Goal: Task Accomplishment & Management: Complete application form

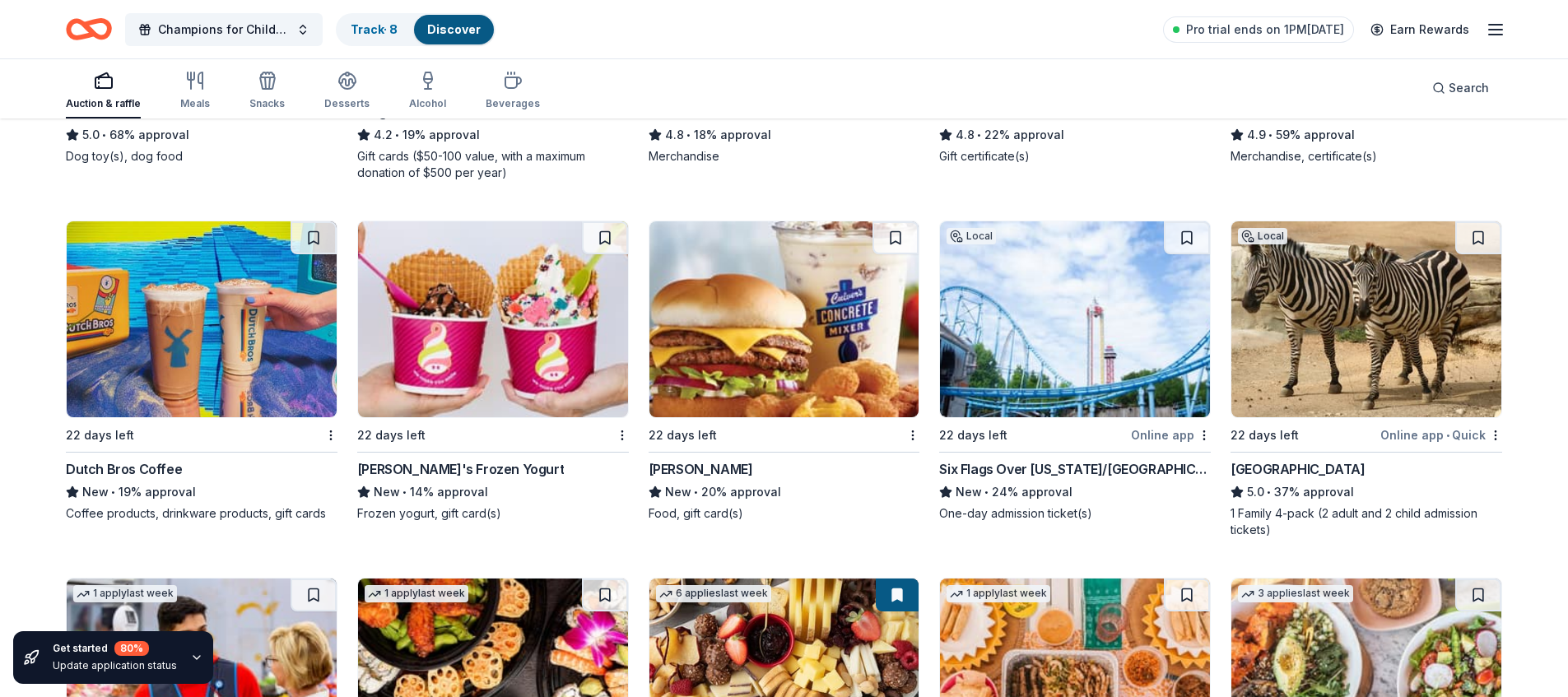
scroll to position [1670, 0]
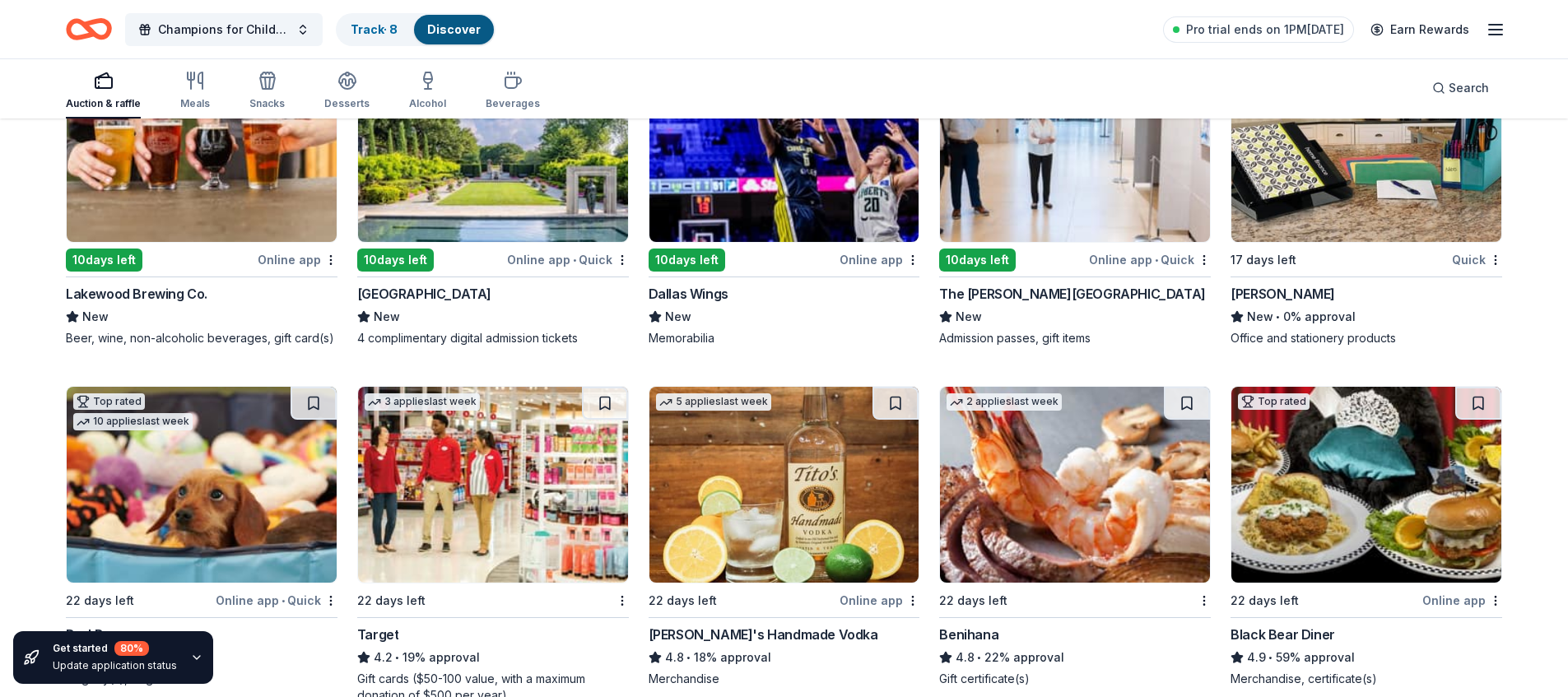
click at [546, 236] on img at bounding box center [493, 144] width 270 height 196
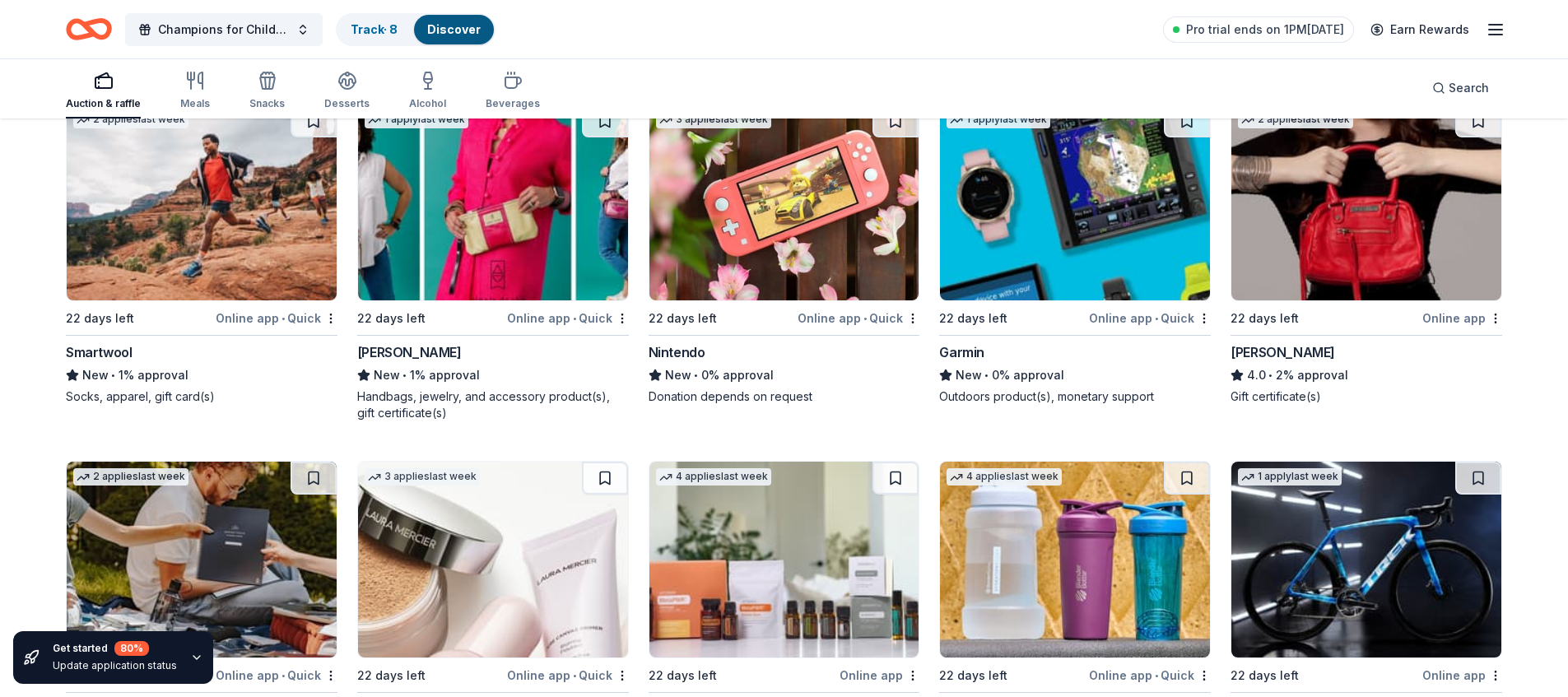
scroll to position [4392, 0]
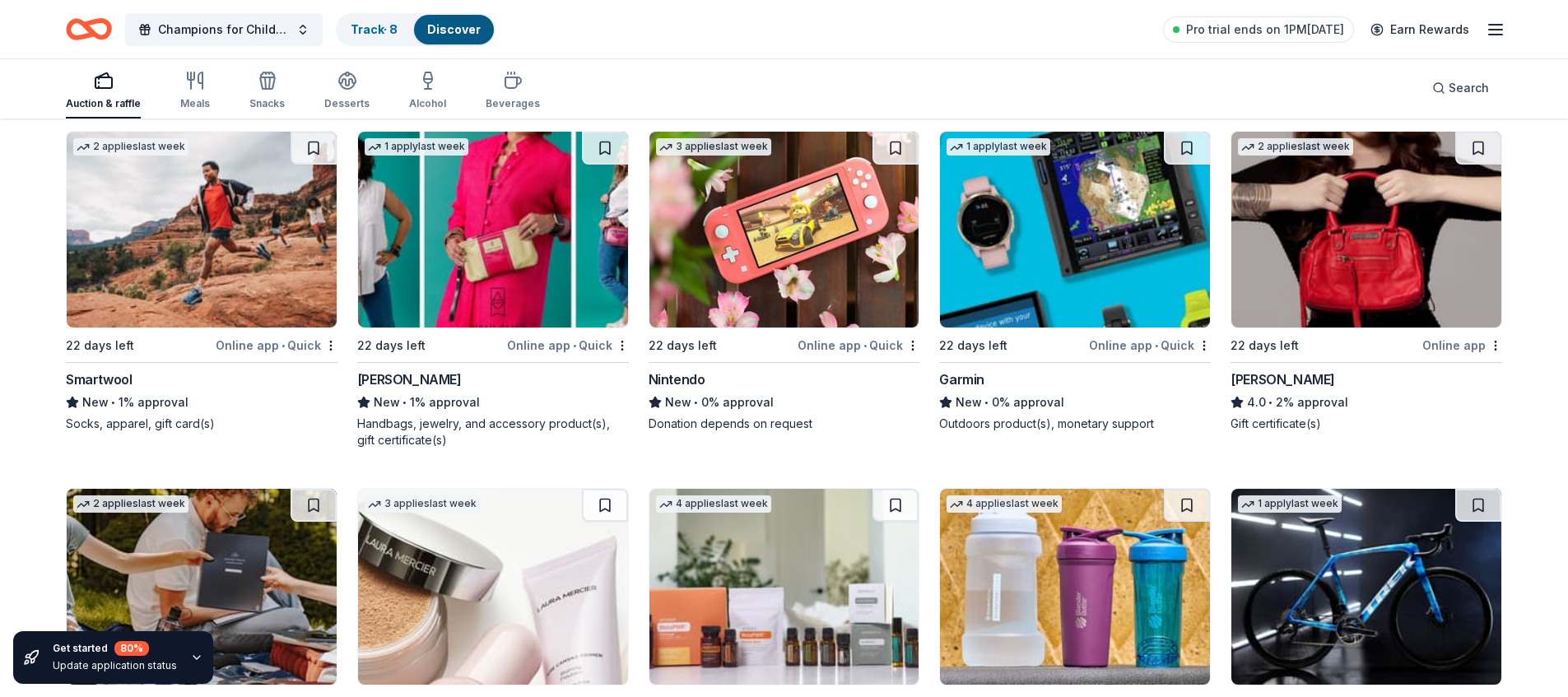
drag, startPoint x: 1023, startPoint y: 263, endPoint x: 801, endPoint y: 234, distance: 223.9
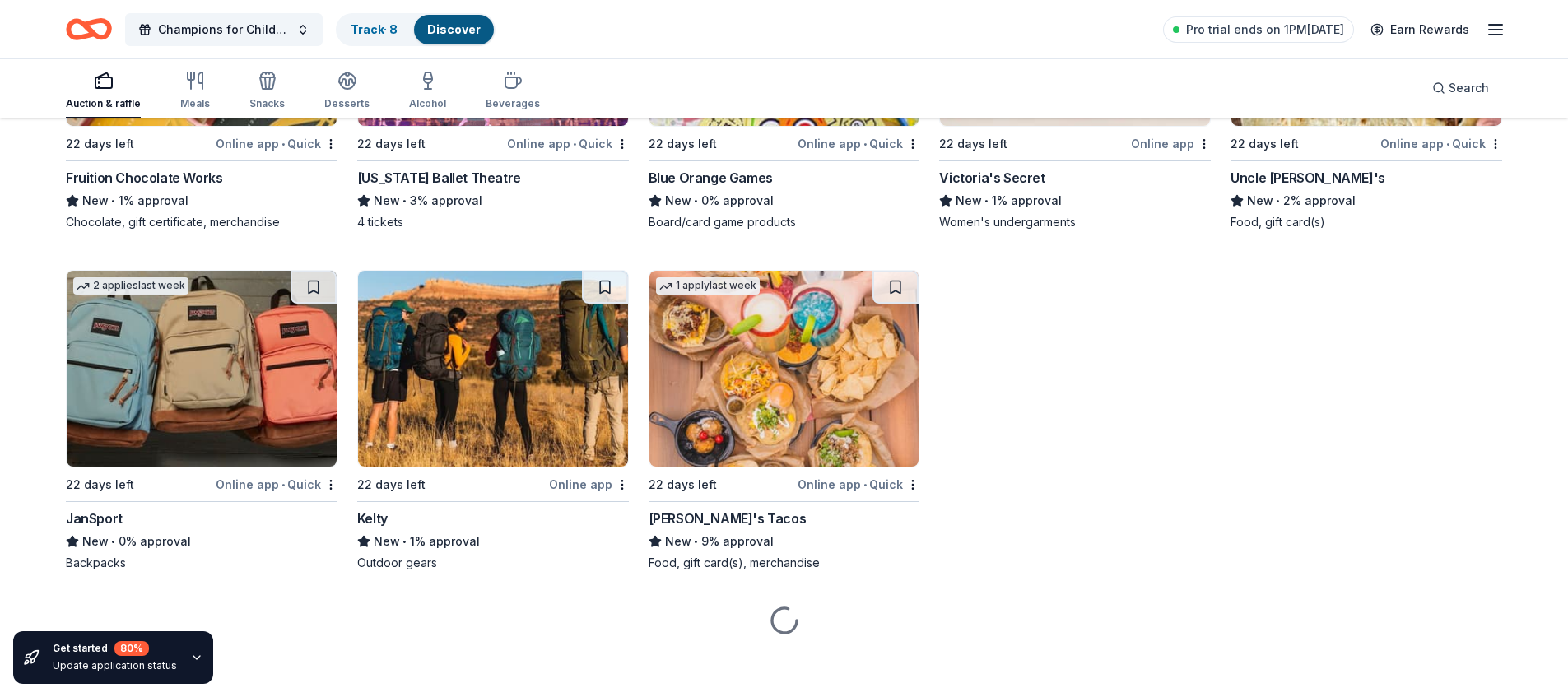
scroll to position [8105, 0]
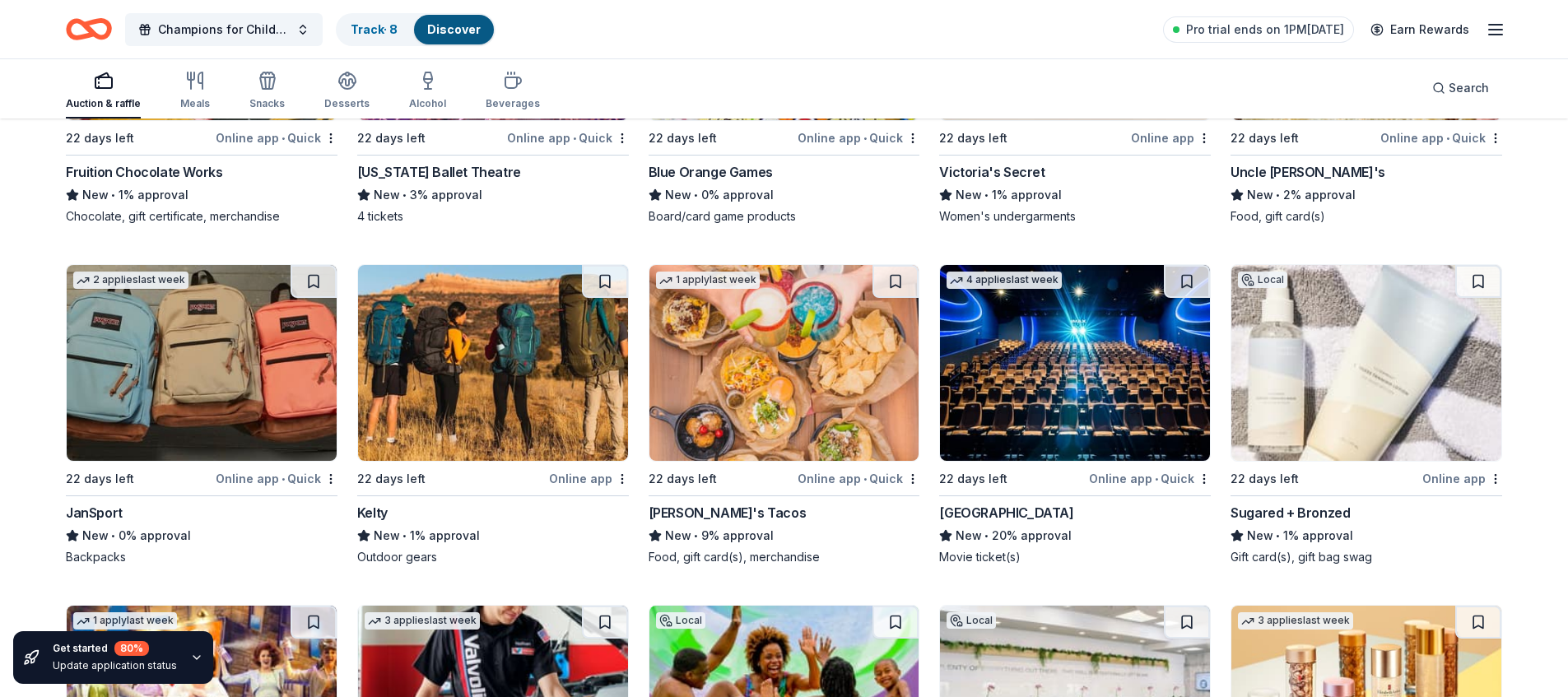
click at [812, 383] on img at bounding box center [784, 363] width 270 height 196
click at [1017, 370] on img at bounding box center [1075, 363] width 270 height 196
click at [1064, 392] on img at bounding box center [1075, 363] width 270 height 196
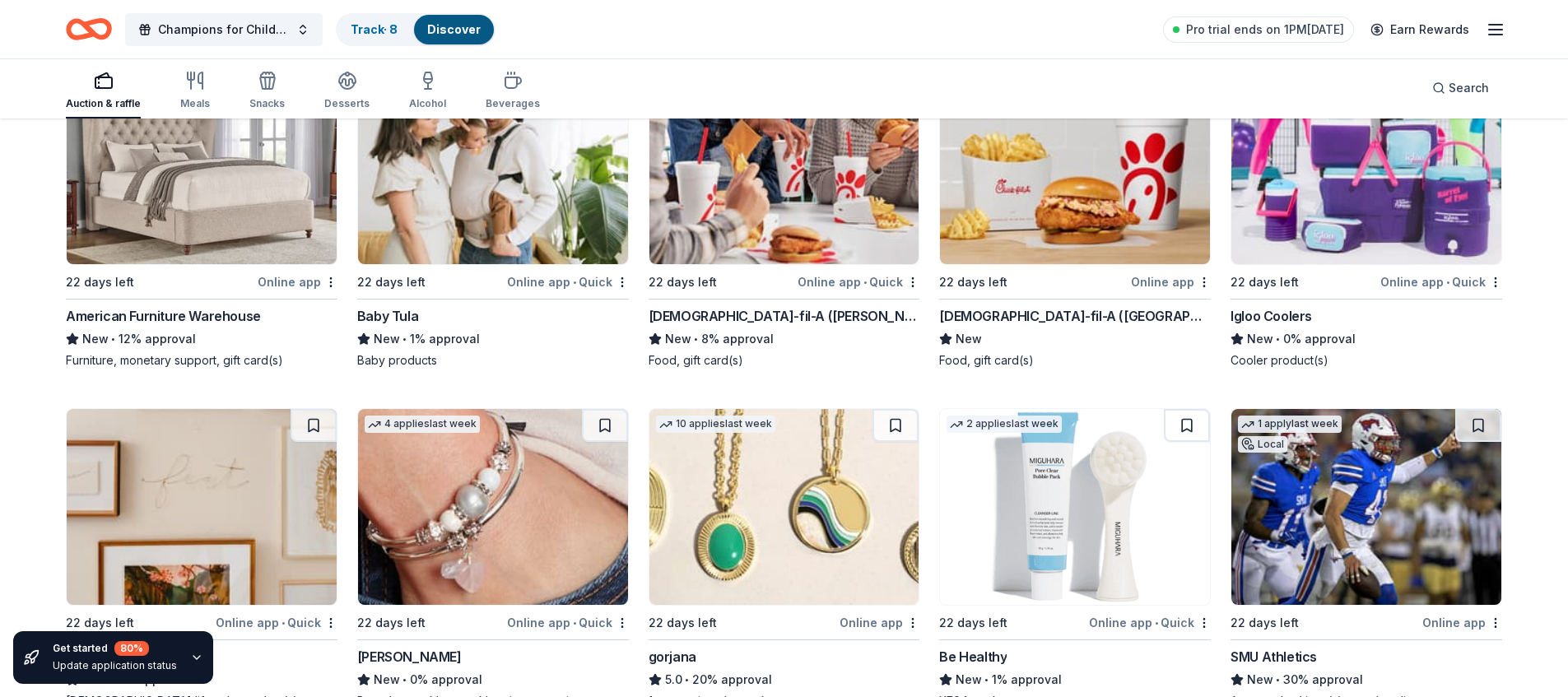
scroll to position [8463, 0]
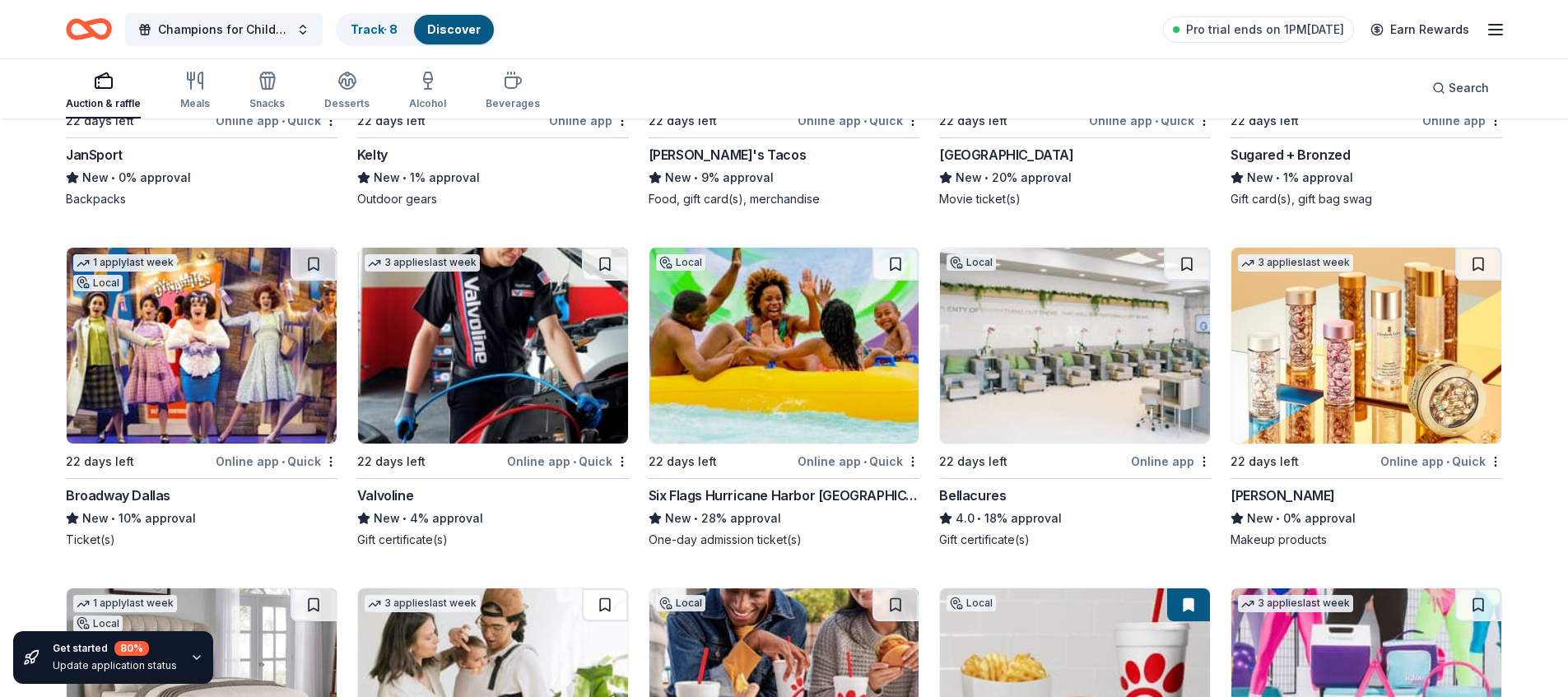
click at [1346, 360] on img at bounding box center [1367, 346] width 270 height 196
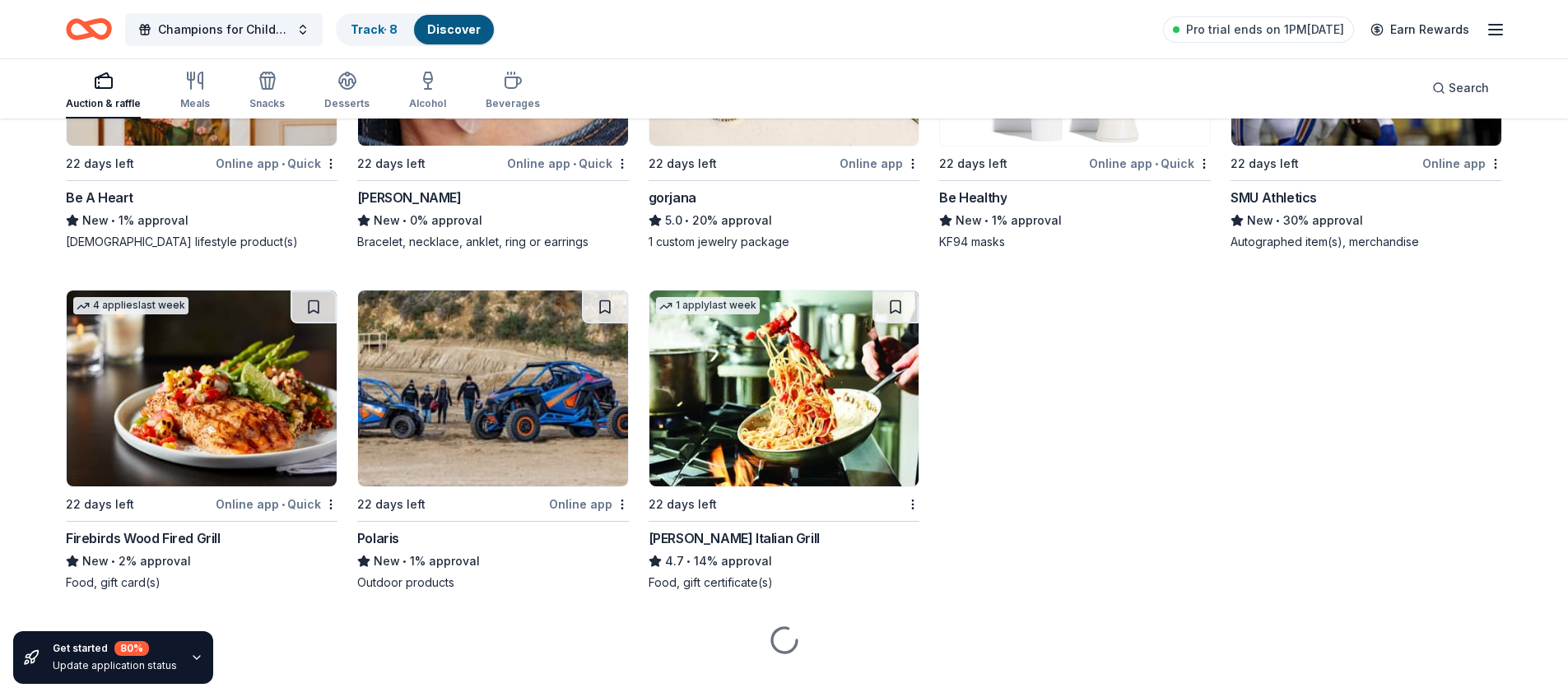
scroll to position [9468, 0]
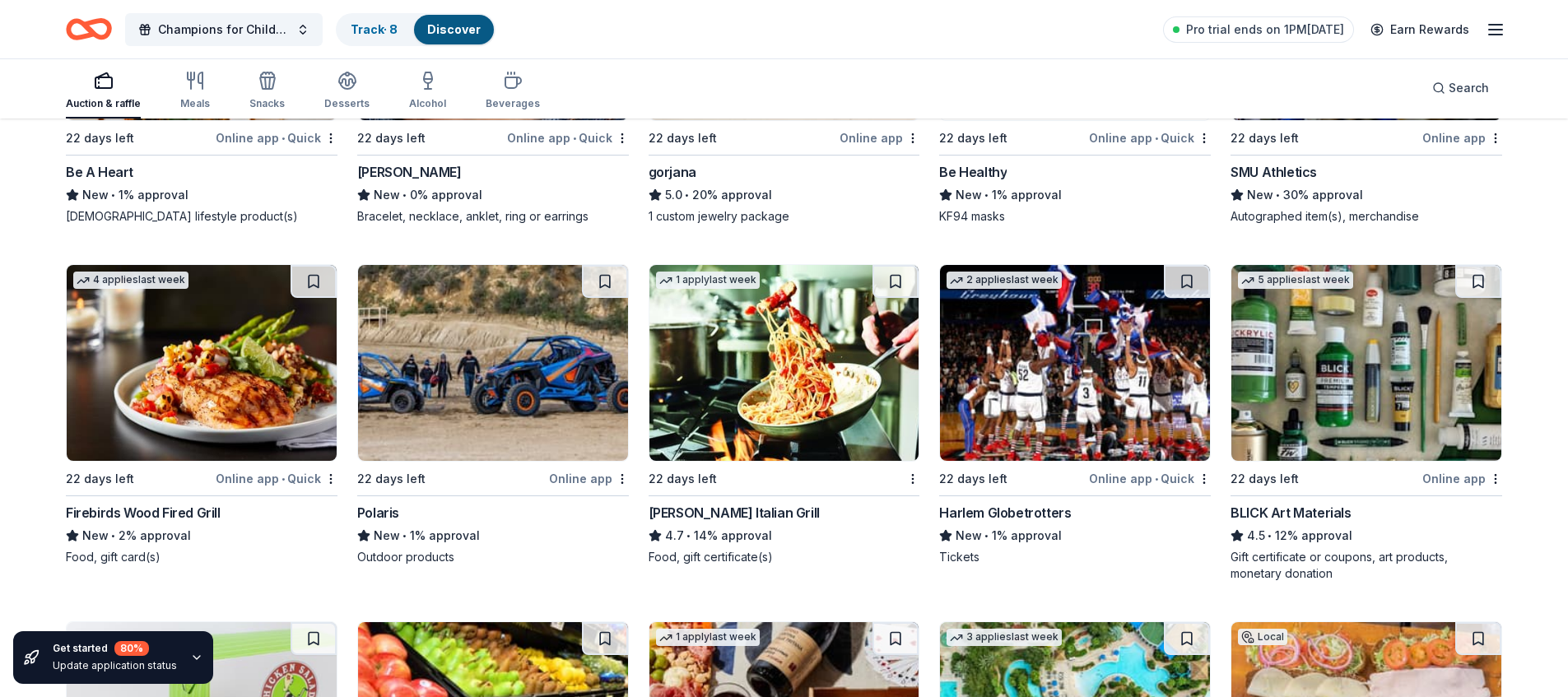
click at [837, 349] on img at bounding box center [784, 363] width 270 height 196
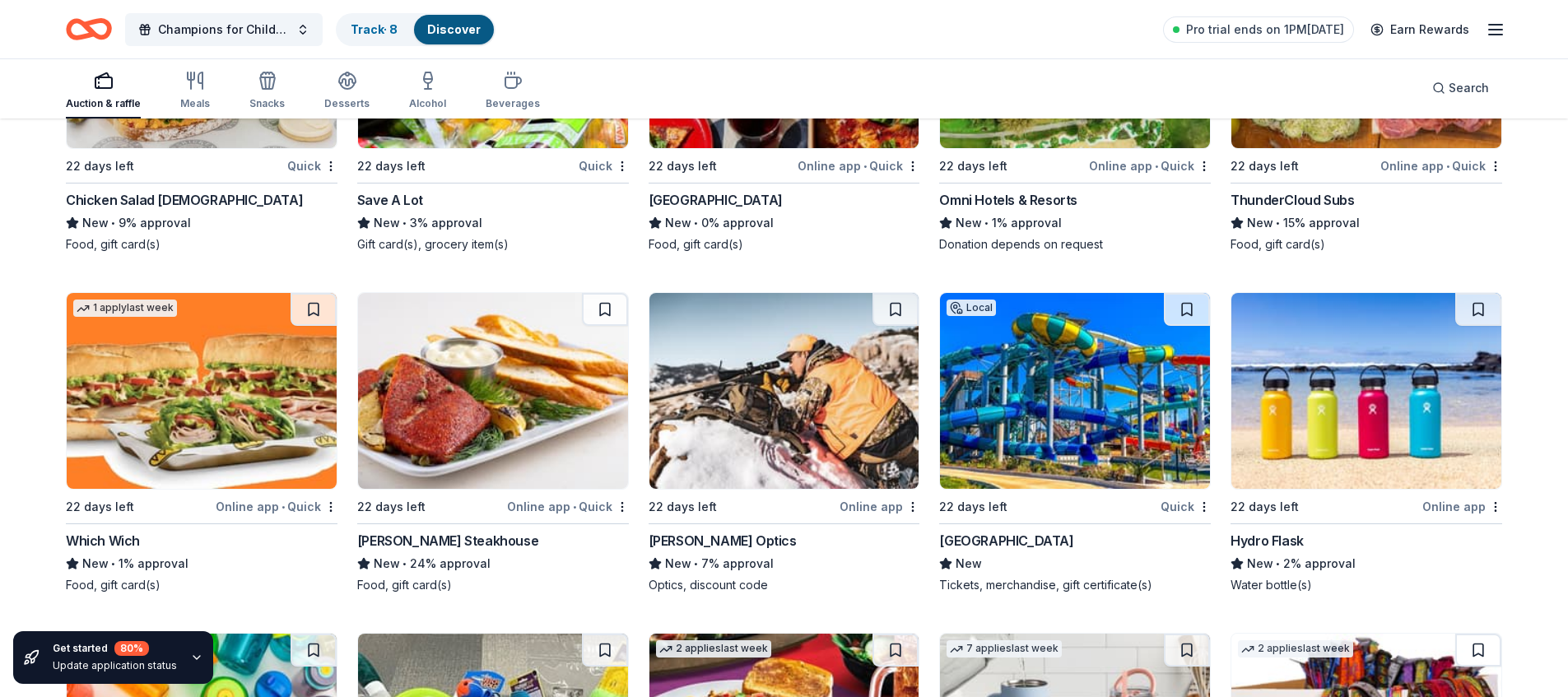
scroll to position [9983, 0]
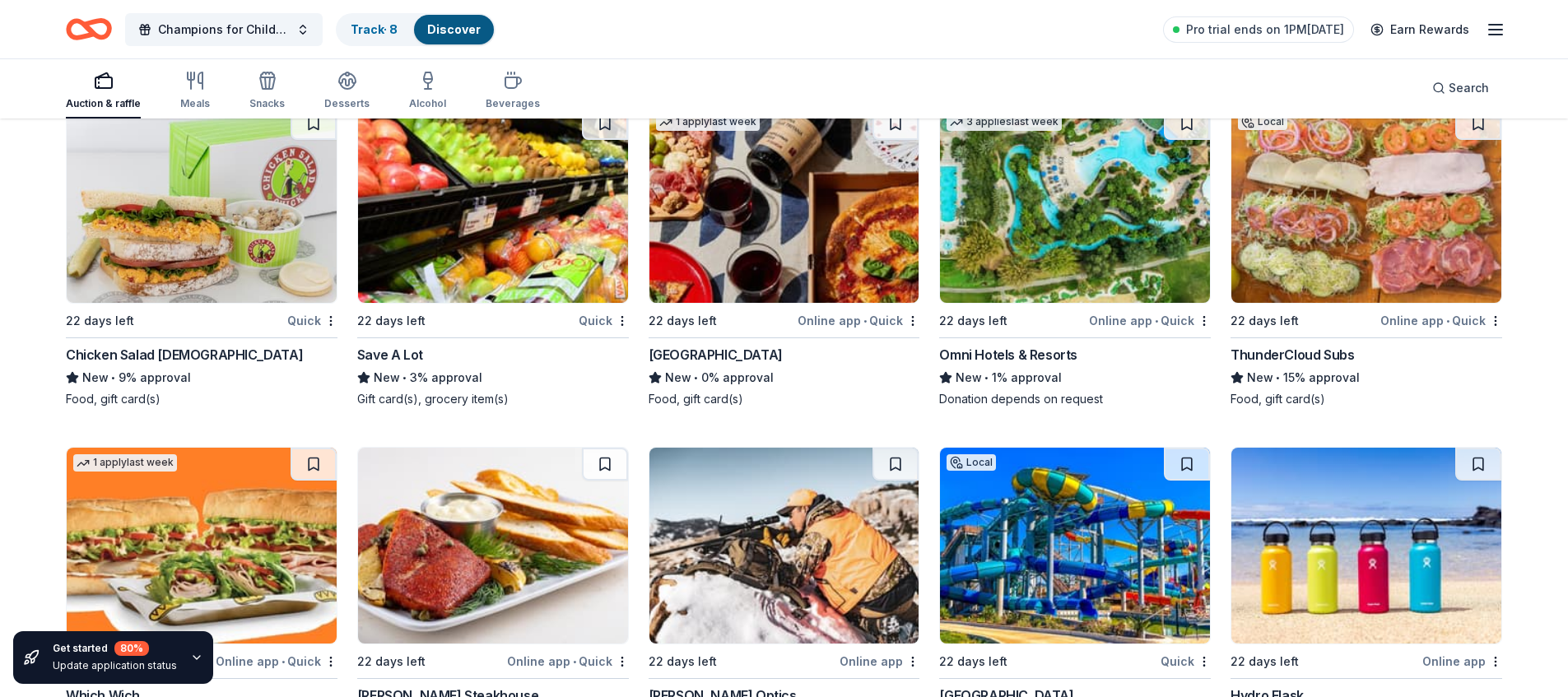
click at [726, 250] on img at bounding box center [784, 205] width 270 height 196
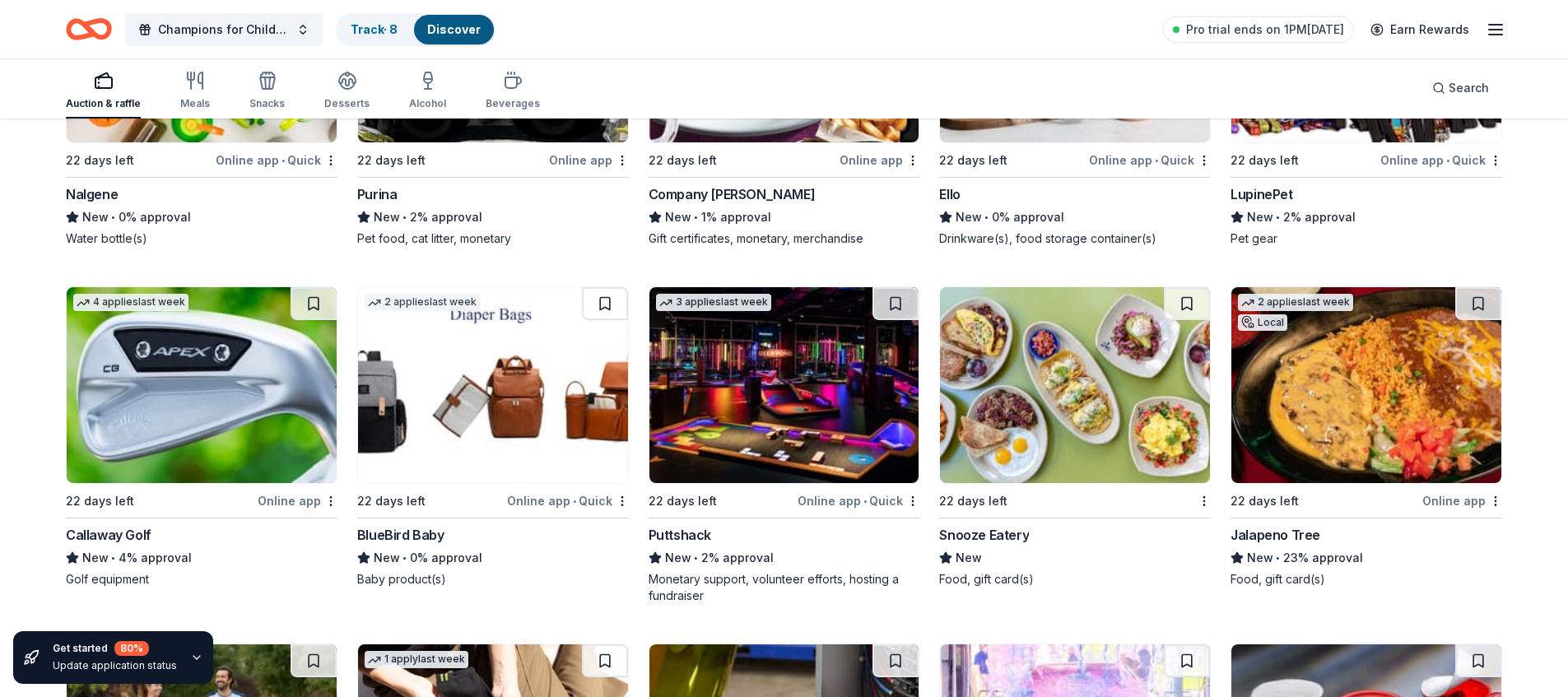
scroll to position [10858, 0]
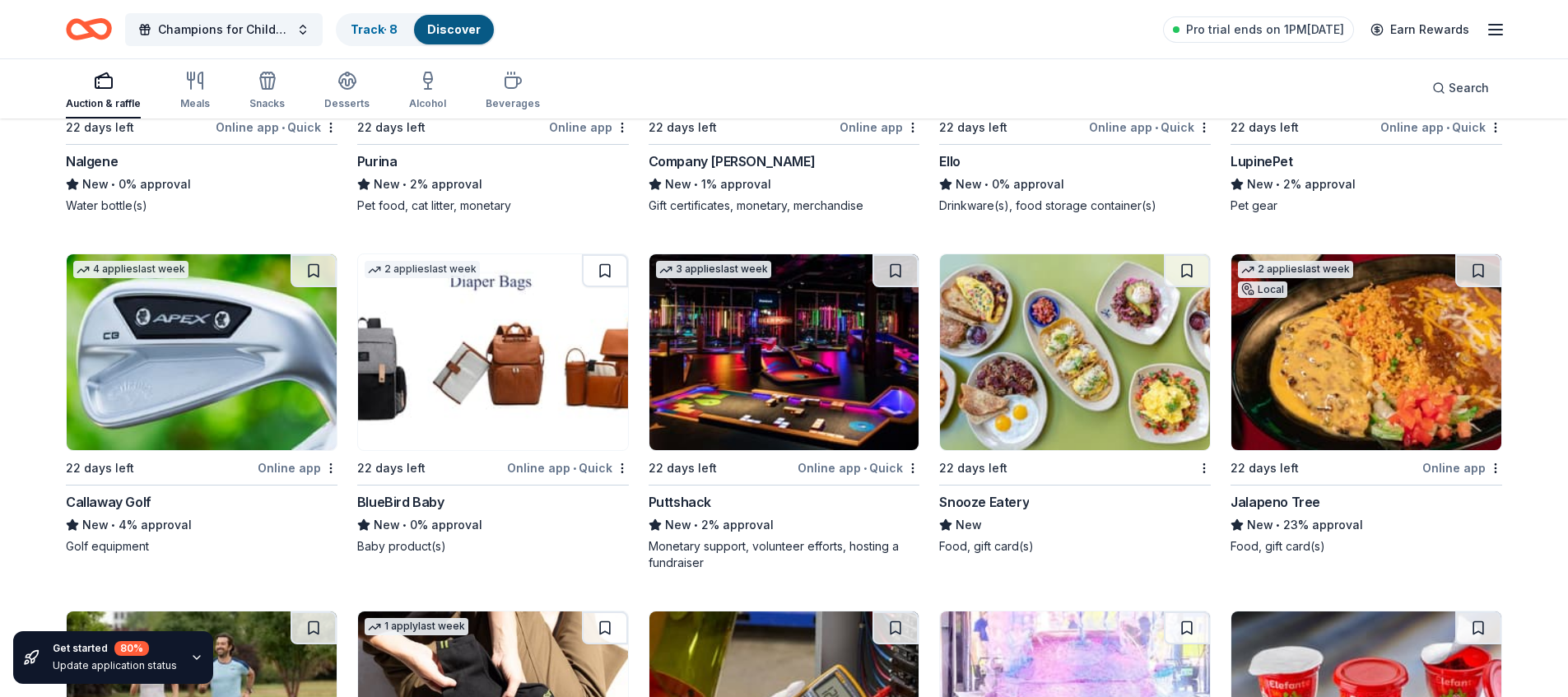
click at [178, 314] on img at bounding box center [201, 352] width 270 height 196
click at [803, 338] on img at bounding box center [784, 352] width 270 height 196
click at [1088, 310] on img at bounding box center [1075, 352] width 270 height 196
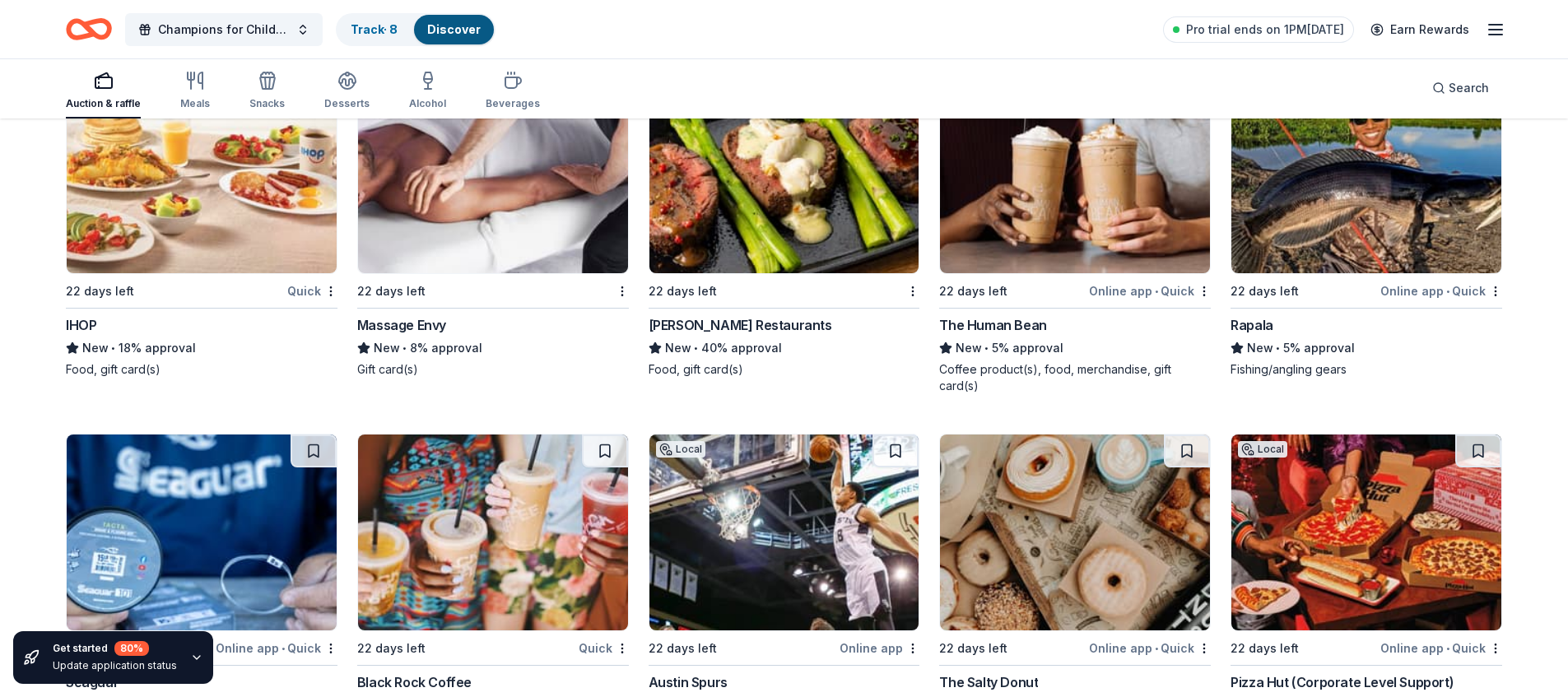
scroll to position [12428, 0]
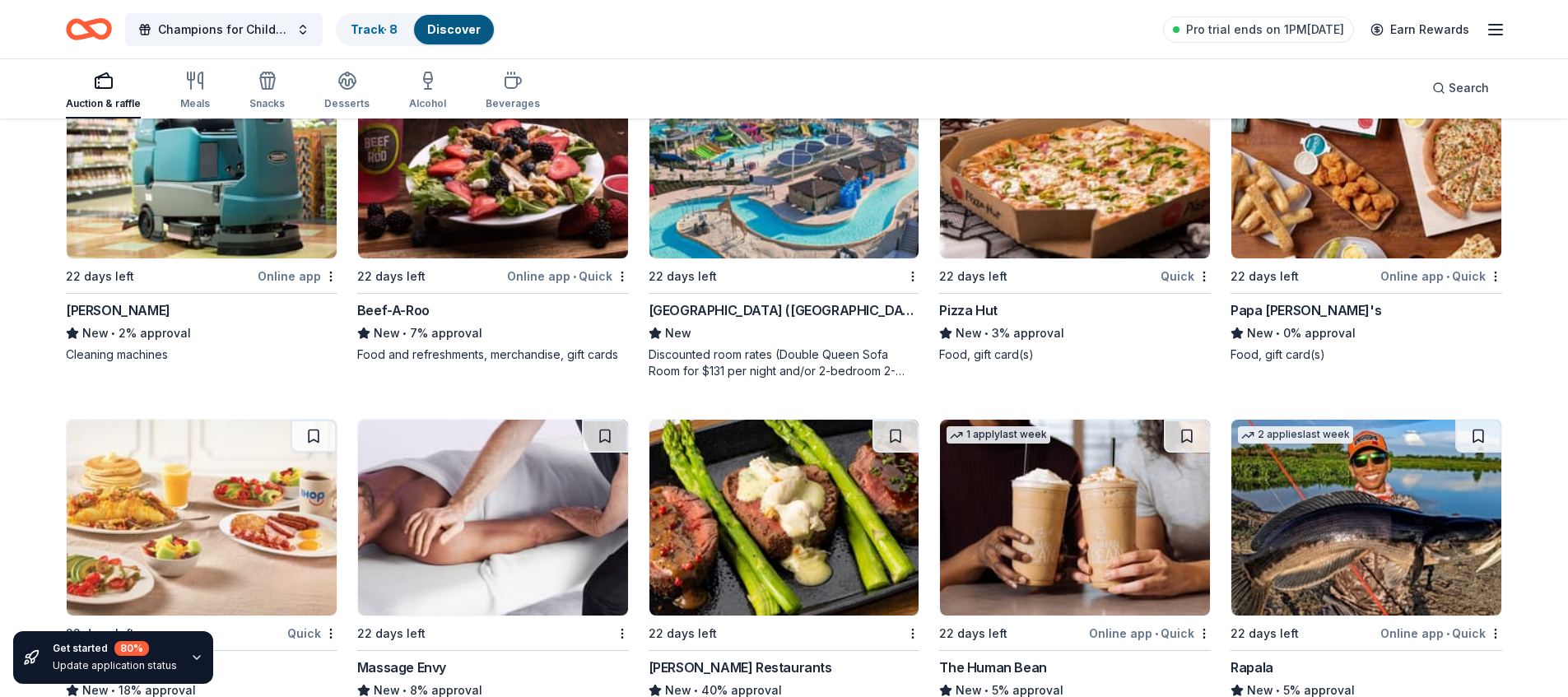
click at [753, 226] on img at bounding box center [784, 161] width 270 height 196
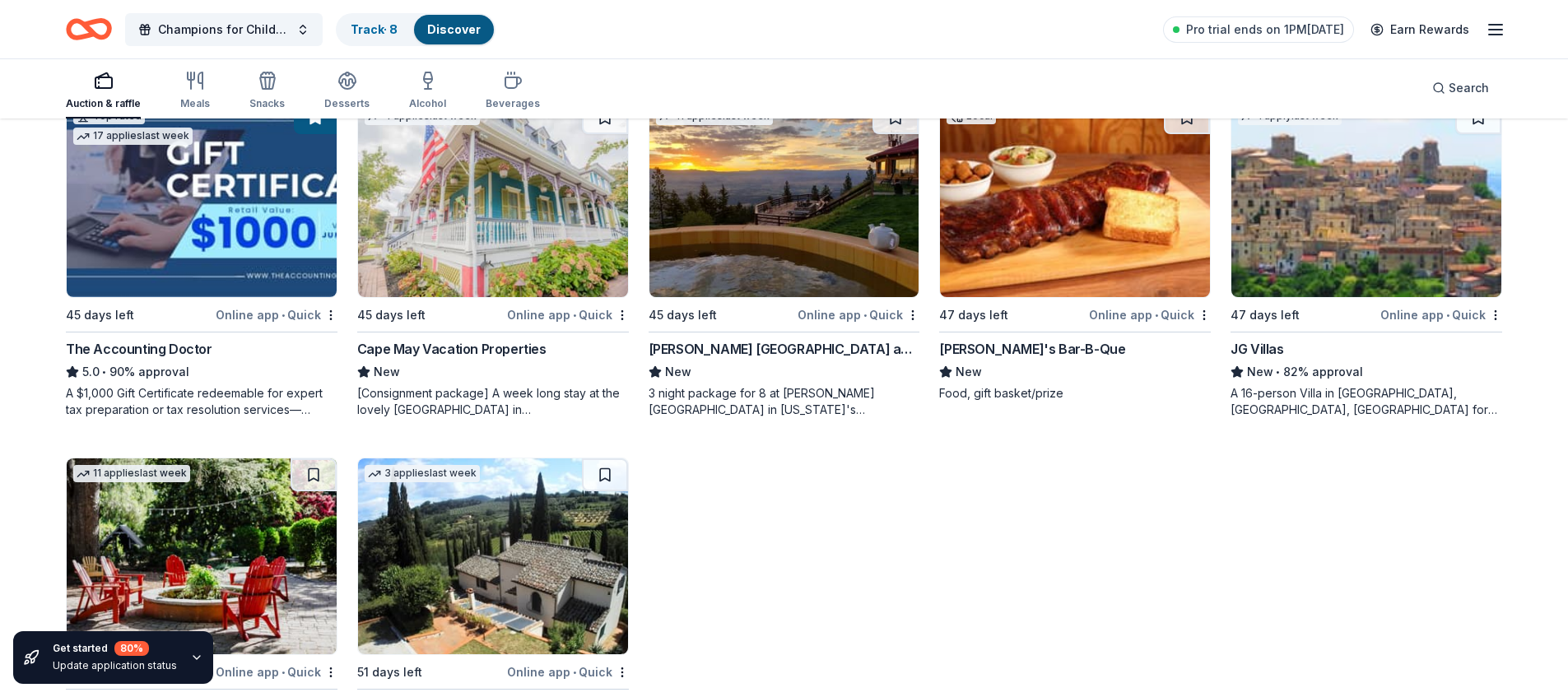
scroll to position [17627, 0]
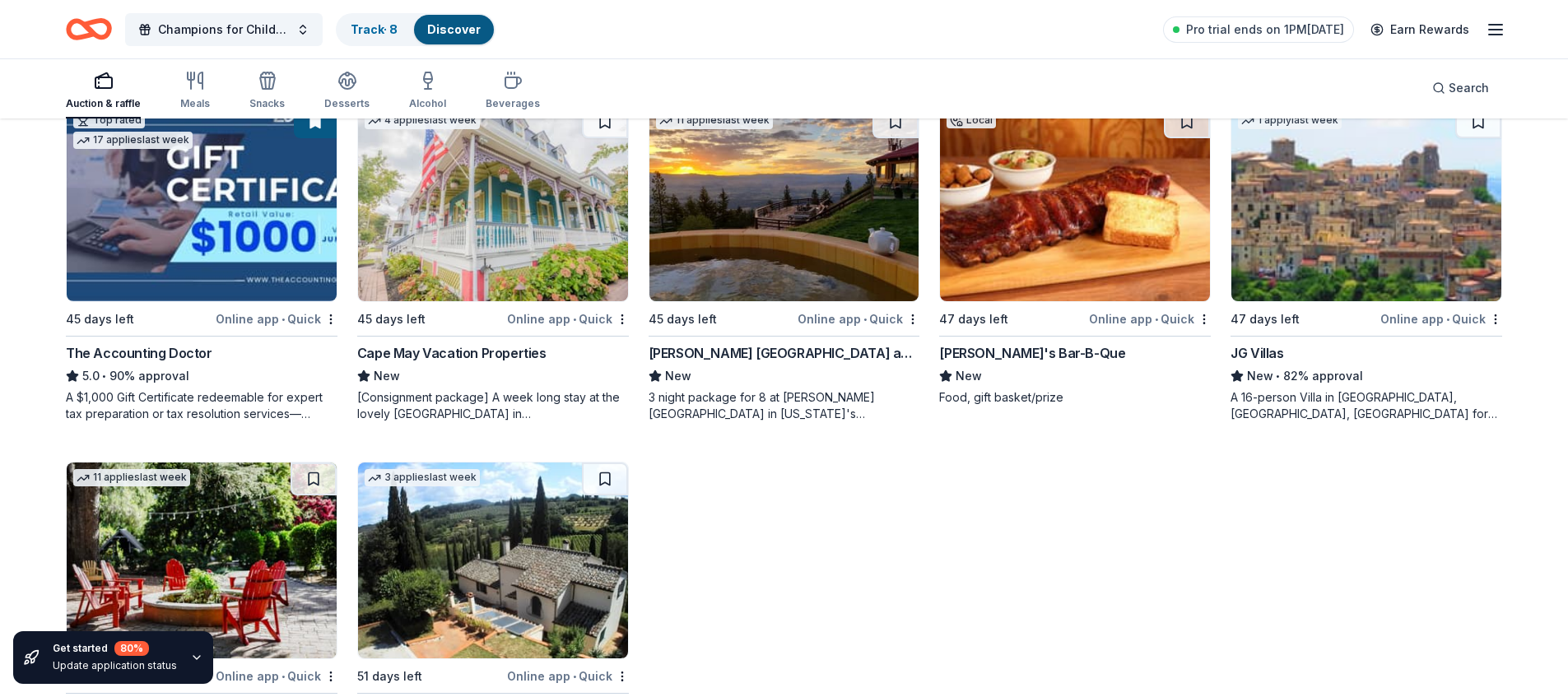
click at [127, 655] on div "80 %" at bounding box center [132, 648] width 35 height 15
click at [192, 654] on icon "button" at bounding box center [197, 657] width 14 height 14
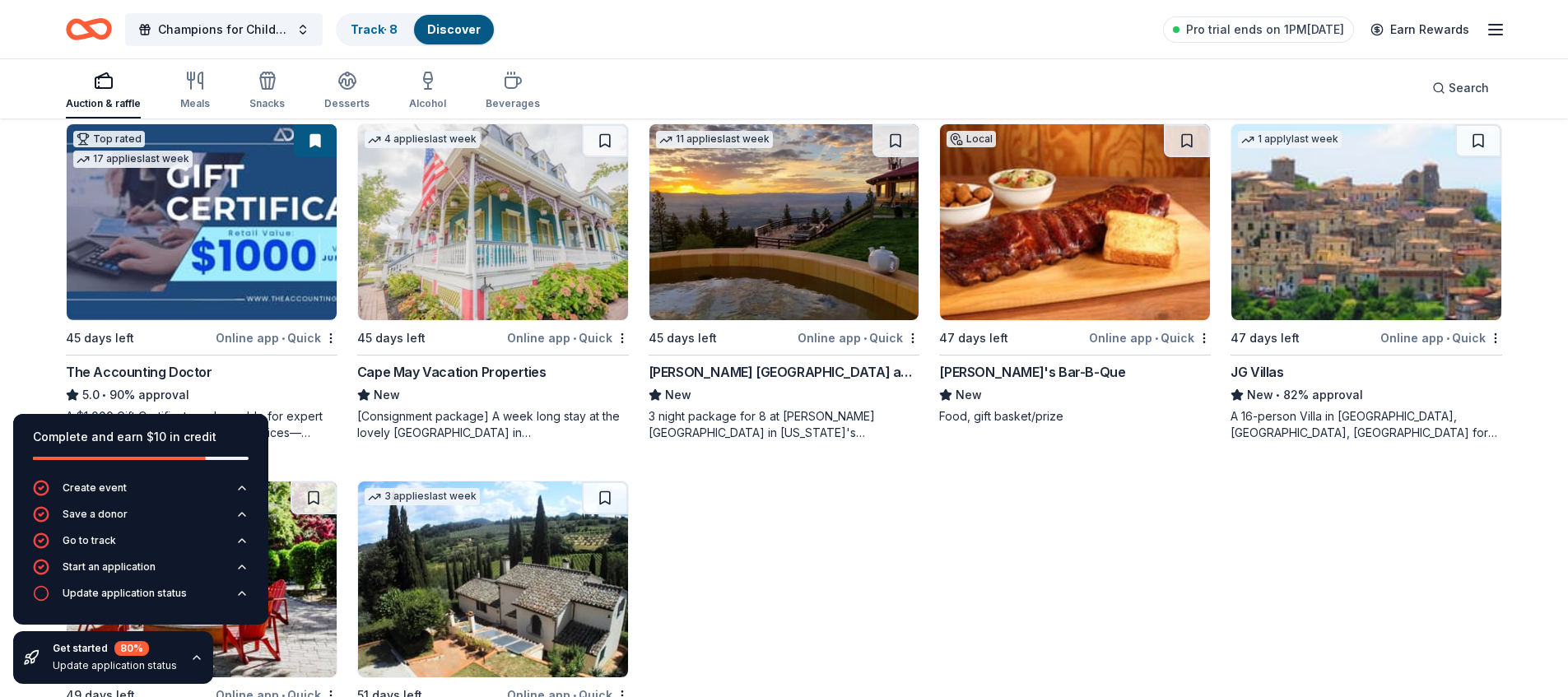
scroll to position [17602, 0]
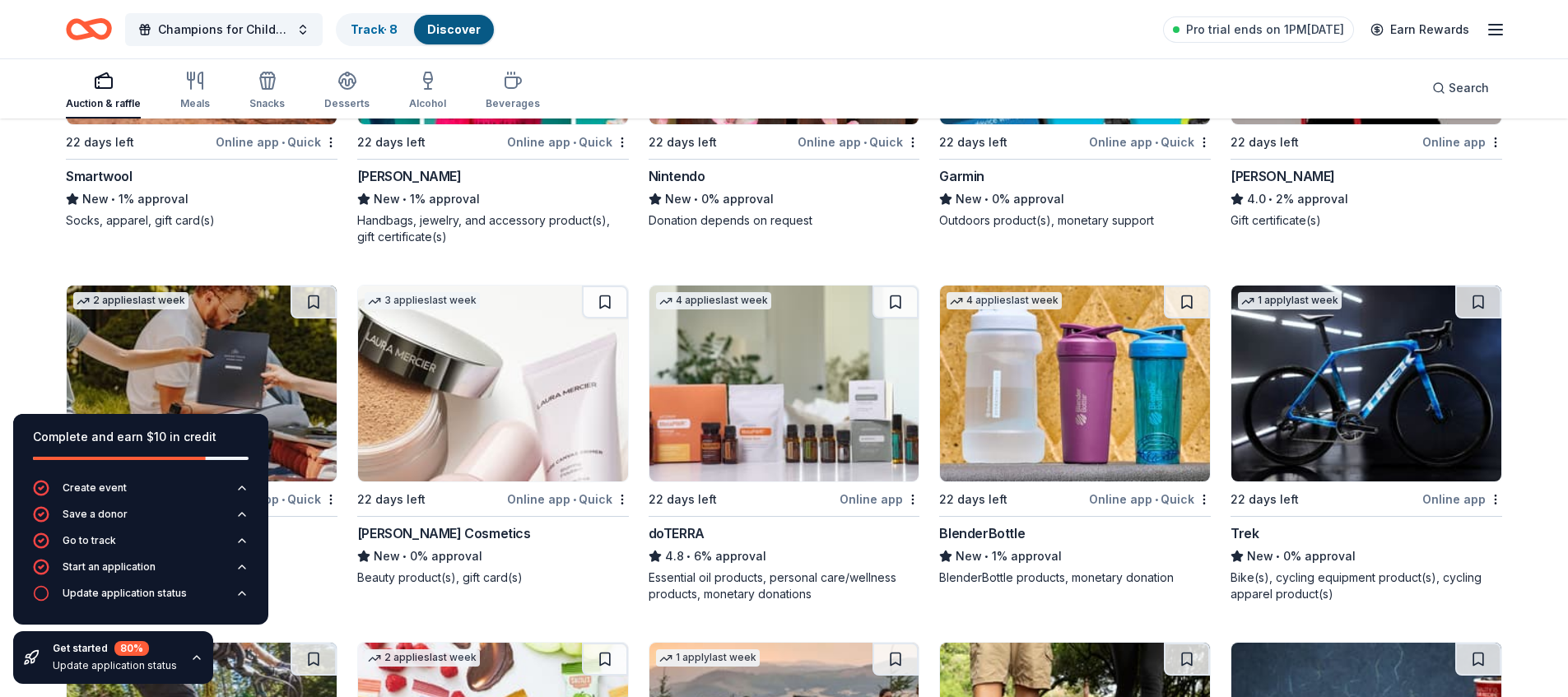
scroll to position [4357, 0]
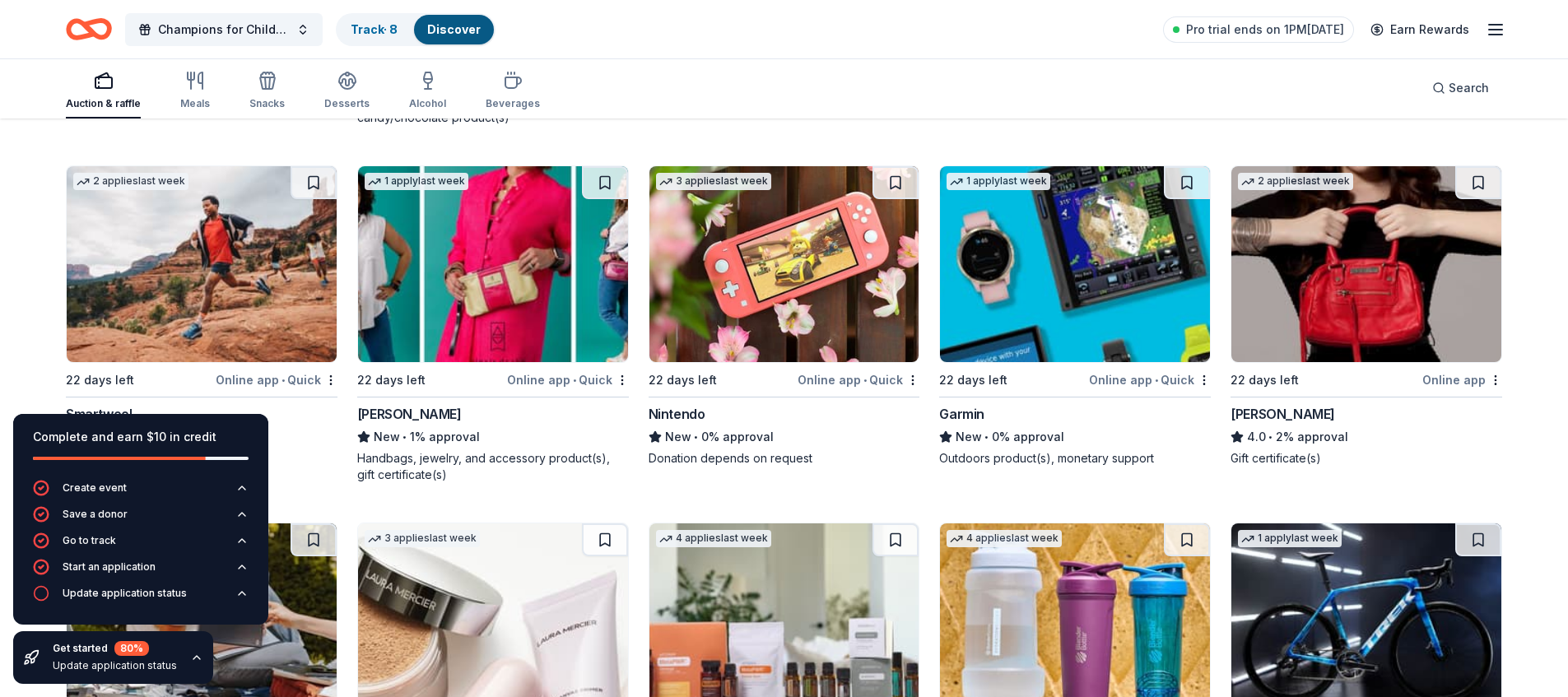
drag, startPoint x: 1519, startPoint y: 272, endPoint x: 1363, endPoint y: -124, distance: 425.6
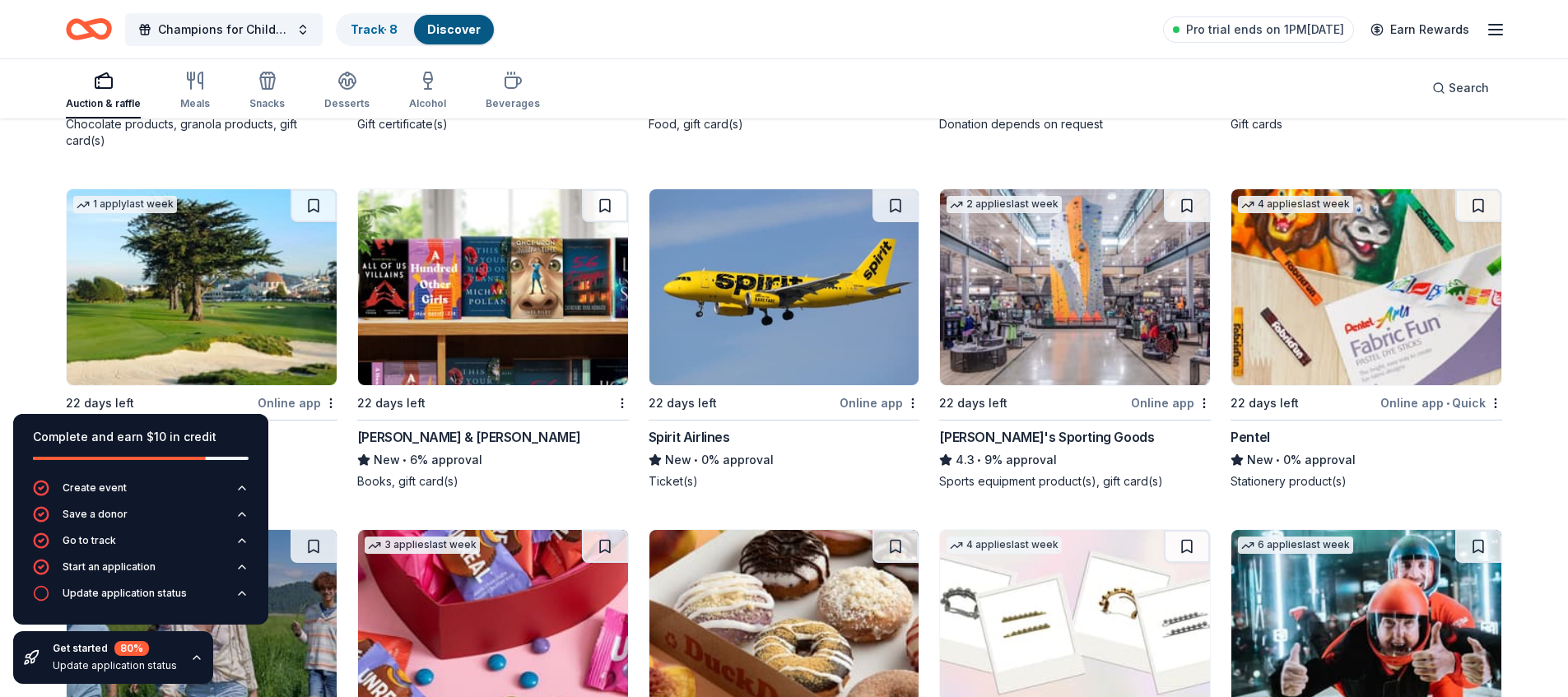
scroll to position [3253, 0]
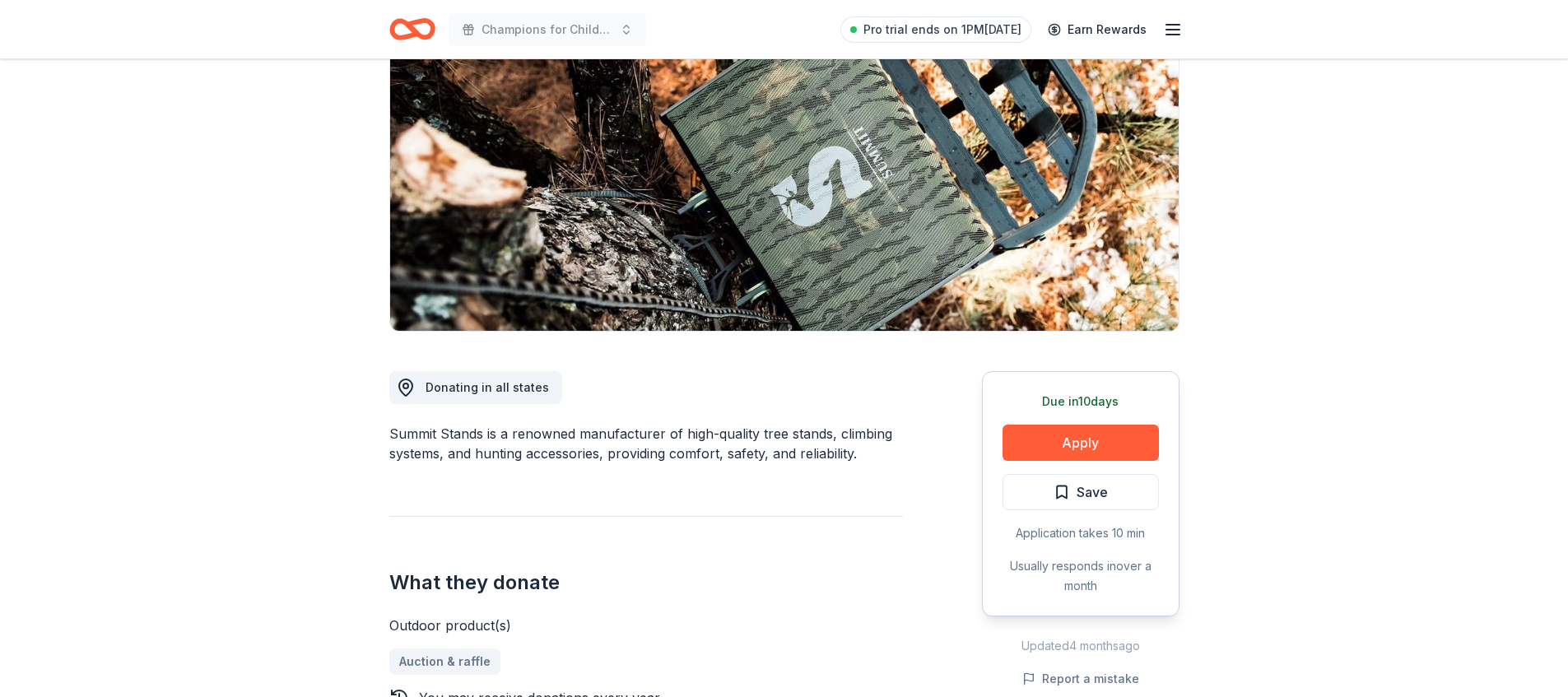
scroll to position [355, 0]
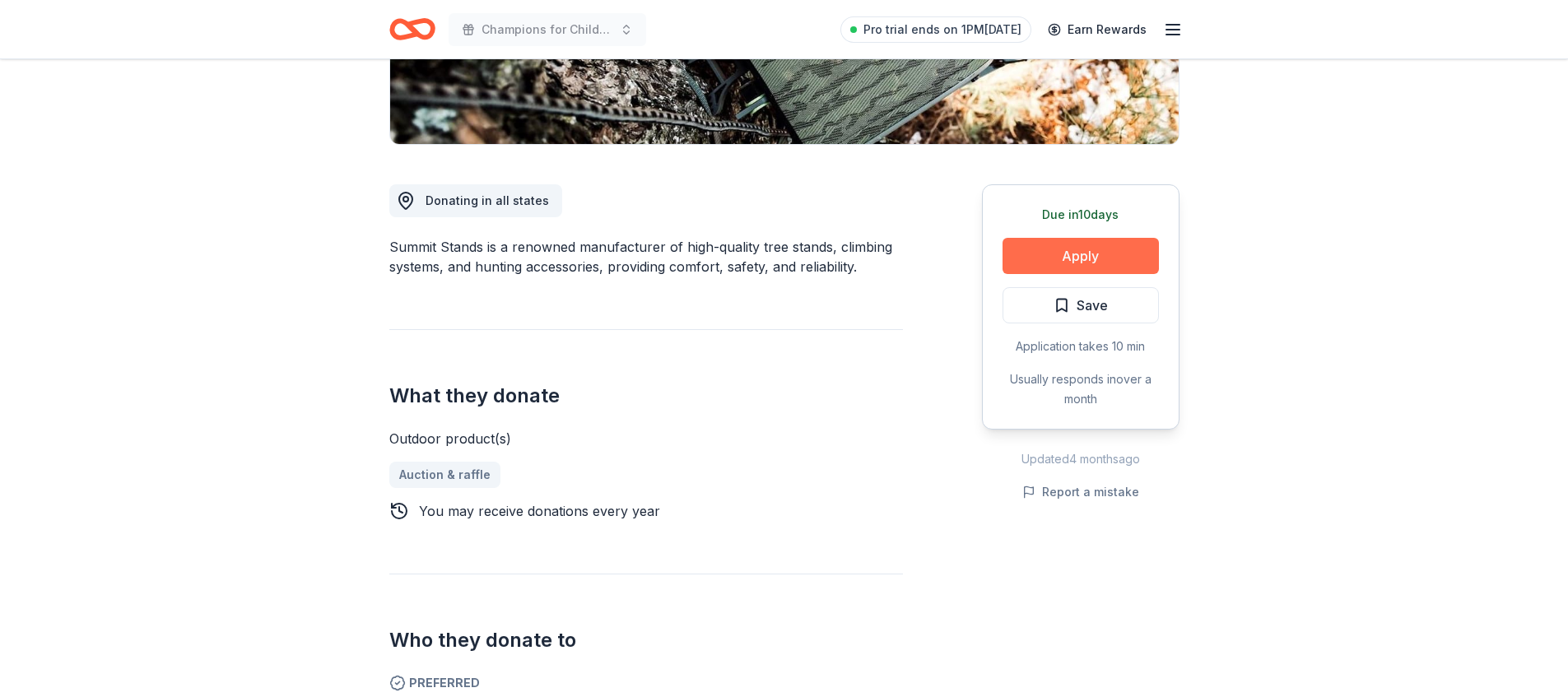
click at [1046, 250] on button "Apply" at bounding box center [1081, 256] width 157 height 36
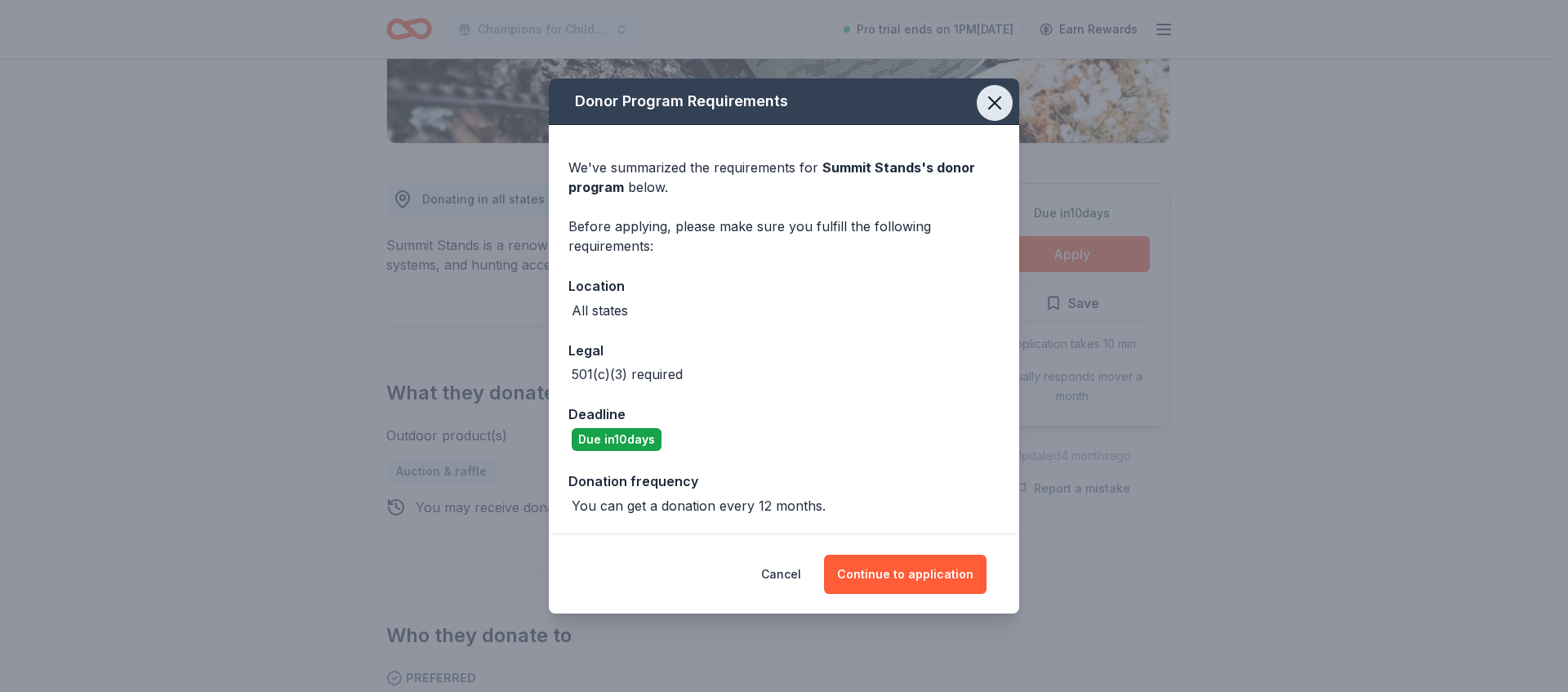
click at [992, 111] on icon "button" at bounding box center [994, 103] width 23 height 23
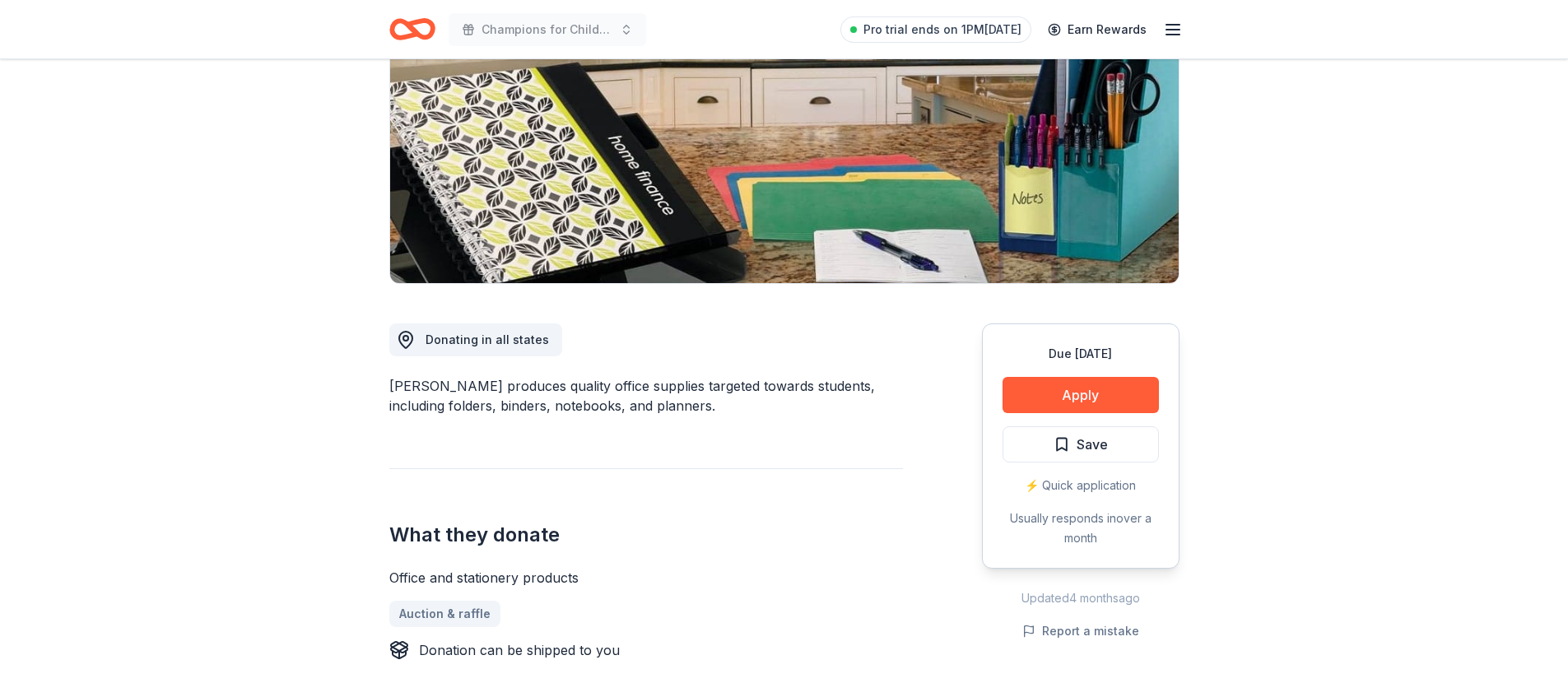
scroll to position [257, 0]
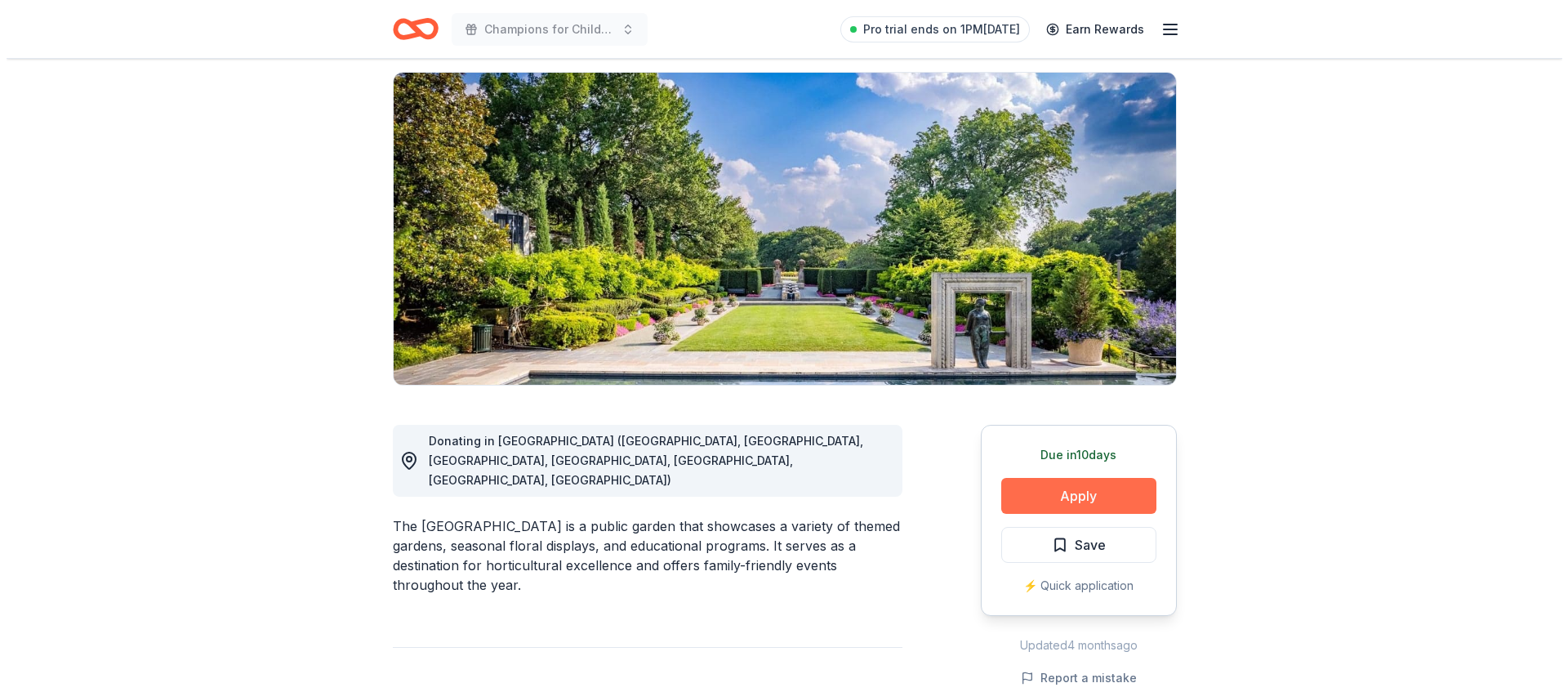
scroll to position [143, 0]
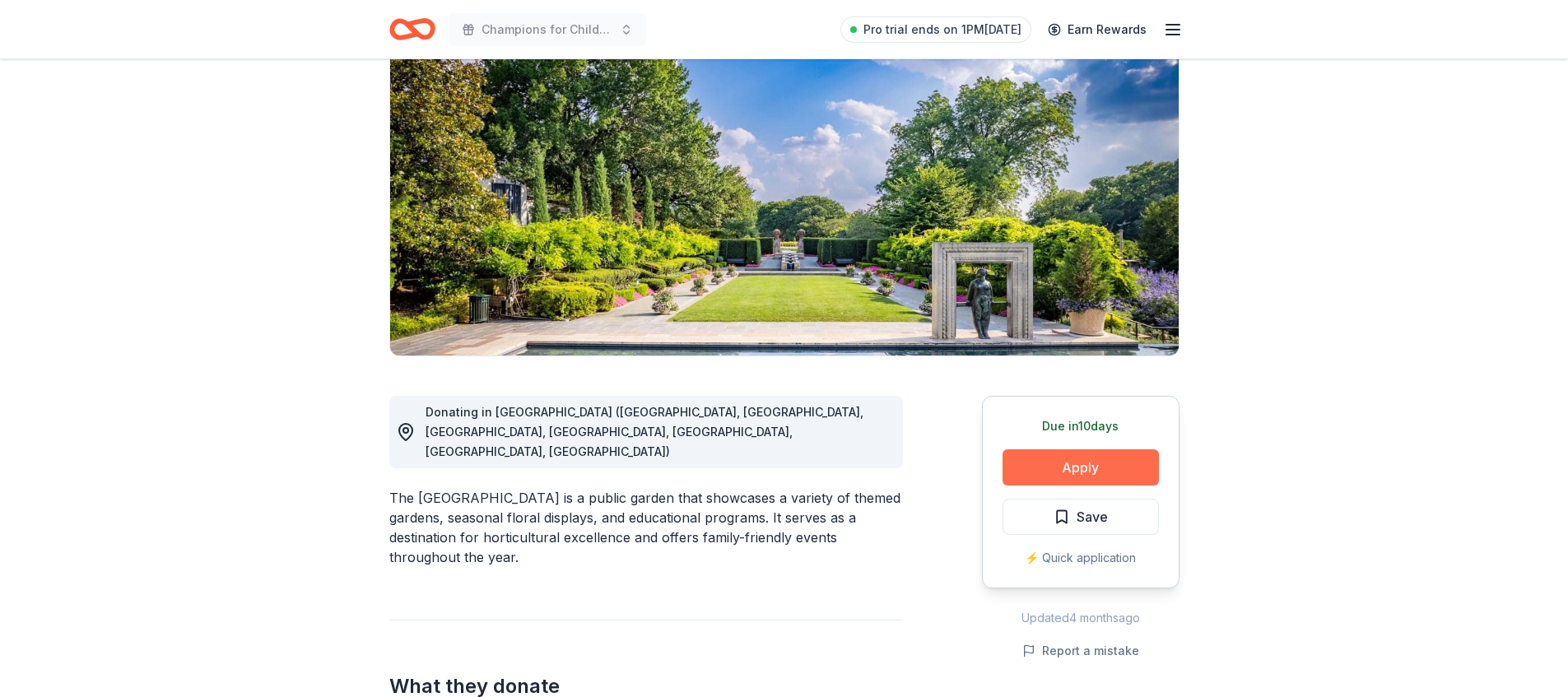
click at [1046, 449] on button "Apply" at bounding box center [1081, 467] width 157 height 36
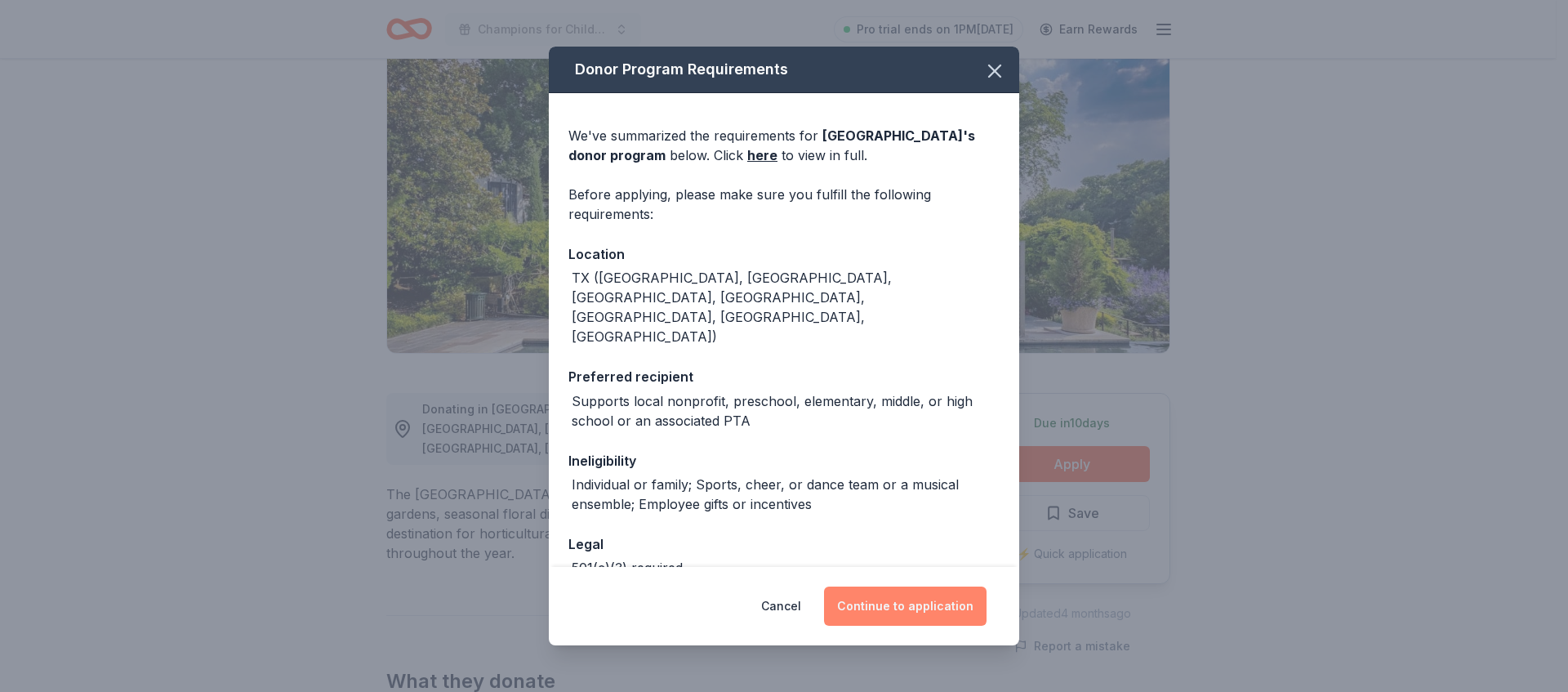
click at [846, 615] on button "Continue to application" at bounding box center [905, 606] width 162 height 39
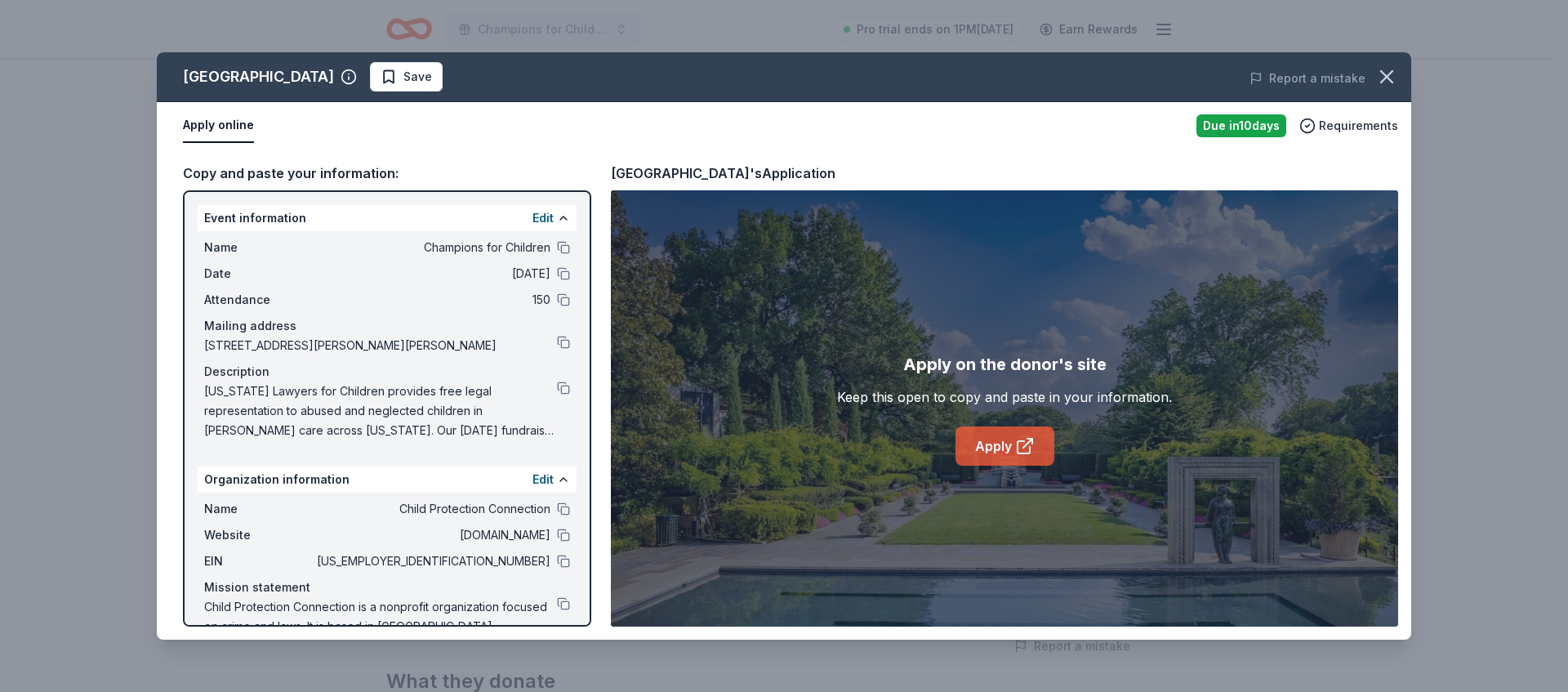
click at [1008, 457] on link "Apply" at bounding box center [1005, 446] width 99 height 39
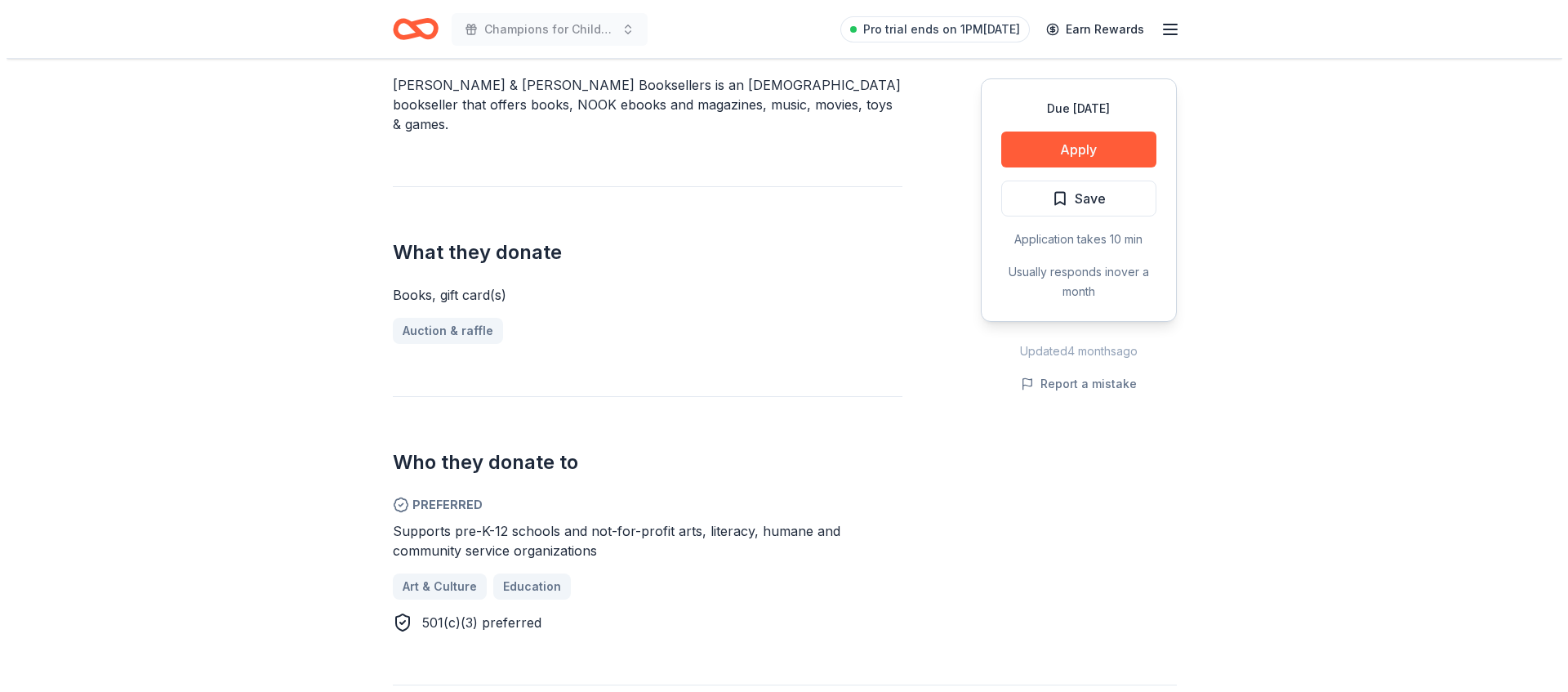
scroll to position [518, 0]
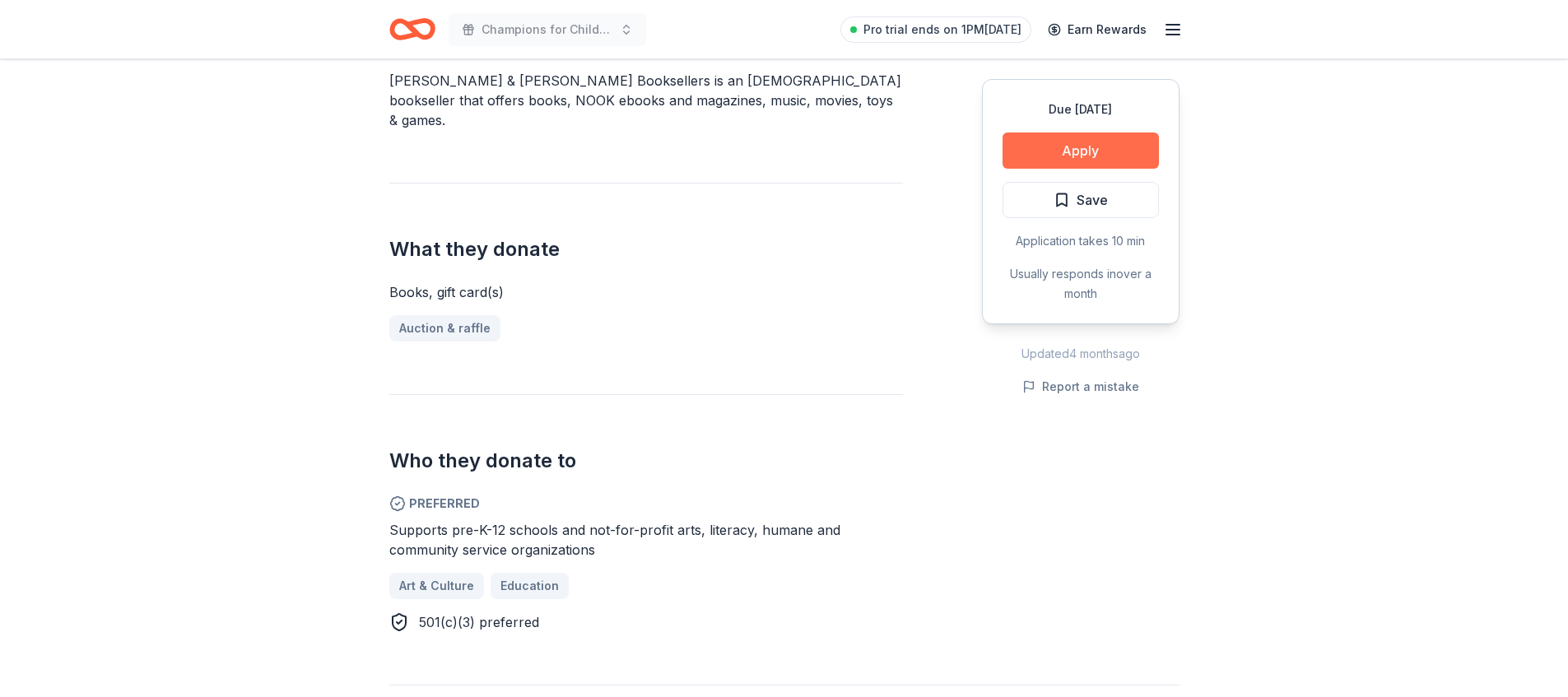
click at [1060, 148] on button "Apply" at bounding box center [1081, 150] width 157 height 36
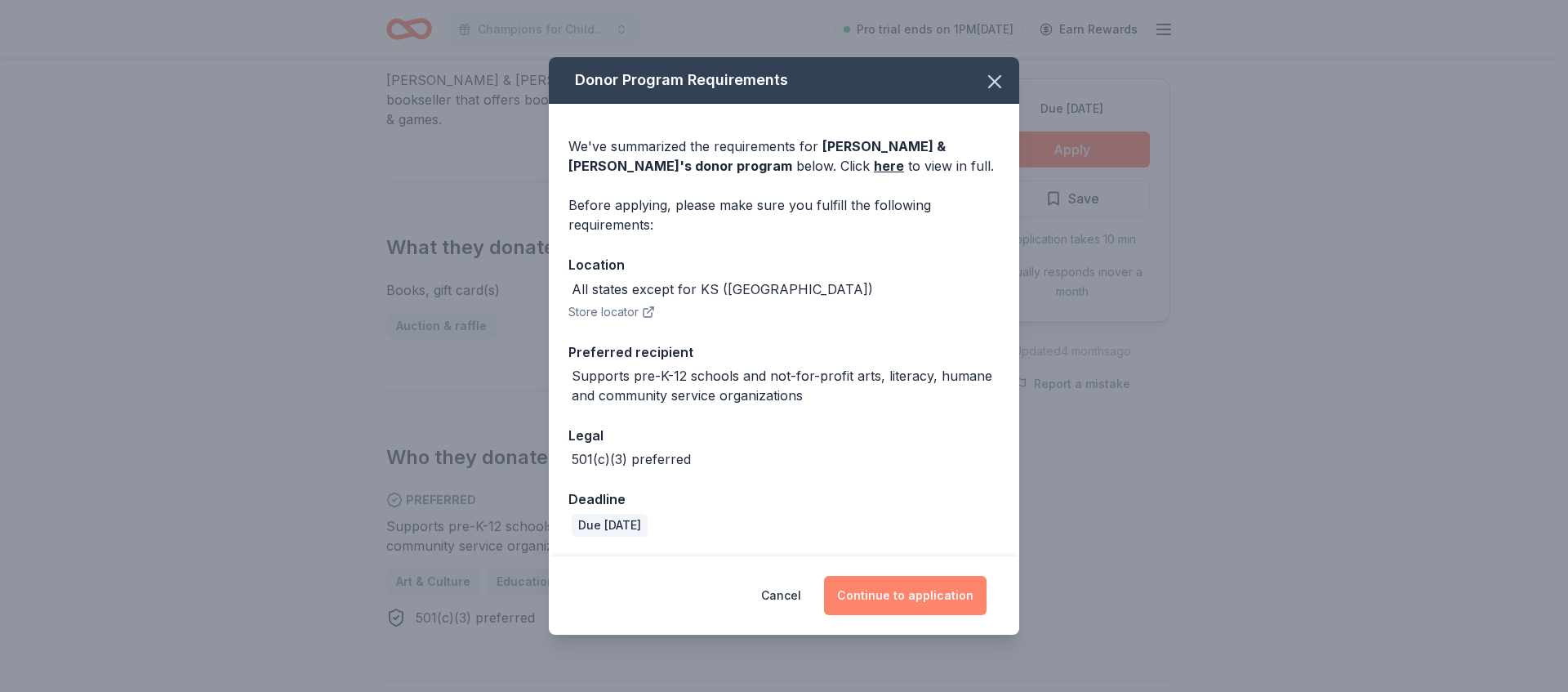
click at [870, 602] on button "Continue to application" at bounding box center [905, 595] width 162 height 39
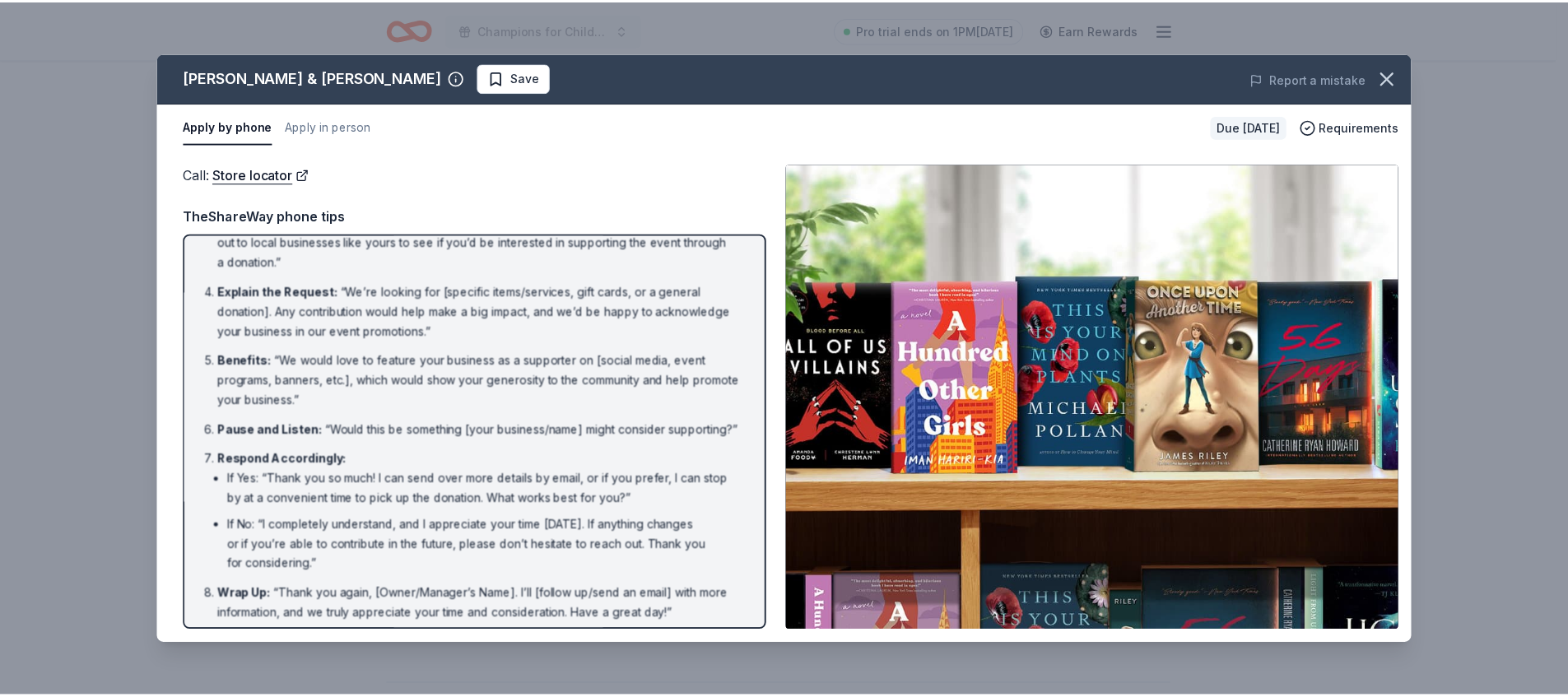
scroll to position [182, 0]
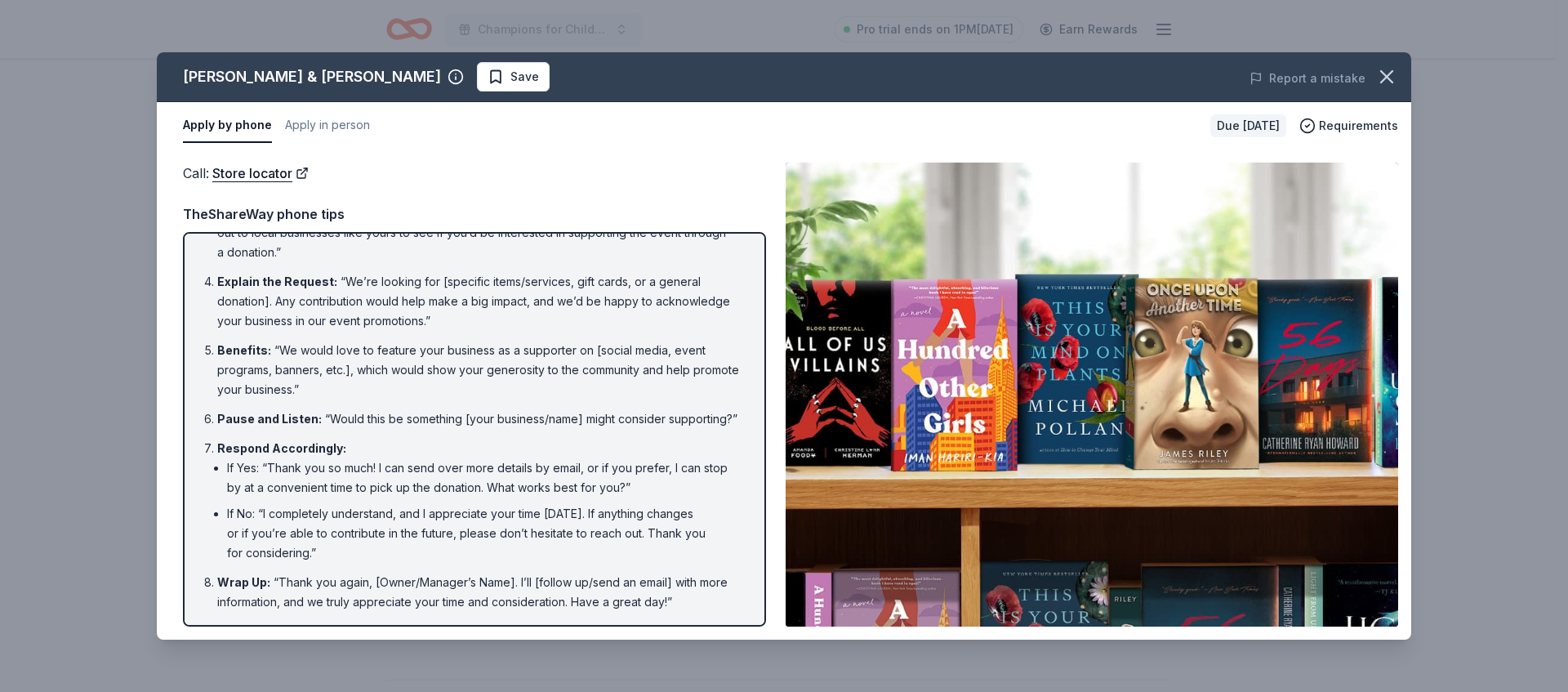
drag, startPoint x: 1387, startPoint y: 80, endPoint x: 1345, endPoint y: 51, distance: 51.0
click at [1388, 80] on icon "button" at bounding box center [1386, 77] width 23 height 23
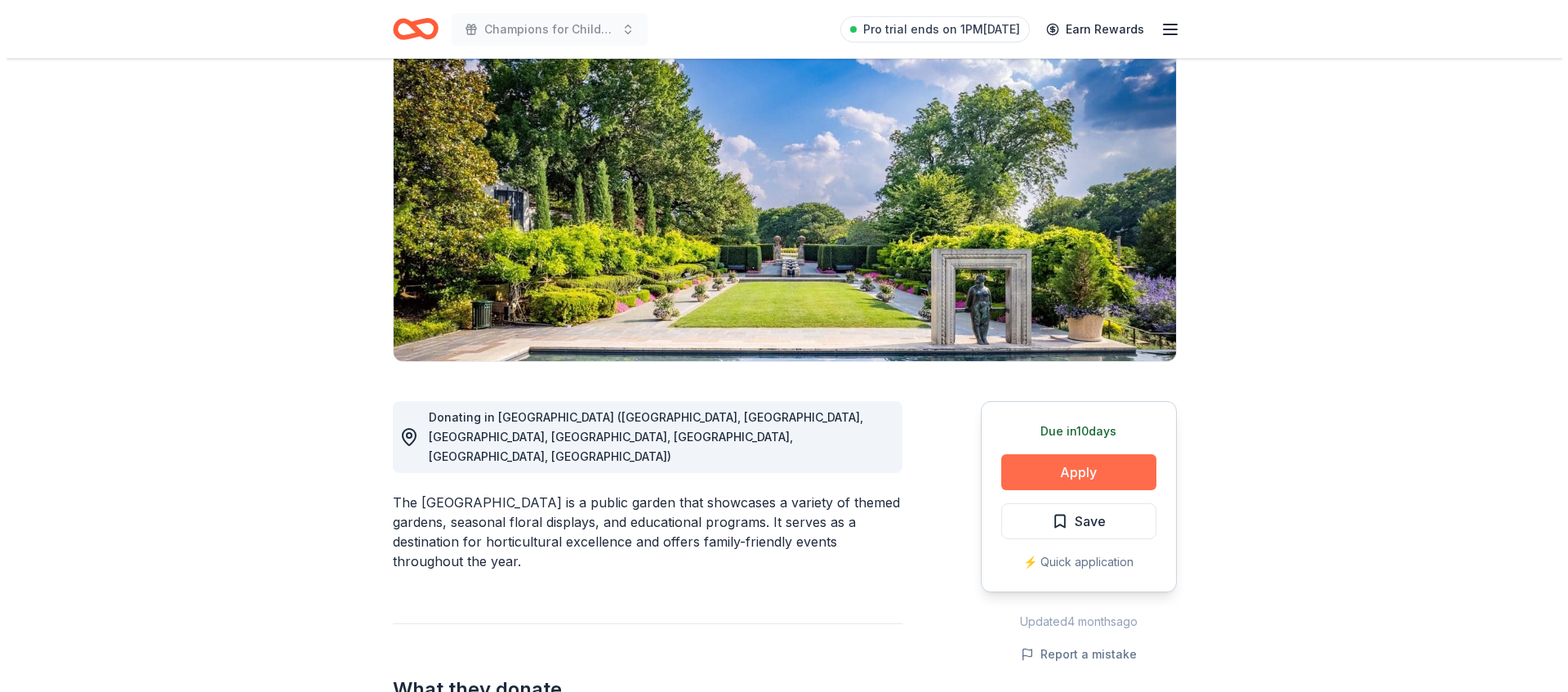
scroll to position [139, 0]
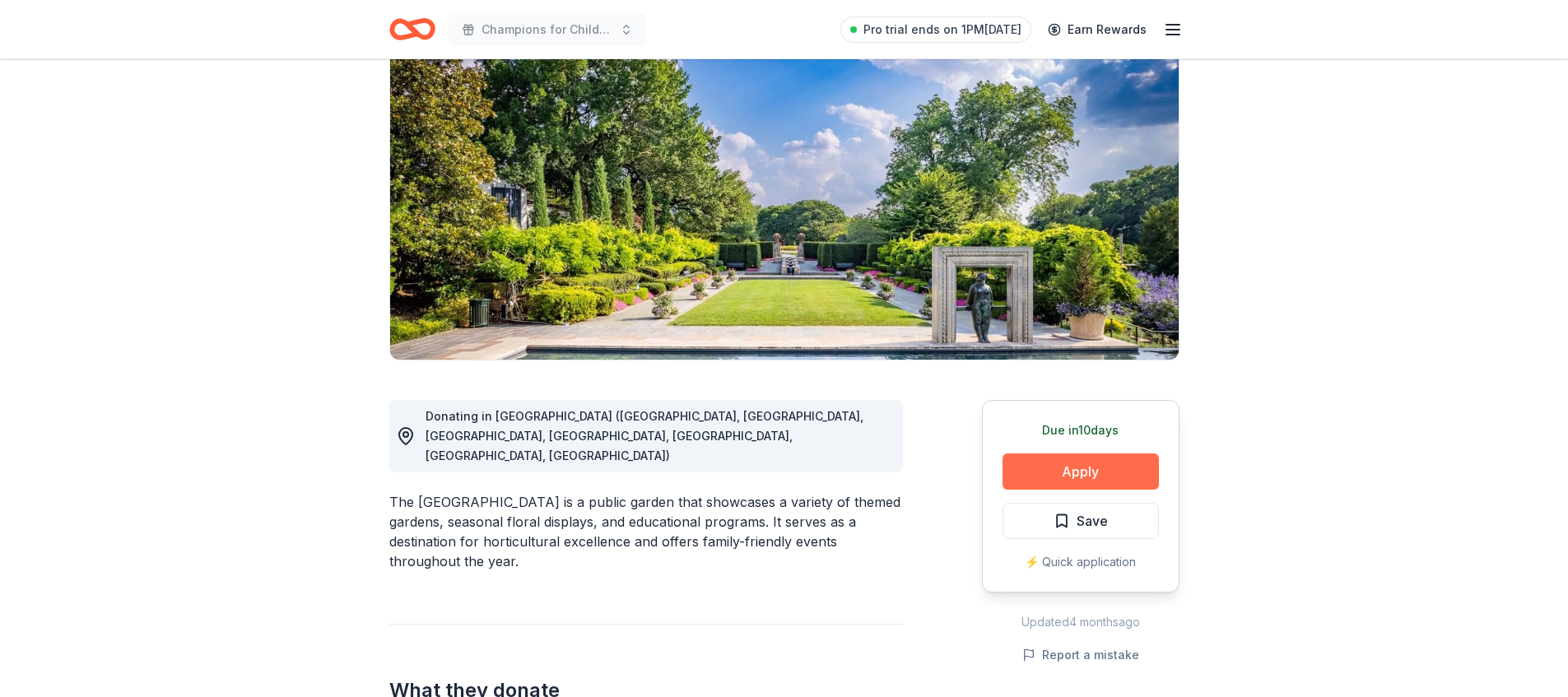
click at [1049, 472] on button "Apply" at bounding box center [1081, 470] width 157 height 36
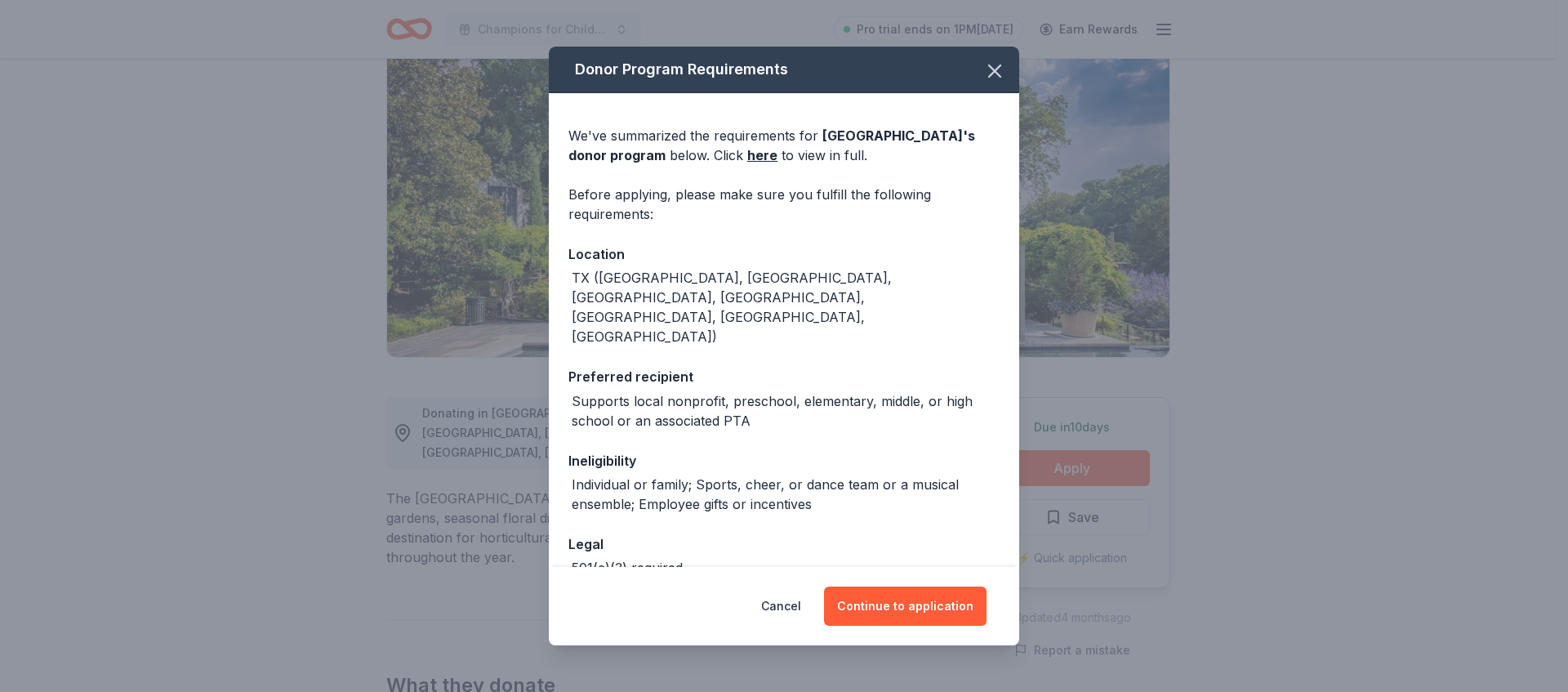
click at [923, 637] on div "Cancel Continue to application" at bounding box center [784, 606] width 471 height 79
click at [920, 618] on button "Continue to application" at bounding box center [905, 606] width 162 height 39
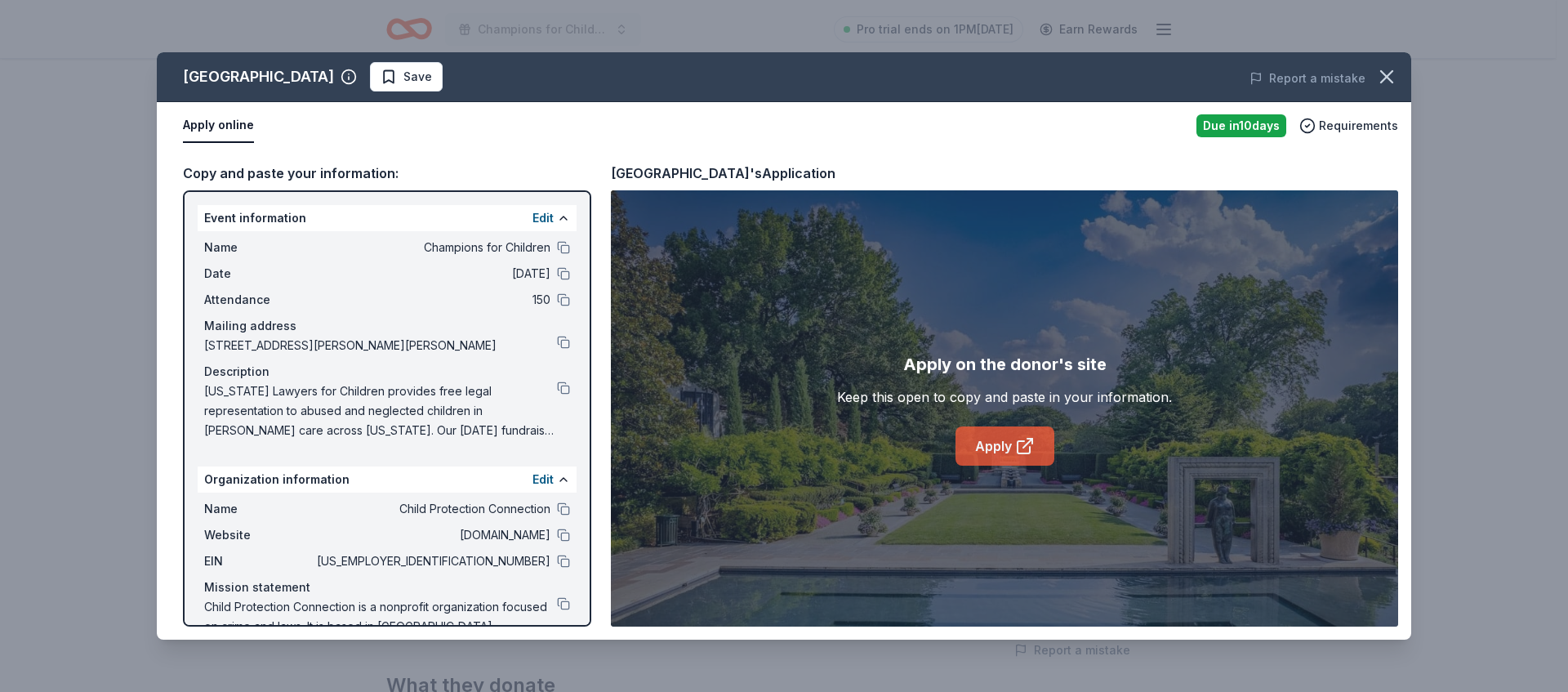
click at [994, 436] on link "Apply" at bounding box center [1005, 446] width 99 height 39
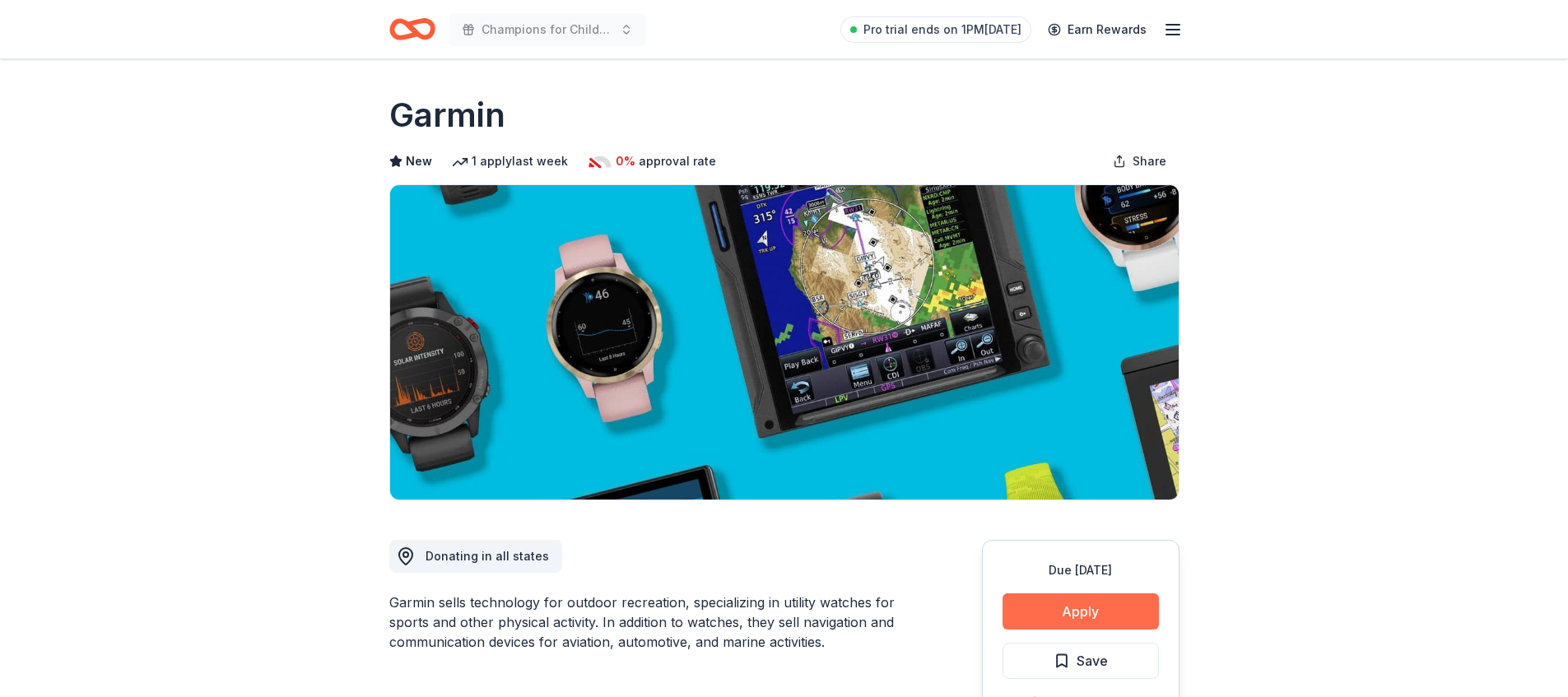
click at [1119, 608] on button "Apply" at bounding box center [1081, 611] width 157 height 36
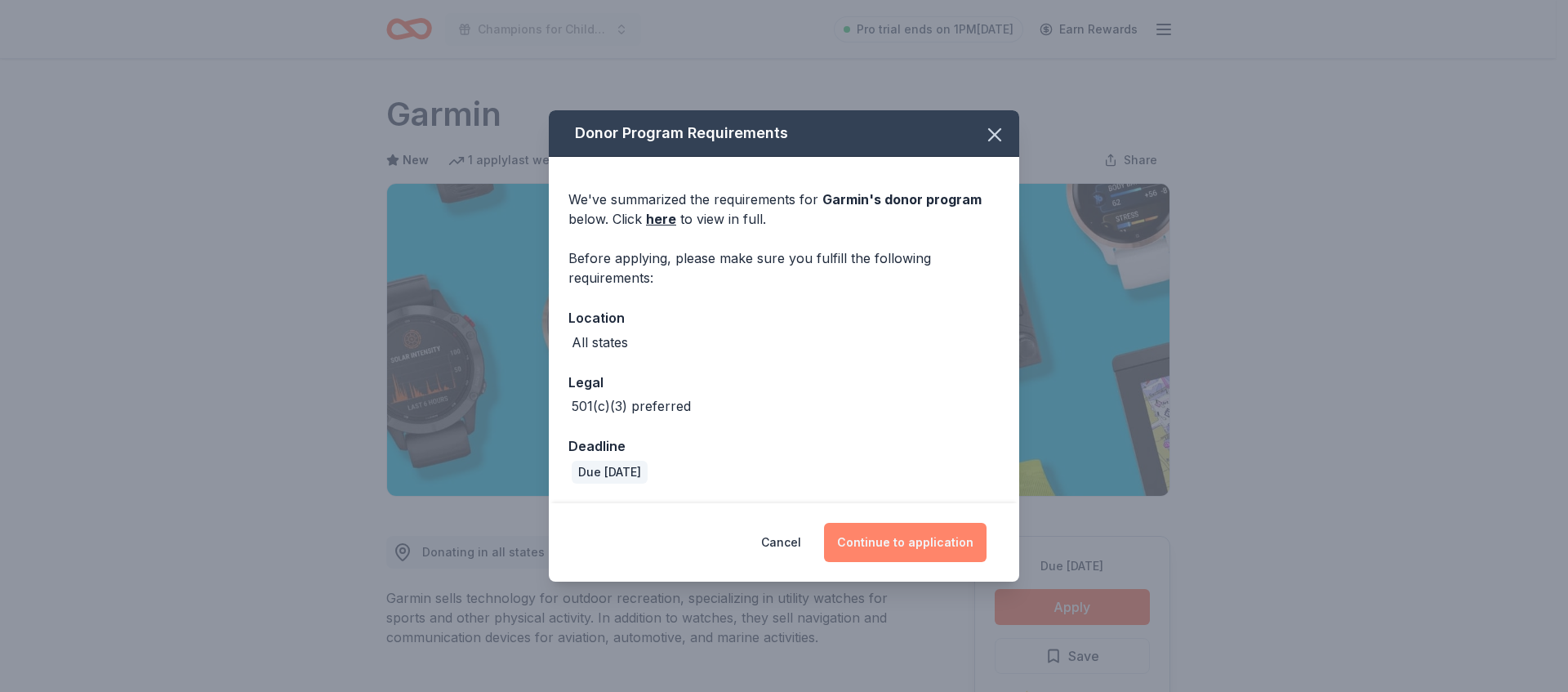
click at [956, 543] on button "Continue to application" at bounding box center [905, 542] width 162 height 39
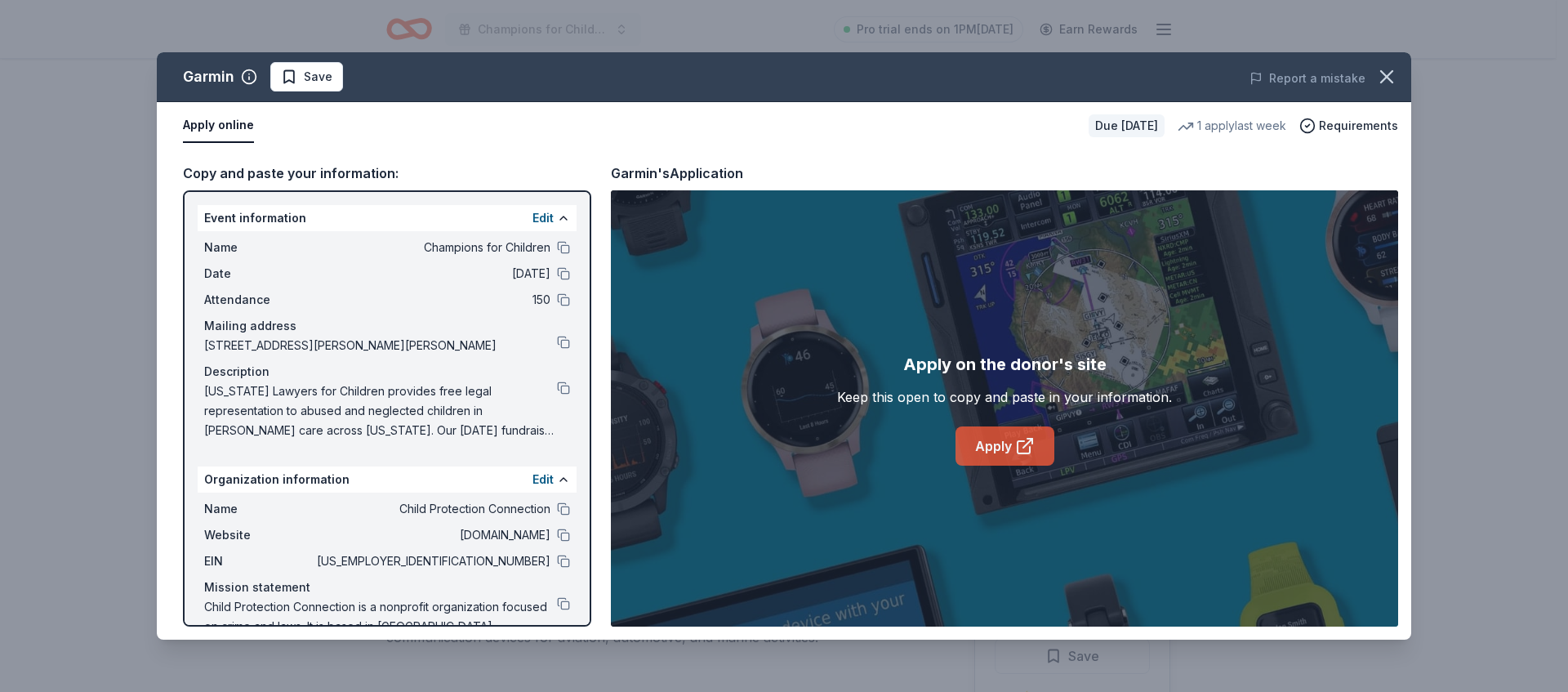
click at [1009, 436] on link "Apply" at bounding box center [1005, 446] width 99 height 39
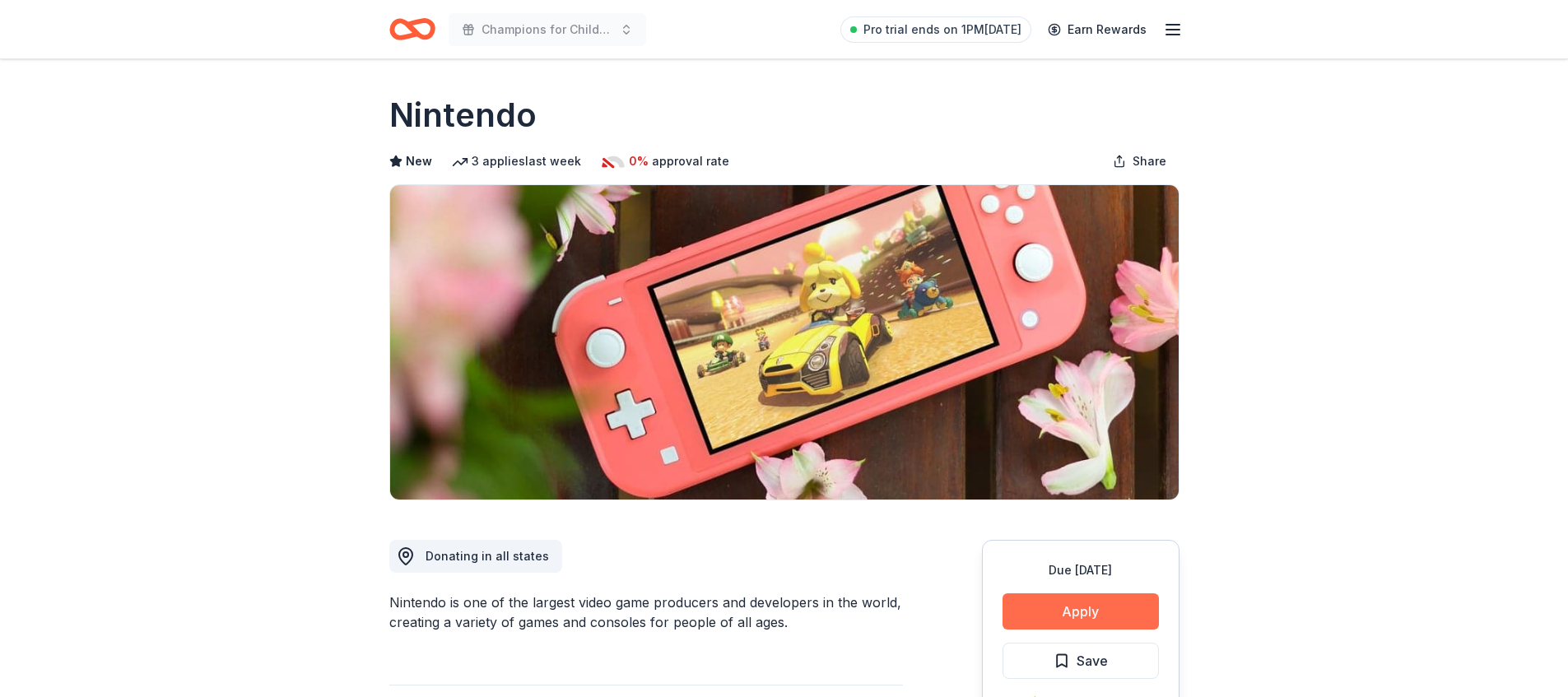
click at [1083, 617] on button "Apply" at bounding box center [1081, 611] width 157 height 36
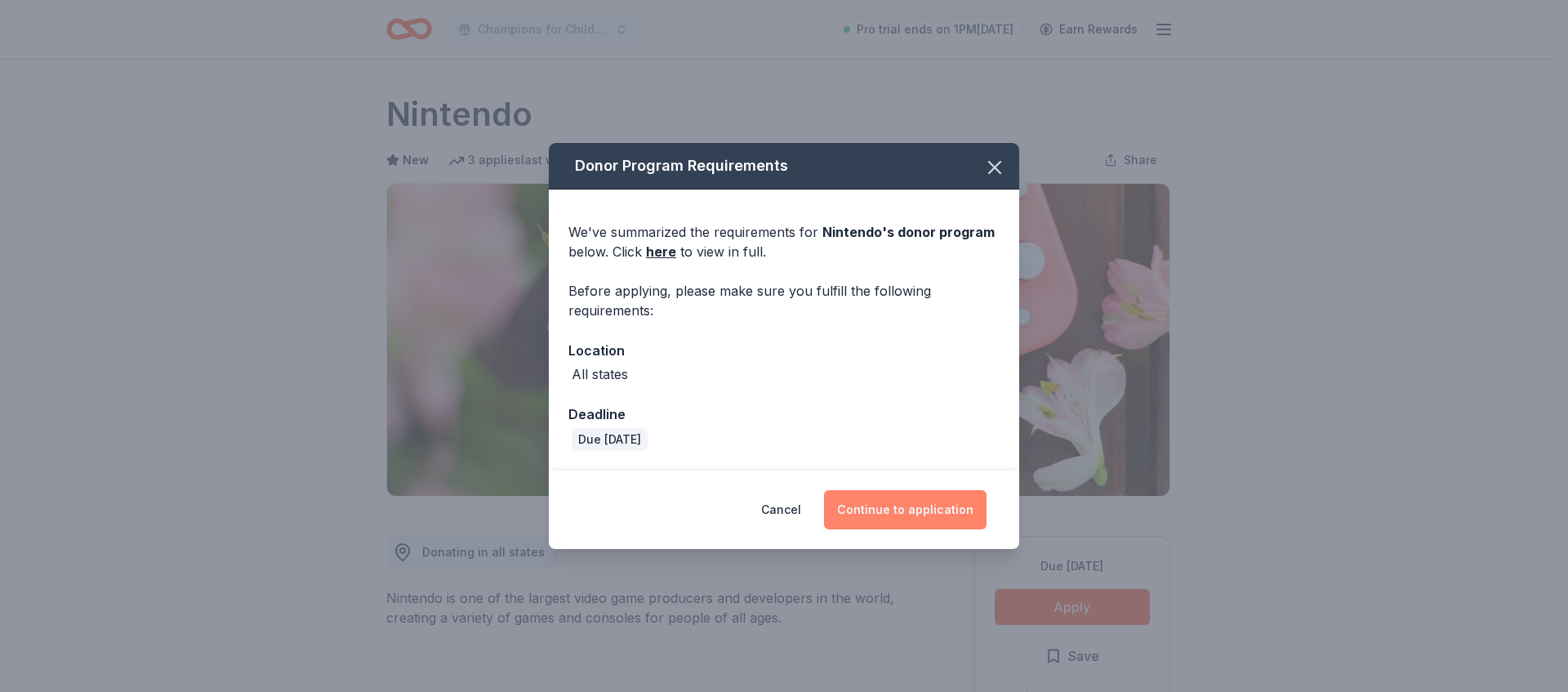
click at [935, 531] on div "Cancel Continue to application" at bounding box center [784, 510] width 471 height 79
drag, startPoint x: 930, startPoint y: 513, endPoint x: 928, endPoint y: 503, distance: 10.2
click at [930, 513] on button "Continue to application" at bounding box center [905, 509] width 162 height 39
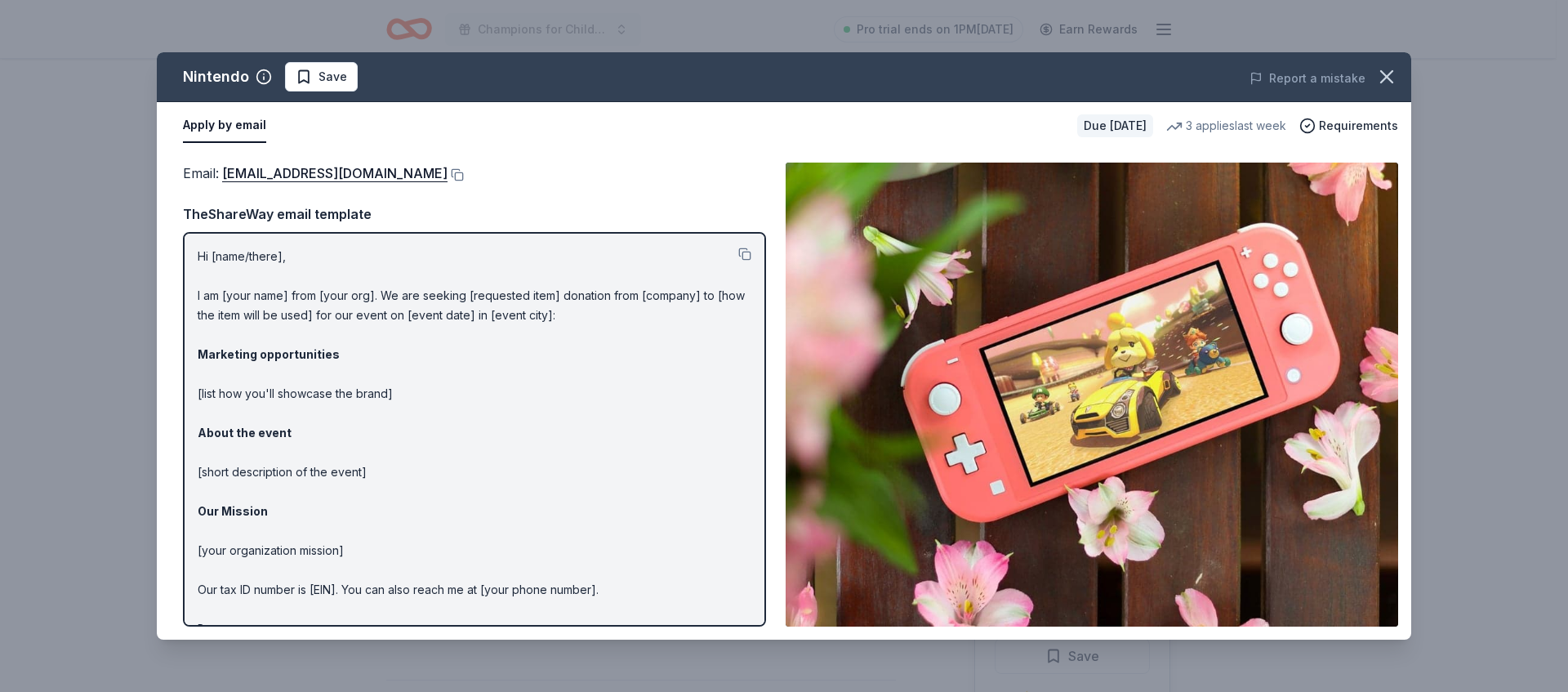
click at [278, 299] on p "Hi [name/there], I am [your name] from [your org]. We are seeking [requested it…" at bounding box center [475, 453] width 553 height 411
click at [258, 287] on p "Hi [name/there], I am [your name] from [your org]. We are seeking [requested it…" at bounding box center [475, 453] width 553 height 411
click at [464, 180] on button at bounding box center [455, 175] width 16 height 13
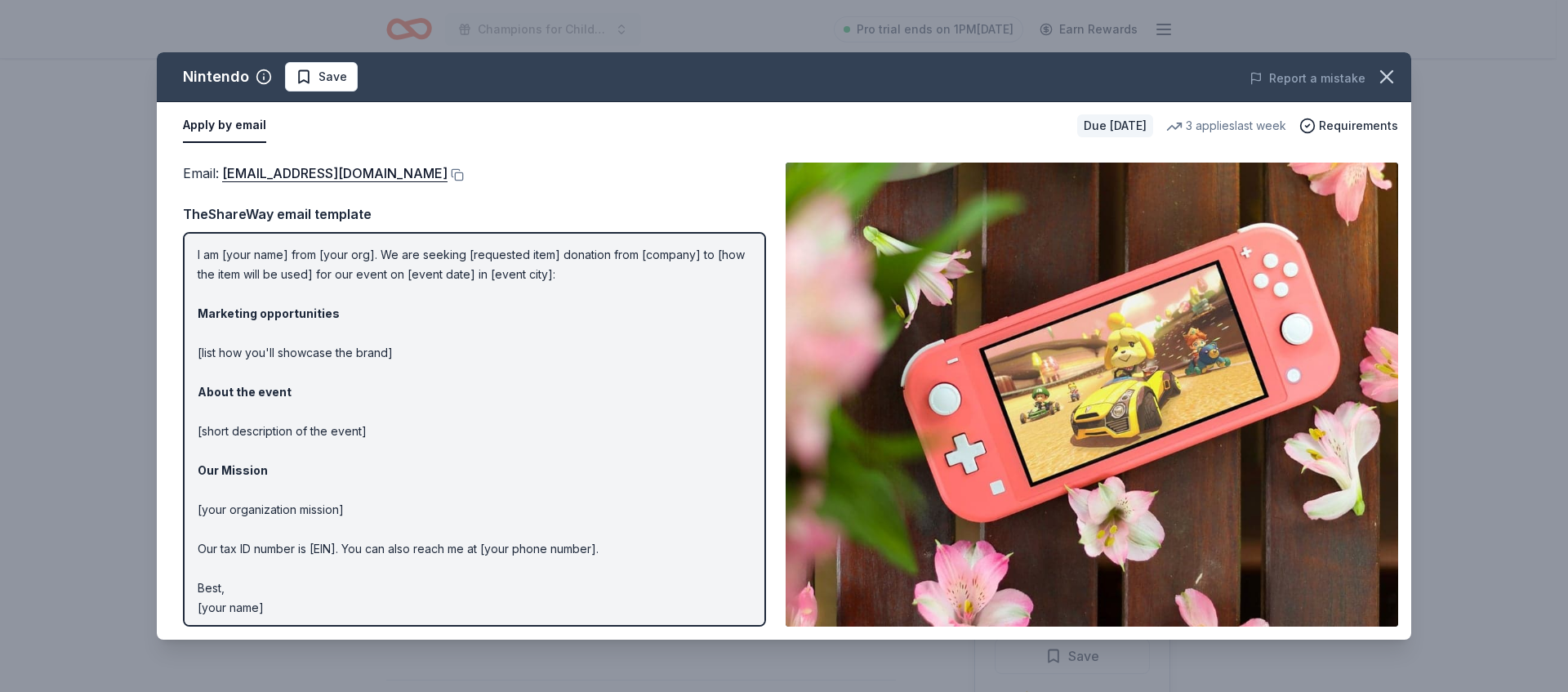
scroll to position [46, 0]
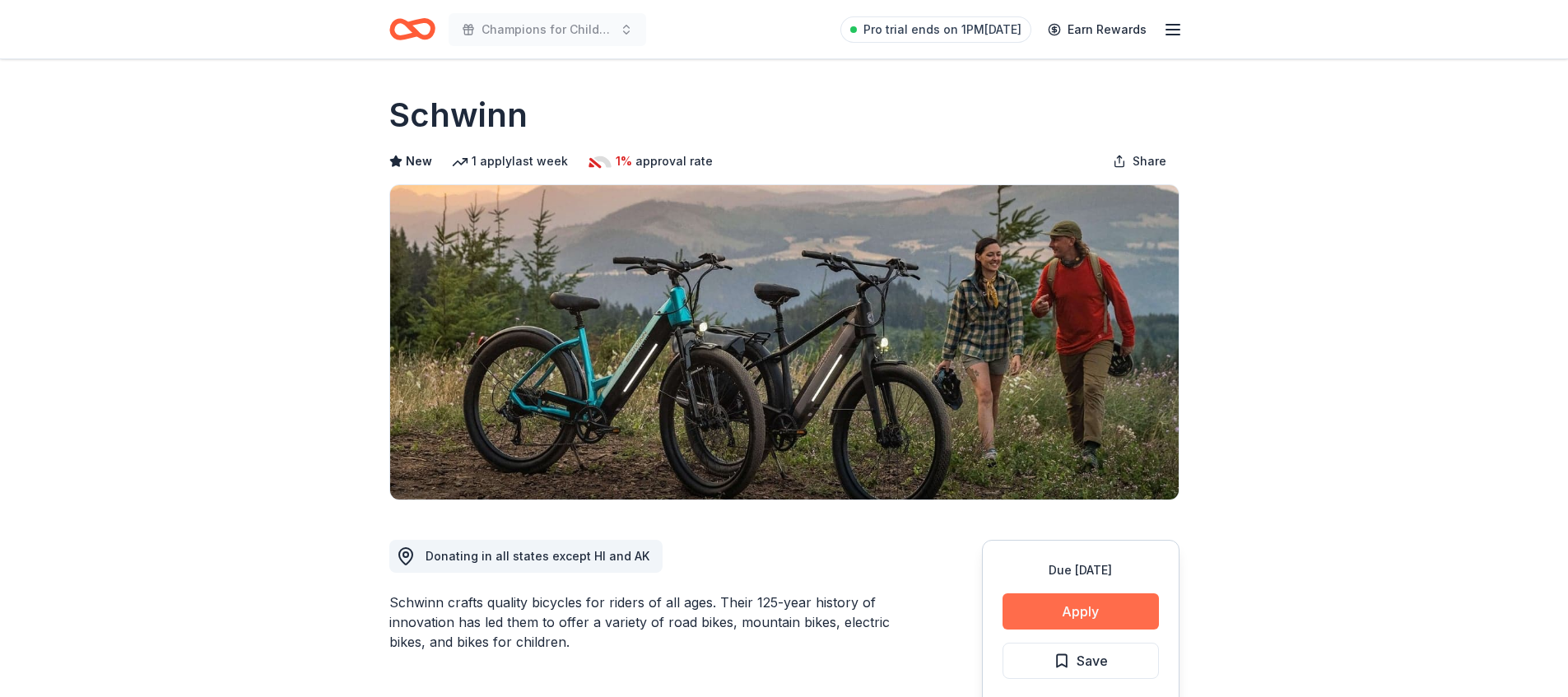
click at [1110, 615] on button "Apply" at bounding box center [1081, 611] width 157 height 36
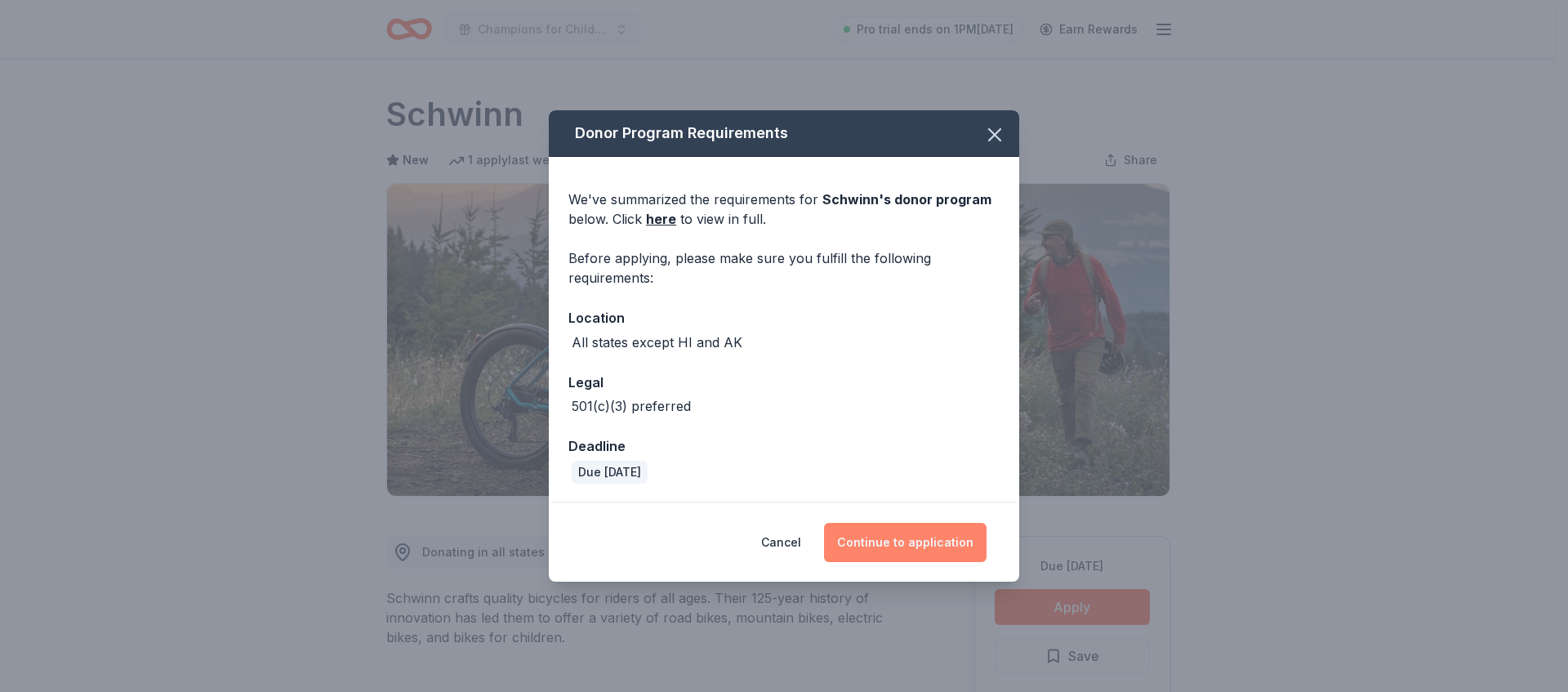
drag, startPoint x: 959, startPoint y: 558, endPoint x: 958, endPoint y: 548, distance: 10.0
click at [958, 558] on button "Continue to application" at bounding box center [905, 542] width 162 height 39
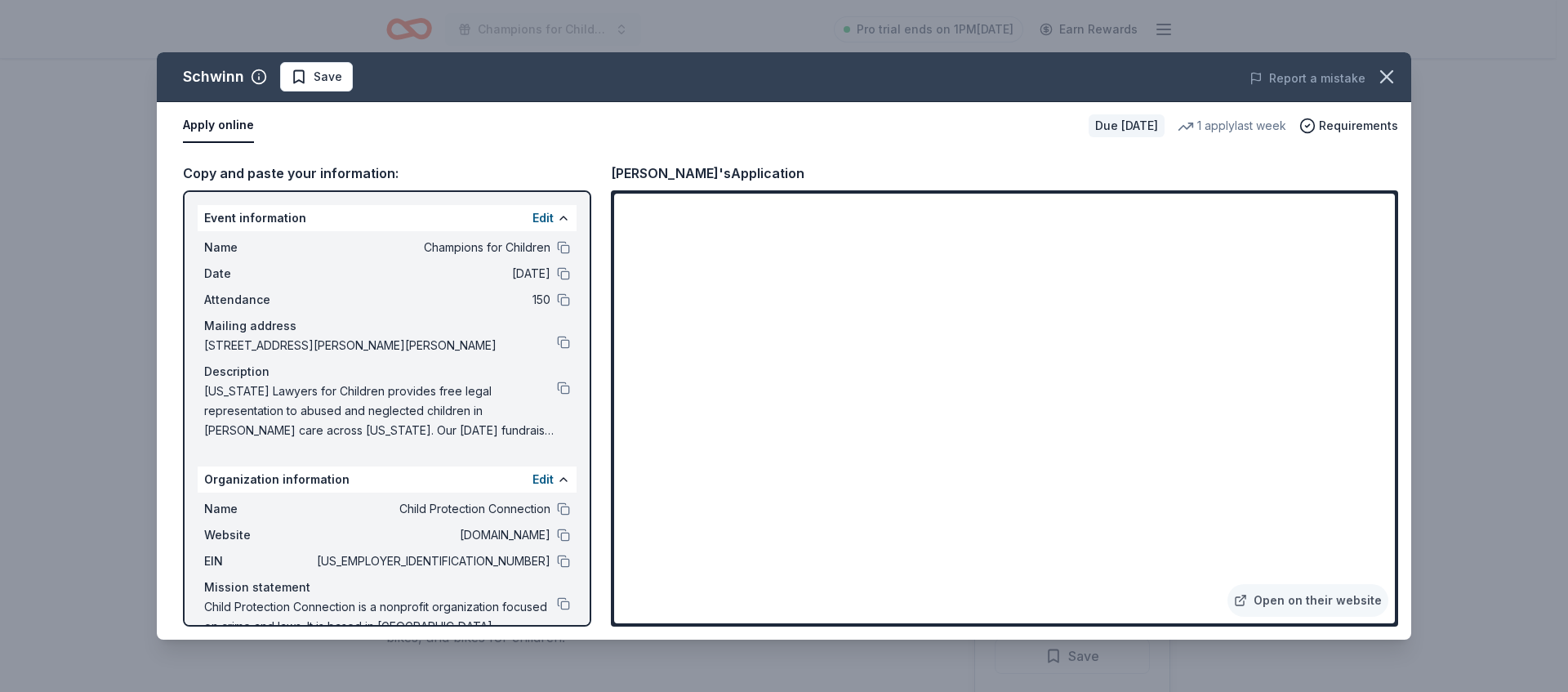
click at [542, 574] on div "Name Child Protection Connection Website childprotectionconnection.org EIN 75-2…" at bounding box center [387, 578] width 379 height 170
click at [557, 564] on button at bounding box center [564, 561] width 13 height 13
click at [557, 248] on button at bounding box center [564, 248] width 13 height 13
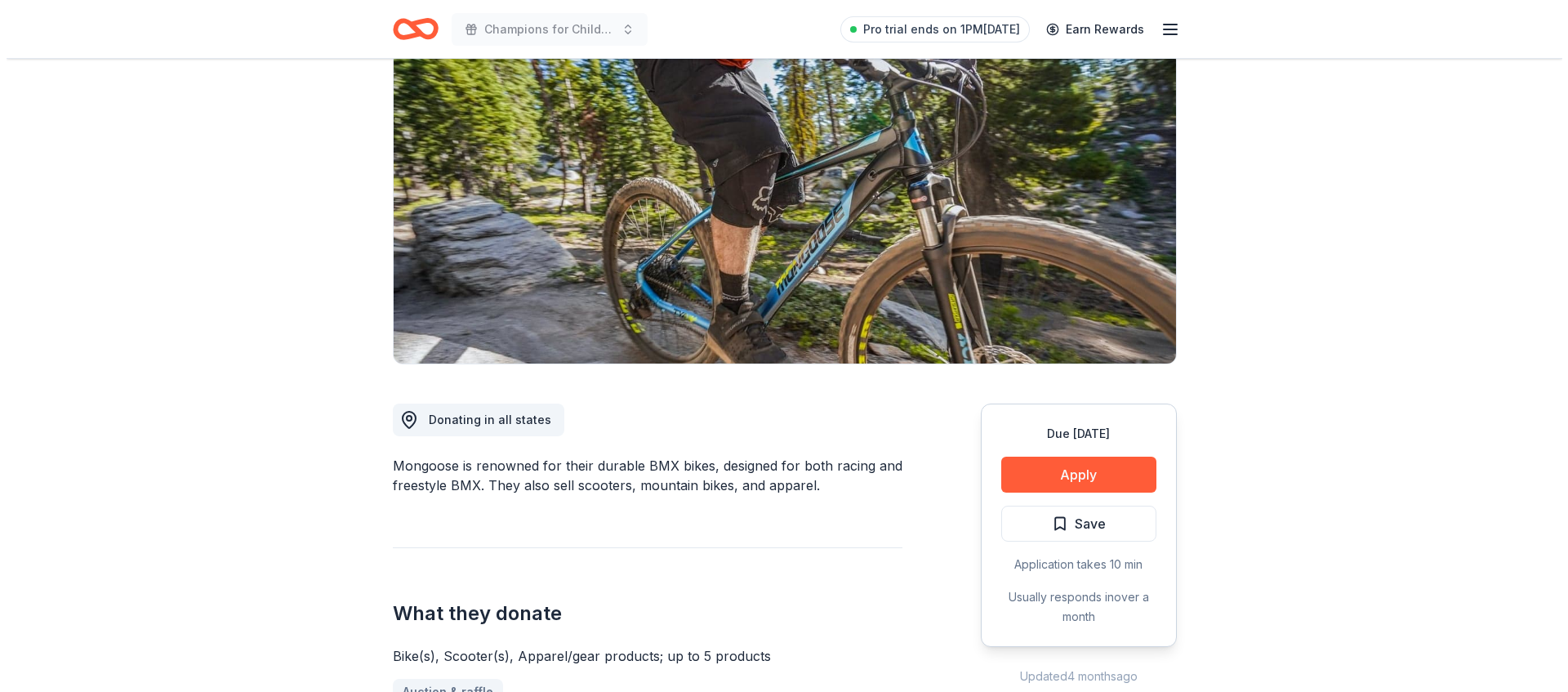
scroll to position [143, 0]
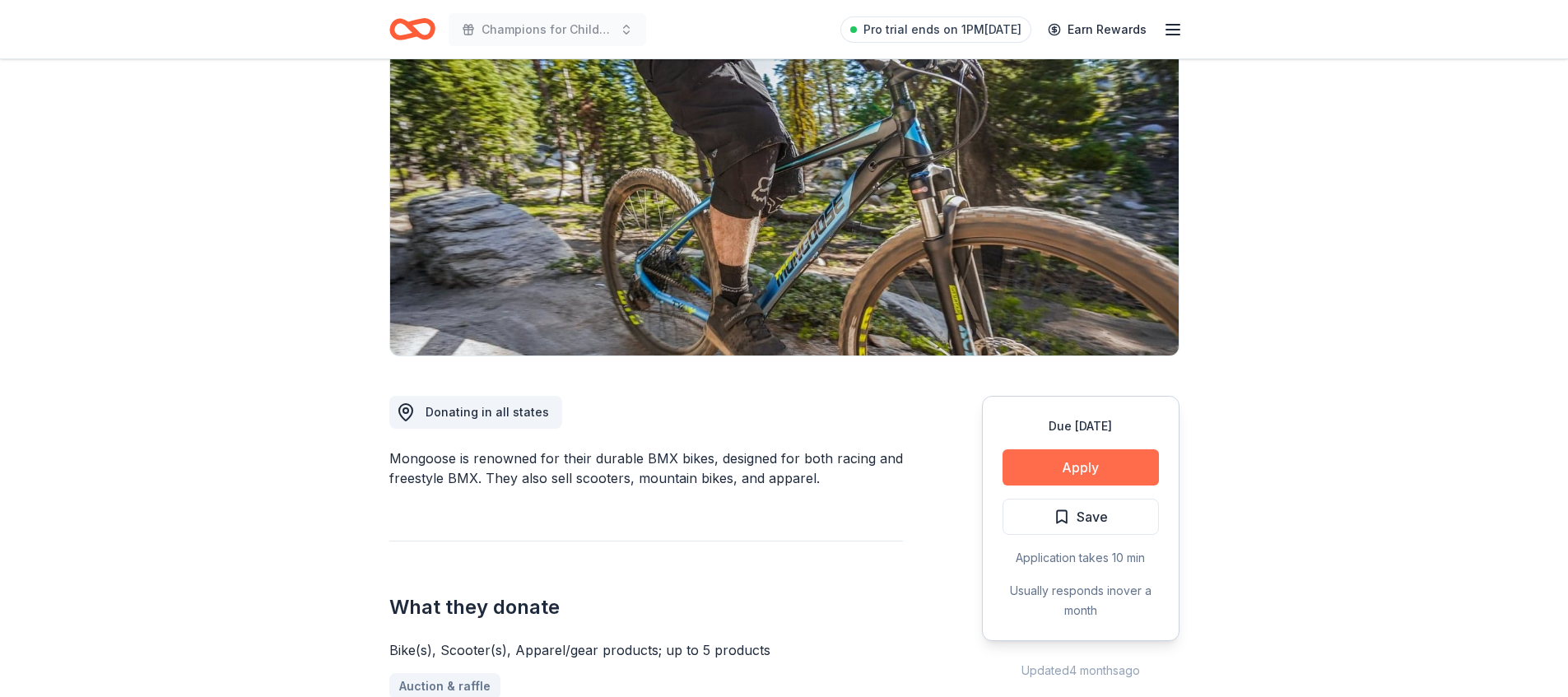
click at [1059, 459] on button "Apply" at bounding box center [1081, 467] width 157 height 36
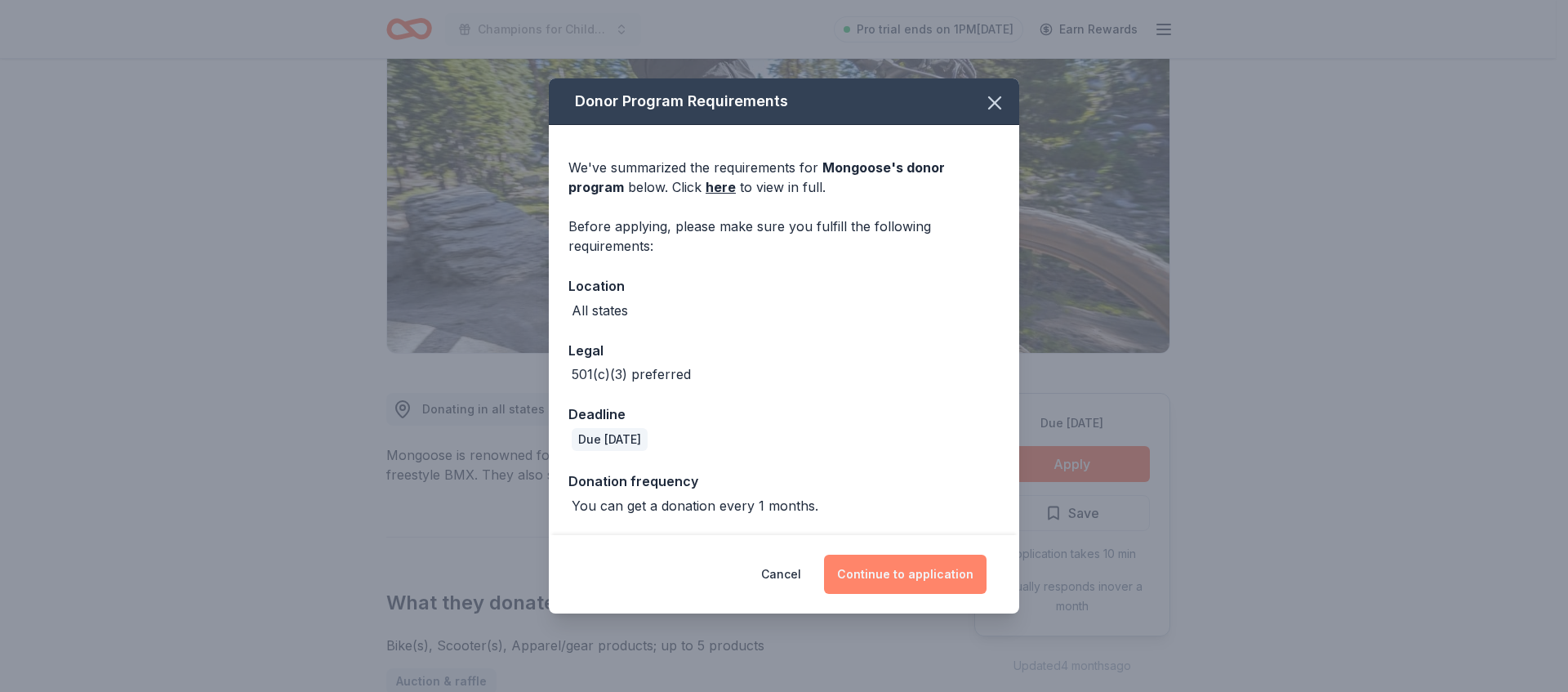
drag, startPoint x: 959, startPoint y: 552, endPoint x: 956, endPoint y: 562, distance: 10.4
click at [958, 552] on div "Cancel Continue to application" at bounding box center [784, 575] width 471 height 79
click at [955, 570] on button "Continue to application" at bounding box center [905, 574] width 162 height 39
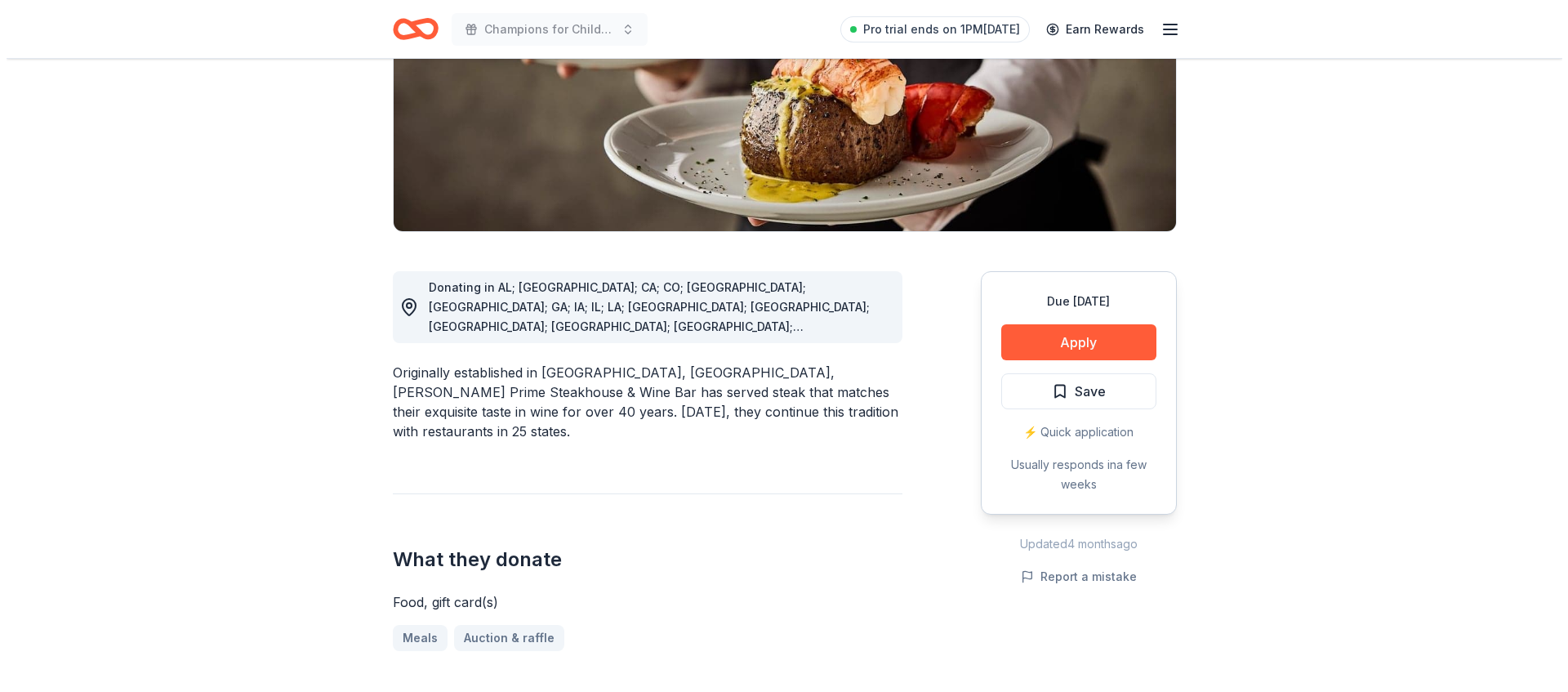
scroll to position [268, 0]
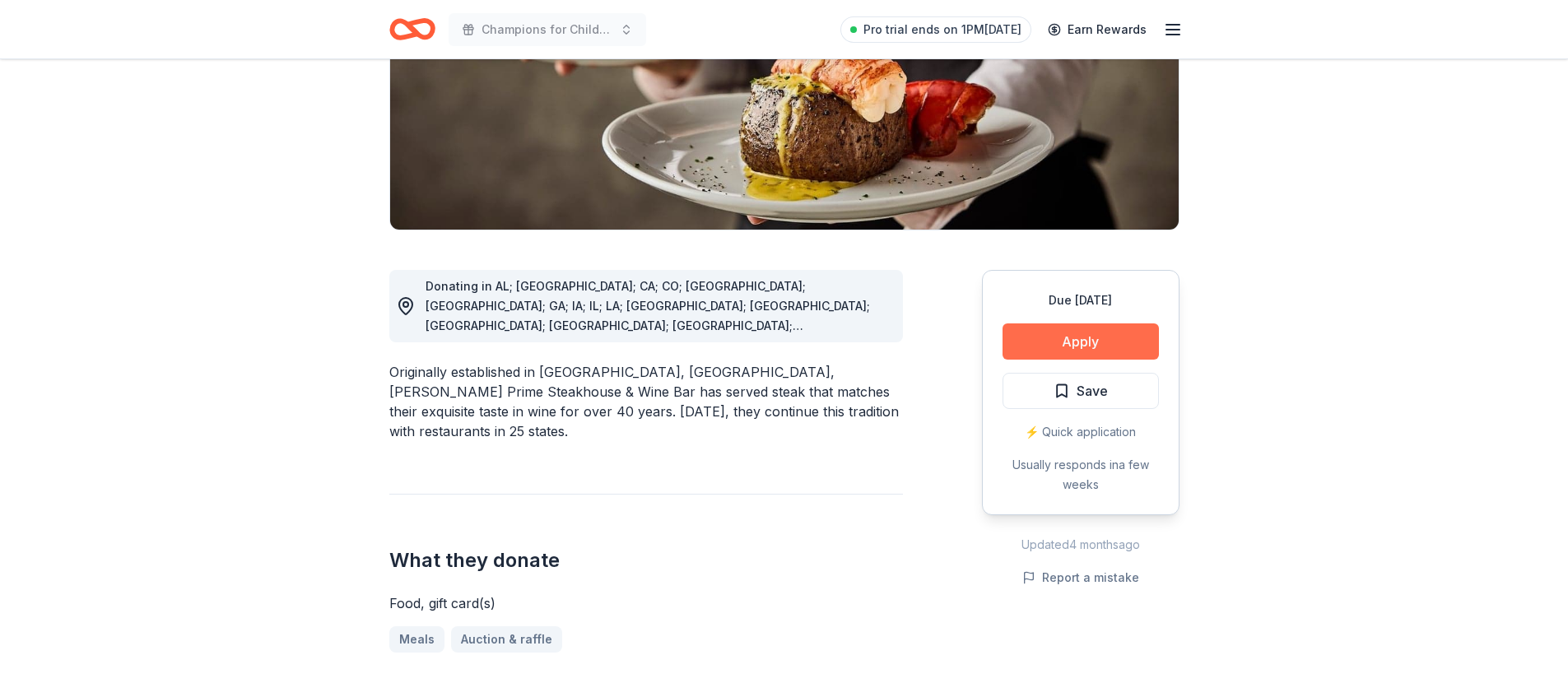
click at [1058, 340] on button "Apply" at bounding box center [1081, 341] width 157 height 36
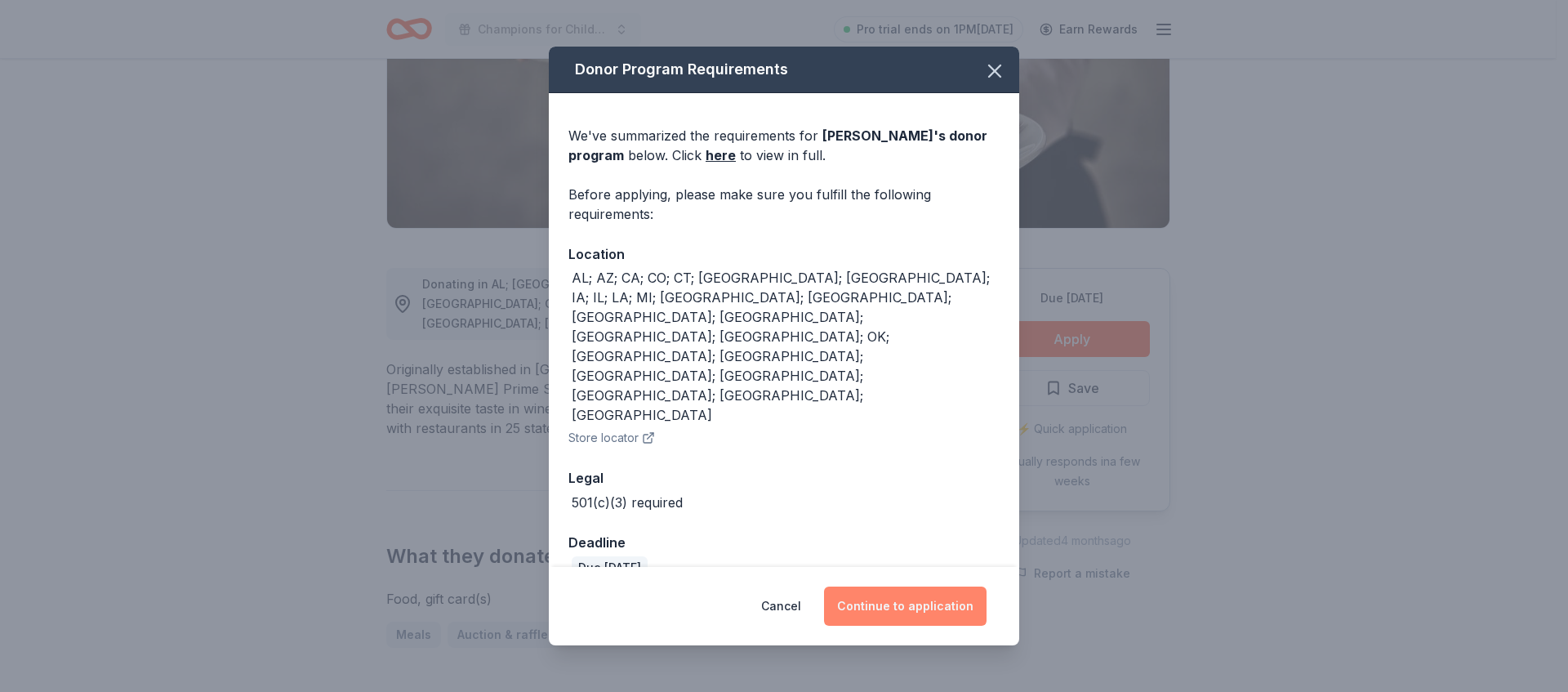
click at [958, 586] on button "Continue to application" at bounding box center [905, 606] width 162 height 39
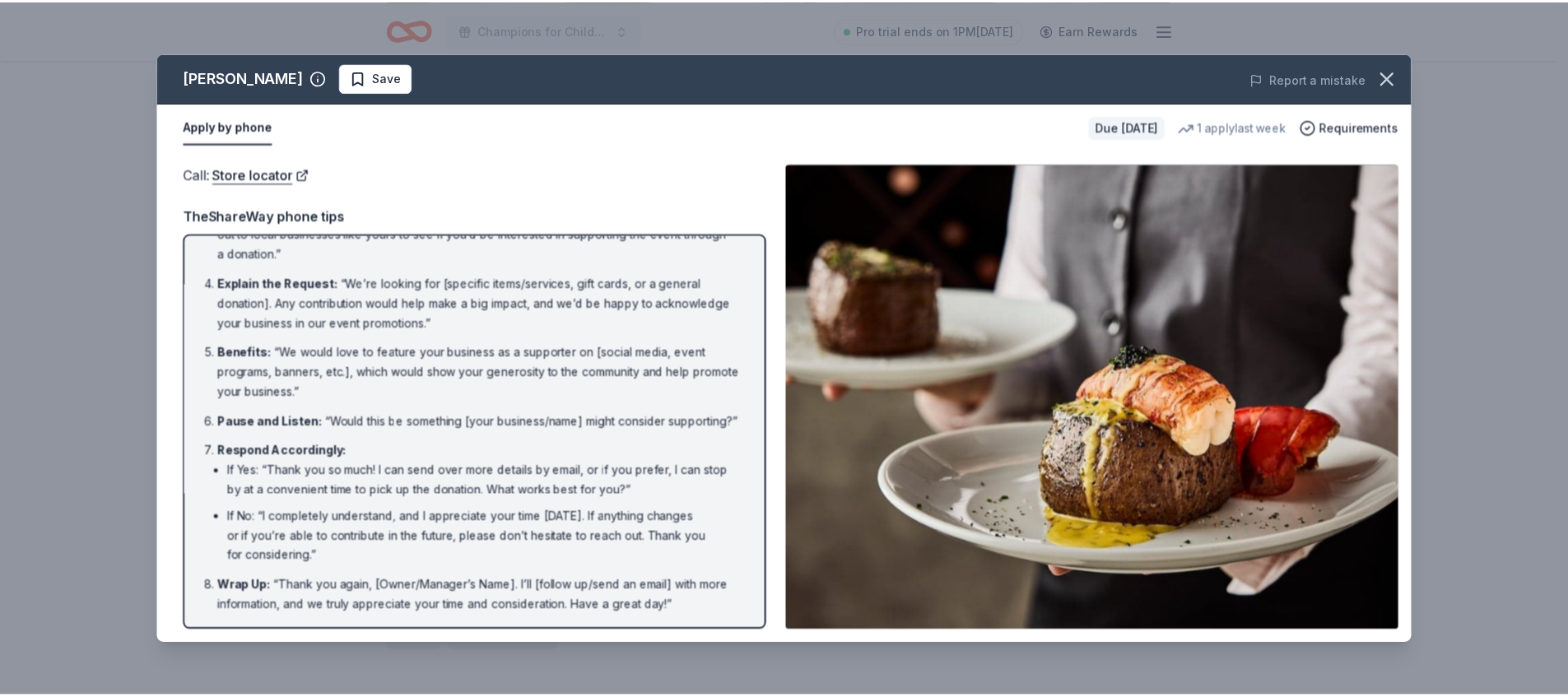
scroll to position [182, 0]
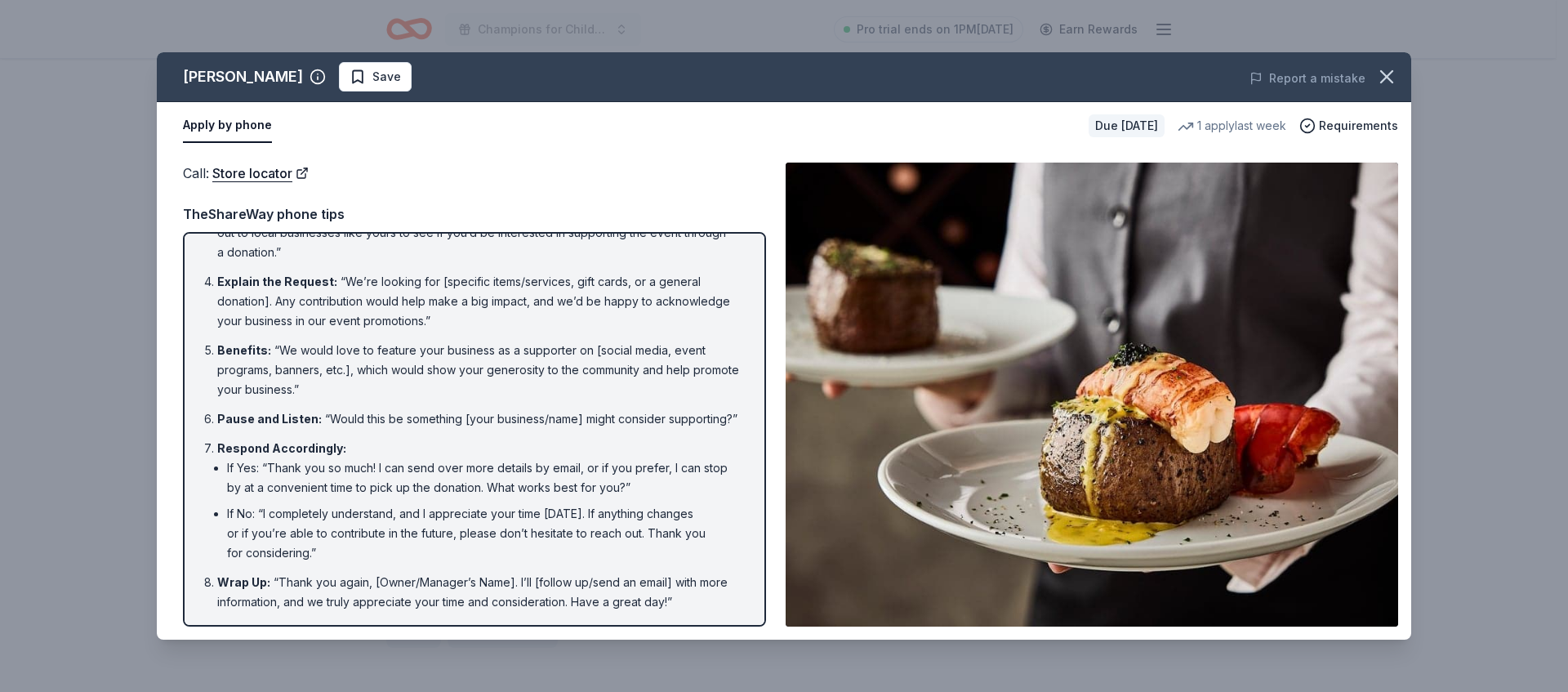
drag, startPoint x: 1423, startPoint y: 75, endPoint x: 1411, endPoint y: 77, distance: 12.2
click at [1421, 75] on div "[PERSON_NAME] Save Report a mistake Apply by phone Due [DATE] 1 apply last week…" at bounding box center [784, 346] width 1568 height 692
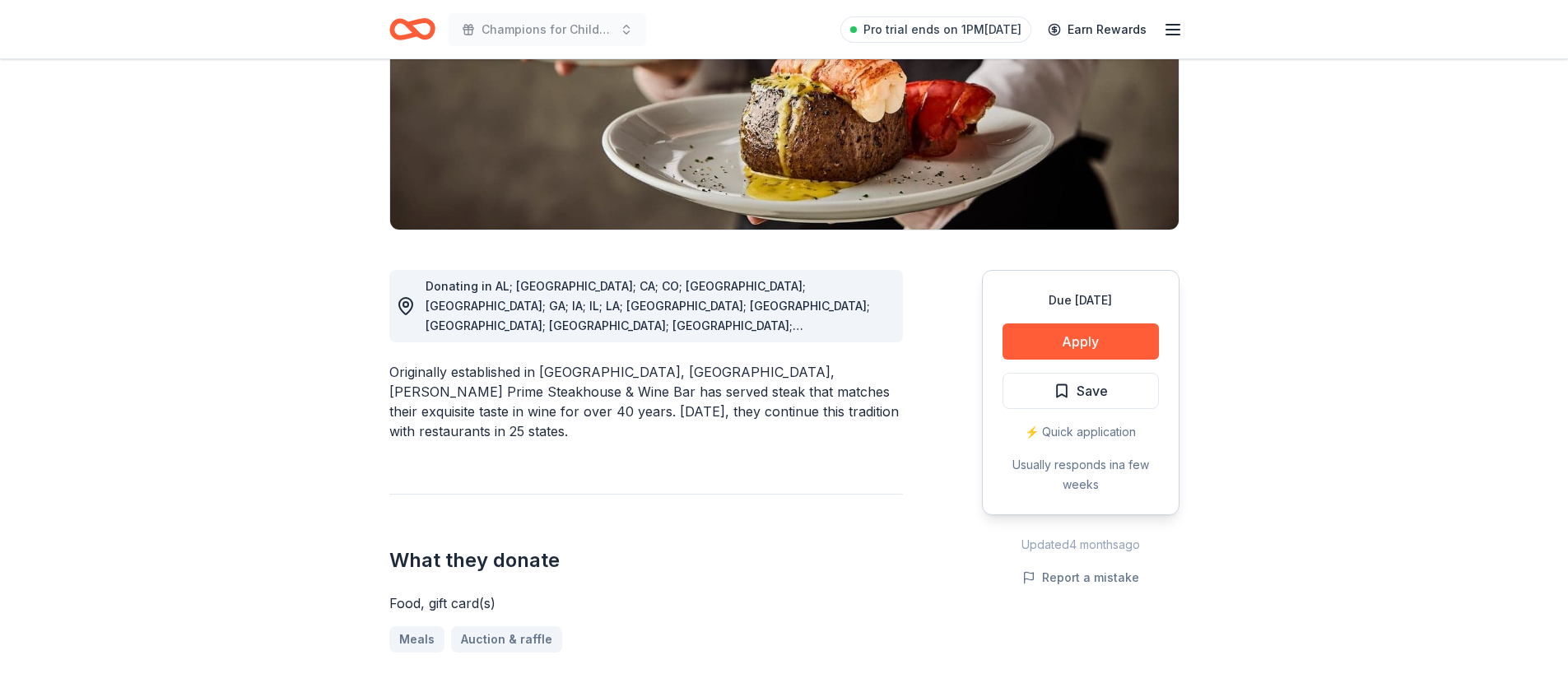
drag, startPoint x: 1397, startPoint y: 80, endPoint x: 1353, endPoint y: 72, distance: 44.7
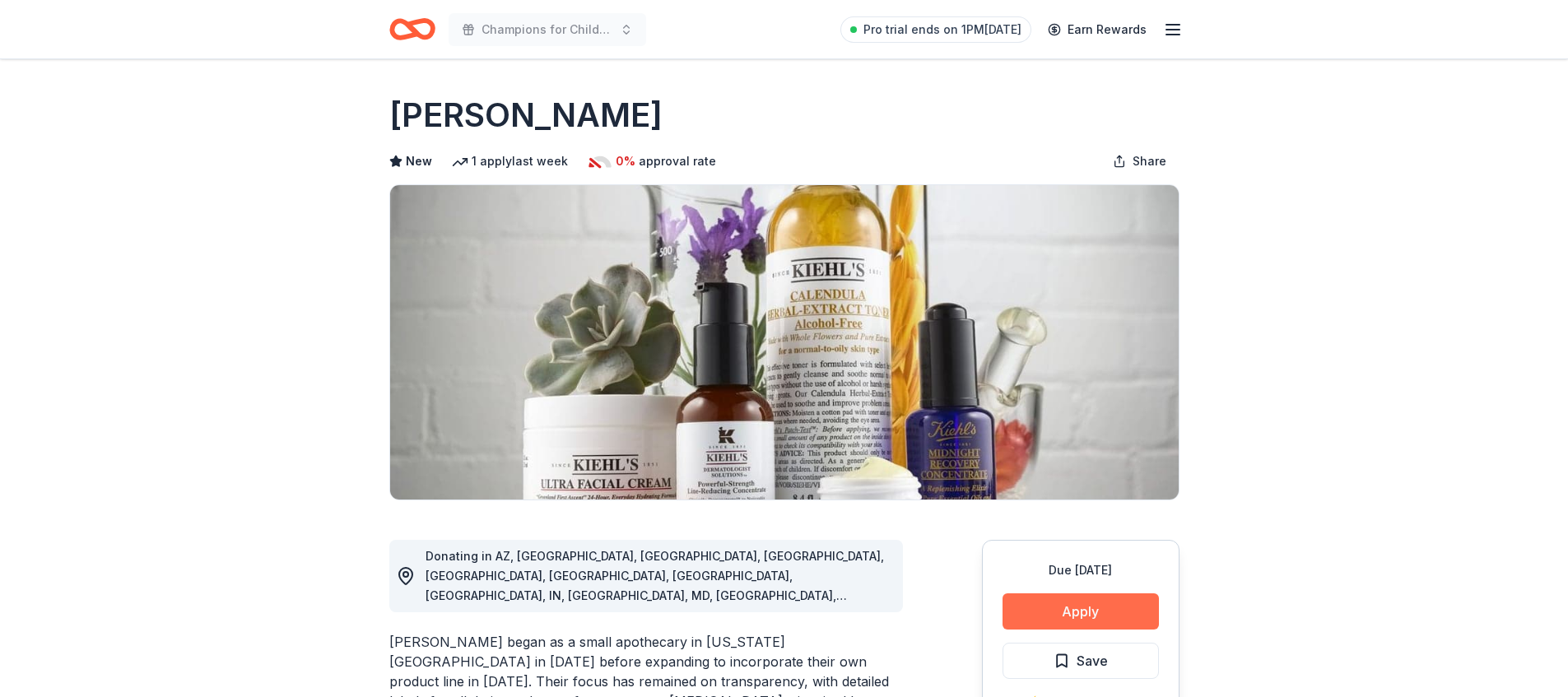
click at [1112, 610] on button "Apply" at bounding box center [1081, 611] width 157 height 36
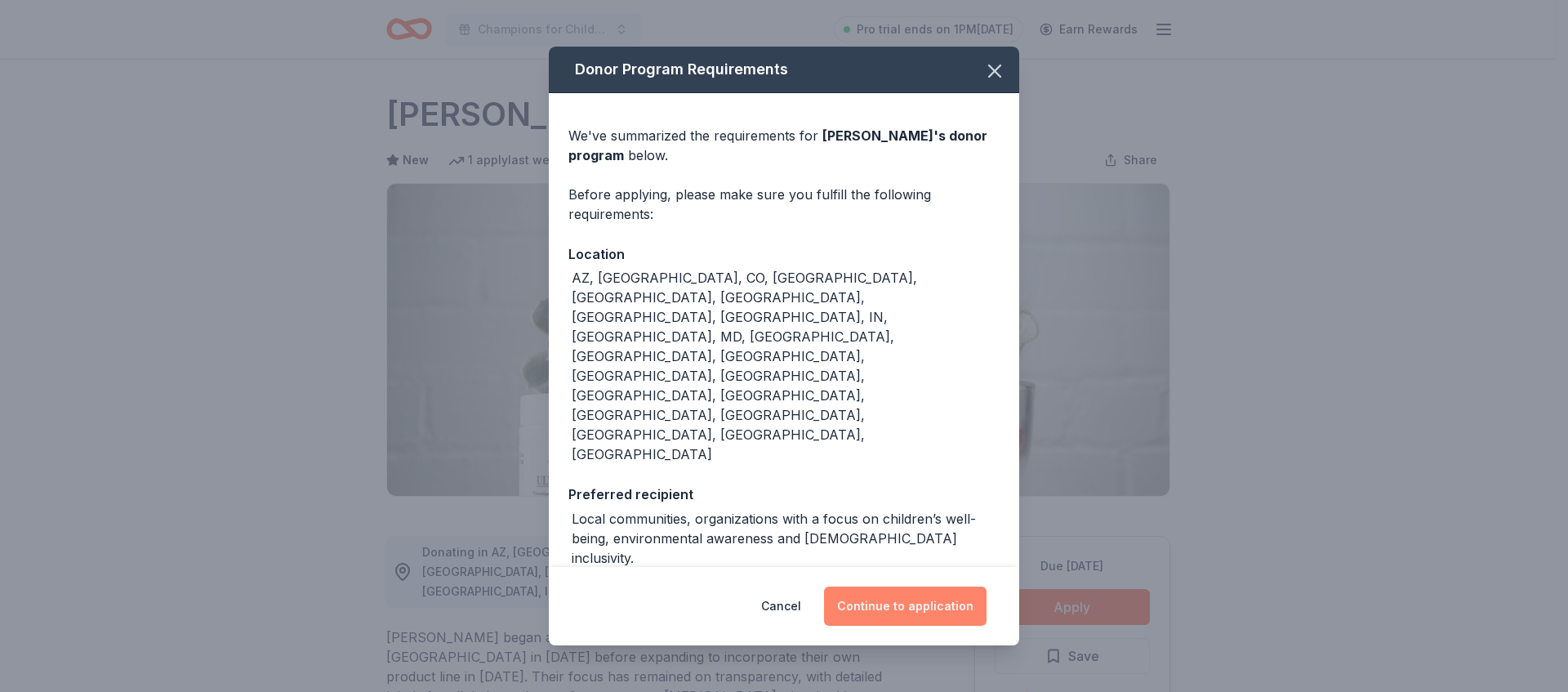
click at [947, 586] on button "Continue to application" at bounding box center [905, 606] width 162 height 39
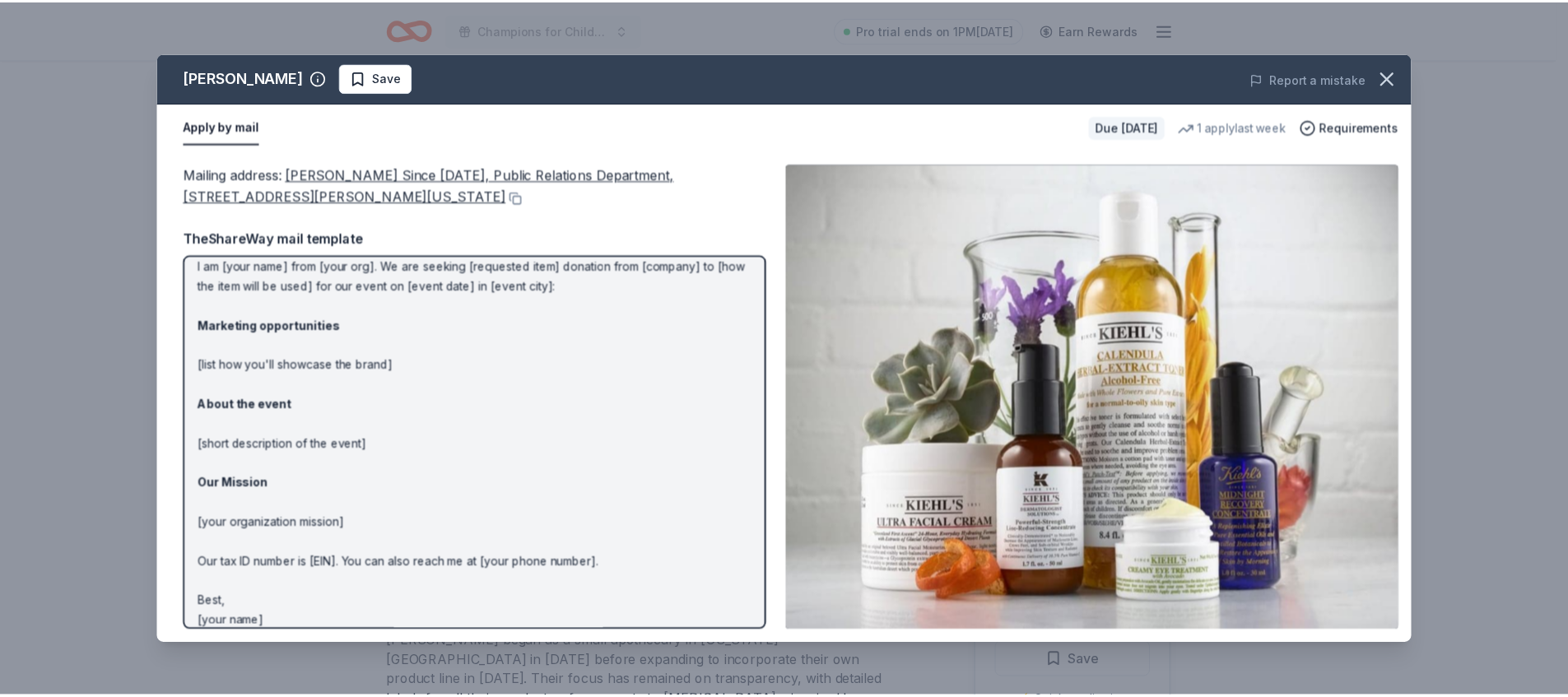
scroll to position [69, 0]
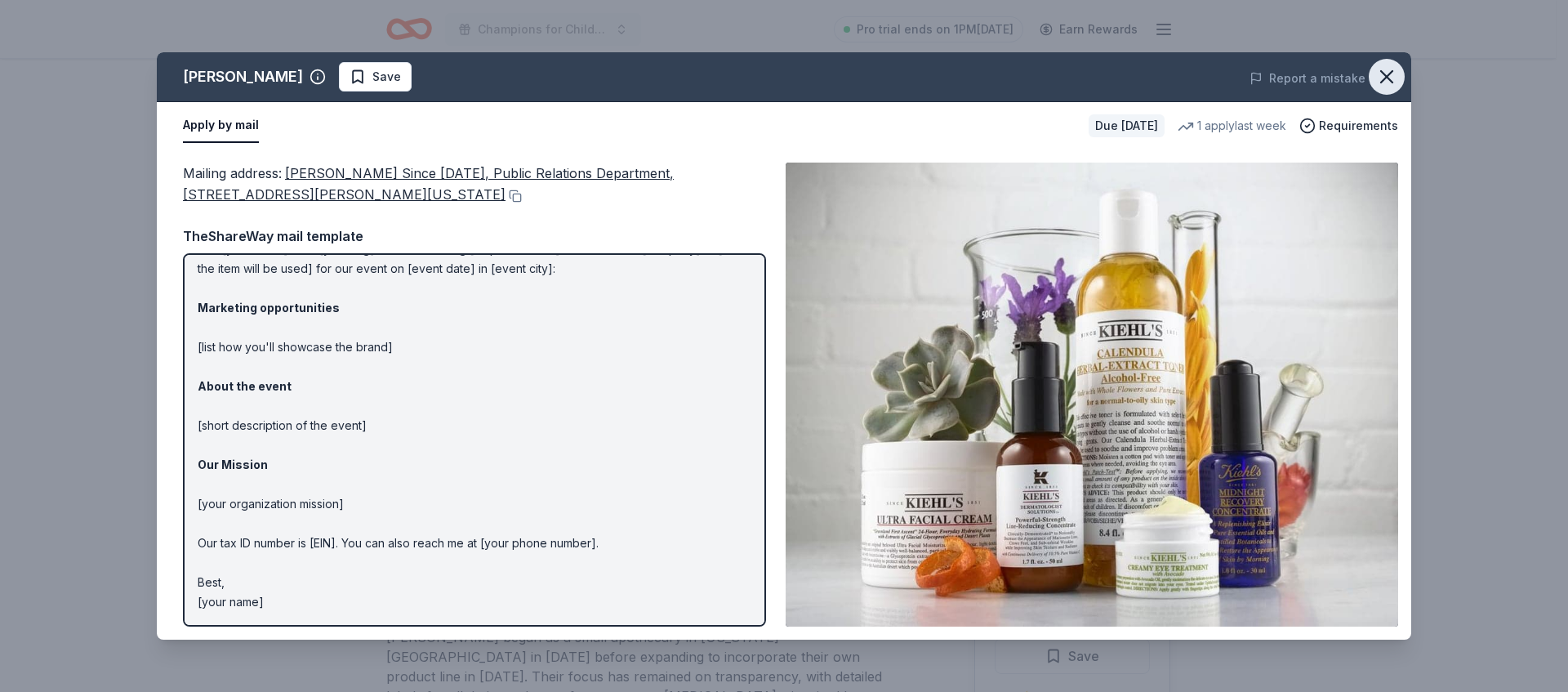
click at [1379, 83] on icon "button" at bounding box center [1386, 77] width 23 height 23
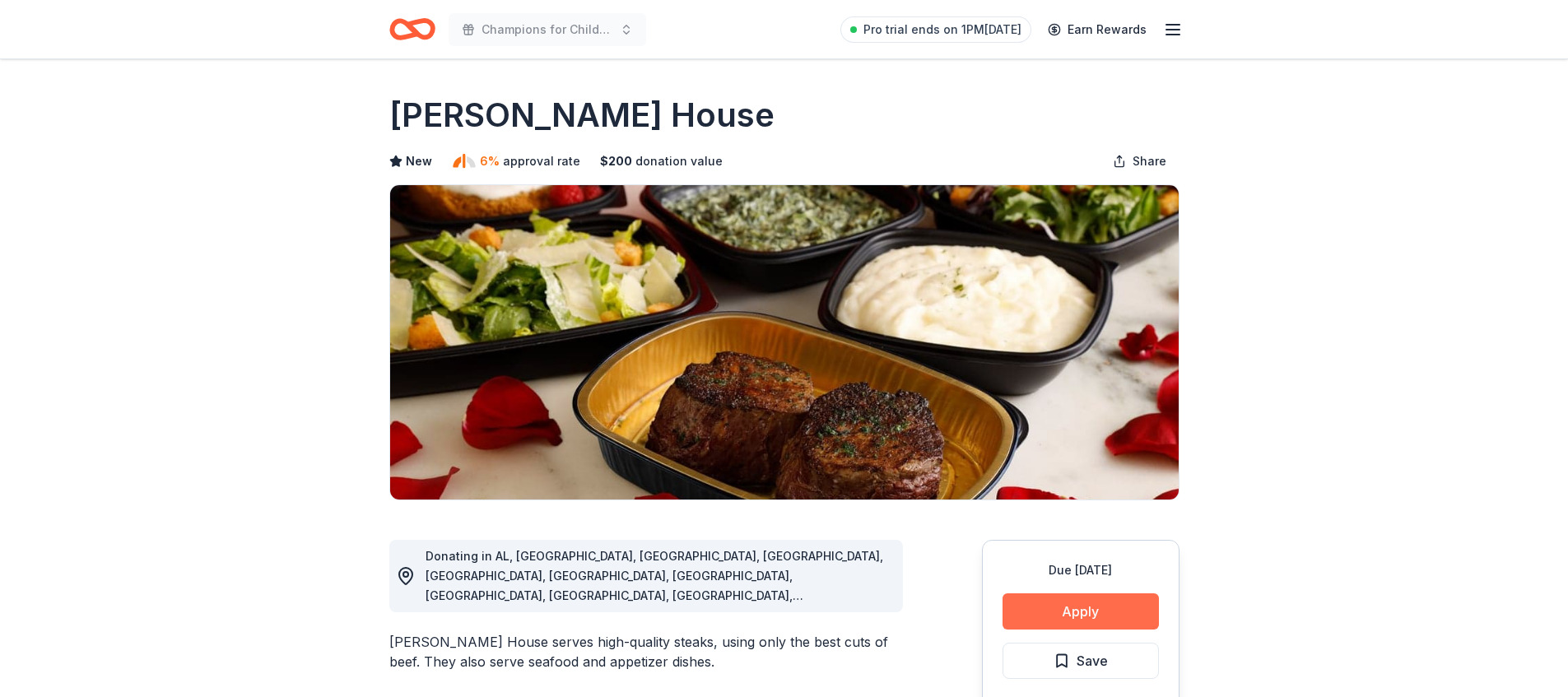
click at [1089, 622] on button "Apply" at bounding box center [1081, 611] width 157 height 36
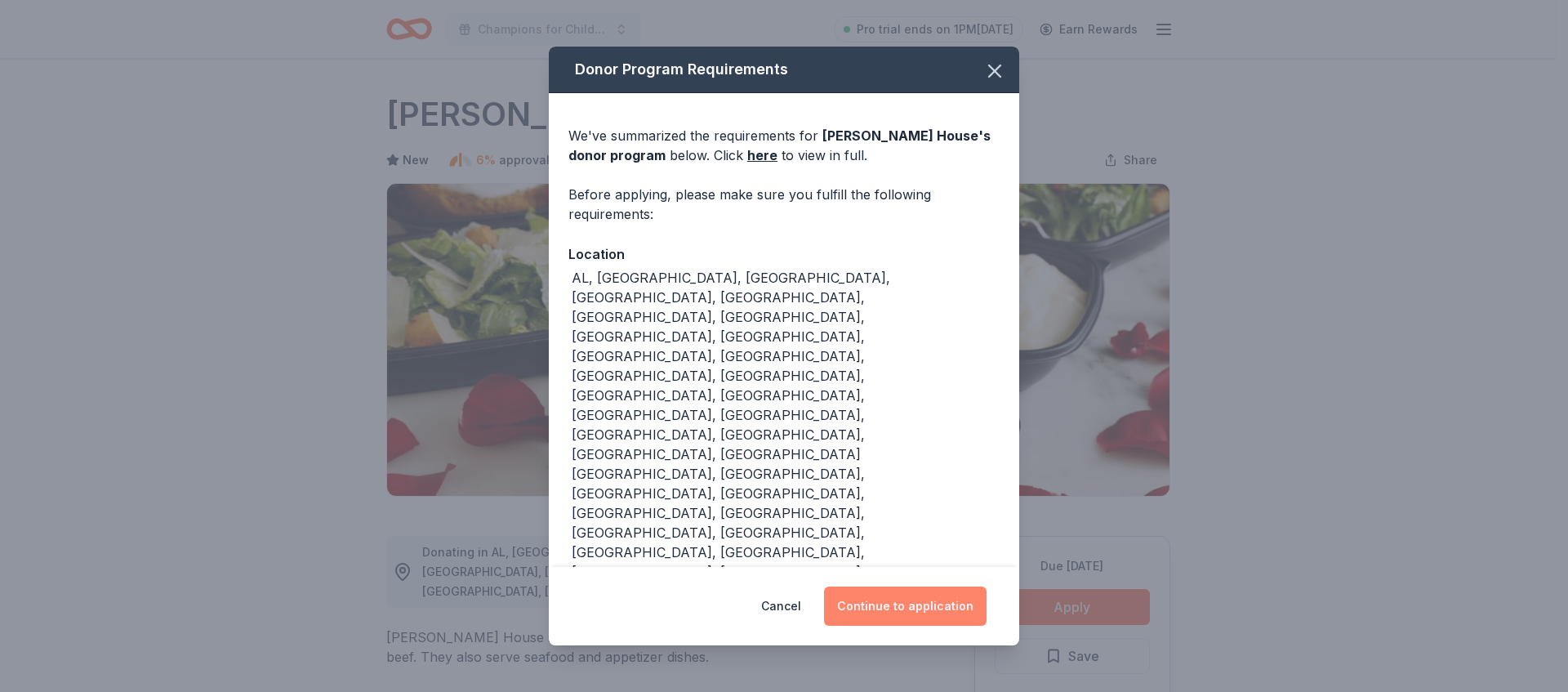
click at [950, 586] on button "Continue to application" at bounding box center [905, 606] width 162 height 39
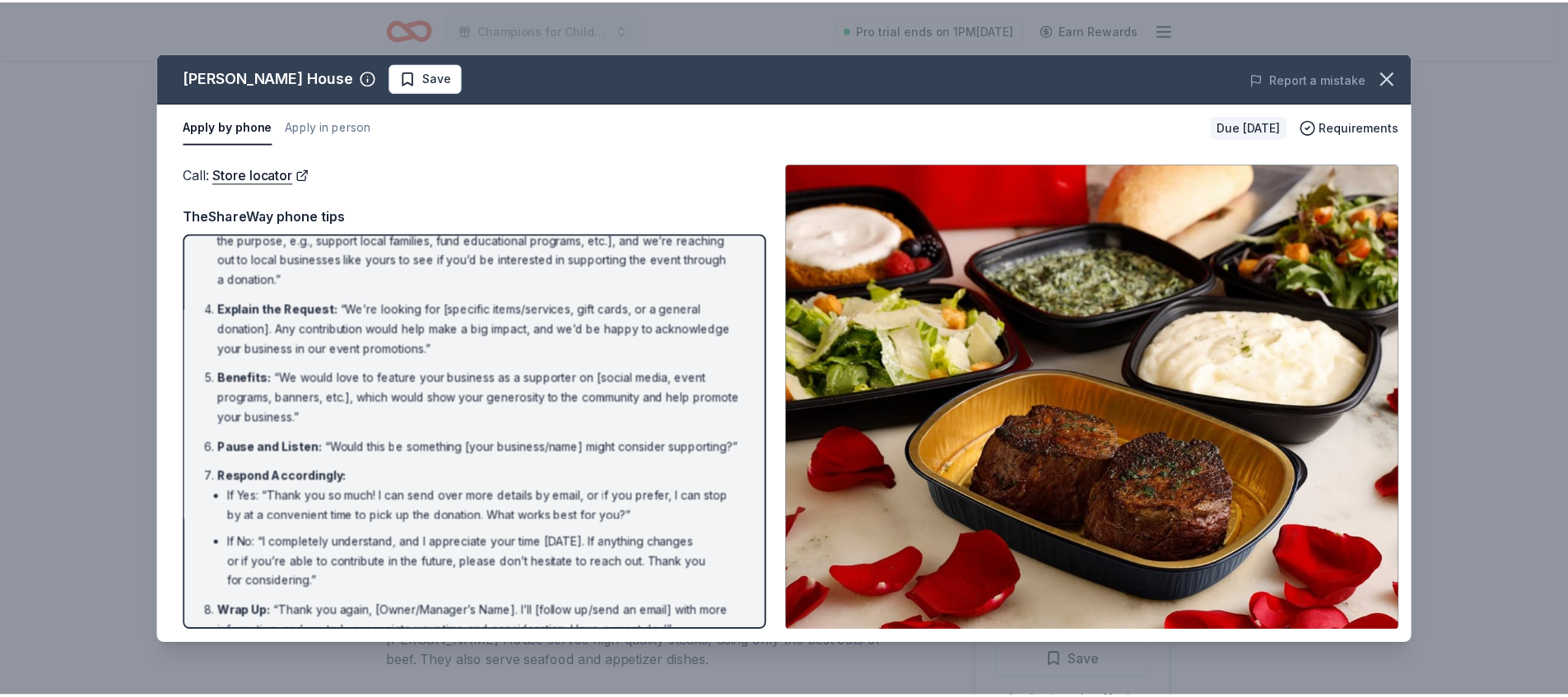
scroll to position [182, 0]
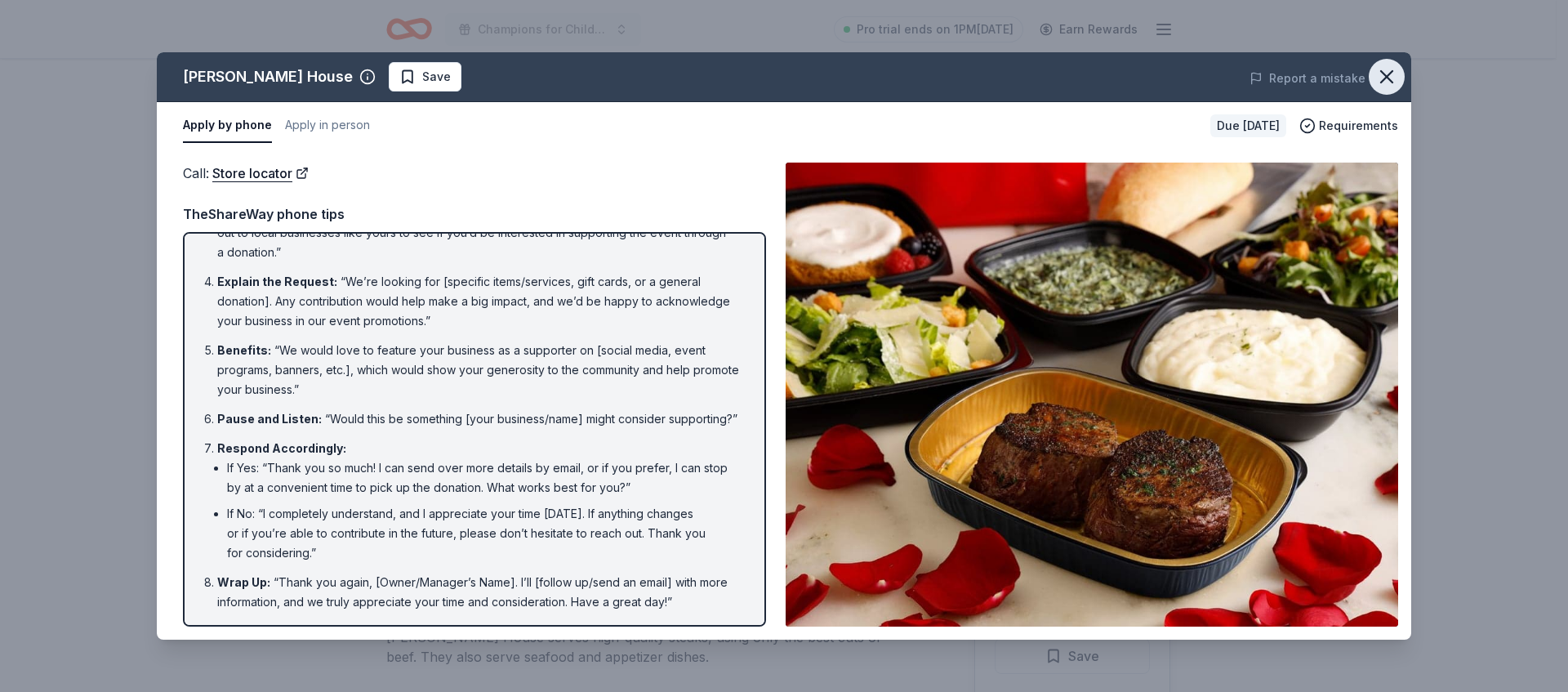
click at [1375, 72] on icon "button" at bounding box center [1386, 77] width 23 height 23
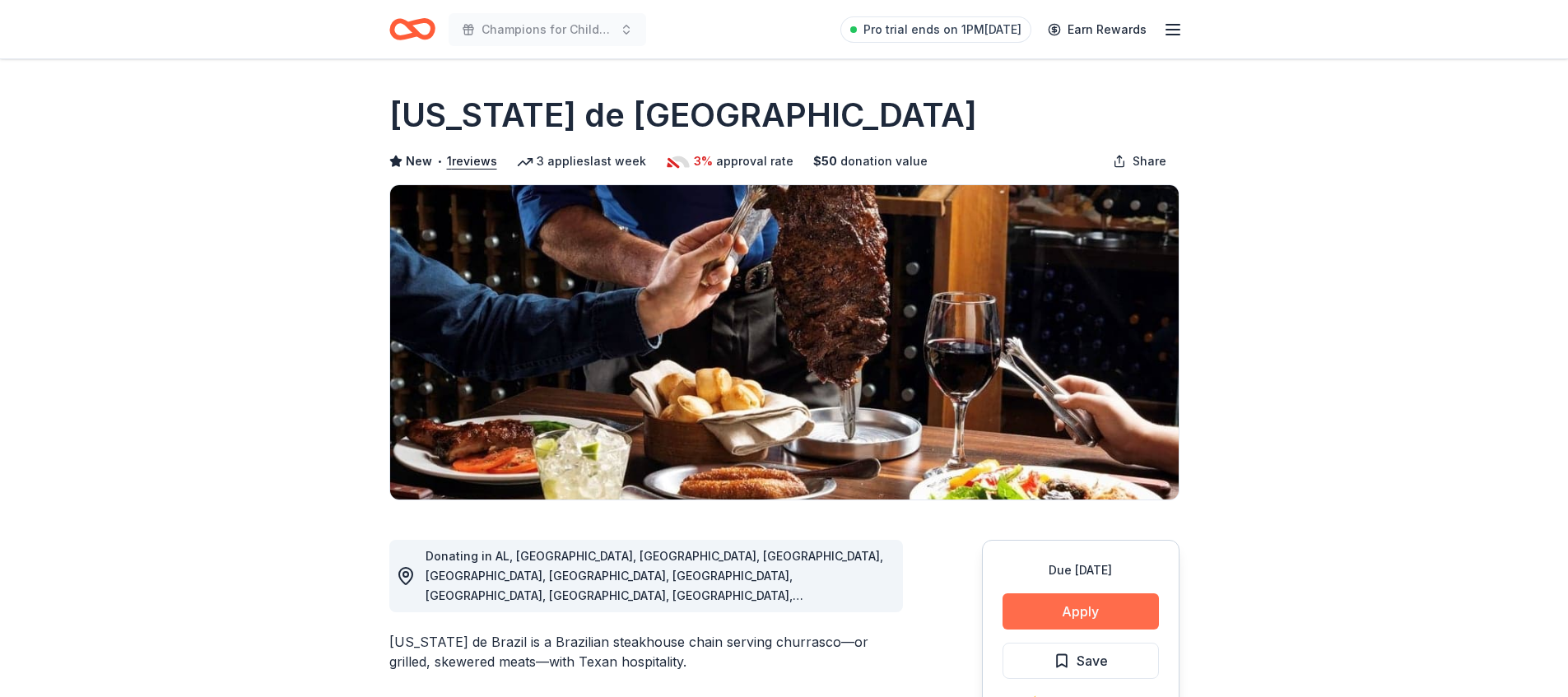
click at [1105, 607] on button "Apply" at bounding box center [1081, 611] width 157 height 36
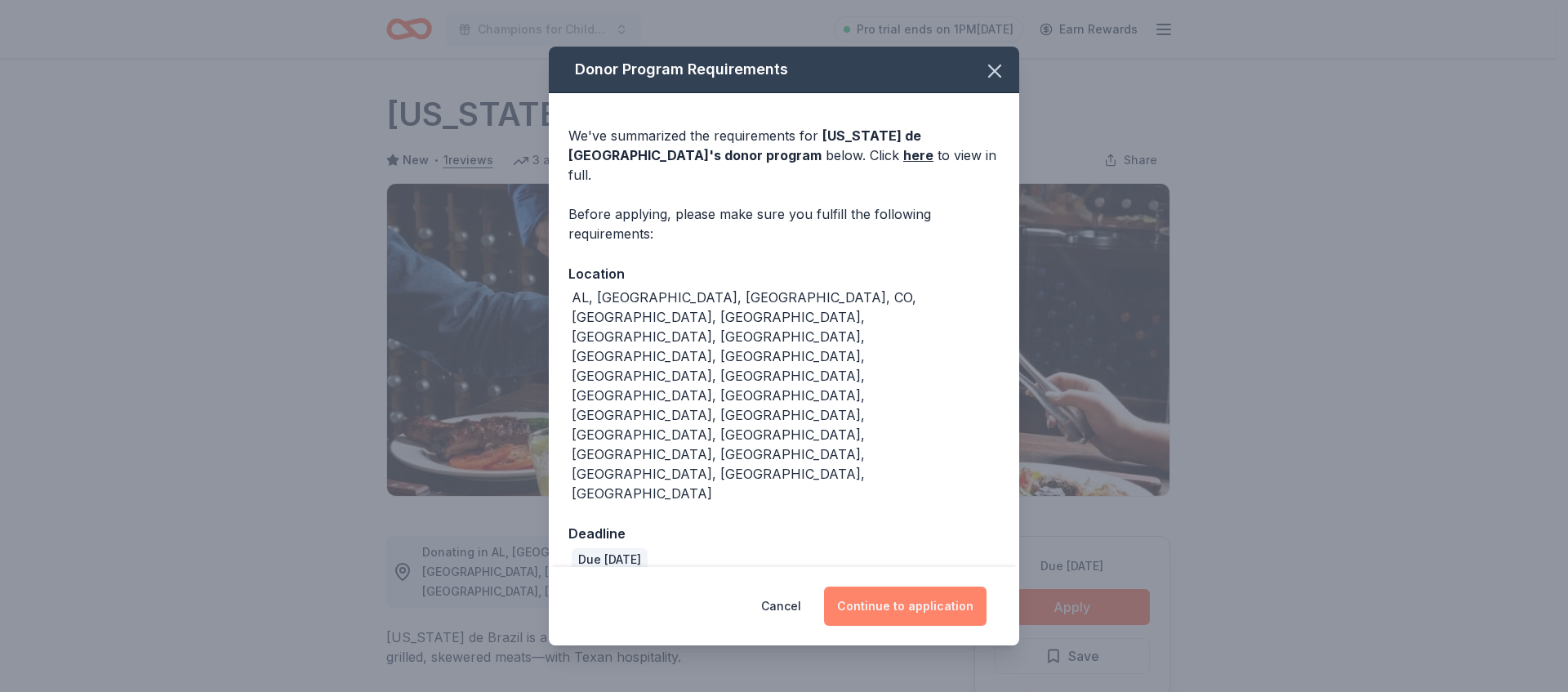
click at [980, 586] on button "Continue to application" at bounding box center [905, 606] width 162 height 39
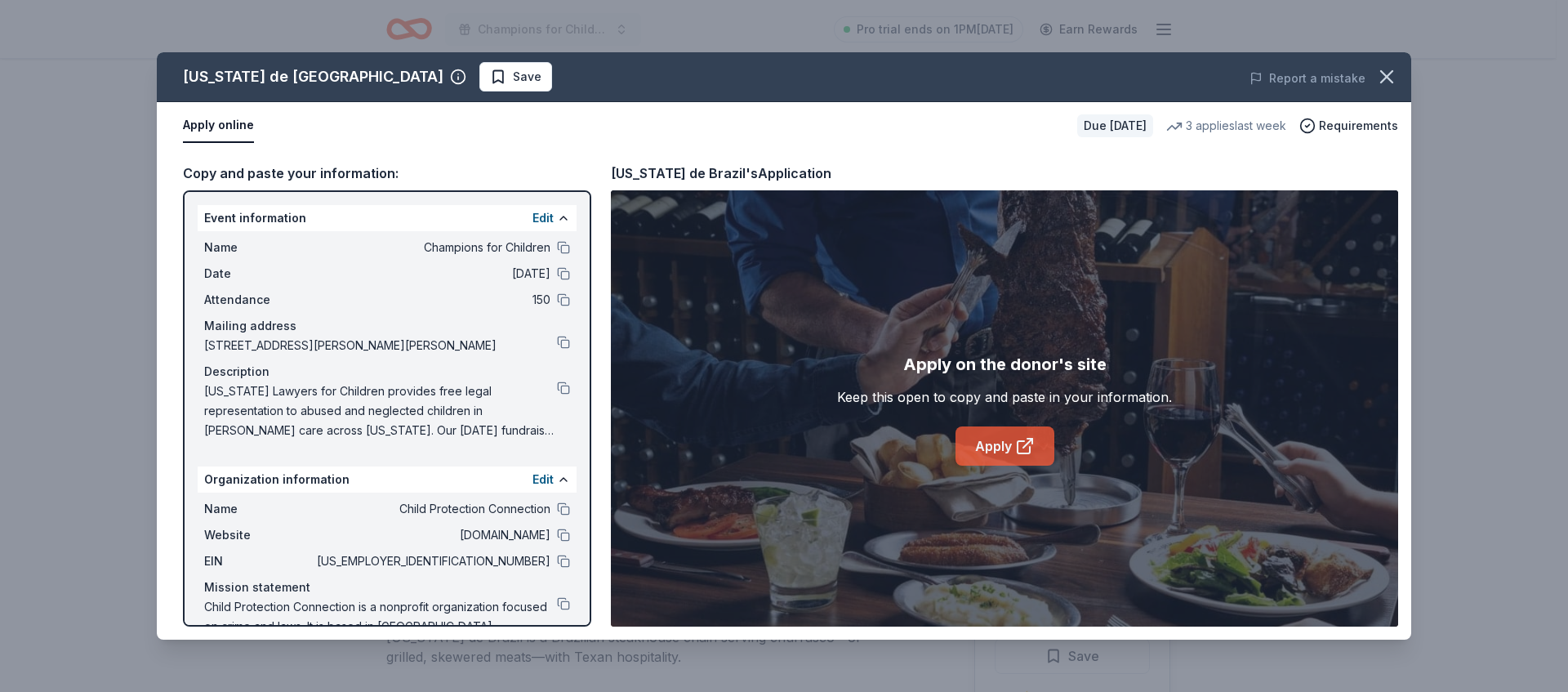
click at [971, 457] on link "Apply" at bounding box center [1005, 446] width 99 height 39
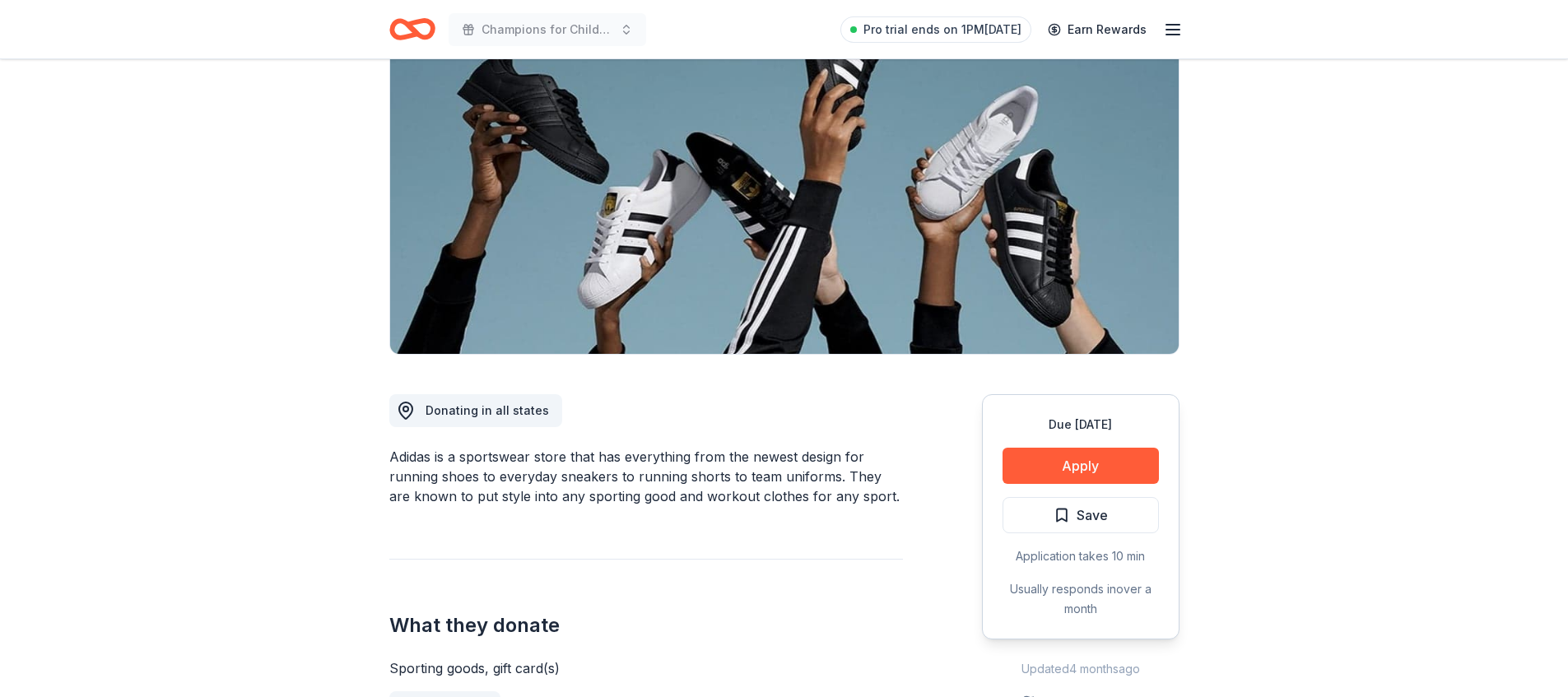
scroll to position [146, 0]
click at [1063, 464] on button "Apply" at bounding box center [1081, 465] width 157 height 36
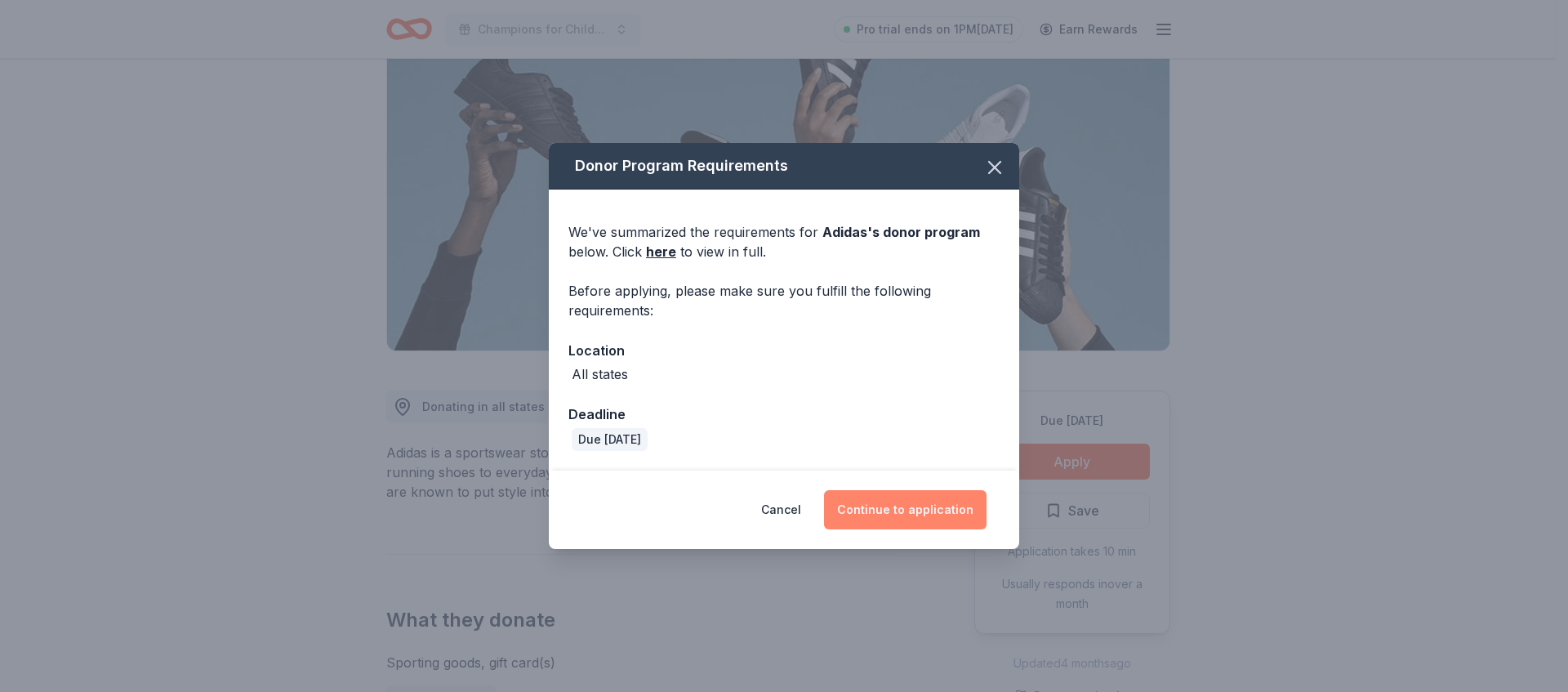
click at [902, 525] on button "Continue to application" at bounding box center [905, 509] width 162 height 39
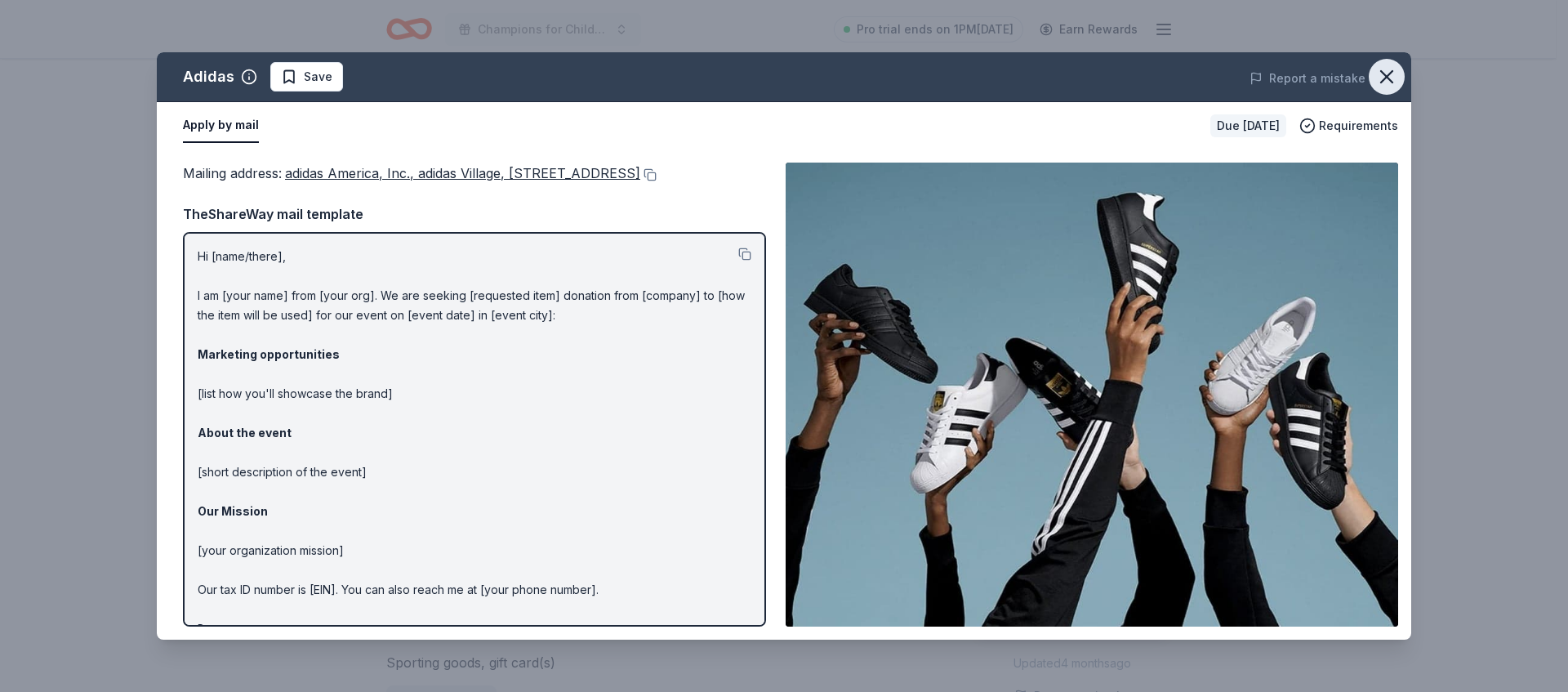
click at [1387, 71] on icon "button" at bounding box center [1386, 77] width 23 height 23
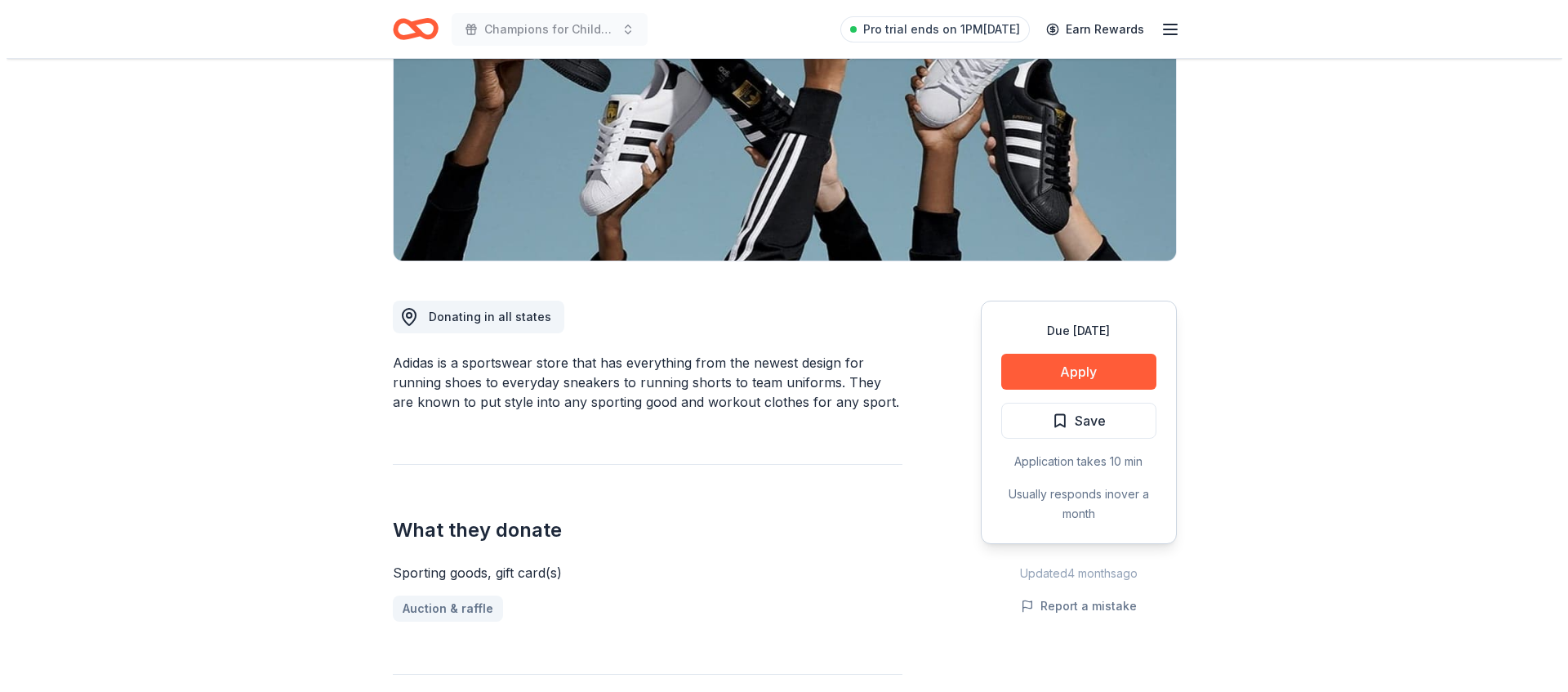
scroll to position [469, 0]
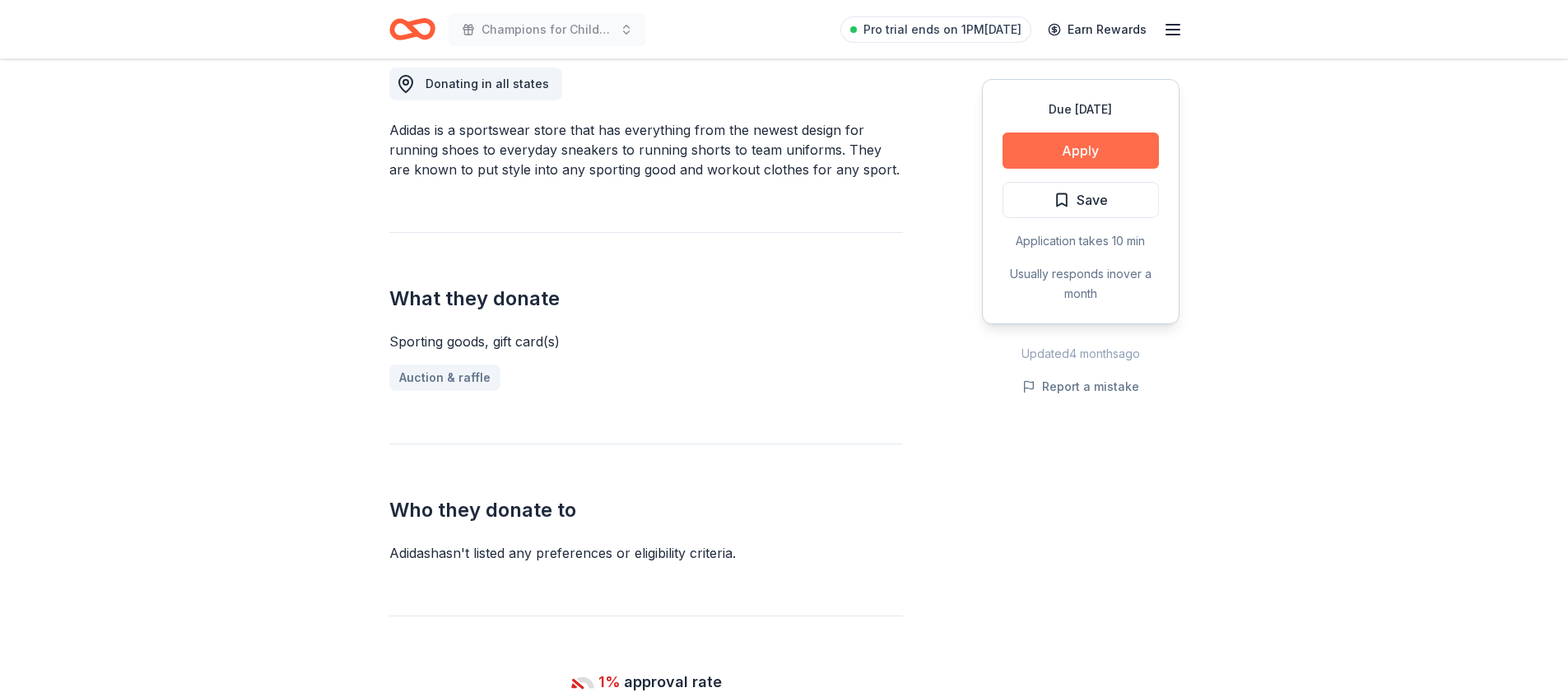
click at [1041, 136] on button "Apply" at bounding box center [1081, 150] width 157 height 36
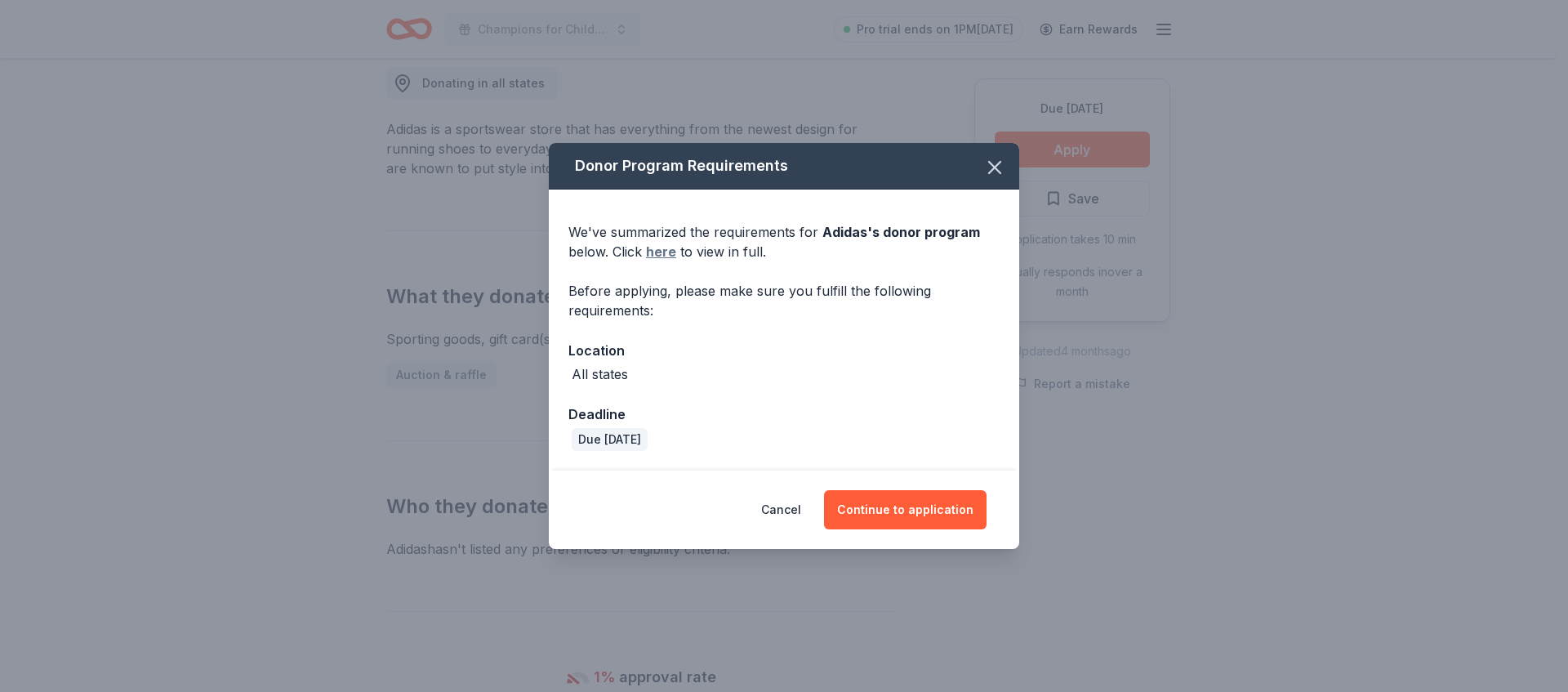
click at [654, 254] on link "here" at bounding box center [660, 252] width 30 height 19
click at [837, 512] on button "Continue to application" at bounding box center [905, 509] width 162 height 39
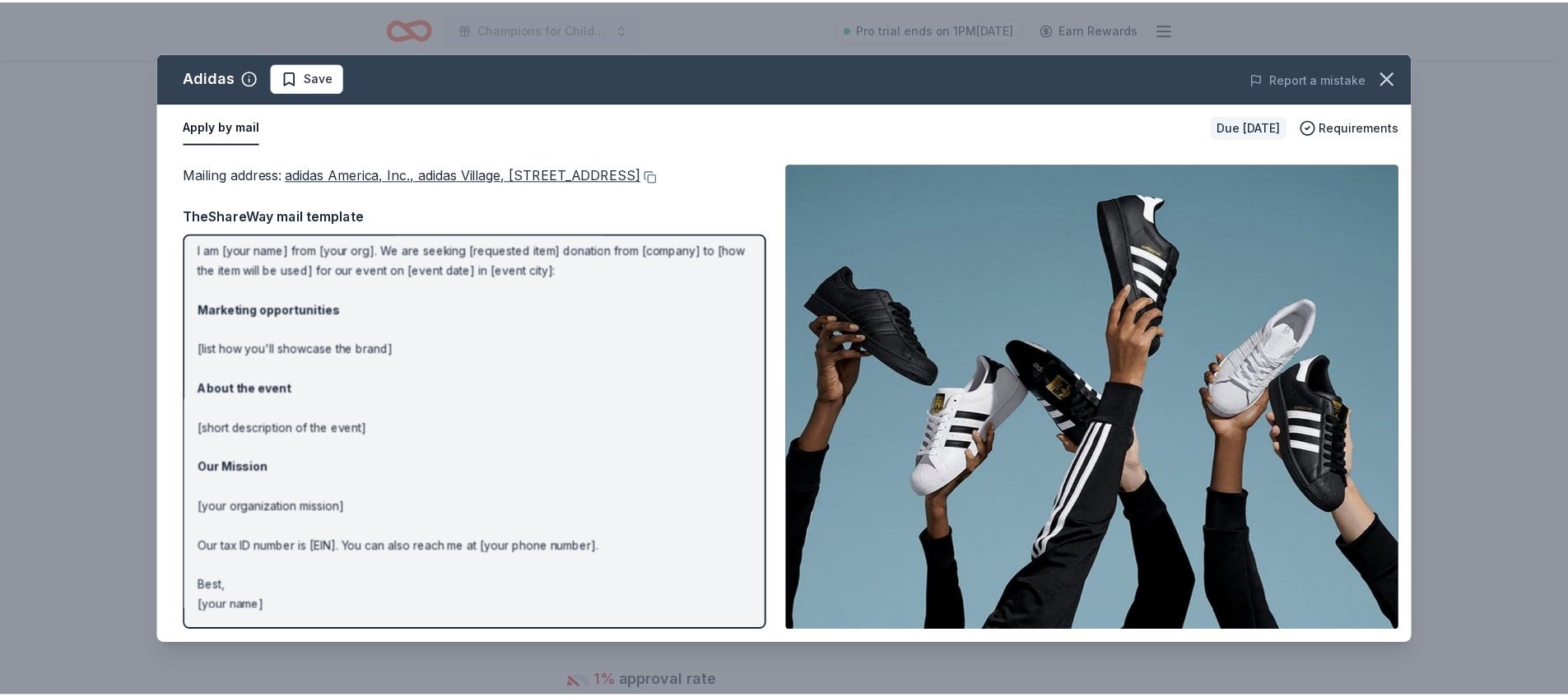
scroll to position [69, 0]
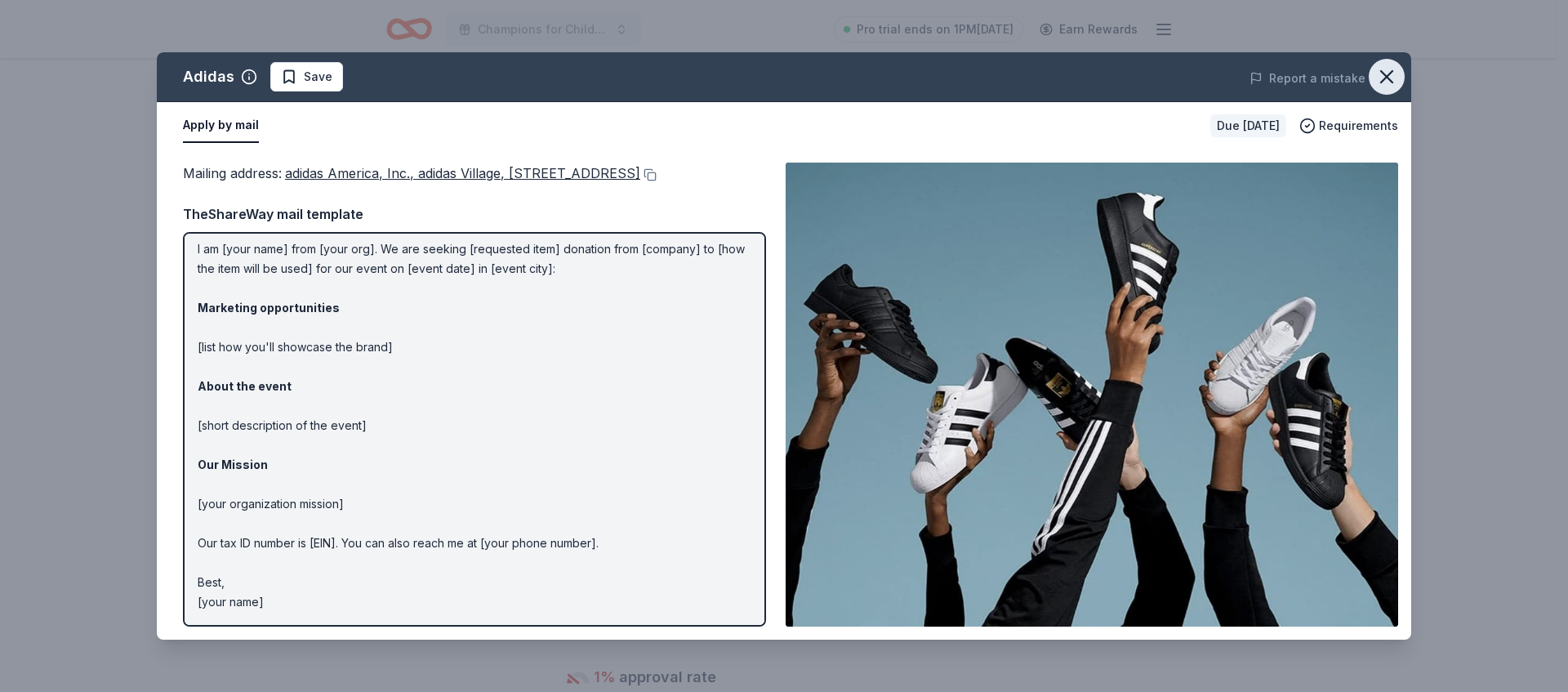
click at [1383, 68] on icon "button" at bounding box center [1386, 77] width 23 height 23
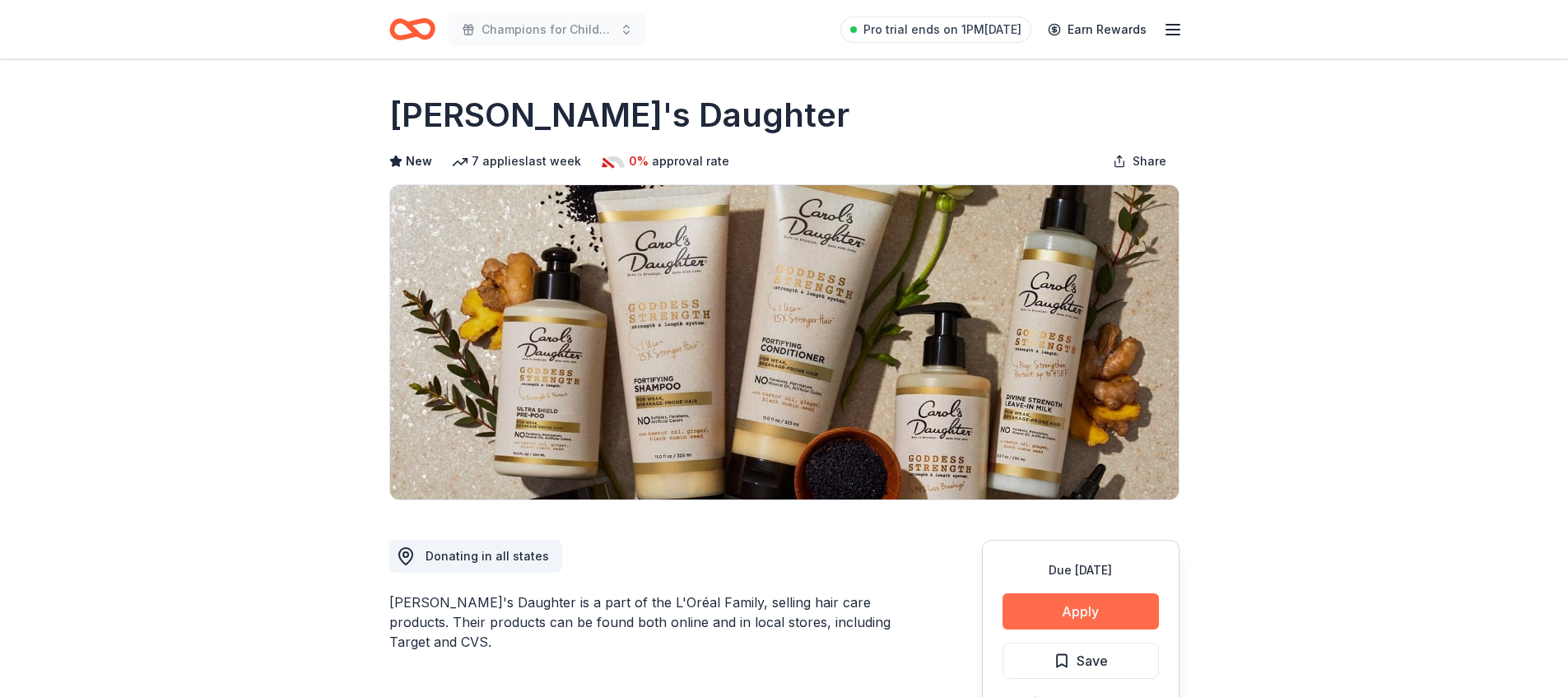
click at [1087, 619] on button "Apply" at bounding box center [1081, 611] width 157 height 36
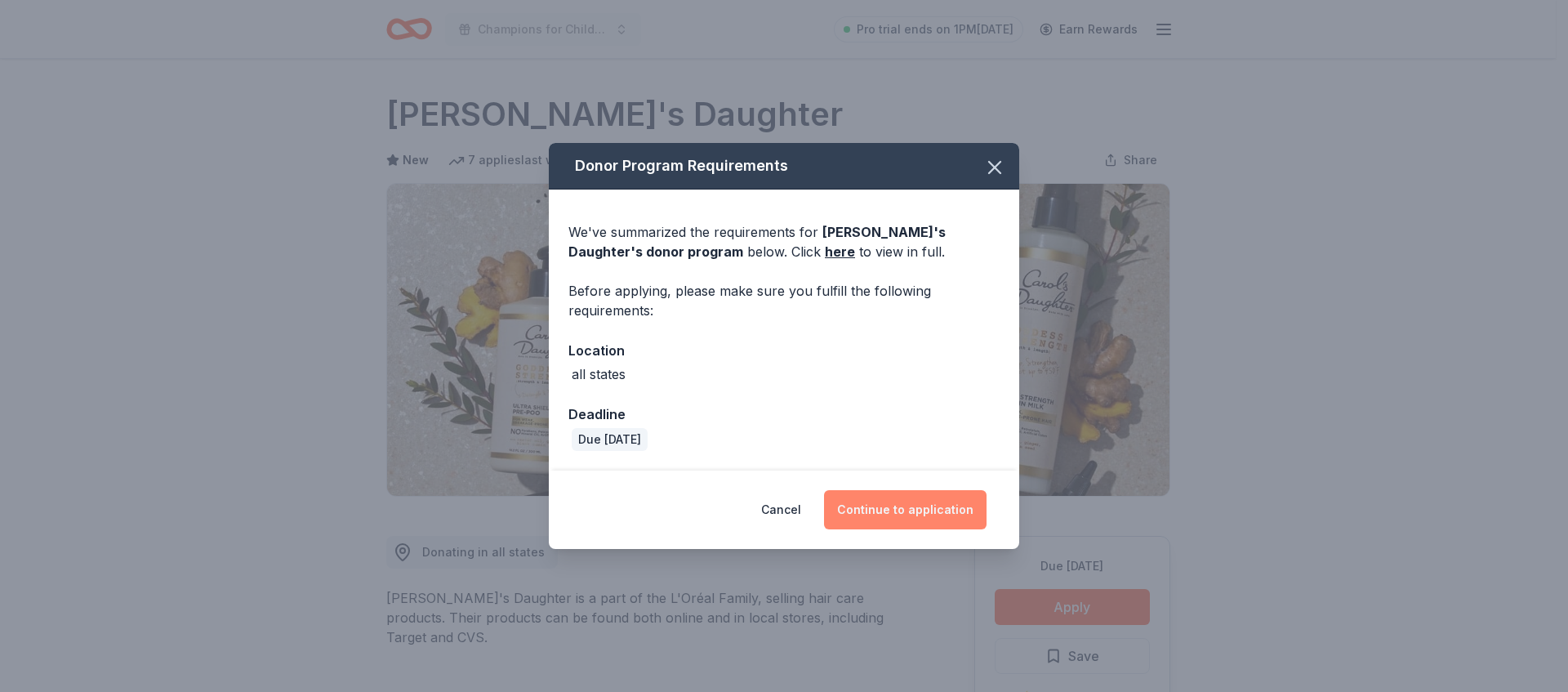
click at [939, 501] on button "Continue to application" at bounding box center [905, 509] width 162 height 39
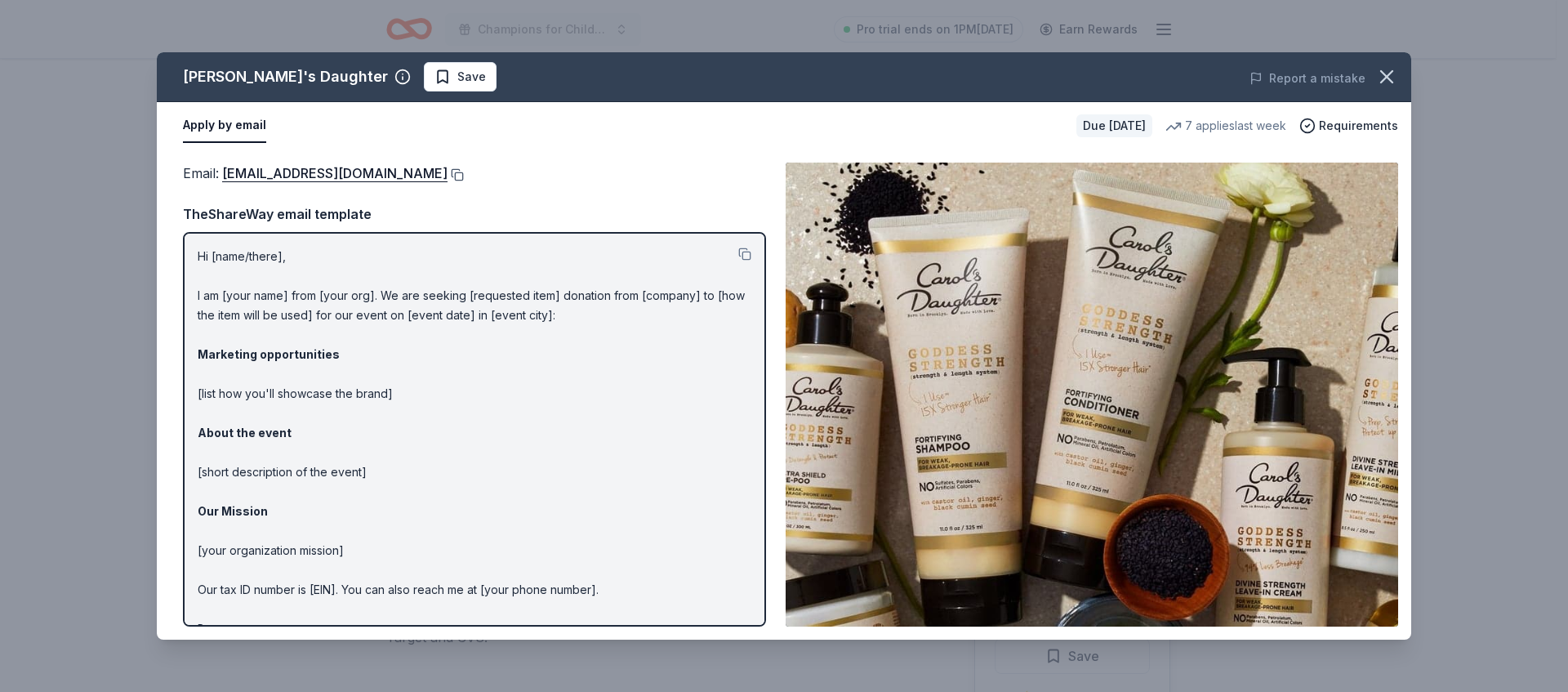
click at [456, 173] on button at bounding box center [455, 175] width 16 height 13
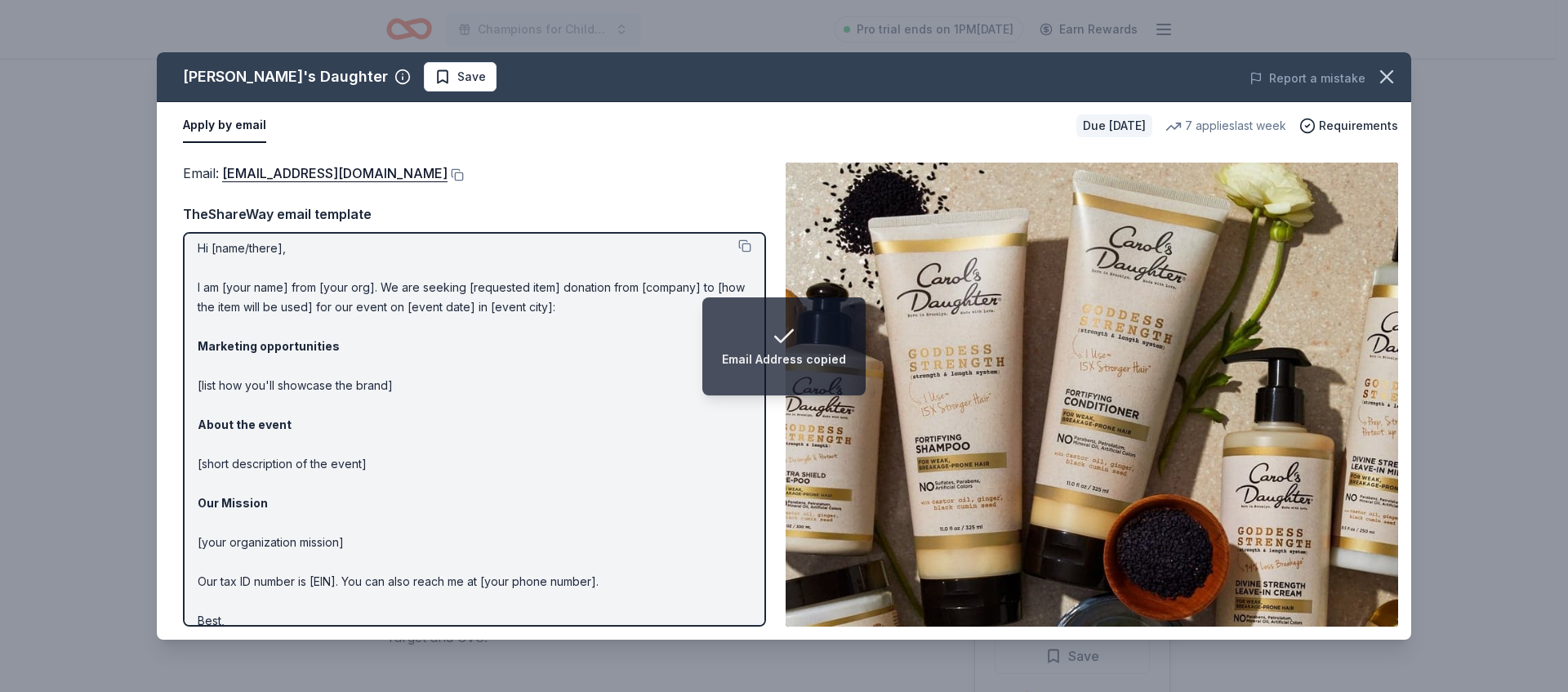
scroll to position [46, 0]
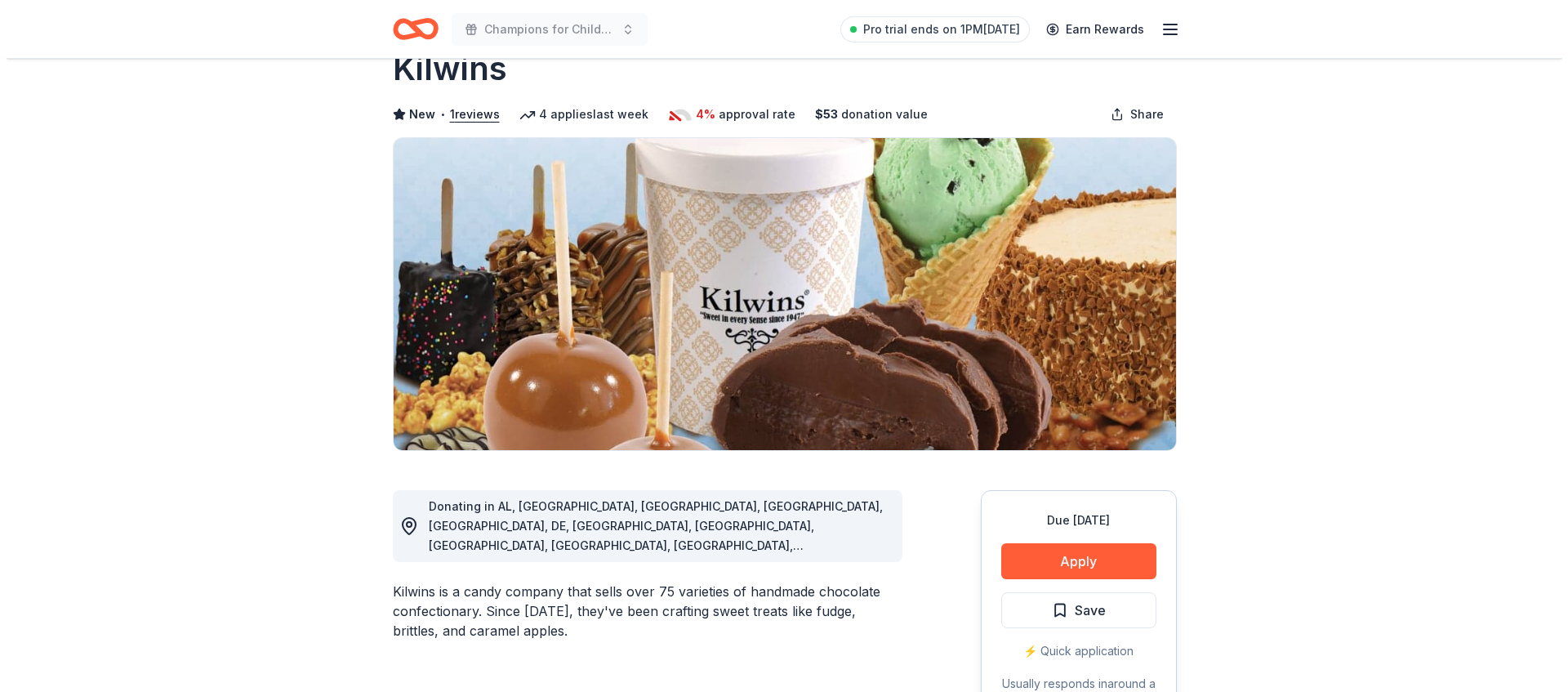
scroll to position [147, 0]
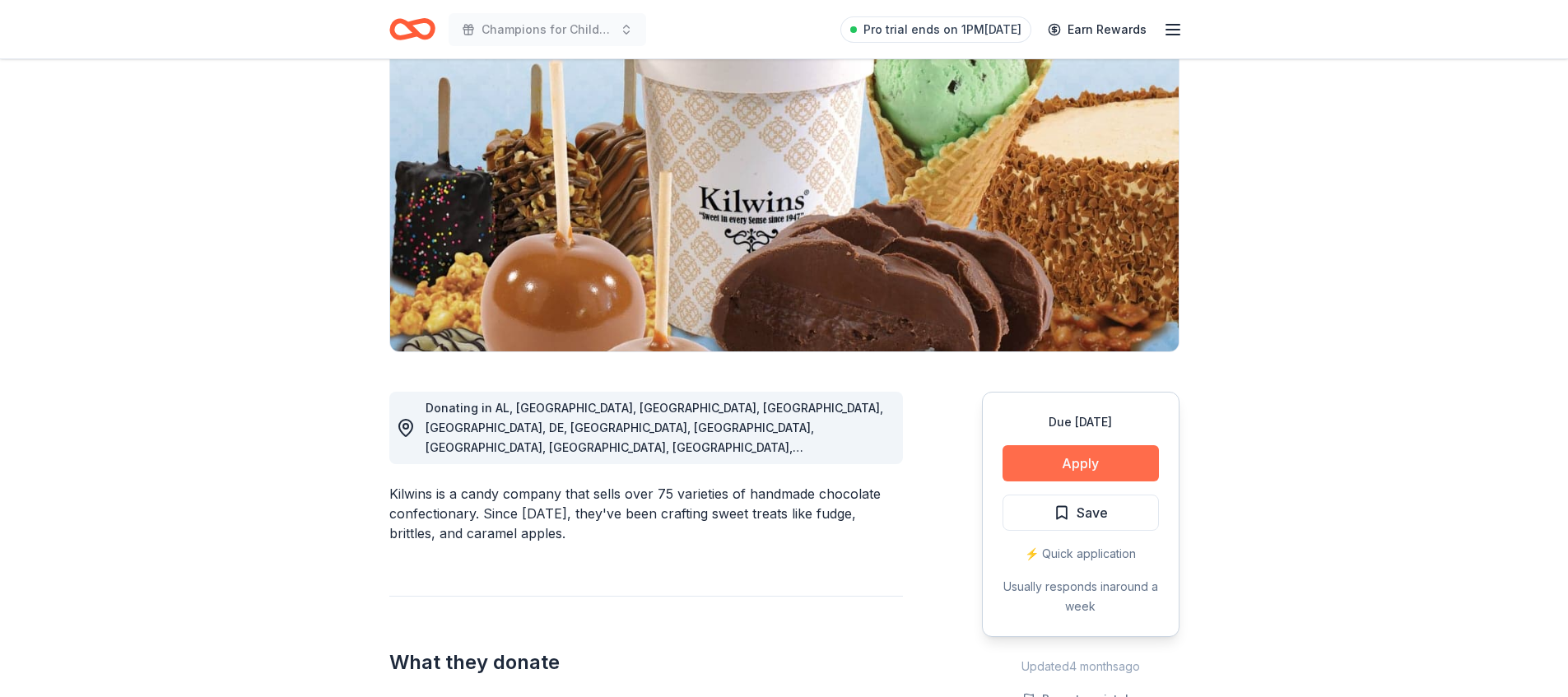
click at [1030, 450] on button "Apply" at bounding box center [1081, 463] width 157 height 36
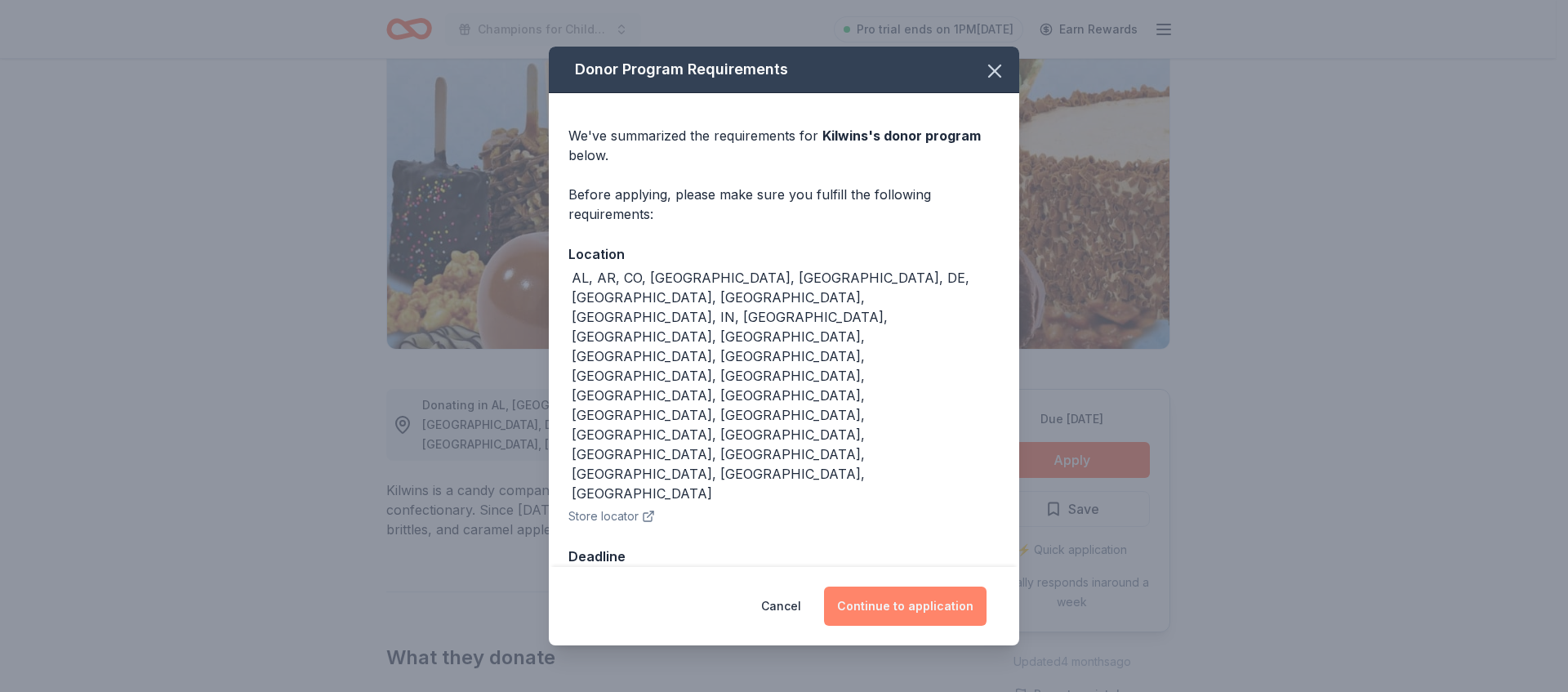
click at [938, 586] on button "Continue to application" at bounding box center [905, 606] width 162 height 39
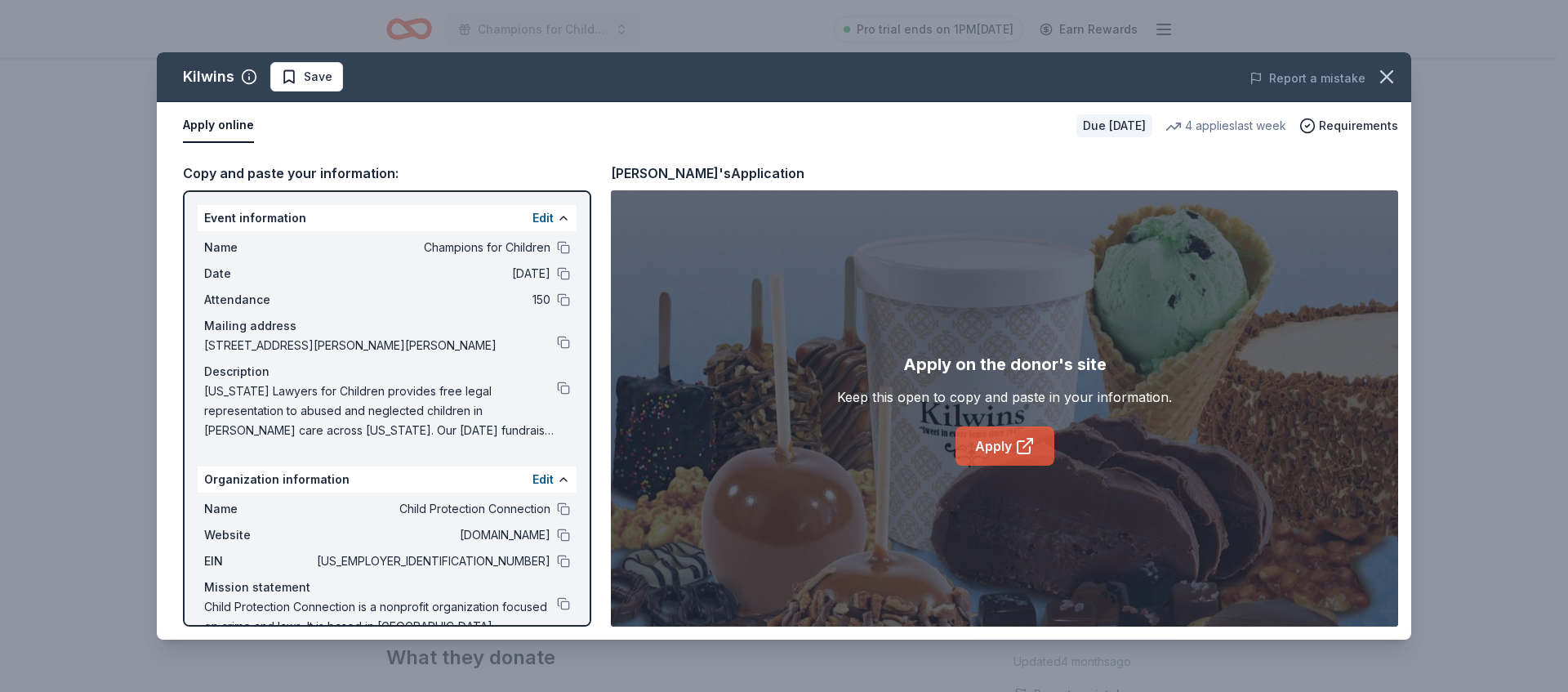
click at [1043, 458] on link "Apply" at bounding box center [1005, 446] width 99 height 39
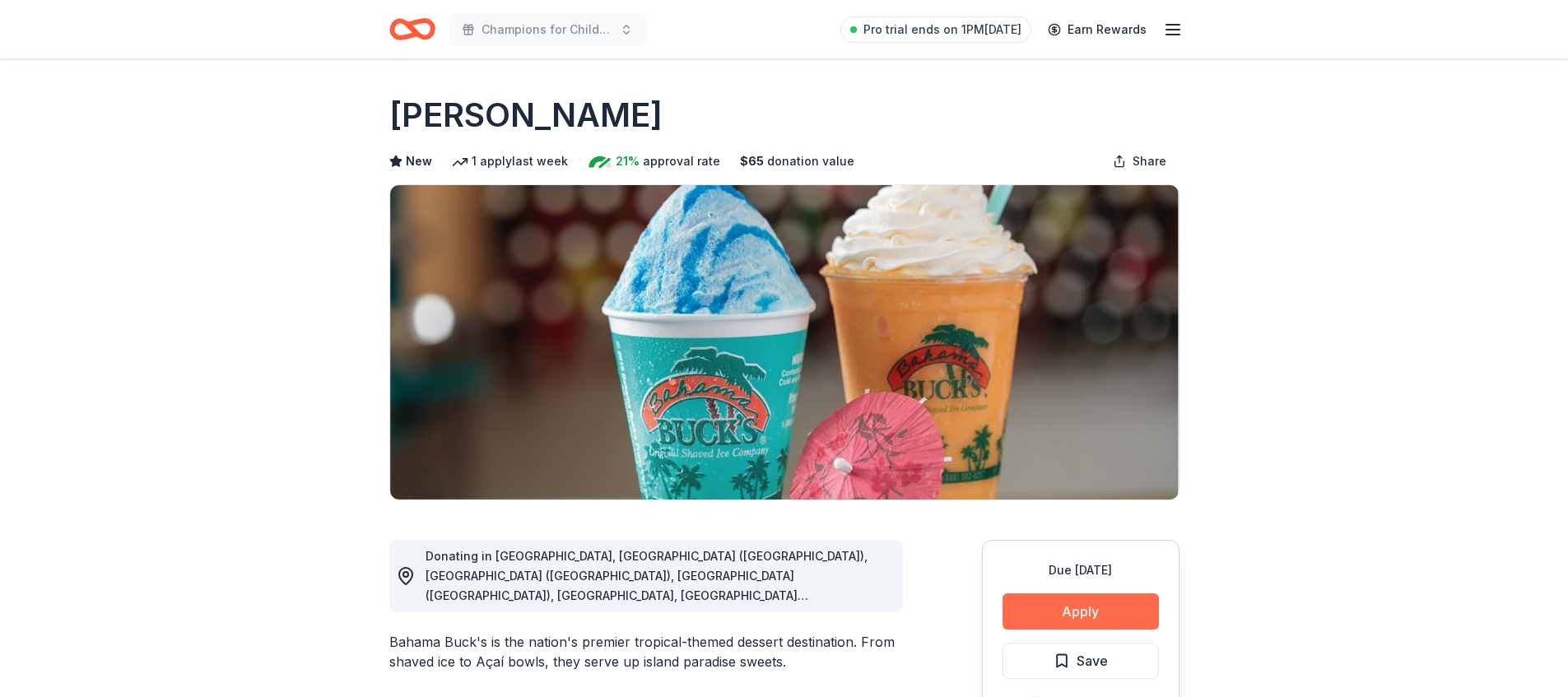
click at [1103, 599] on button "Apply" at bounding box center [1081, 611] width 157 height 36
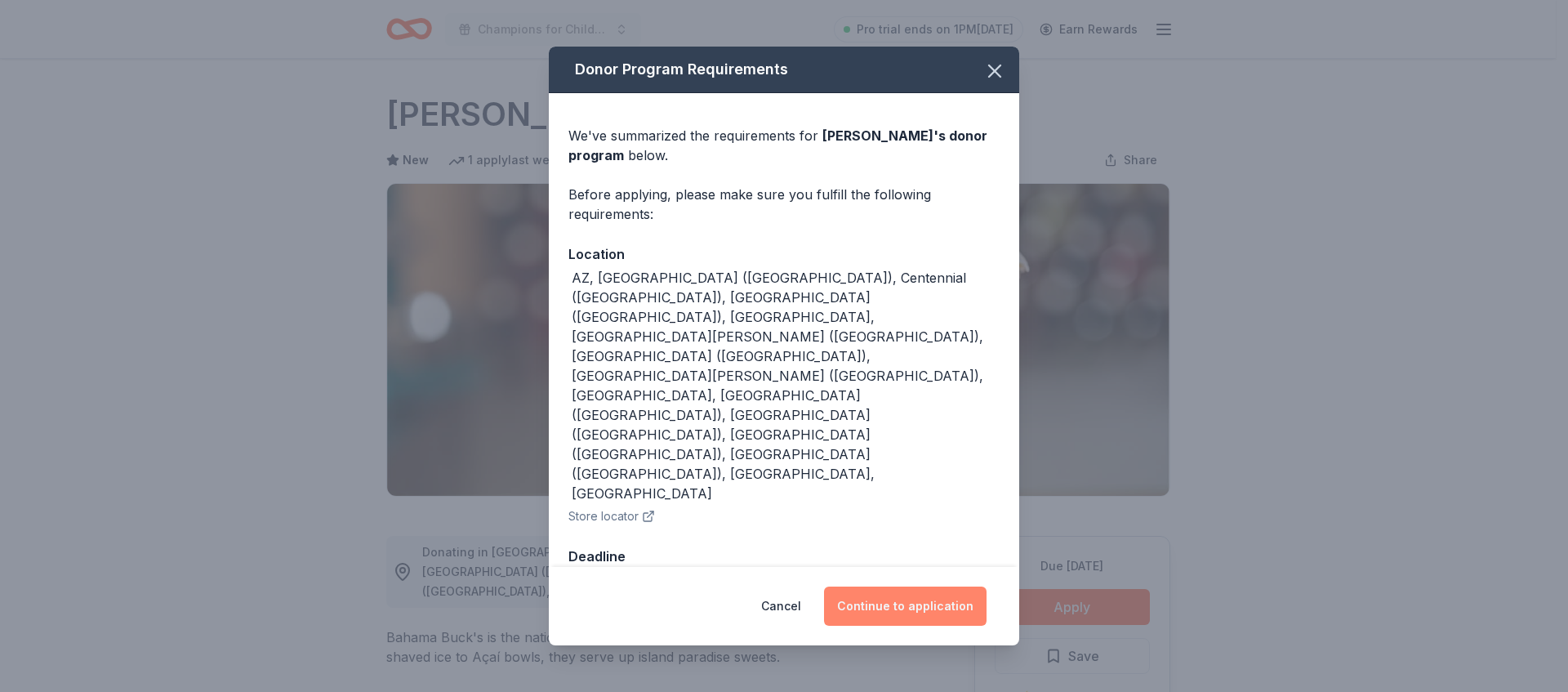
click at [905, 586] on button "Continue to application" at bounding box center [905, 606] width 162 height 39
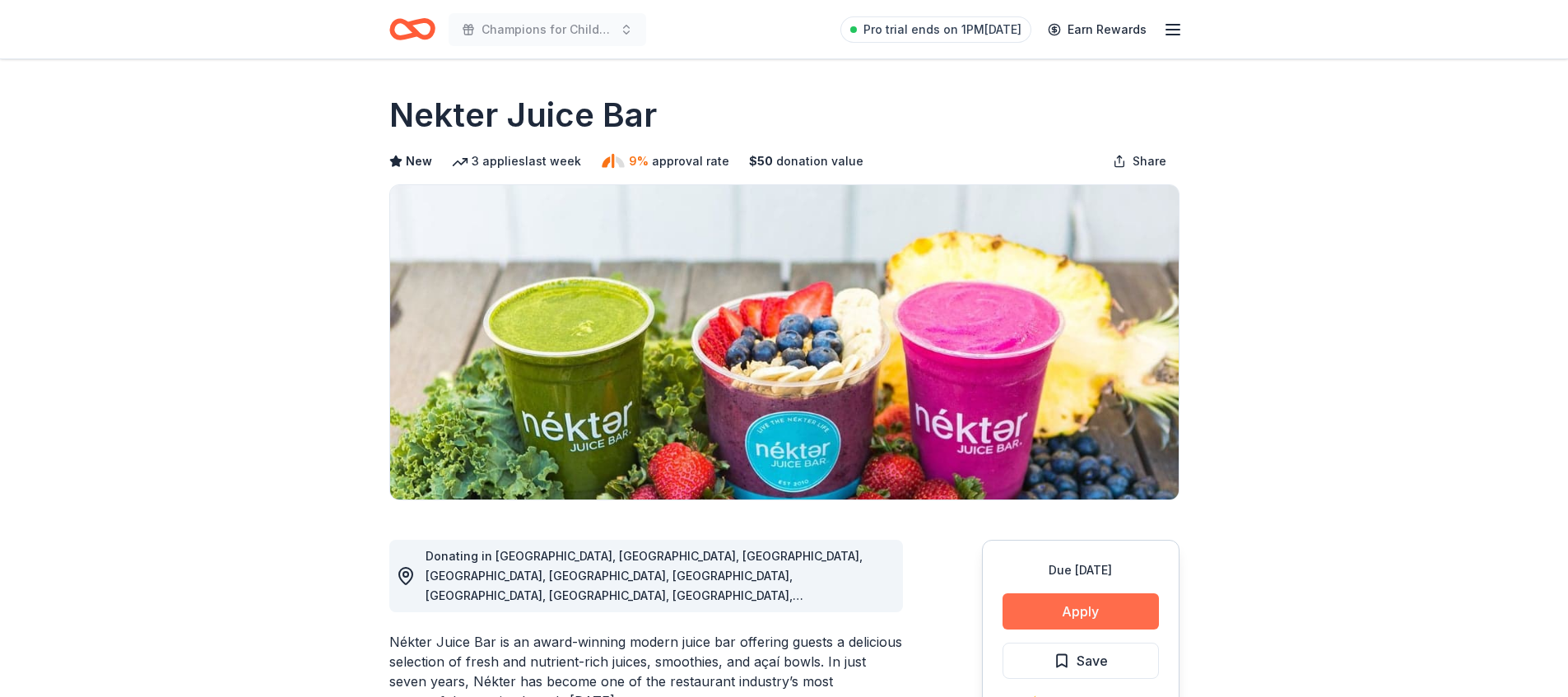
click at [1046, 601] on button "Apply" at bounding box center [1081, 611] width 157 height 36
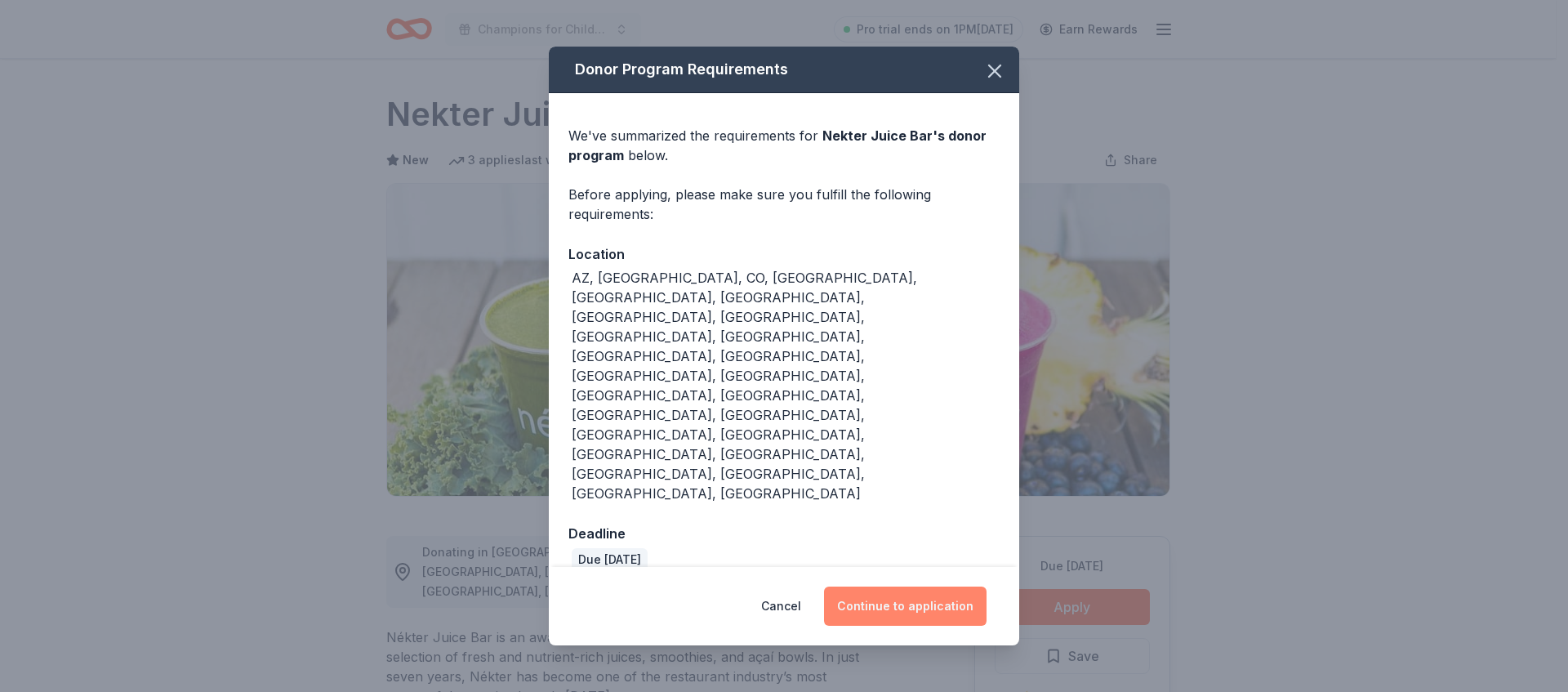
click at [929, 586] on button "Continue to application" at bounding box center [905, 606] width 162 height 39
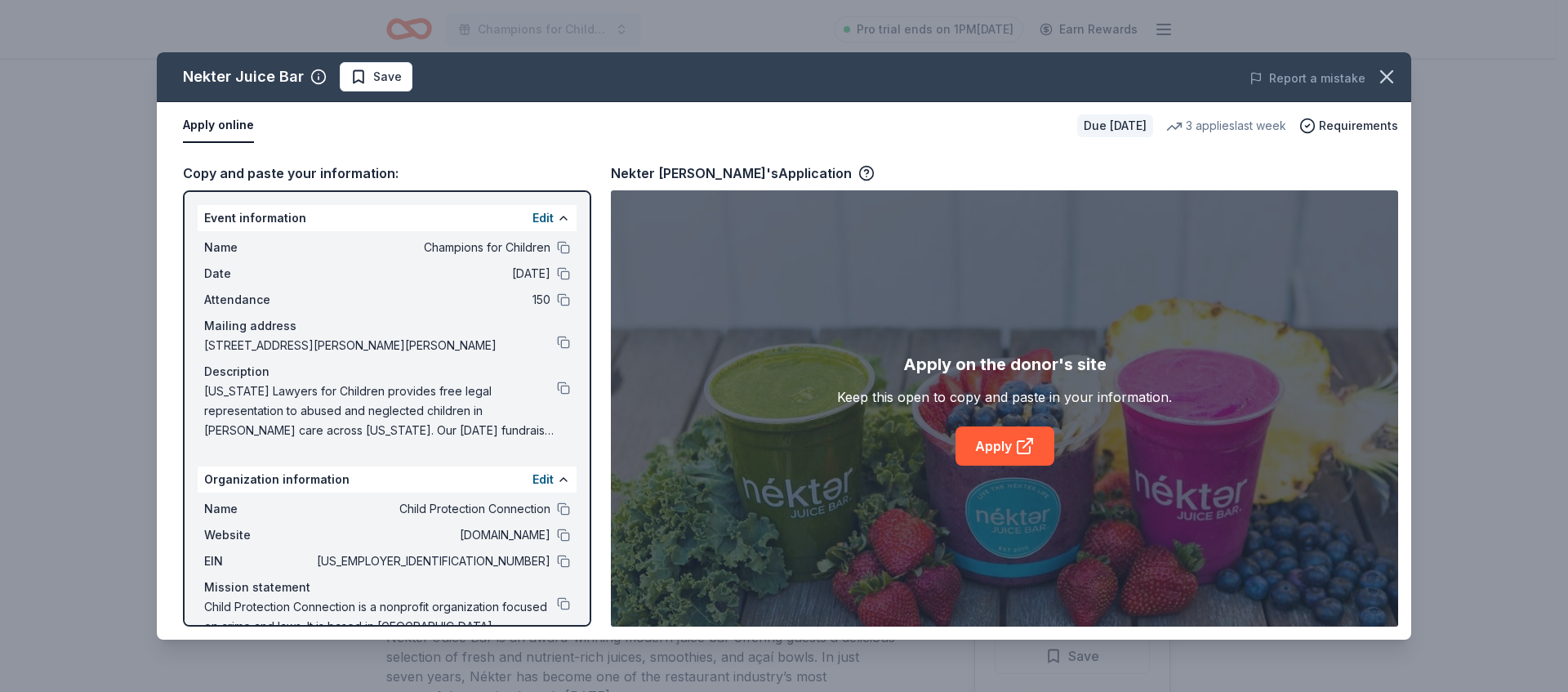
click at [1044, 466] on div "Apply on the donor's site Keep this open to copy and paste in your information.…" at bounding box center [1004, 408] width 787 height 436
click at [1038, 458] on link "Apply" at bounding box center [1005, 446] width 99 height 39
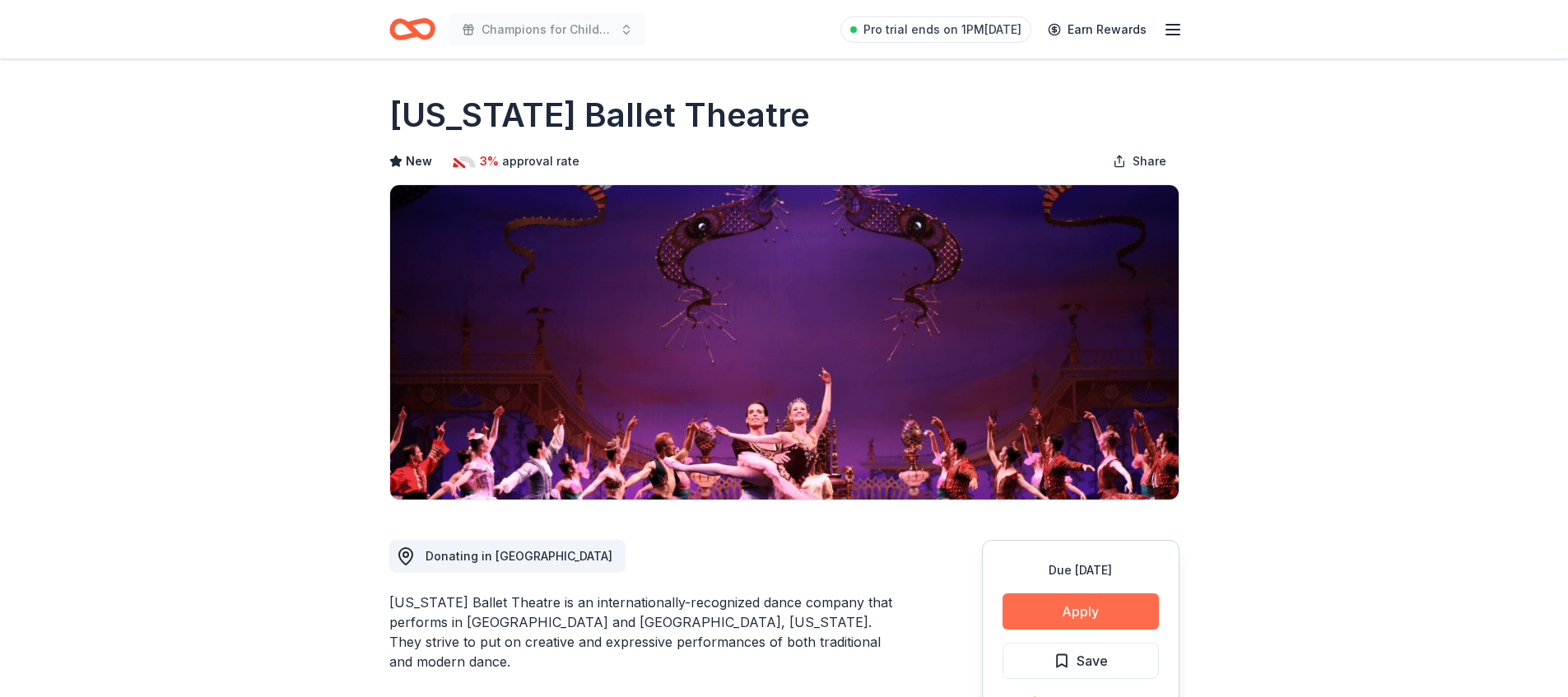
click at [1038, 604] on button "Apply" at bounding box center [1081, 611] width 157 height 36
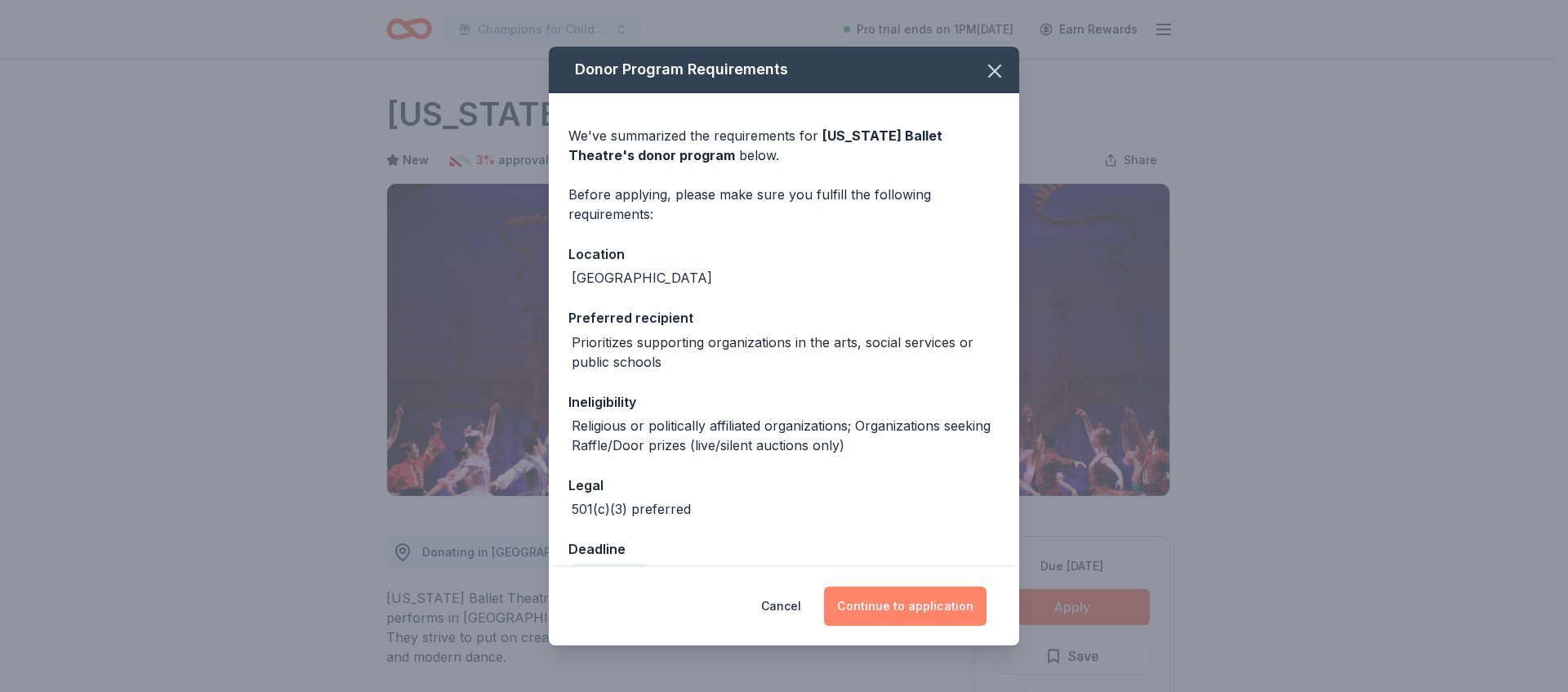
click at [929, 596] on button "Continue to application" at bounding box center [905, 606] width 162 height 39
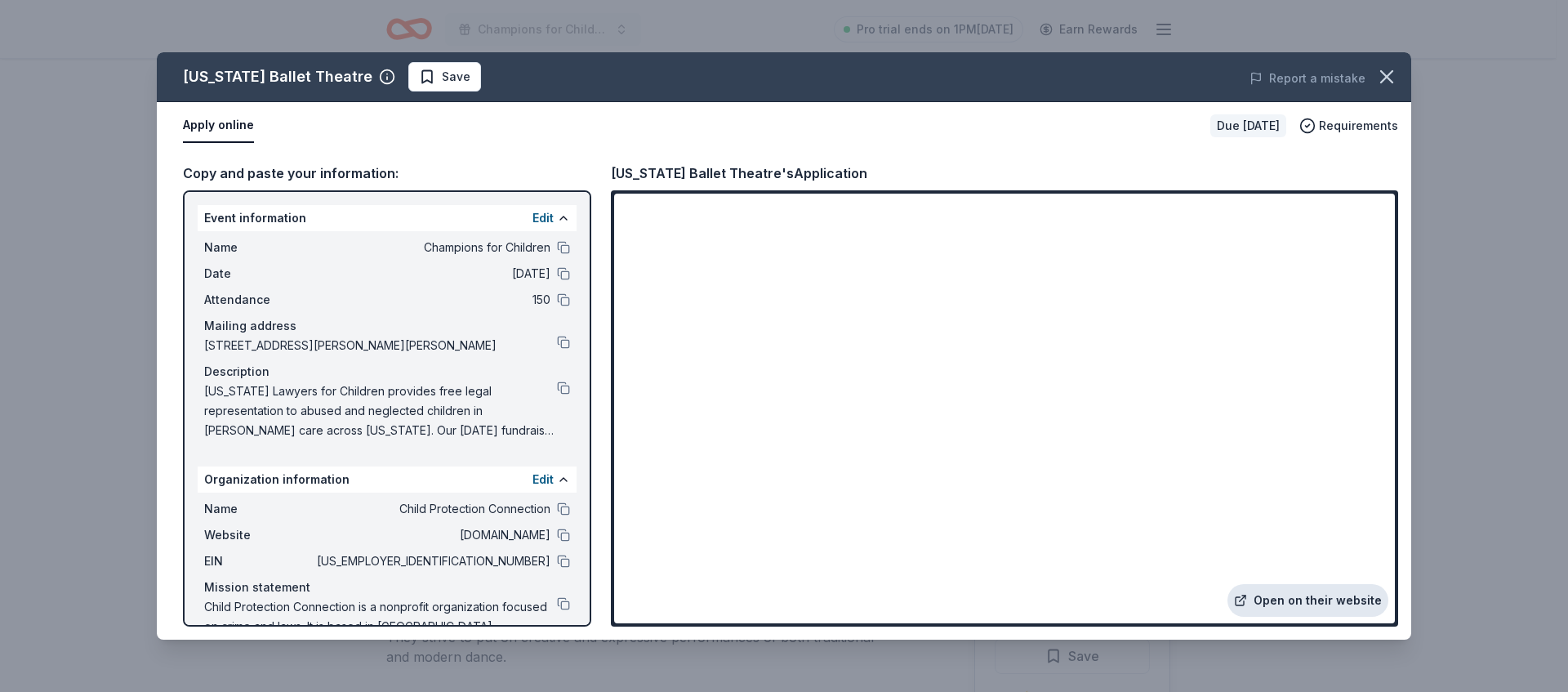
click at [1292, 598] on link "Open on their website" at bounding box center [1308, 601] width 160 height 33
click at [1385, 83] on icon "button" at bounding box center [1386, 77] width 23 height 23
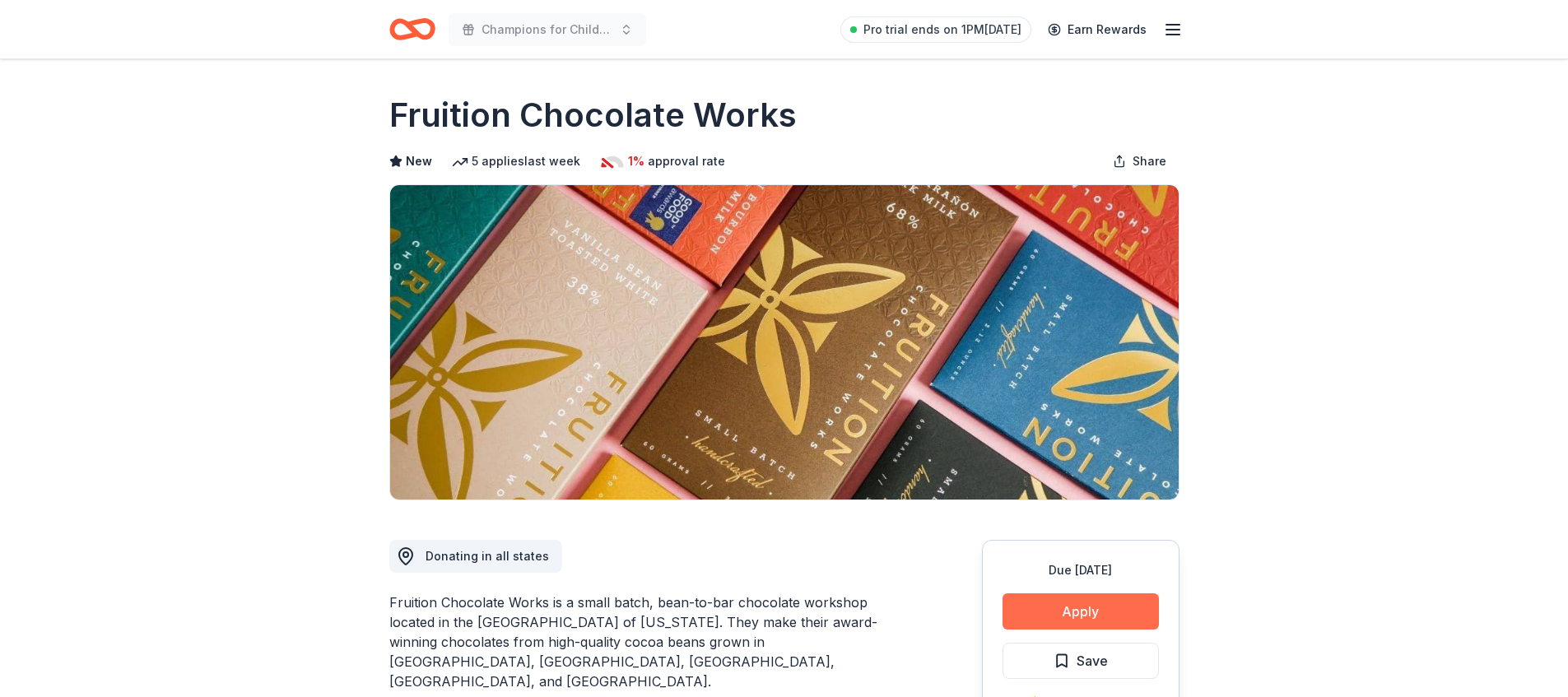
click at [1130, 606] on button "Apply" at bounding box center [1081, 611] width 157 height 36
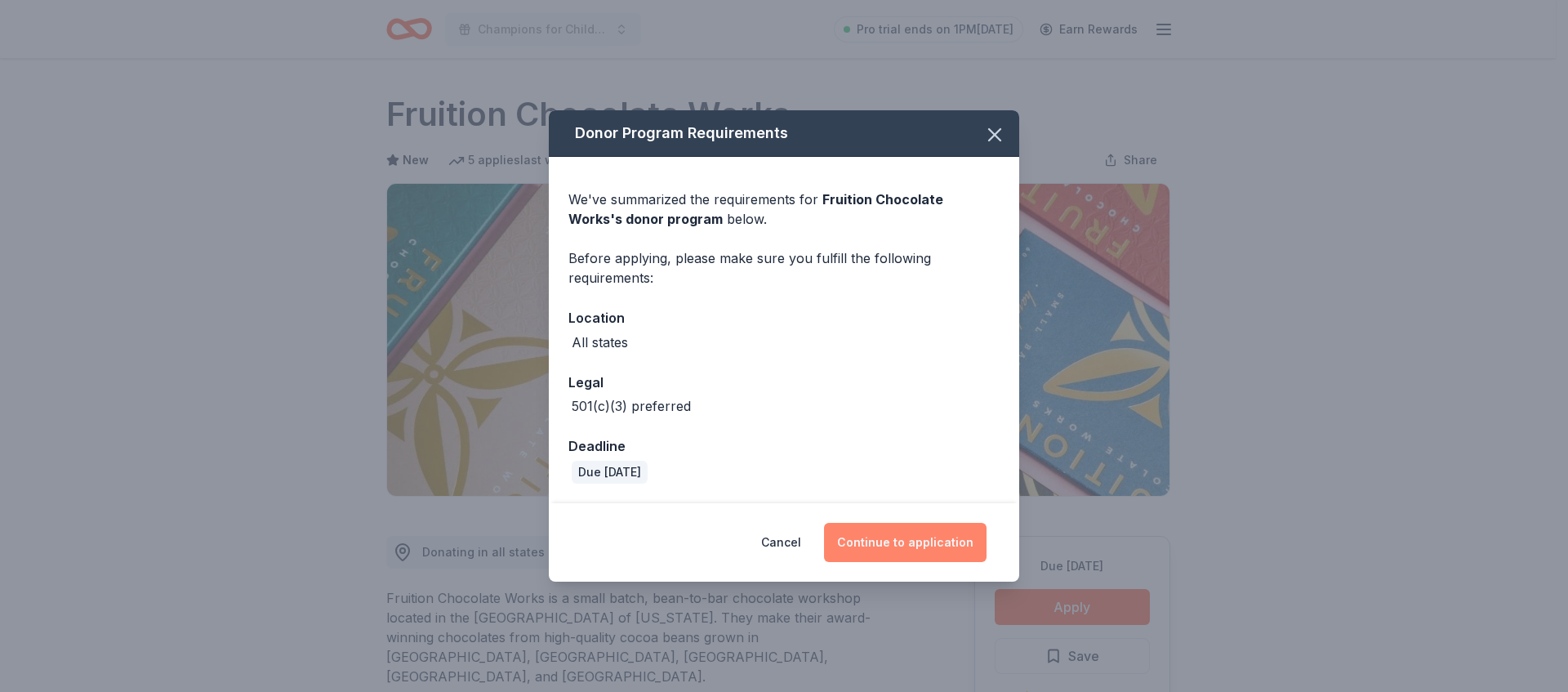
click at [962, 543] on button "Continue to application" at bounding box center [905, 542] width 162 height 39
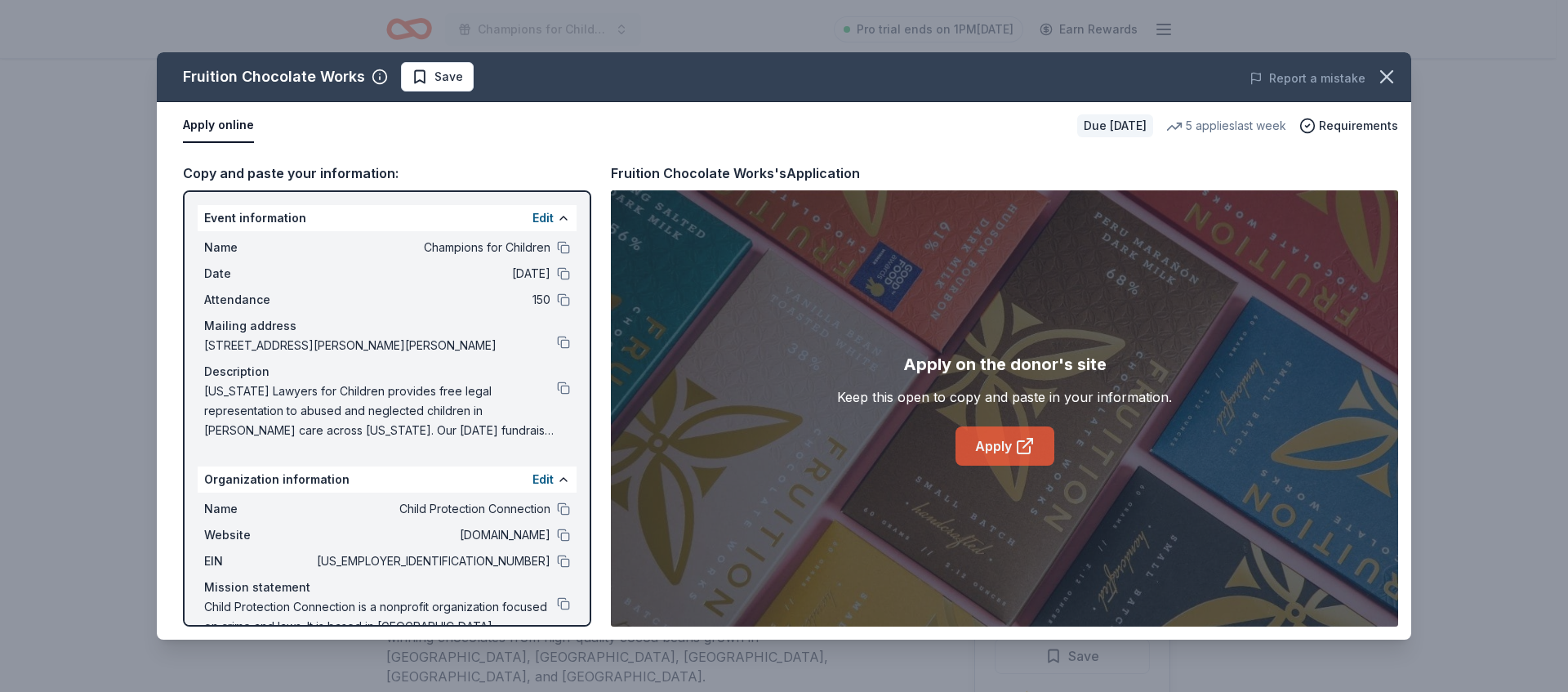
click at [995, 450] on link "Apply" at bounding box center [1005, 446] width 99 height 39
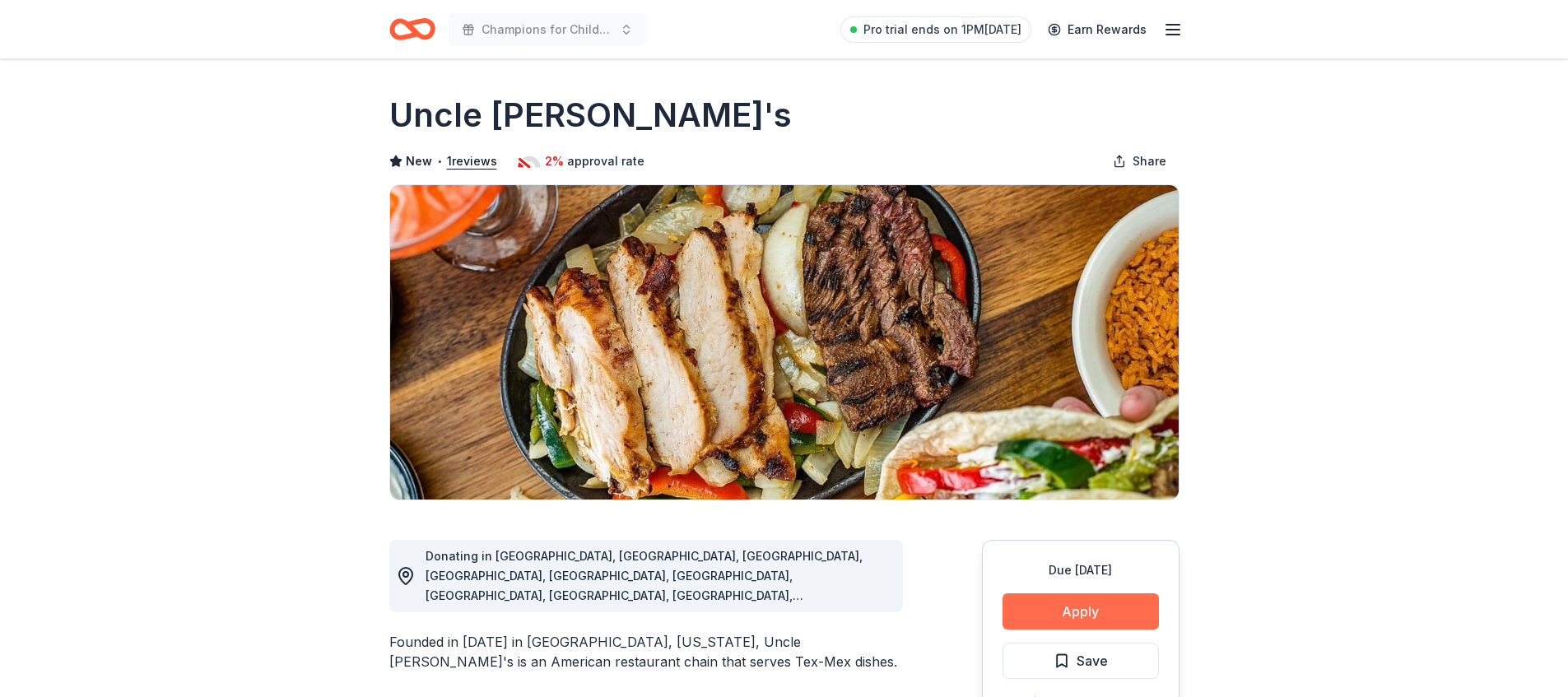
click at [1112, 614] on button "Apply" at bounding box center [1081, 611] width 157 height 36
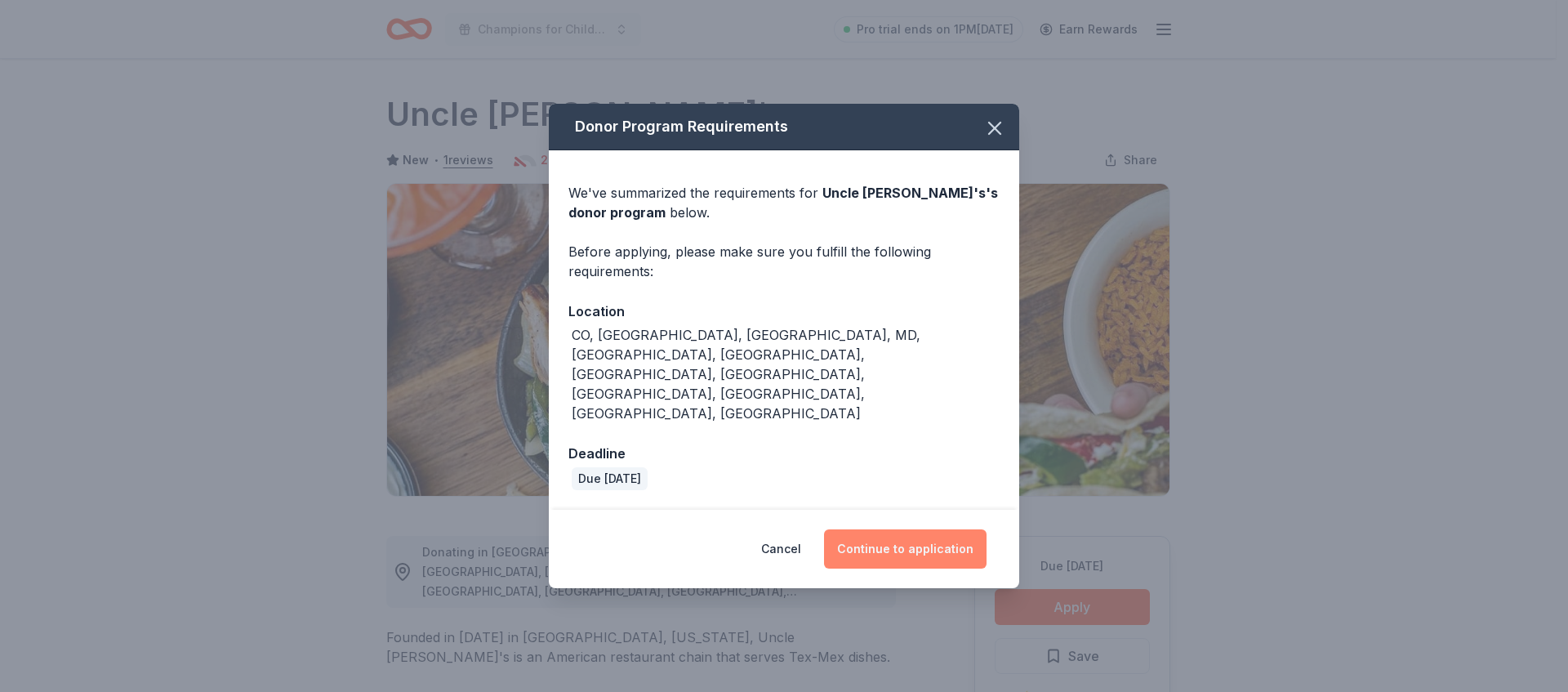
click at [896, 530] on button "Continue to application" at bounding box center [905, 549] width 162 height 39
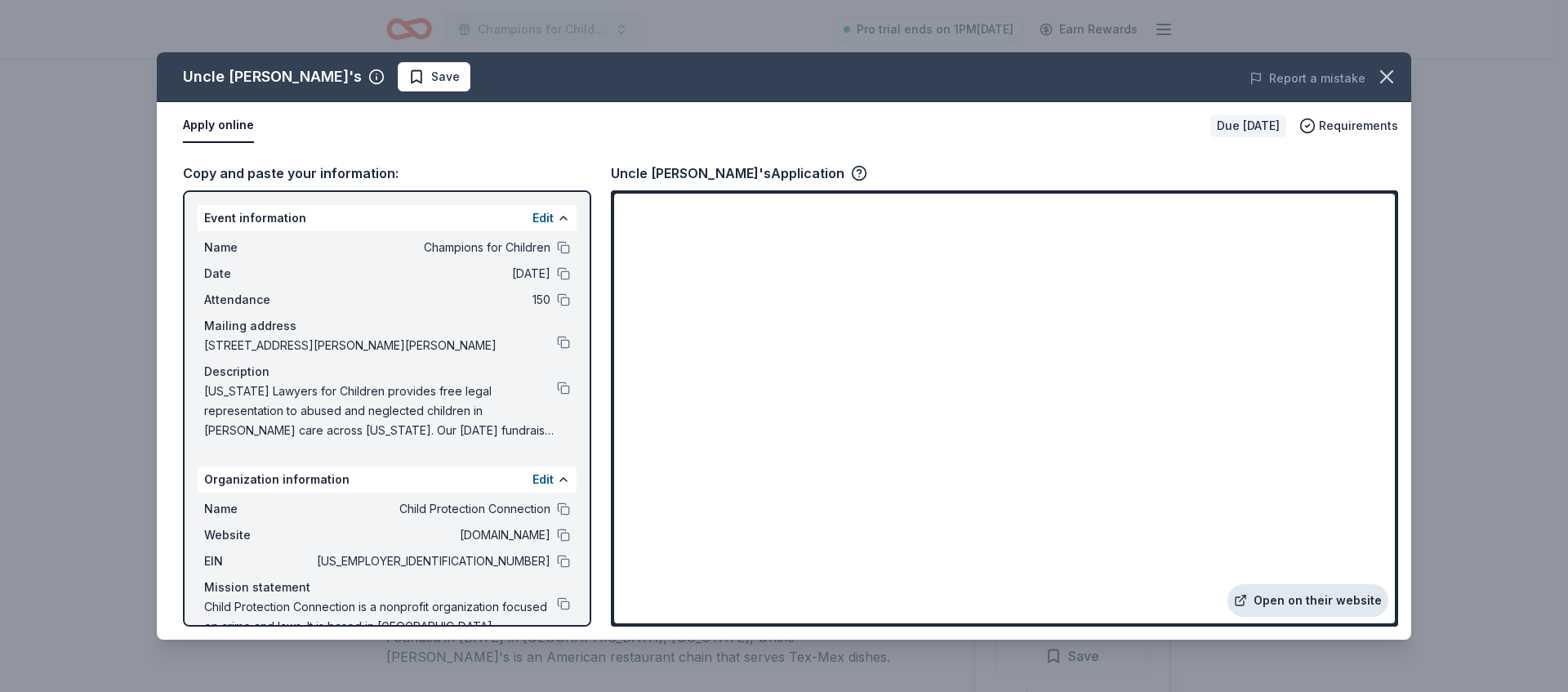
click at [1323, 601] on link "Open on their website" at bounding box center [1308, 601] width 160 height 33
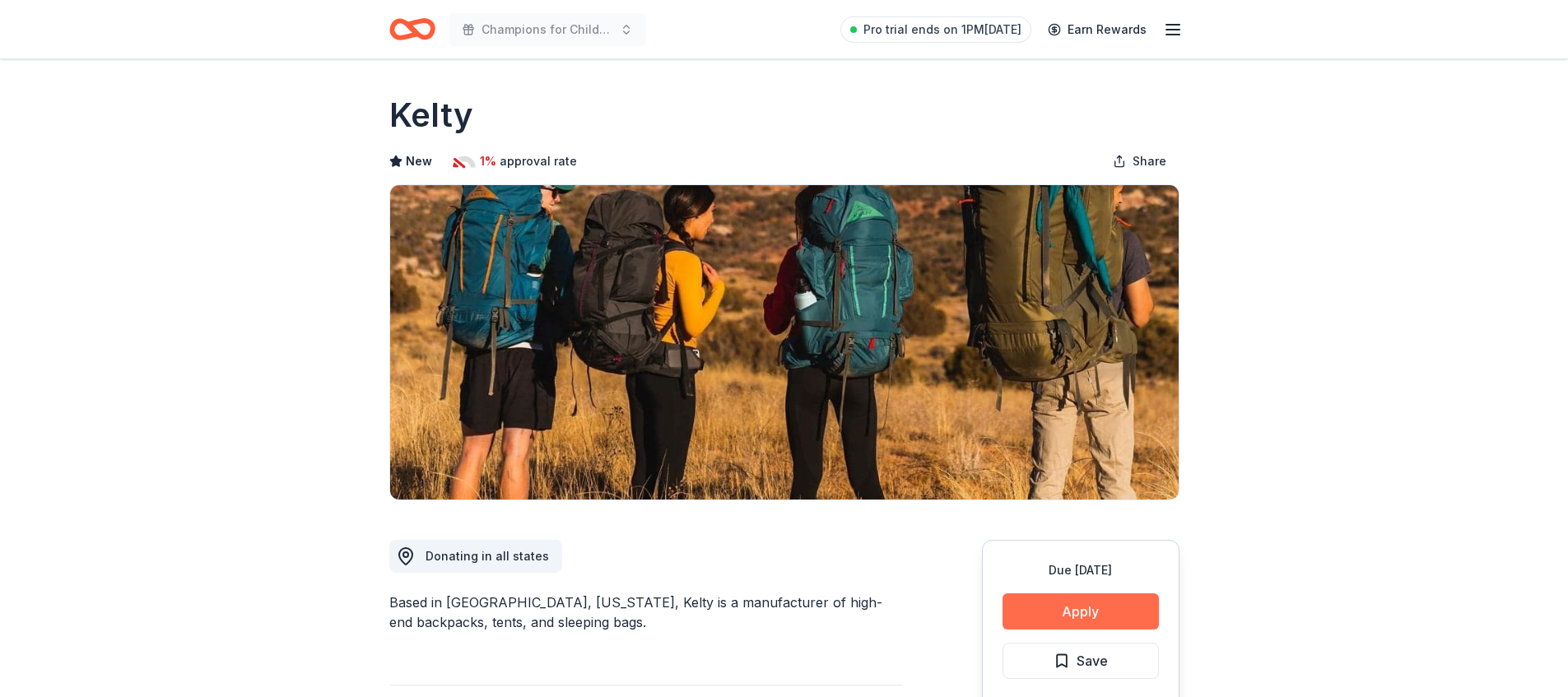
click at [1046, 601] on button "Apply" at bounding box center [1081, 611] width 157 height 36
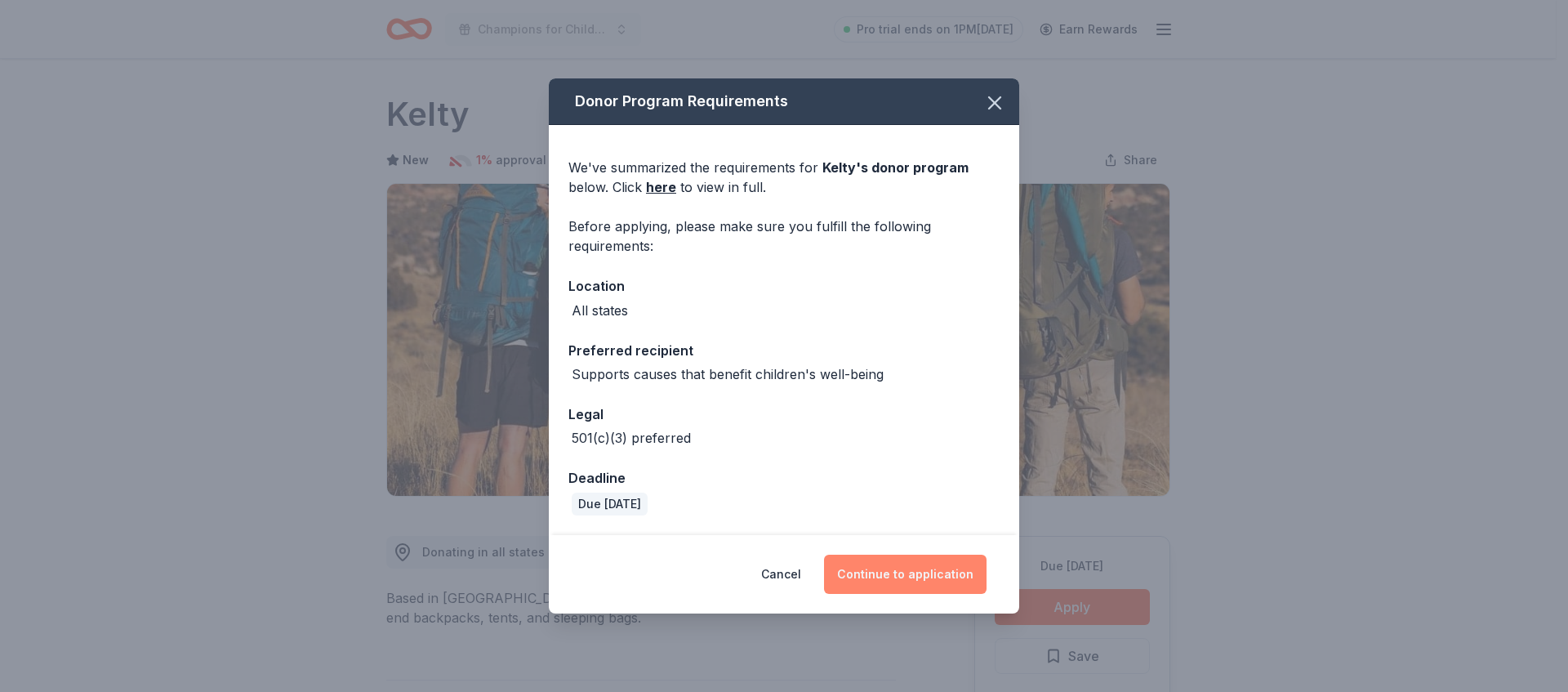
click at [945, 576] on button "Continue to application" at bounding box center [905, 574] width 162 height 39
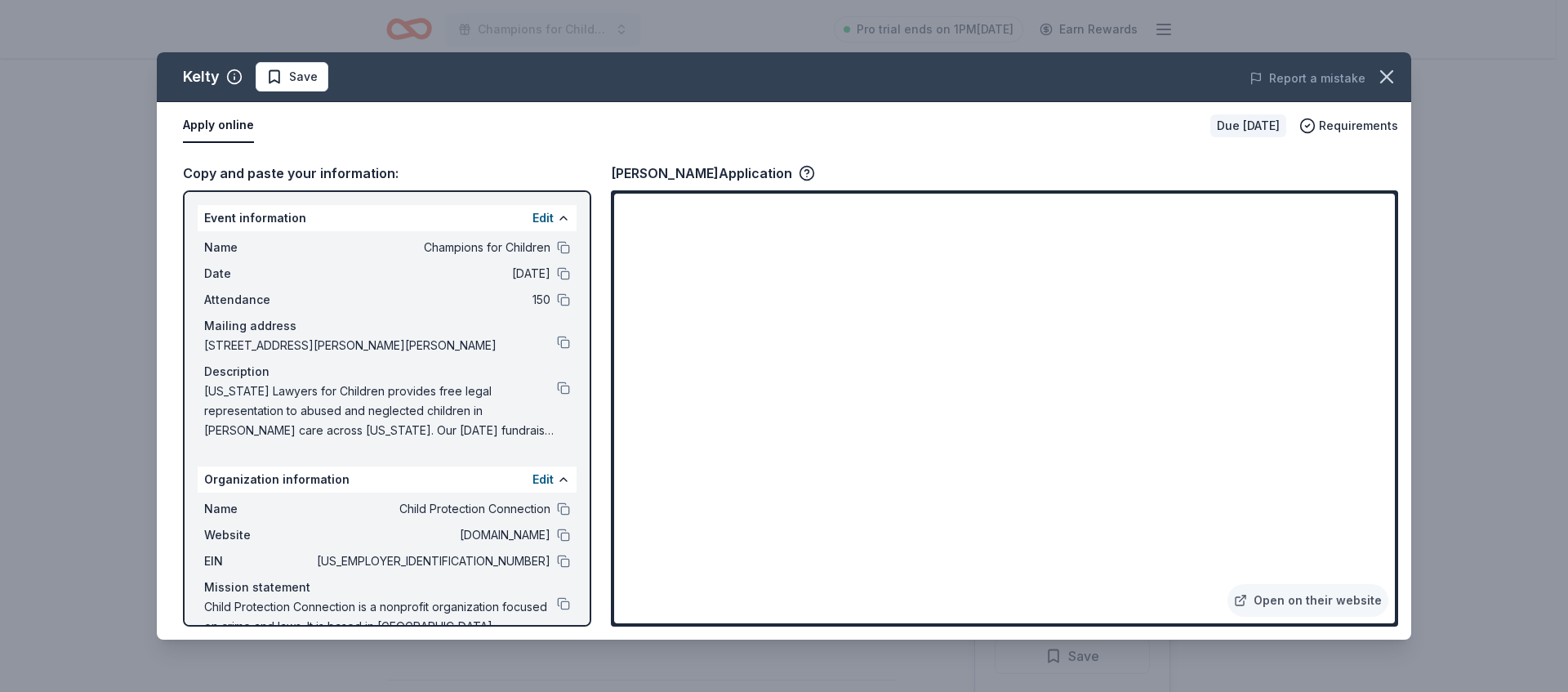
click at [1409, 74] on div "Kelty Save Report a mistake Apply online Due [DATE] Requirements Copy and paste…" at bounding box center [784, 346] width 1568 height 692
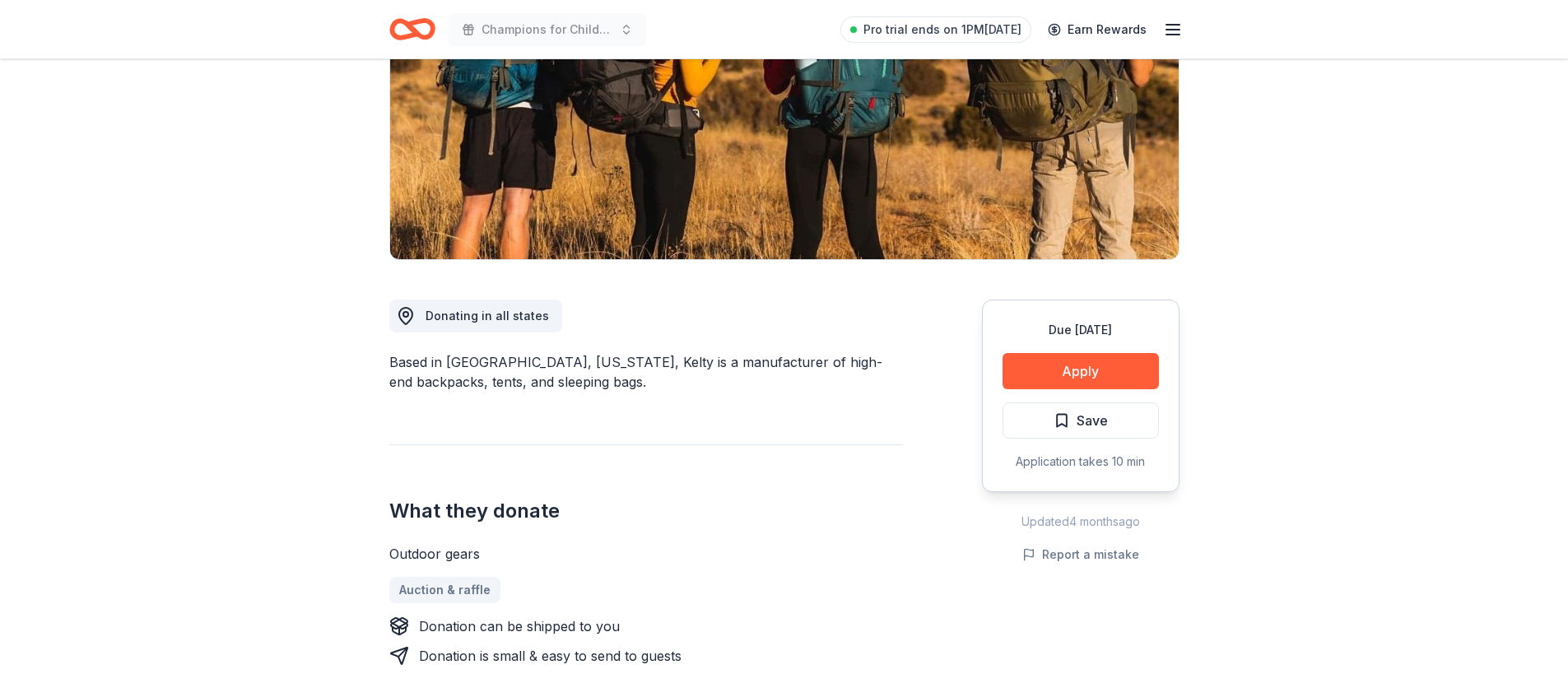
scroll to position [260, 0]
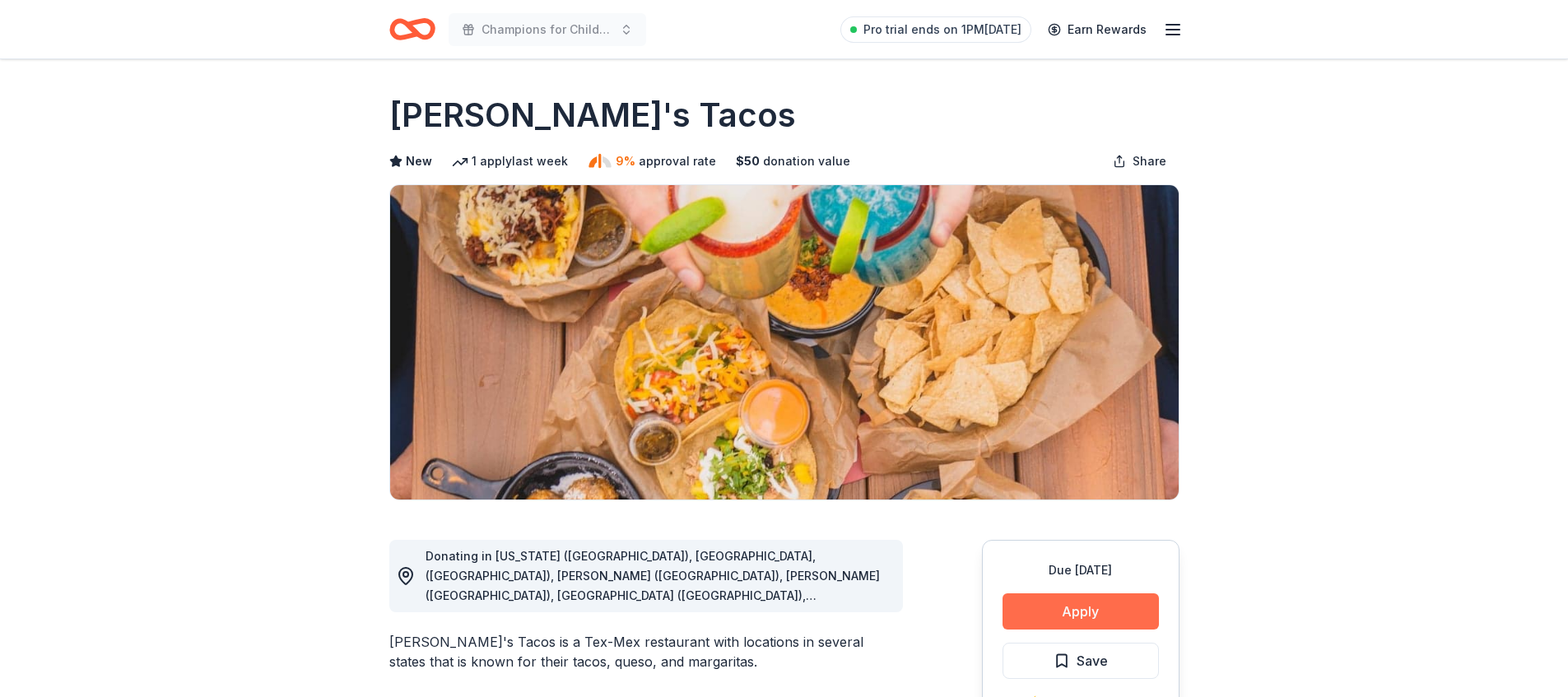
click at [1041, 621] on button "Apply" at bounding box center [1081, 611] width 157 height 36
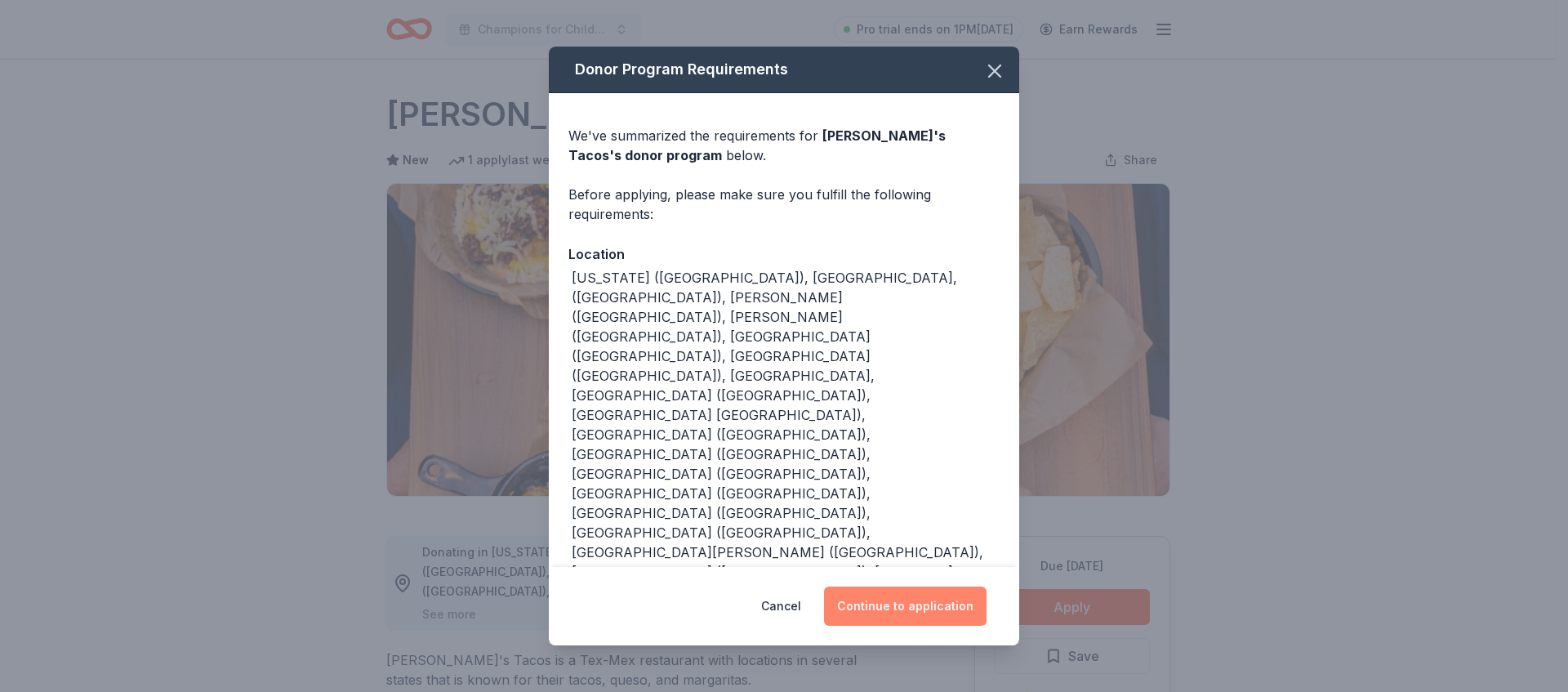
click at [945, 586] on button "Continue to application" at bounding box center [905, 606] width 162 height 39
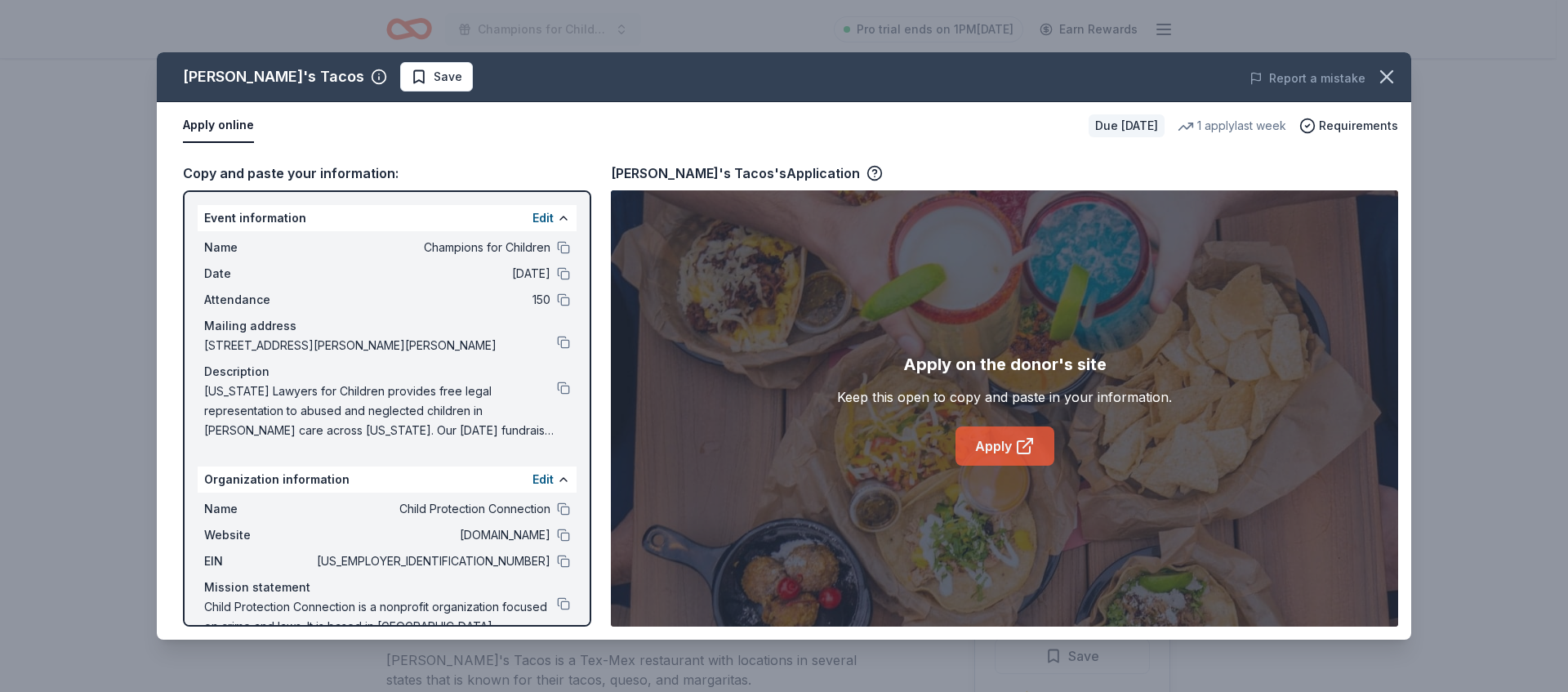
click at [968, 443] on link "Apply" at bounding box center [1005, 446] width 99 height 39
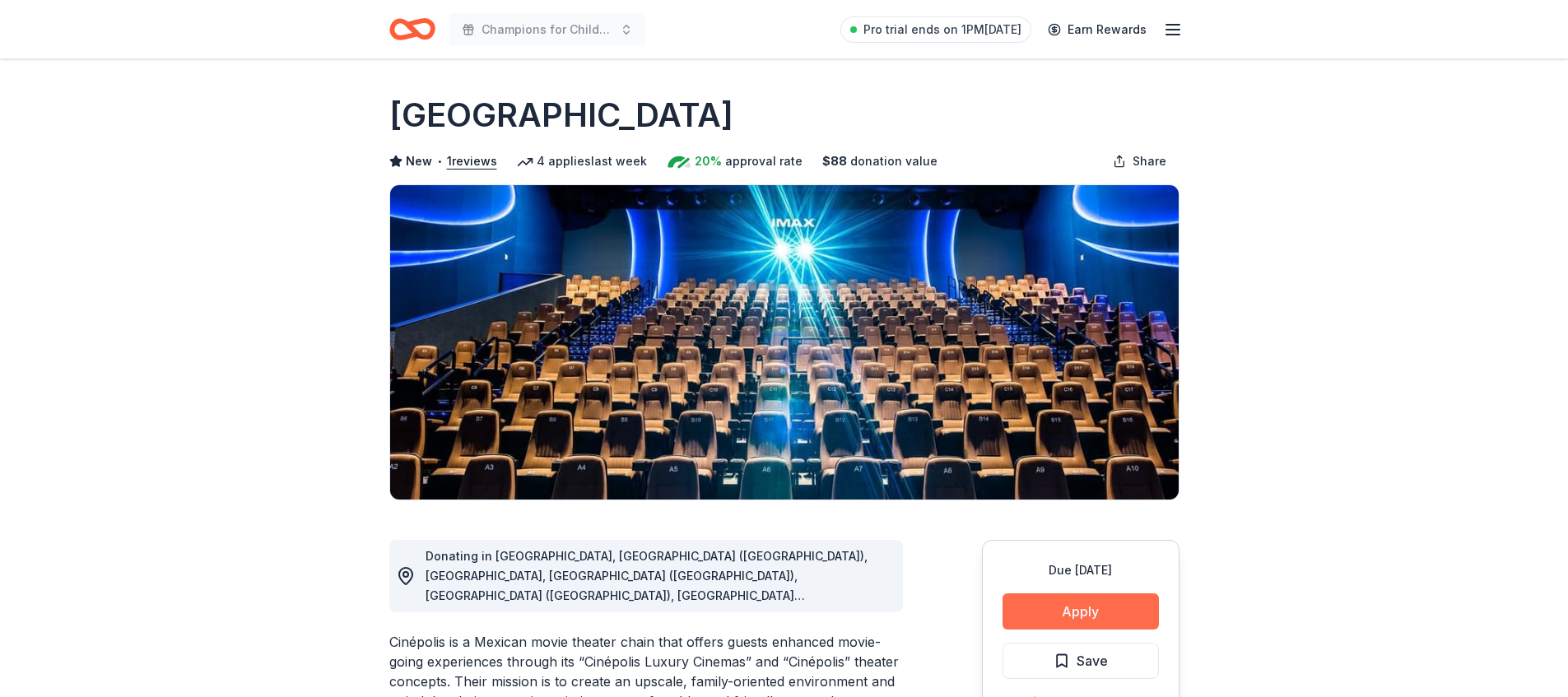
click at [1062, 594] on div "Due in 22 days Apply Save ⚡️ Quick application Usually responds in around a week" at bounding box center [1081, 662] width 198 height 245
click at [1061, 601] on button "Apply" at bounding box center [1081, 611] width 157 height 36
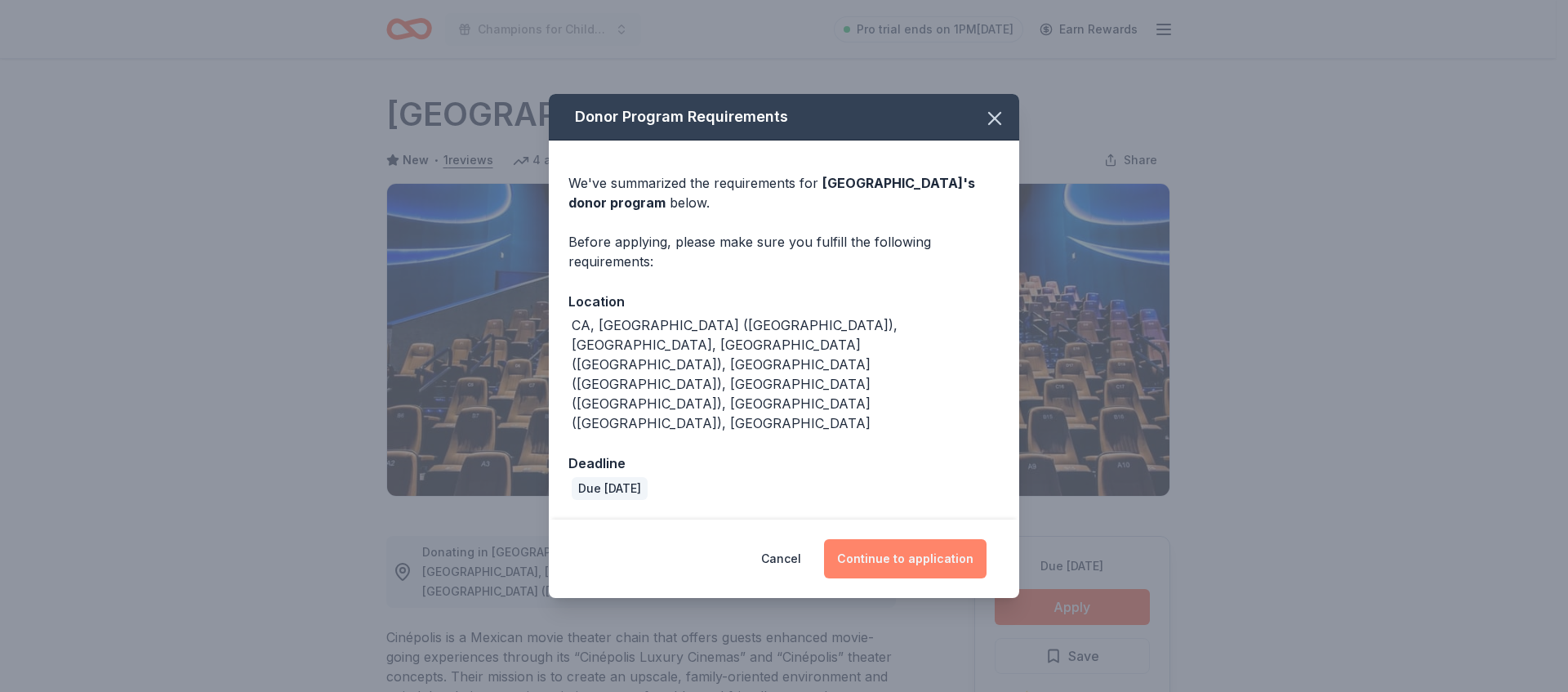
click at [933, 539] on button "Continue to application" at bounding box center [905, 558] width 162 height 39
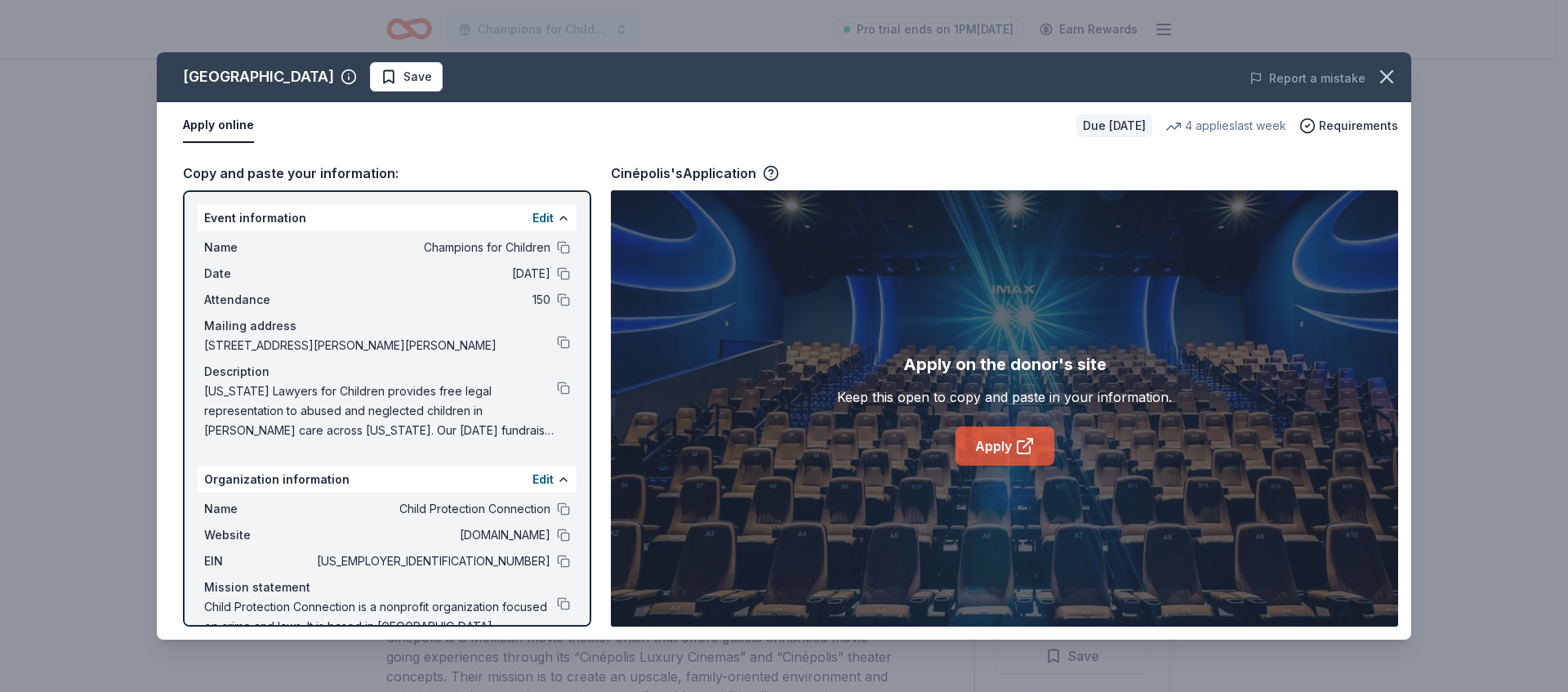
click at [971, 450] on link "Apply" at bounding box center [1005, 446] width 99 height 39
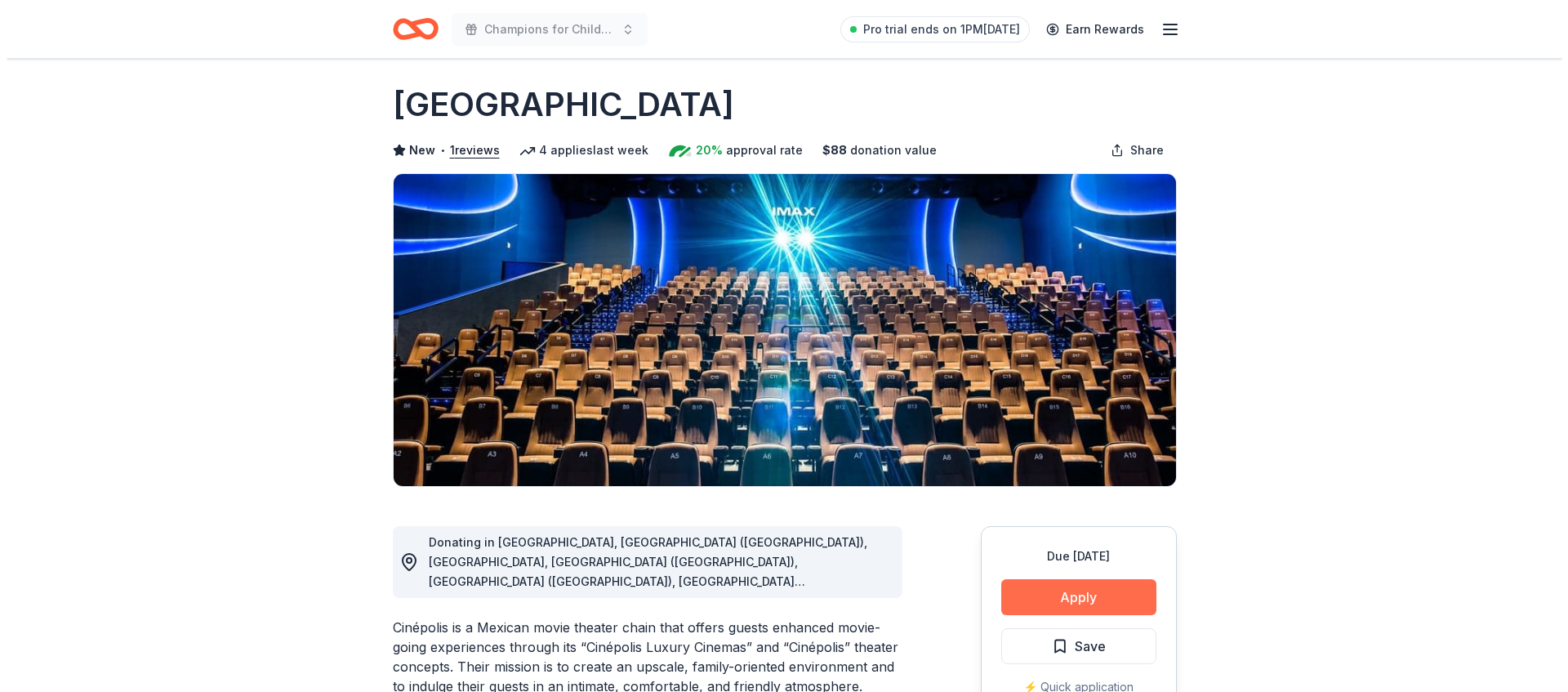
scroll to position [25, 0]
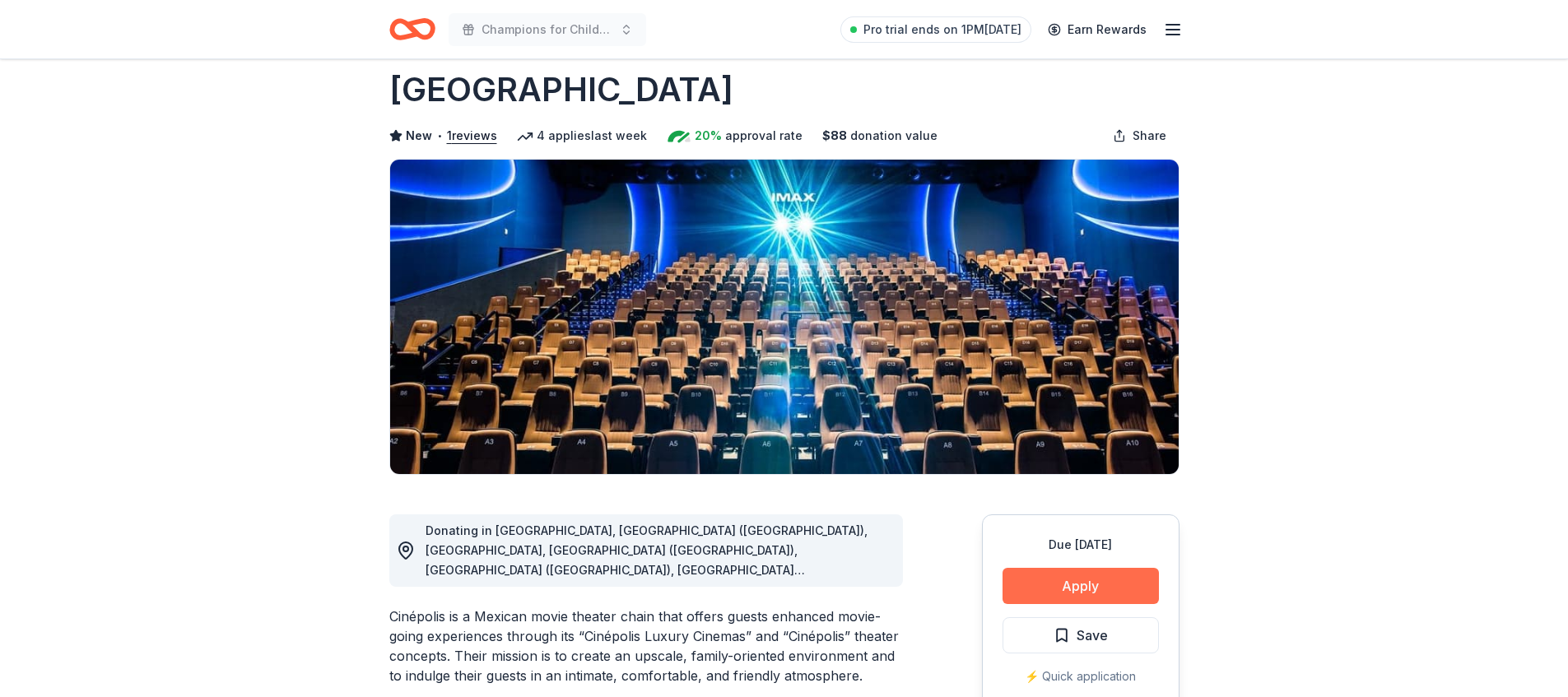
click at [1102, 575] on button "Apply" at bounding box center [1081, 586] width 157 height 36
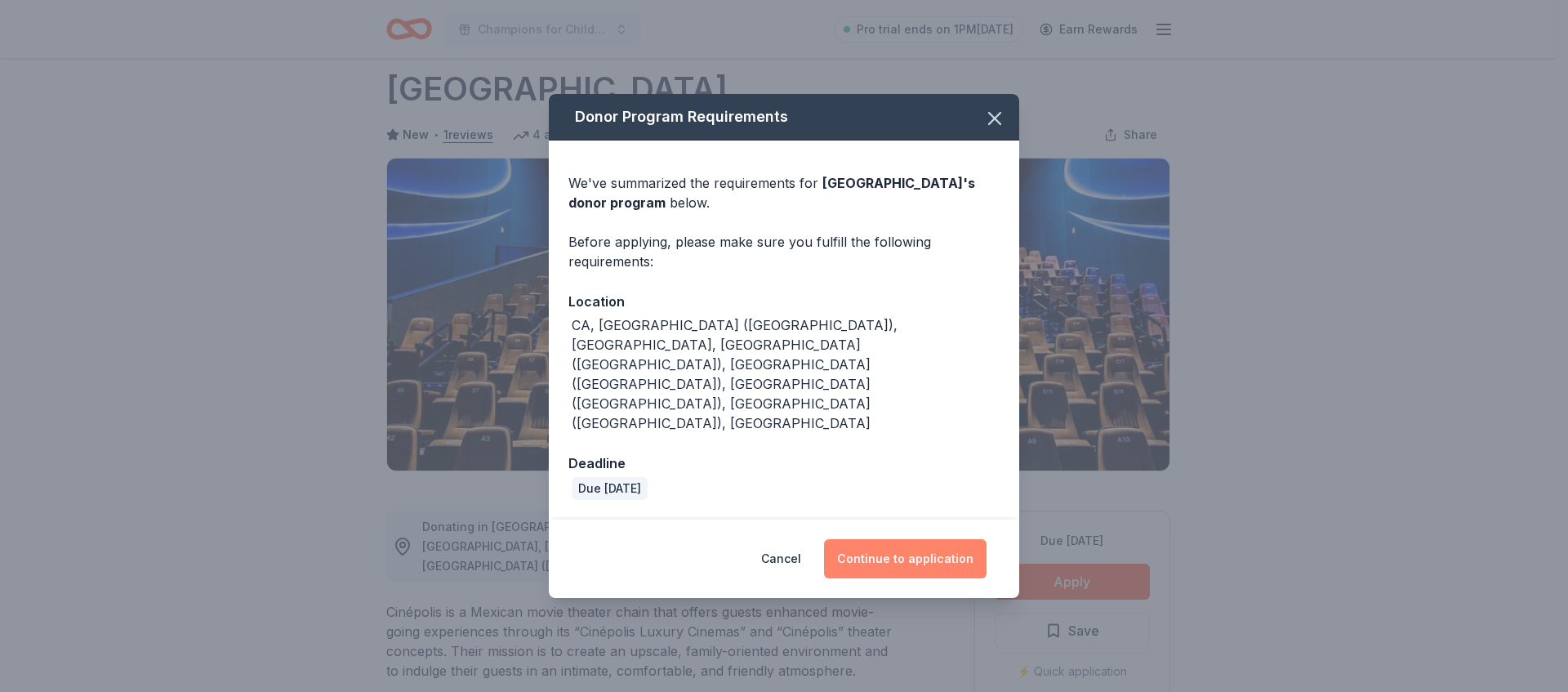
click at [889, 539] on button "Continue to application" at bounding box center [905, 558] width 162 height 39
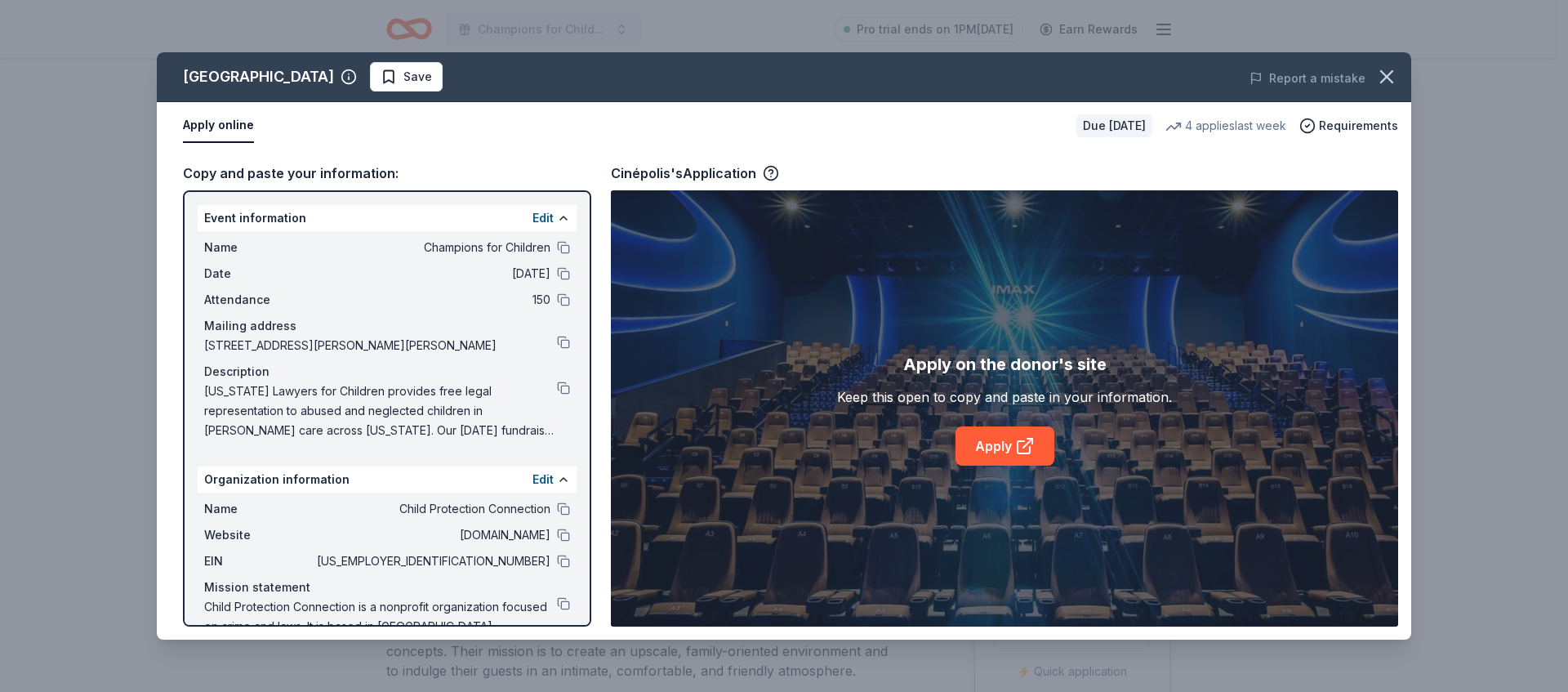
click at [1023, 408] on div "Apply on the donor's site Keep this open to copy and paste in your information.…" at bounding box center [1004, 408] width 335 height 114
click at [1021, 429] on link "Apply" at bounding box center [1005, 446] width 99 height 39
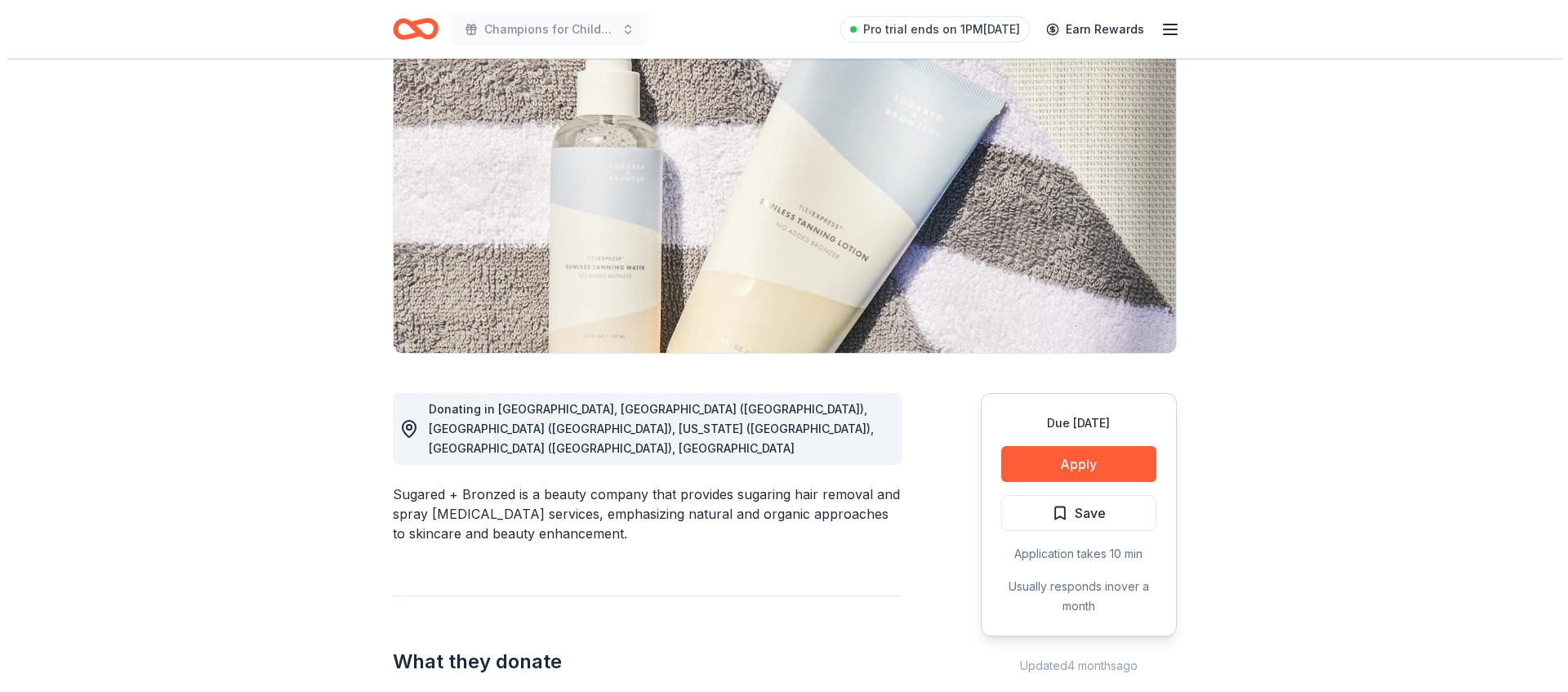
scroll to position [147, 0]
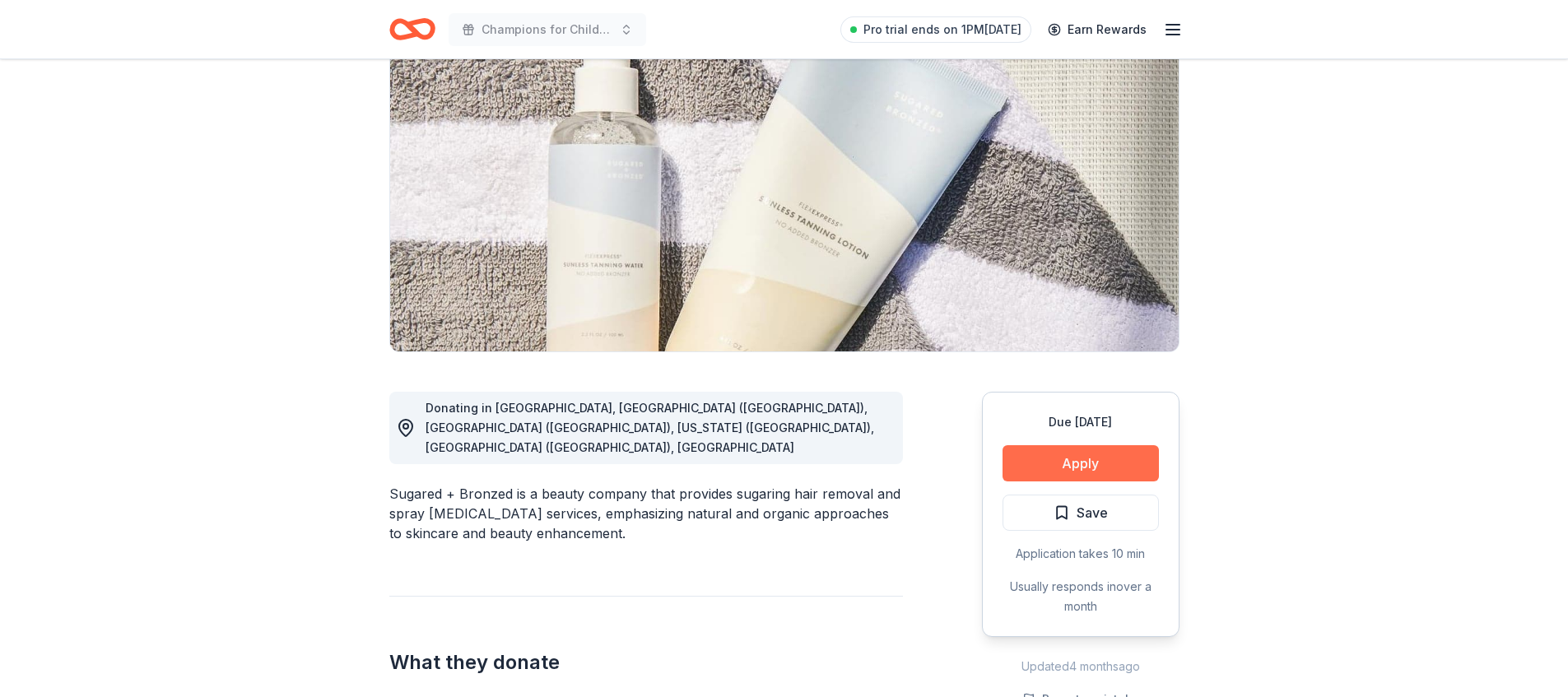
click at [1065, 451] on button "Apply" at bounding box center [1081, 463] width 157 height 36
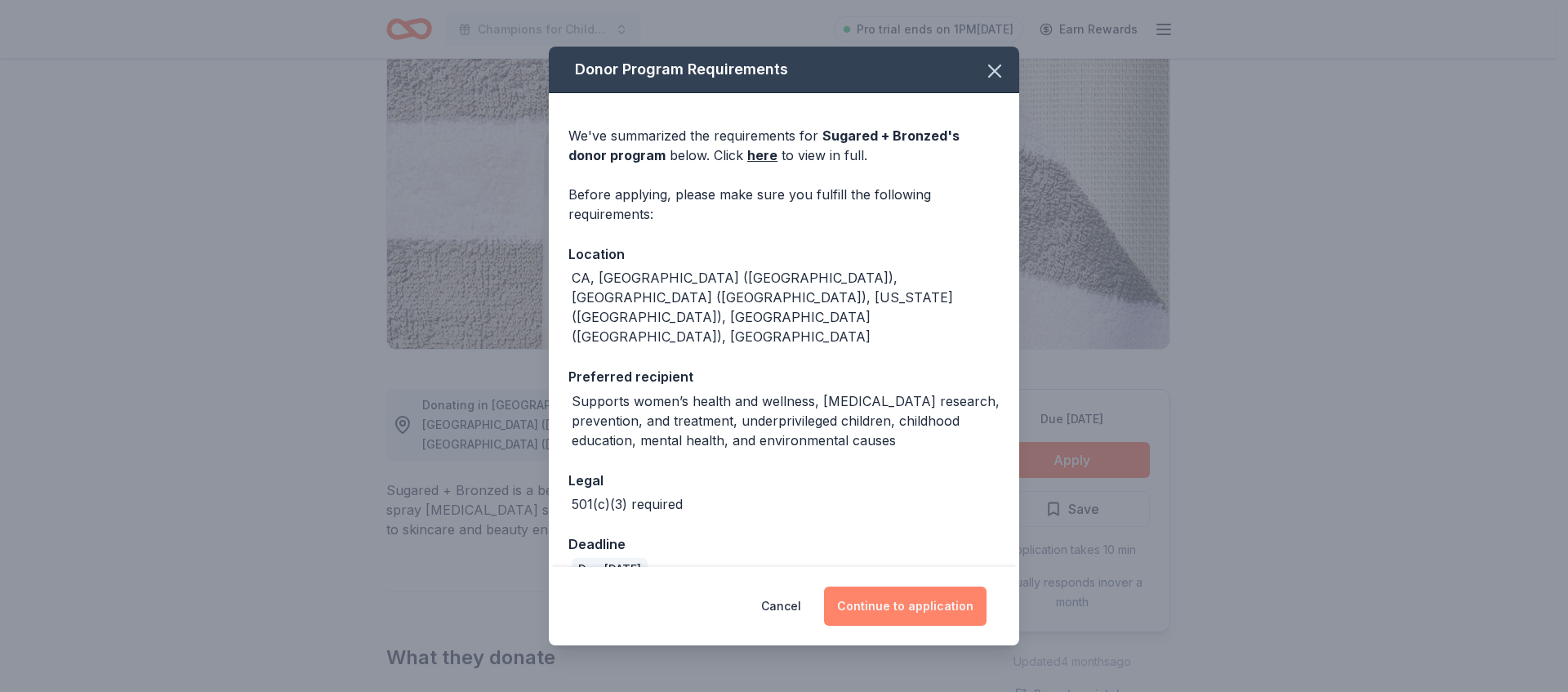
click at [896, 595] on button "Continue to application" at bounding box center [905, 606] width 162 height 39
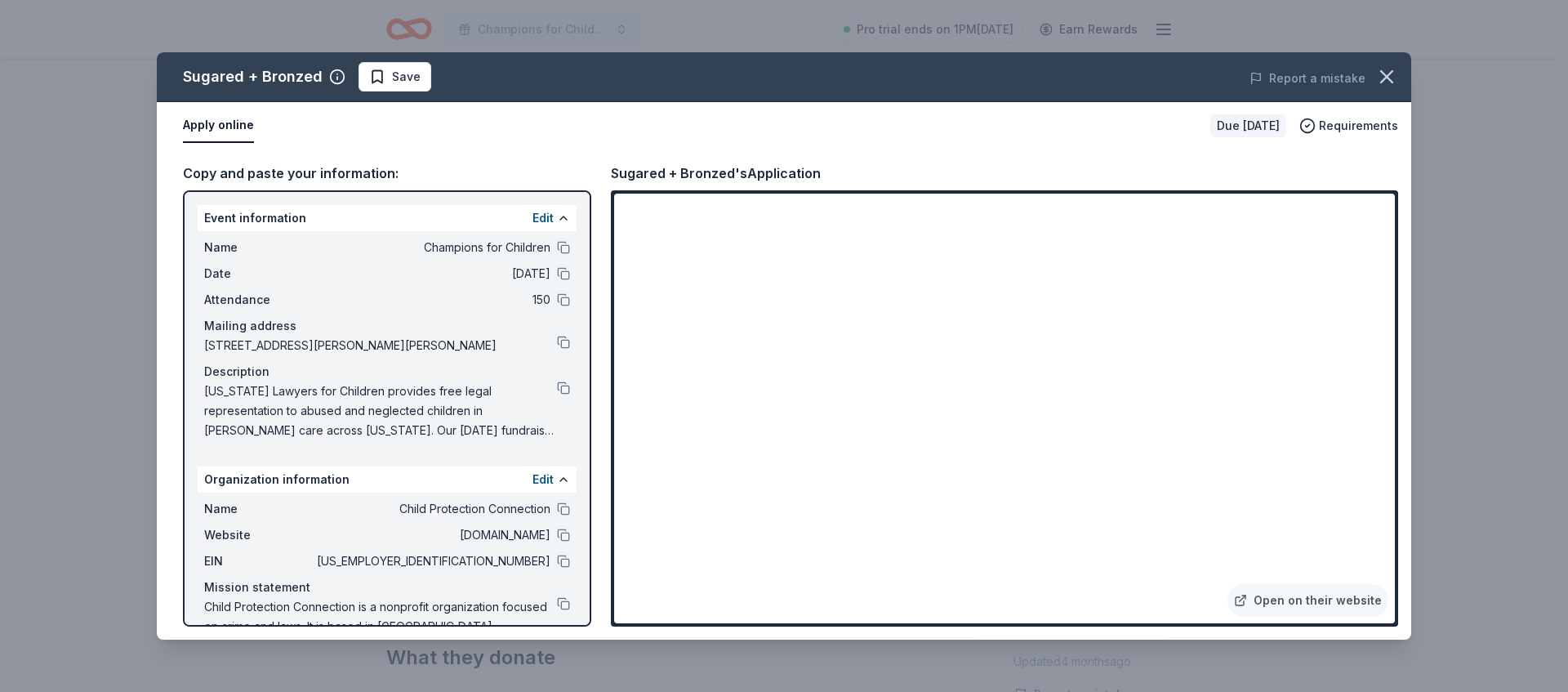
click at [562, 249] on div "Name Champions for Children Date [DATE] Attendance 150 Mailing address [STREET_…" at bounding box center [387, 339] width 379 height 215
click at [557, 246] on button at bounding box center [564, 248] width 13 height 13
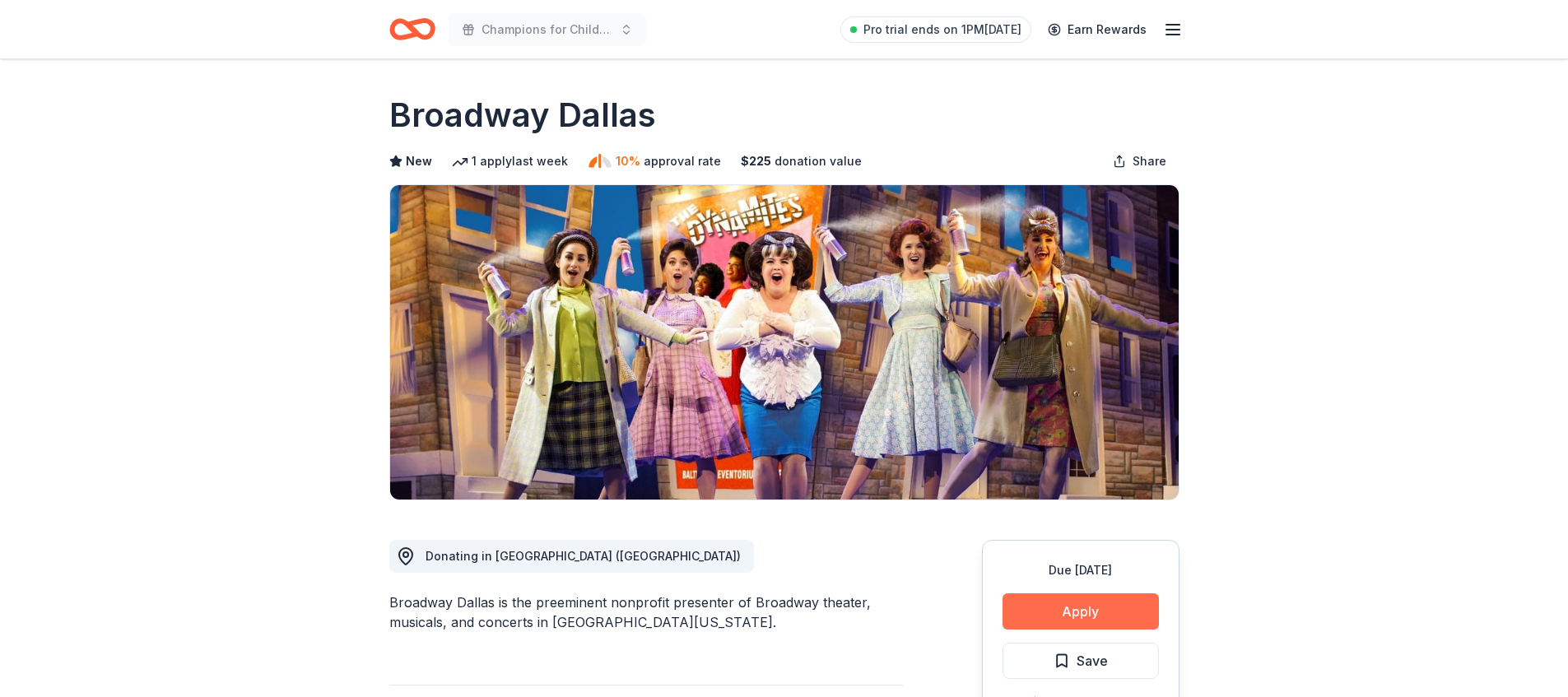
click at [1092, 611] on button "Apply" at bounding box center [1081, 611] width 157 height 36
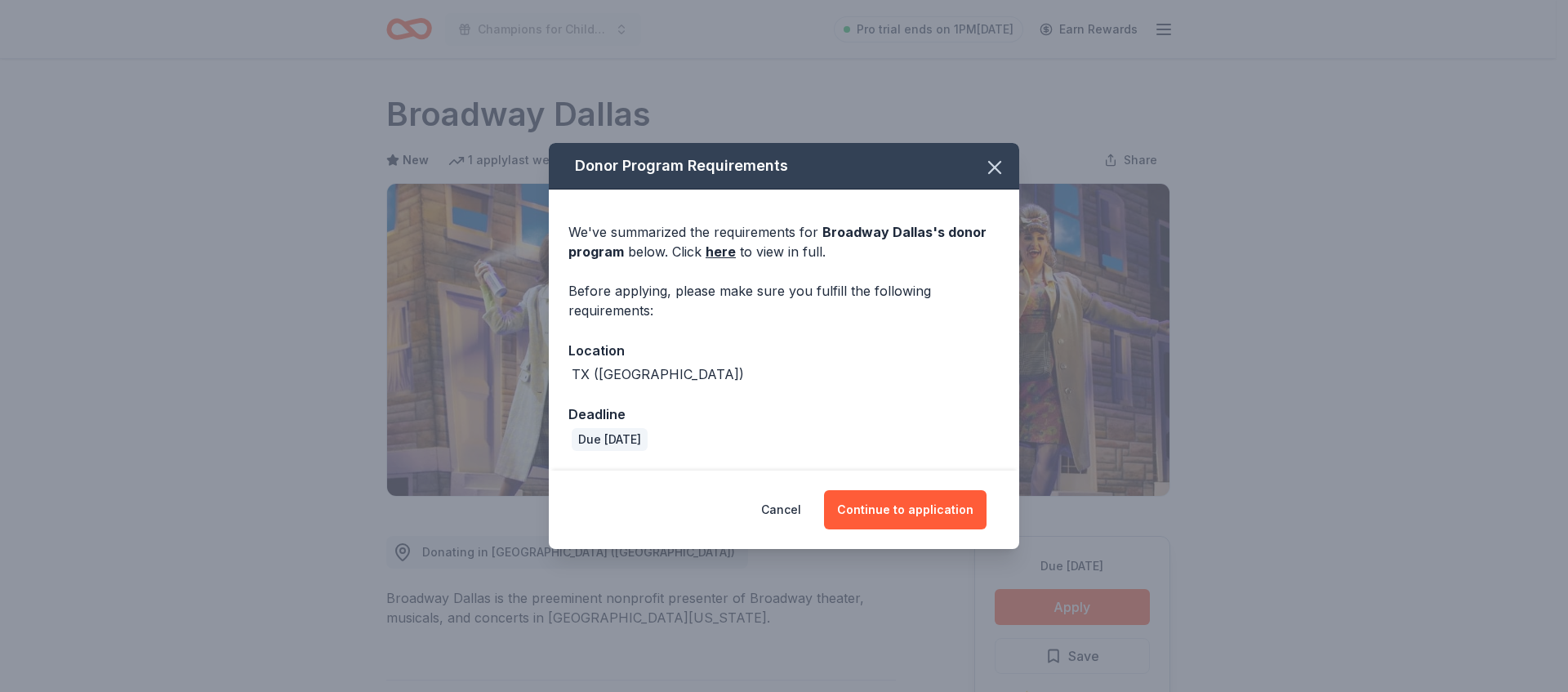
click at [907, 482] on div "Cancel Continue to application" at bounding box center [784, 510] width 471 height 79
click at [910, 493] on button "Continue to application" at bounding box center [905, 509] width 162 height 39
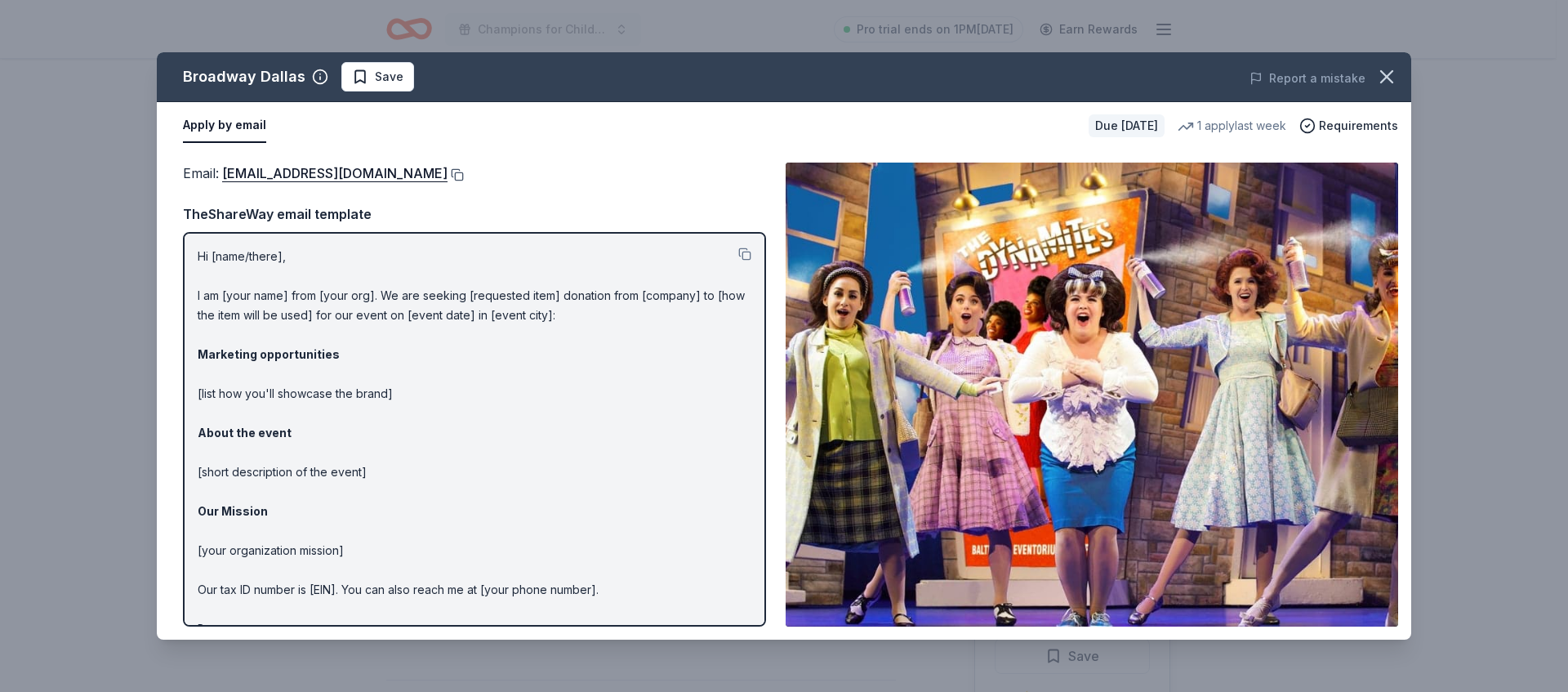
click at [448, 176] on button at bounding box center [455, 175] width 16 height 13
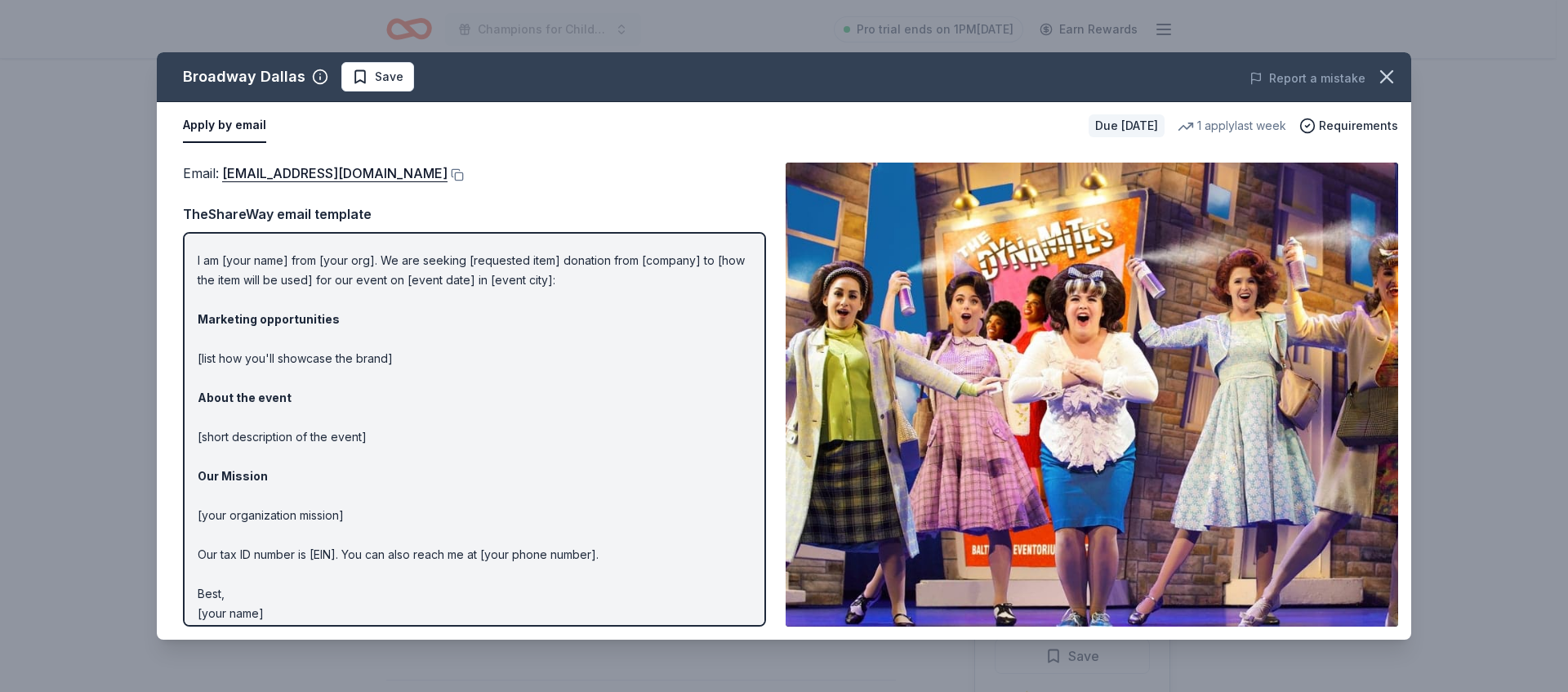
scroll to position [46, 0]
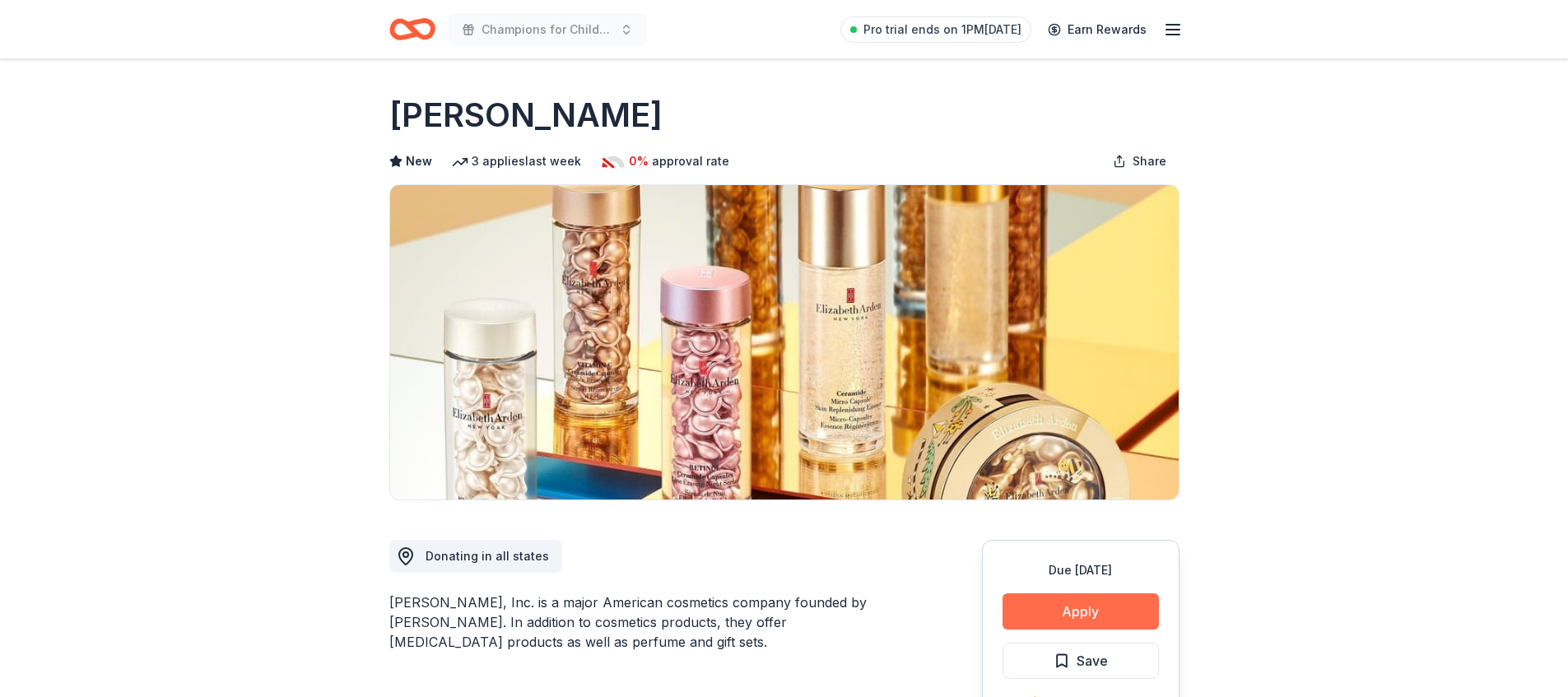
click at [1026, 609] on button "Apply" at bounding box center [1081, 611] width 157 height 36
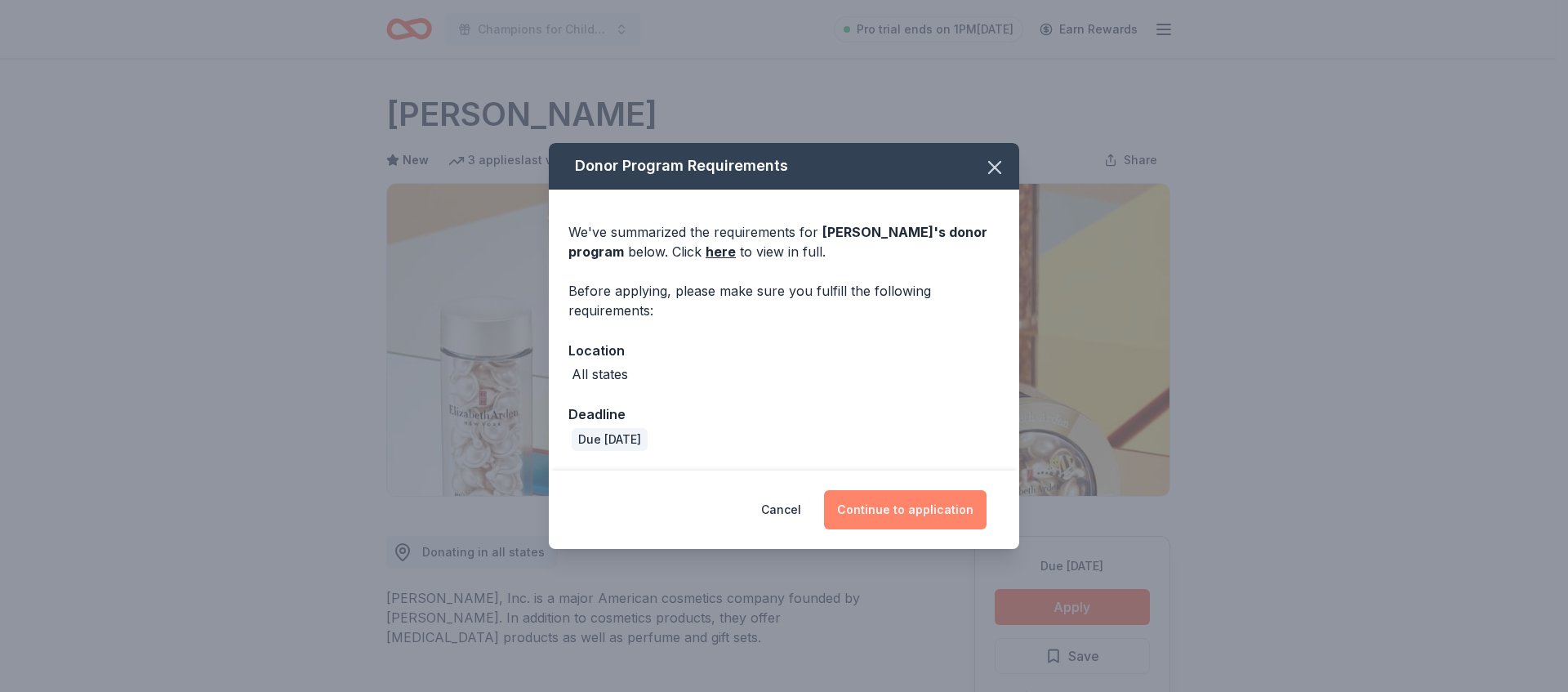
click at [864, 518] on button "Continue to application" at bounding box center [905, 509] width 162 height 39
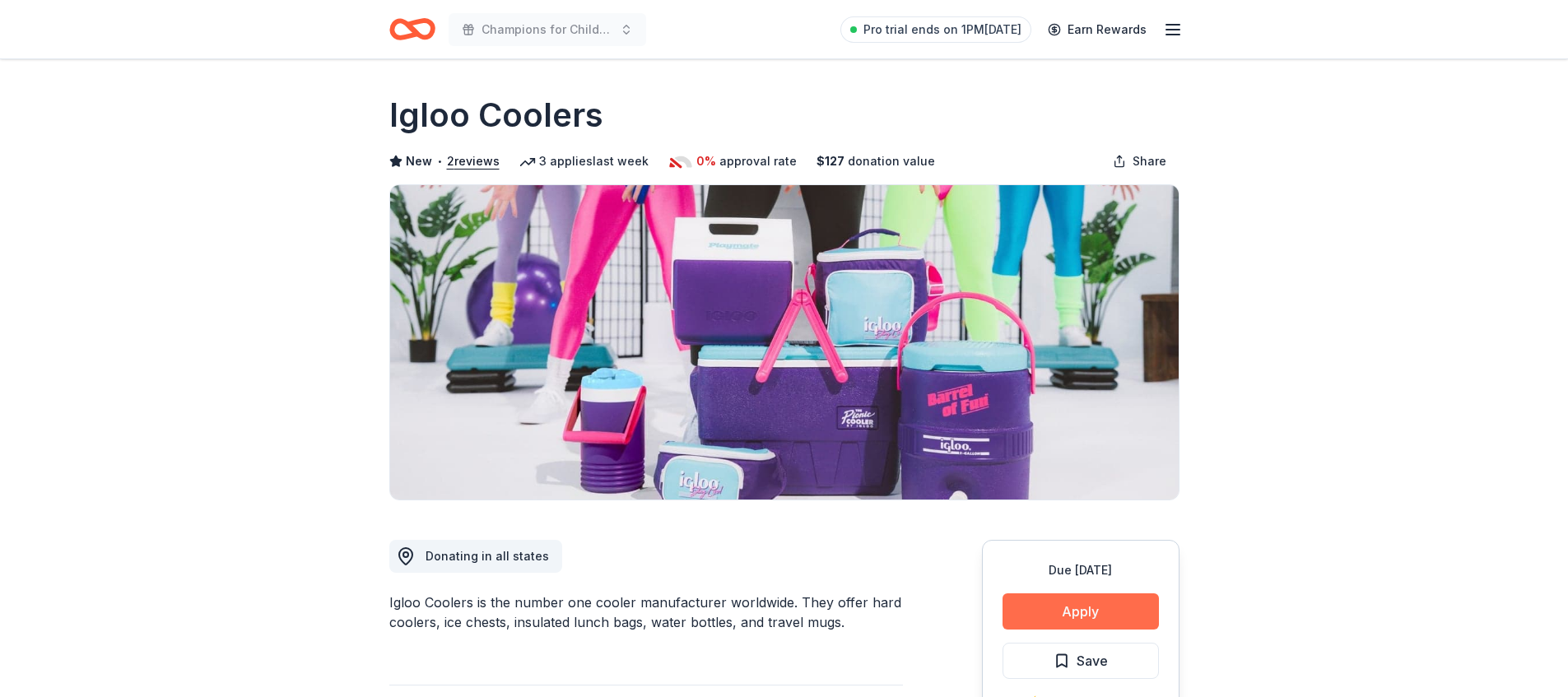
click at [1042, 611] on button "Apply" at bounding box center [1081, 611] width 157 height 36
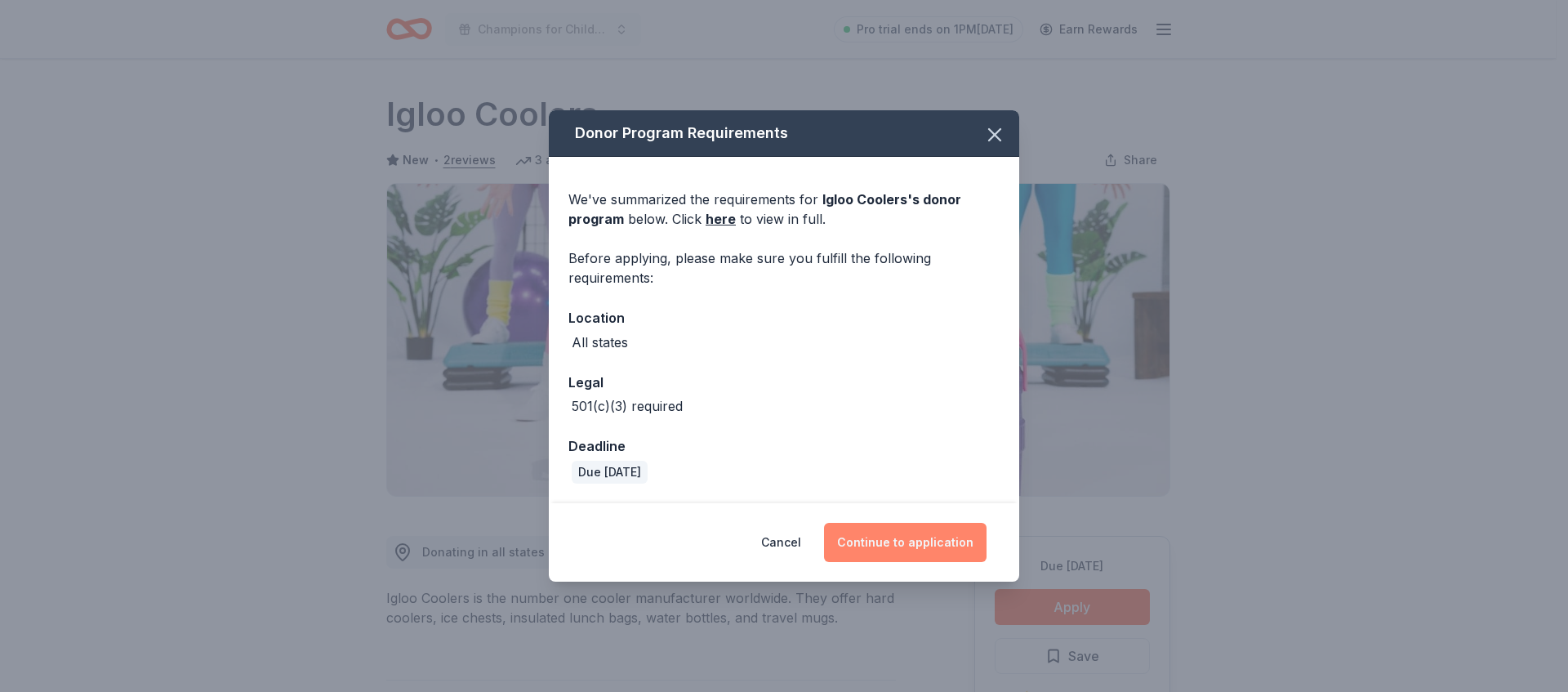
click at [913, 537] on button "Continue to application" at bounding box center [905, 542] width 162 height 39
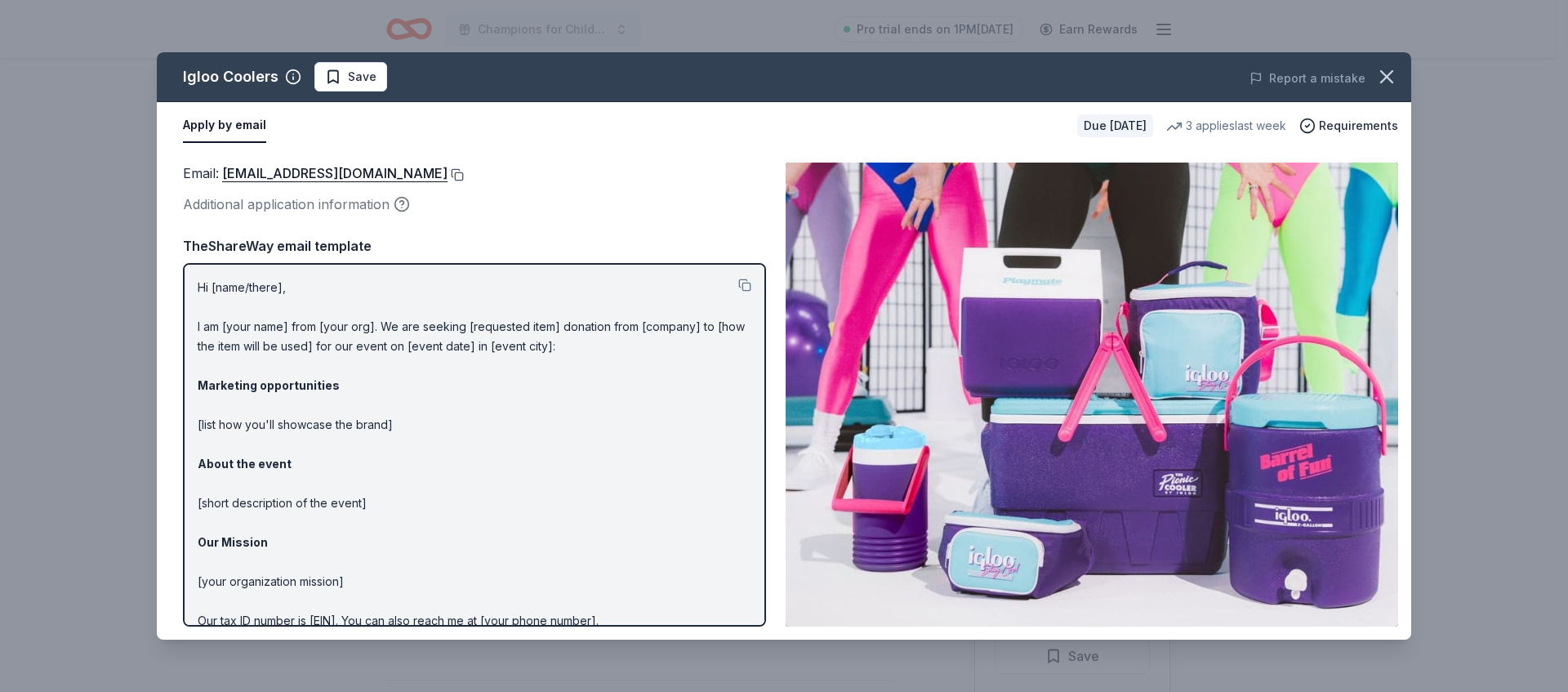
click at [448, 176] on button at bounding box center [455, 175] width 16 height 13
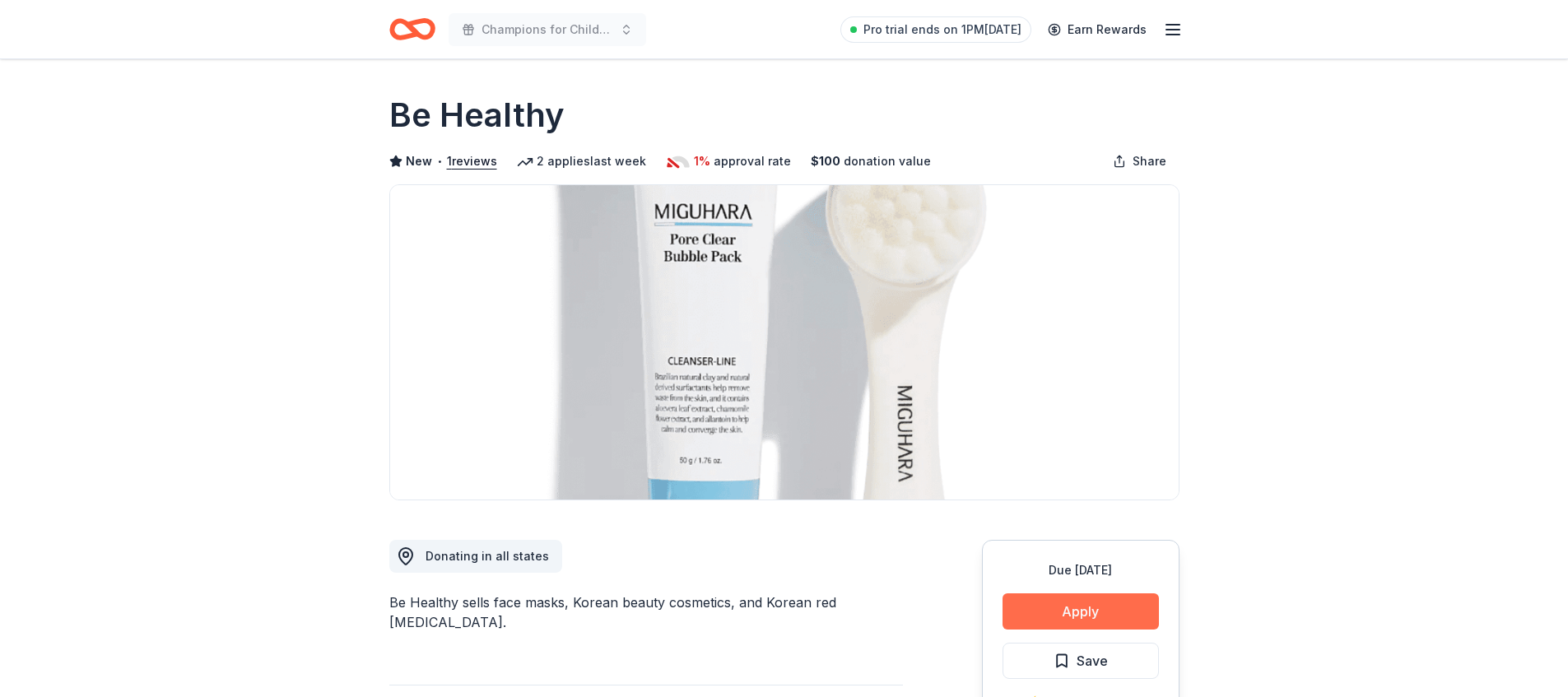
click at [1082, 612] on button "Apply" at bounding box center [1081, 611] width 157 height 36
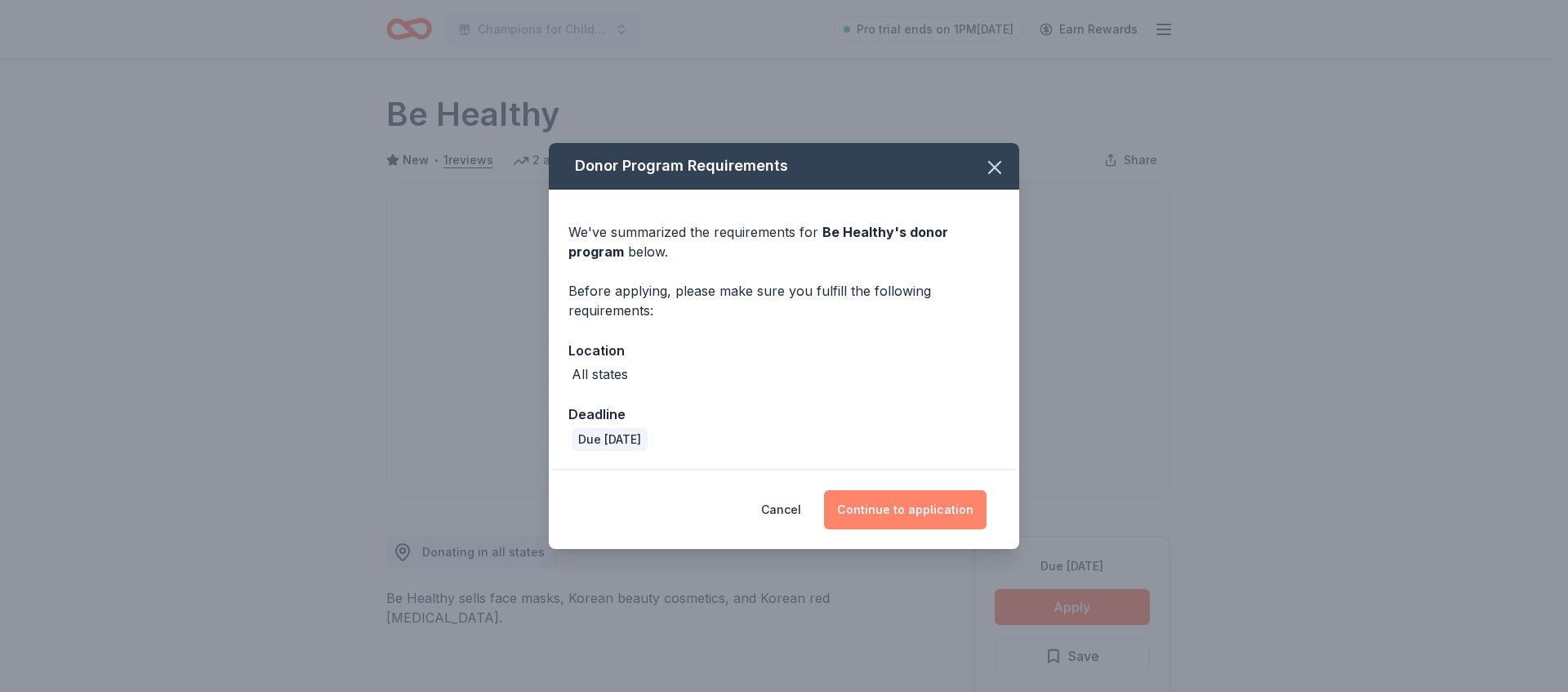
click at [943, 523] on button "Continue to application" at bounding box center [905, 509] width 162 height 39
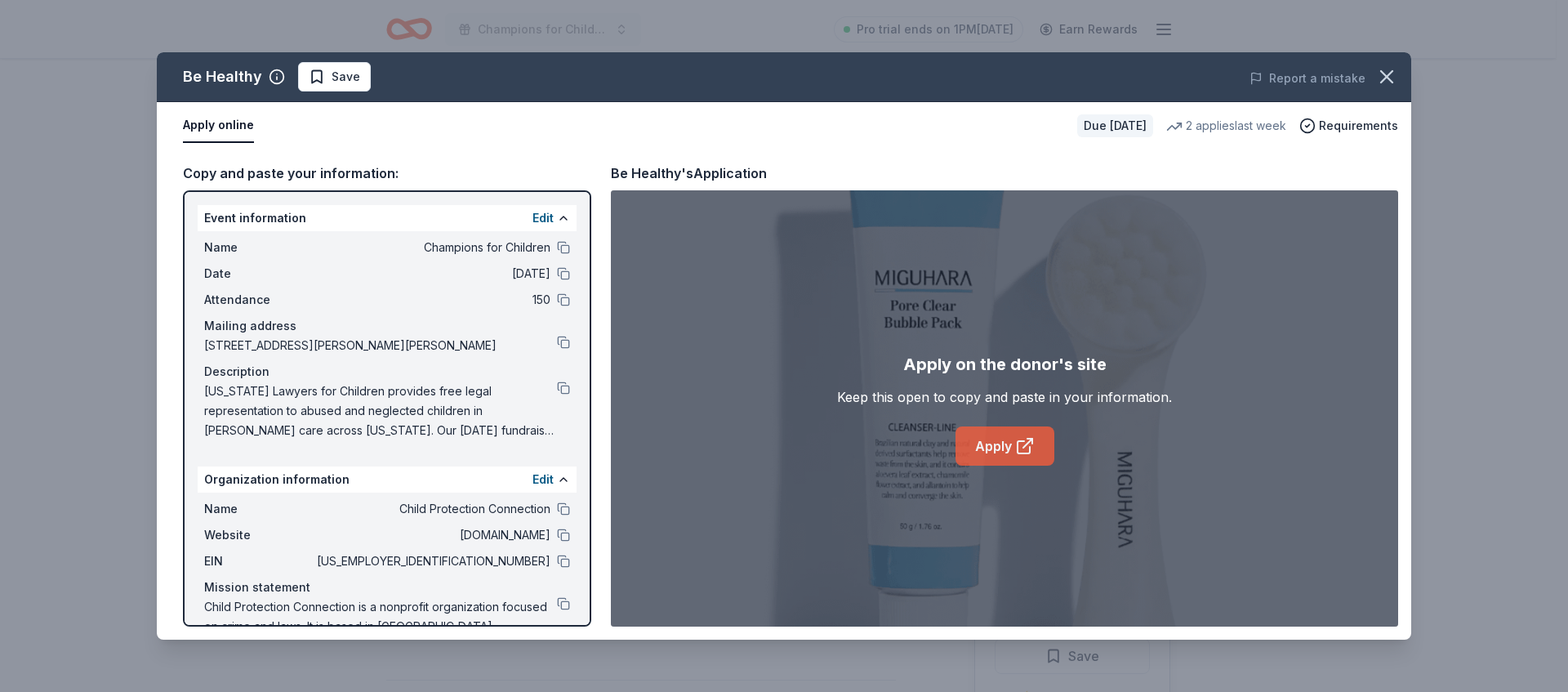
click at [1003, 432] on link "Apply" at bounding box center [1005, 446] width 99 height 39
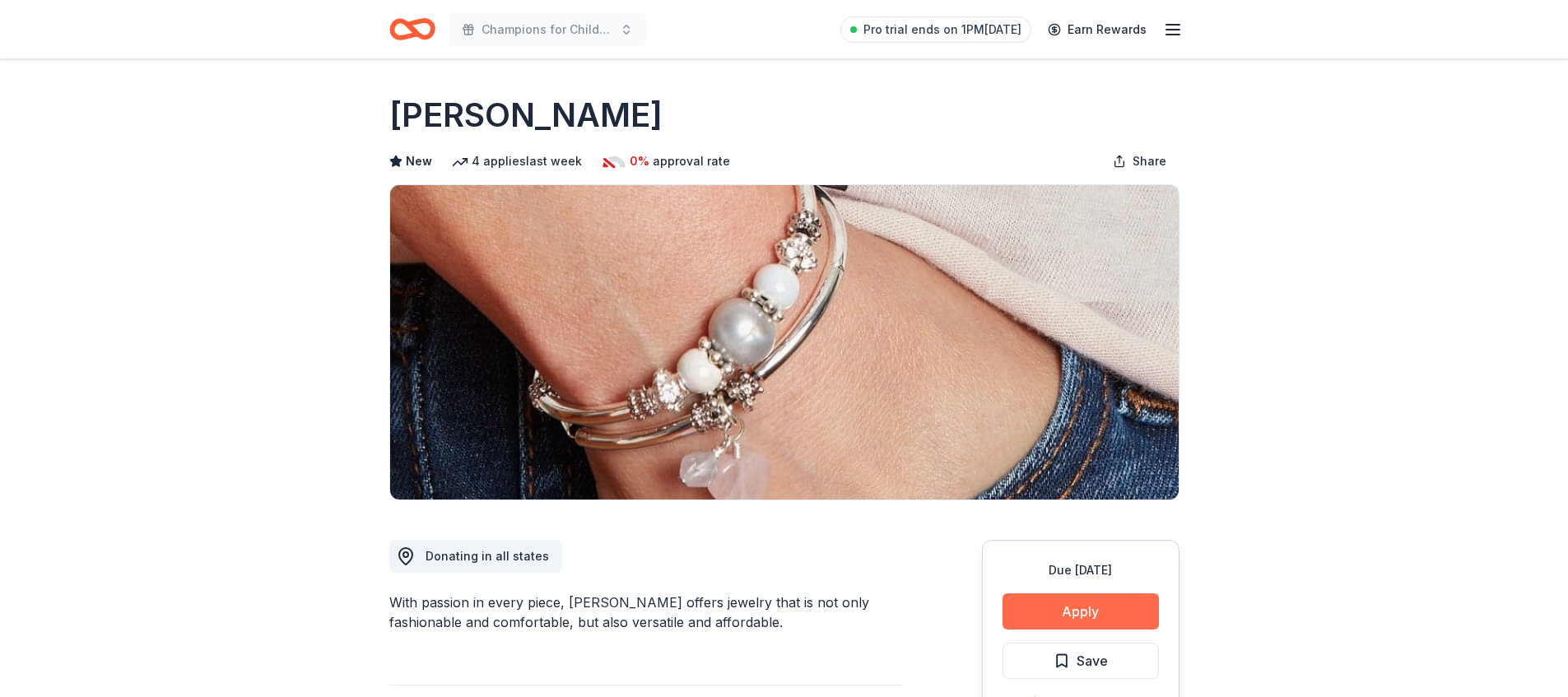
click at [1097, 605] on button "Apply" at bounding box center [1081, 611] width 157 height 36
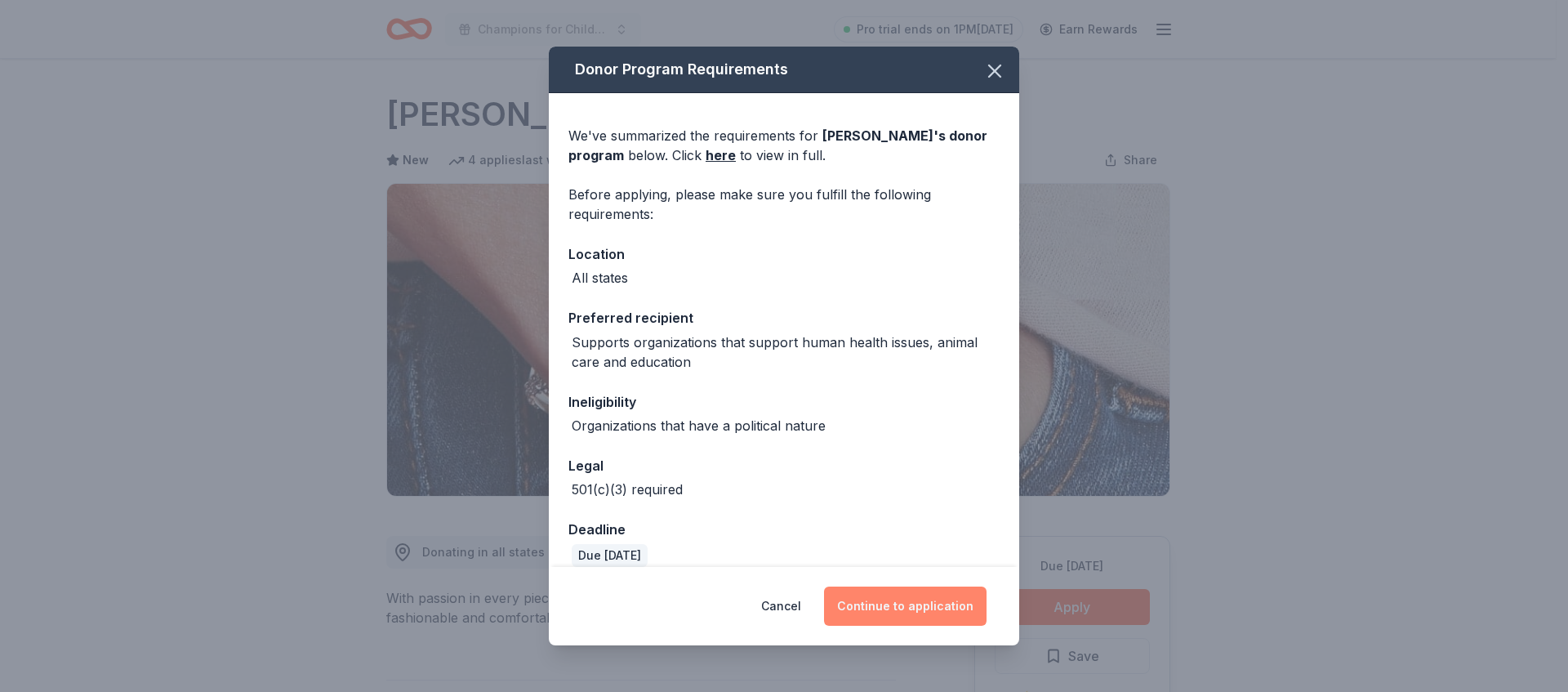
drag, startPoint x: 988, startPoint y: 615, endPoint x: 938, endPoint y: 601, distance: 51.9
click at [985, 613] on div "Cancel Continue to application" at bounding box center [784, 606] width 471 height 79
click at [936, 600] on button "Continue to application" at bounding box center [905, 606] width 162 height 39
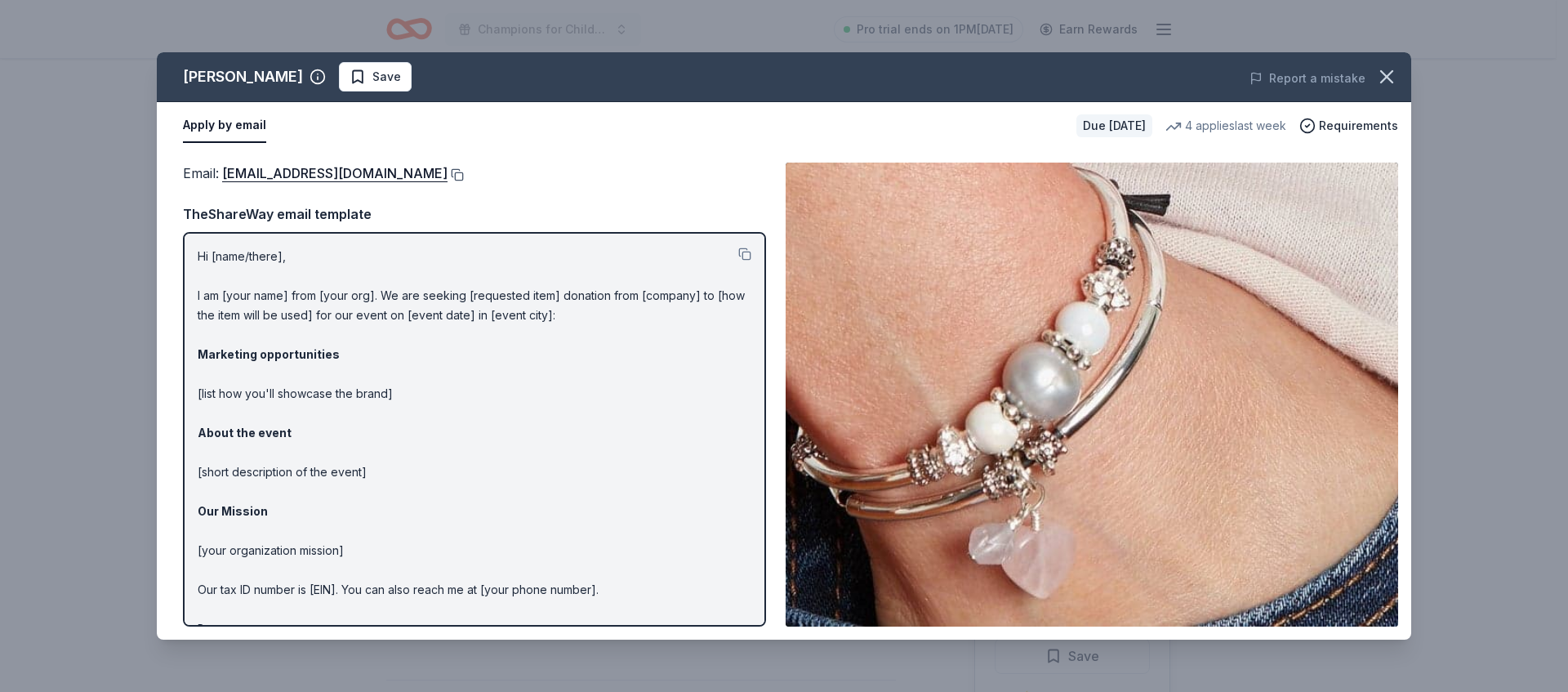
click at [448, 172] on button at bounding box center [455, 175] width 16 height 13
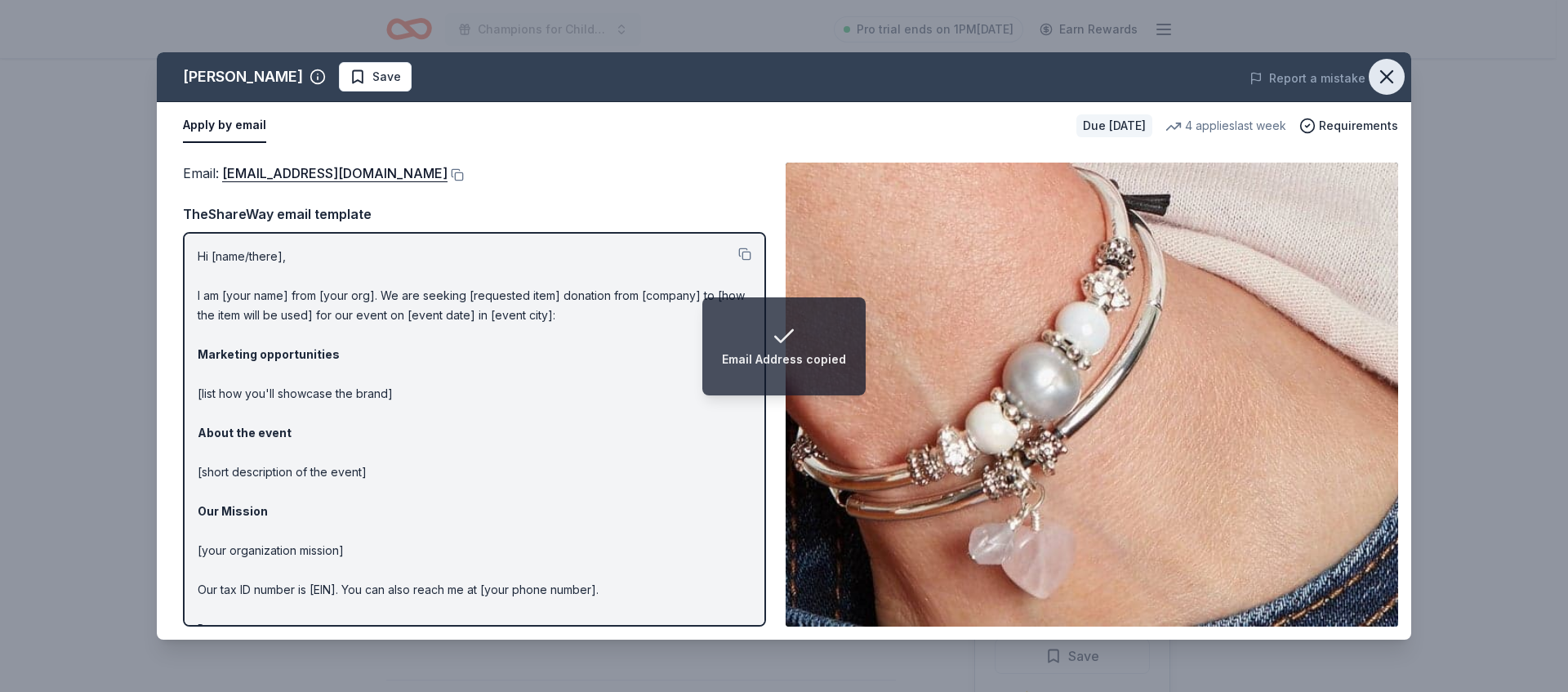
click at [1385, 77] on icon "button" at bounding box center [1386, 77] width 23 height 23
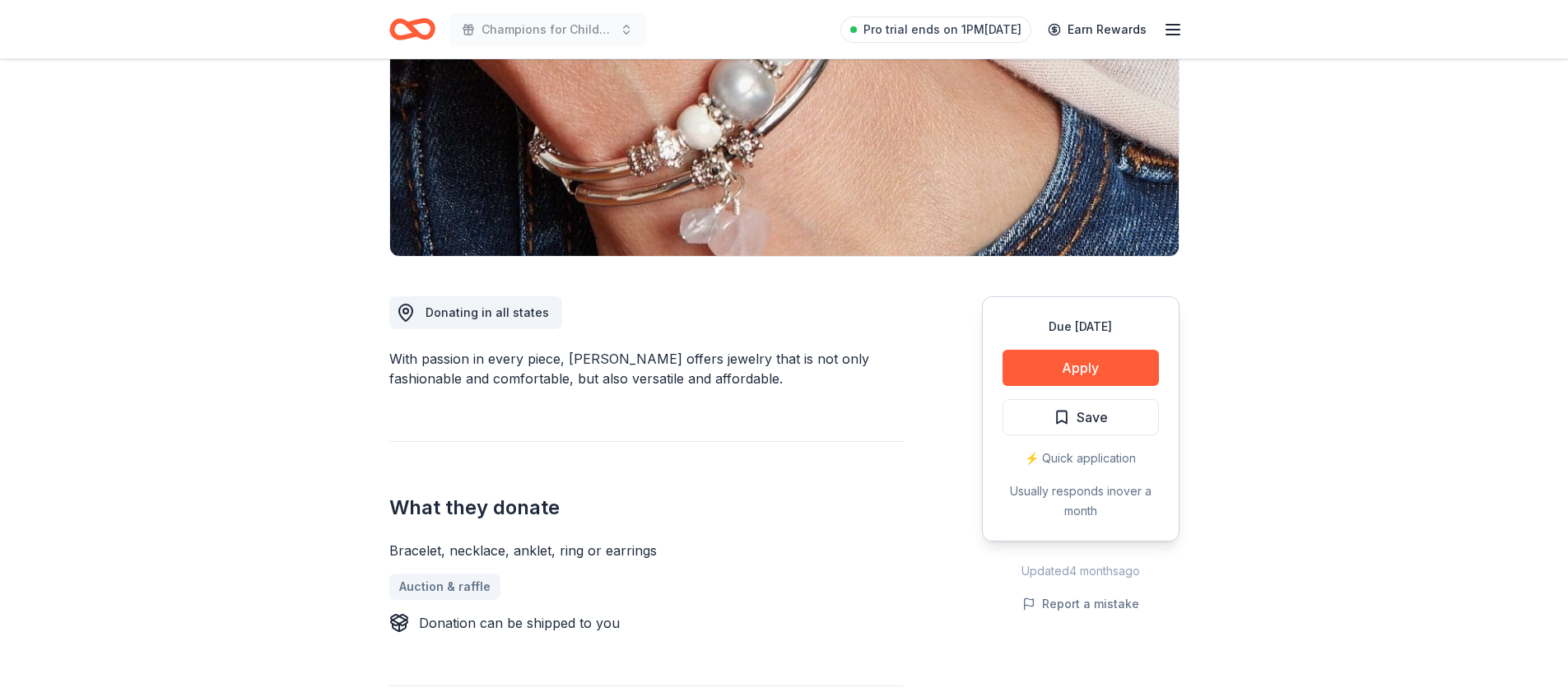
scroll to position [256, 0]
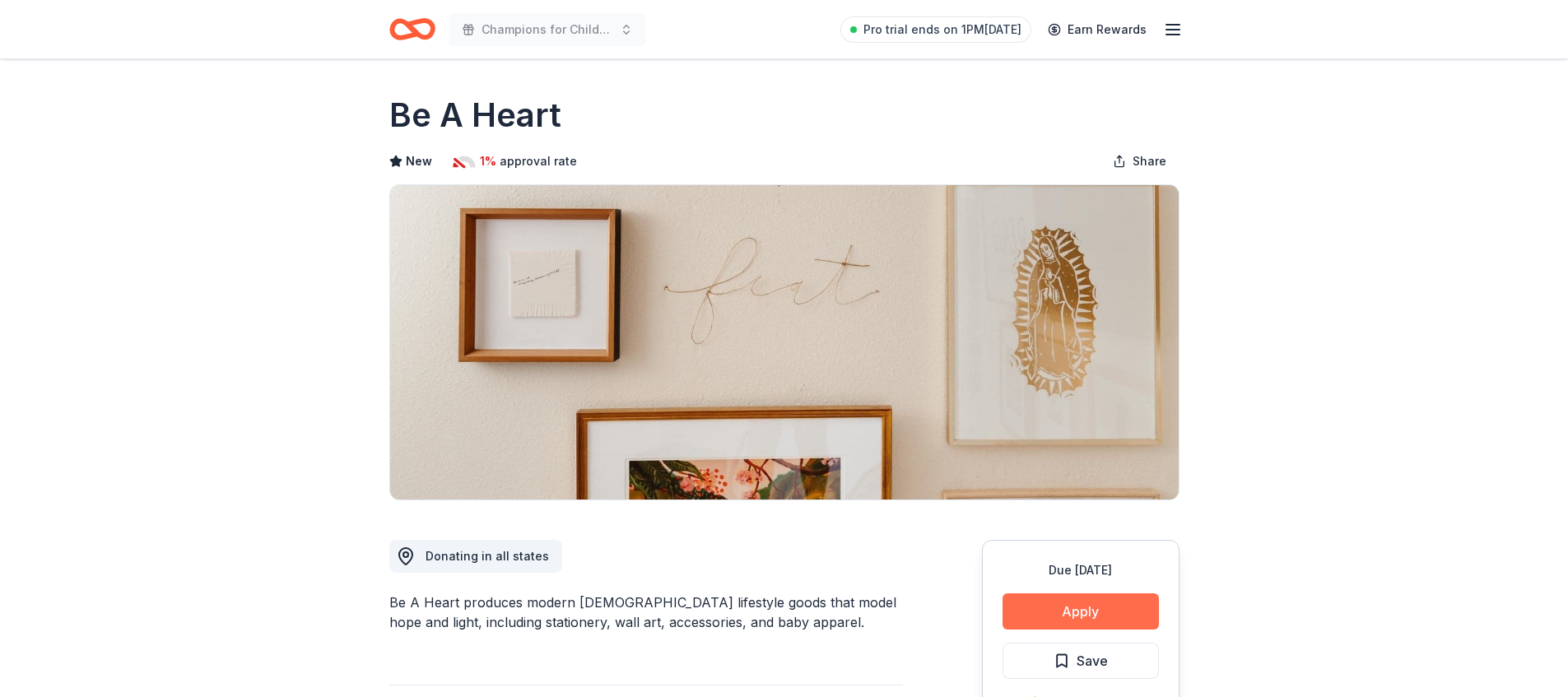
click at [1046, 610] on button "Apply" at bounding box center [1081, 611] width 157 height 36
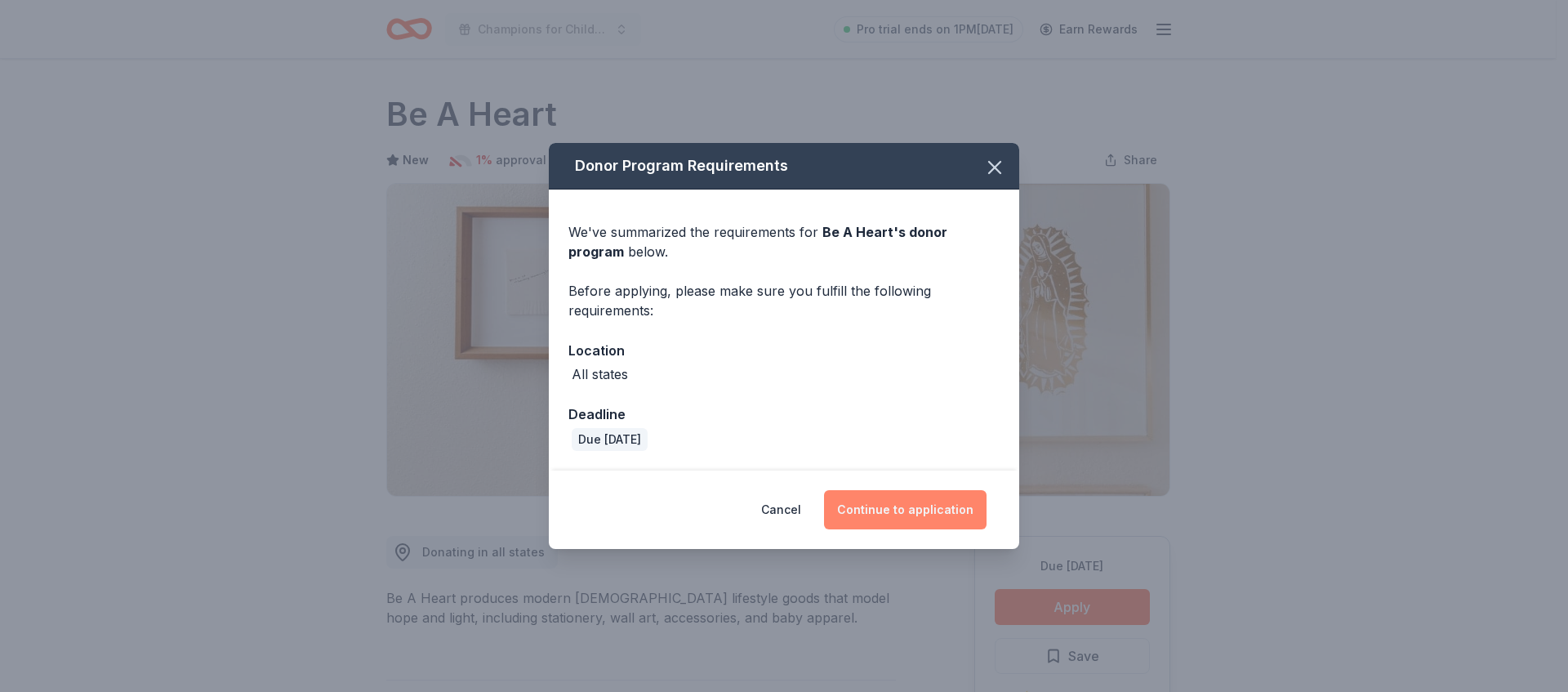
click at [947, 509] on button "Continue to application" at bounding box center [905, 509] width 162 height 39
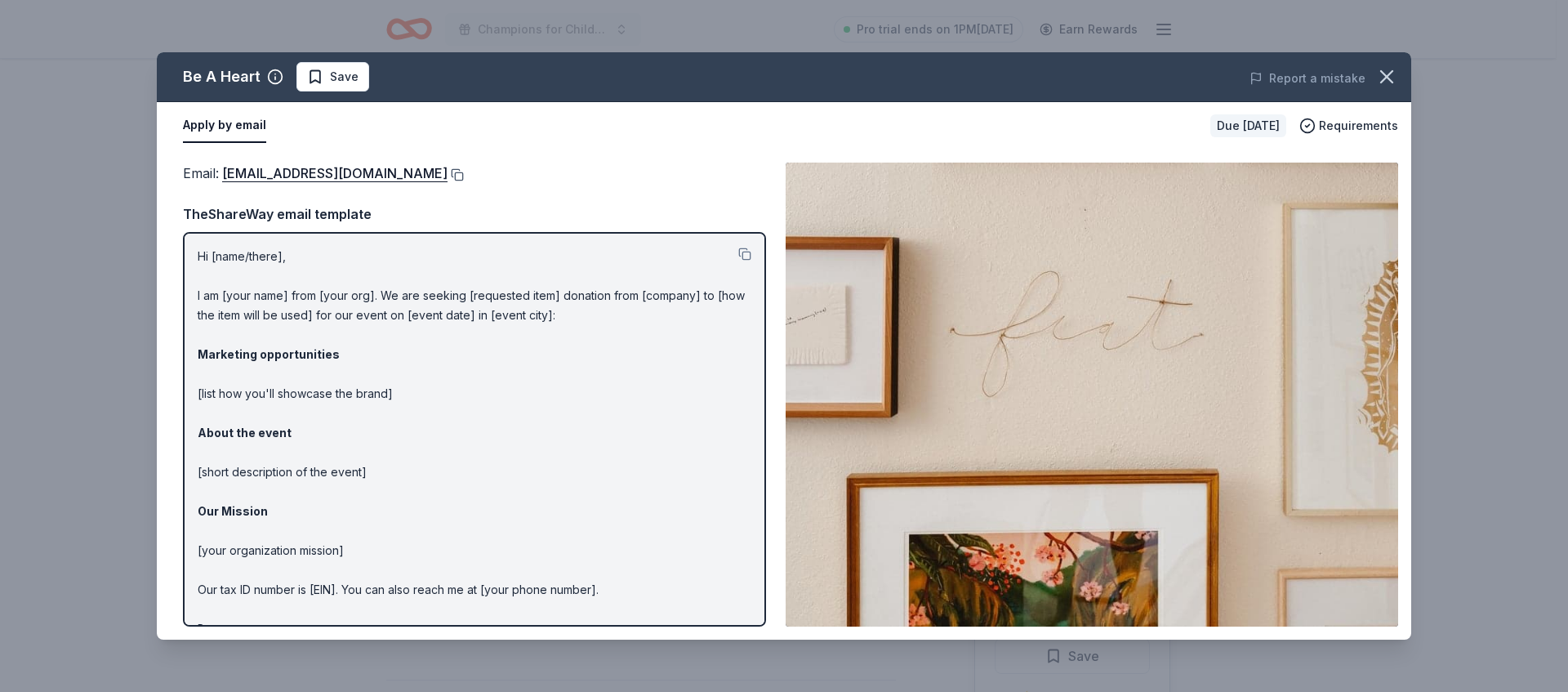
click at [448, 174] on button at bounding box center [455, 175] width 16 height 13
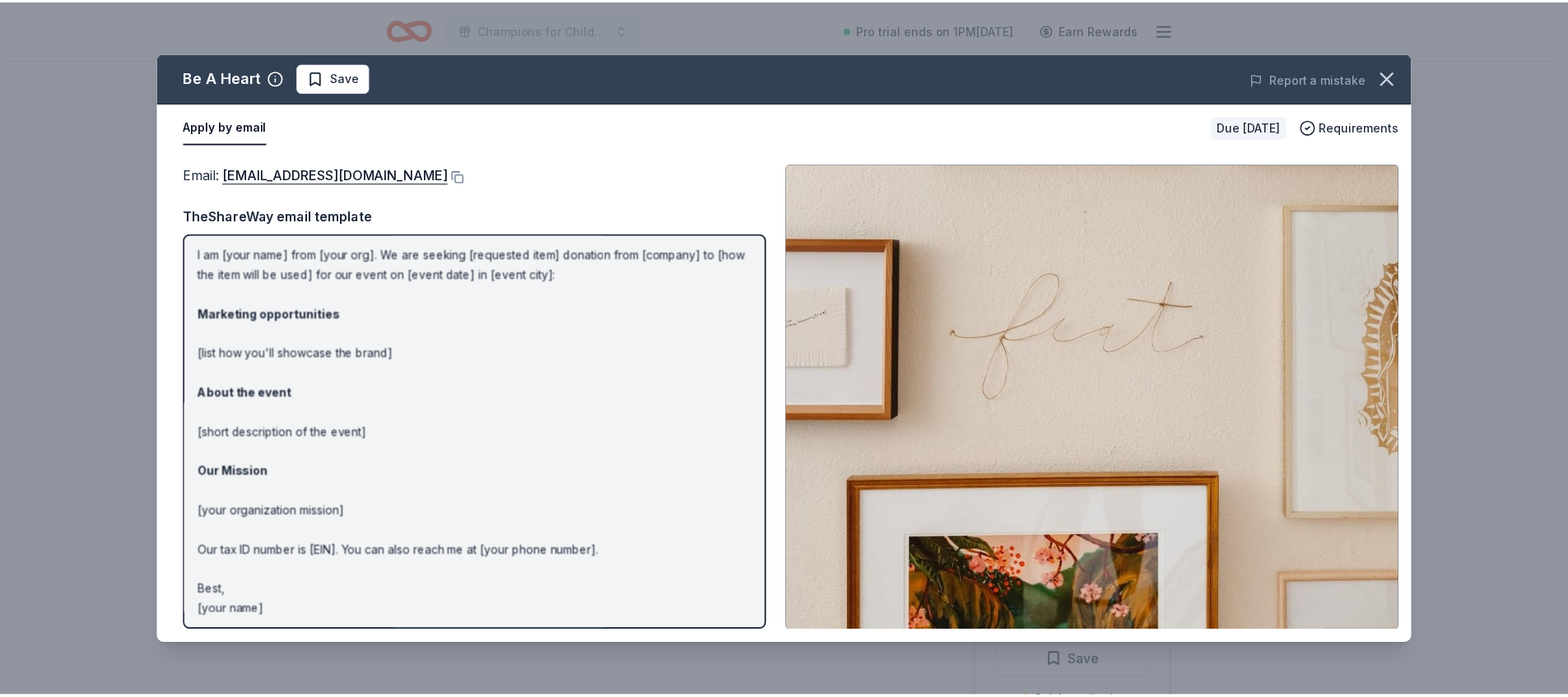
scroll to position [46, 0]
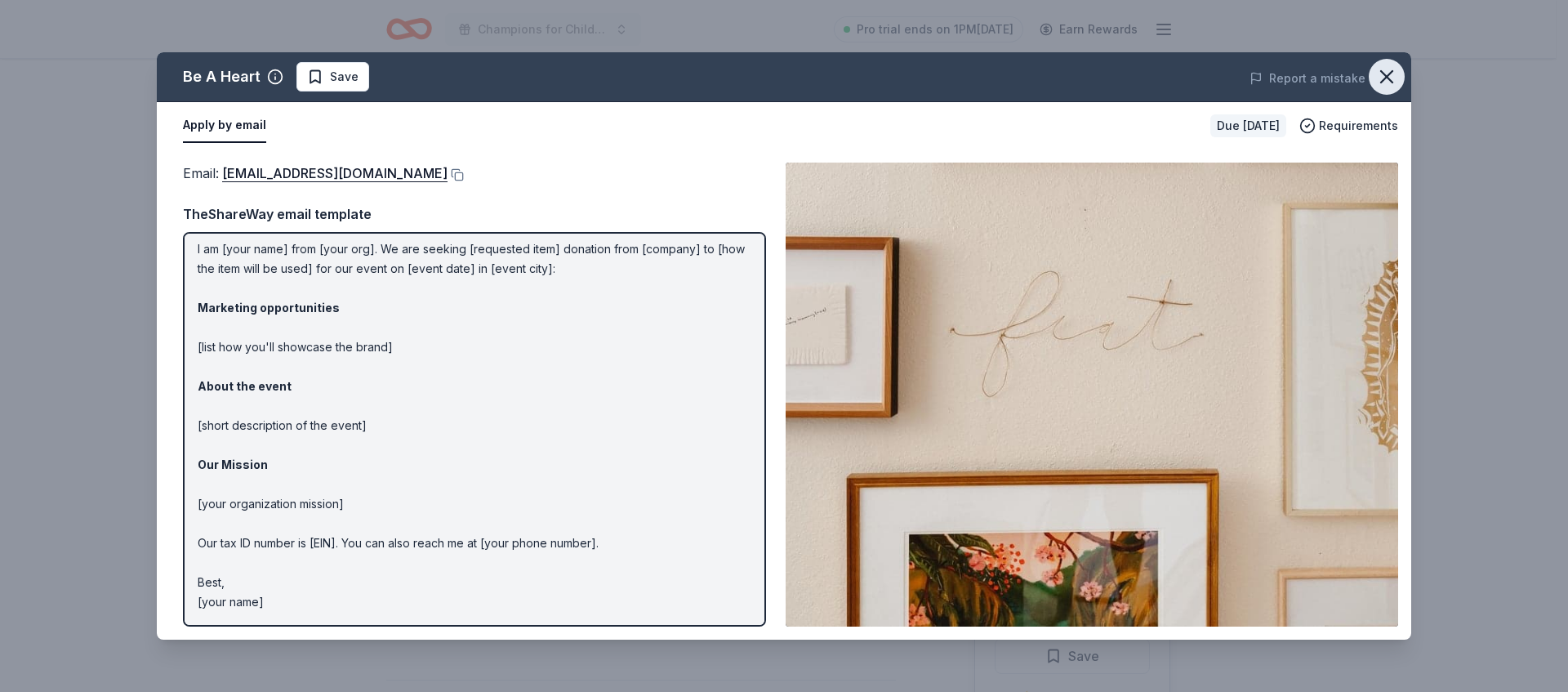
click at [1391, 73] on icon "button" at bounding box center [1386, 77] width 12 height 12
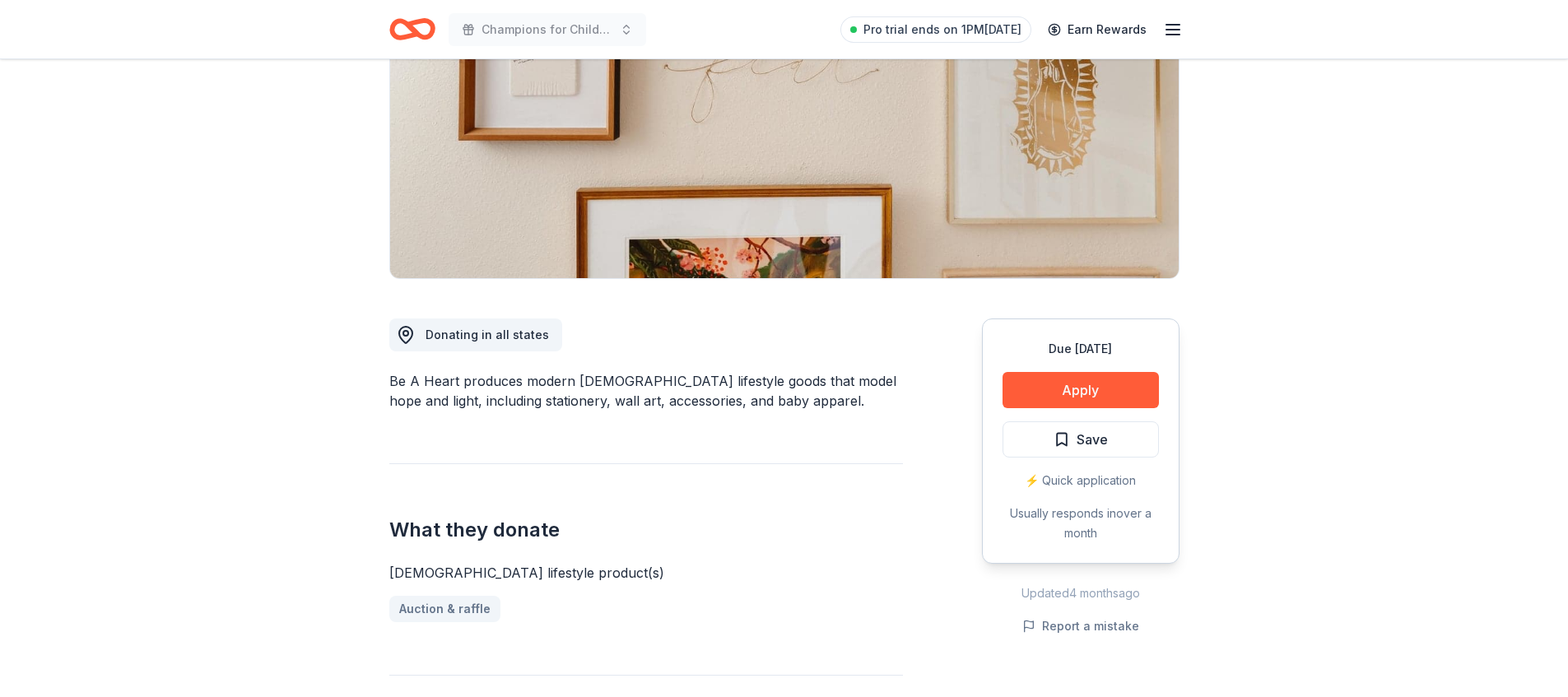
scroll to position [225, 0]
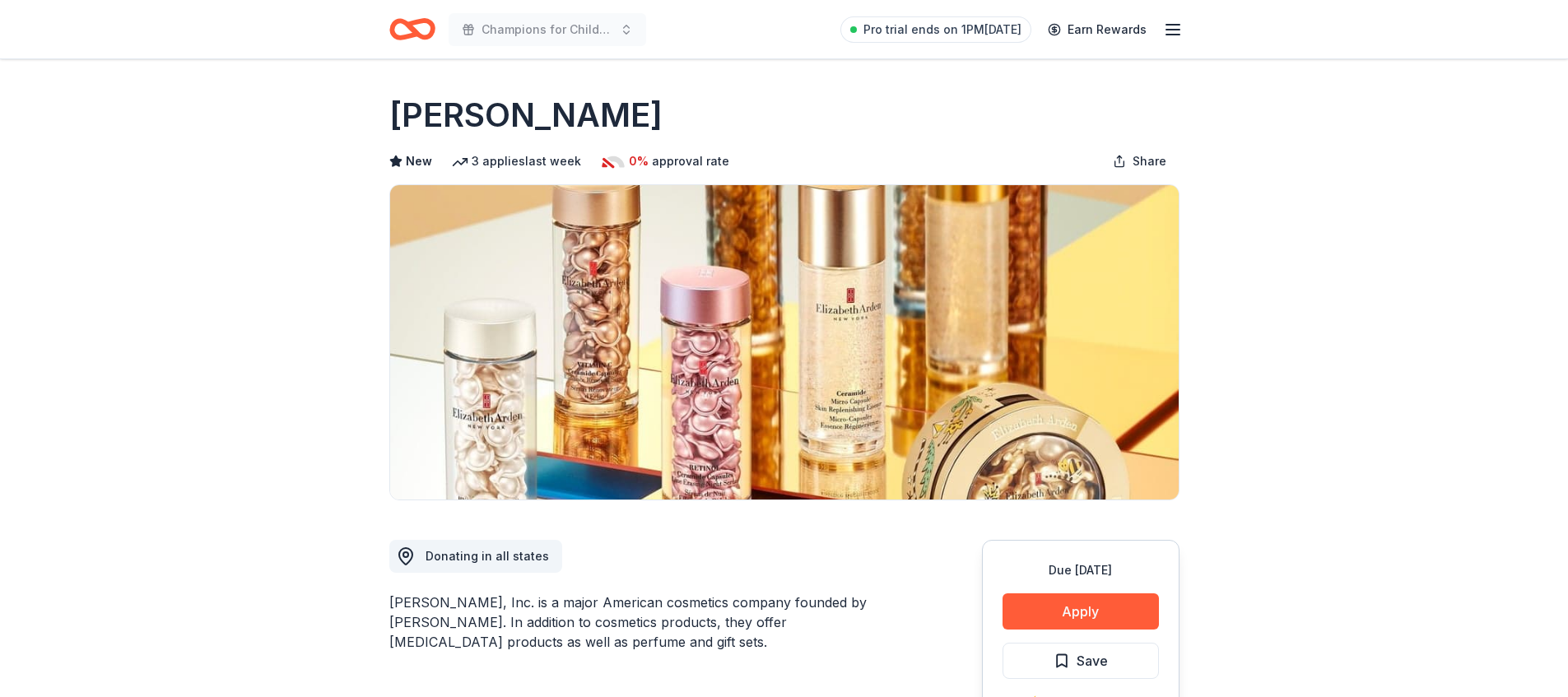
click at [1036, 588] on div "Due [DATE] Apply Save ⚡️ Quick application Usually responds in over a month" at bounding box center [1081, 662] width 198 height 245
click at [1052, 612] on button "Apply" at bounding box center [1081, 611] width 157 height 36
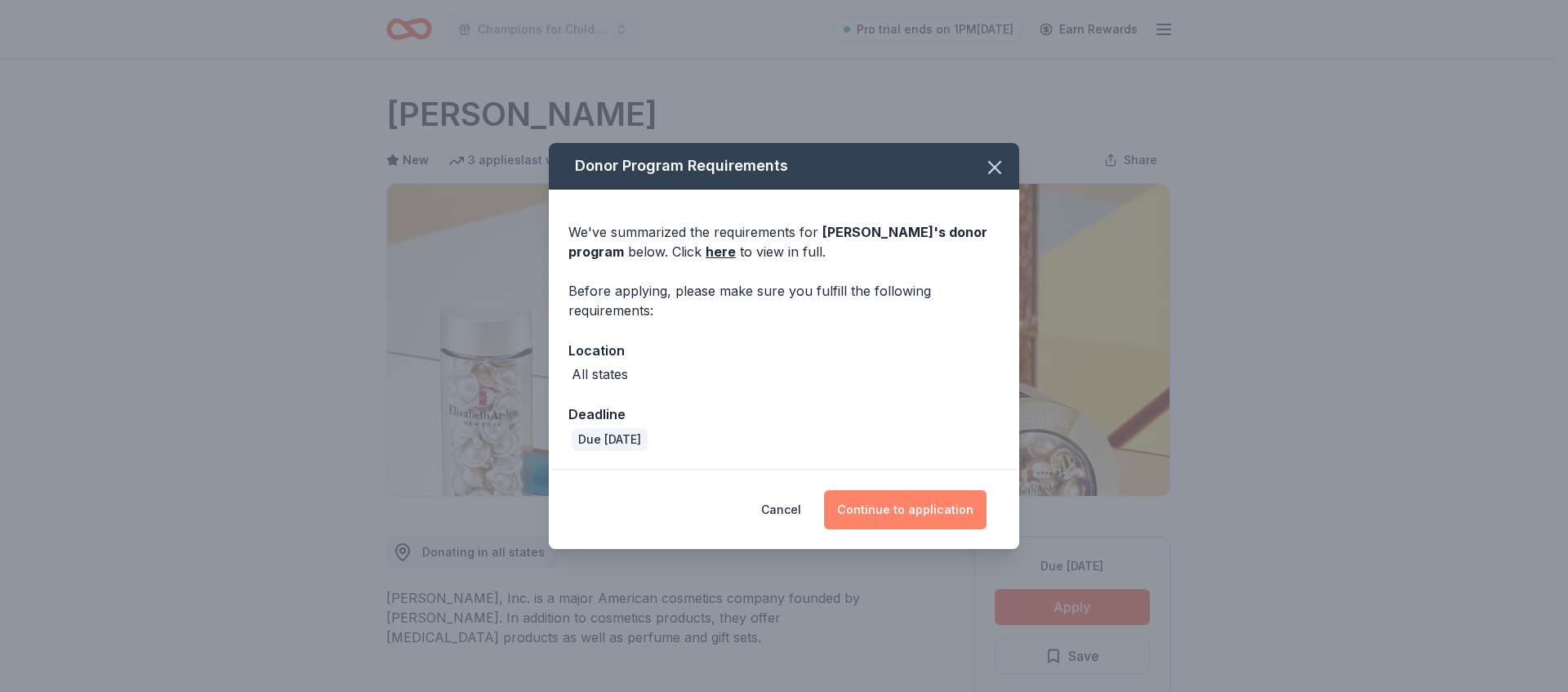
click at [907, 504] on button "Continue to application" at bounding box center [905, 509] width 162 height 39
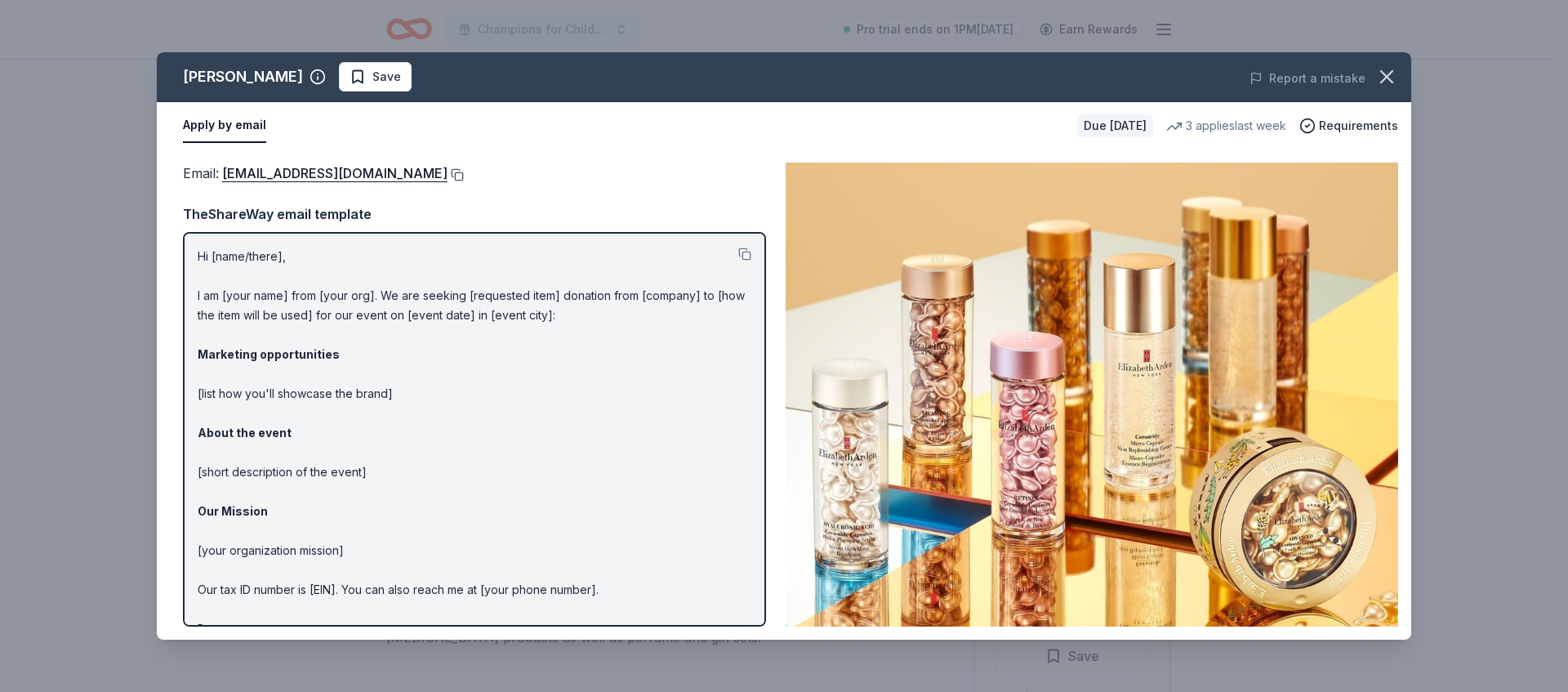
click at [464, 174] on button at bounding box center [455, 175] width 16 height 13
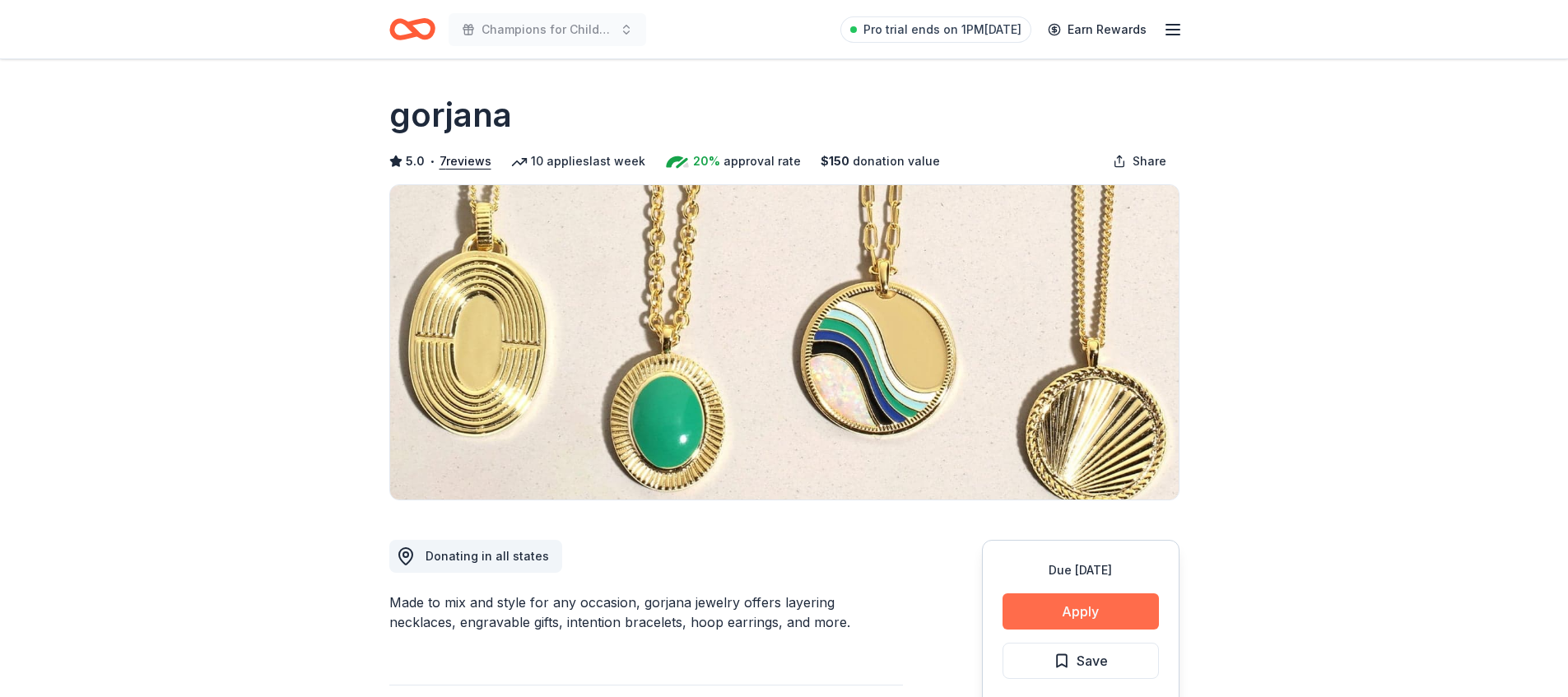
click at [1077, 609] on button "Apply" at bounding box center [1081, 611] width 157 height 36
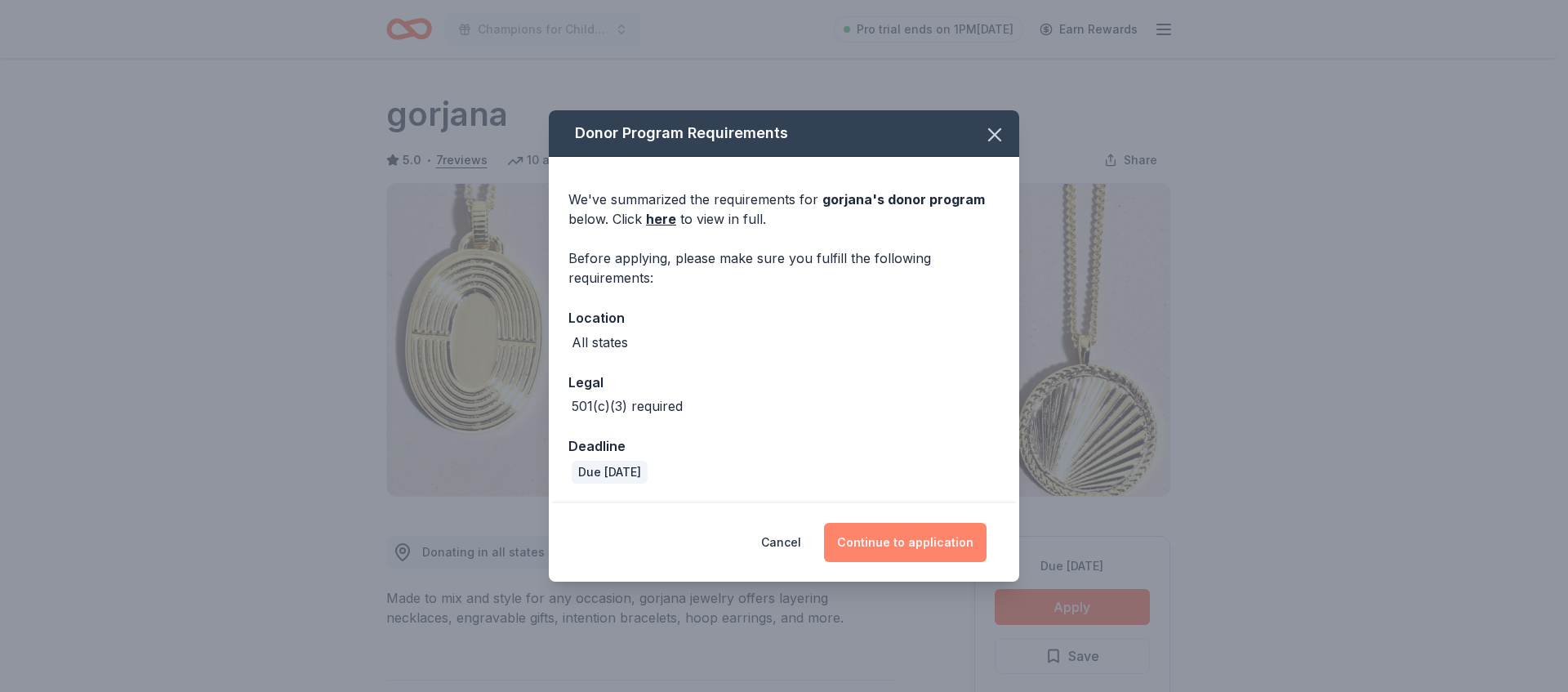
click at [928, 548] on button "Continue to application" at bounding box center [905, 542] width 162 height 39
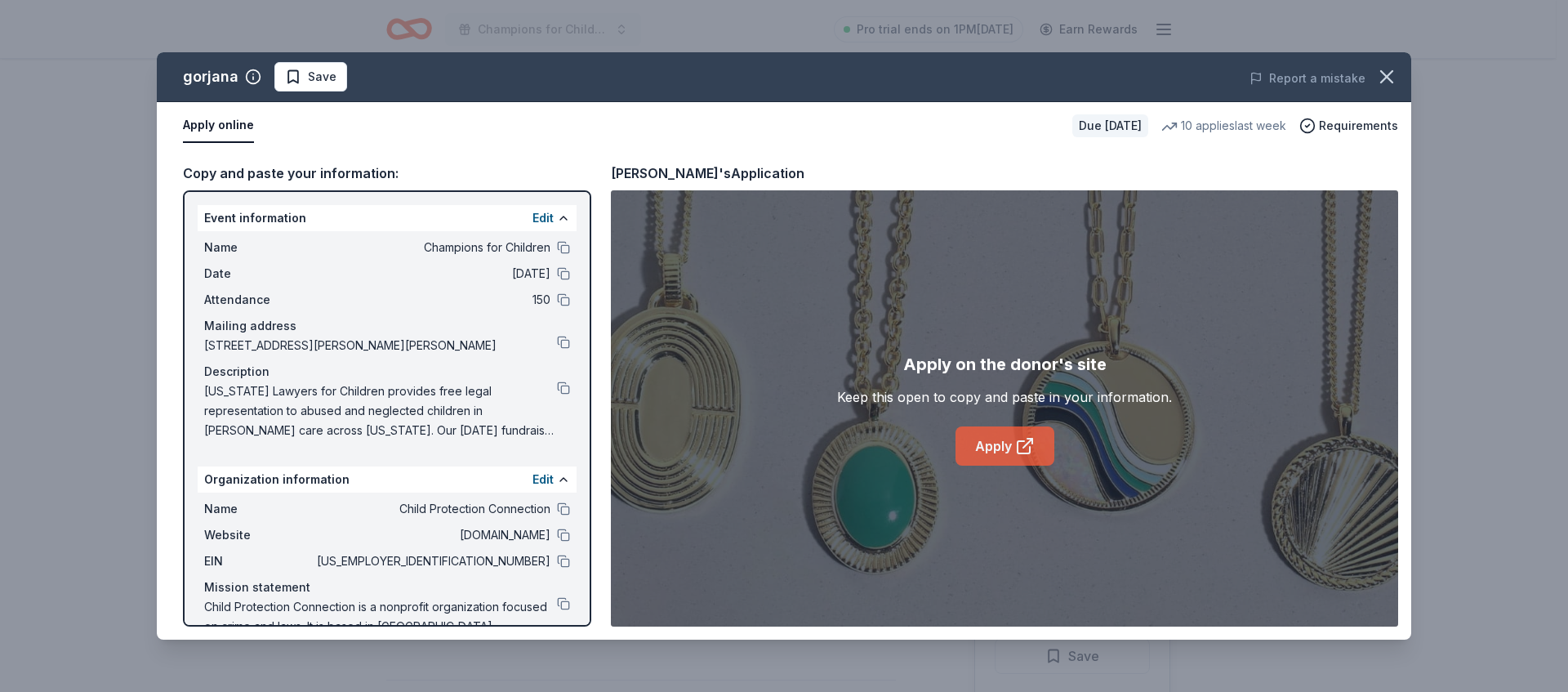
click at [1005, 446] on link "Apply" at bounding box center [1005, 446] width 99 height 39
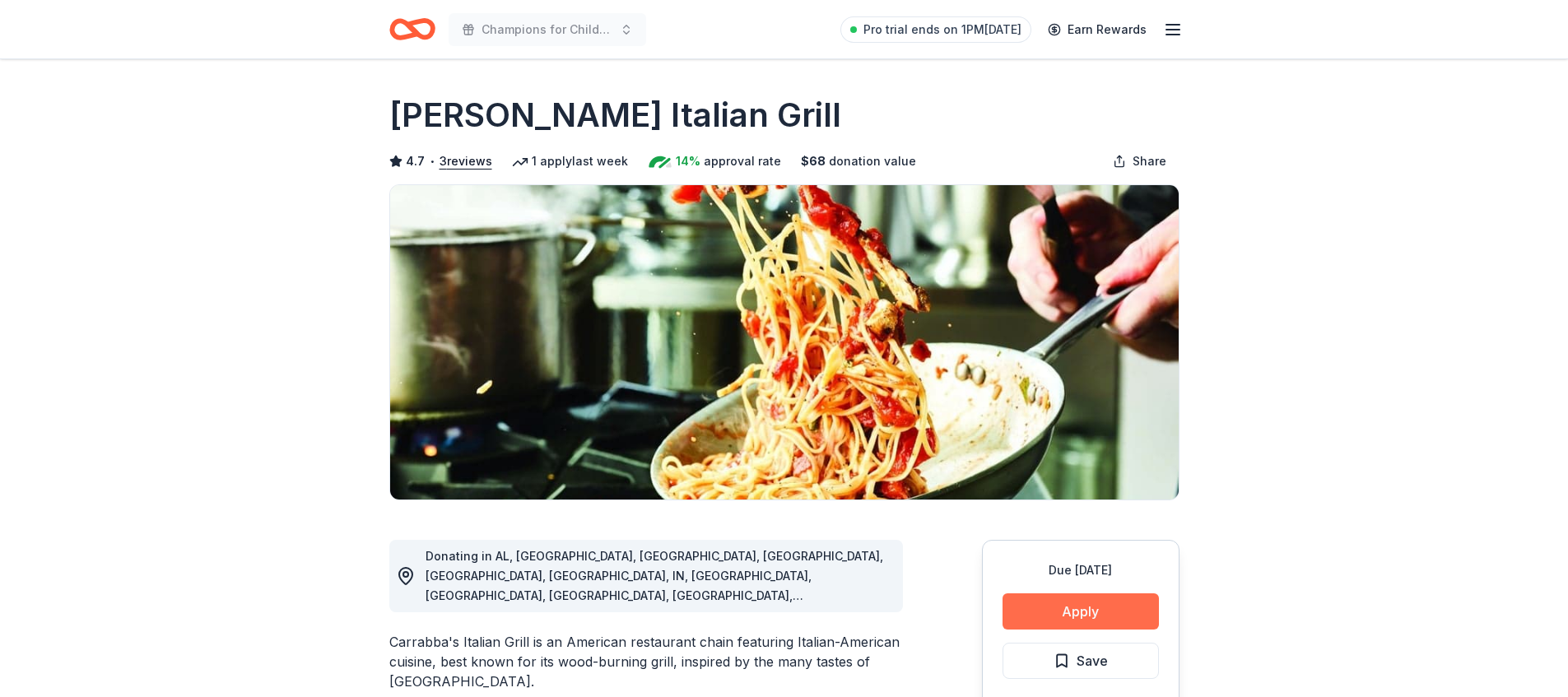
click at [1057, 598] on button "Apply" at bounding box center [1081, 611] width 157 height 36
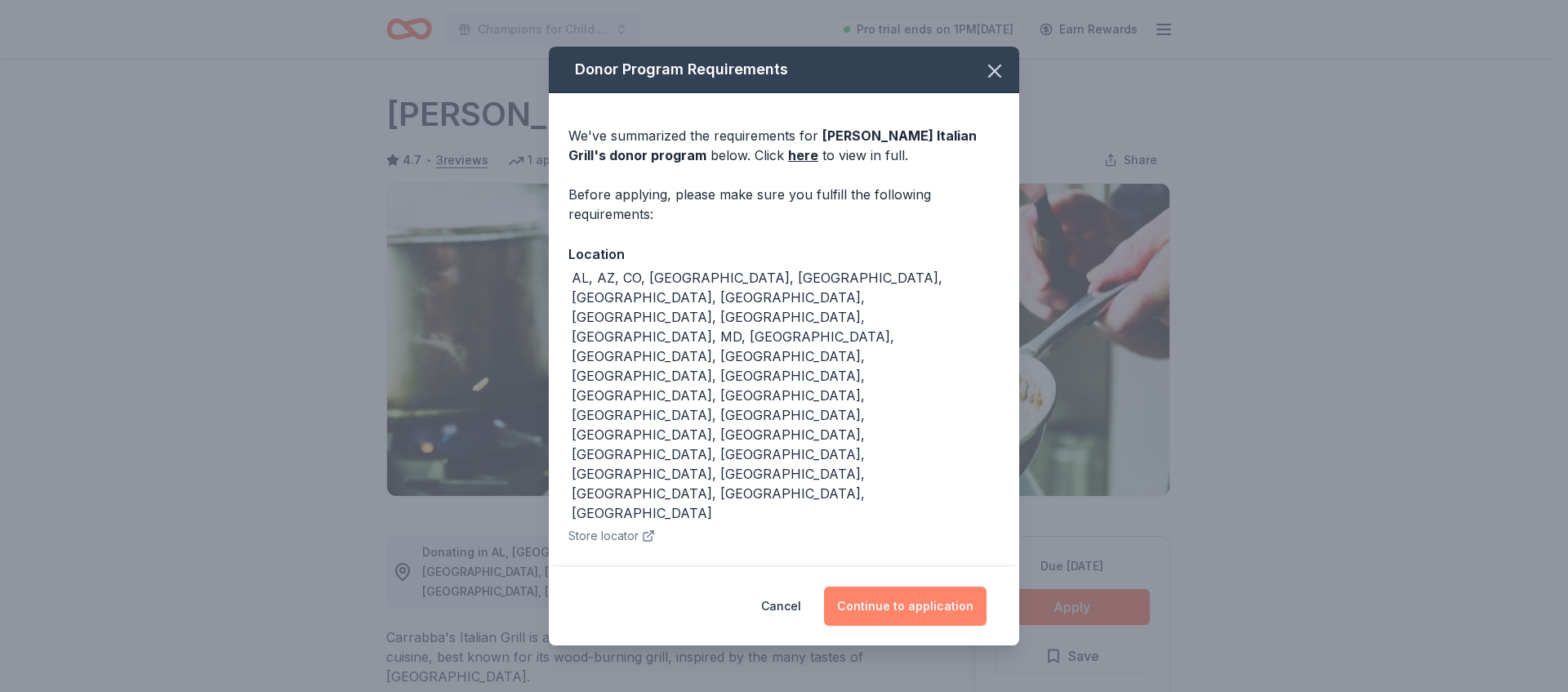
click at [967, 586] on button "Continue to application" at bounding box center [905, 606] width 162 height 39
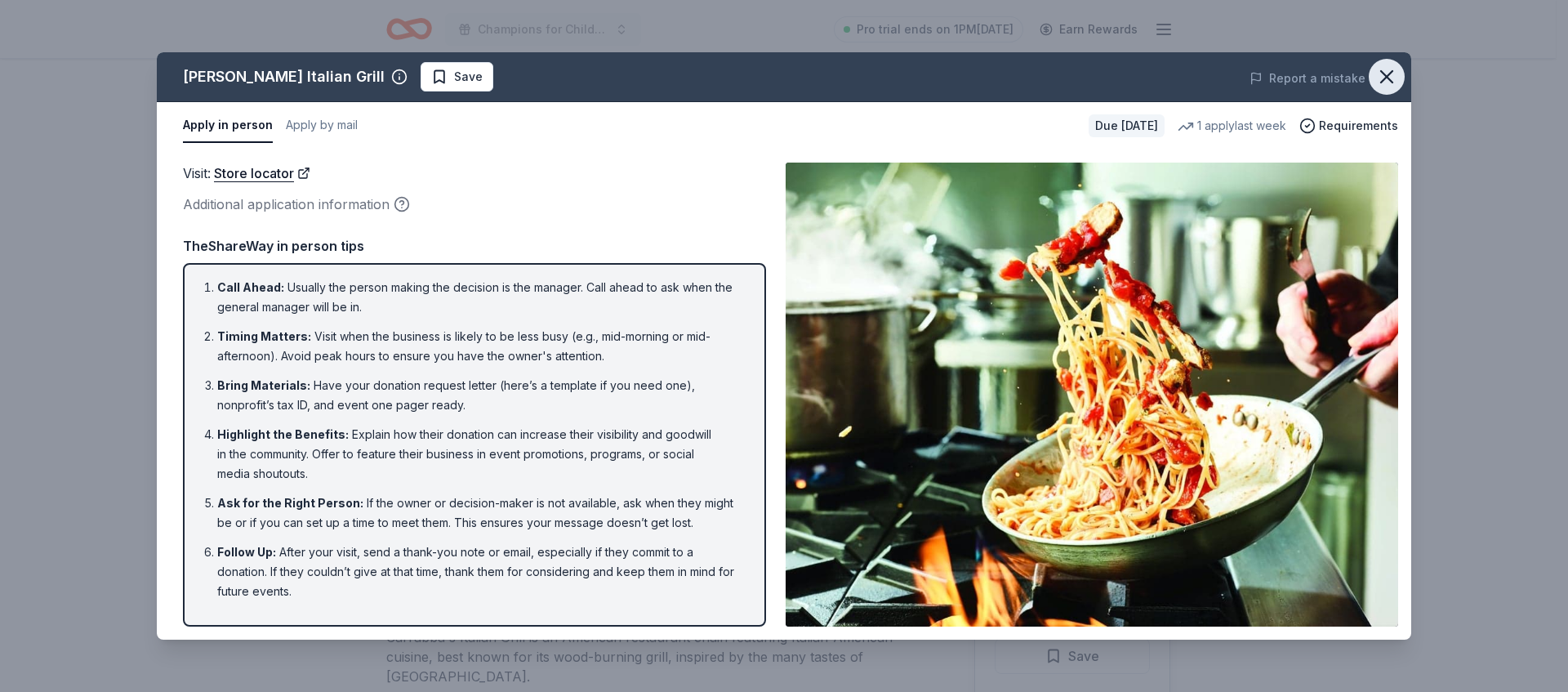
click at [1392, 75] on icon "button" at bounding box center [1386, 77] width 23 height 23
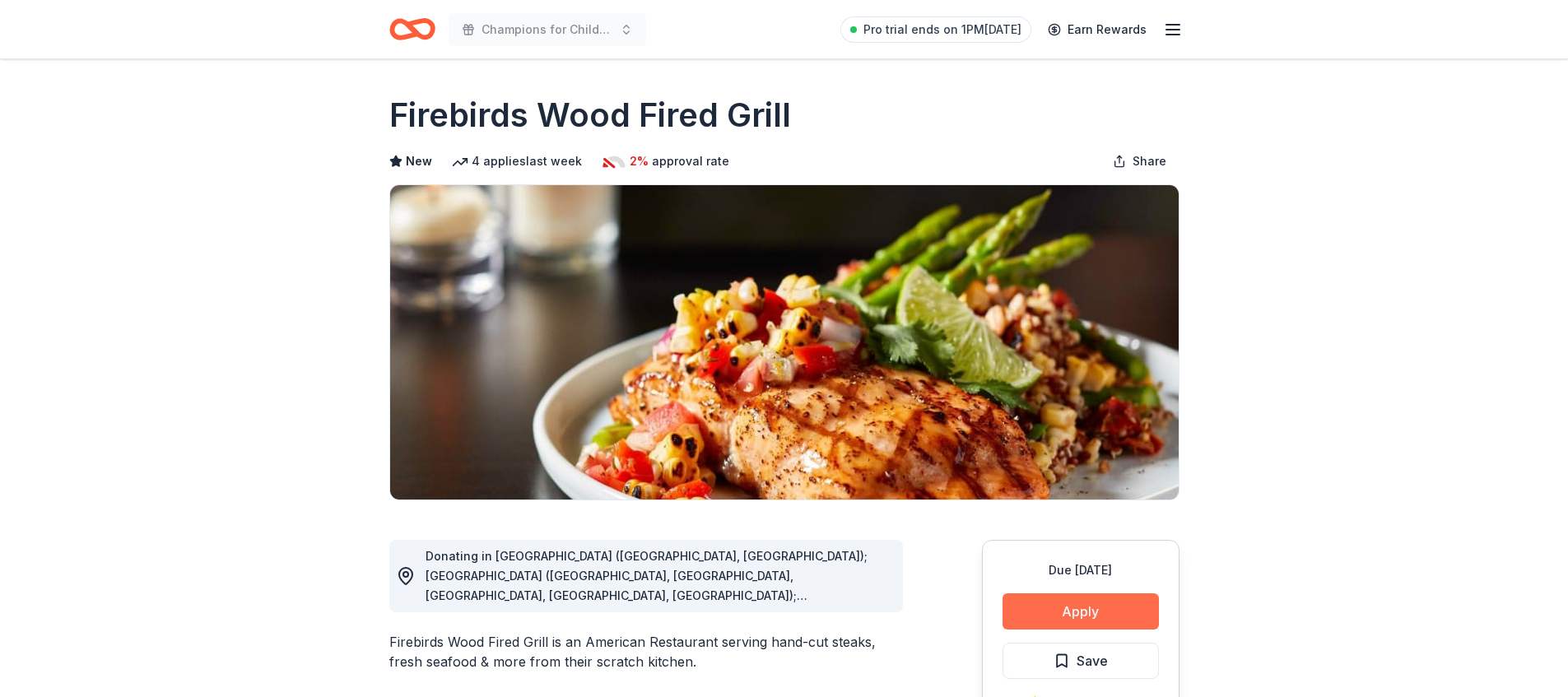
click at [1030, 622] on button "Apply" at bounding box center [1081, 611] width 157 height 36
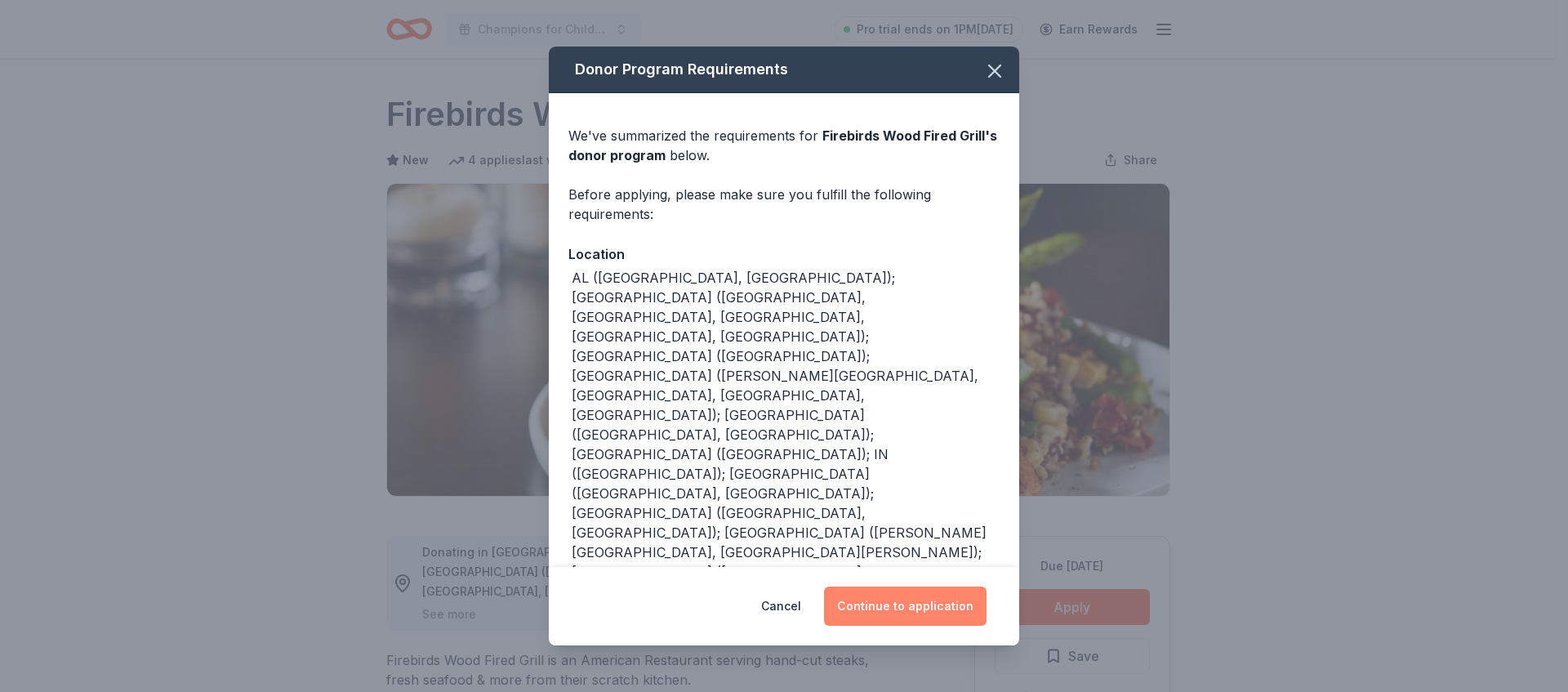
click at [957, 606] on button "Continue to application" at bounding box center [905, 606] width 162 height 39
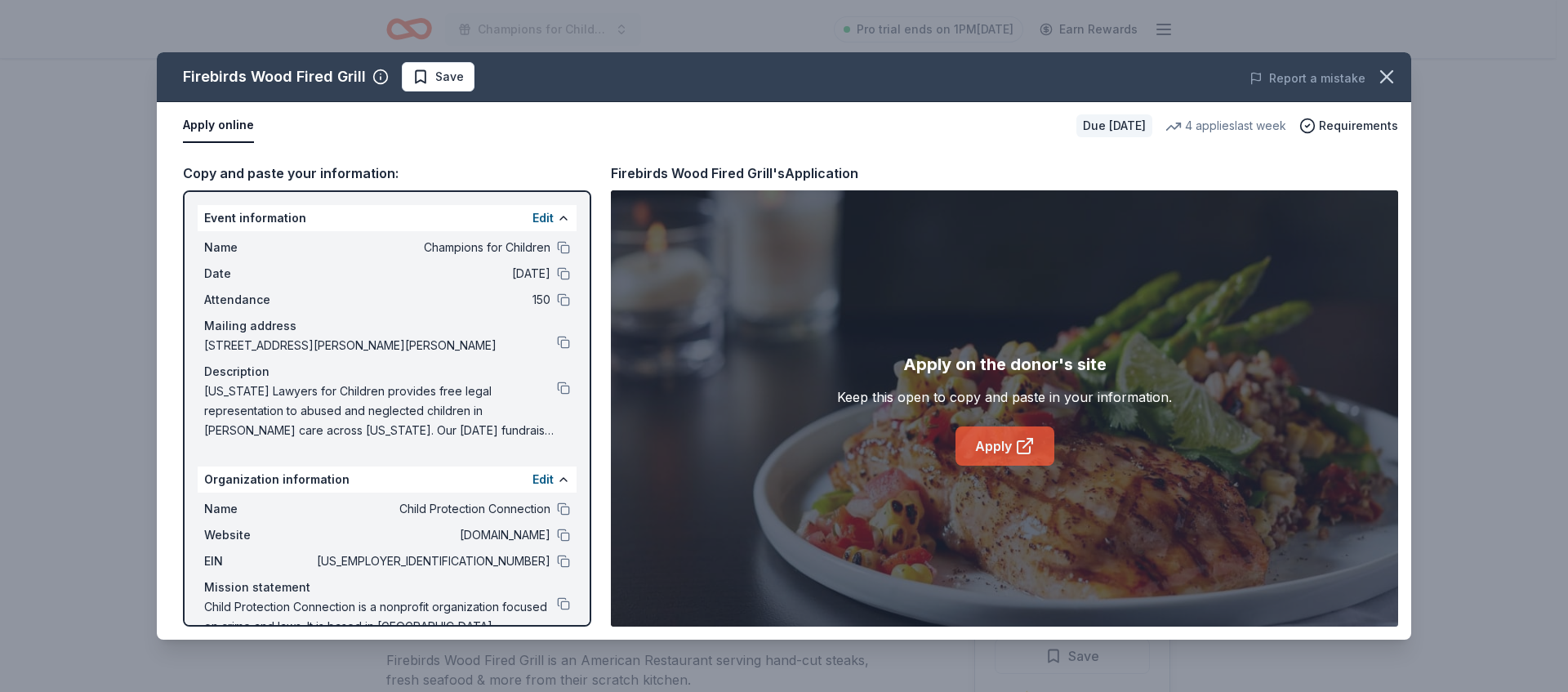
click at [1035, 450] on link "Apply" at bounding box center [1005, 446] width 99 height 39
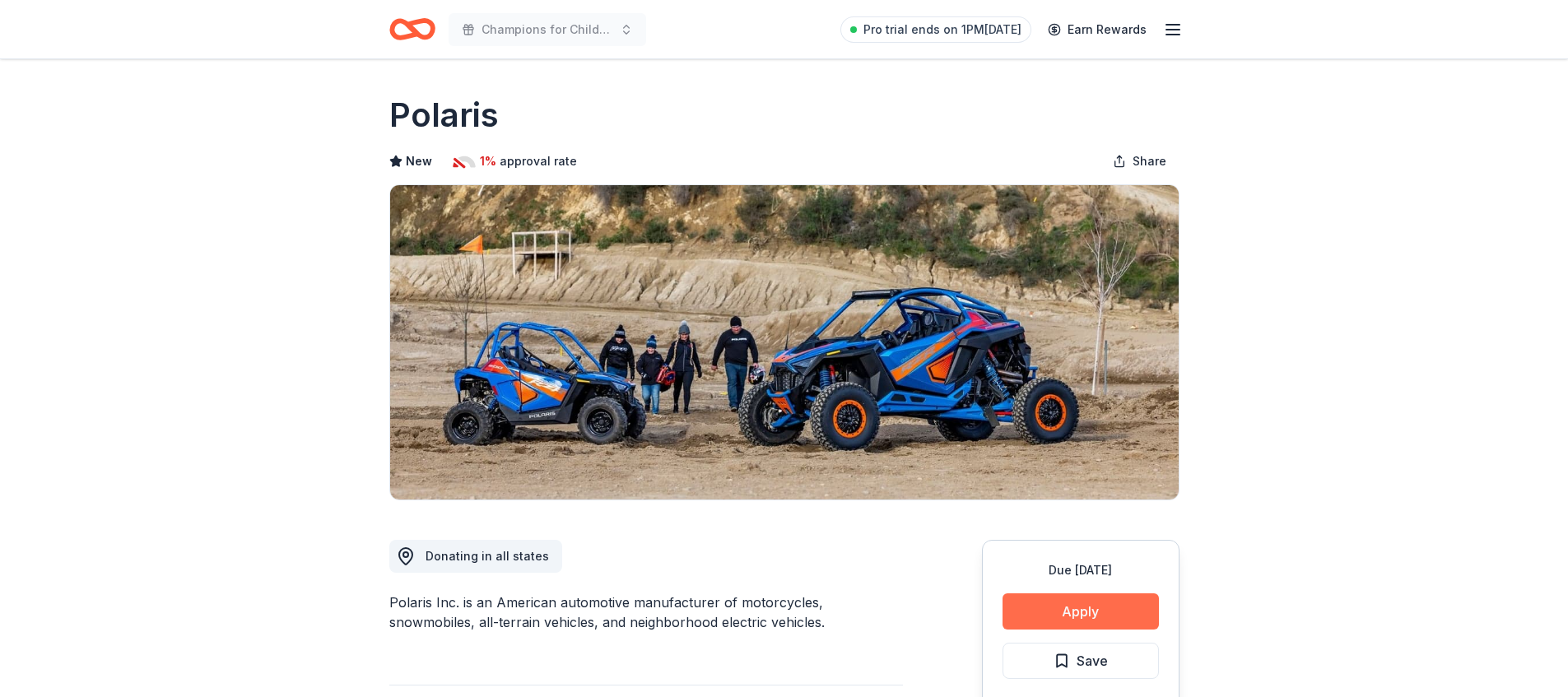
click at [1075, 609] on button "Apply" at bounding box center [1081, 611] width 157 height 36
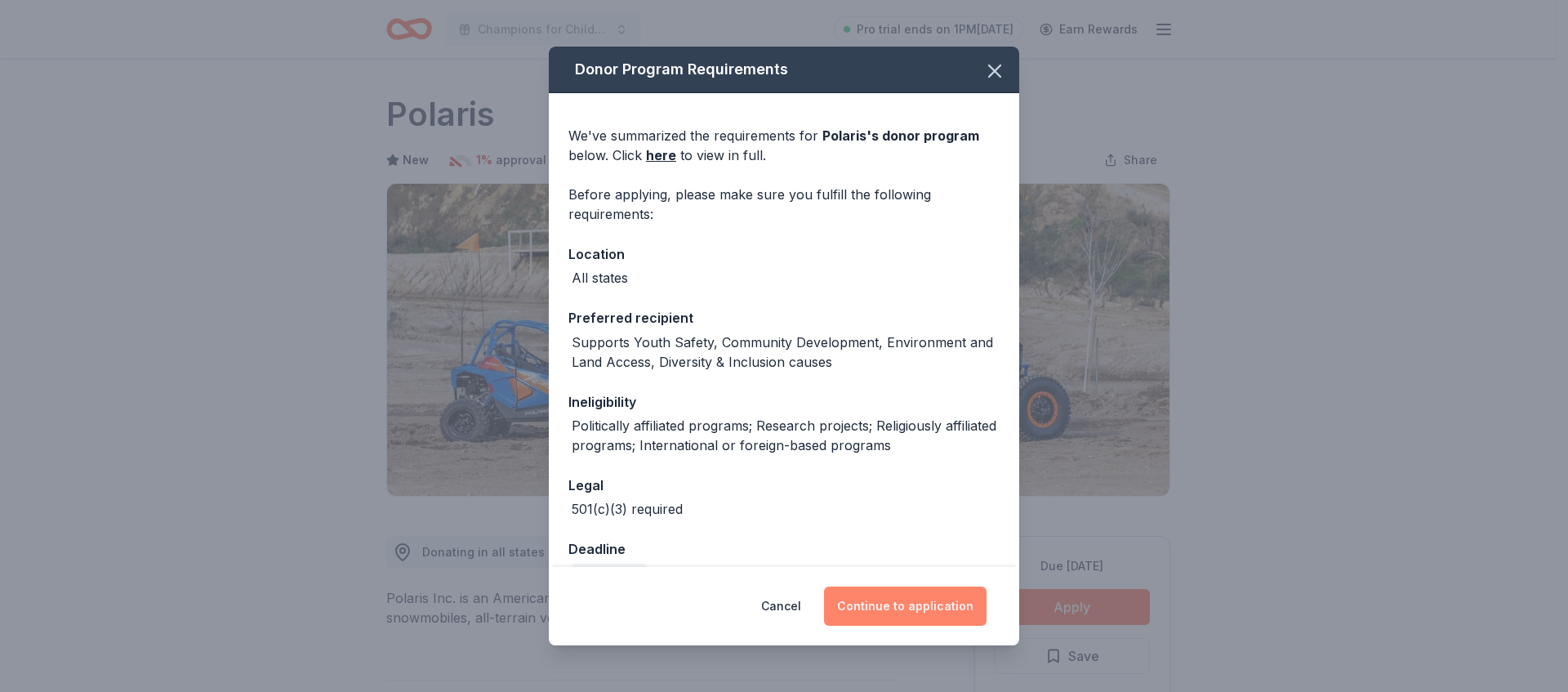
click at [954, 604] on button "Continue to application" at bounding box center [905, 606] width 162 height 39
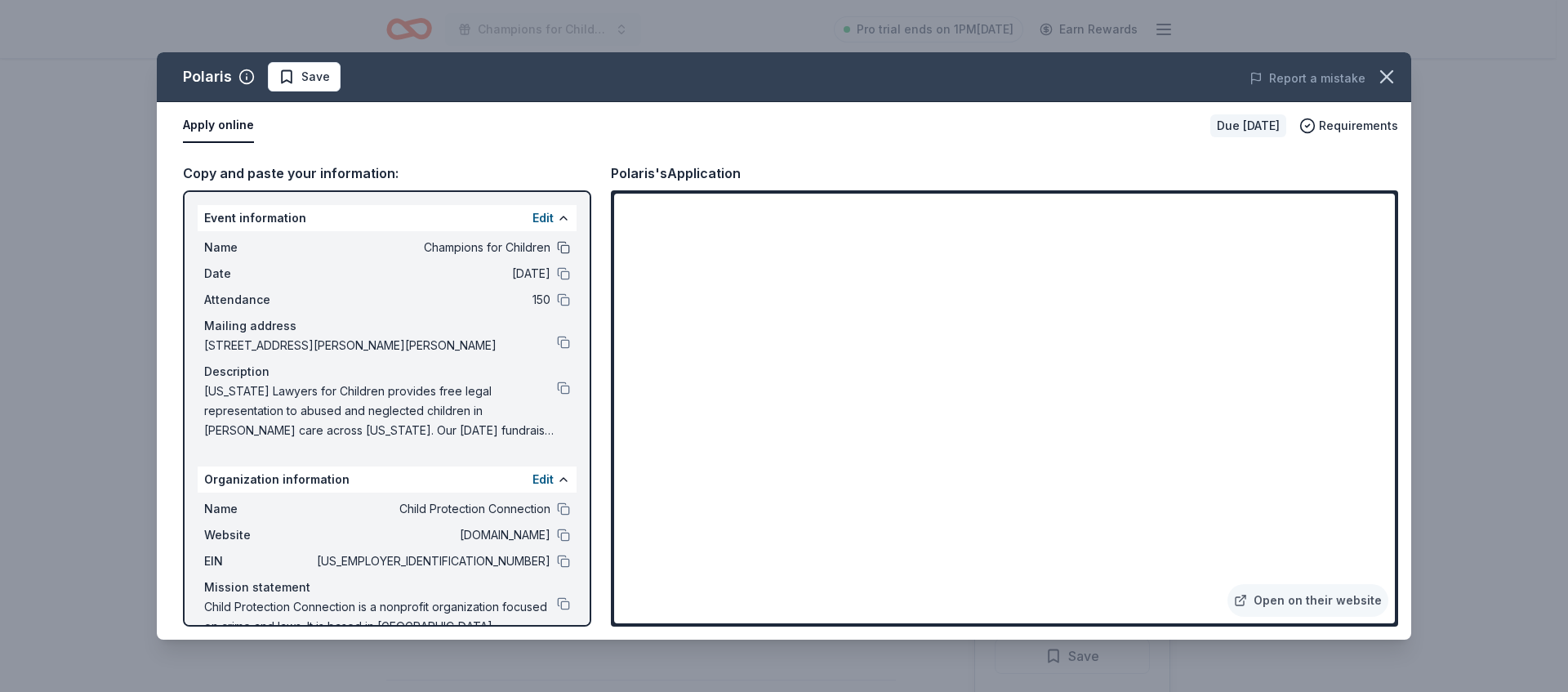
click at [557, 248] on button at bounding box center [564, 248] width 13 height 13
click at [456, 50] on div "Polaris Save Report a mistake Apply online Due [DATE] Requirements Copy and pas…" at bounding box center [784, 346] width 1568 height 692
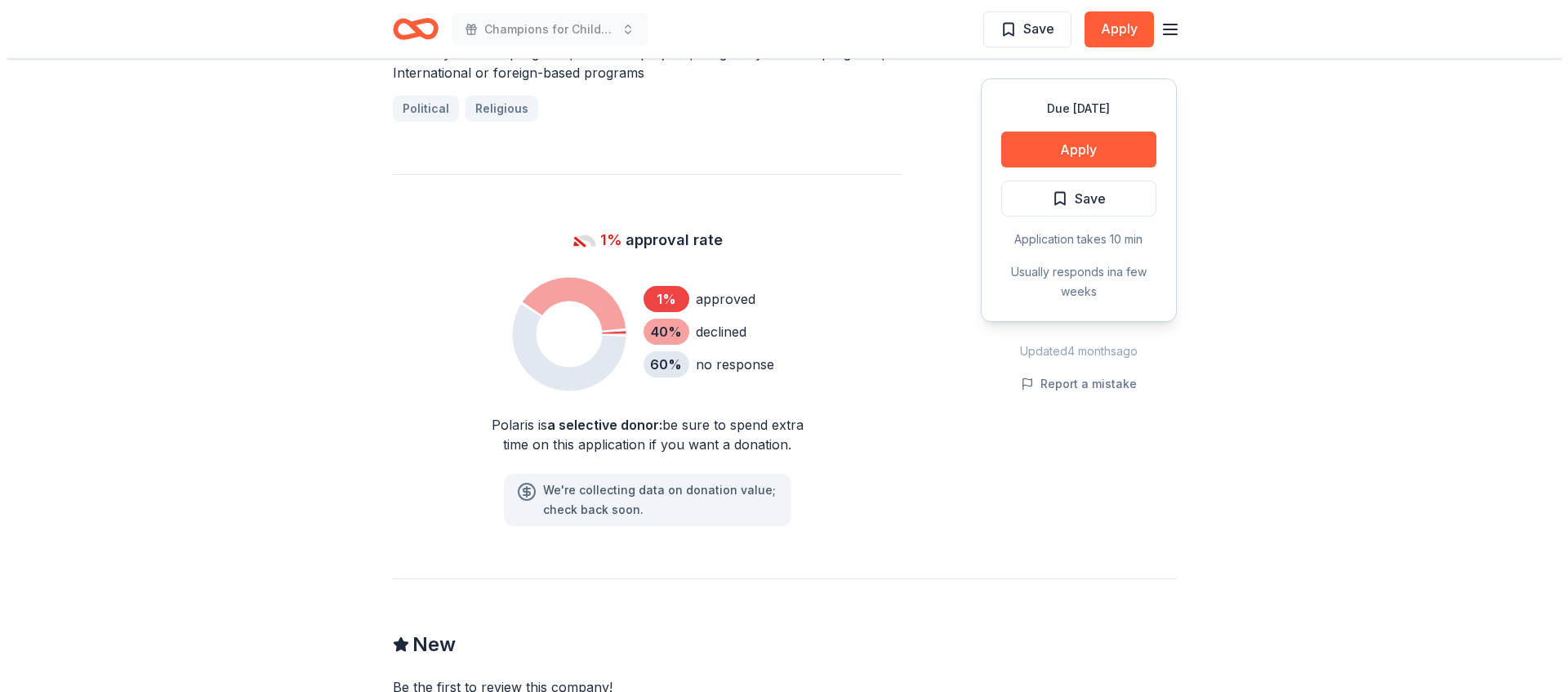
scroll to position [1084, 0]
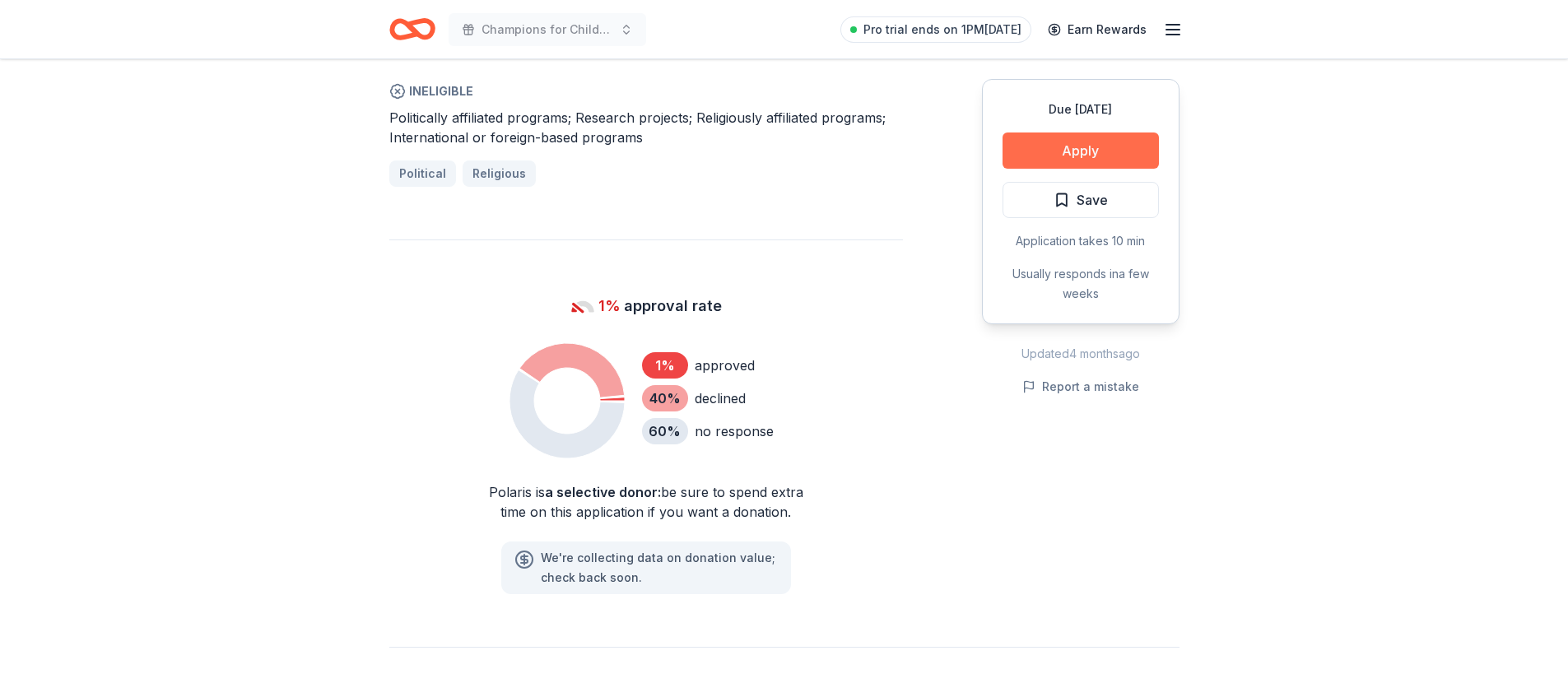
click at [1103, 143] on button "Apply" at bounding box center [1081, 150] width 157 height 36
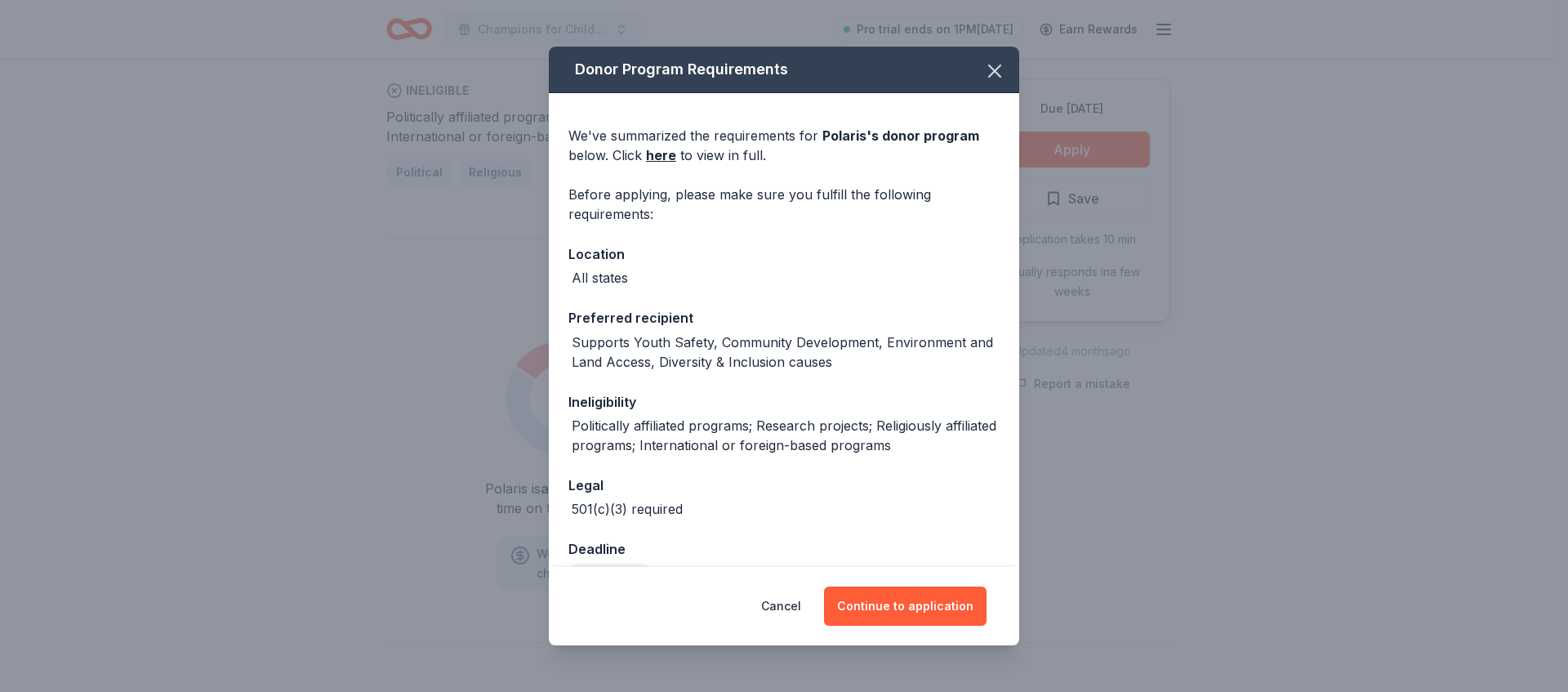
click at [914, 584] on div "Cancel Continue to application" at bounding box center [784, 606] width 471 height 79
click at [913, 602] on button "Continue to application" at bounding box center [905, 606] width 162 height 39
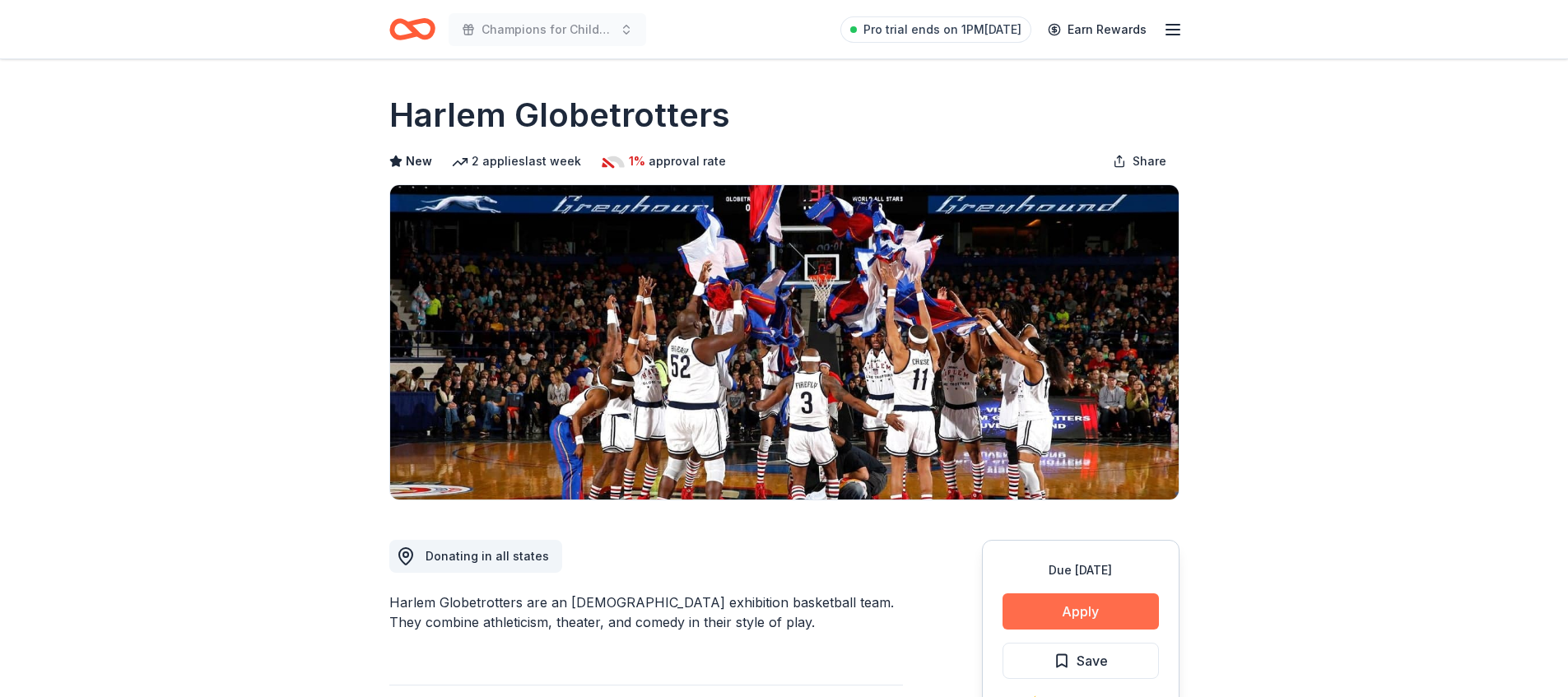
click at [1032, 616] on button "Apply" at bounding box center [1081, 611] width 157 height 36
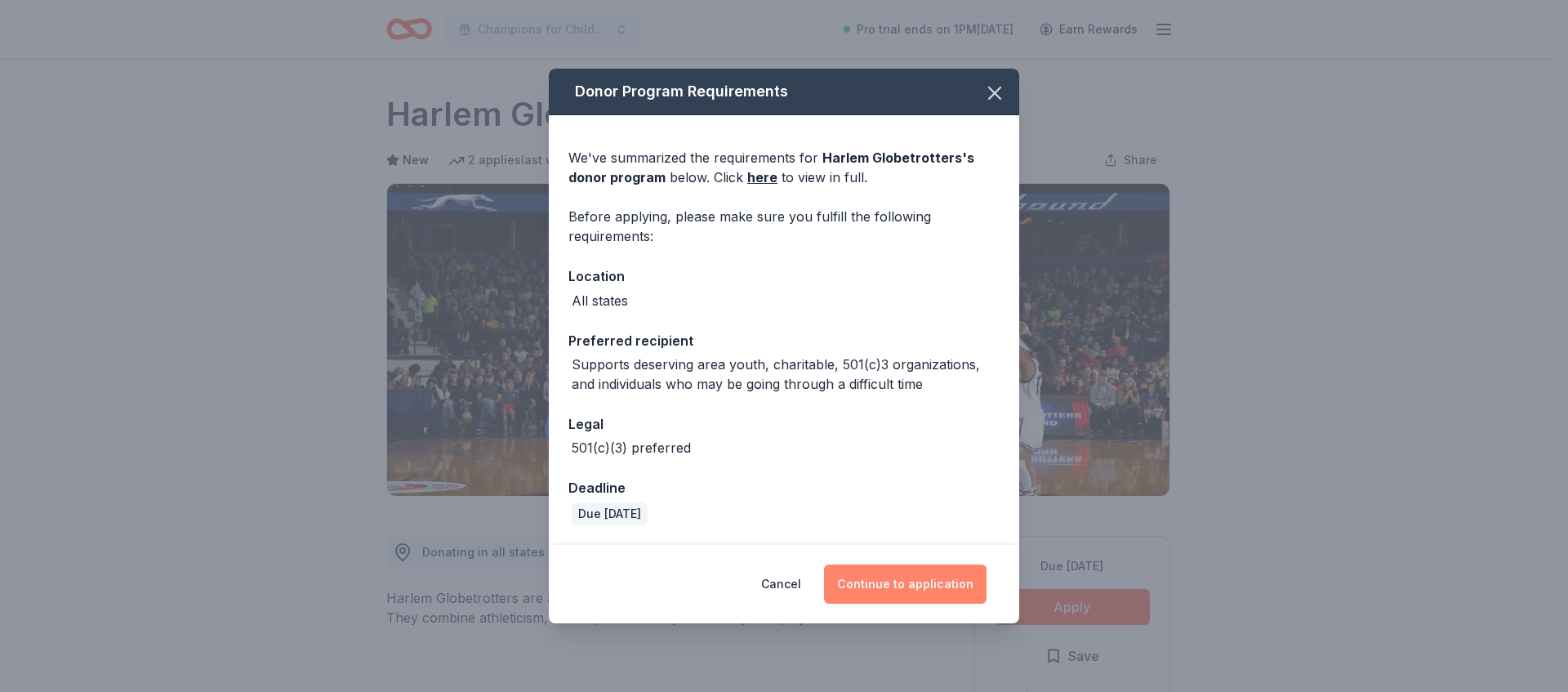
click at [965, 582] on button "Continue to application" at bounding box center [905, 583] width 162 height 39
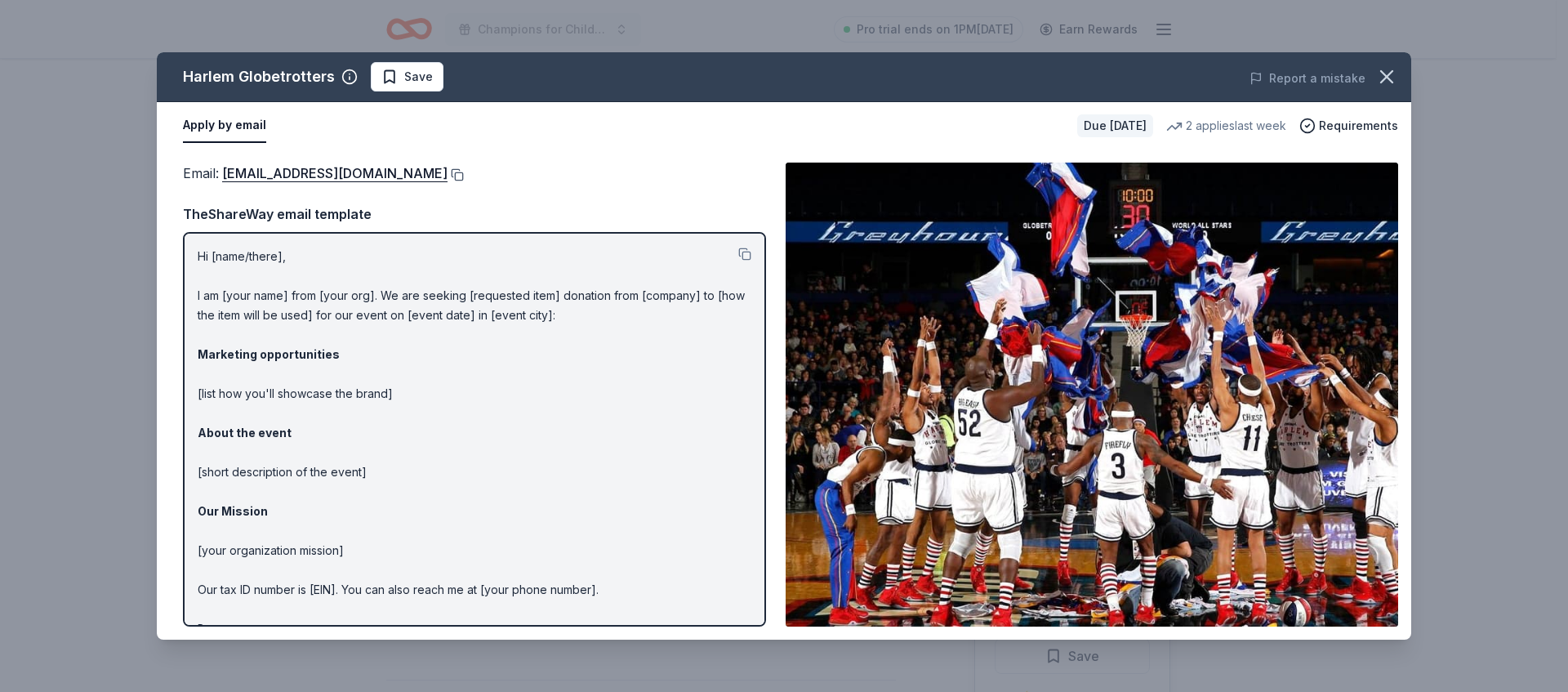
click at [448, 175] on button at bounding box center [455, 175] width 16 height 13
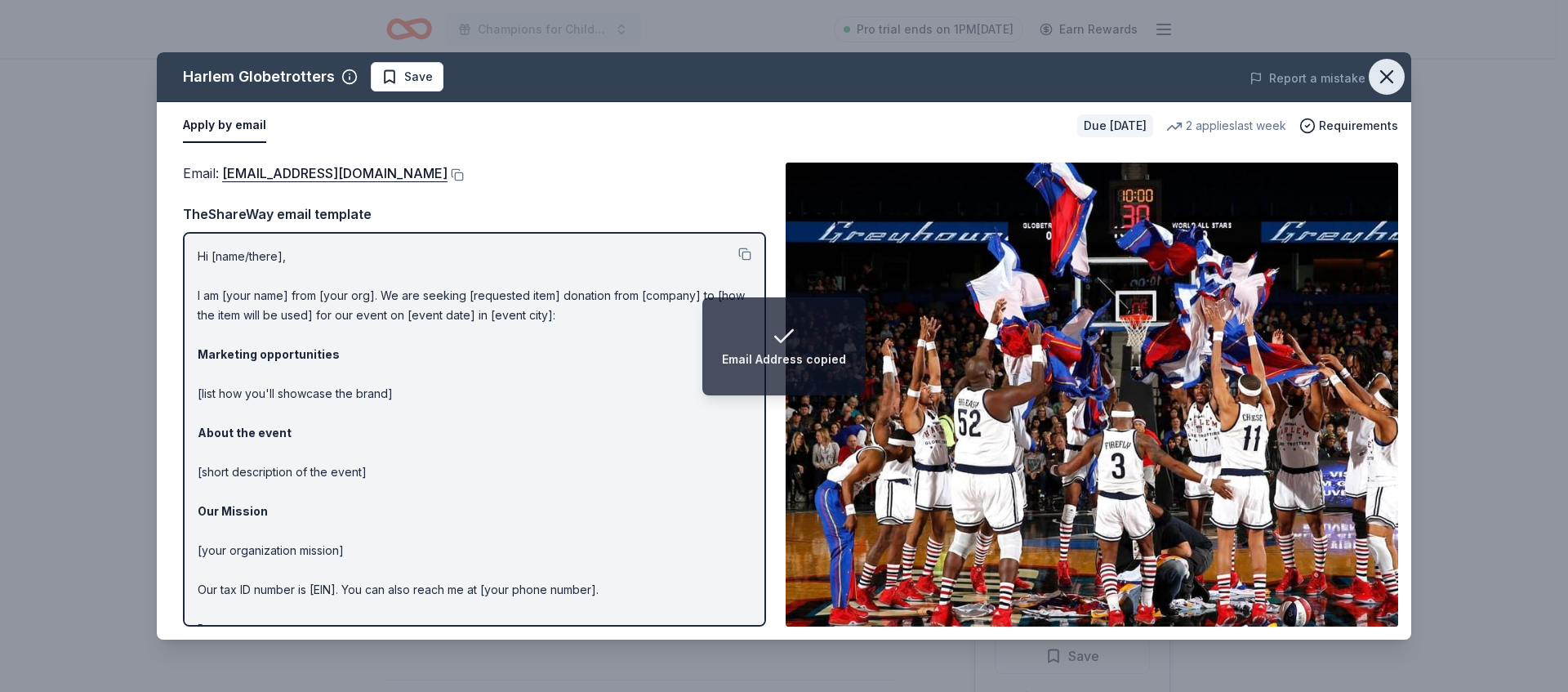
click at [1380, 79] on icon "button" at bounding box center [1386, 77] width 23 height 23
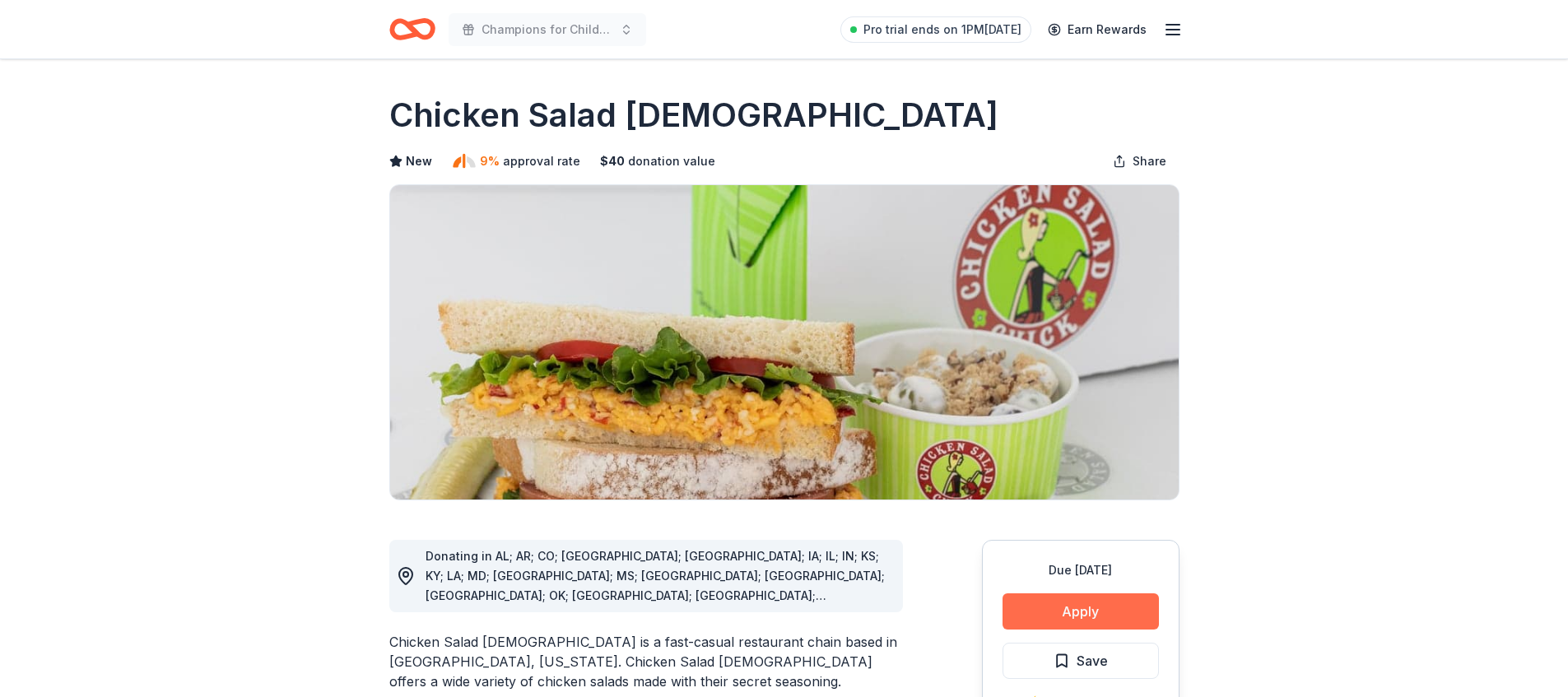
click at [1085, 620] on button "Apply" at bounding box center [1081, 611] width 157 height 36
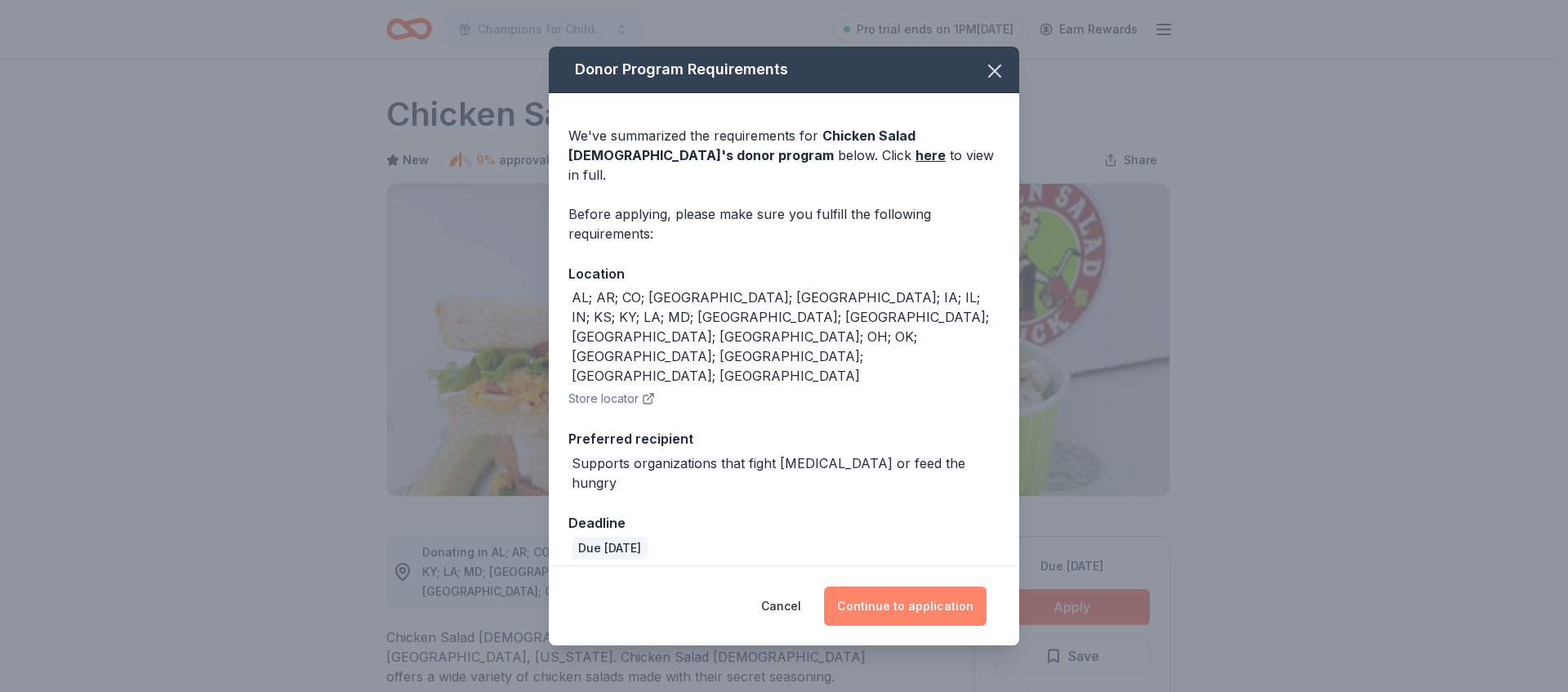
click at [926, 586] on button "Continue to application" at bounding box center [905, 606] width 162 height 39
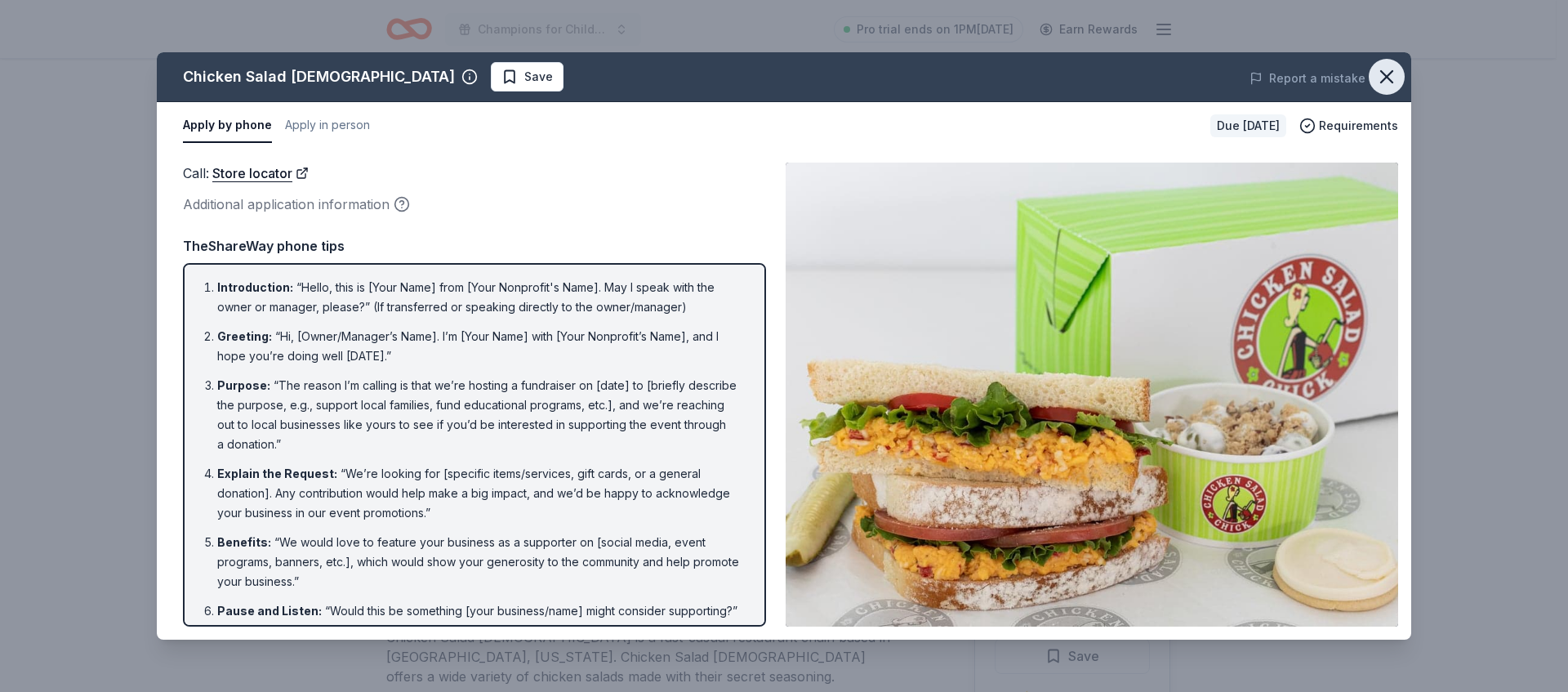
click at [1393, 78] on icon "button" at bounding box center [1386, 77] width 23 height 23
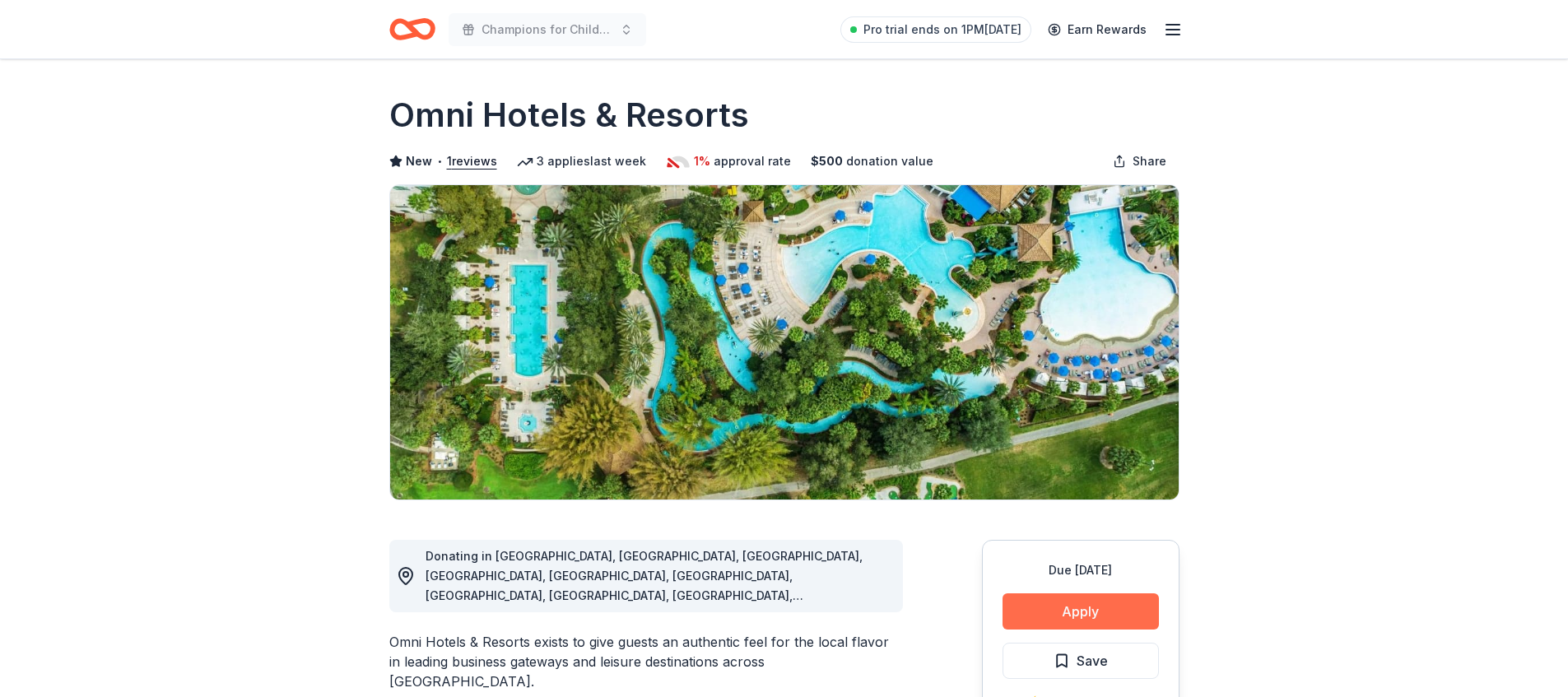
click at [1082, 612] on button "Apply" at bounding box center [1081, 611] width 157 height 36
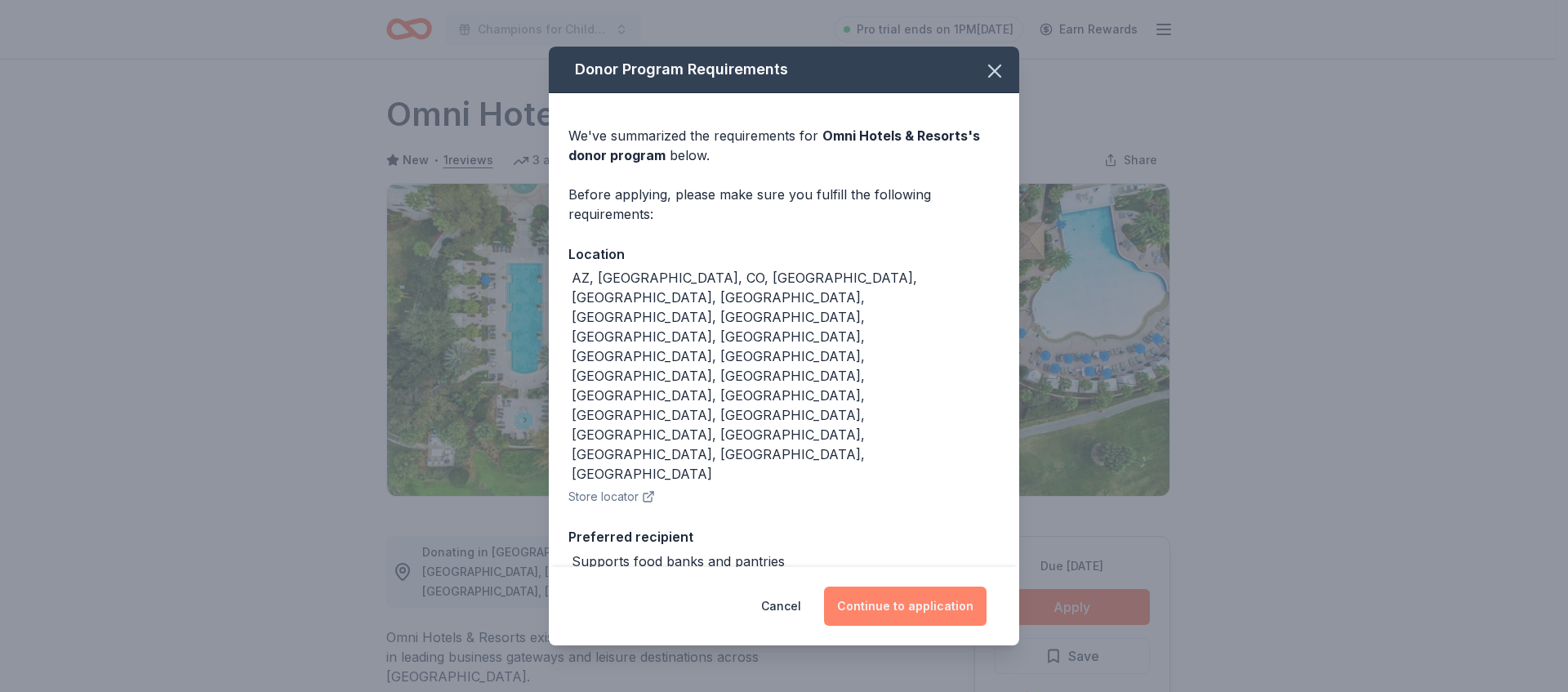
click at [912, 586] on button "Continue to application" at bounding box center [905, 606] width 162 height 39
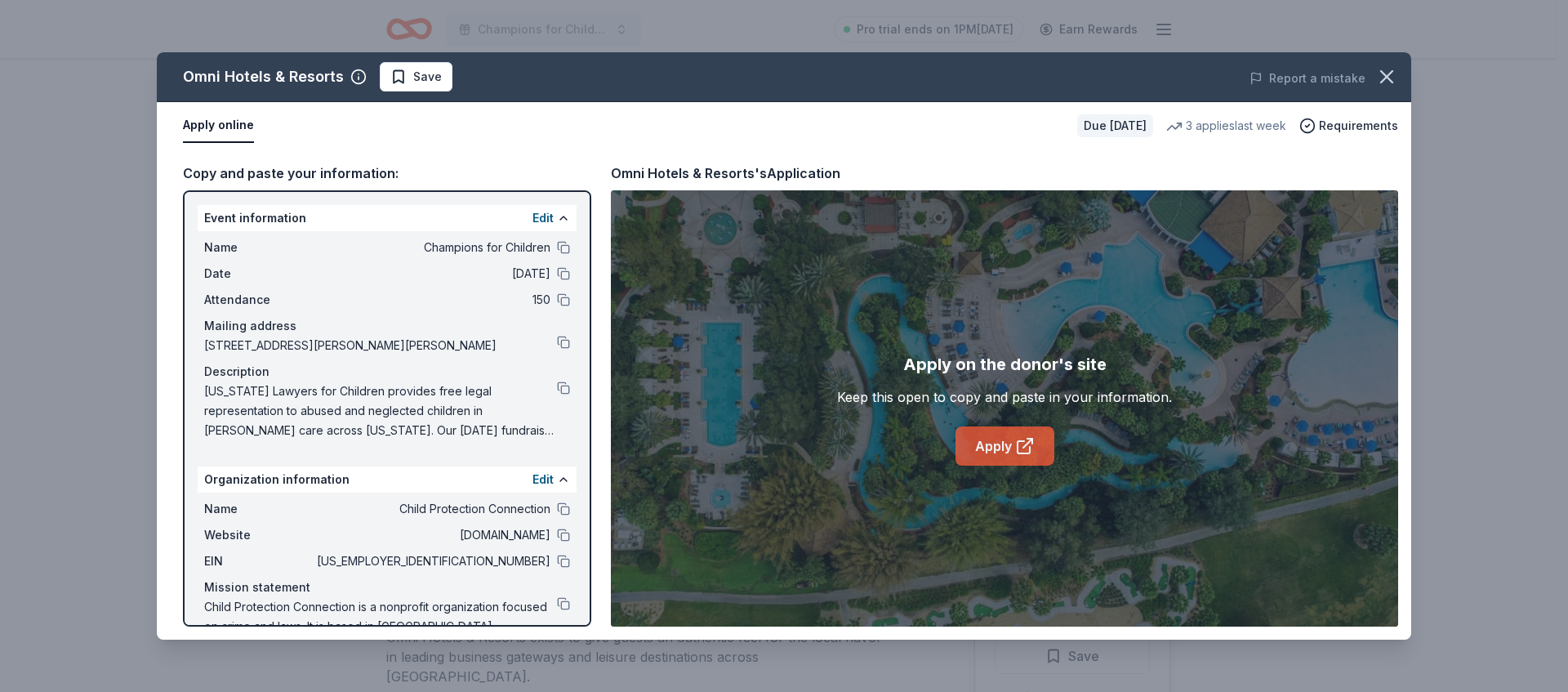
click at [1012, 461] on link "Apply" at bounding box center [1005, 446] width 99 height 39
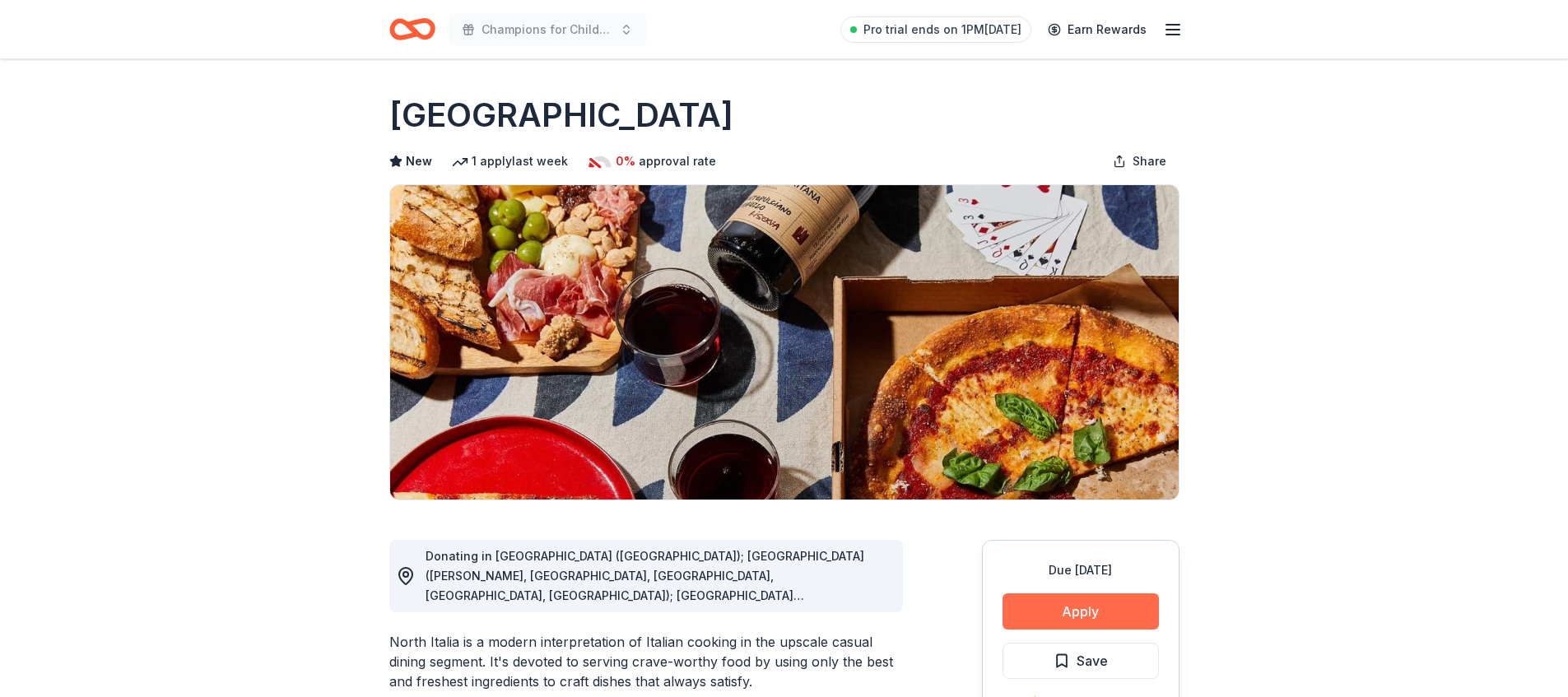
click at [1054, 593] on button "Apply" at bounding box center [1081, 611] width 157 height 36
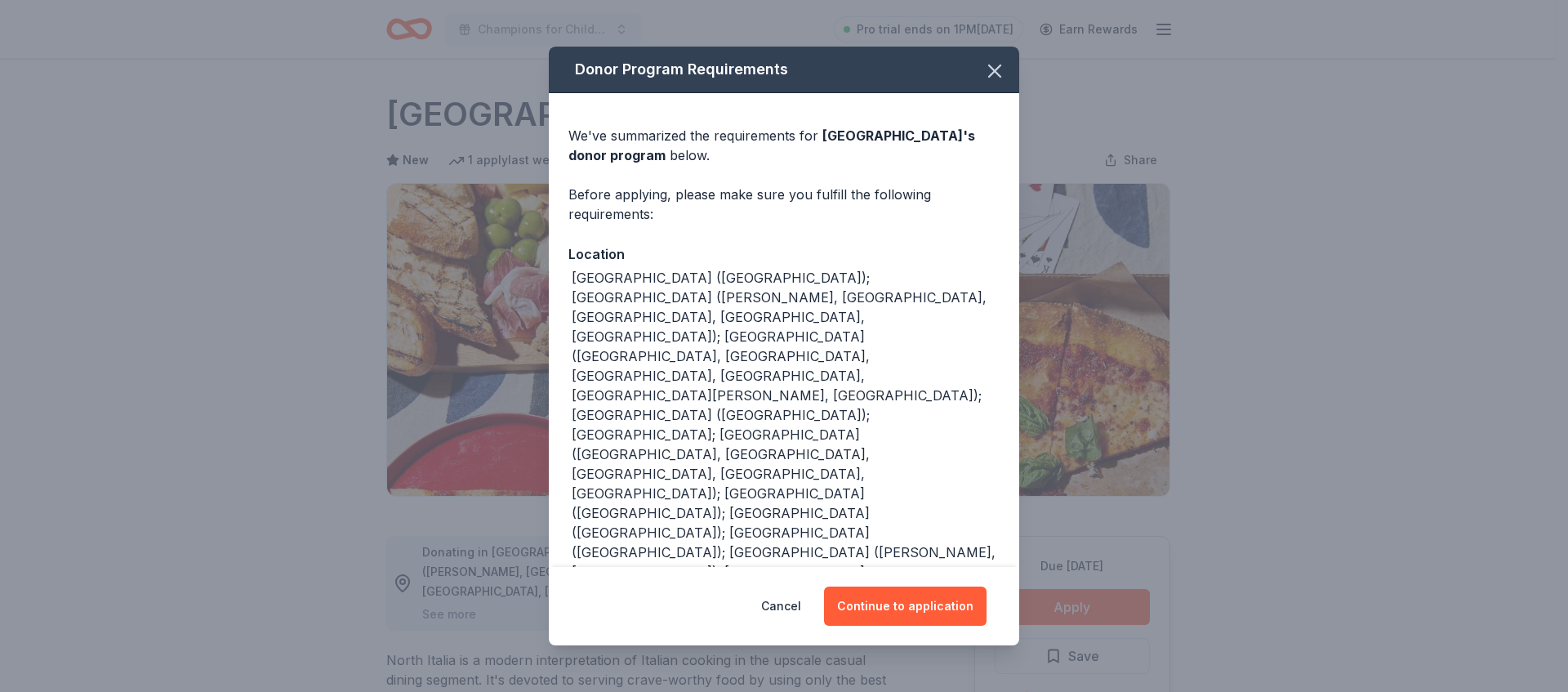
click at [849, 567] on div "Cancel Continue to application" at bounding box center [784, 606] width 471 height 79
click at [869, 586] on button "Continue to application" at bounding box center [905, 606] width 162 height 39
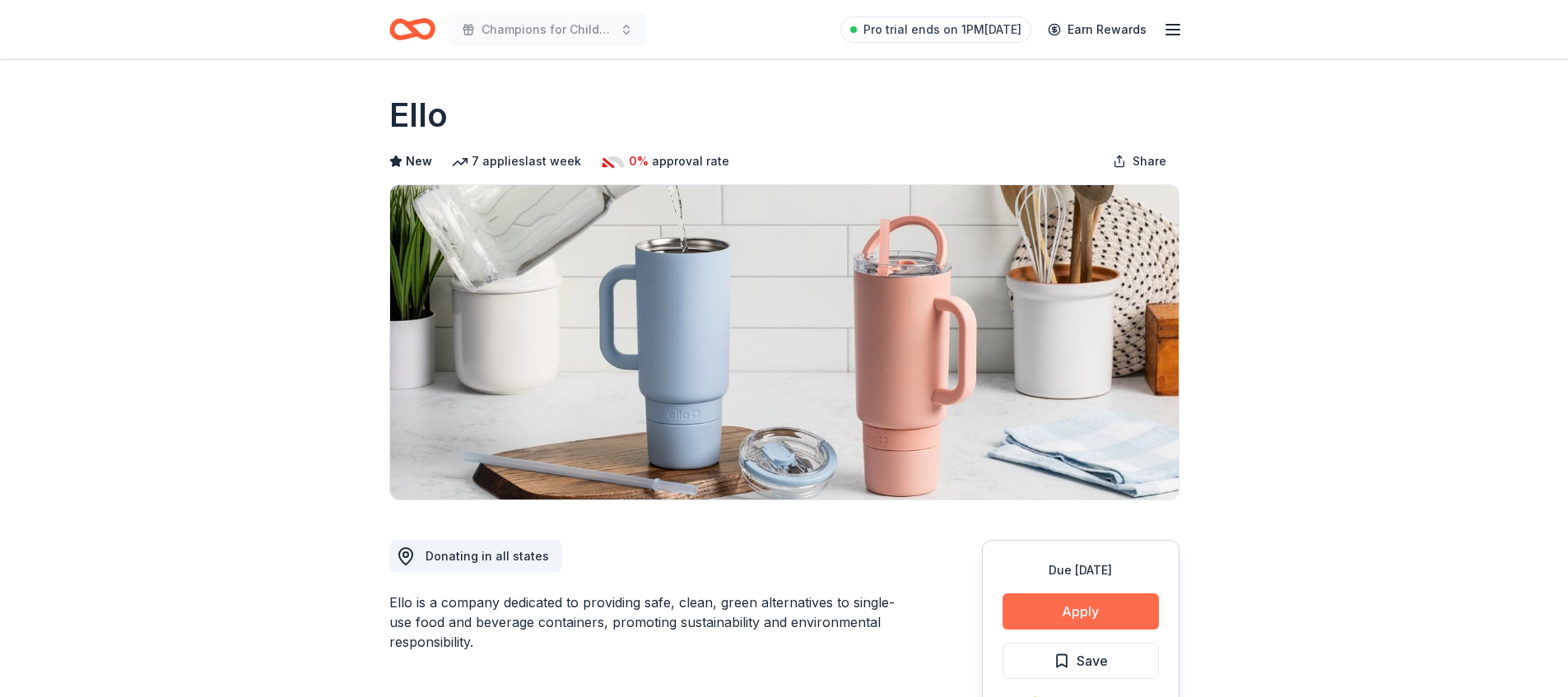
click at [1071, 598] on button "Apply" at bounding box center [1081, 611] width 157 height 36
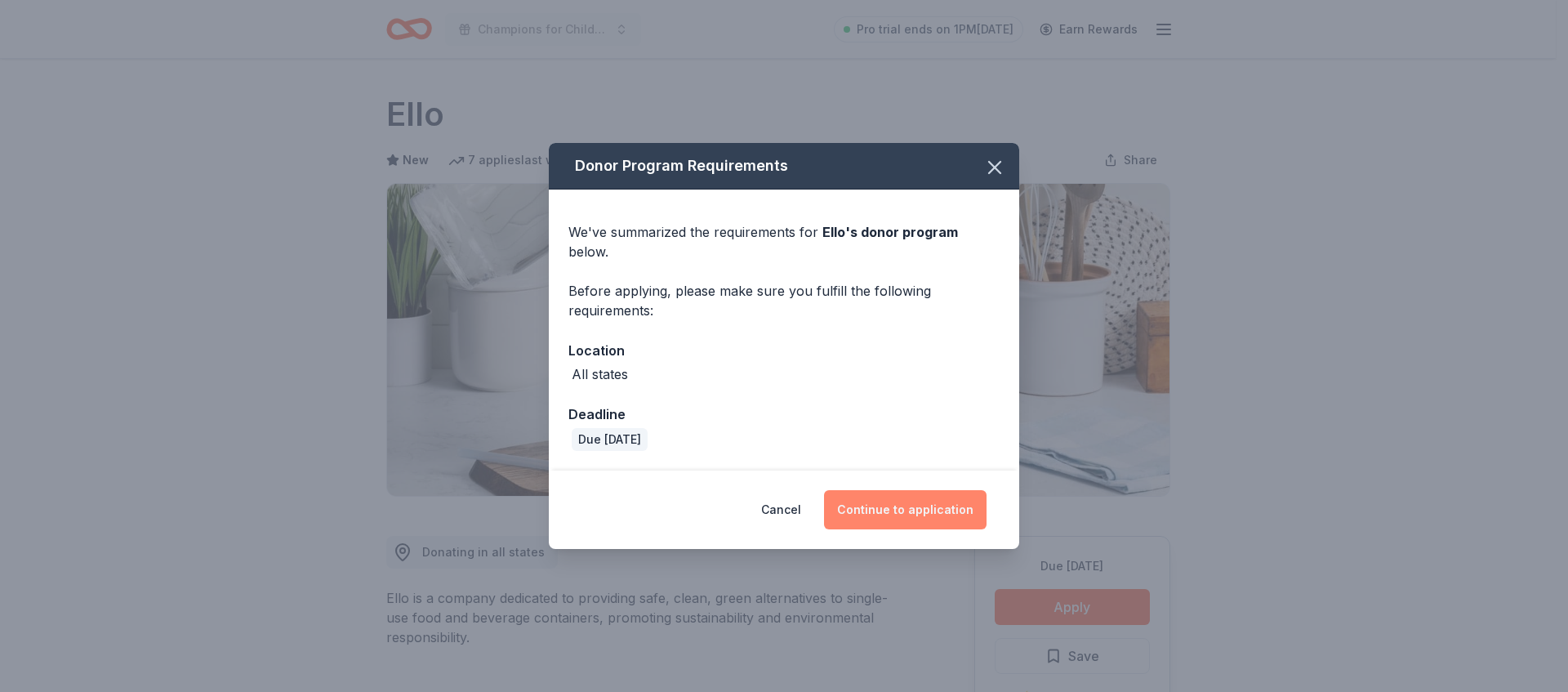
click at [925, 516] on button "Continue to application" at bounding box center [905, 509] width 162 height 39
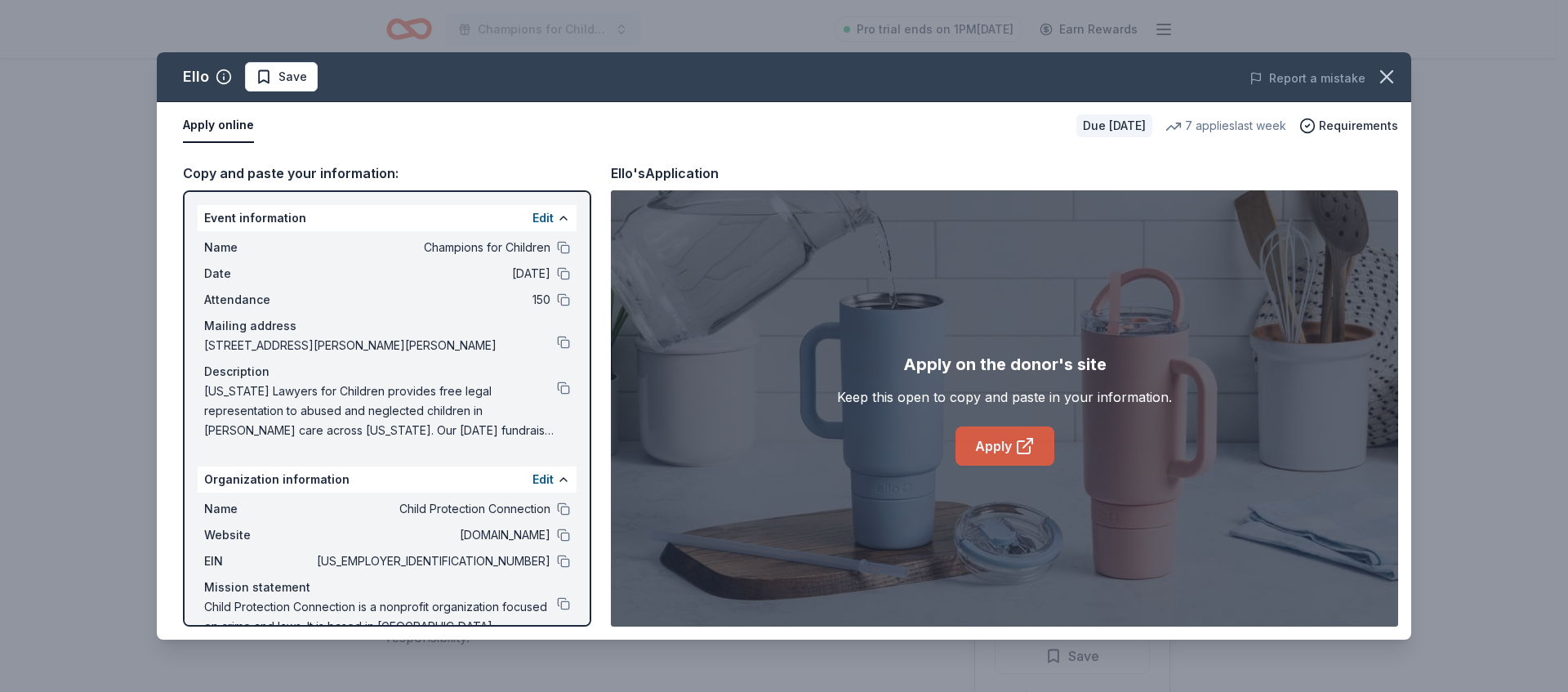
click at [1018, 448] on icon at bounding box center [1025, 446] width 19 height 19
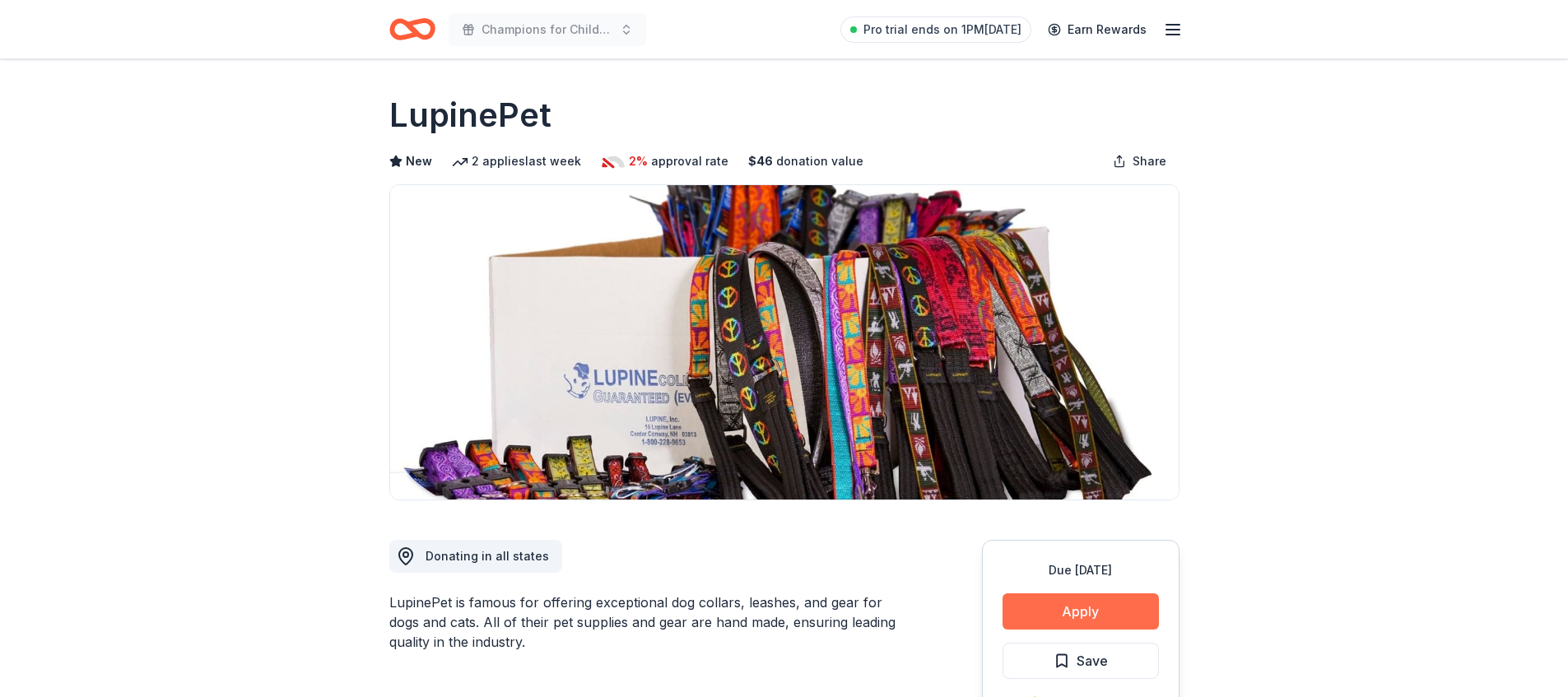
click at [1075, 628] on button "Apply" at bounding box center [1081, 611] width 157 height 36
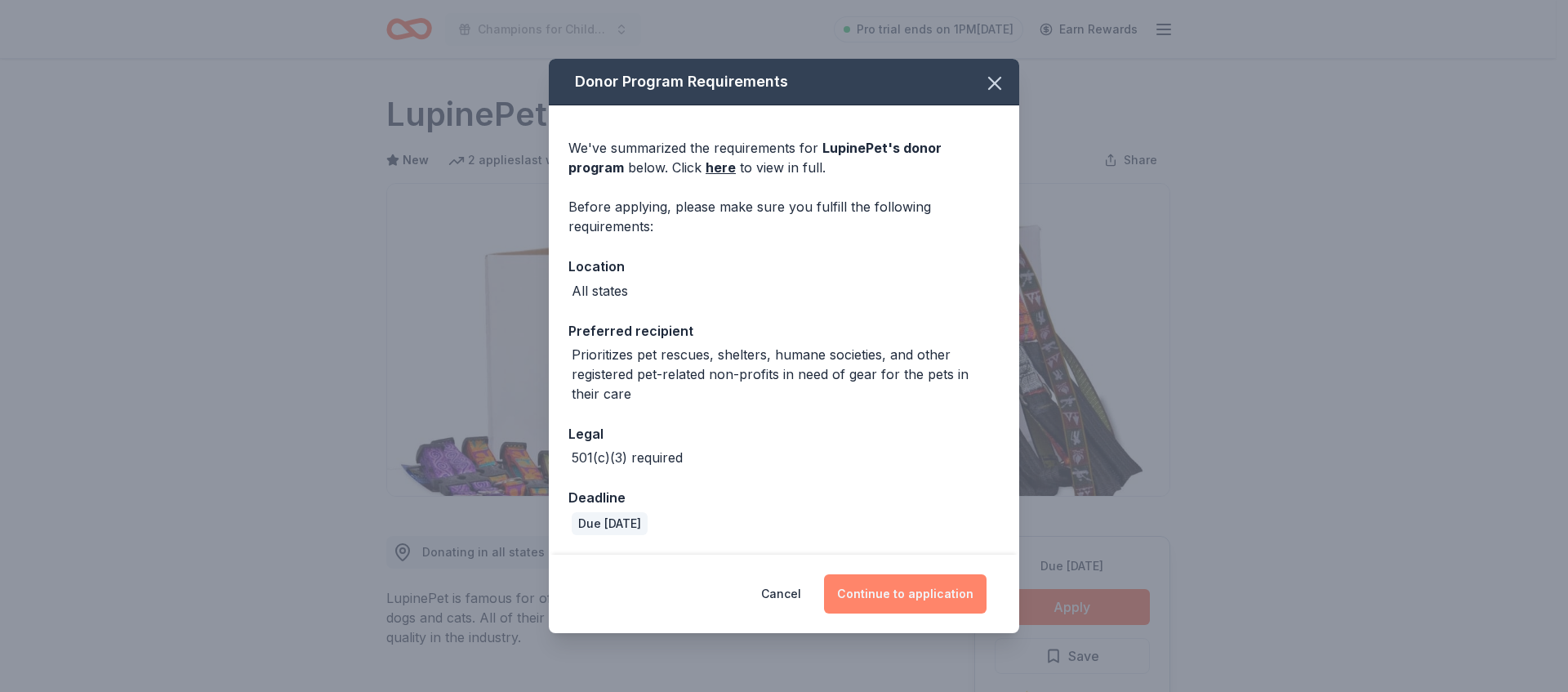
click at [943, 585] on button "Continue to application" at bounding box center [905, 594] width 162 height 39
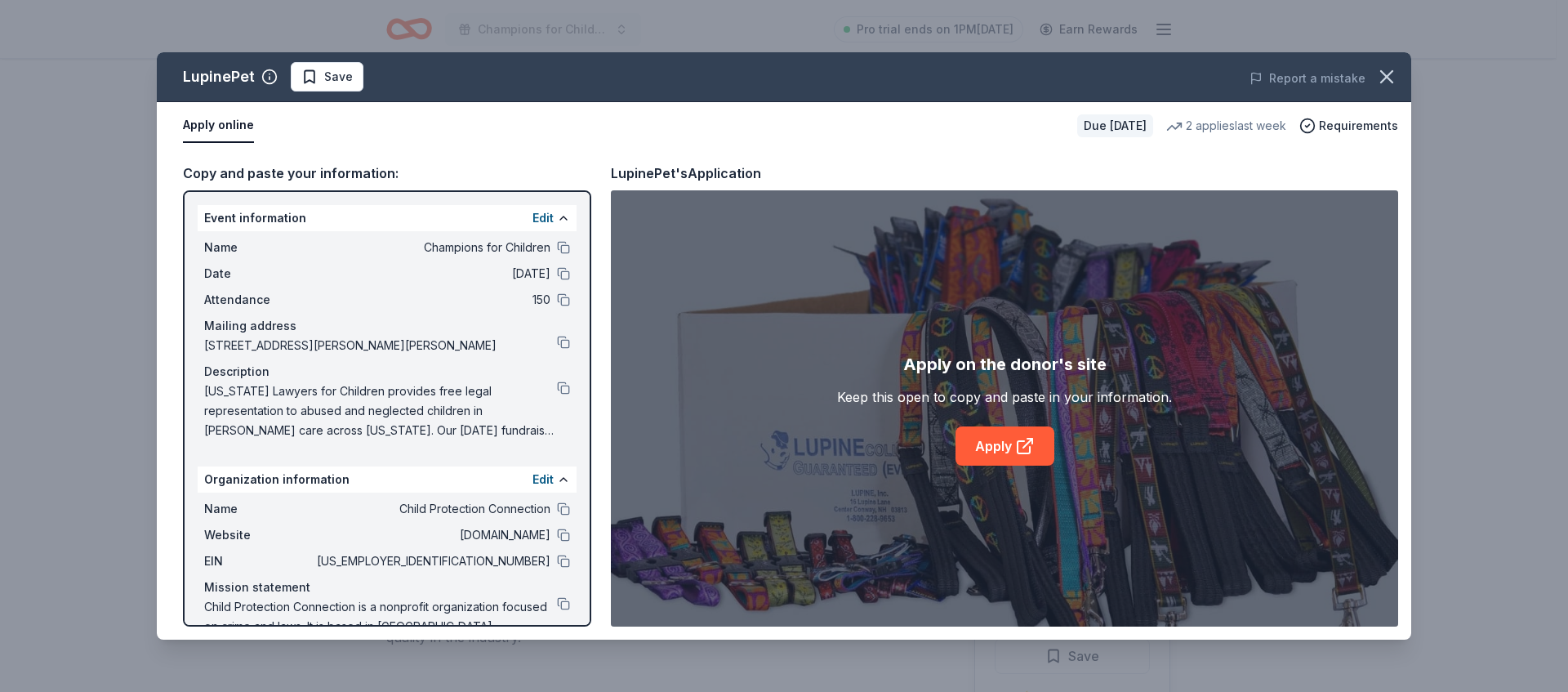
click at [1041, 424] on div "Apply on the donor's site Keep this open to copy and paste in your information.…" at bounding box center [1004, 408] width 335 height 114
click at [1032, 445] on icon at bounding box center [1025, 446] width 19 height 19
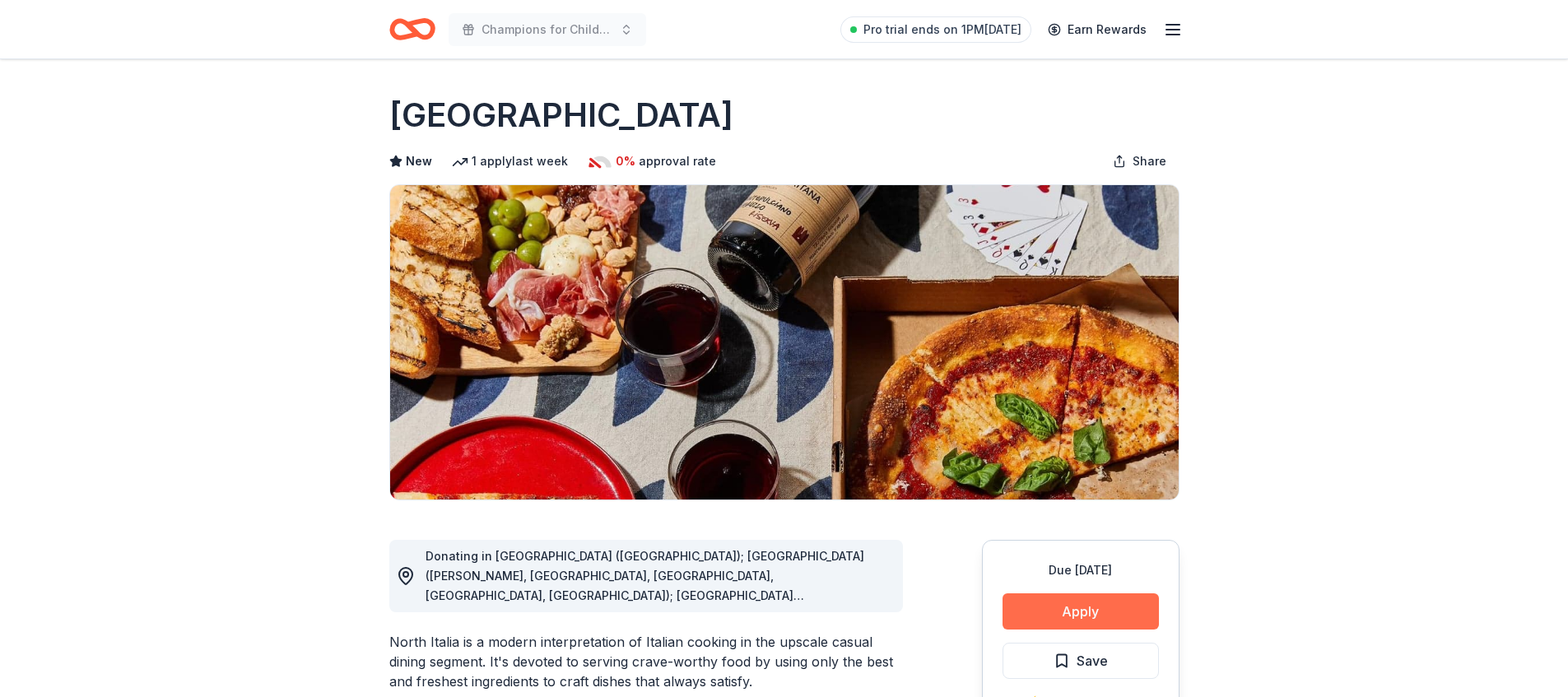
click at [1101, 618] on button "Apply" at bounding box center [1081, 611] width 157 height 36
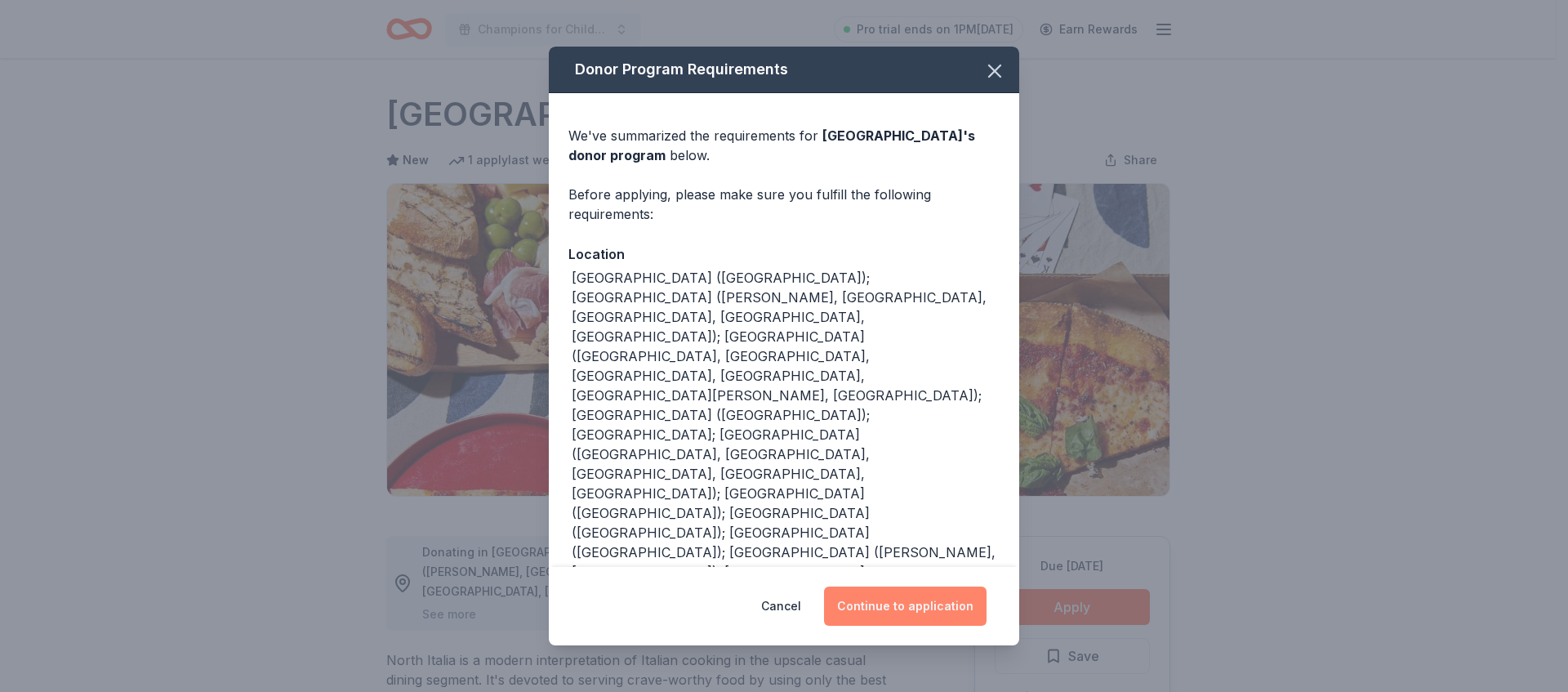
click at [922, 586] on button "Continue to application" at bounding box center [905, 606] width 162 height 39
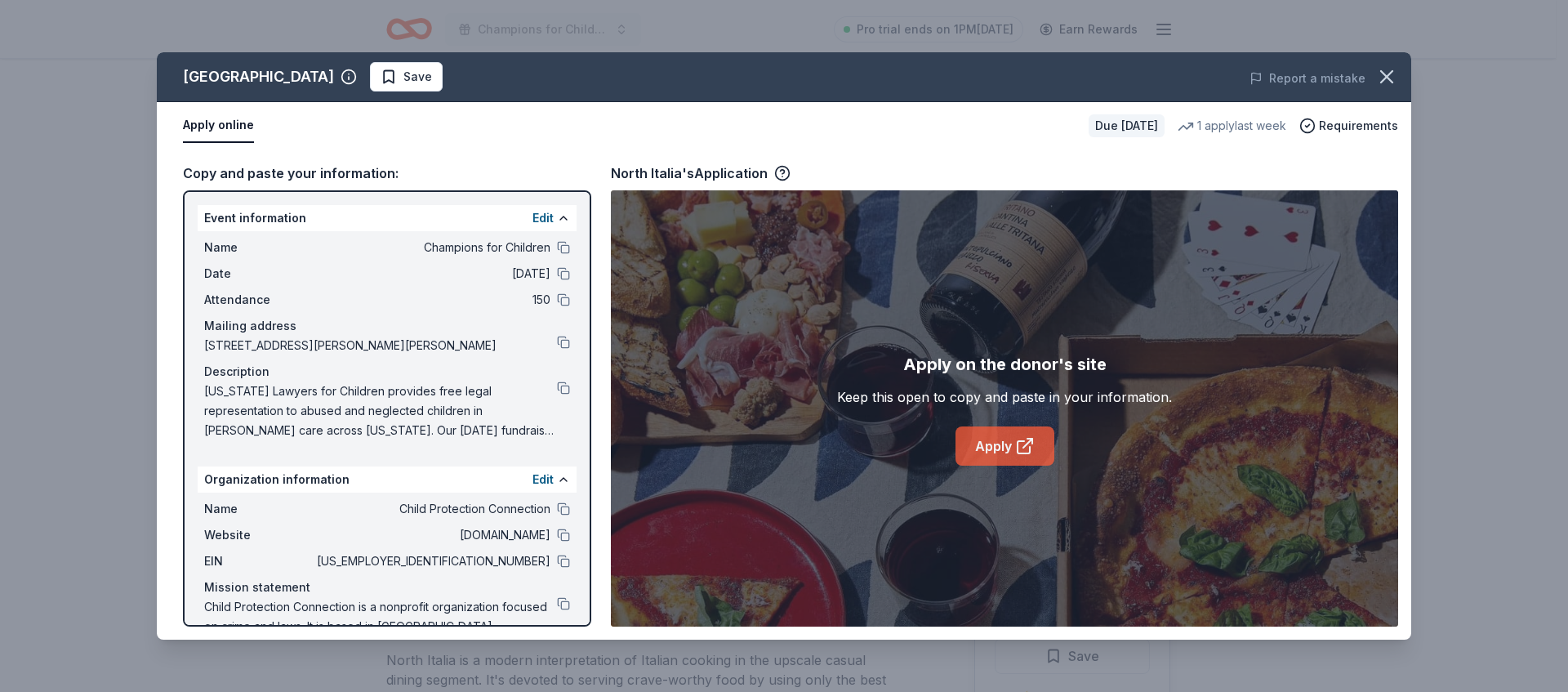
click at [969, 459] on link "Apply" at bounding box center [1005, 446] width 99 height 39
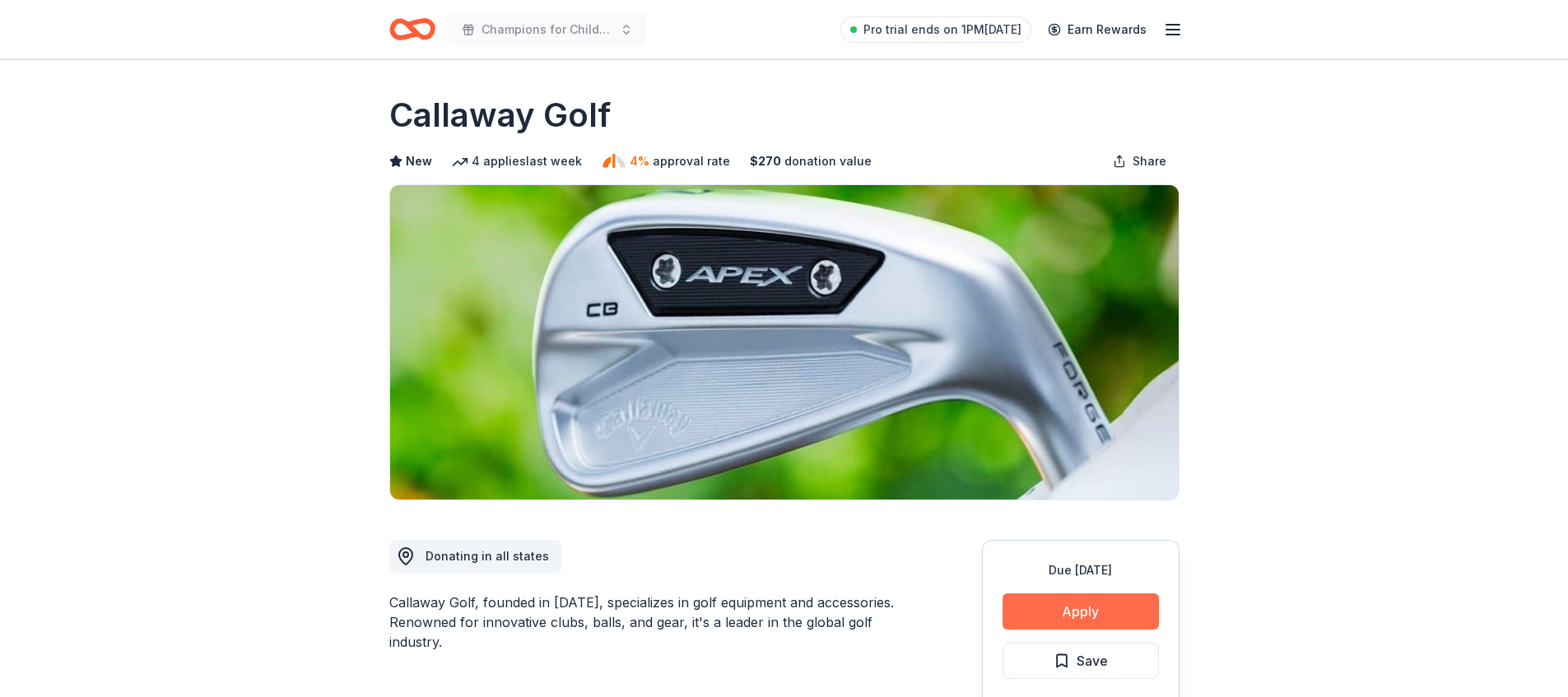
click at [1131, 620] on button "Apply" at bounding box center [1081, 611] width 157 height 36
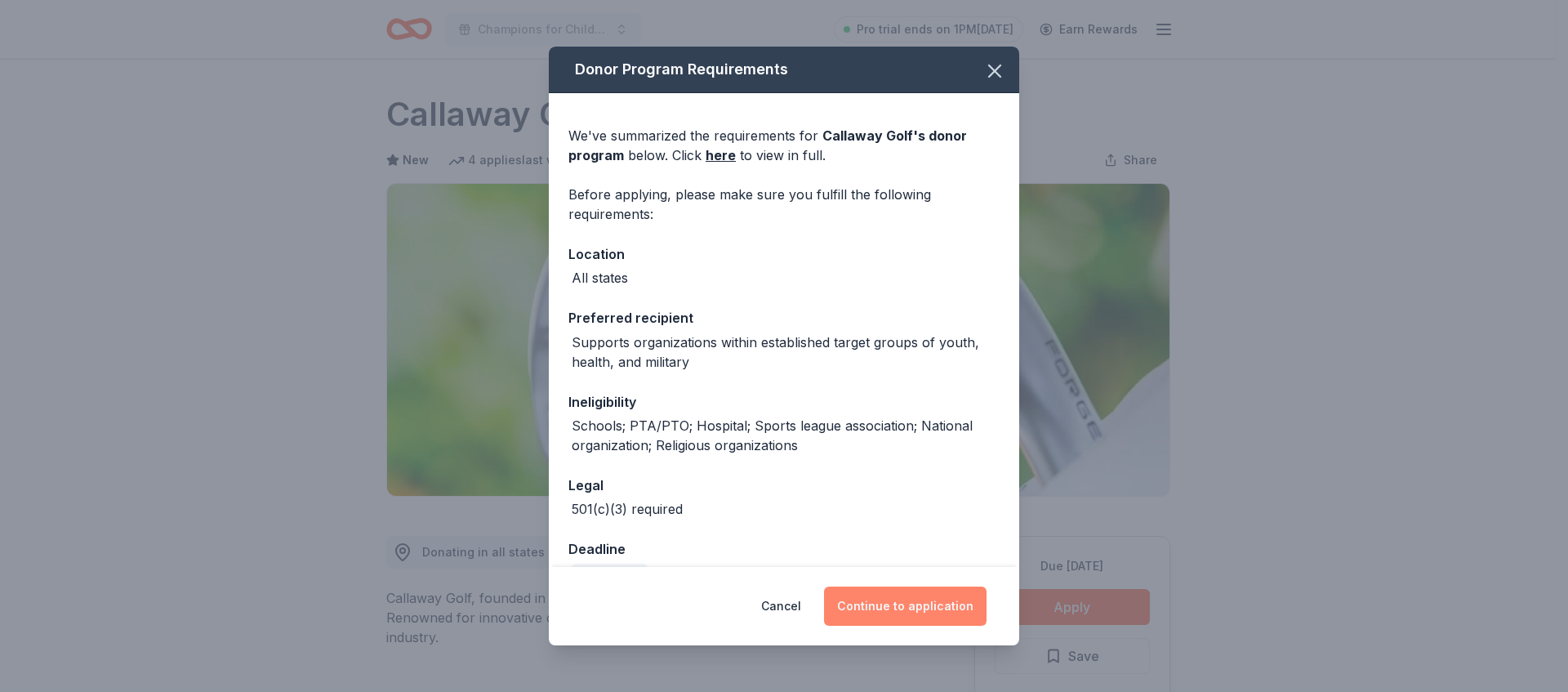
click at [933, 603] on button "Continue to application" at bounding box center [905, 606] width 162 height 39
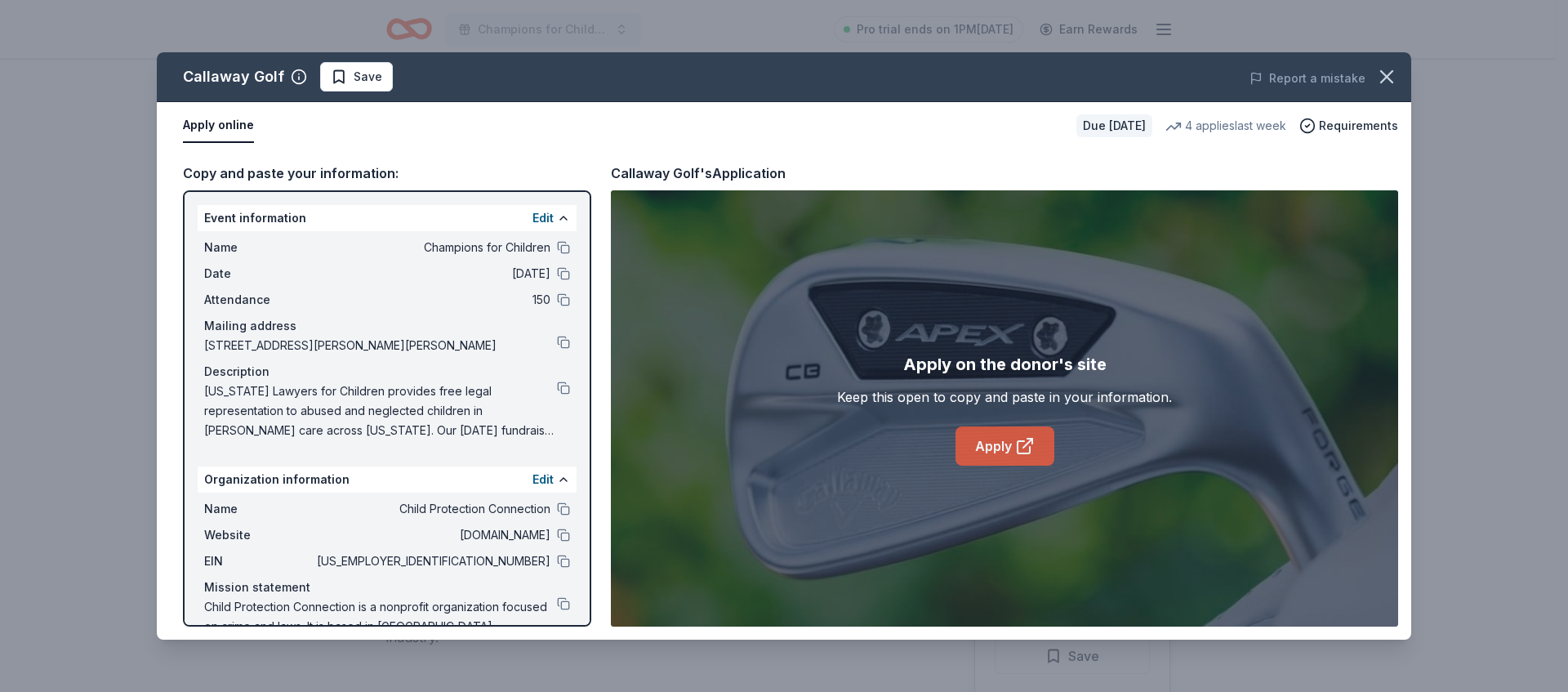
click at [983, 437] on link "Apply" at bounding box center [1005, 446] width 99 height 39
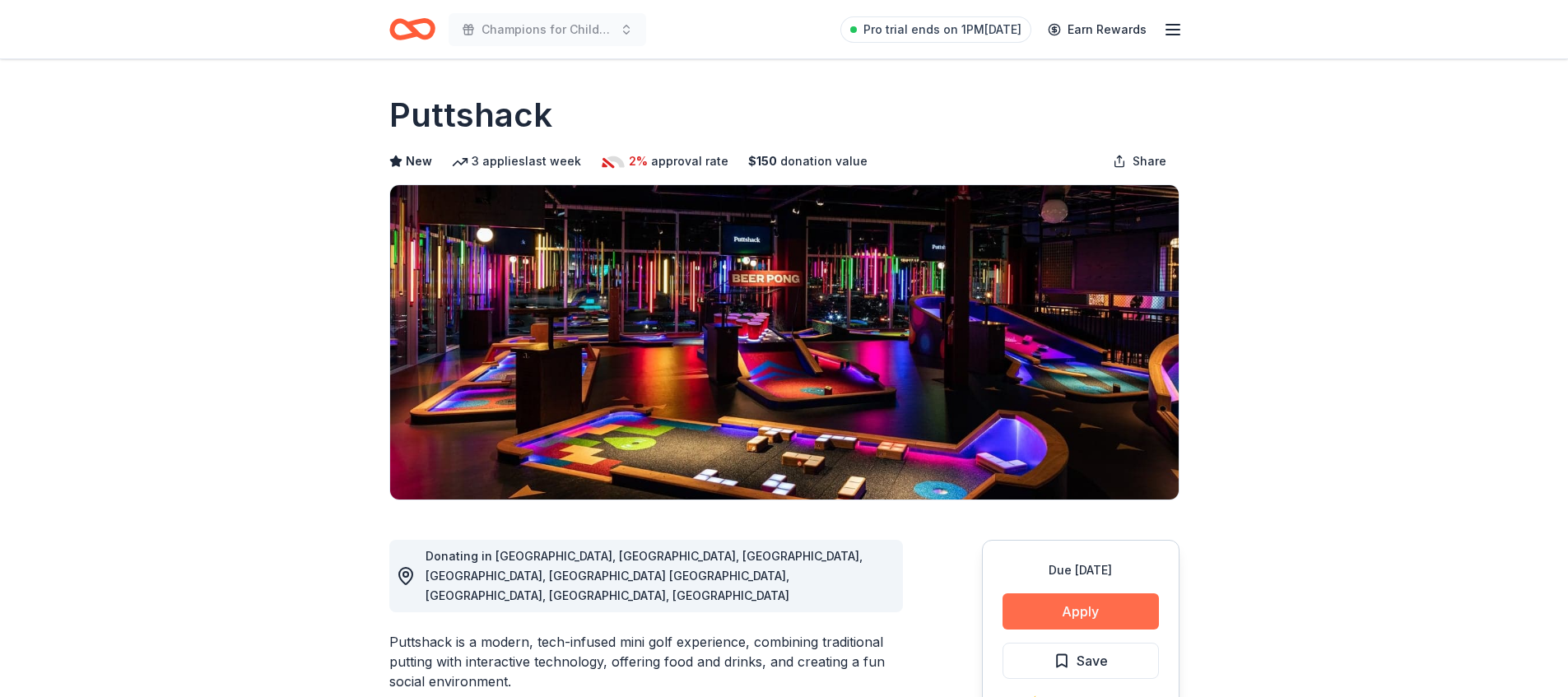
click at [1101, 624] on button "Apply" at bounding box center [1081, 611] width 157 height 36
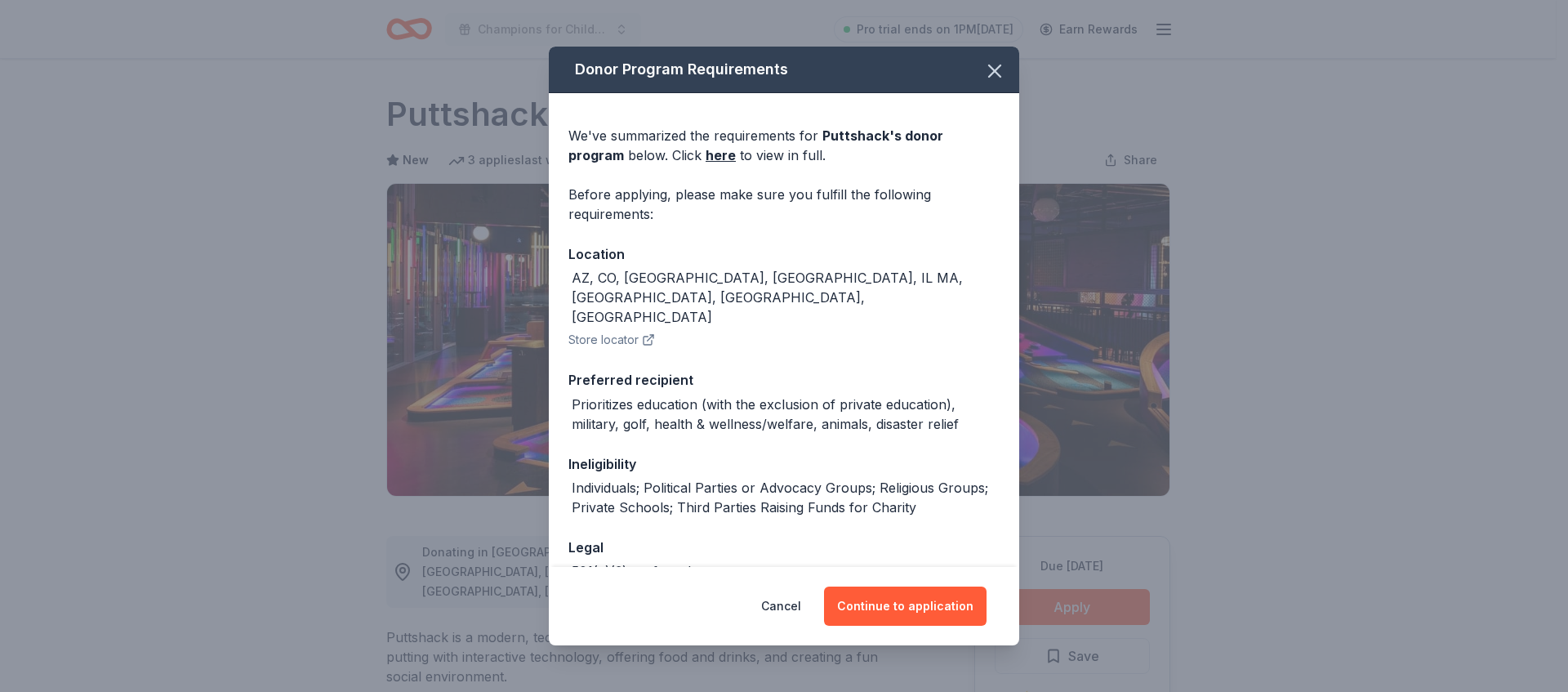
drag, startPoint x: 887, startPoint y: 605, endPoint x: 881, endPoint y: 558, distance: 47.4
click at [886, 605] on button "Continue to application" at bounding box center [905, 606] width 162 height 39
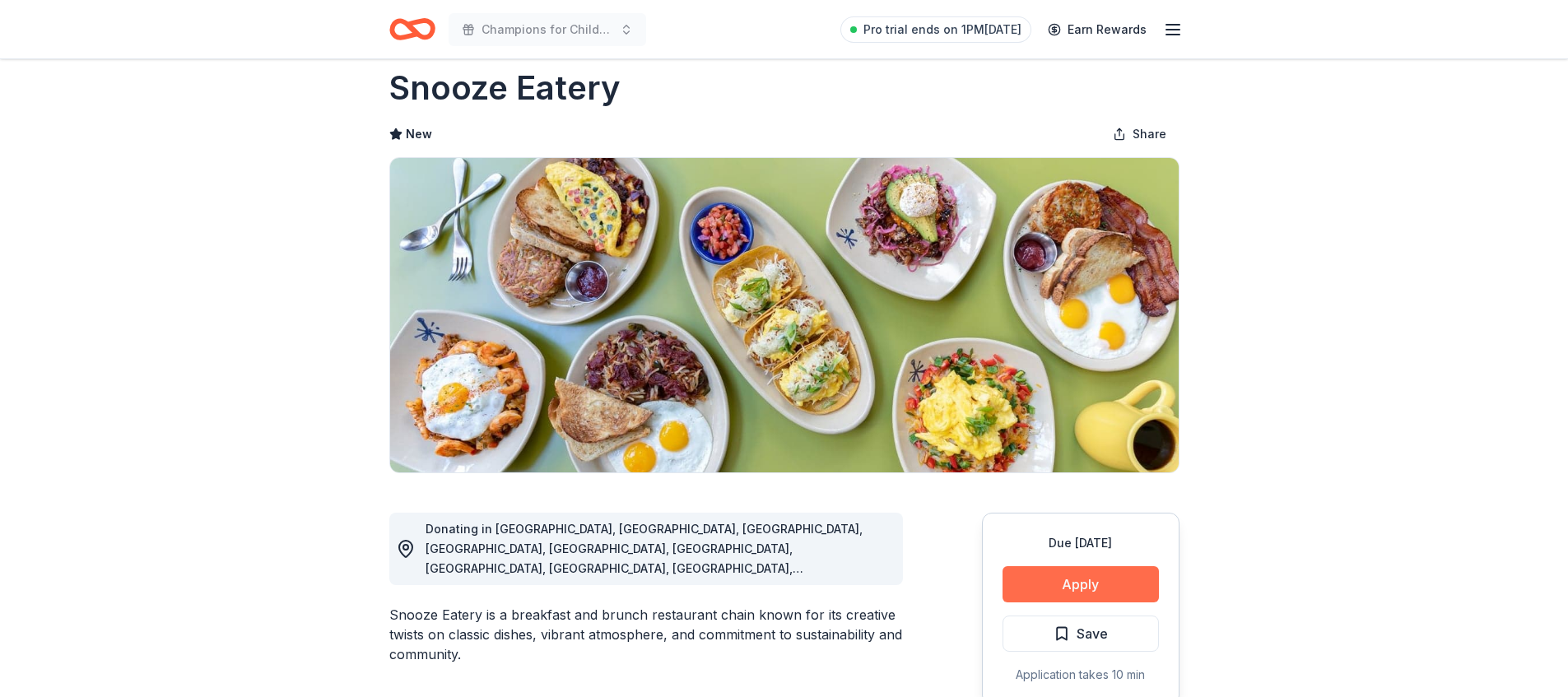
scroll to position [29, 0]
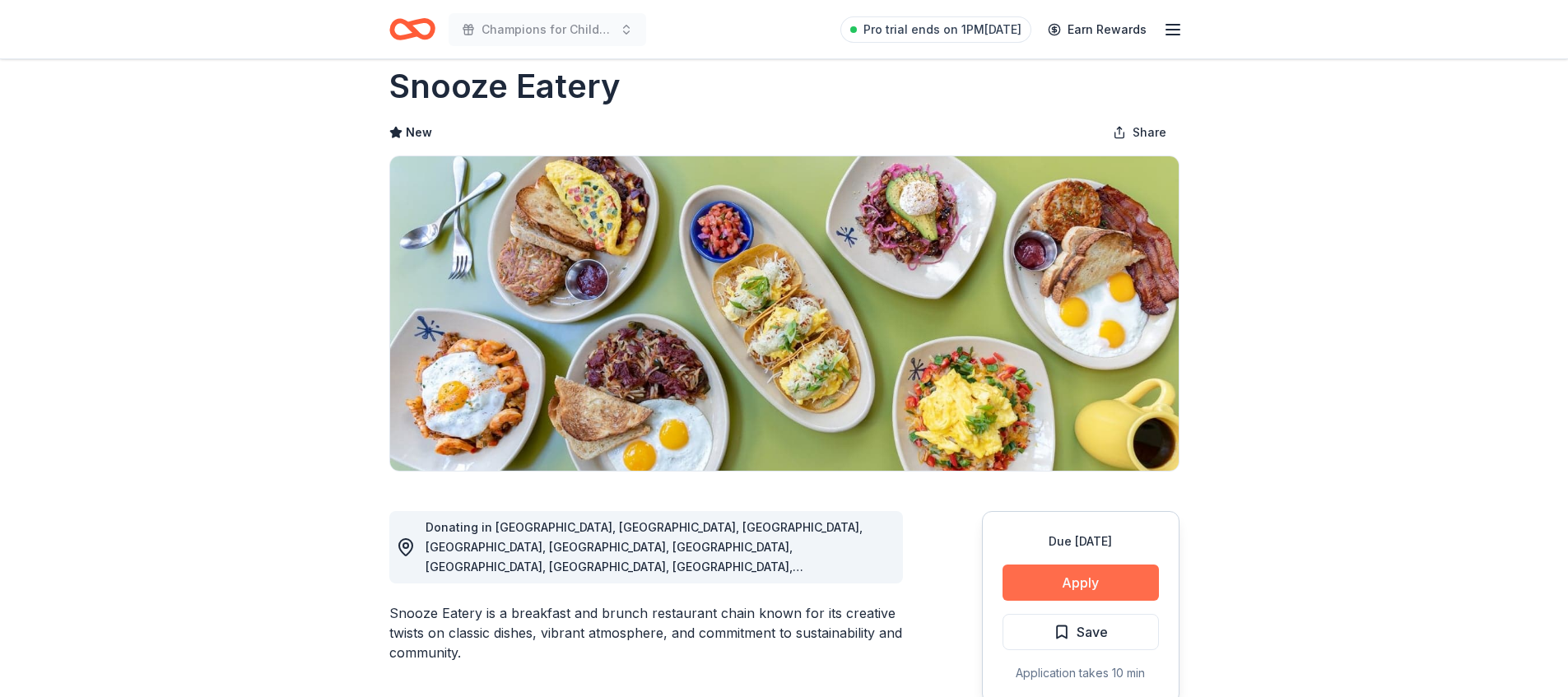
click at [1075, 582] on button "Apply" at bounding box center [1081, 582] width 157 height 36
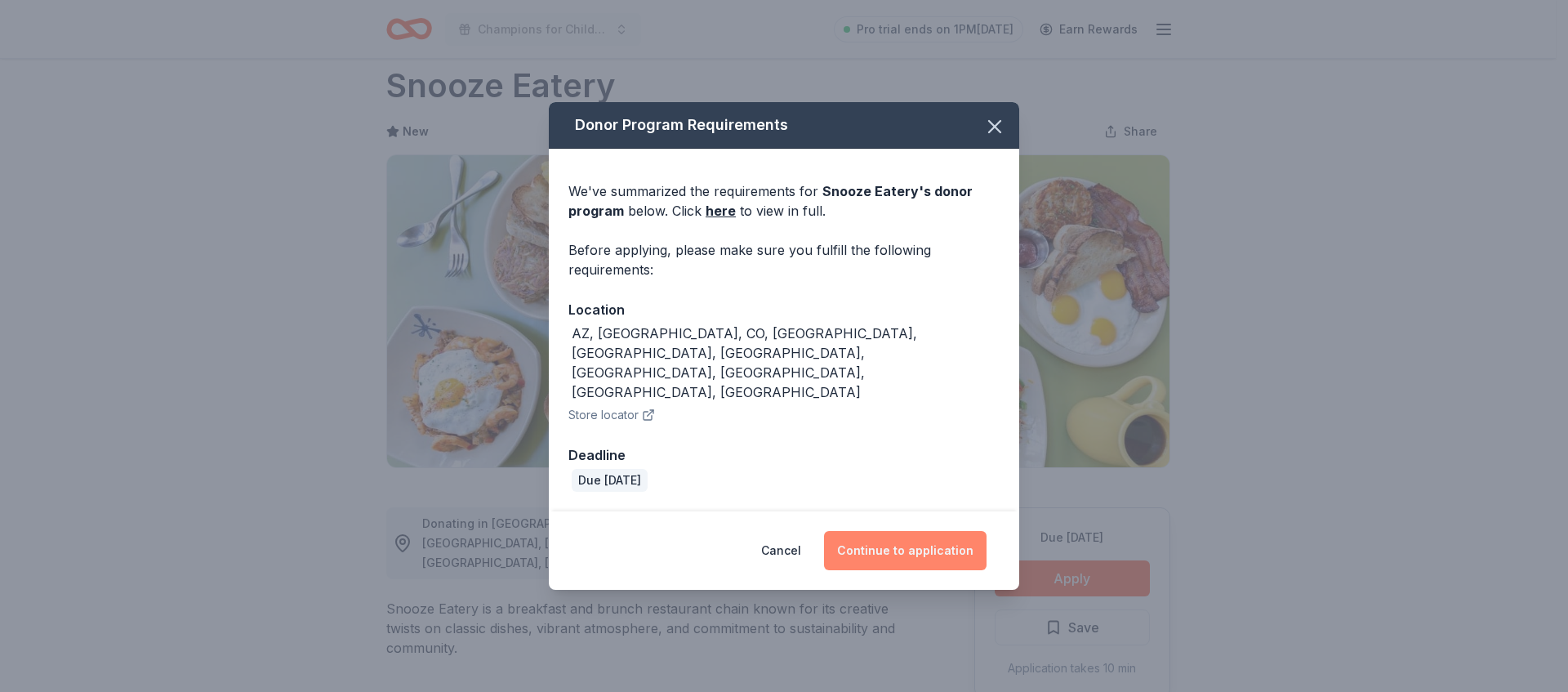
click at [921, 531] on button "Continue to application" at bounding box center [905, 551] width 162 height 39
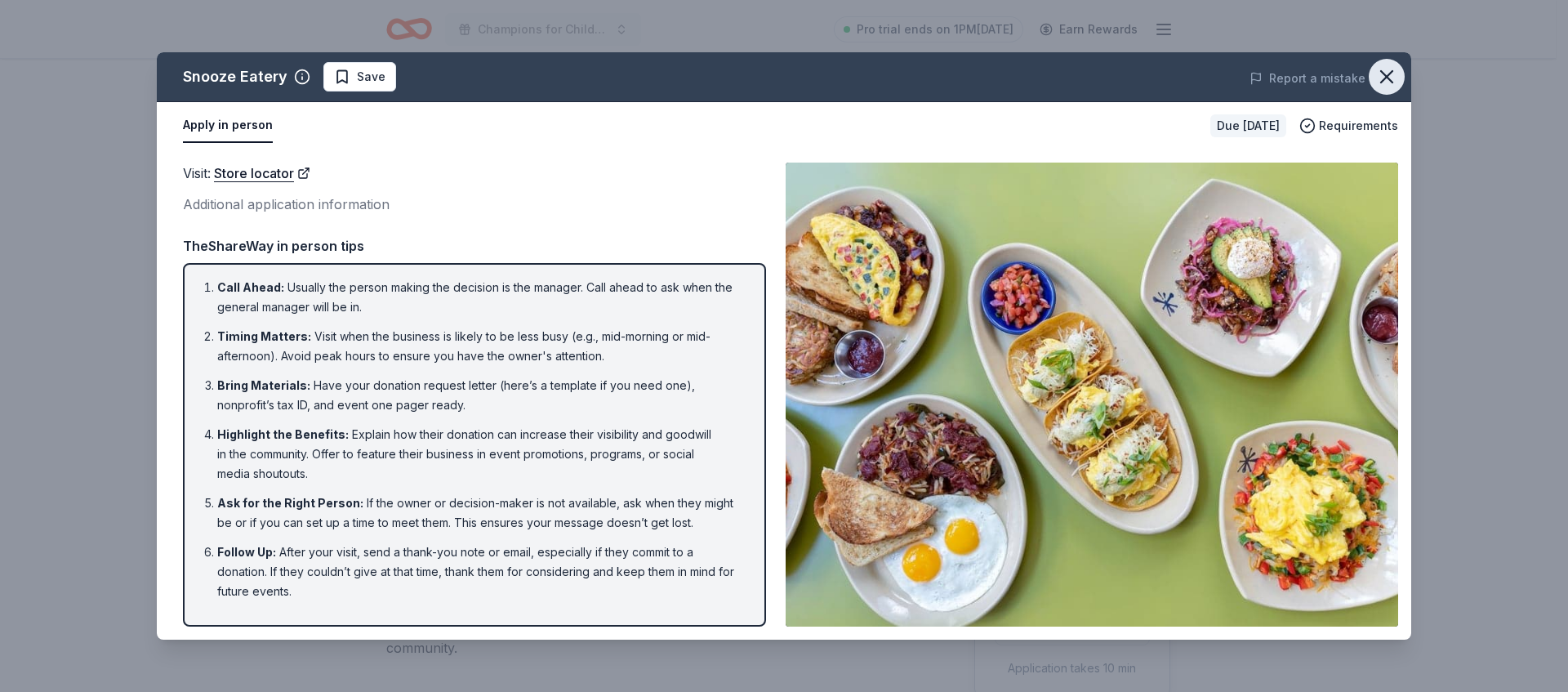
click at [1390, 72] on icon "button" at bounding box center [1386, 77] width 12 height 12
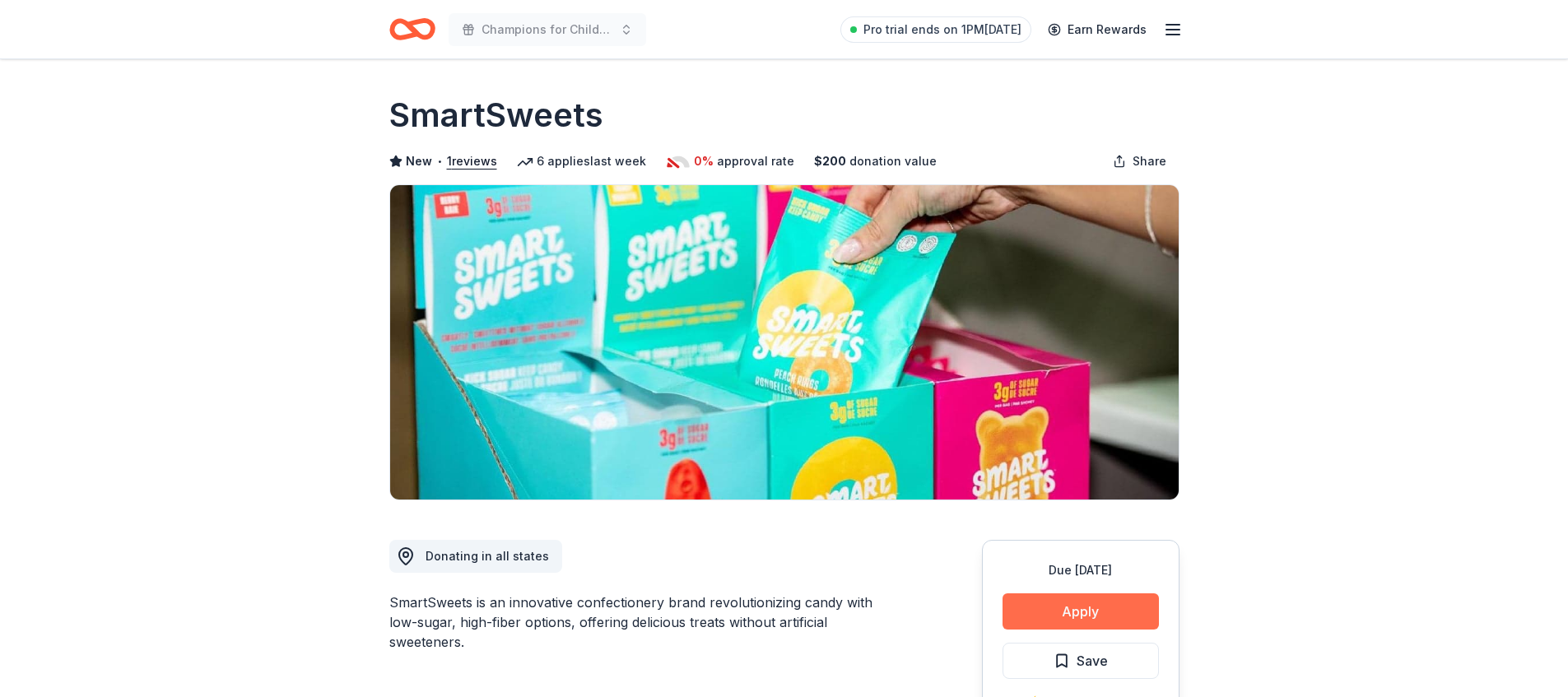
click at [1051, 611] on button "Apply" at bounding box center [1081, 611] width 157 height 36
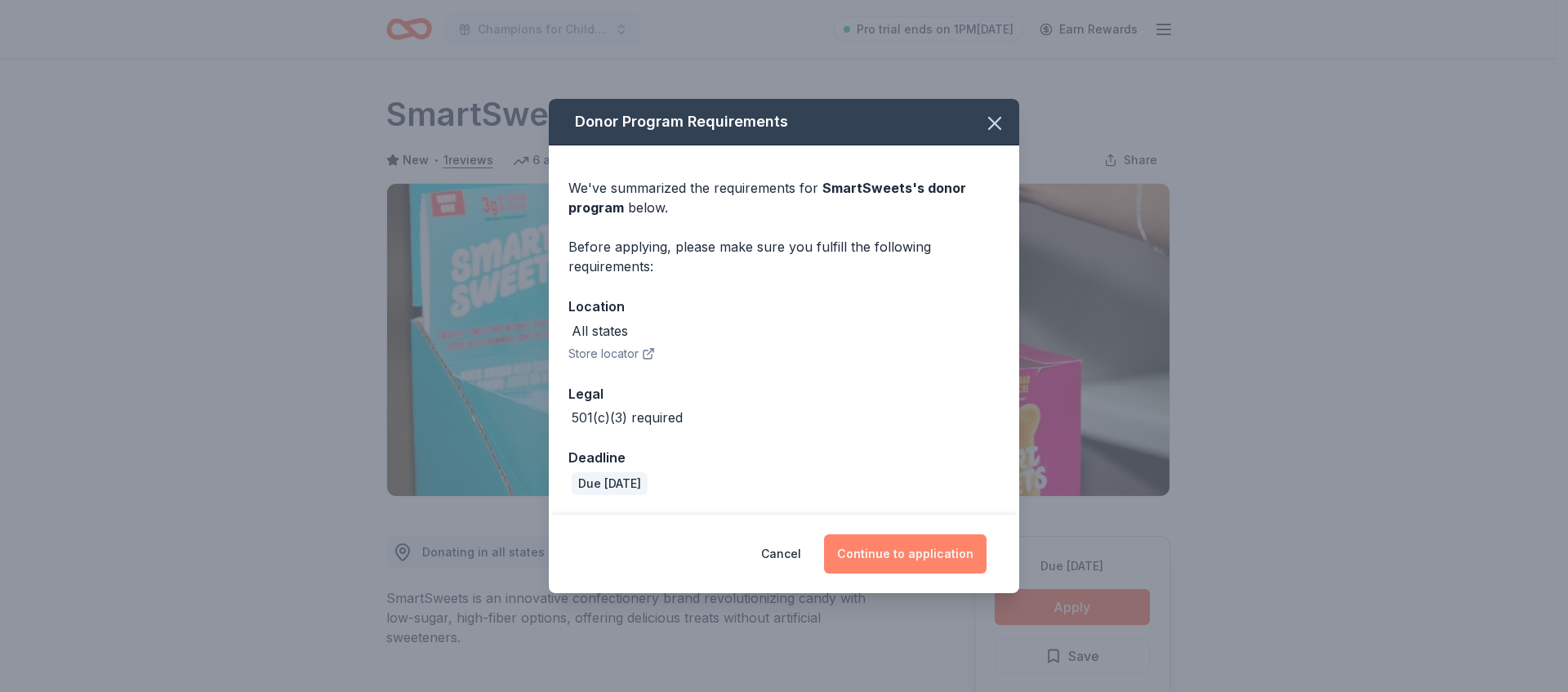
click at [911, 557] on button "Continue to application" at bounding box center [905, 554] width 162 height 39
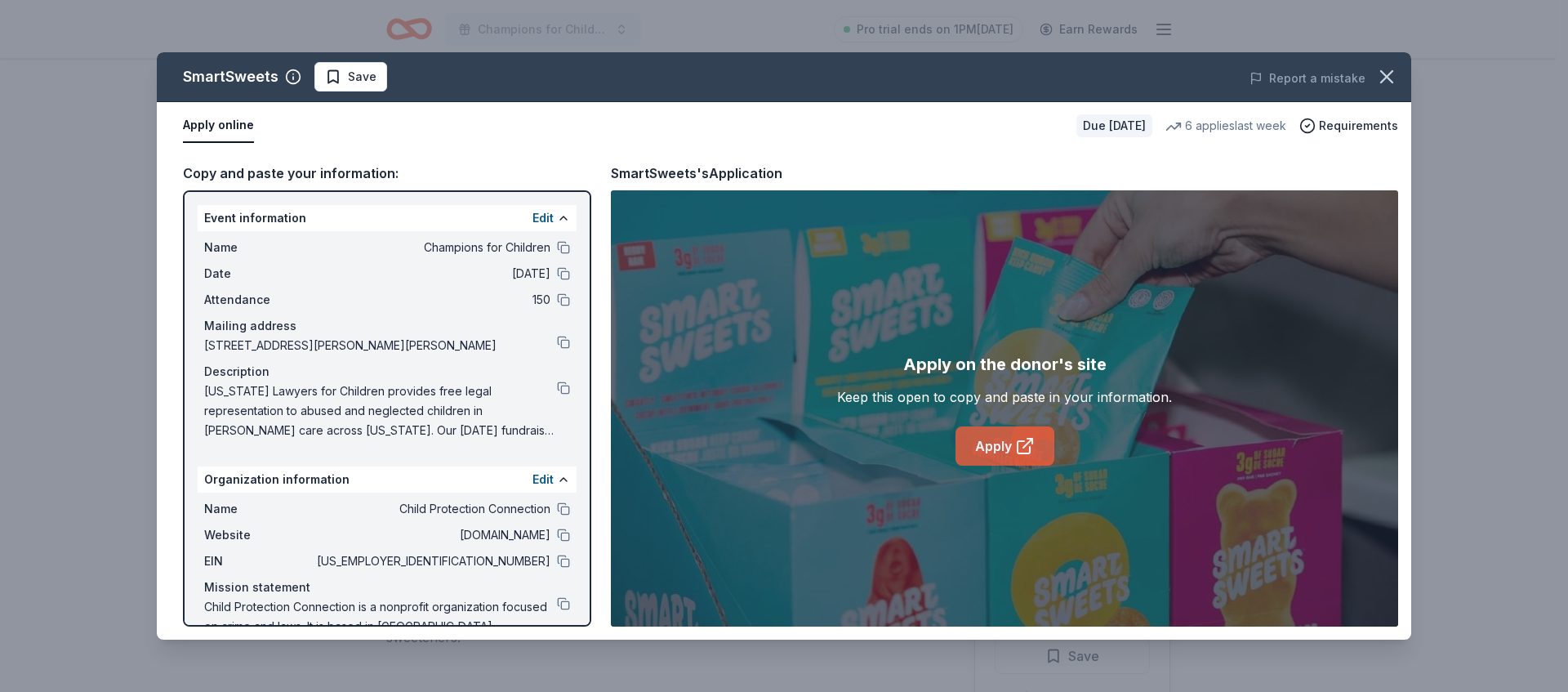
click at [989, 426] on div "Apply on the donor's site Keep this open to copy and paste in your information.…" at bounding box center [1004, 408] width 335 height 114
click at [991, 441] on link "Apply" at bounding box center [1005, 446] width 99 height 39
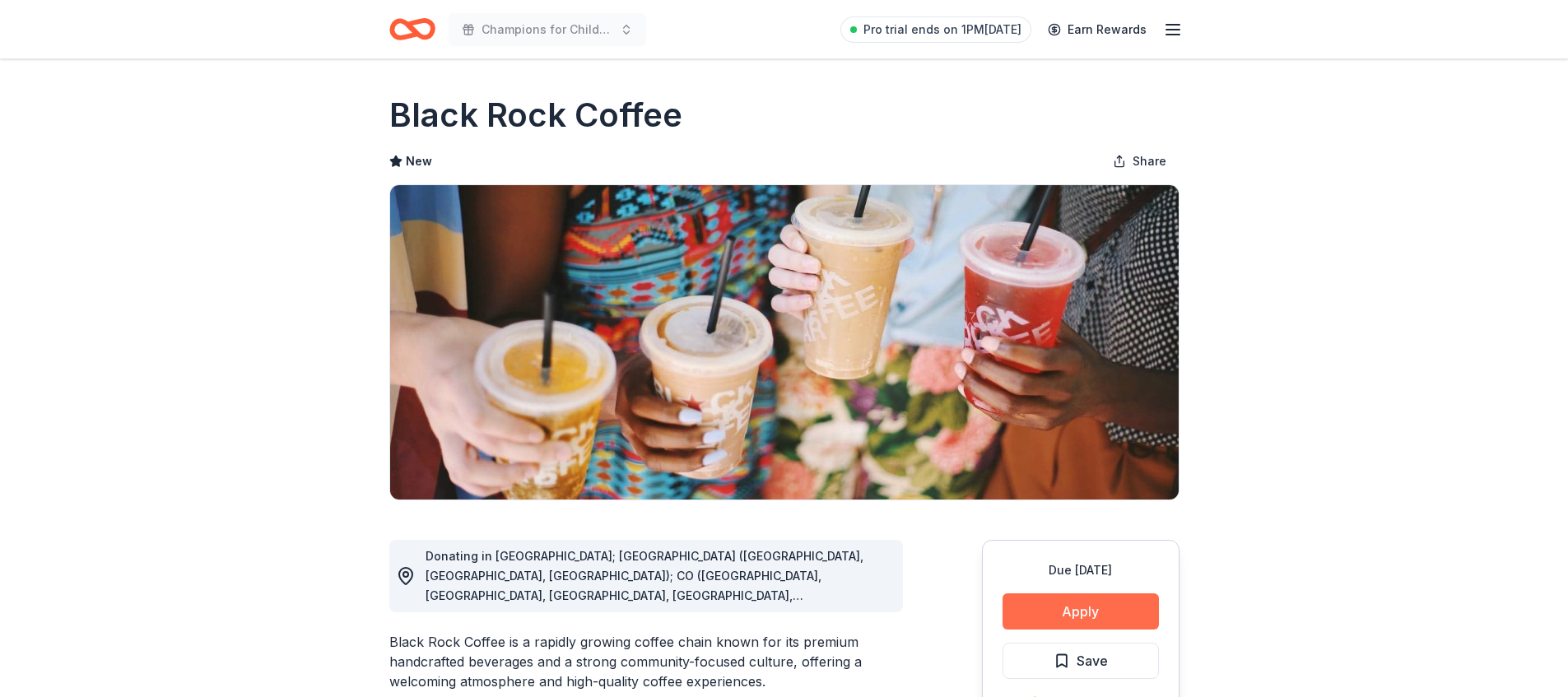
click at [1102, 618] on button "Apply" at bounding box center [1081, 611] width 157 height 36
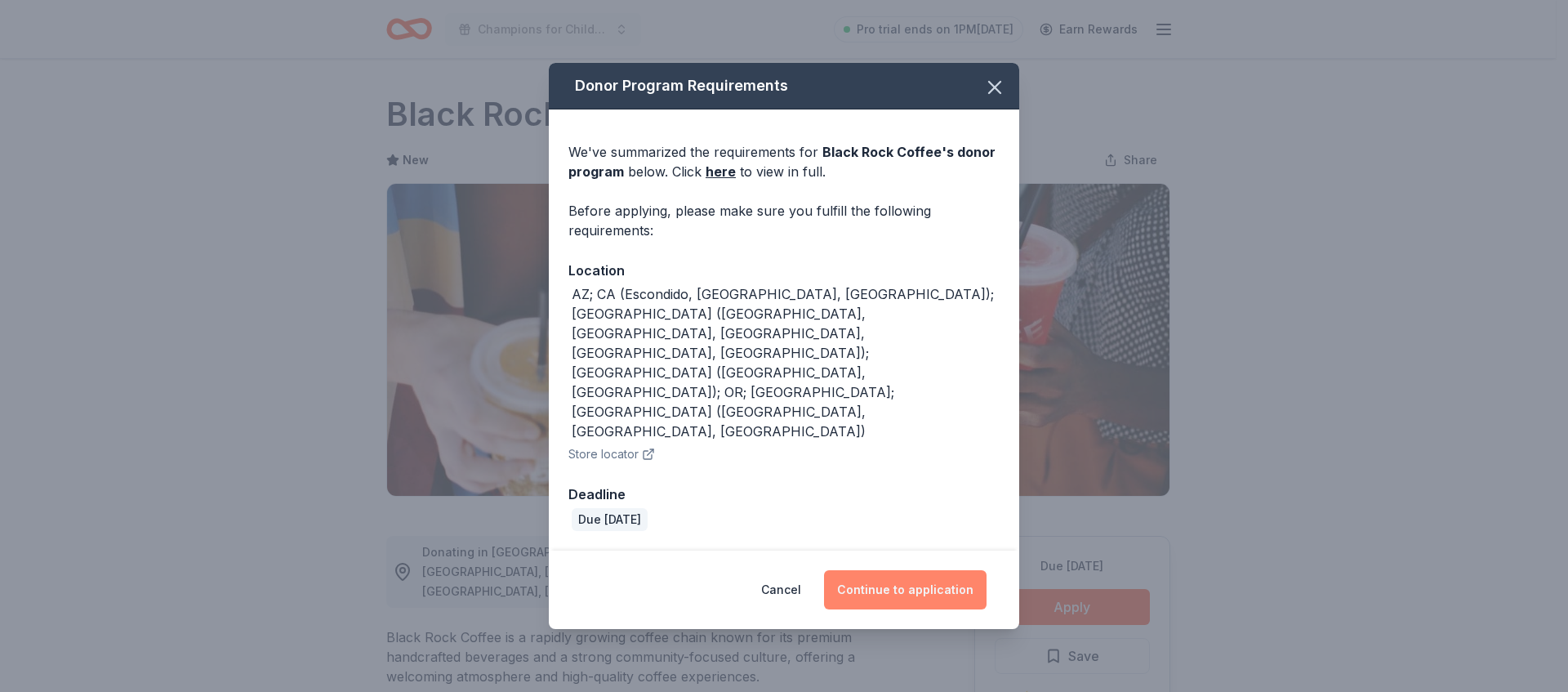
click at [969, 570] on button "Continue to application" at bounding box center [905, 589] width 162 height 39
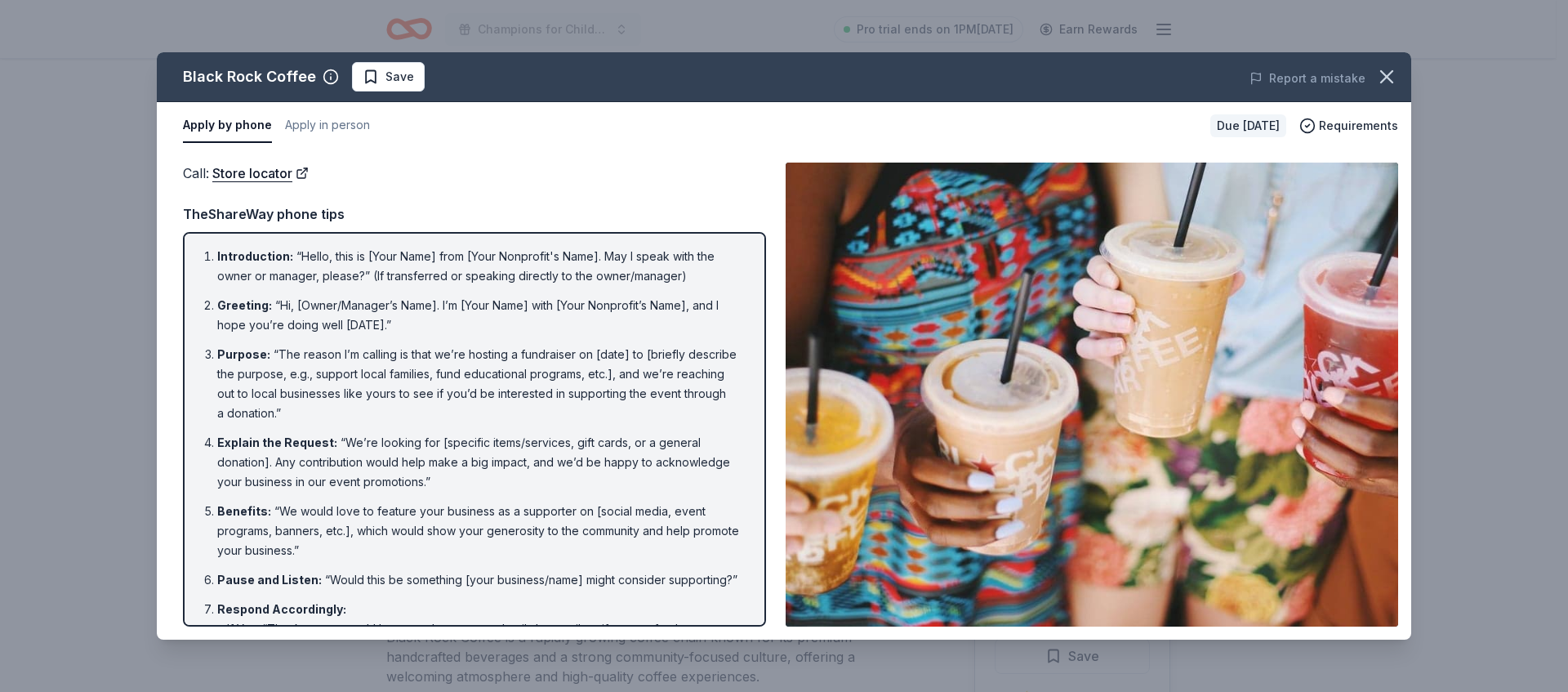
click at [1409, 86] on div "Report a mistake" at bounding box center [1167, 79] width 488 height 46
click at [1381, 74] on icon "button" at bounding box center [1386, 77] width 23 height 23
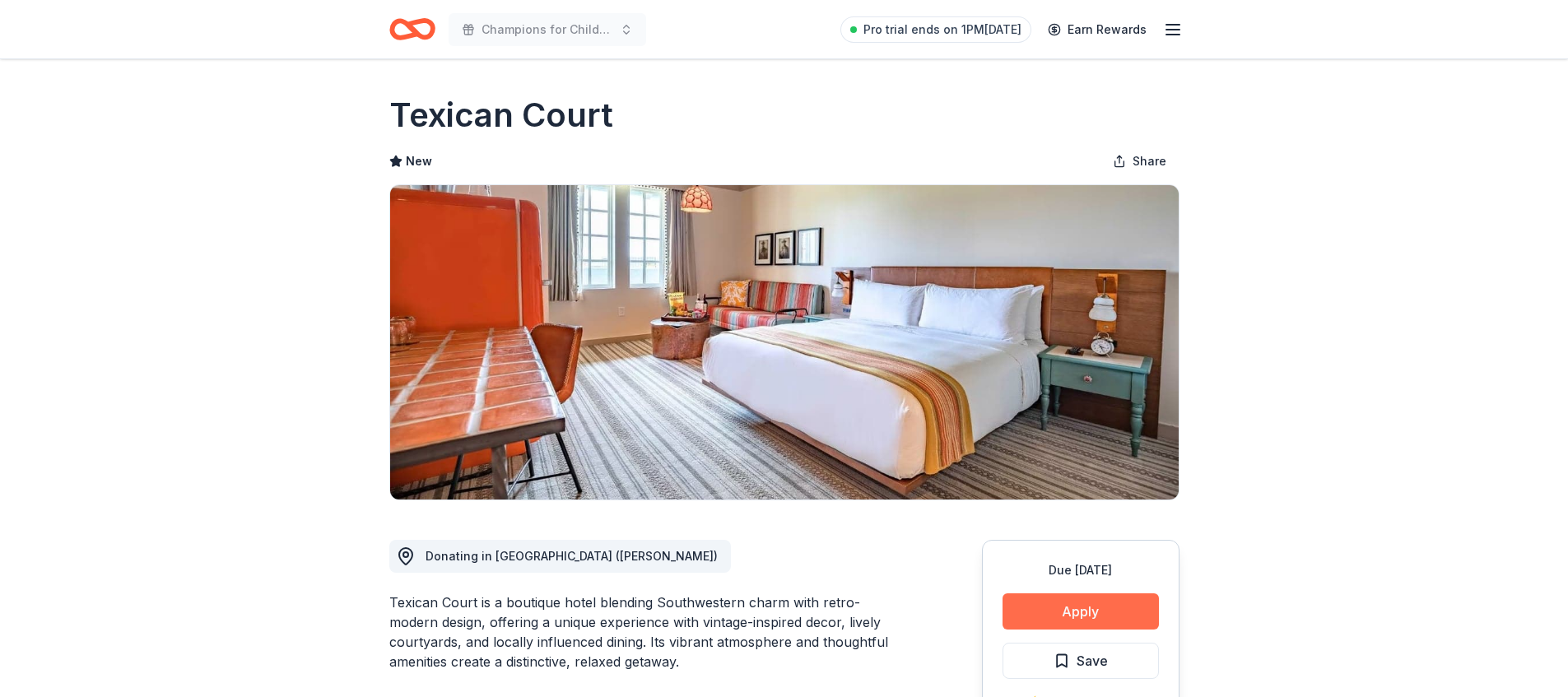
click at [1068, 598] on button "Apply" at bounding box center [1081, 611] width 157 height 36
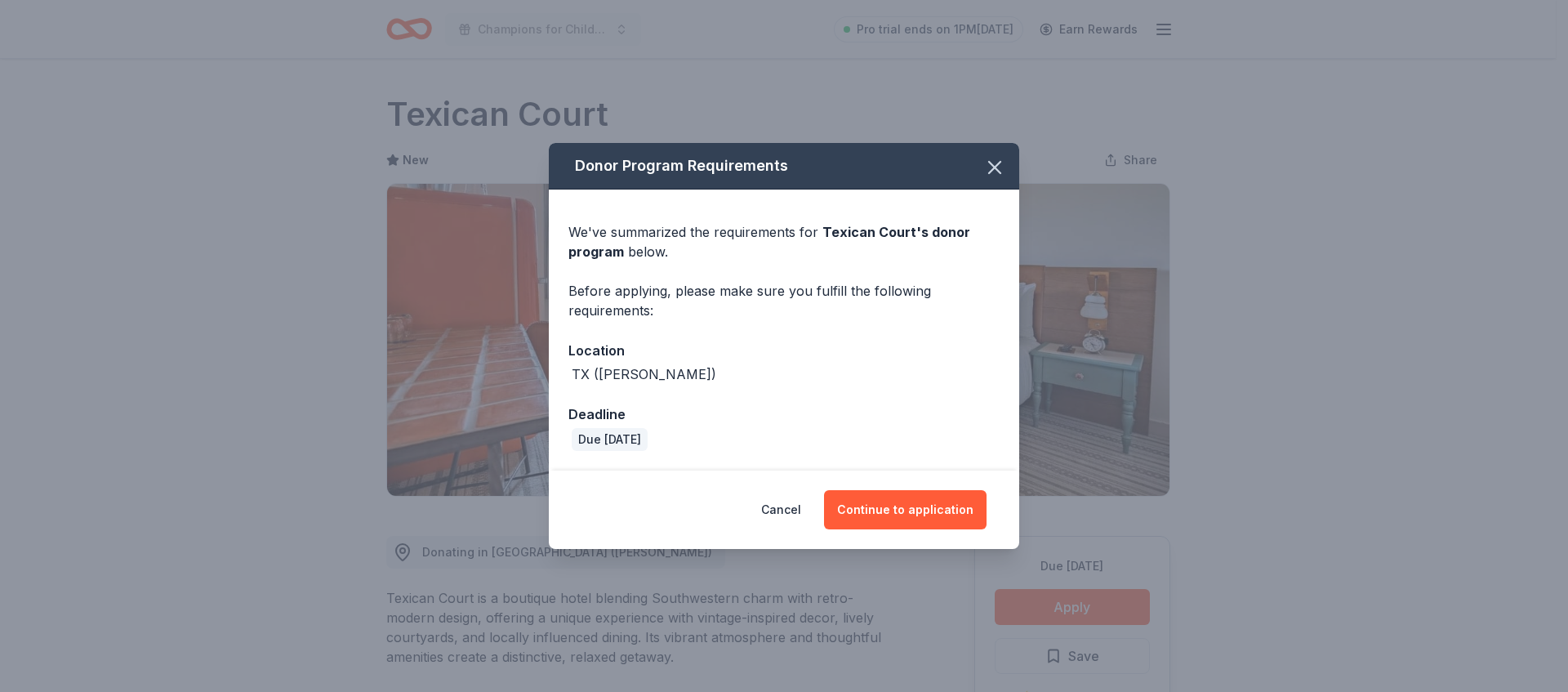
click at [927, 480] on div "Cancel Continue to application" at bounding box center [784, 510] width 471 height 79
click at [934, 506] on button "Continue to application" at bounding box center [905, 509] width 162 height 39
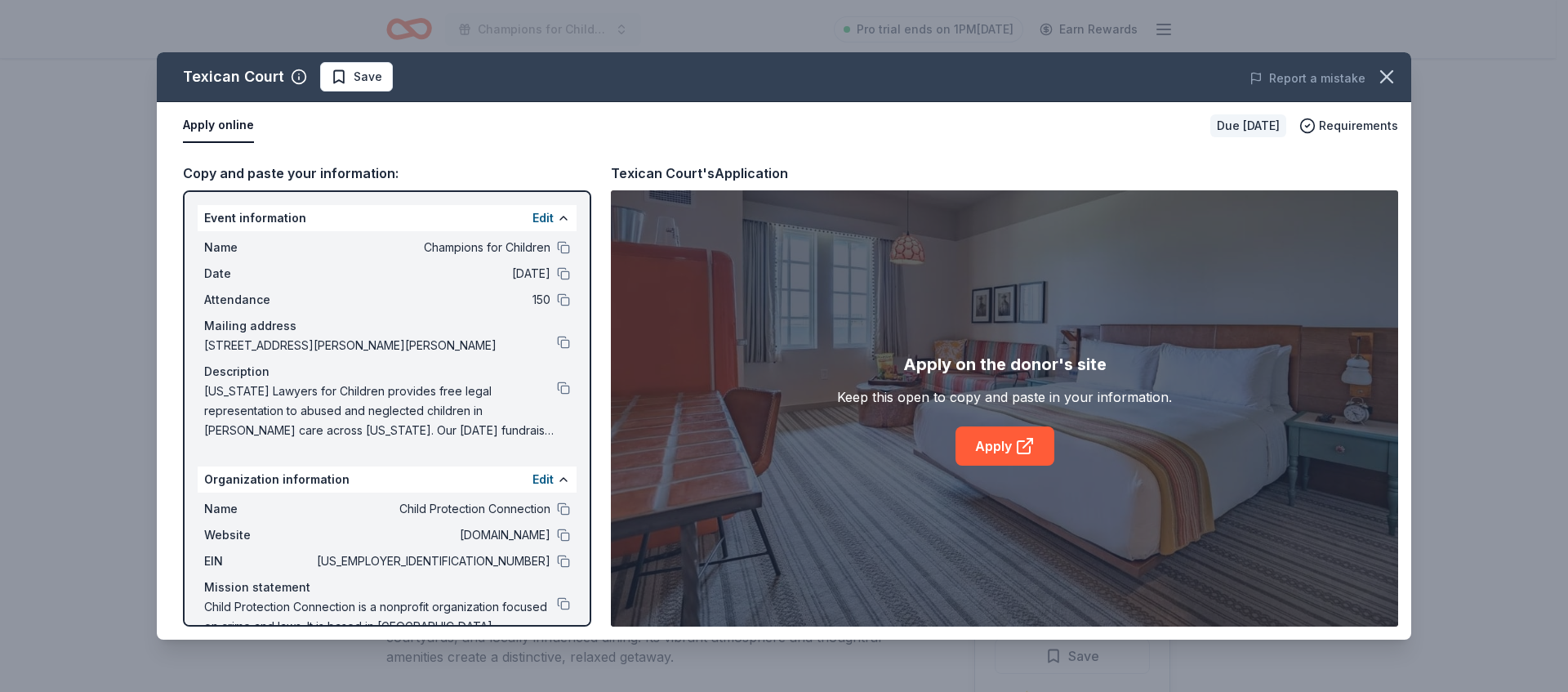
drag, startPoint x: 1045, startPoint y: 403, endPoint x: 1041, endPoint y: 418, distance: 15.5
click at [1044, 404] on div "Keep this open to copy and paste in your information." at bounding box center [1004, 397] width 335 height 19
click at [1023, 457] on link "Apply" at bounding box center [1005, 446] width 99 height 39
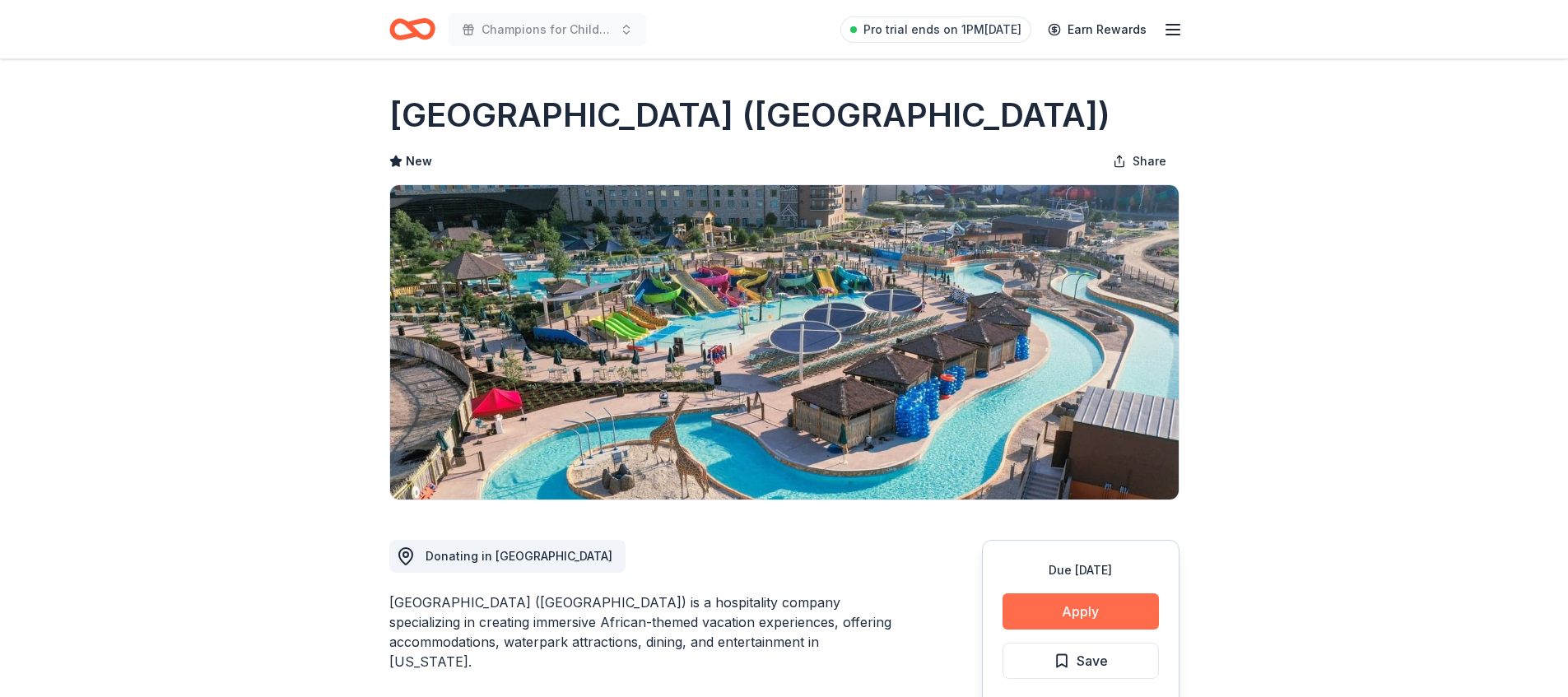
click at [1079, 615] on button "Apply" at bounding box center [1081, 611] width 157 height 36
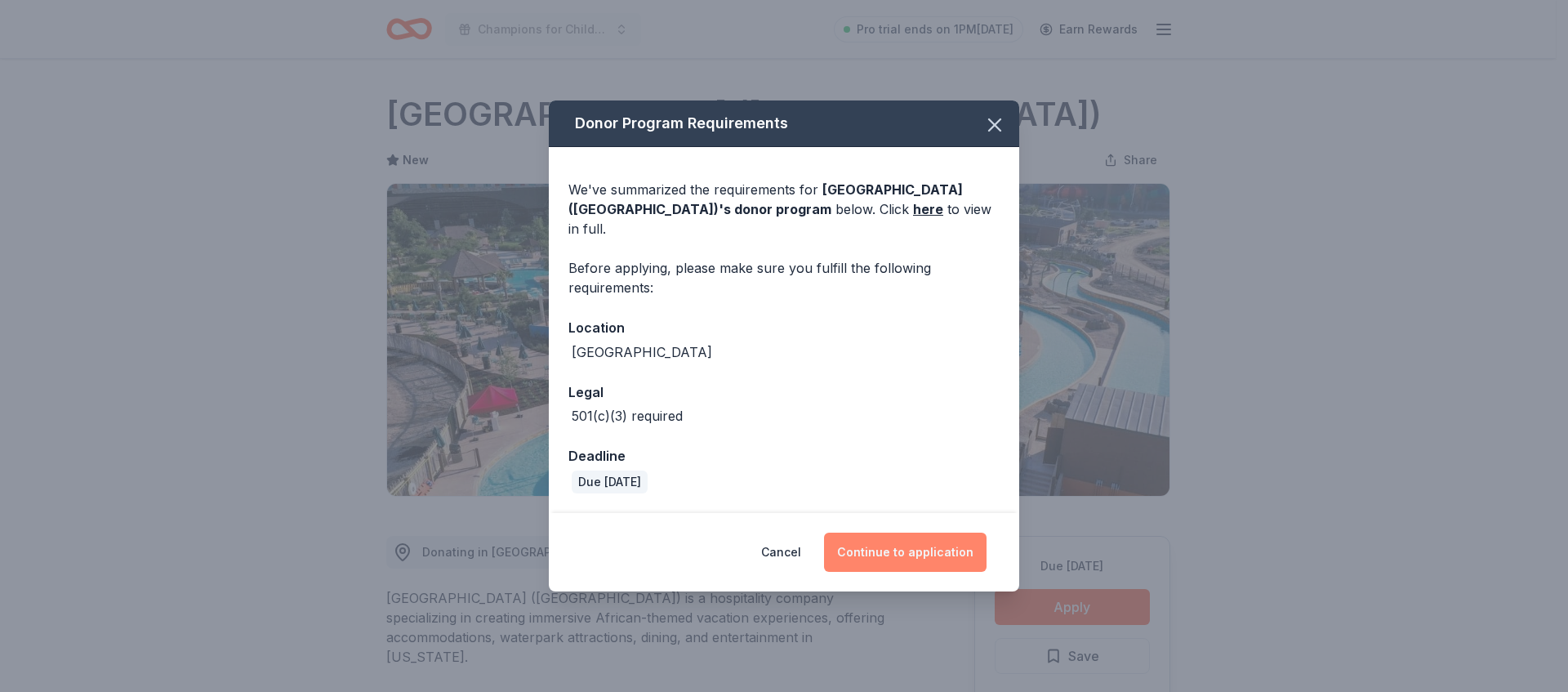
click at [889, 534] on button "Continue to application" at bounding box center [905, 552] width 162 height 39
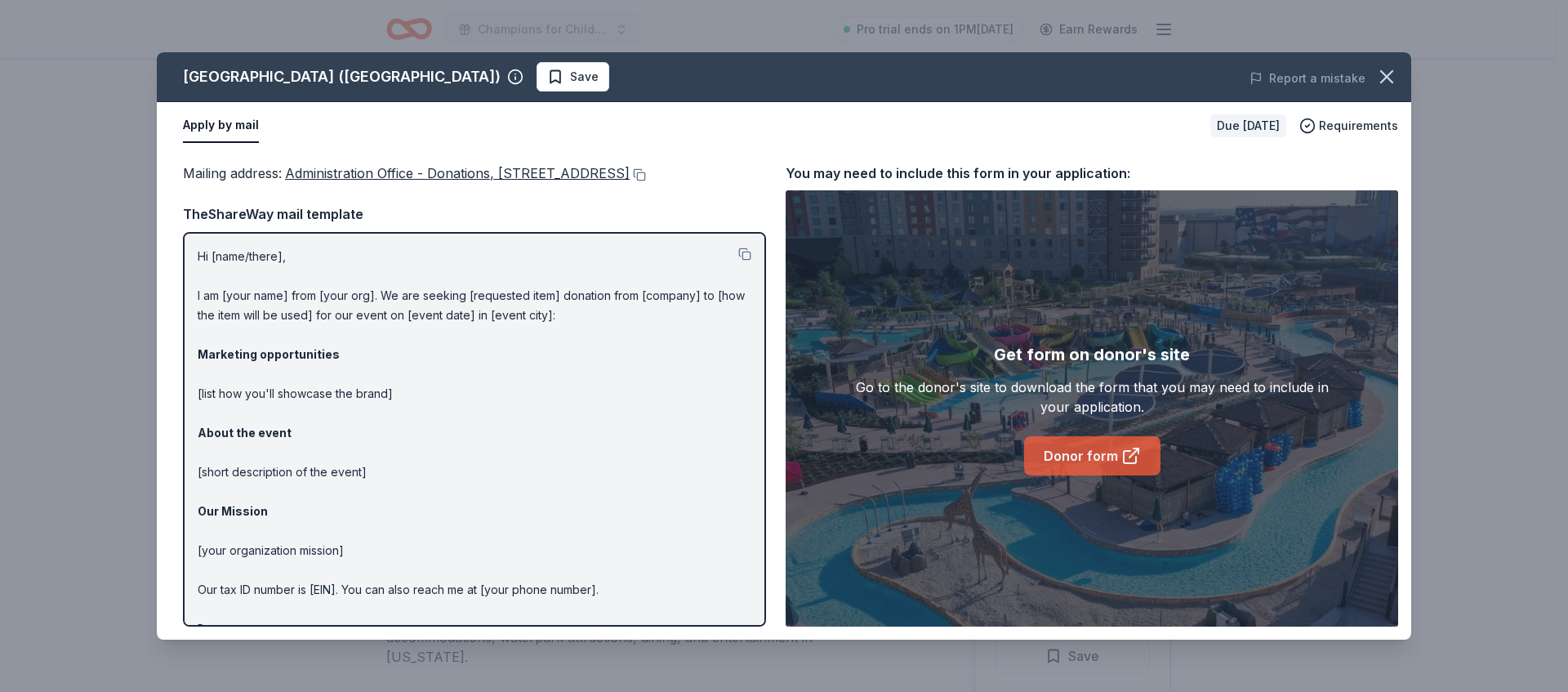
click at [1079, 443] on link "Donor form" at bounding box center [1092, 456] width 136 height 39
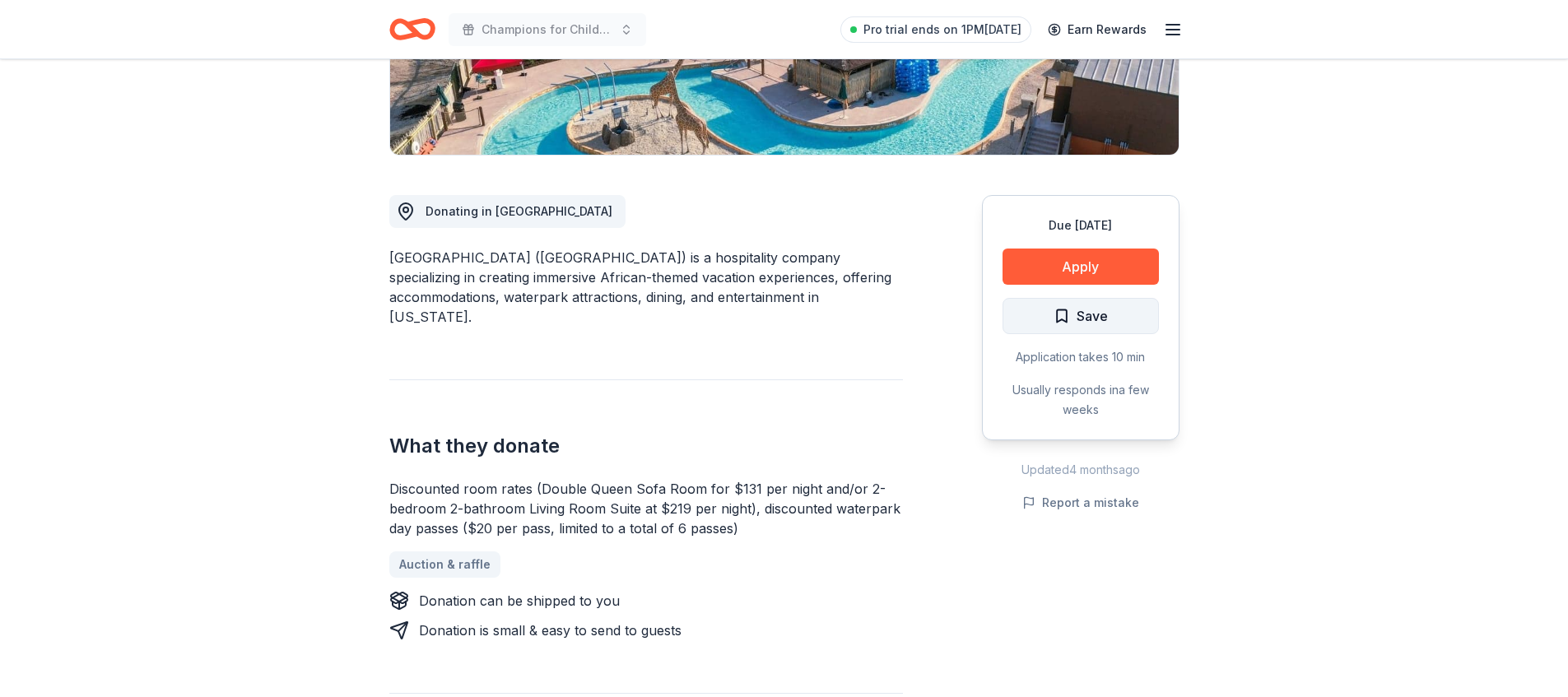
scroll to position [346, 0]
click at [1122, 258] on button "Apply" at bounding box center [1081, 265] width 157 height 36
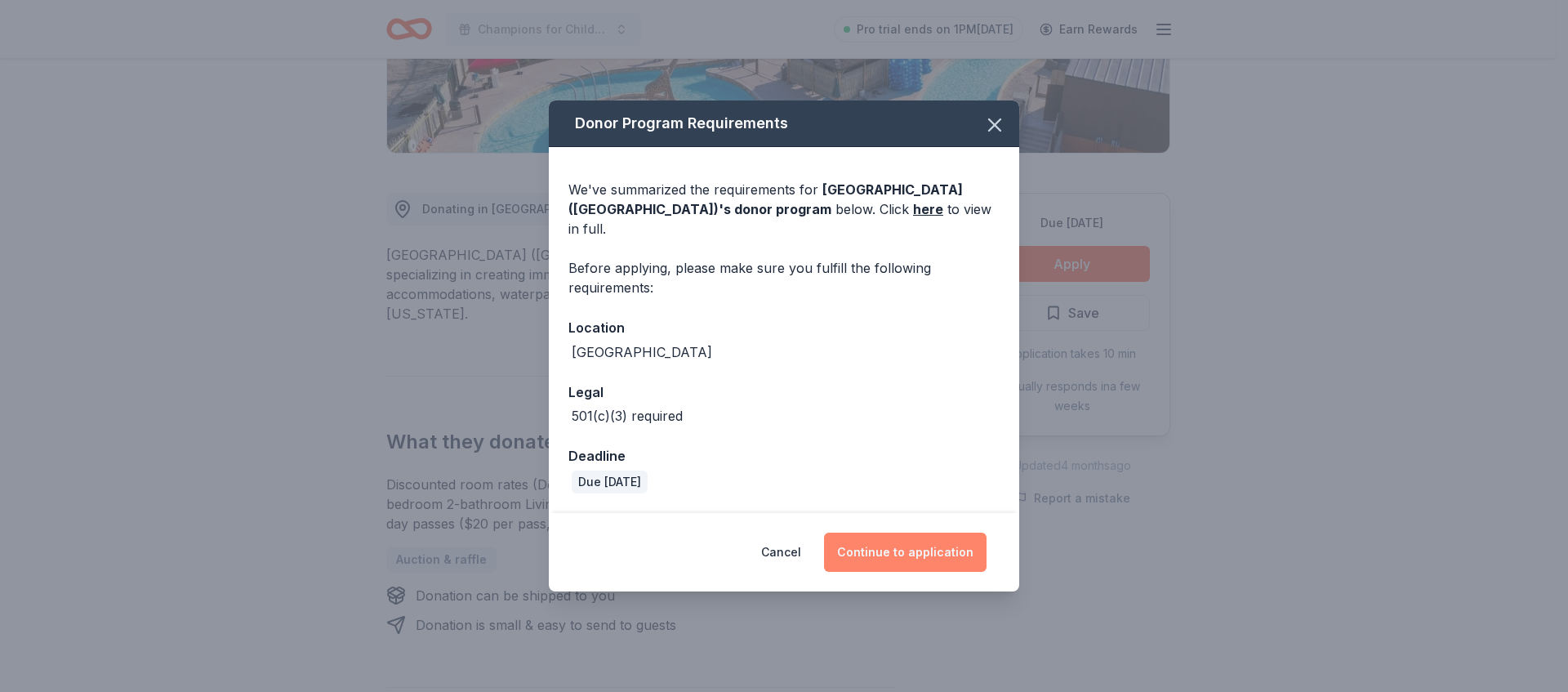
click at [918, 556] on button "Continue to application" at bounding box center [905, 552] width 162 height 39
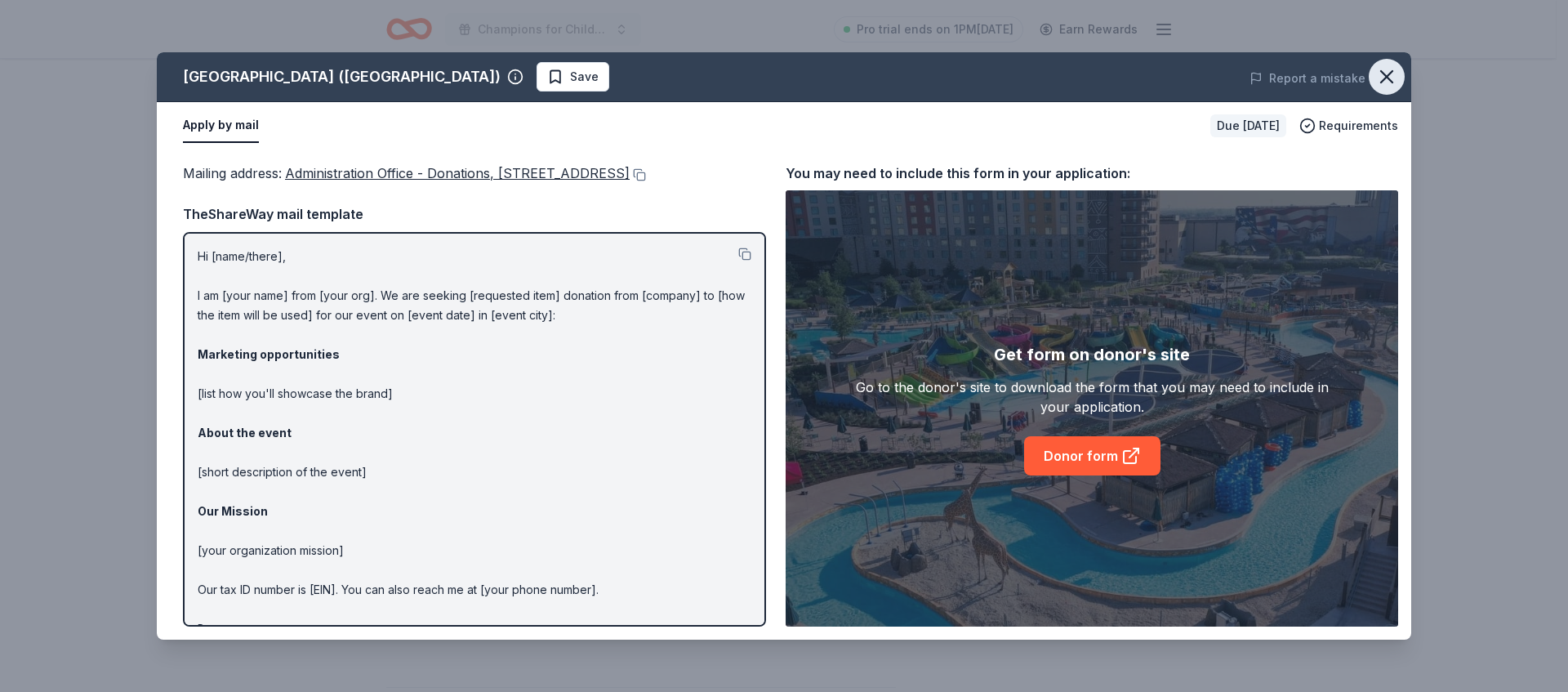
click at [1387, 79] on icon "button" at bounding box center [1386, 77] width 12 height 12
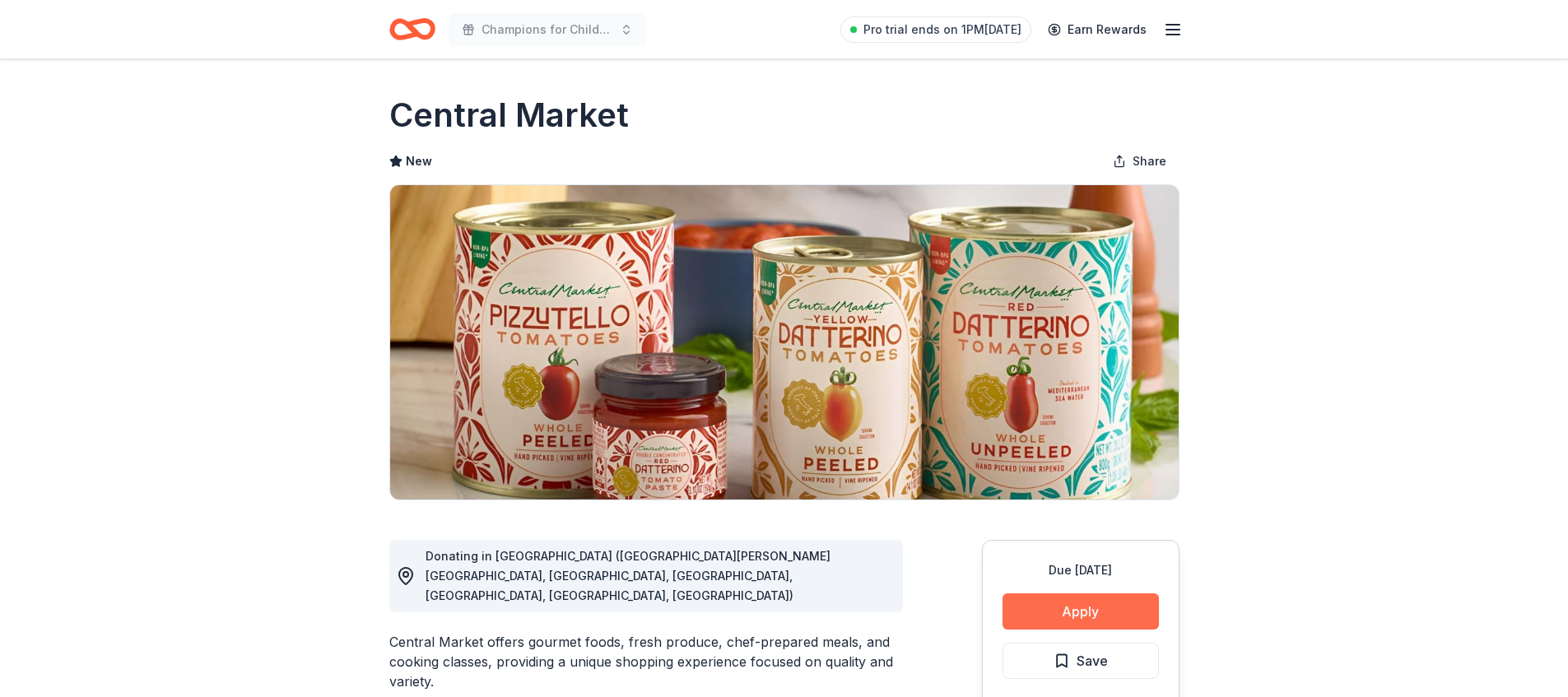
click at [1040, 608] on button "Apply" at bounding box center [1081, 611] width 157 height 36
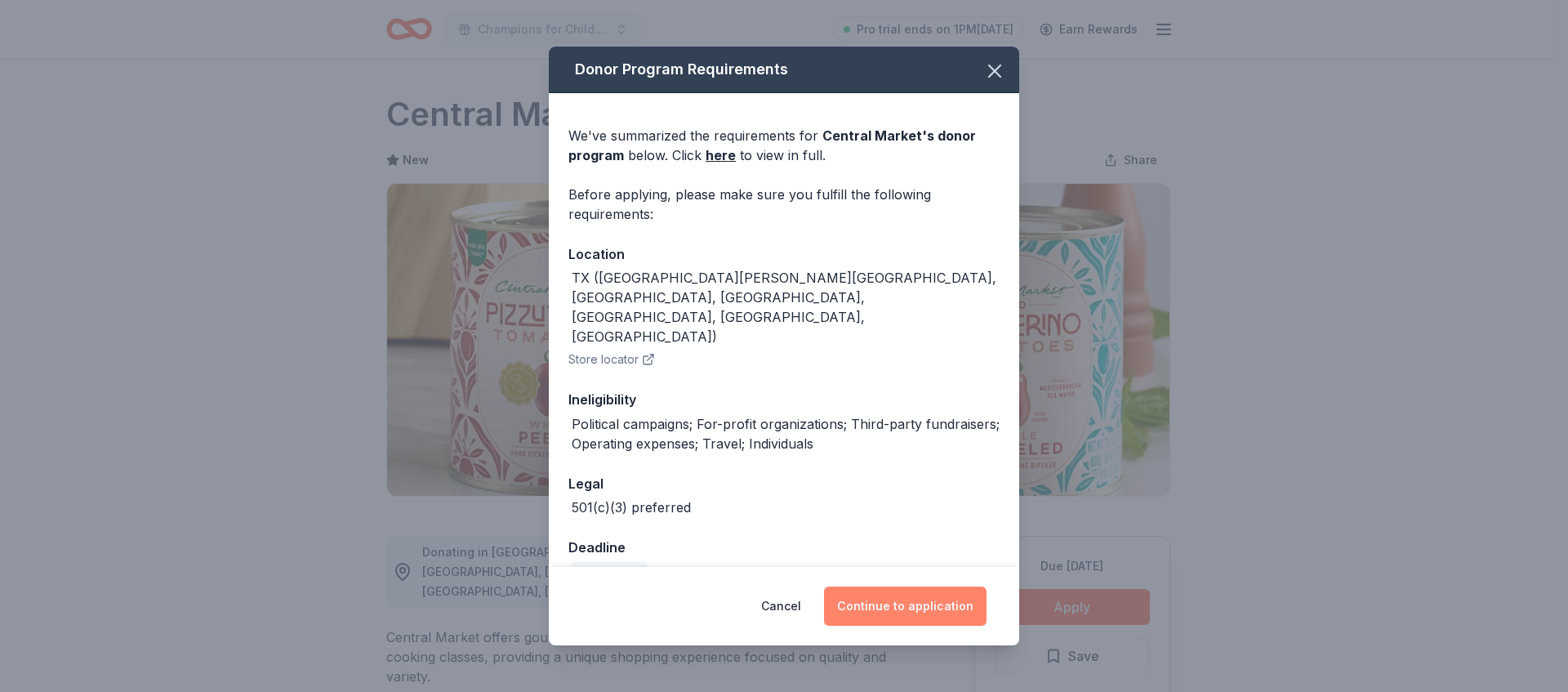
click at [921, 605] on button "Continue to application" at bounding box center [905, 606] width 162 height 39
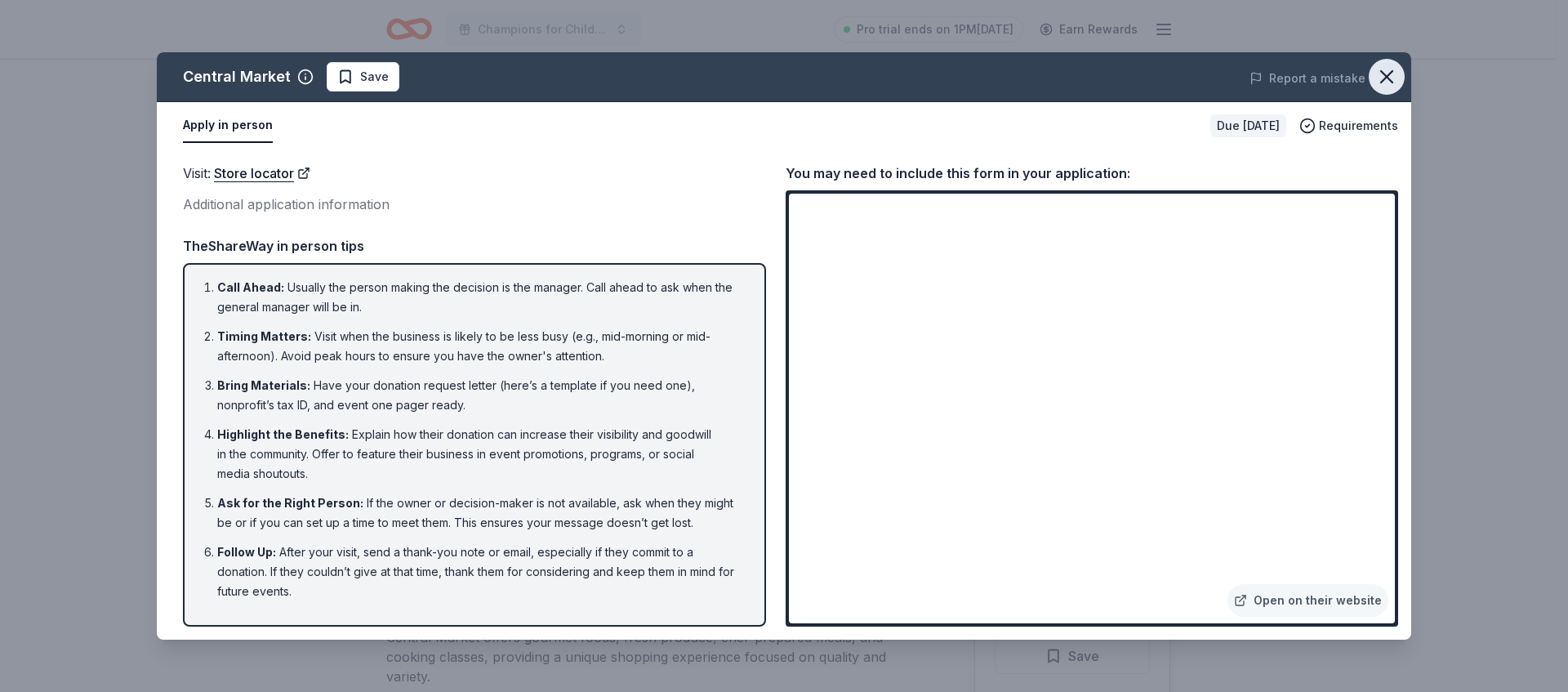
click at [1390, 84] on icon "button" at bounding box center [1386, 77] width 23 height 23
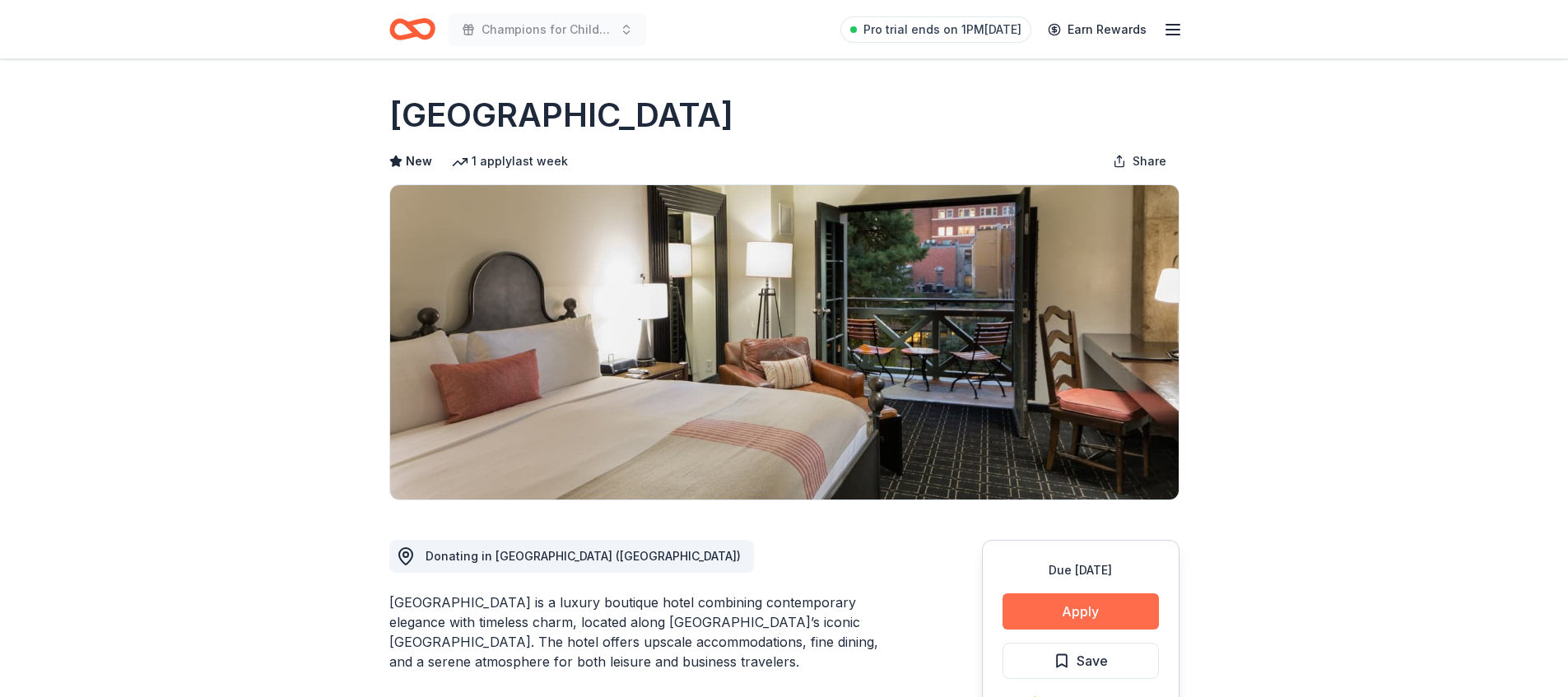
click at [1079, 628] on button "Apply" at bounding box center [1081, 611] width 157 height 36
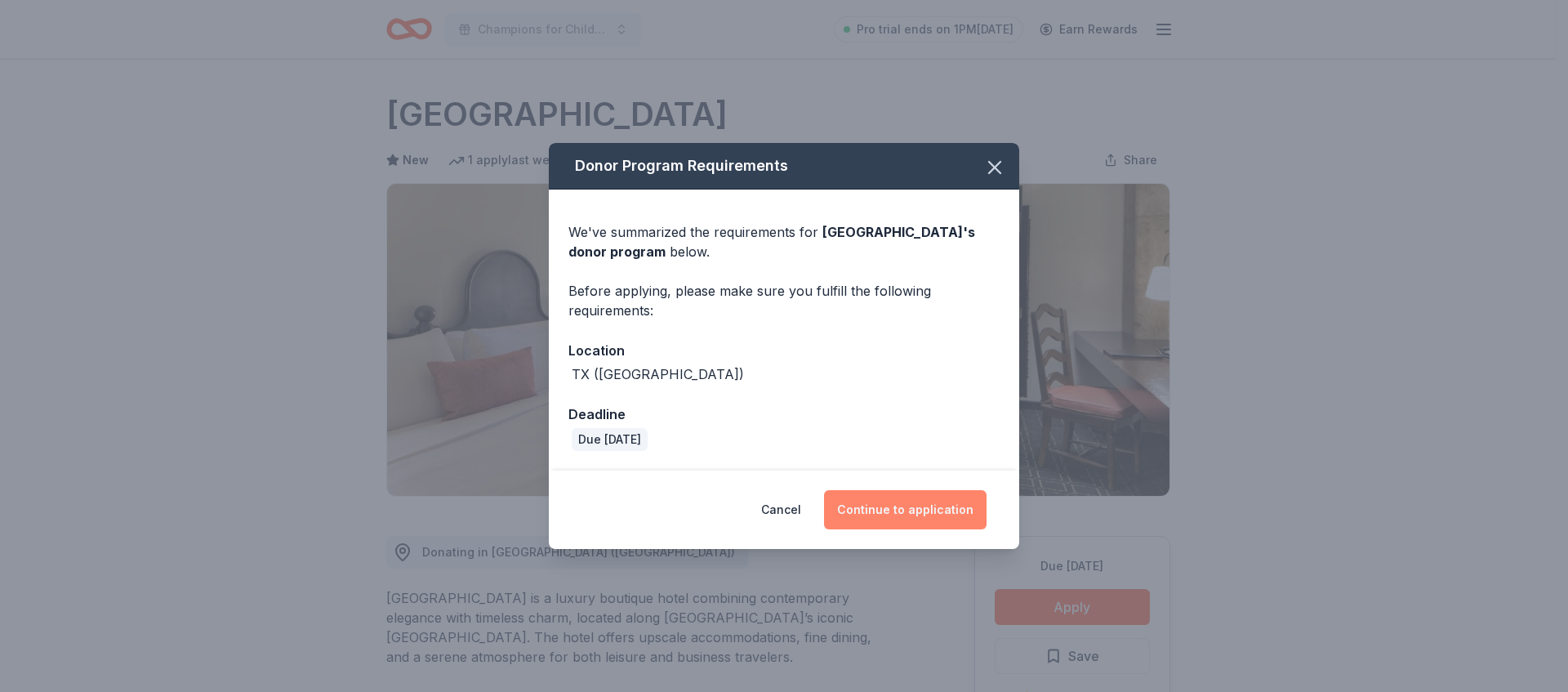
click at [940, 525] on button "Continue to application" at bounding box center [905, 509] width 162 height 39
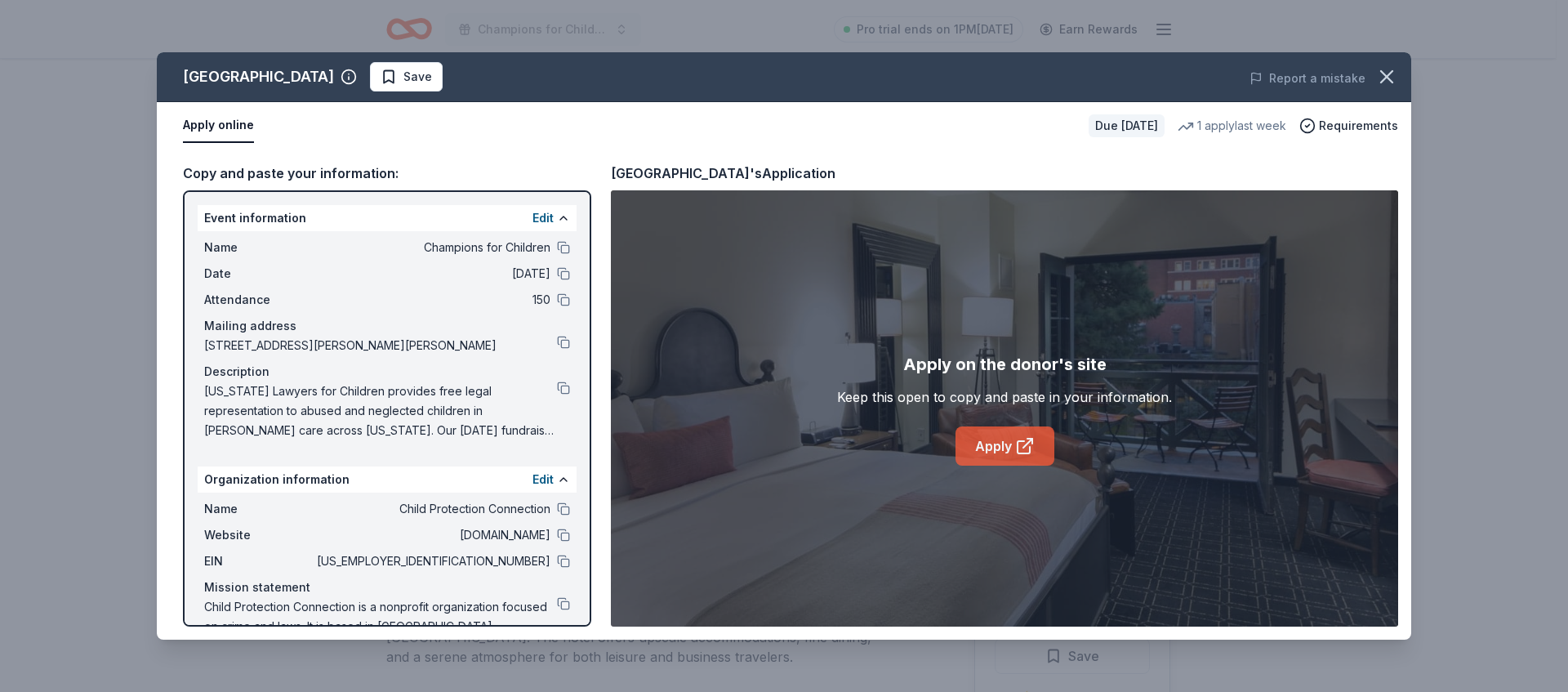
click at [984, 461] on link "Apply" at bounding box center [1005, 446] width 99 height 39
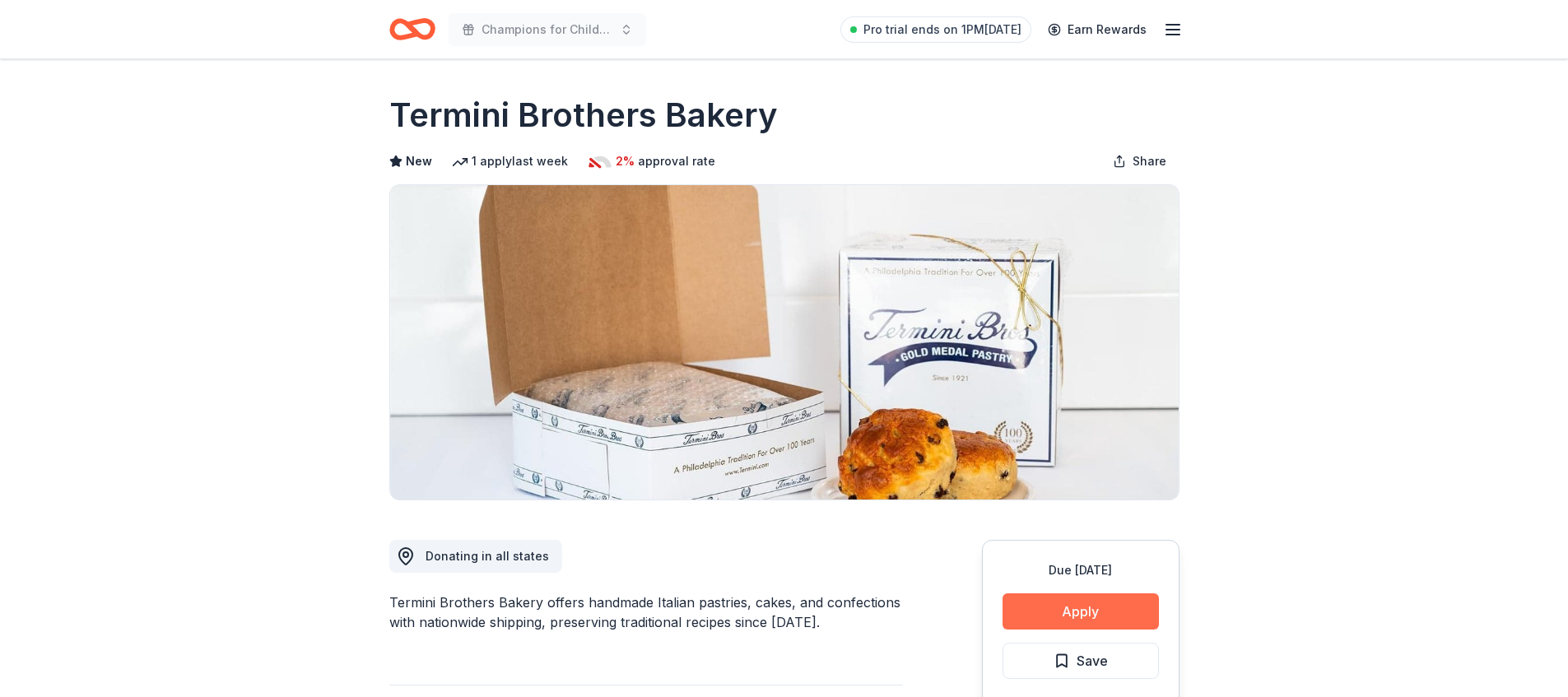
click at [1075, 600] on button "Apply" at bounding box center [1081, 611] width 157 height 36
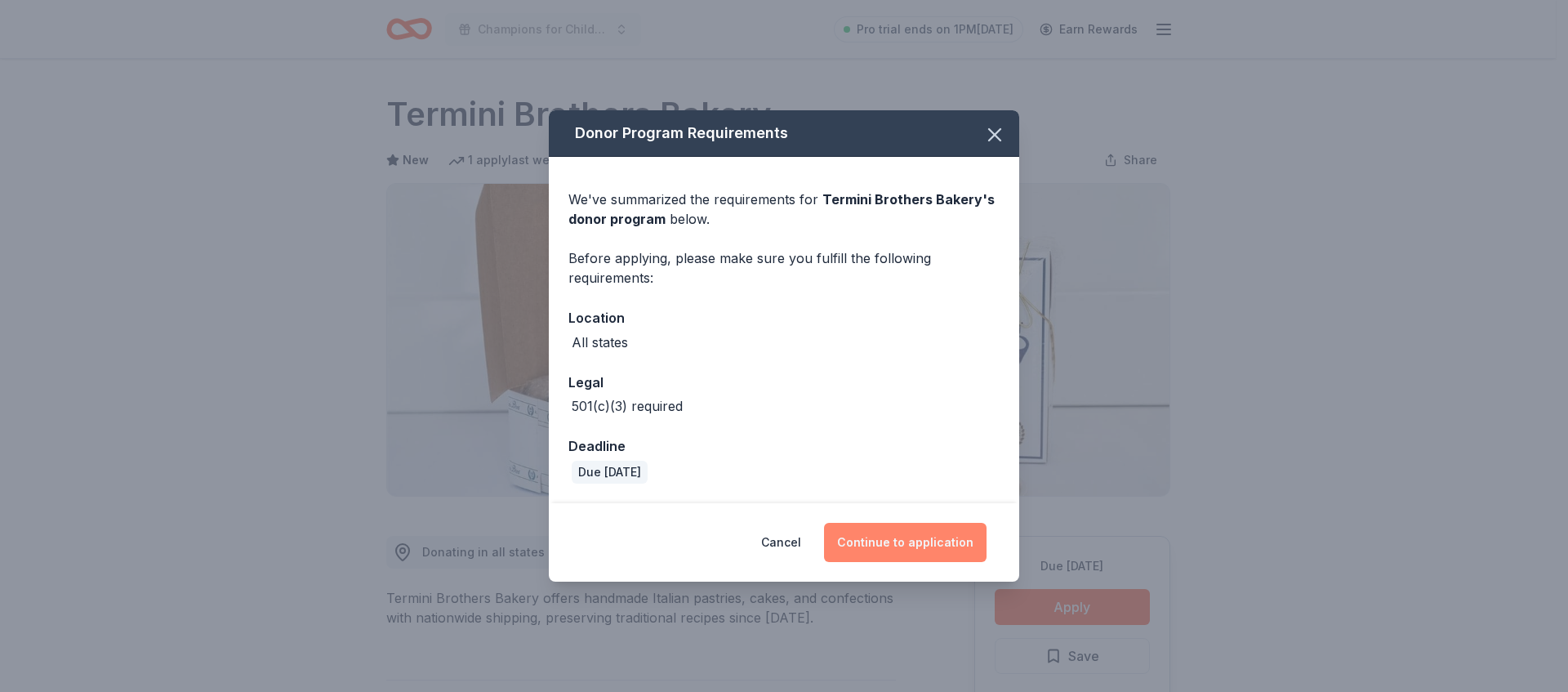
click at [932, 533] on button "Continue to application" at bounding box center [905, 542] width 162 height 39
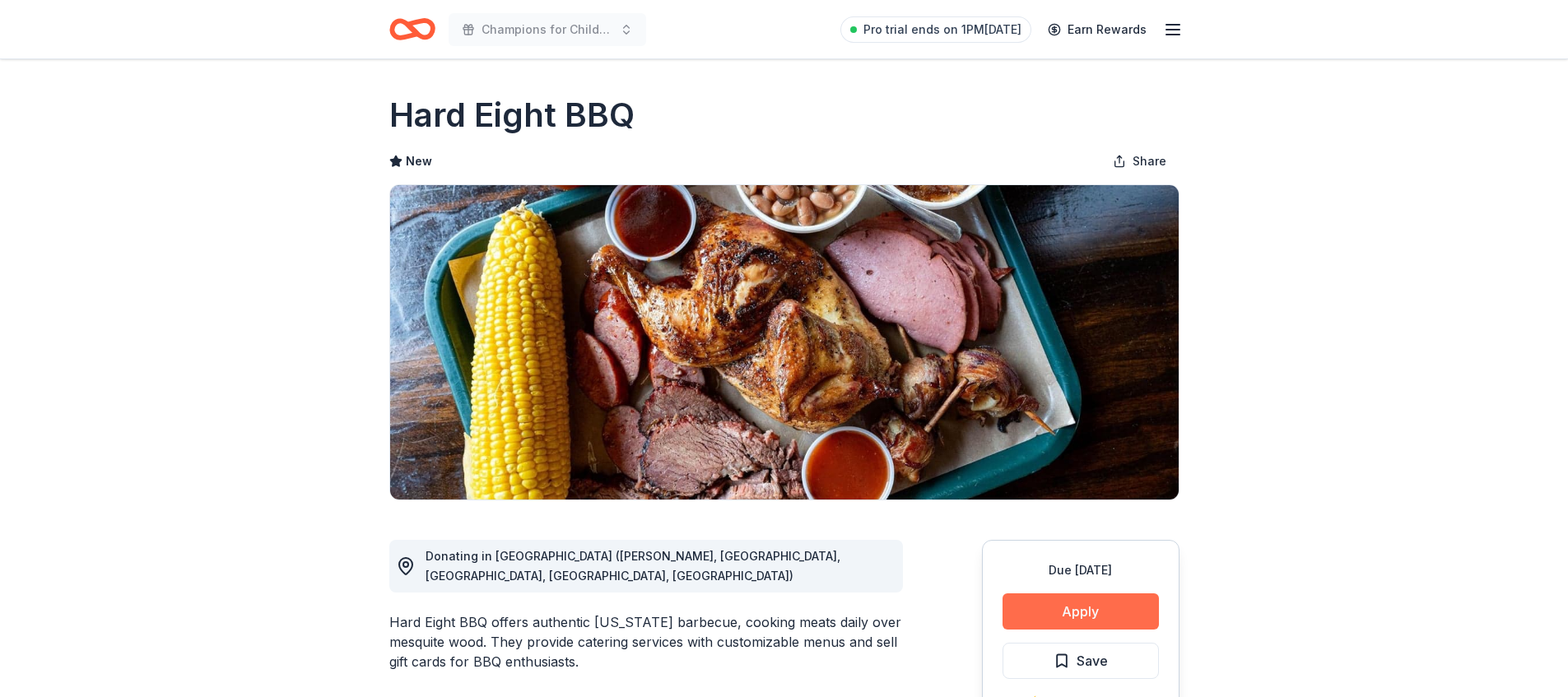
click at [1054, 621] on button "Apply" at bounding box center [1081, 611] width 157 height 36
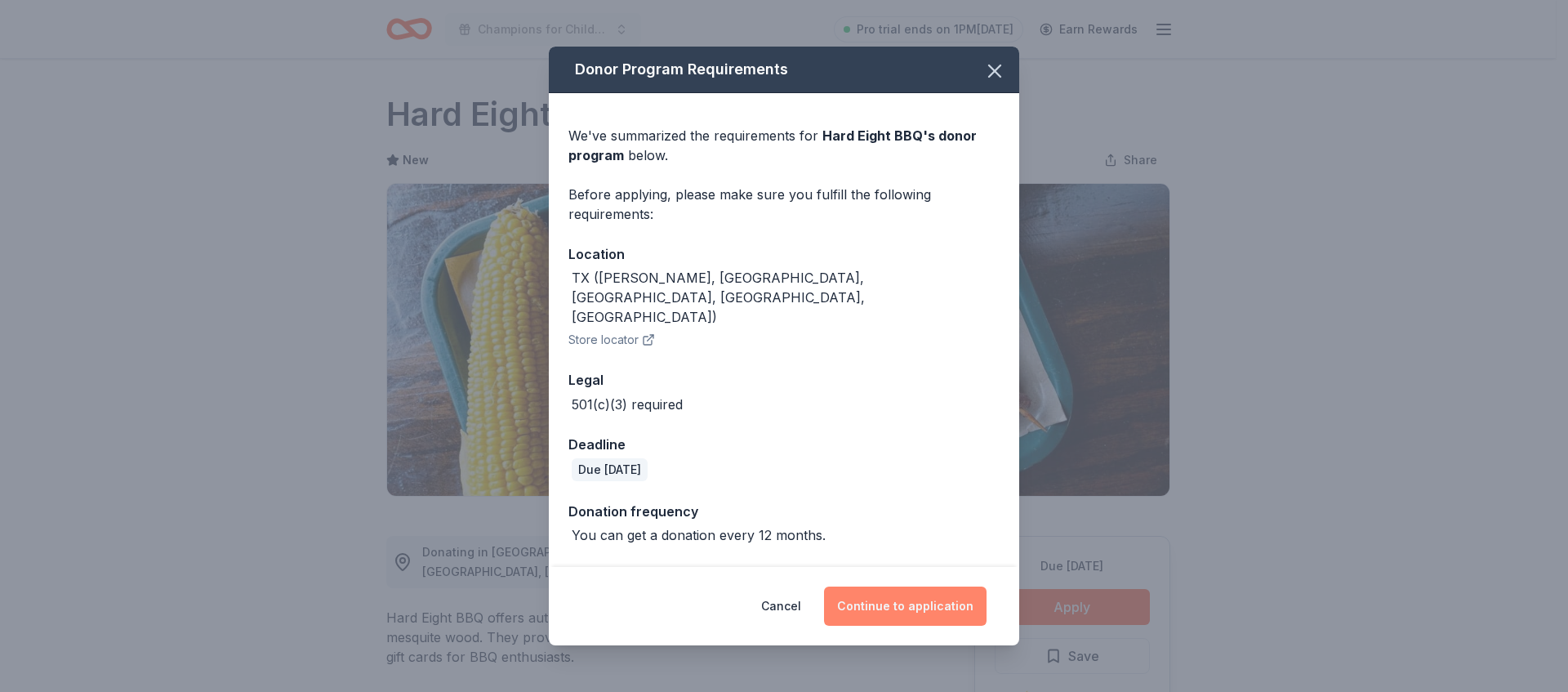
click at [984, 606] on button "Continue to application" at bounding box center [905, 606] width 162 height 39
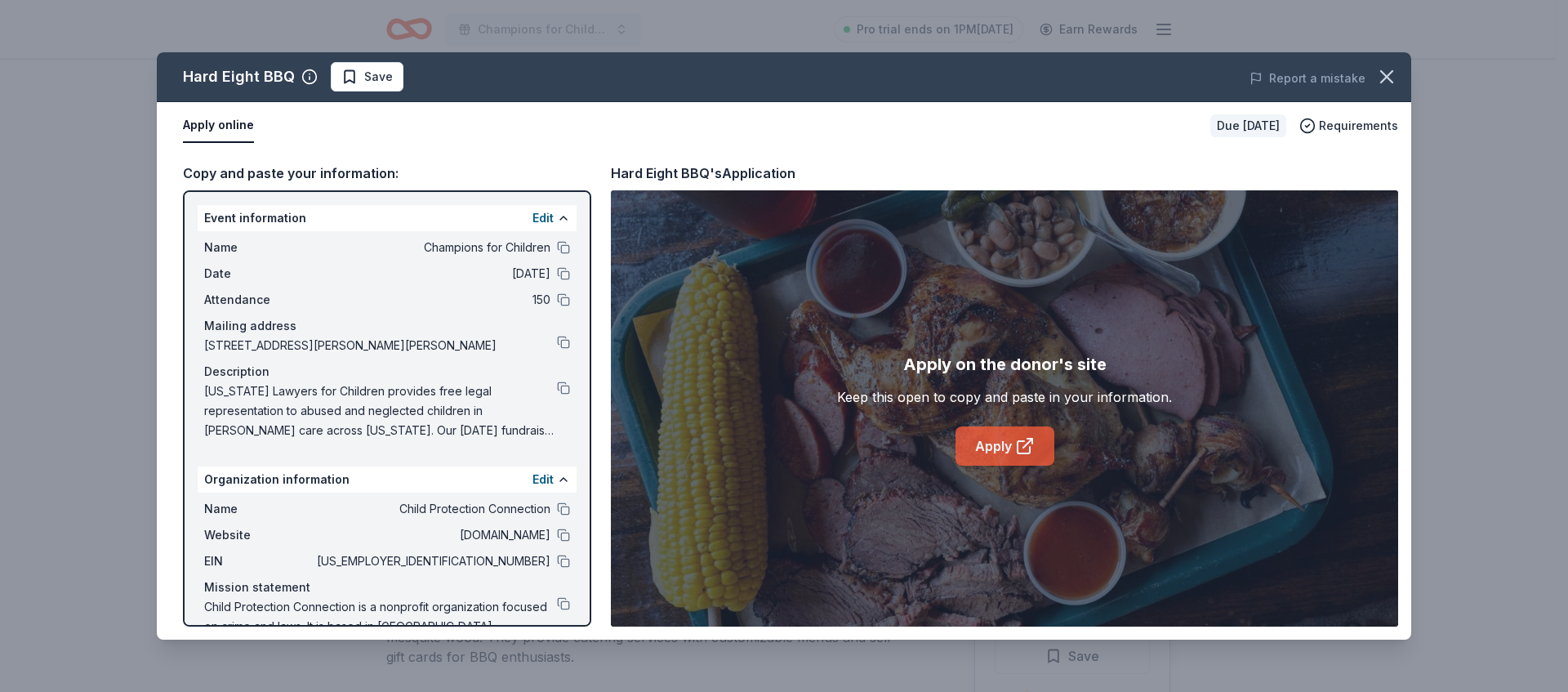
click at [1035, 455] on link "Apply" at bounding box center [1005, 446] width 99 height 39
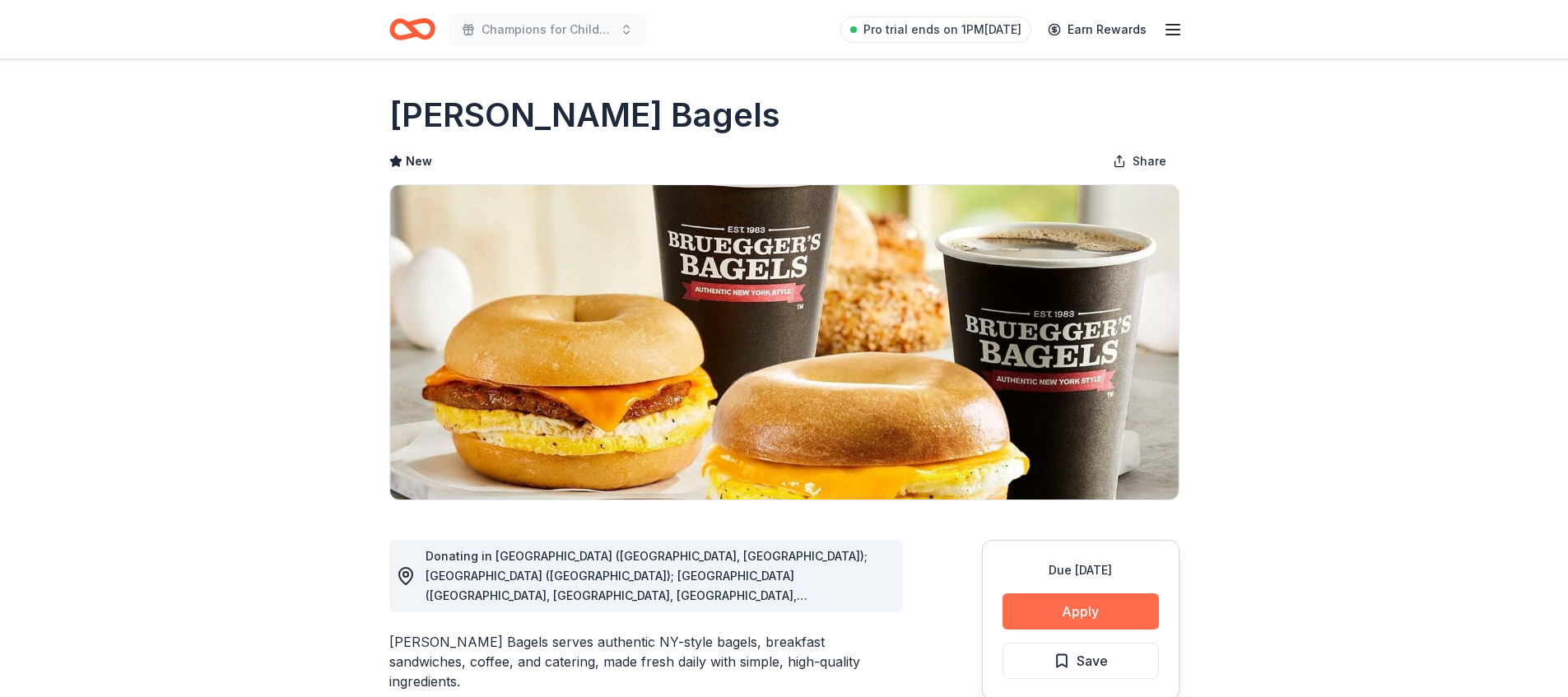
click at [1072, 610] on button "Apply" at bounding box center [1081, 611] width 157 height 36
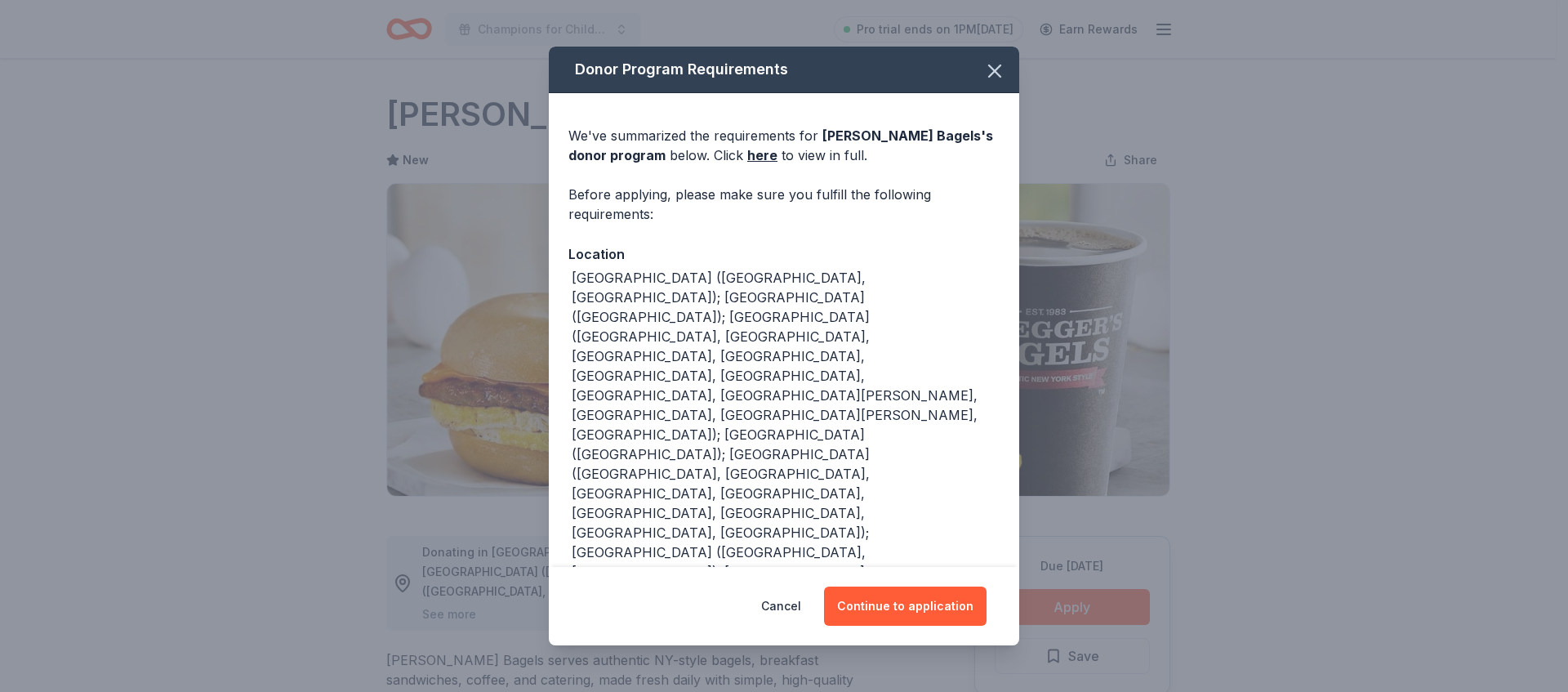
drag, startPoint x: 945, startPoint y: 599, endPoint x: 937, endPoint y: 584, distance: 17.0
click at [945, 599] on button "Continue to application" at bounding box center [905, 606] width 162 height 39
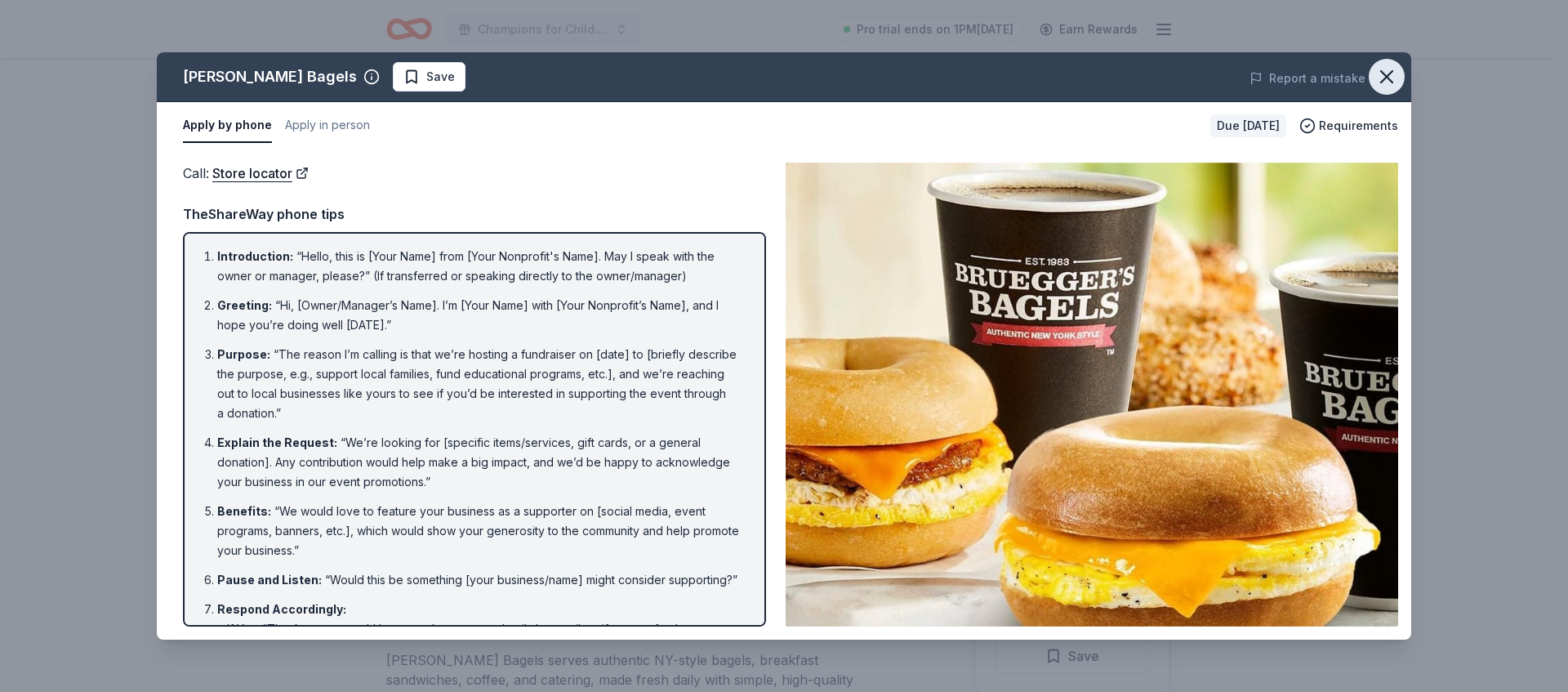
click at [1394, 74] on icon "button" at bounding box center [1386, 77] width 23 height 23
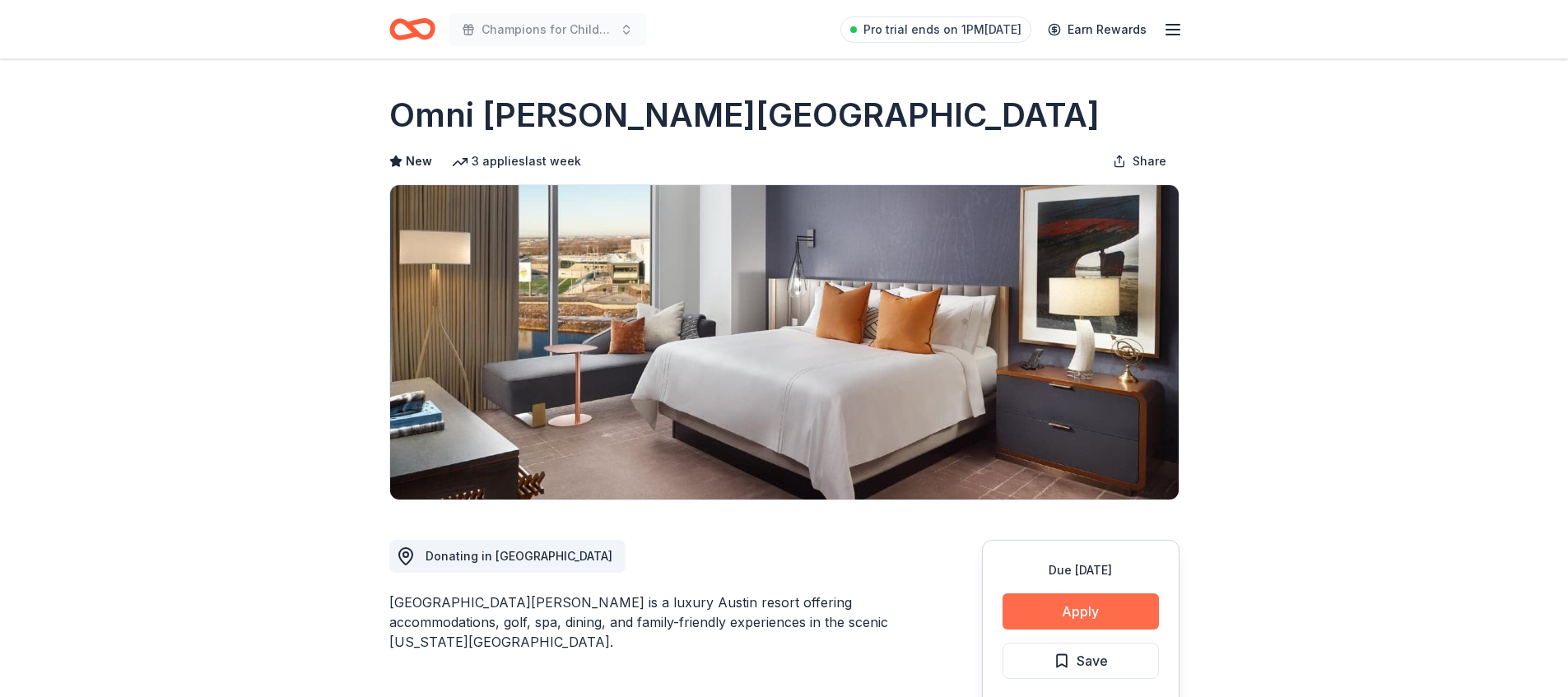
click at [1066, 613] on button "Apply" at bounding box center [1081, 611] width 157 height 36
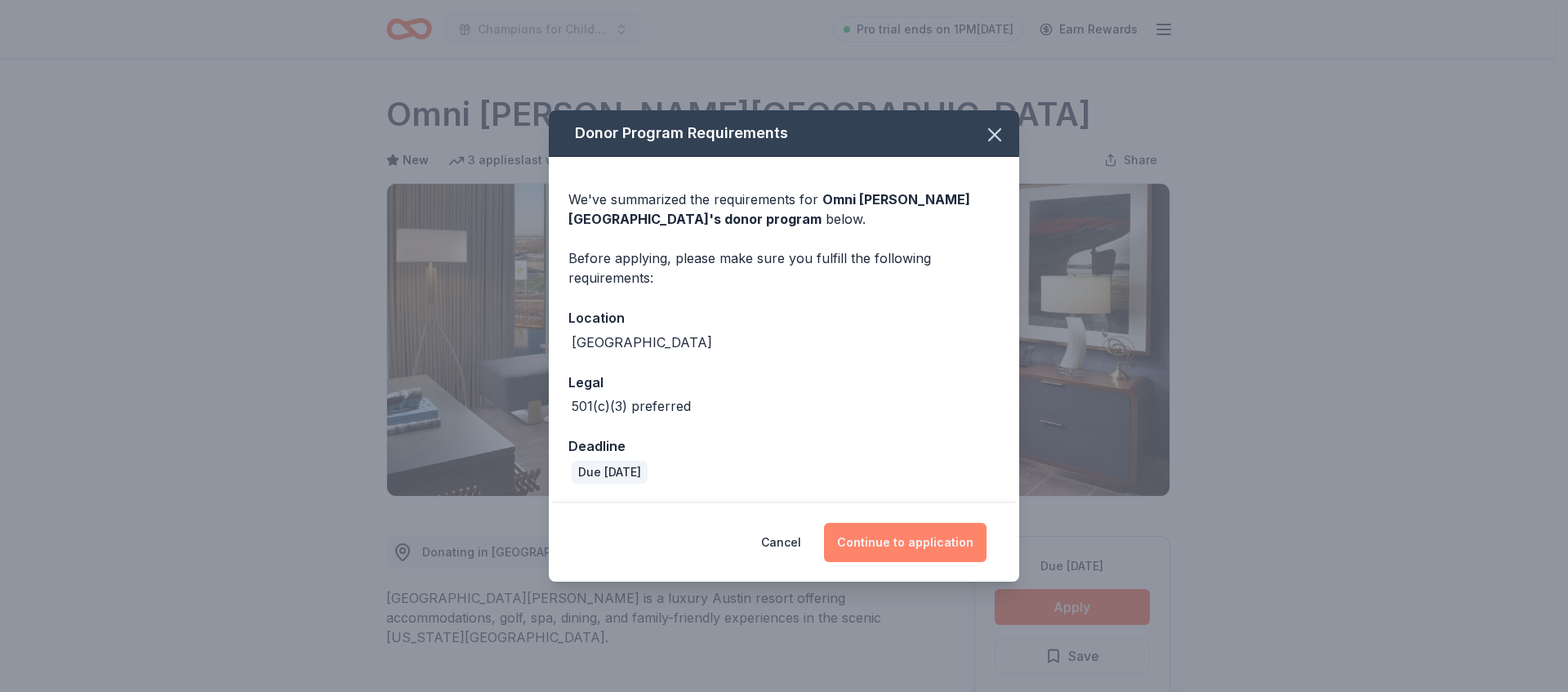
click at [916, 531] on button "Continue to application" at bounding box center [905, 542] width 162 height 39
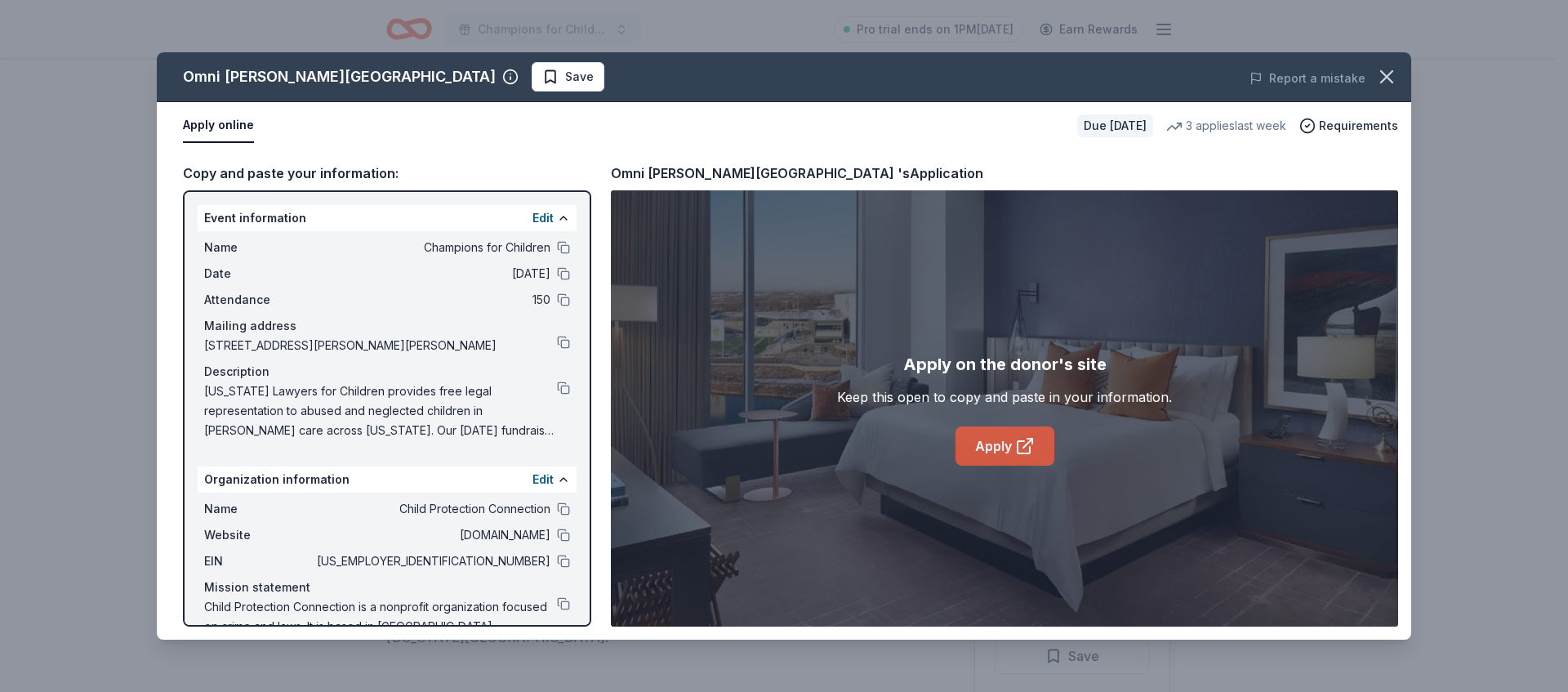
click at [1048, 442] on link "Apply" at bounding box center [1005, 446] width 99 height 39
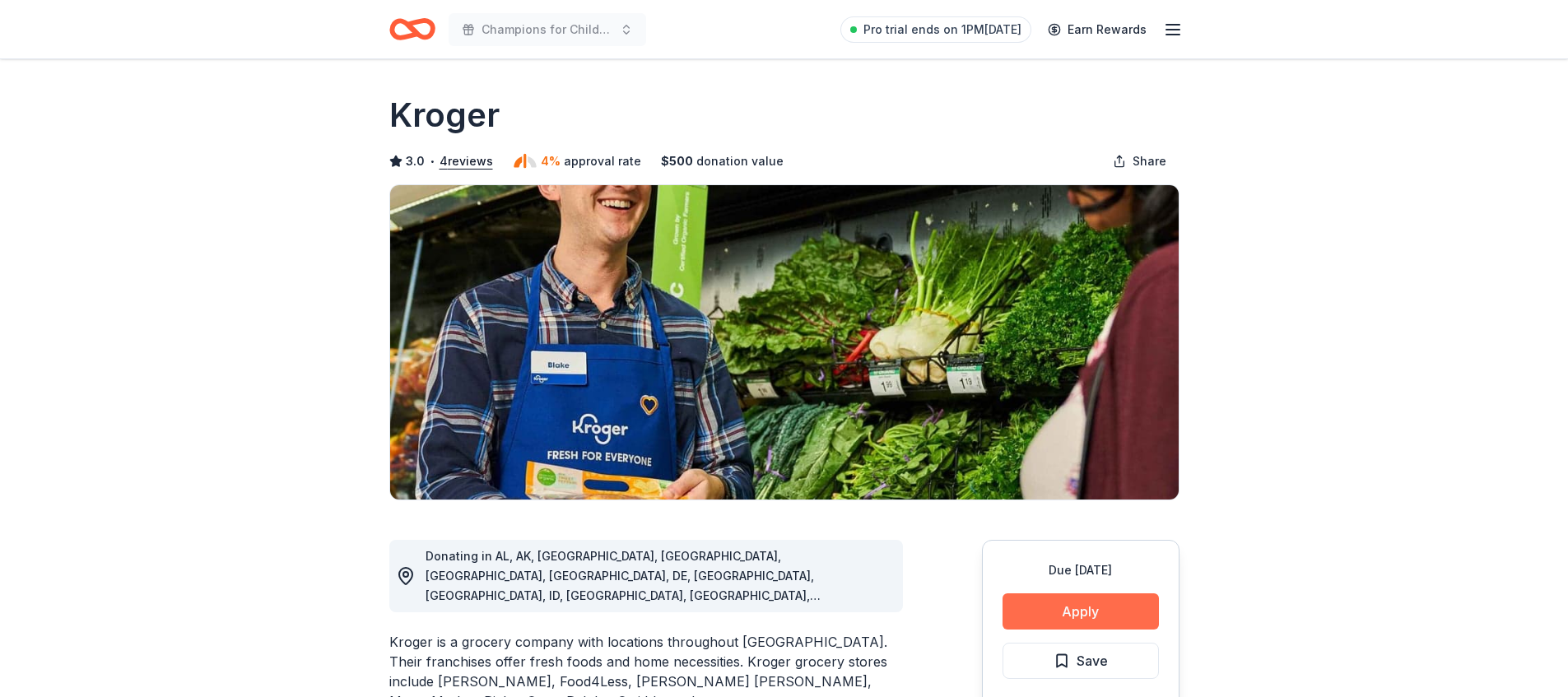
click at [1061, 622] on button "Apply" at bounding box center [1081, 611] width 157 height 36
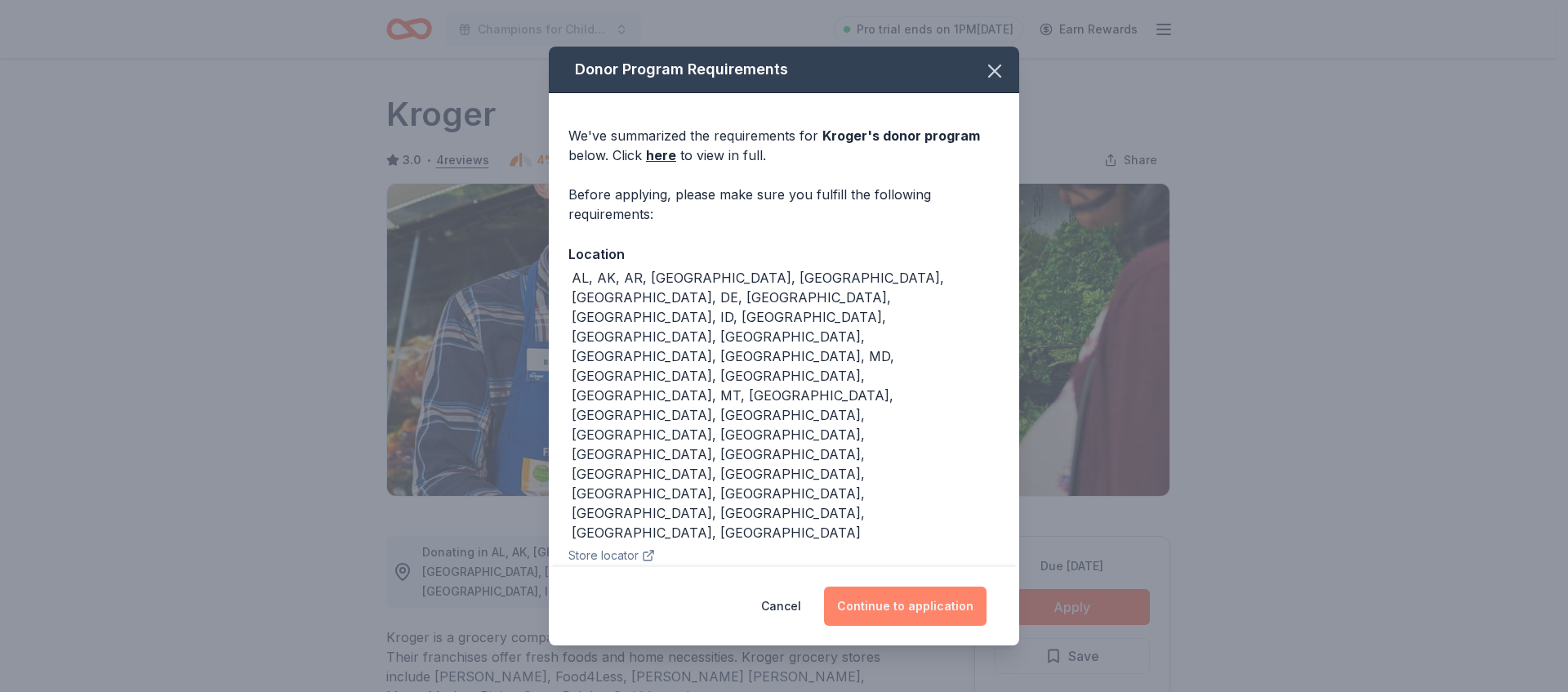
click at [934, 597] on button "Continue to application" at bounding box center [905, 606] width 162 height 39
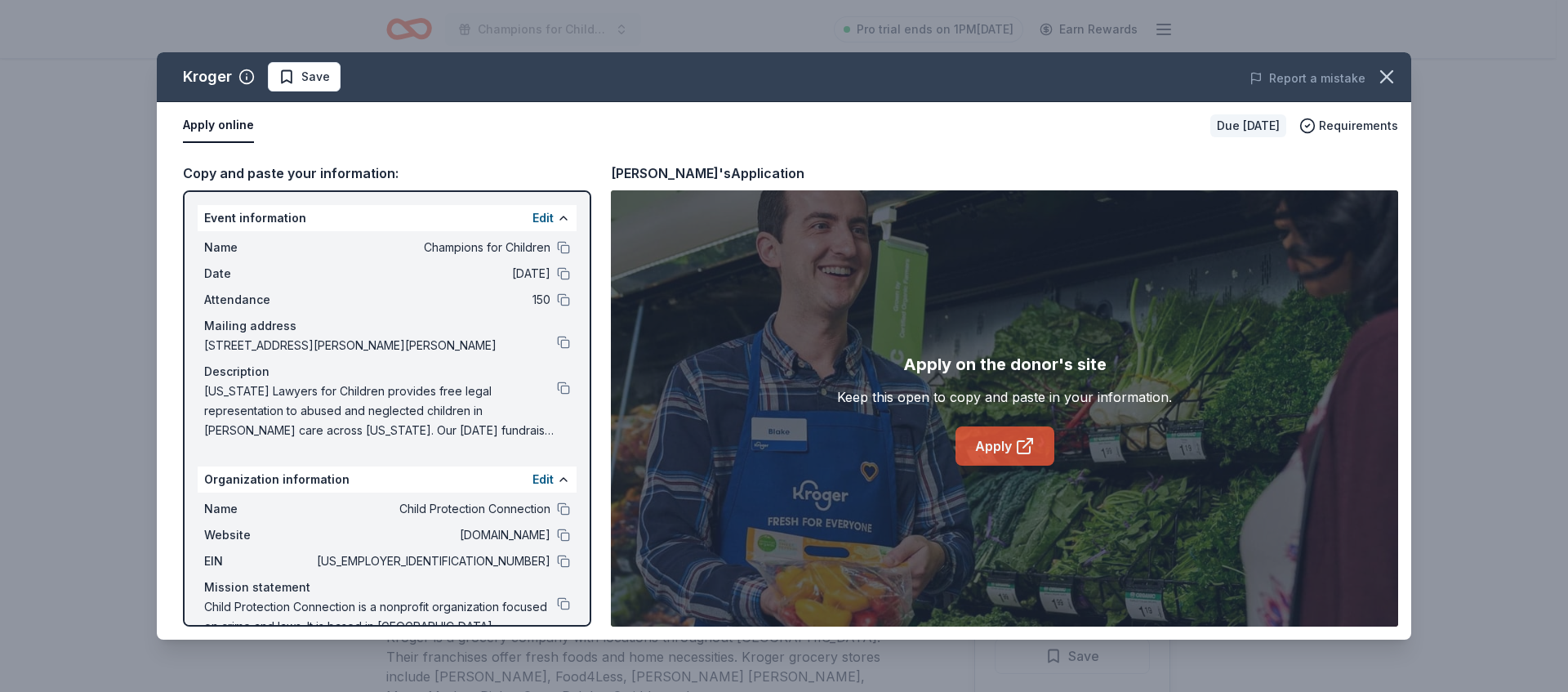
click at [985, 455] on link "Apply" at bounding box center [1005, 446] width 99 height 39
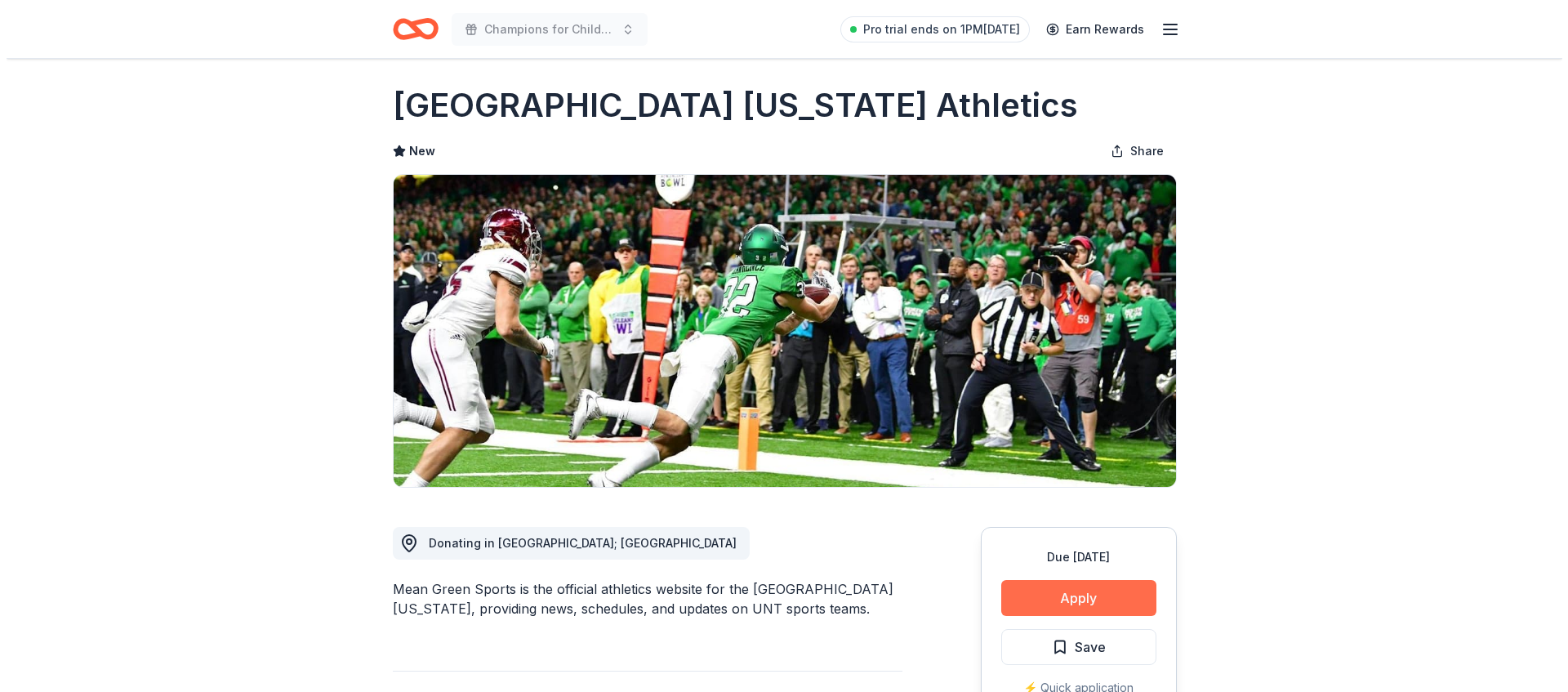
scroll to position [25, 0]
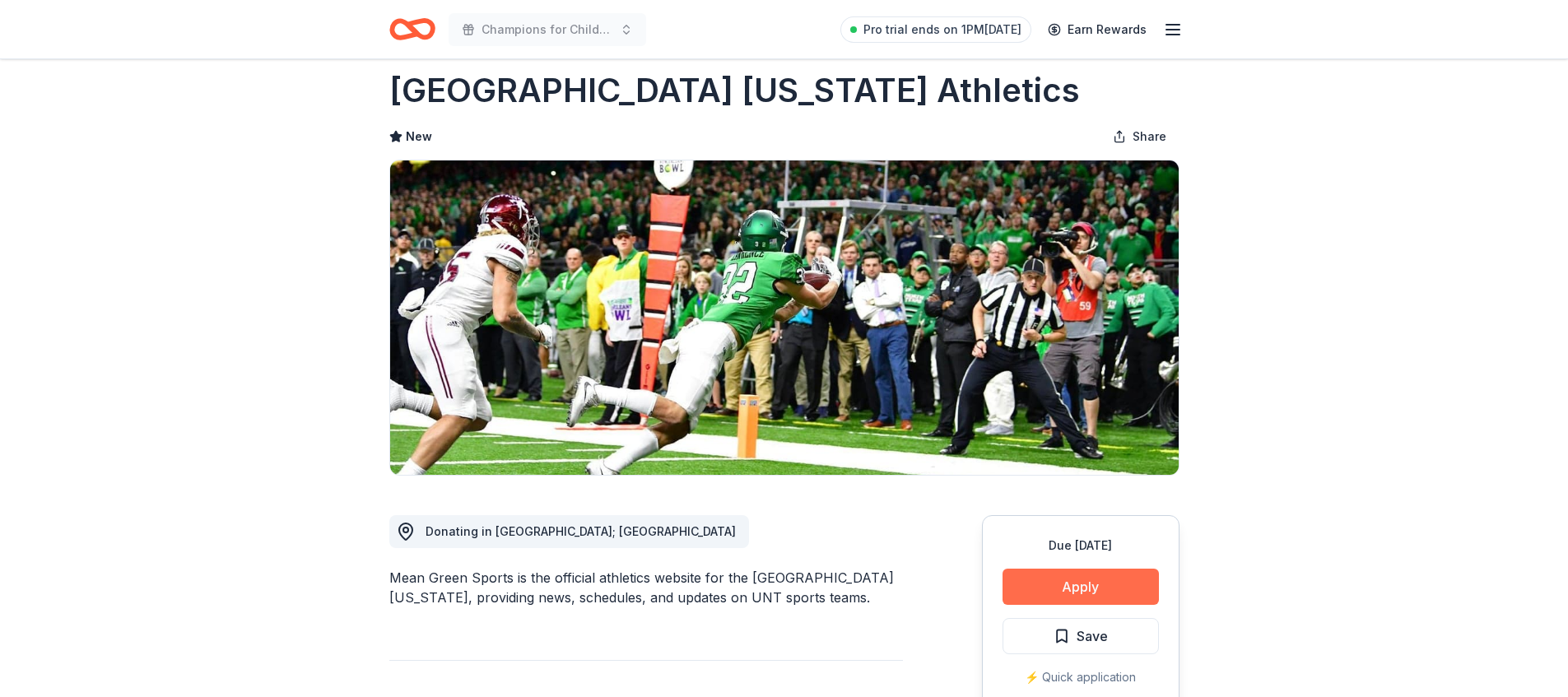
click at [1024, 576] on button "Apply" at bounding box center [1081, 586] width 157 height 36
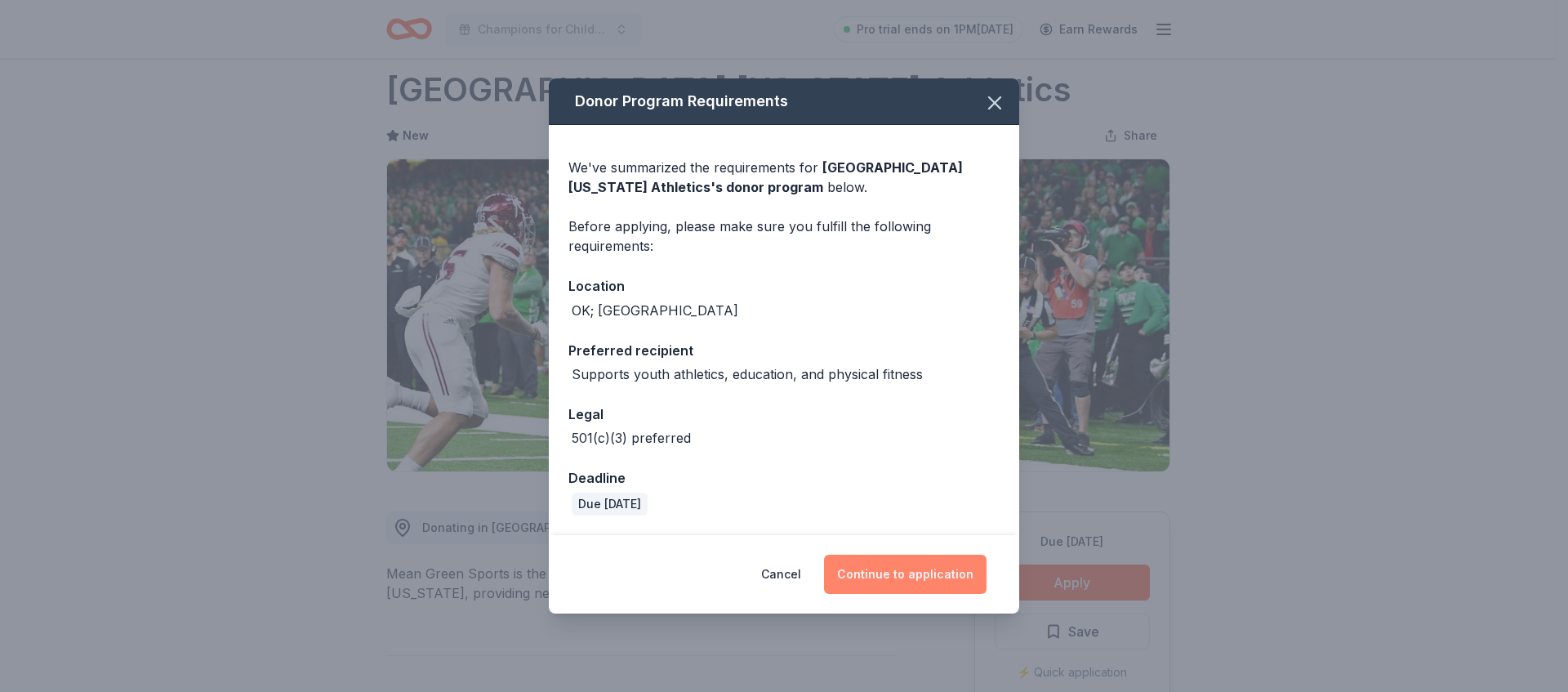
click at [877, 570] on button "Continue to application" at bounding box center [905, 574] width 162 height 39
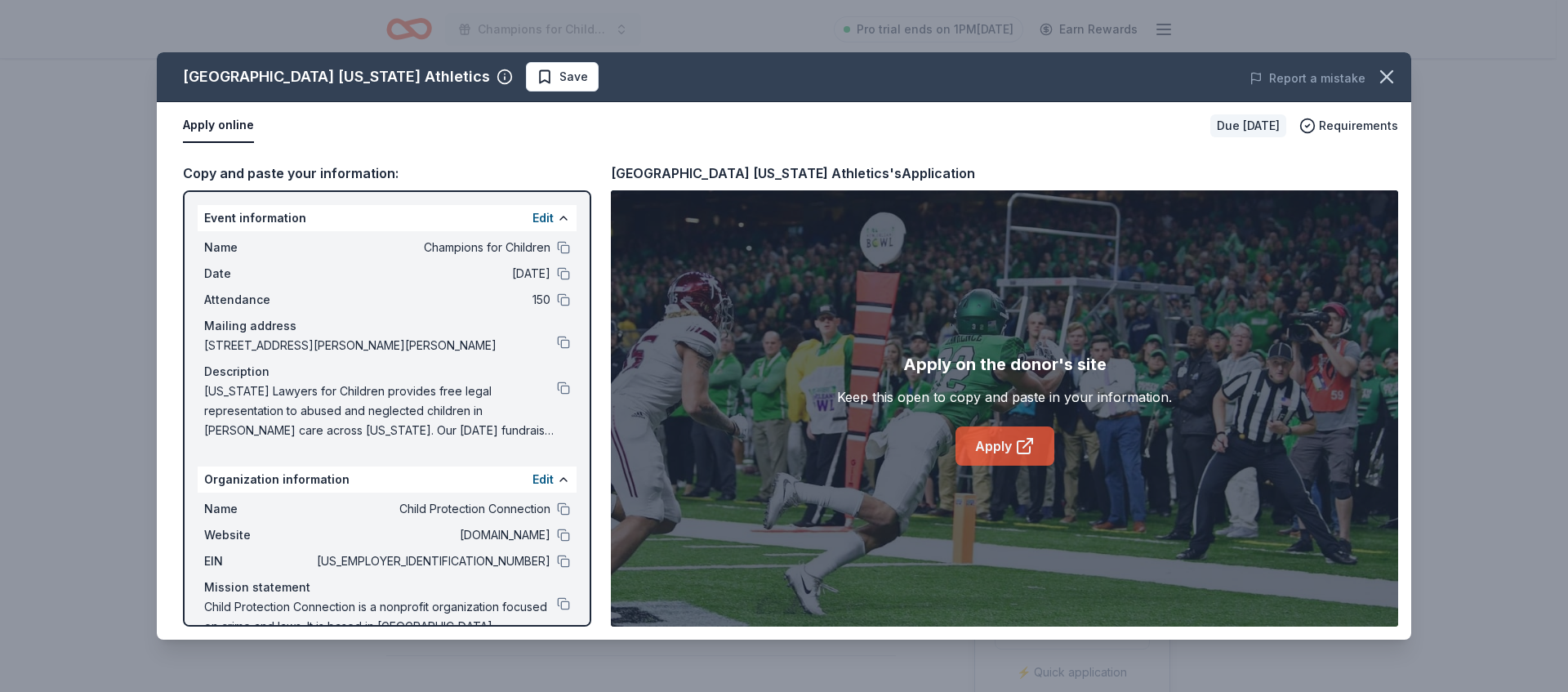
click at [1021, 434] on link "Apply" at bounding box center [1005, 446] width 99 height 39
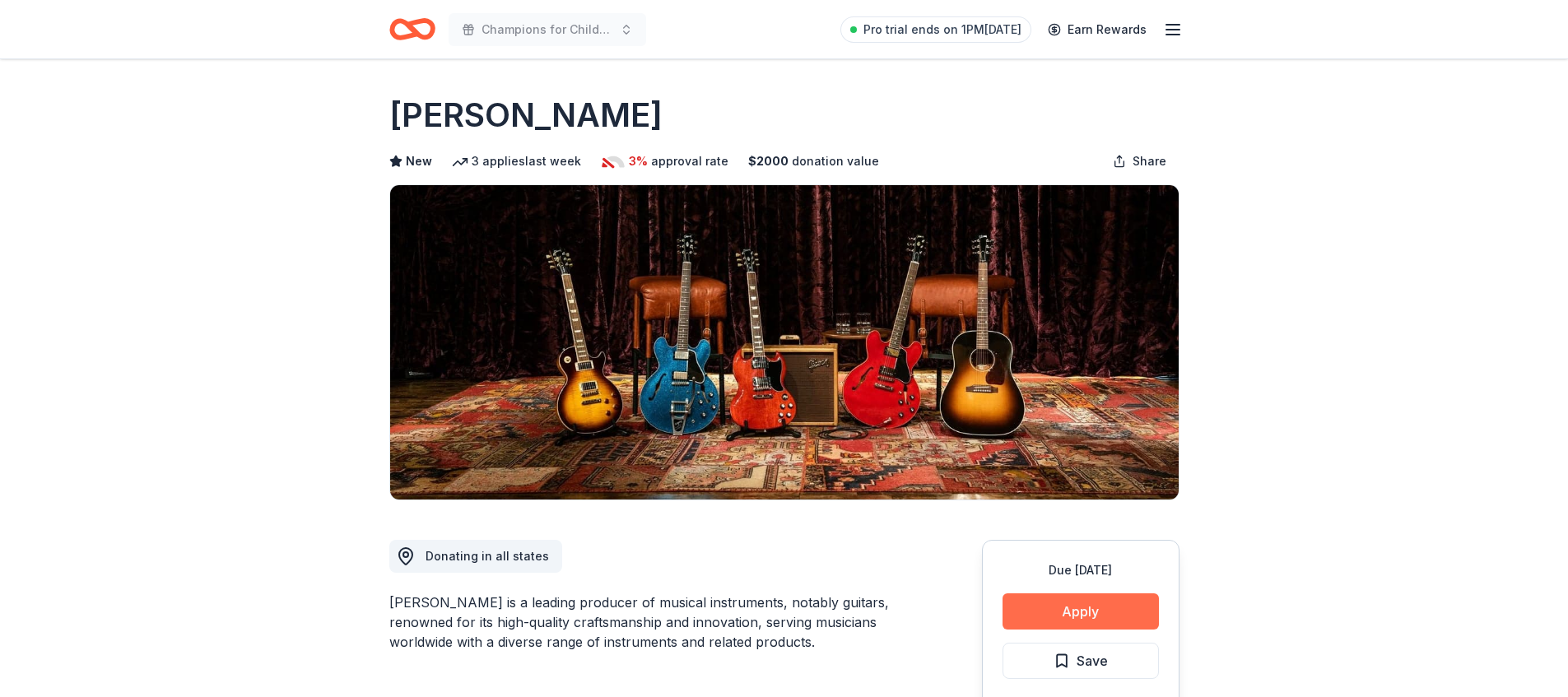
click at [1097, 600] on button "Apply" at bounding box center [1081, 611] width 157 height 36
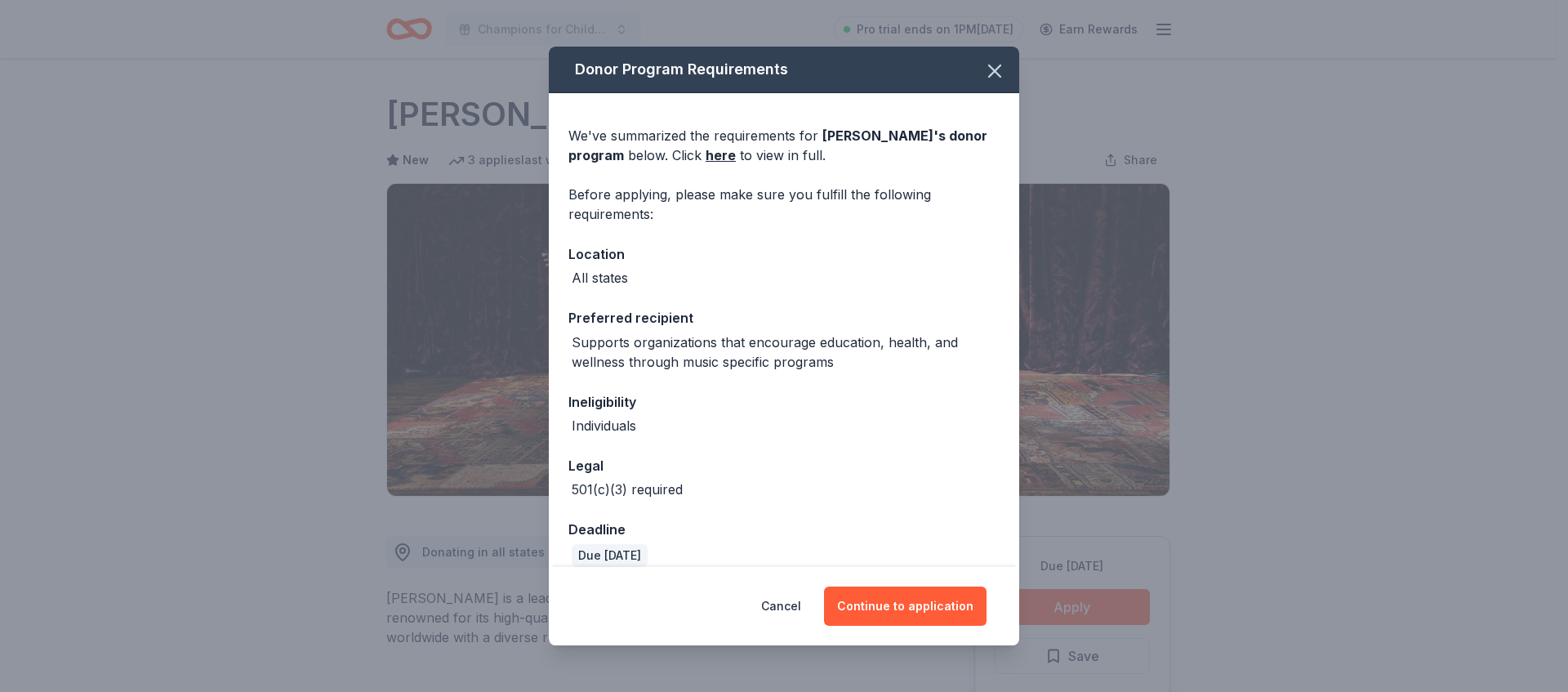
click at [964, 582] on div "Cancel Continue to application" at bounding box center [784, 606] width 471 height 79
click at [967, 589] on button "Continue to application" at bounding box center [905, 606] width 162 height 39
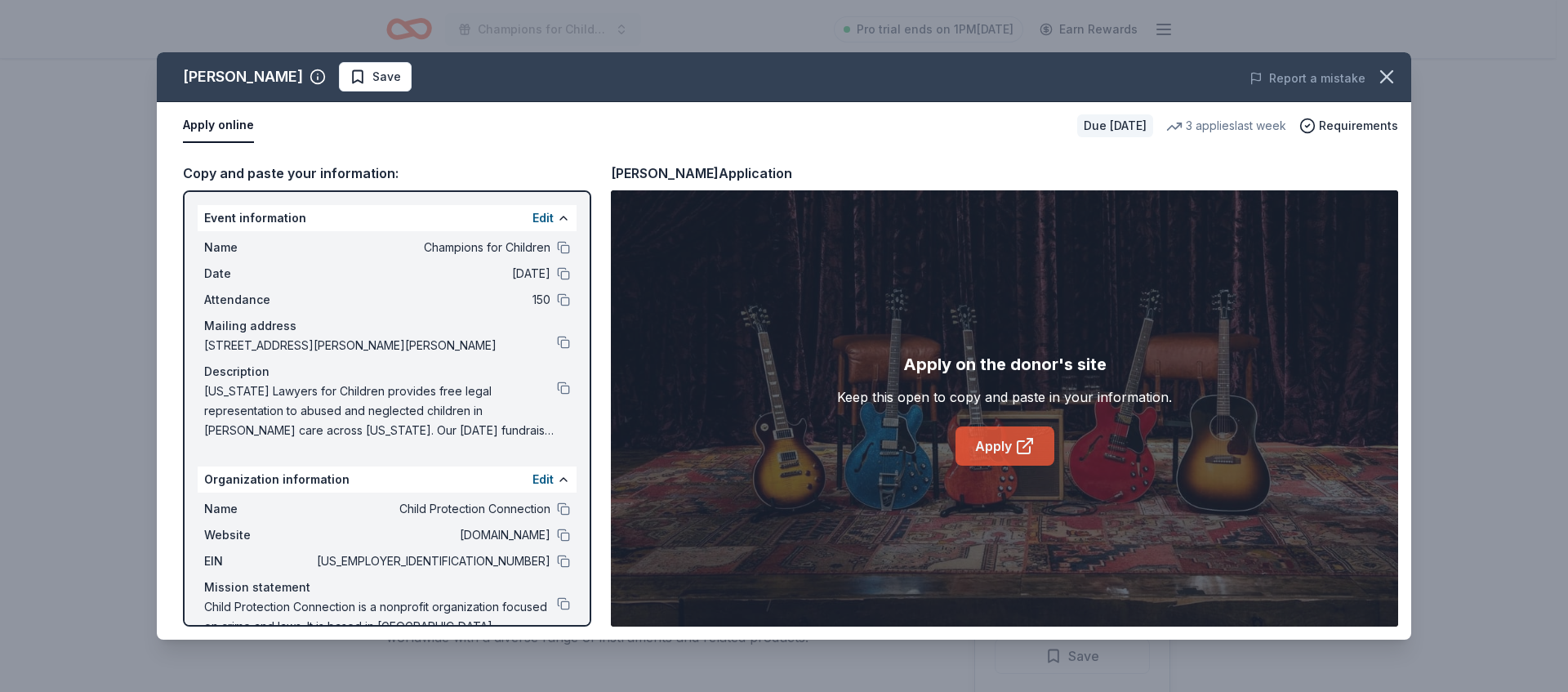
click at [1026, 447] on icon at bounding box center [1025, 446] width 19 height 19
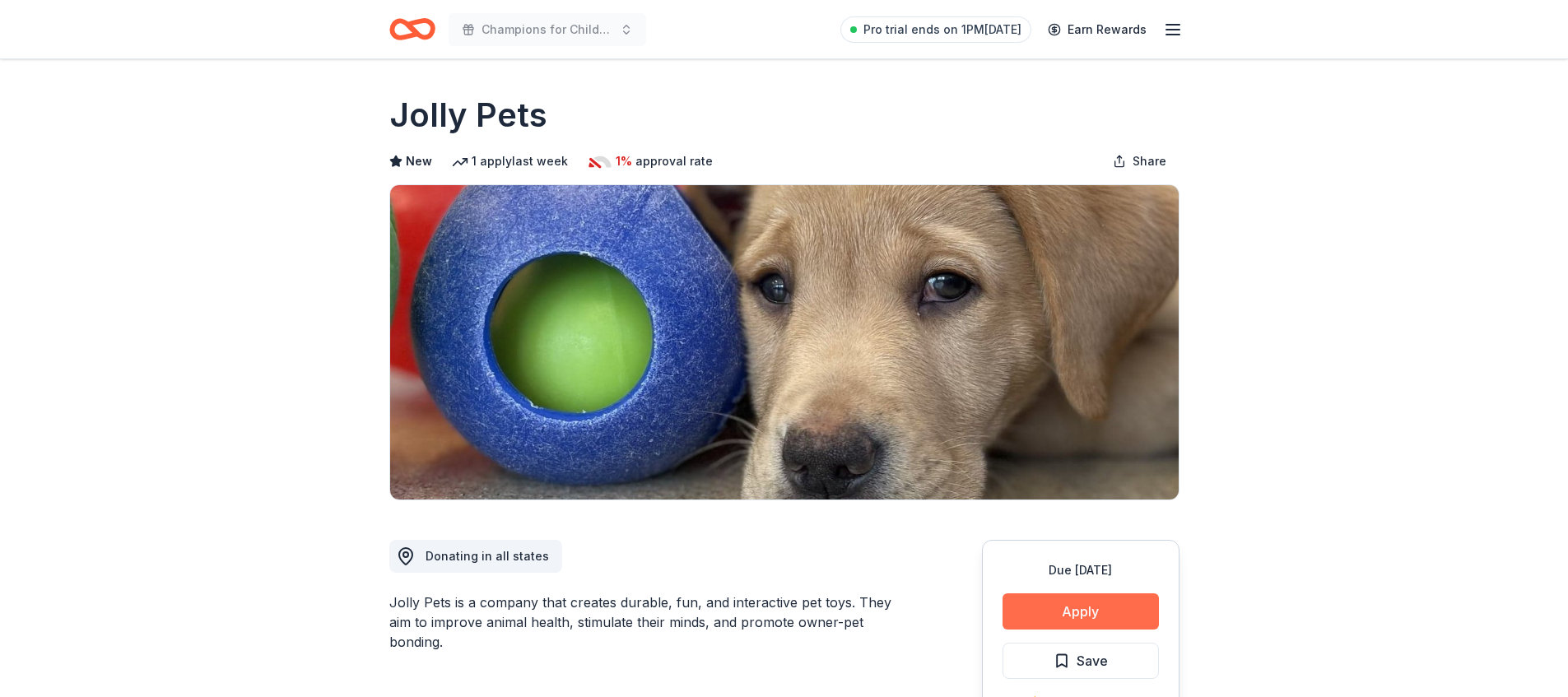
click at [1056, 623] on button "Apply" at bounding box center [1081, 611] width 157 height 36
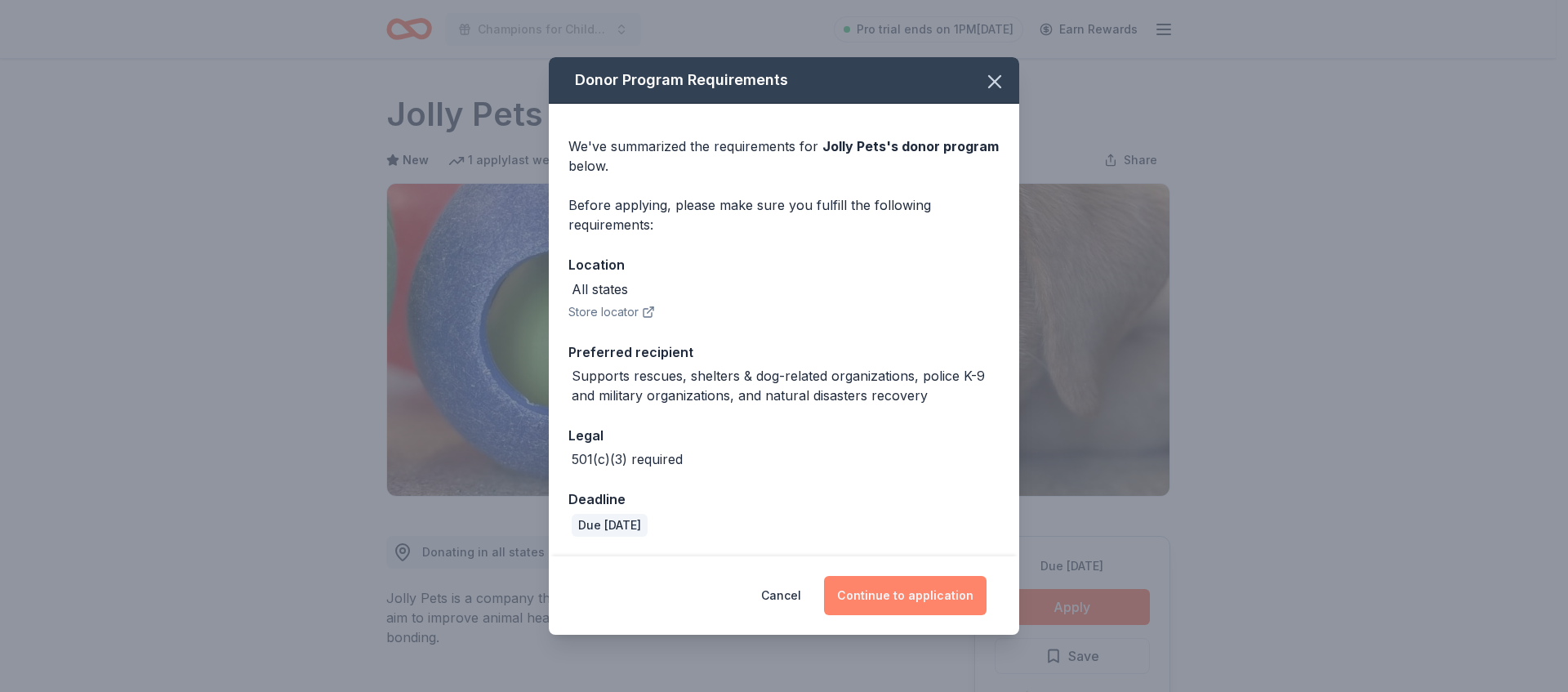
drag, startPoint x: 938, startPoint y: 569, endPoint x: 942, endPoint y: 581, distance: 12.6
click at [937, 569] on div "Cancel Continue to application" at bounding box center [784, 596] width 471 height 79
click at [945, 596] on button "Continue to application" at bounding box center [905, 595] width 162 height 39
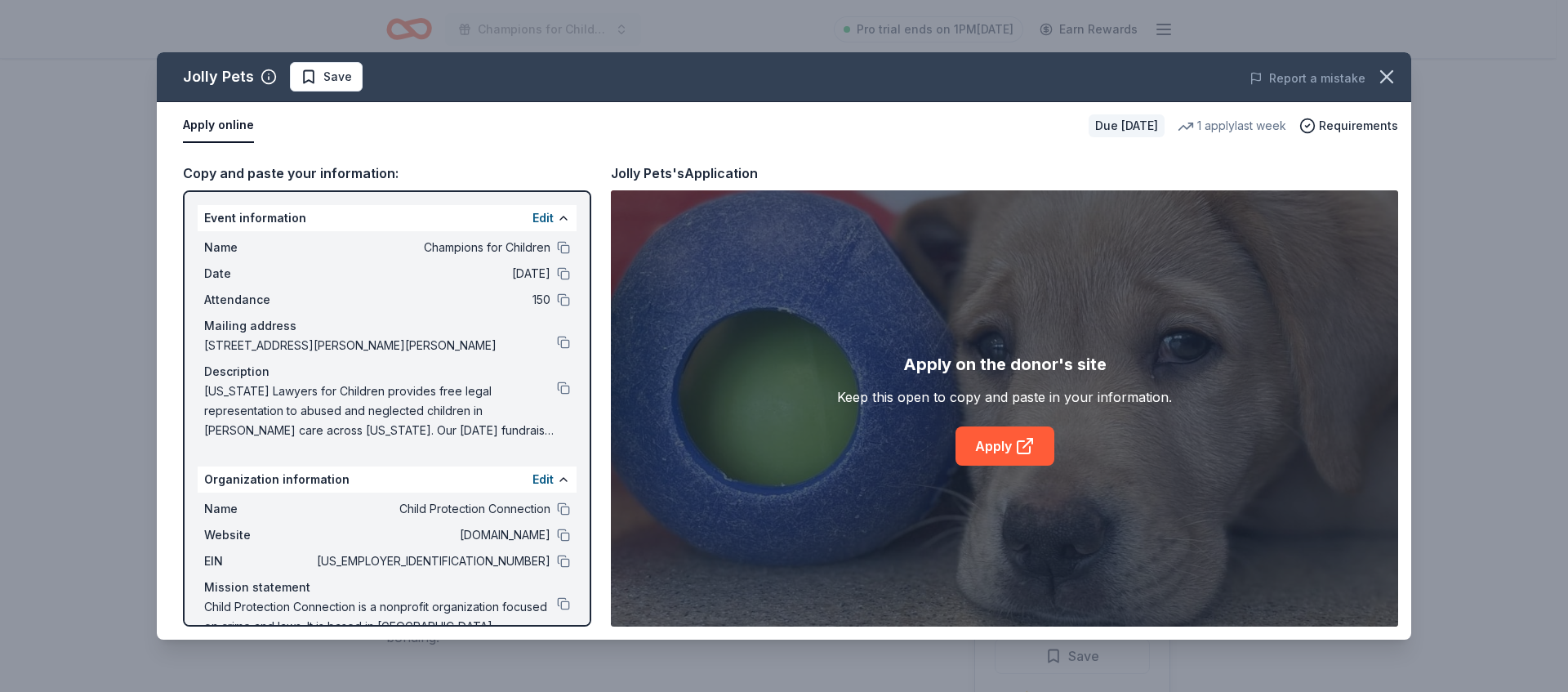
click at [1025, 472] on div "Apply on the donor's site Keep this open to copy and paste in your information.…" at bounding box center [1004, 408] width 787 height 436
click at [1017, 440] on icon at bounding box center [1025, 446] width 19 height 19
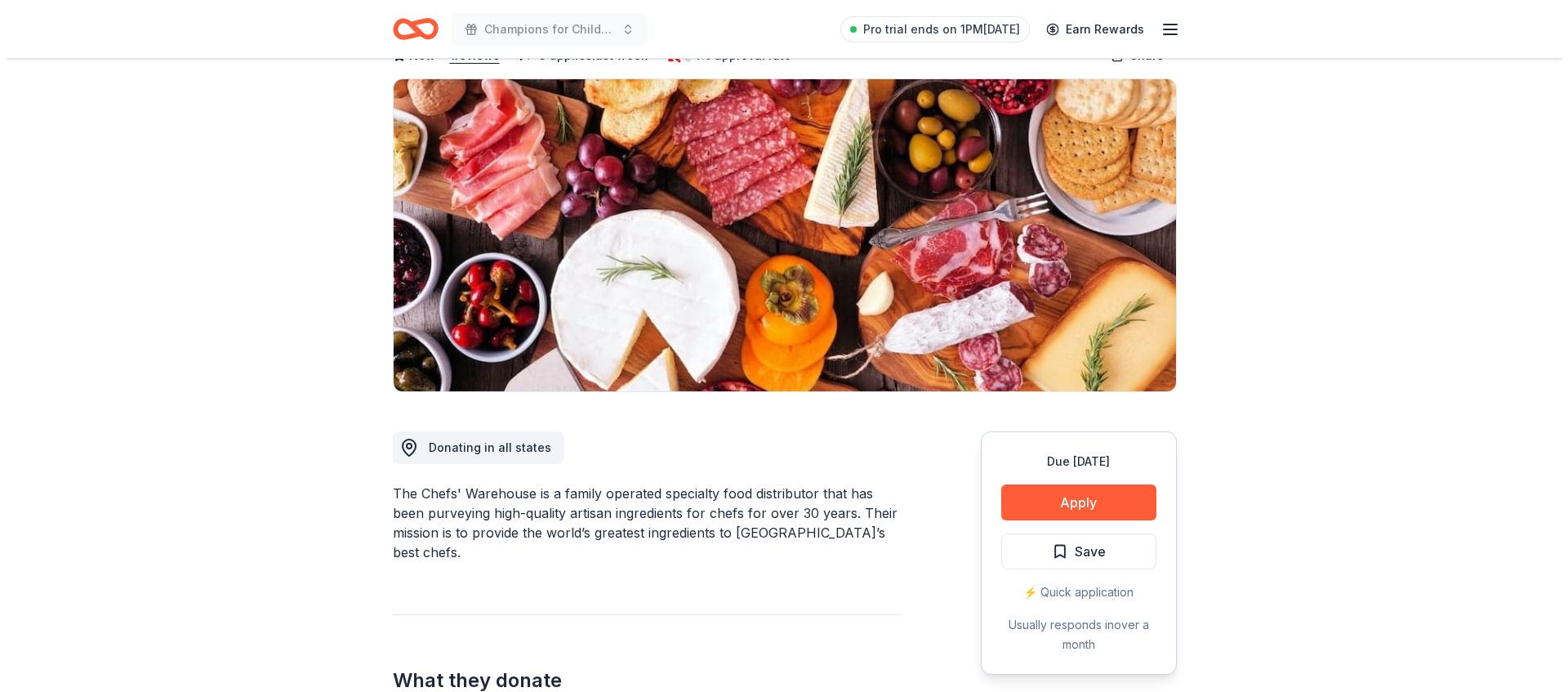
scroll to position [117, 0]
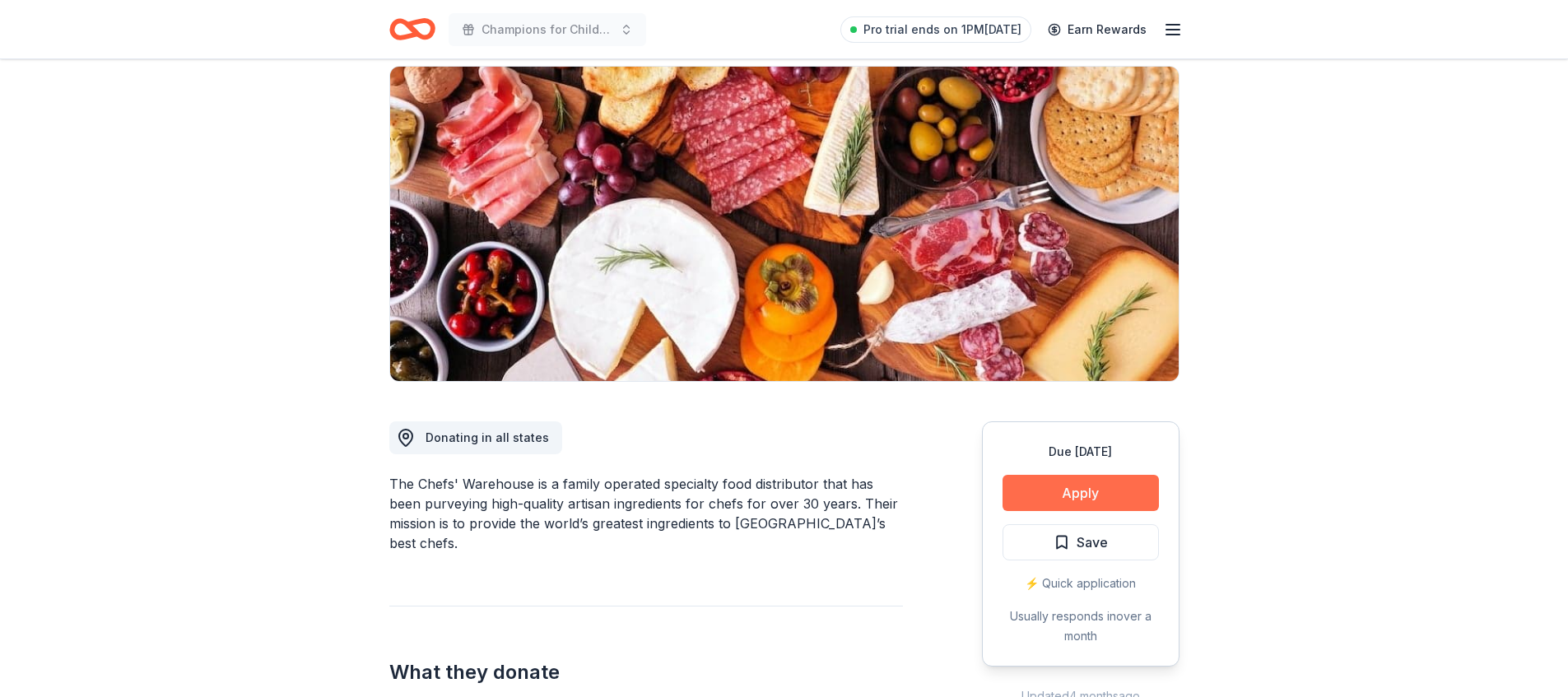
click at [1079, 480] on button "Apply" at bounding box center [1081, 492] width 157 height 36
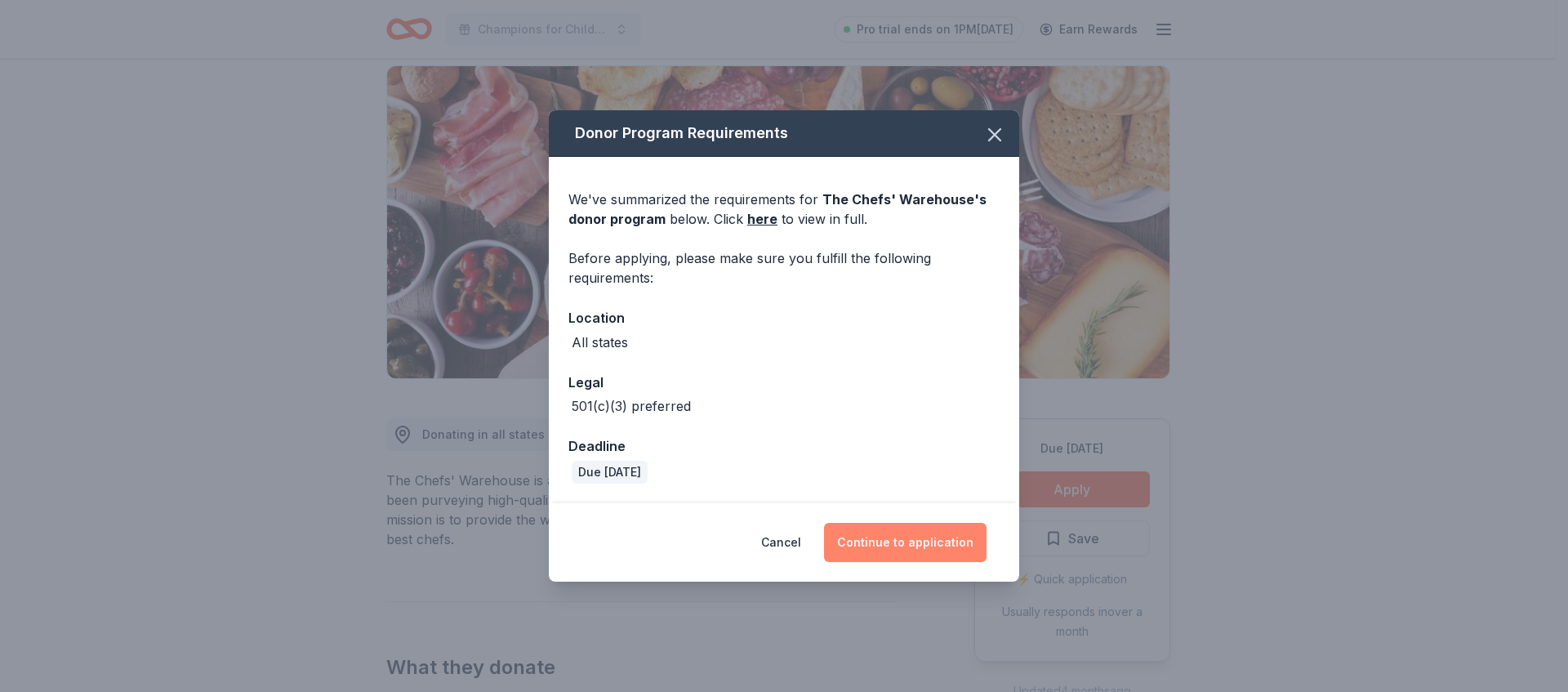
click at [964, 534] on button "Continue to application" at bounding box center [905, 542] width 162 height 39
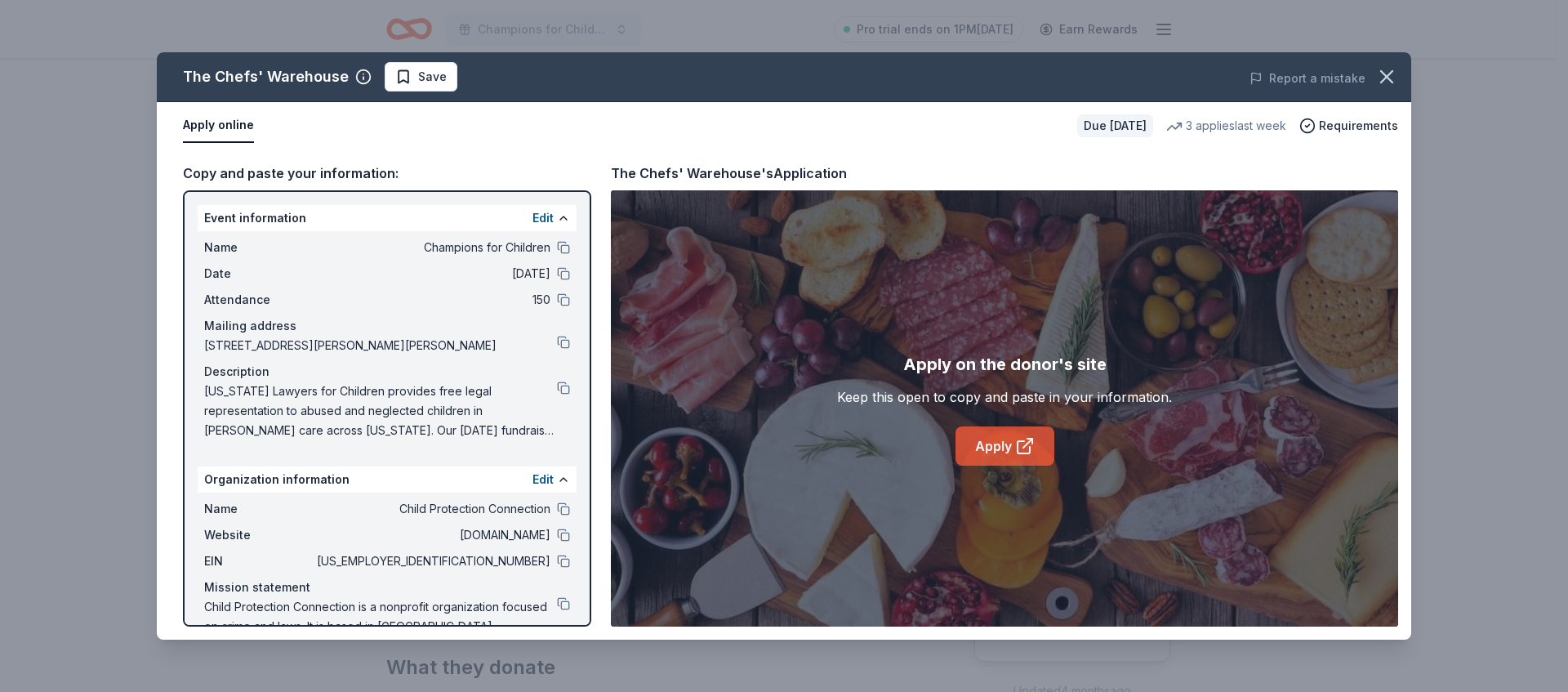
click at [1017, 443] on icon at bounding box center [1023, 447] width 12 height 12
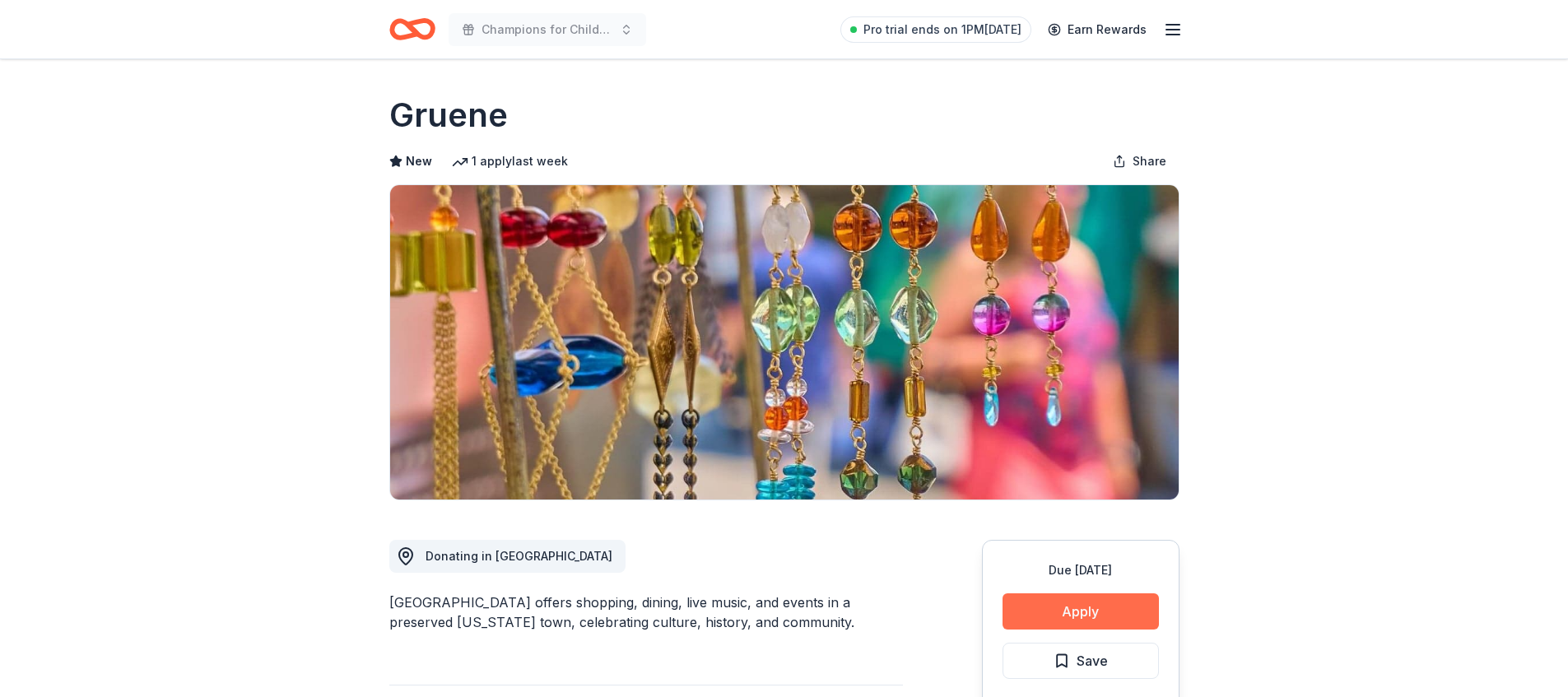
click at [1037, 619] on button "Apply" at bounding box center [1081, 611] width 157 height 36
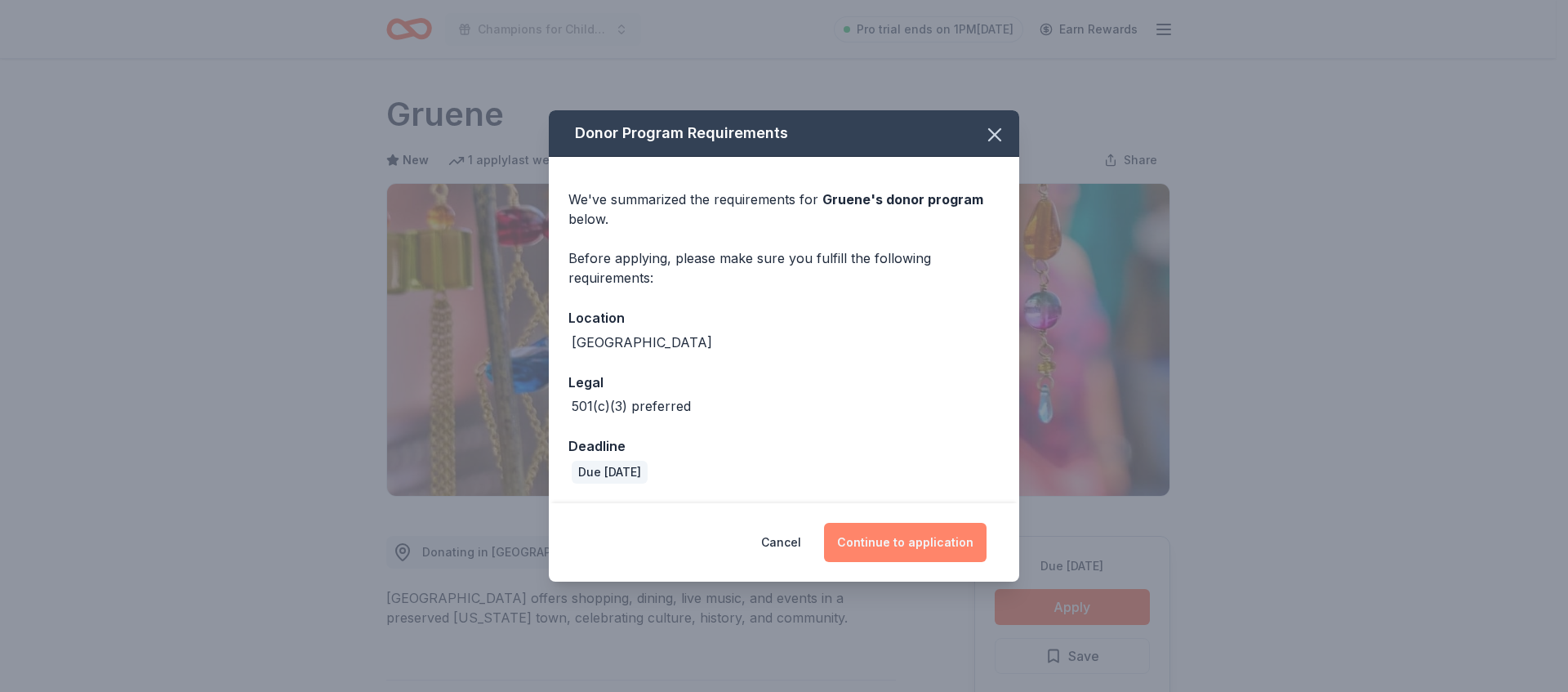
click at [901, 548] on button "Continue to application" at bounding box center [905, 542] width 162 height 39
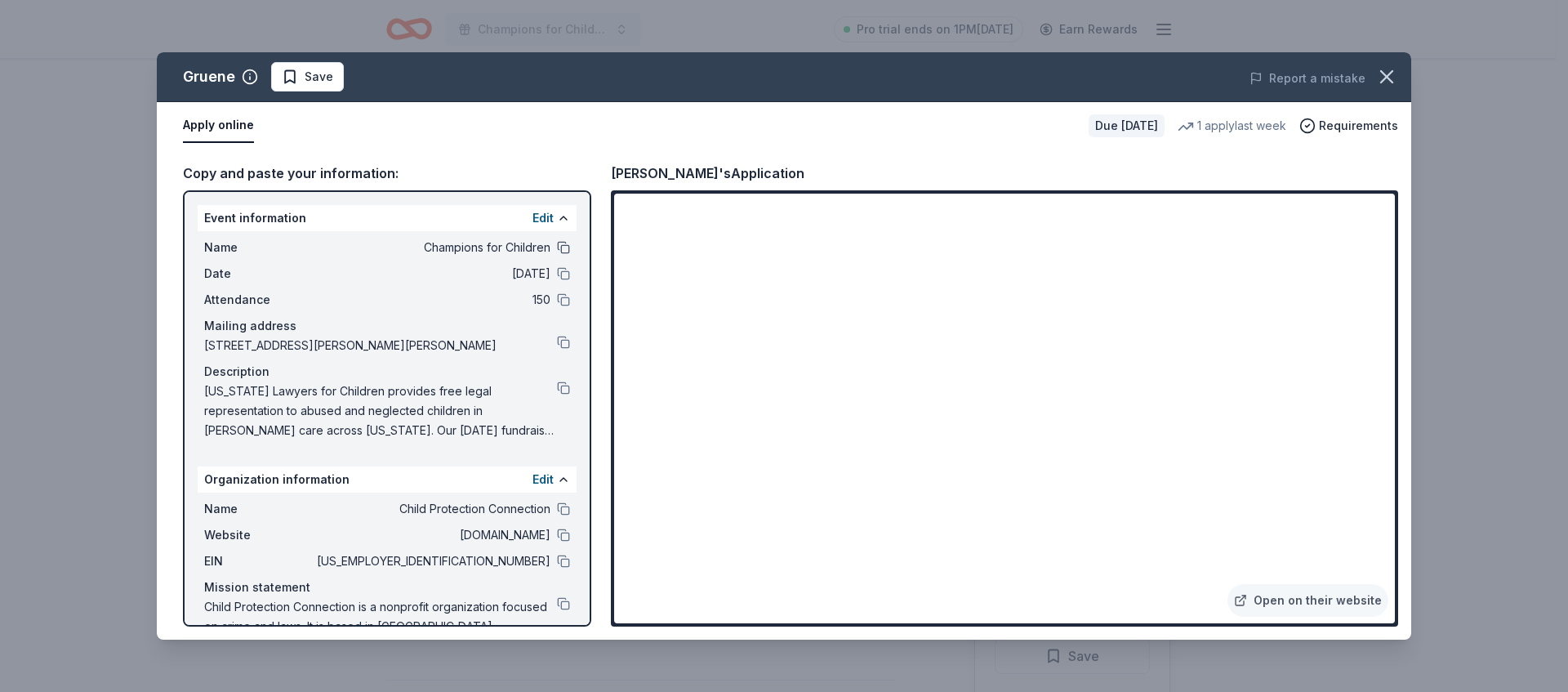
drag, startPoint x: 542, startPoint y: 238, endPoint x: 551, endPoint y: 241, distance: 9.5
click at [542, 237] on div "Name Champions for Children" at bounding box center [387, 247] width 366 height 19
click at [557, 250] on button at bounding box center [564, 248] width 13 height 13
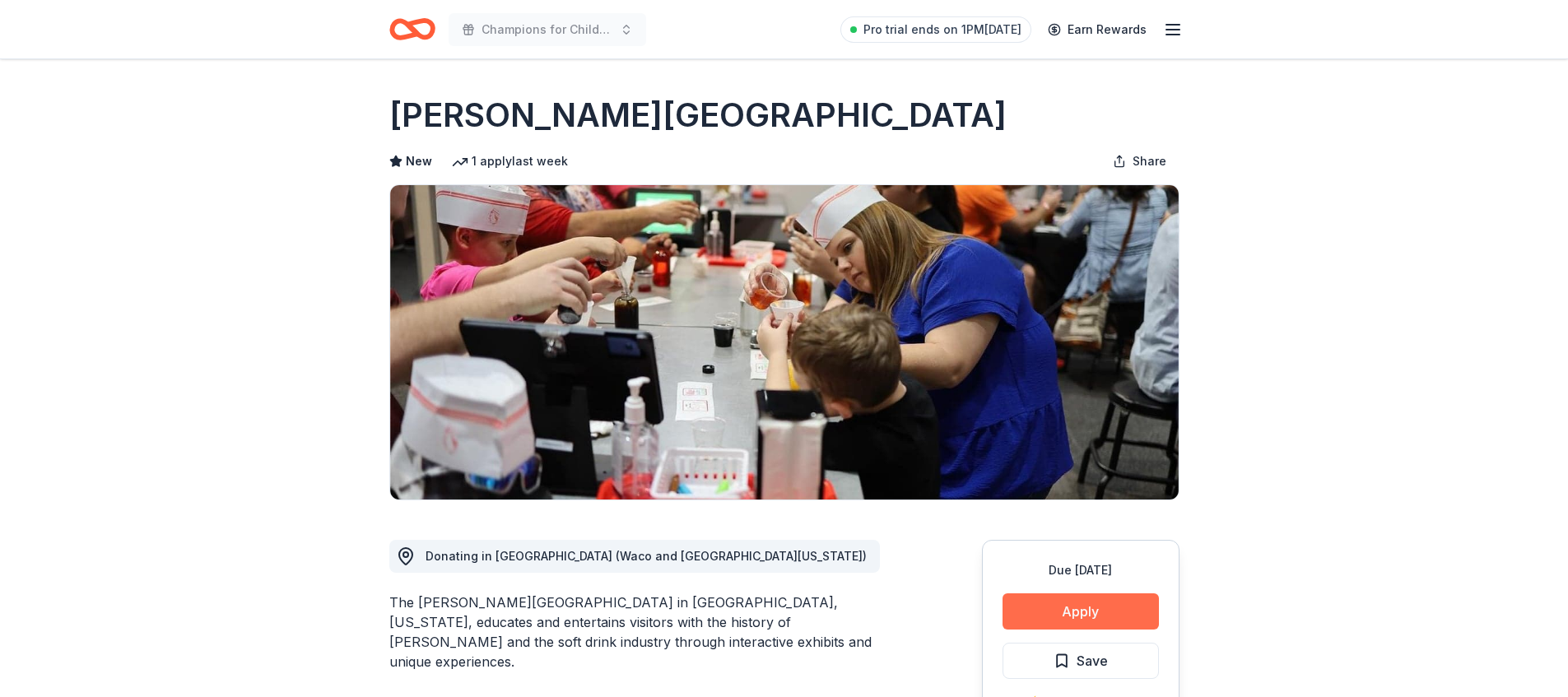
click at [1084, 609] on button "Apply" at bounding box center [1081, 611] width 157 height 36
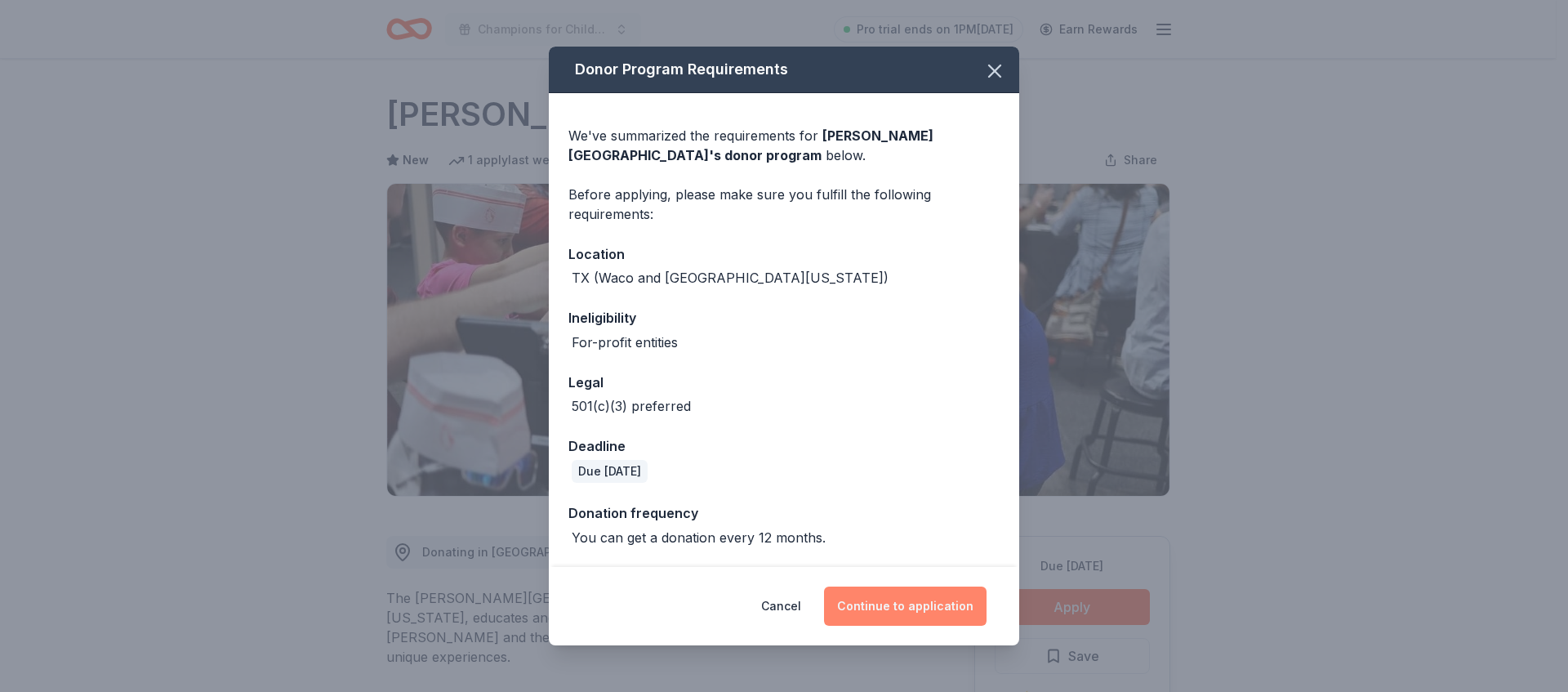
click at [920, 598] on button "Continue to application" at bounding box center [905, 606] width 162 height 39
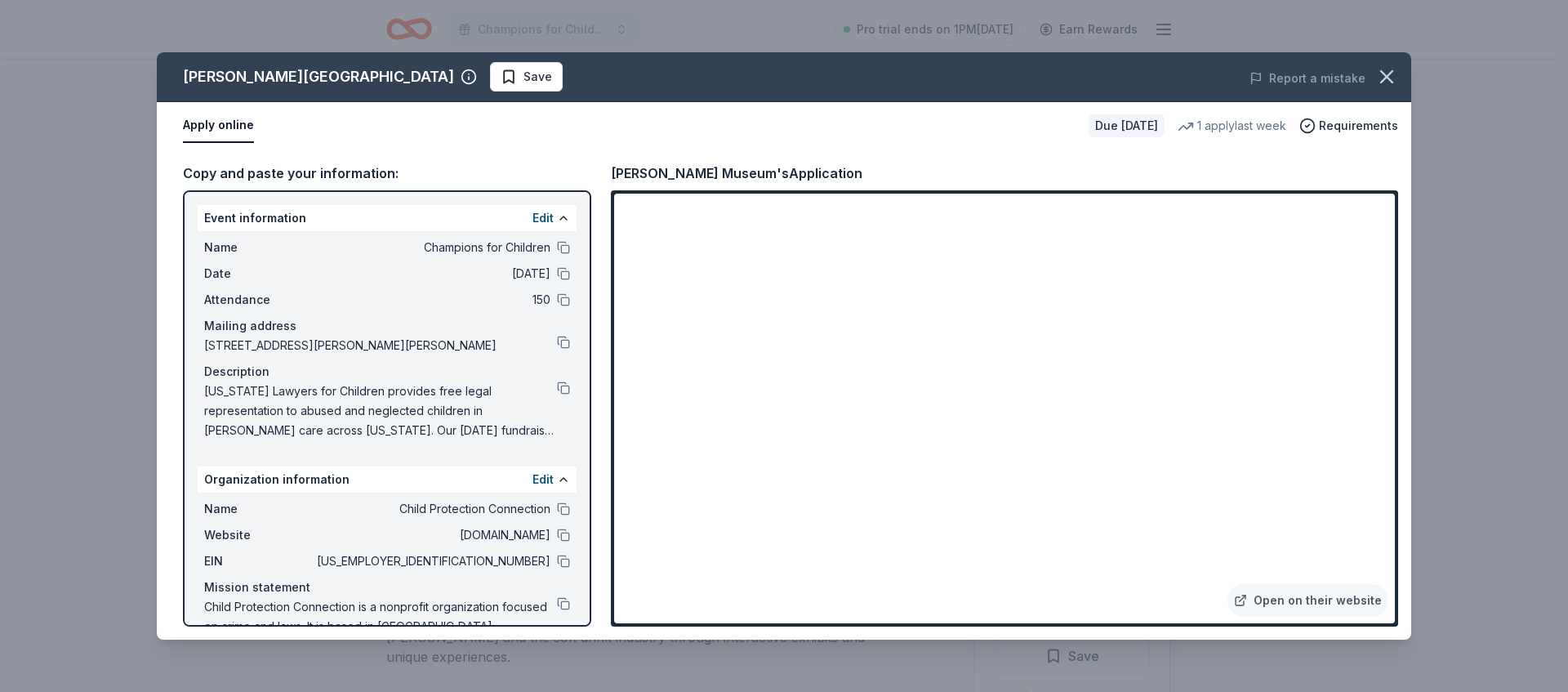
click at [1402, 87] on span at bounding box center [1386, 76] width 36 height 36
click at [1369, 85] on span at bounding box center [1386, 76] width 36 height 36
click at [1379, 82] on icon "button" at bounding box center [1386, 77] width 23 height 23
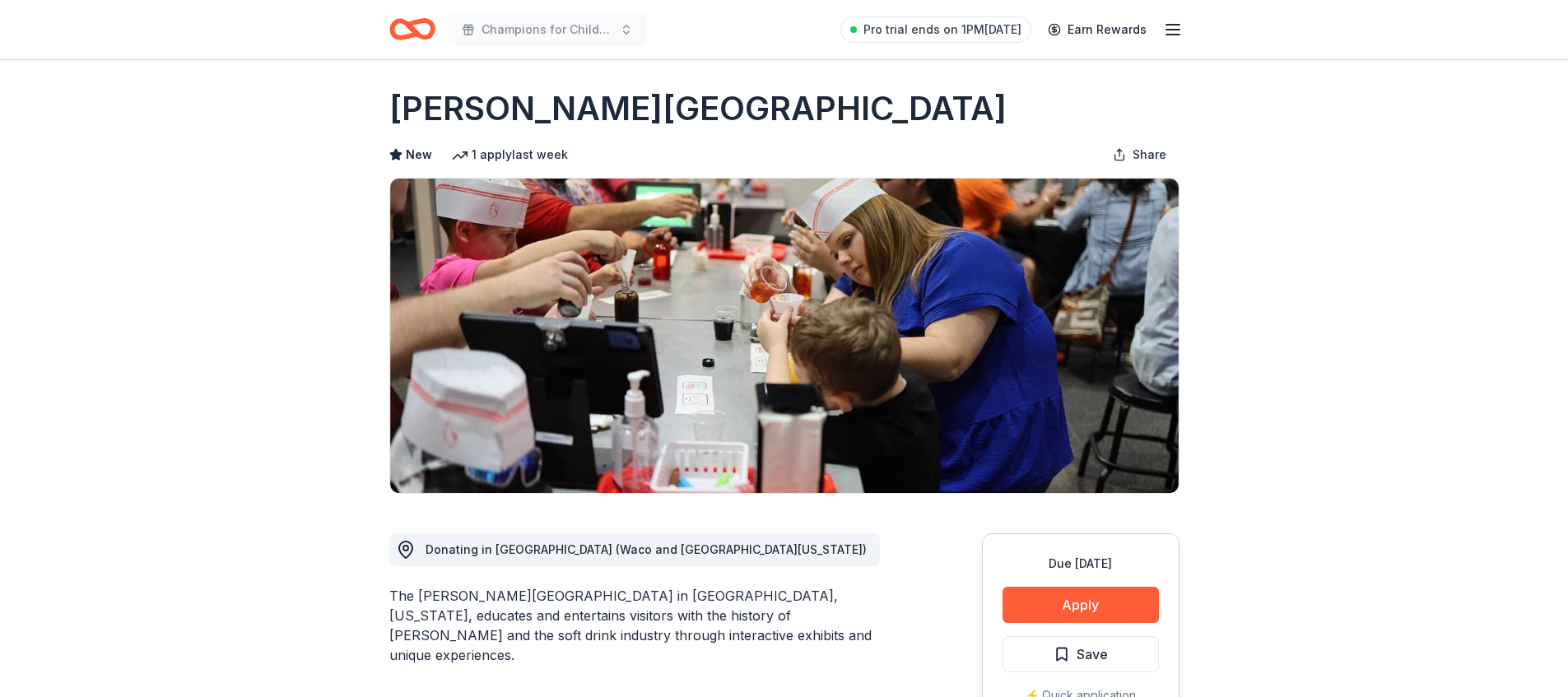
scroll to position [326, 0]
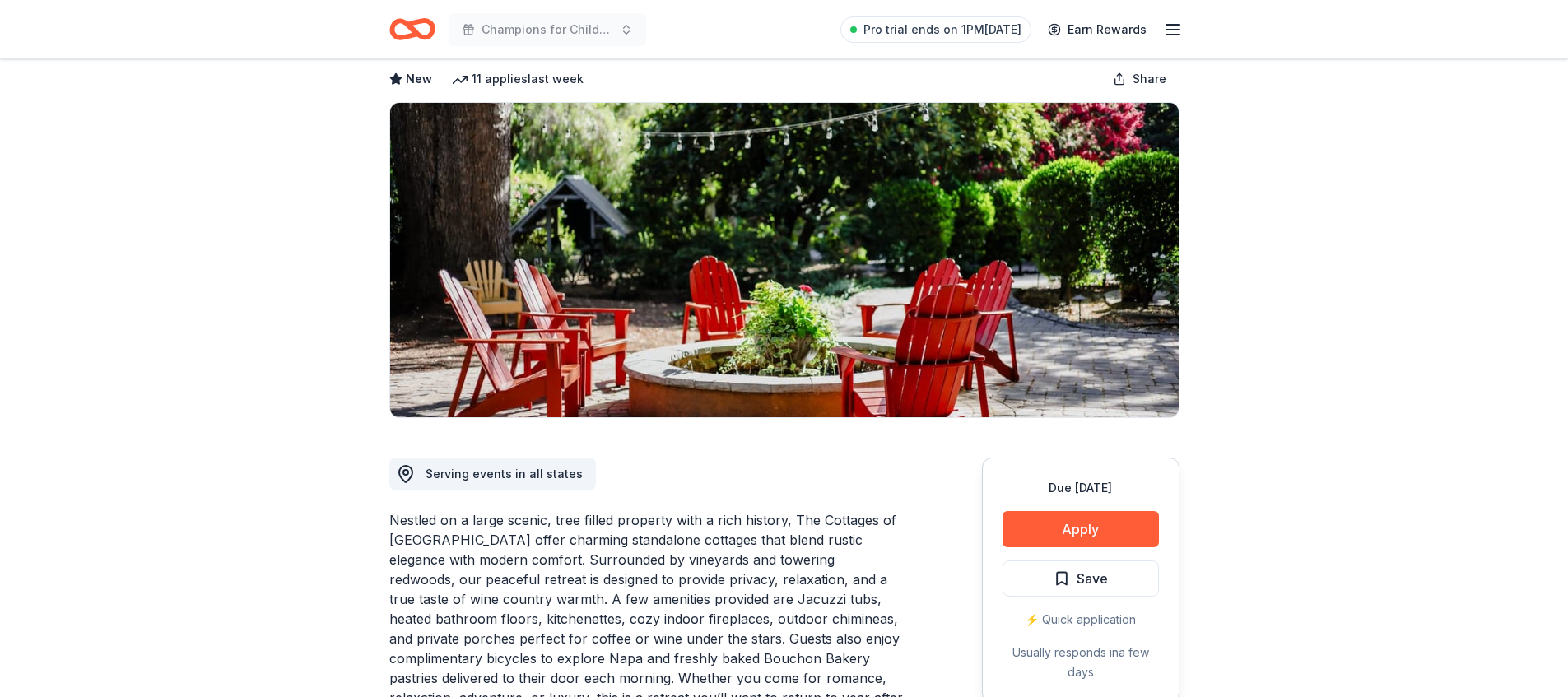
scroll to position [311, 0]
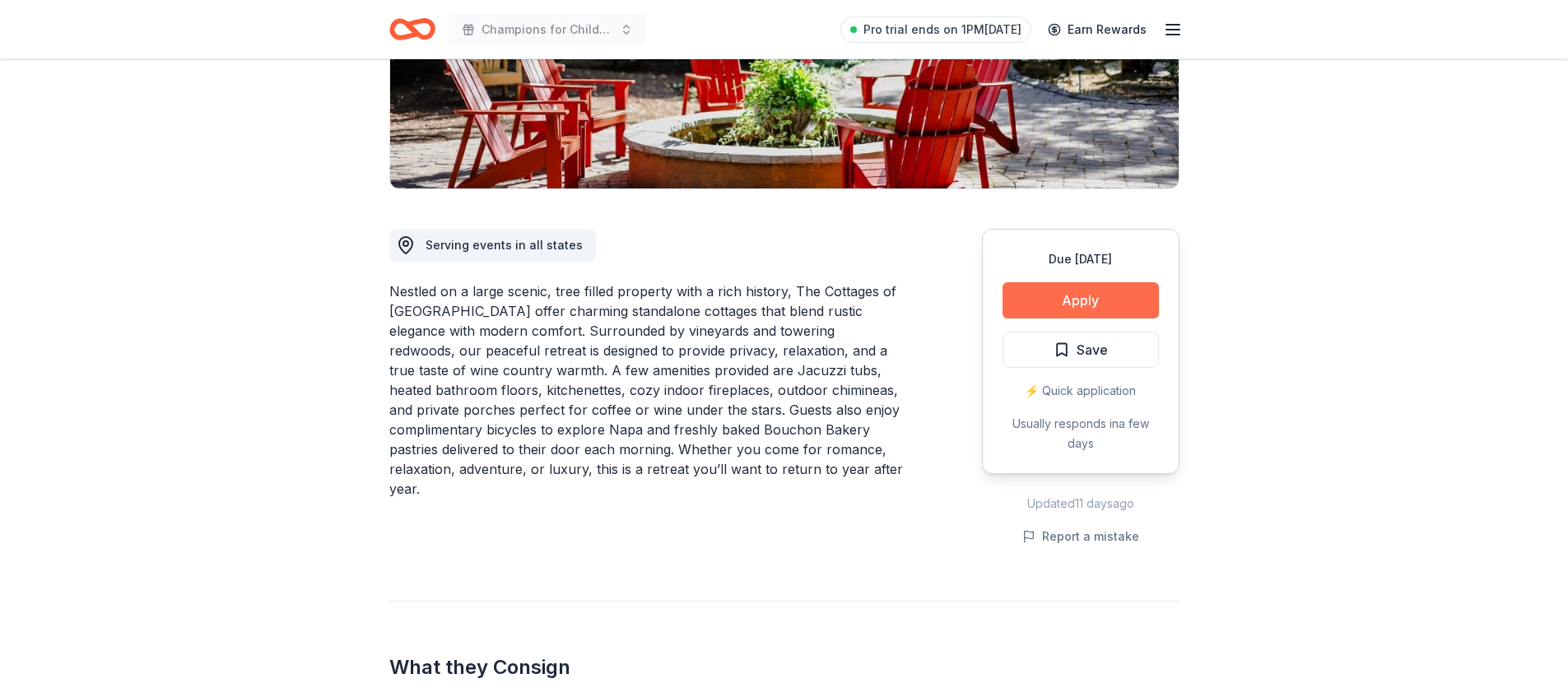
click at [1064, 285] on button "Apply" at bounding box center [1081, 300] width 157 height 36
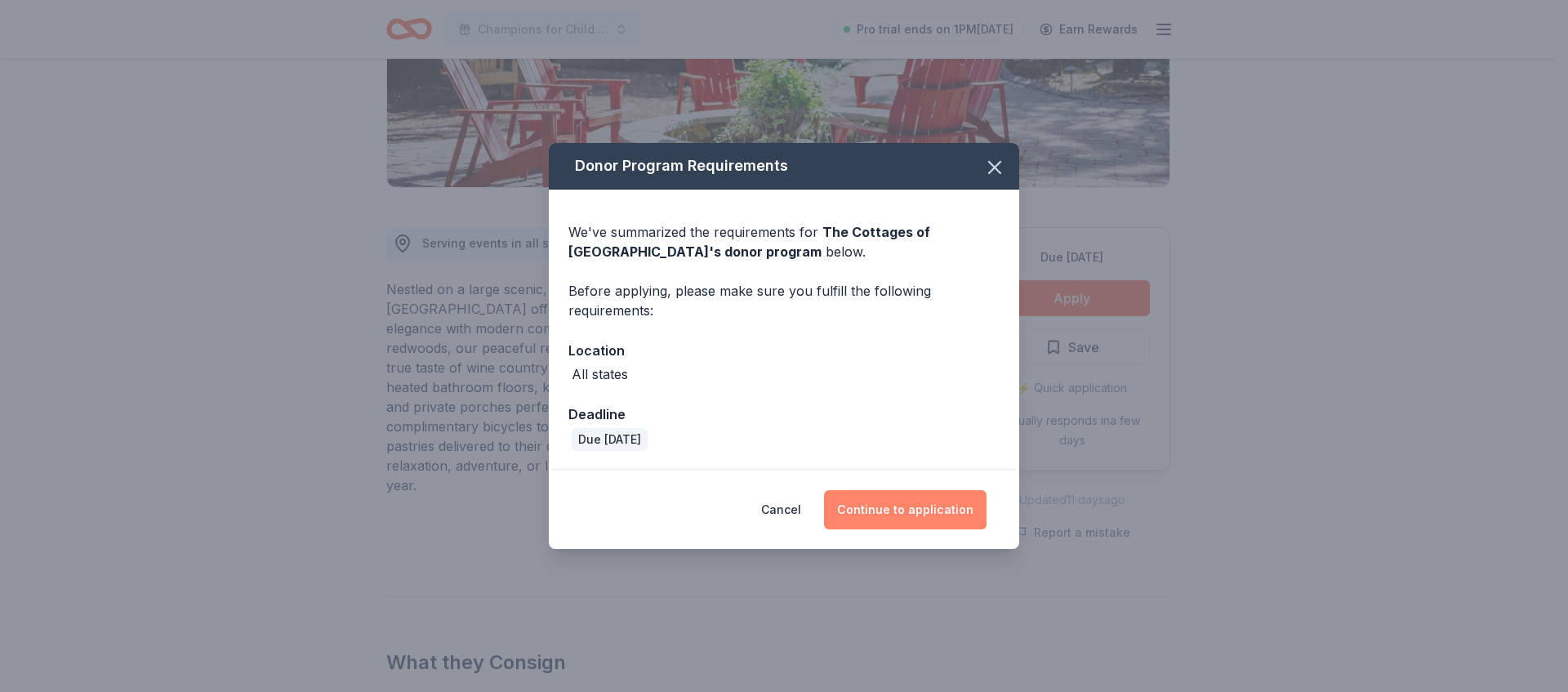
click at [956, 491] on button "Continue to application" at bounding box center [905, 509] width 162 height 39
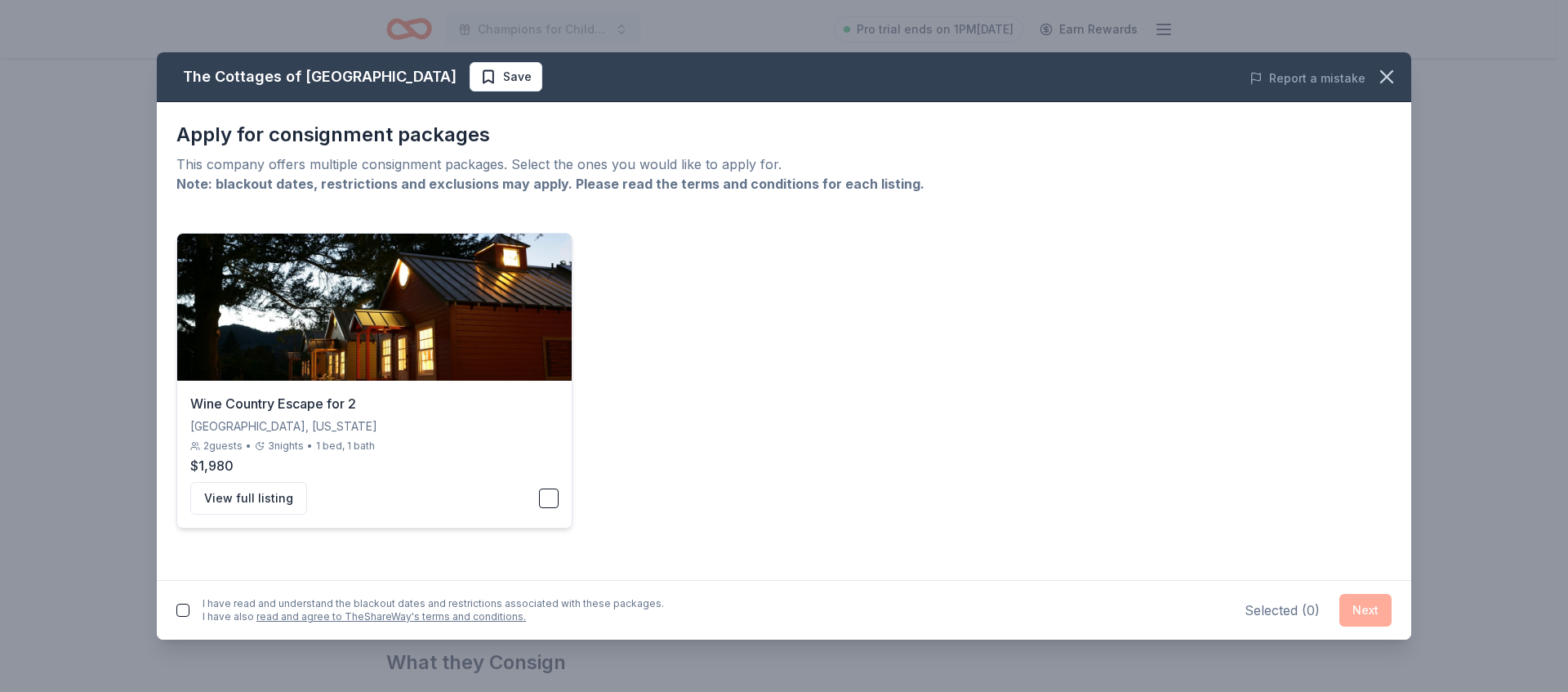
click at [551, 504] on button "button" at bounding box center [549, 498] width 19 height 19
click at [1363, 612] on button "Next" at bounding box center [1365, 610] width 52 height 33
click at [1364, 612] on button "Next" at bounding box center [1365, 607] width 52 height 33
click at [186, 607] on button "button" at bounding box center [184, 607] width 13 height 13
click at [1351, 606] on button "Next" at bounding box center [1365, 607] width 52 height 33
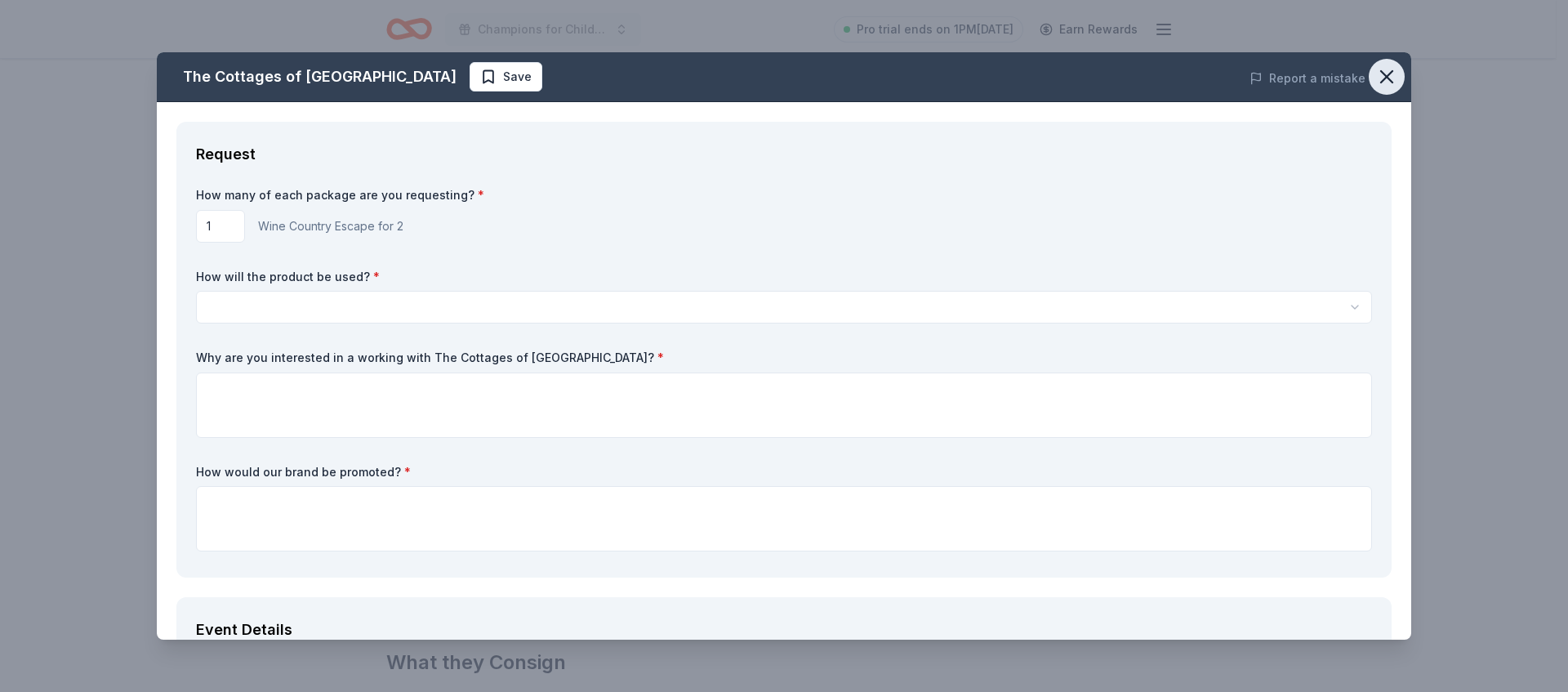
click at [1375, 85] on icon "button" at bounding box center [1386, 77] width 23 height 23
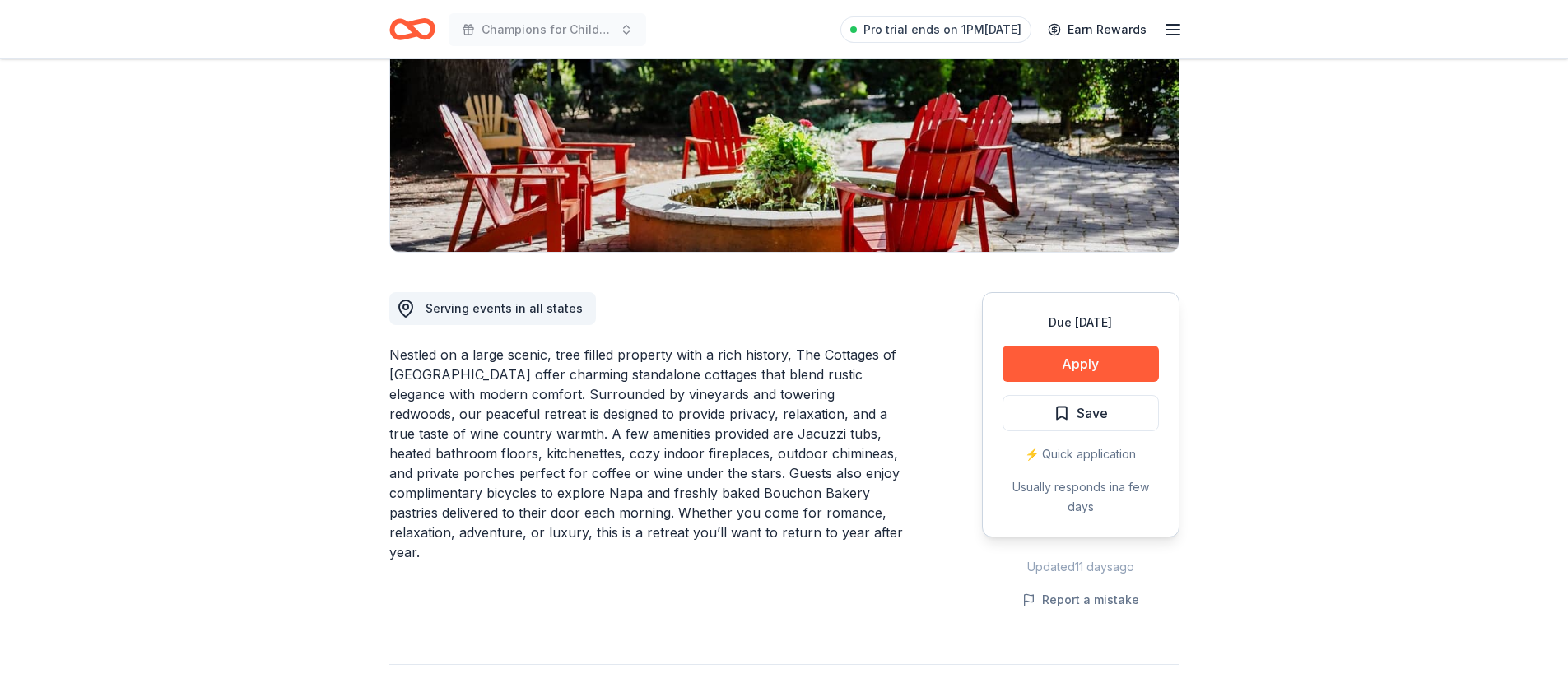
scroll to position [217, 0]
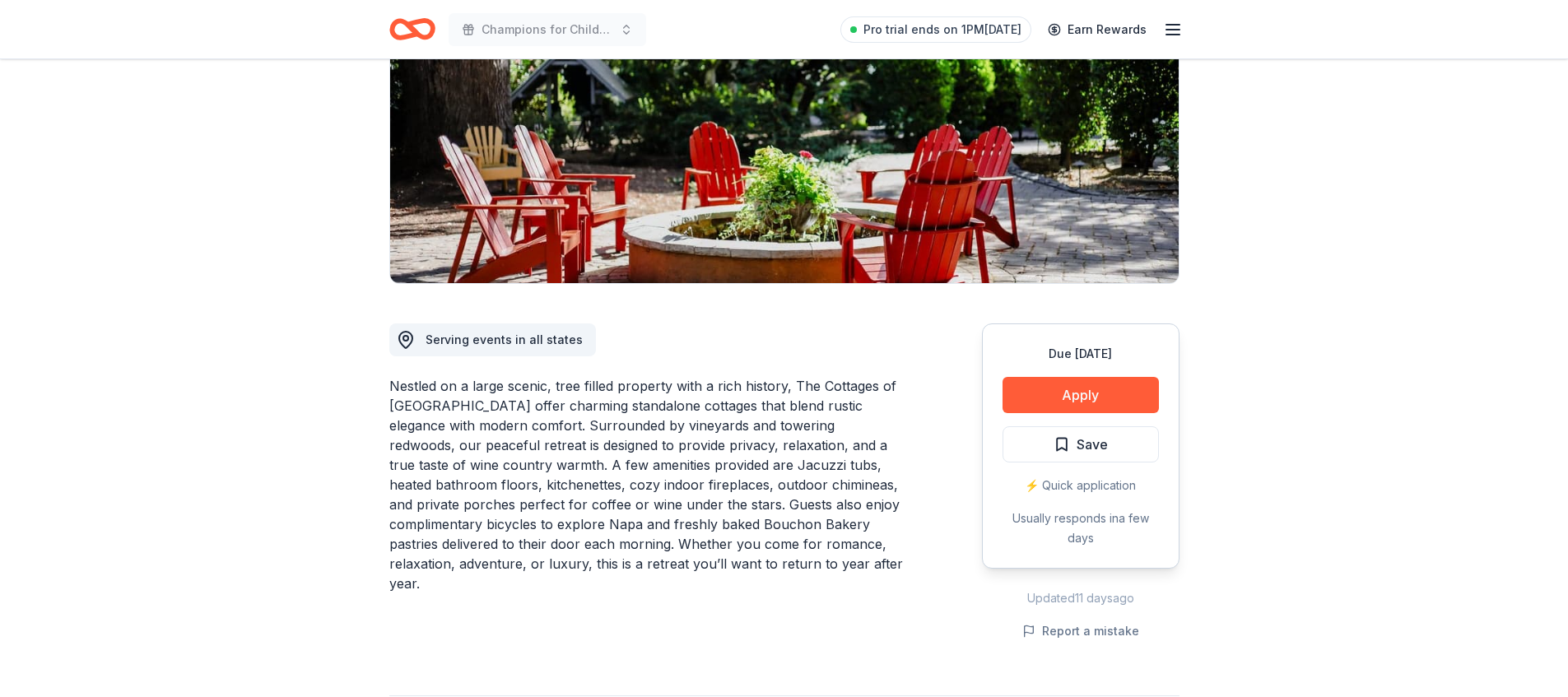
click at [729, 228] on img at bounding box center [784, 126] width 788 height 315
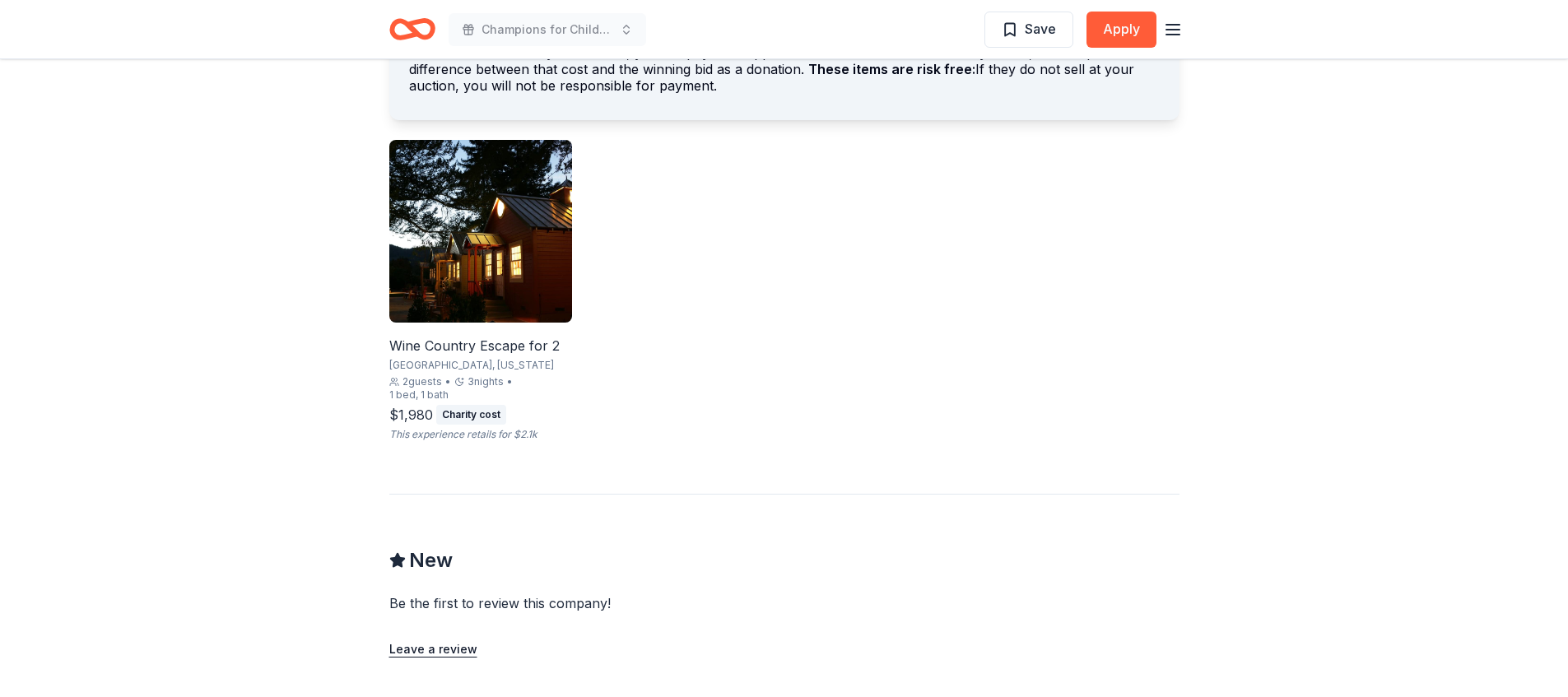
scroll to position [1076, 0]
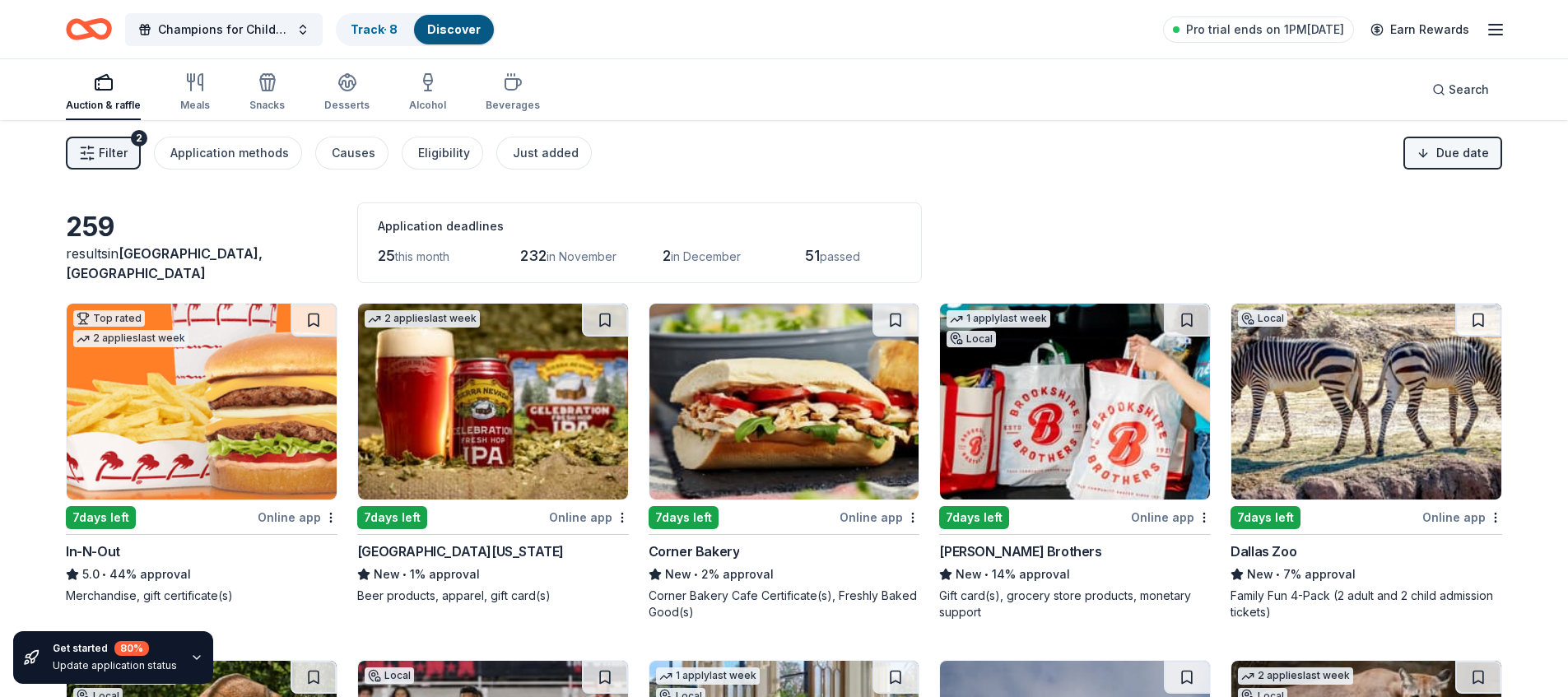
click at [1466, 143] on html "Champions for Children Track · 8 Discover Pro trial ends on 1PM, 10/16 Earn Rew…" at bounding box center [784, 348] width 1568 height 697
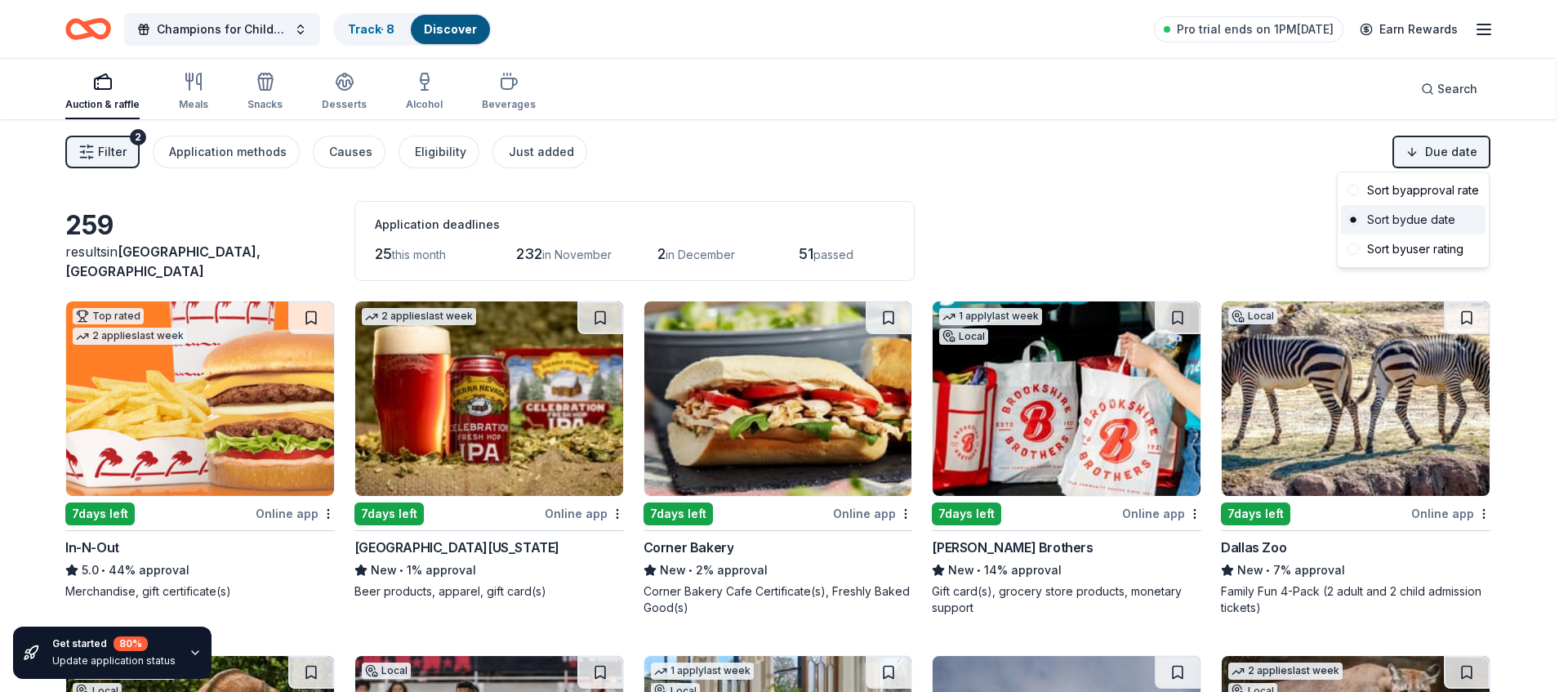
click at [1426, 217] on div "Sort by due date" at bounding box center [1413, 219] width 144 height 30
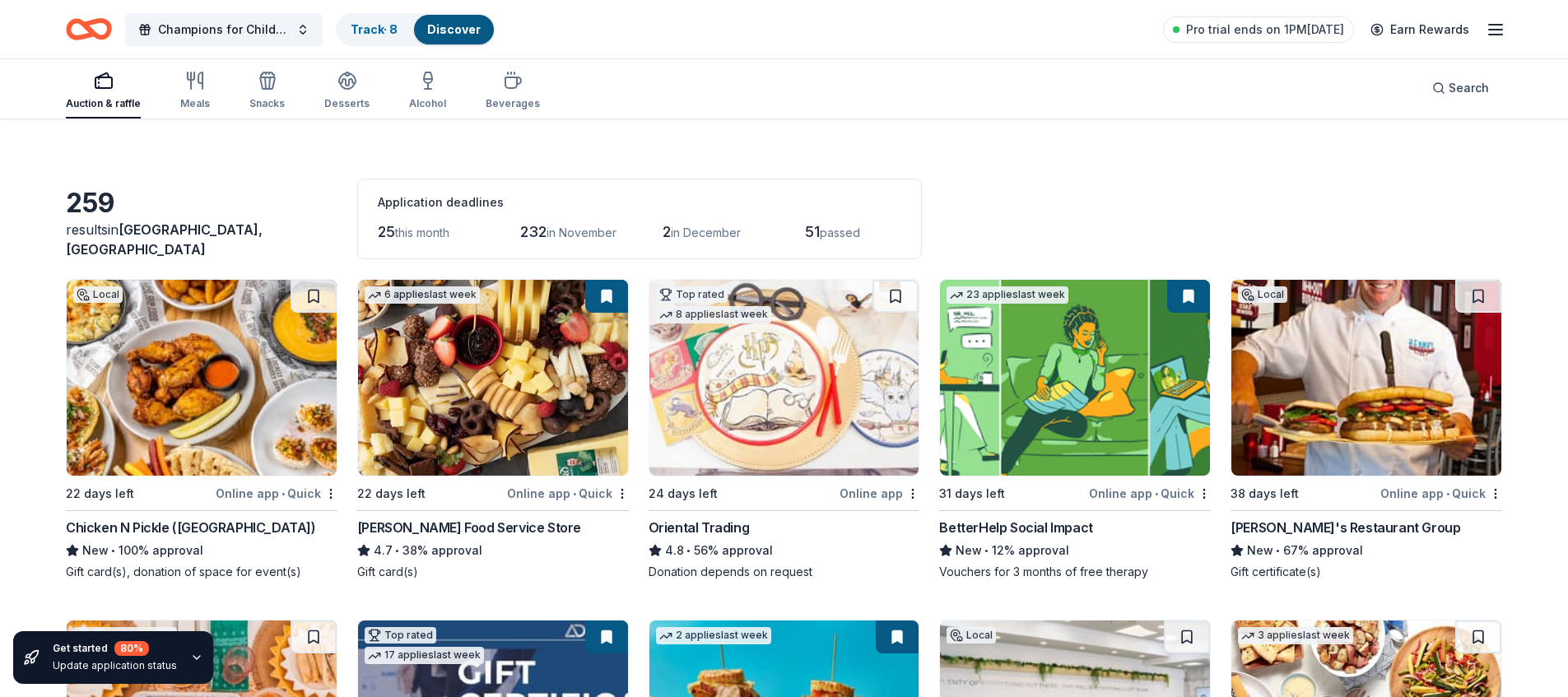
scroll to position [25, 0]
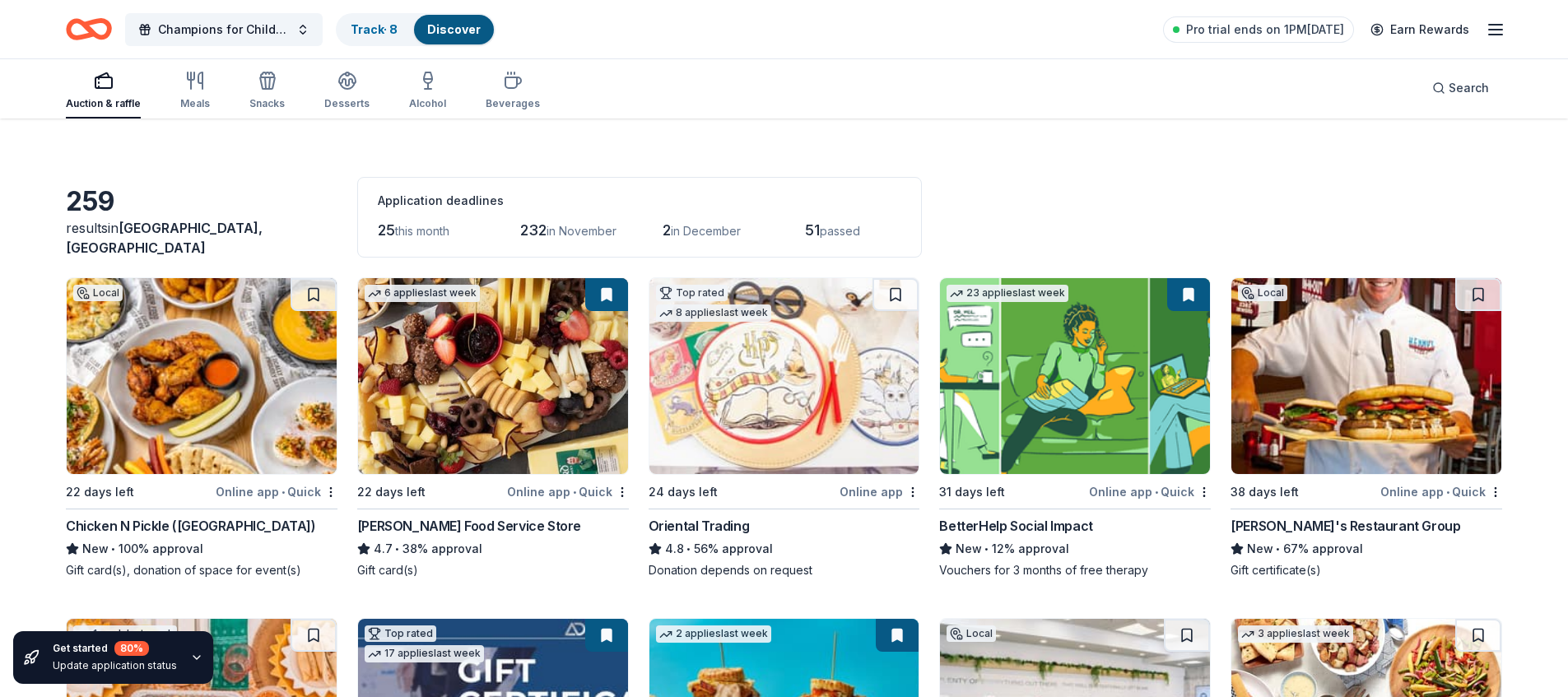
click at [853, 232] on span "passed" at bounding box center [841, 230] width 41 height 14
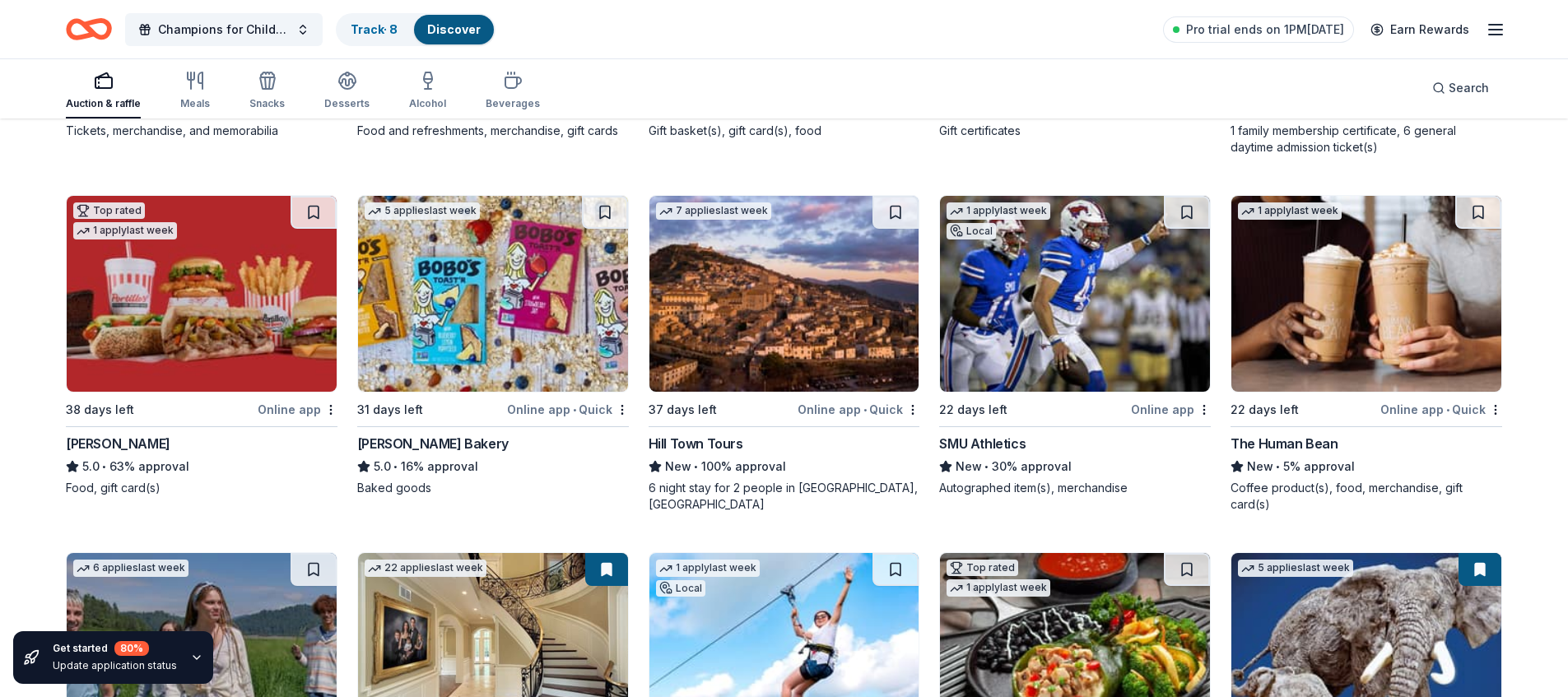
scroll to position [1890, 0]
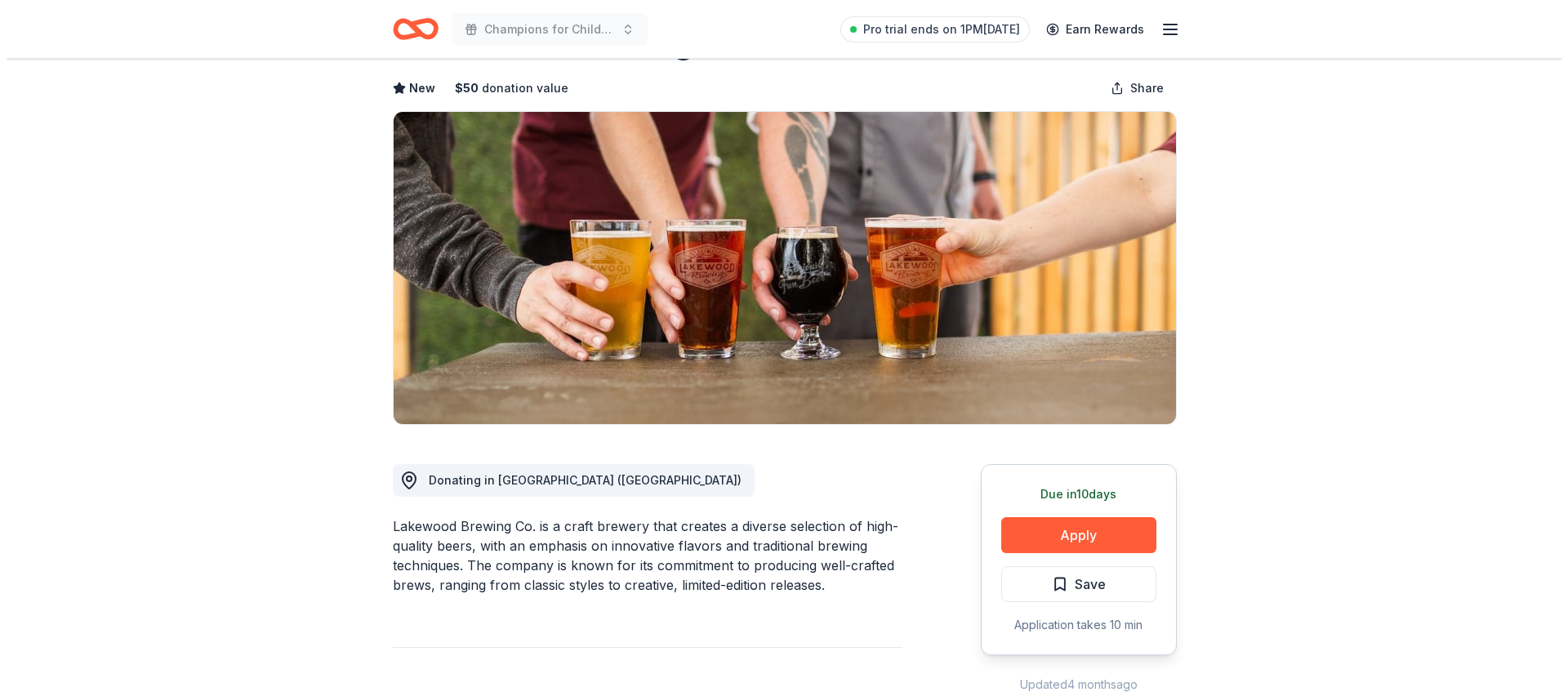
scroll to position [165, 0]
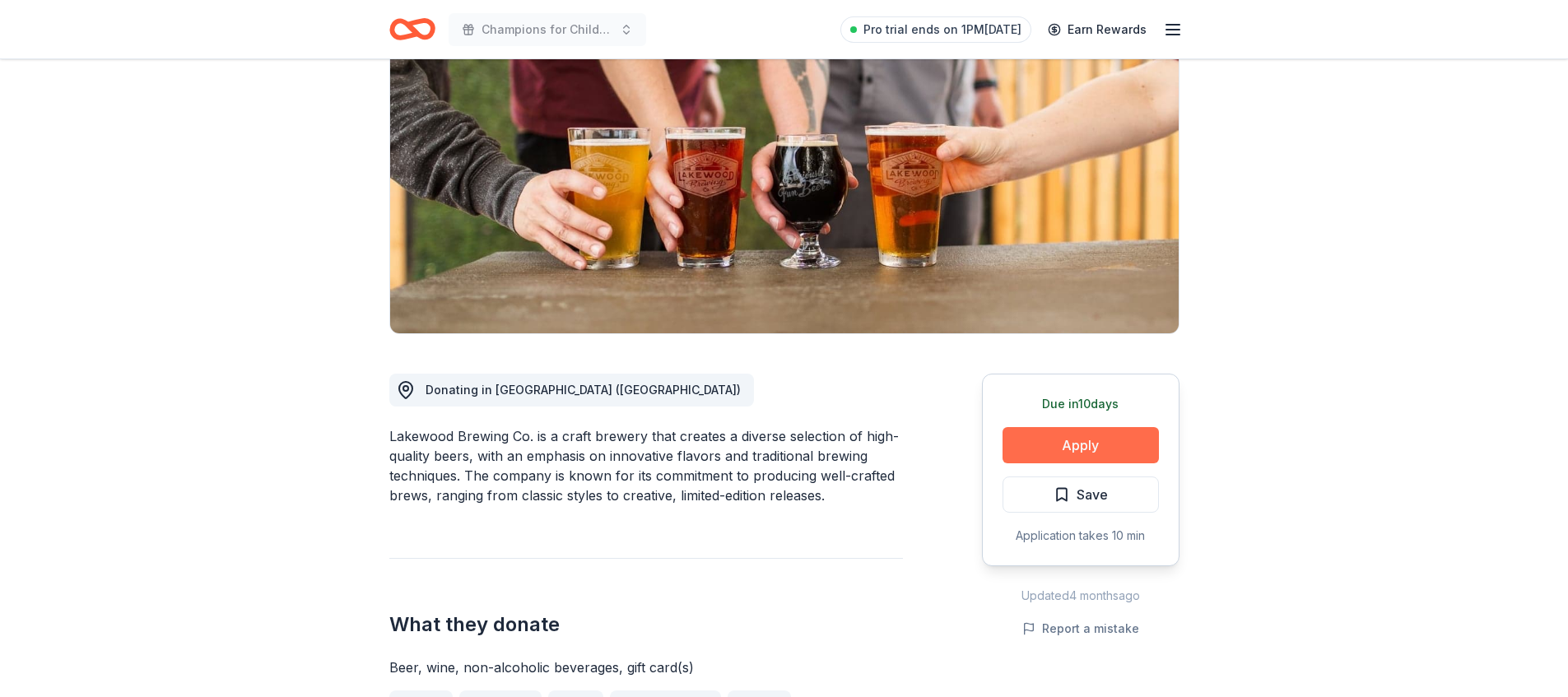
click at [1058, 455] on button "Apply" at bounding box center [1081, 444] width 157 height 36
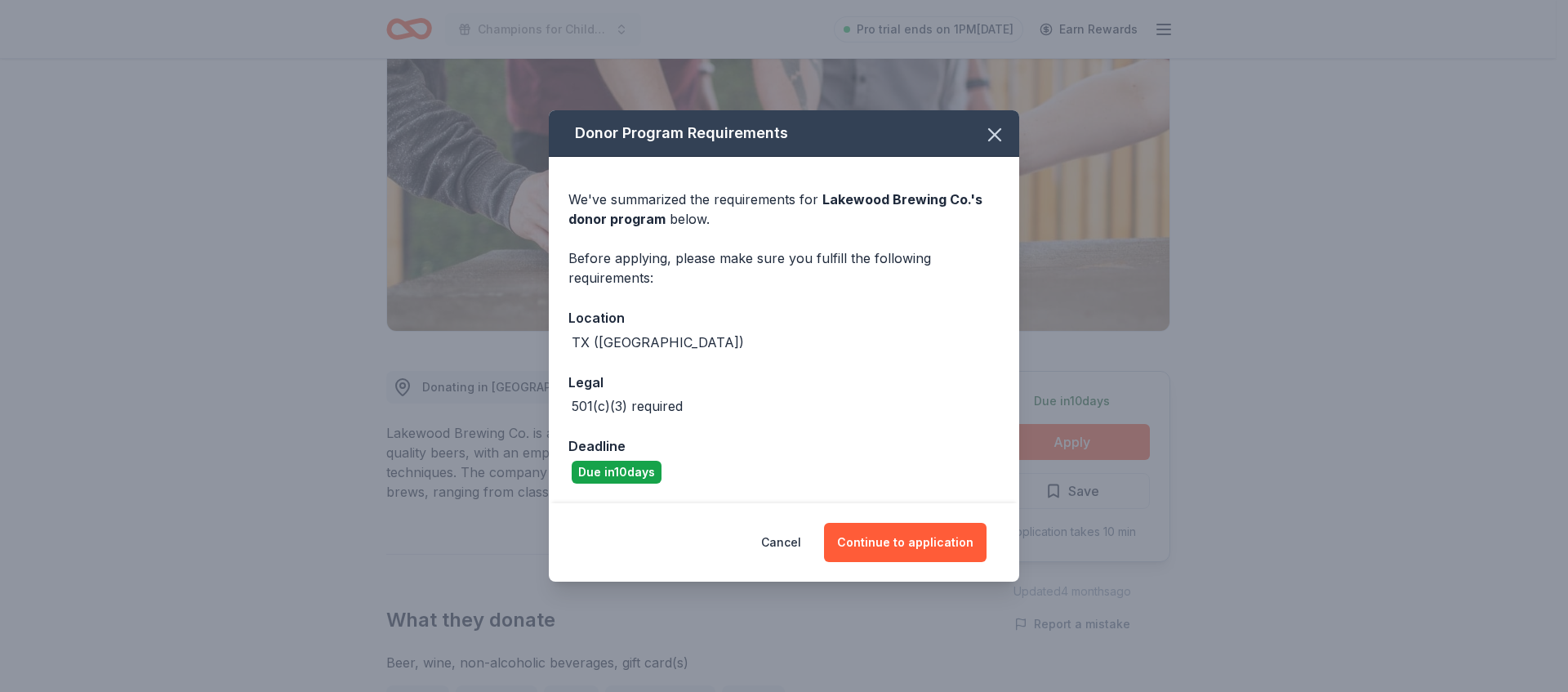
click at [873, 565] on div "Cancel Continue to application" at bounding box center [784, 543] width 471 height 79
drag, startPoint x: 870, startPoint y: 535, endPoint x: 842, endPoint y: 429, distance: 109.6
click at [870, 535] on button "Continue to application" at bounding box center [905, 542] width 162 height 39
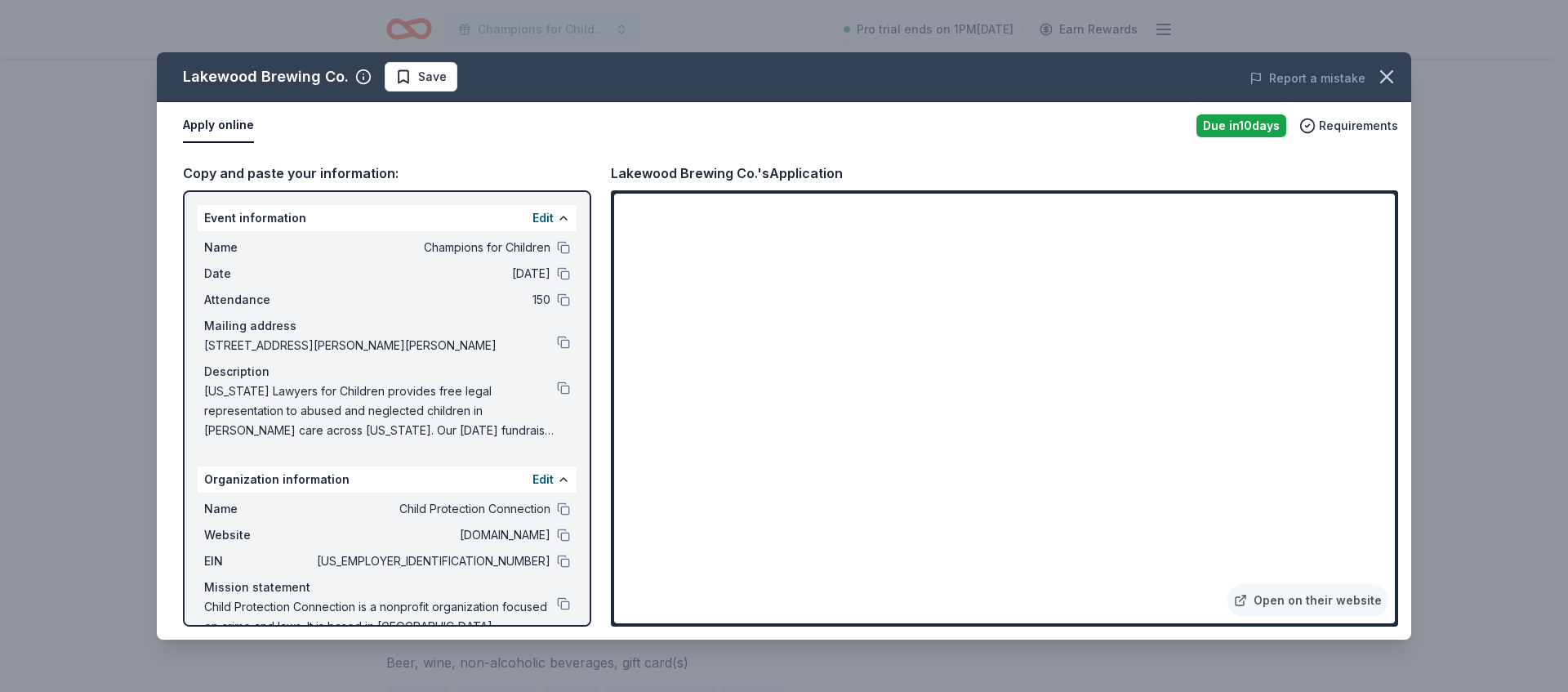
click at [558, 244] on div "Name Champions for Children Date [DATE] Attendance 150 Mailing address [STREET_…" at bounding box center [387, 339] width 379 height 215
click at [557, 245] on button at bounding box center [564, 248] width 13 height 13
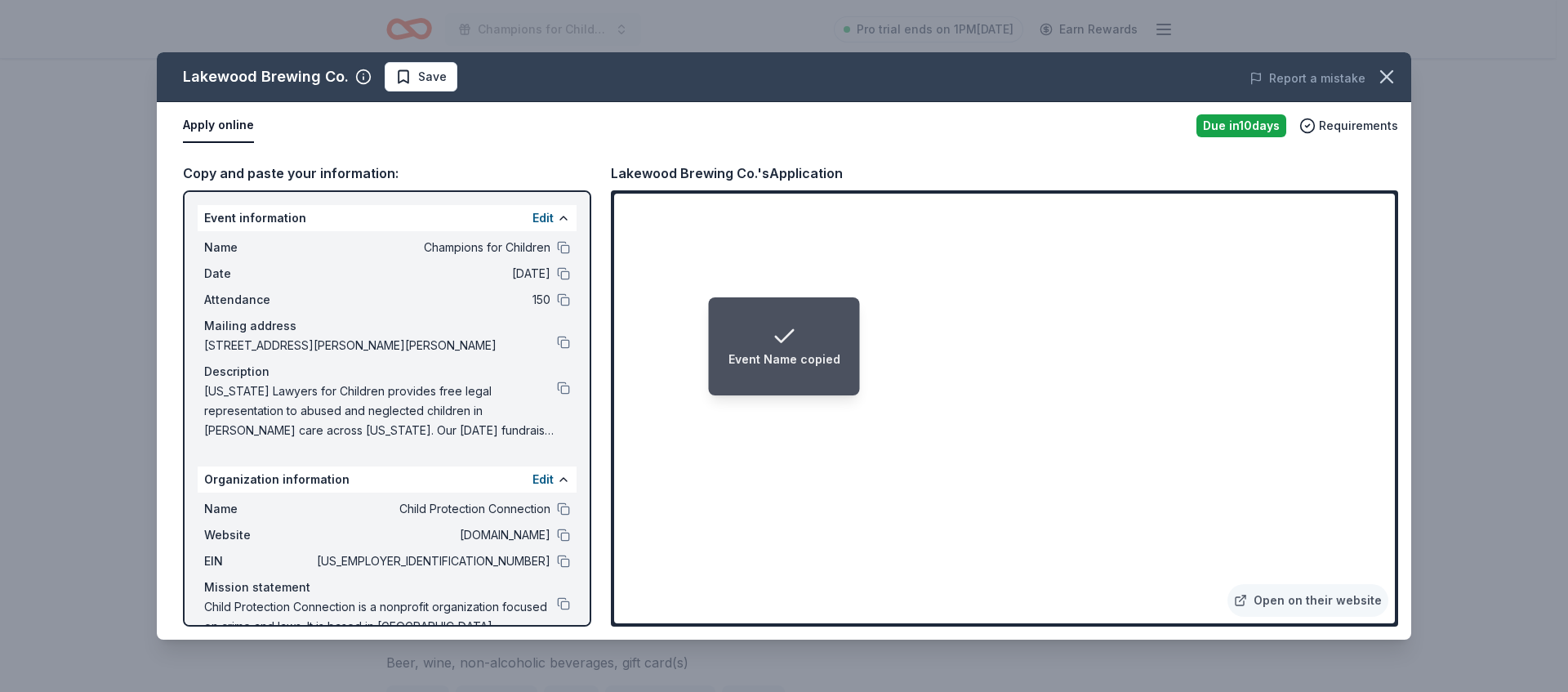
click at [557, 281] on div at bounding box center [564, 274] width 13 height 13
click at [557, 278] on button at bounding box center [564, 274] width 13 height 13
